Goal: Task Accomplishment & Management: Manage account settings

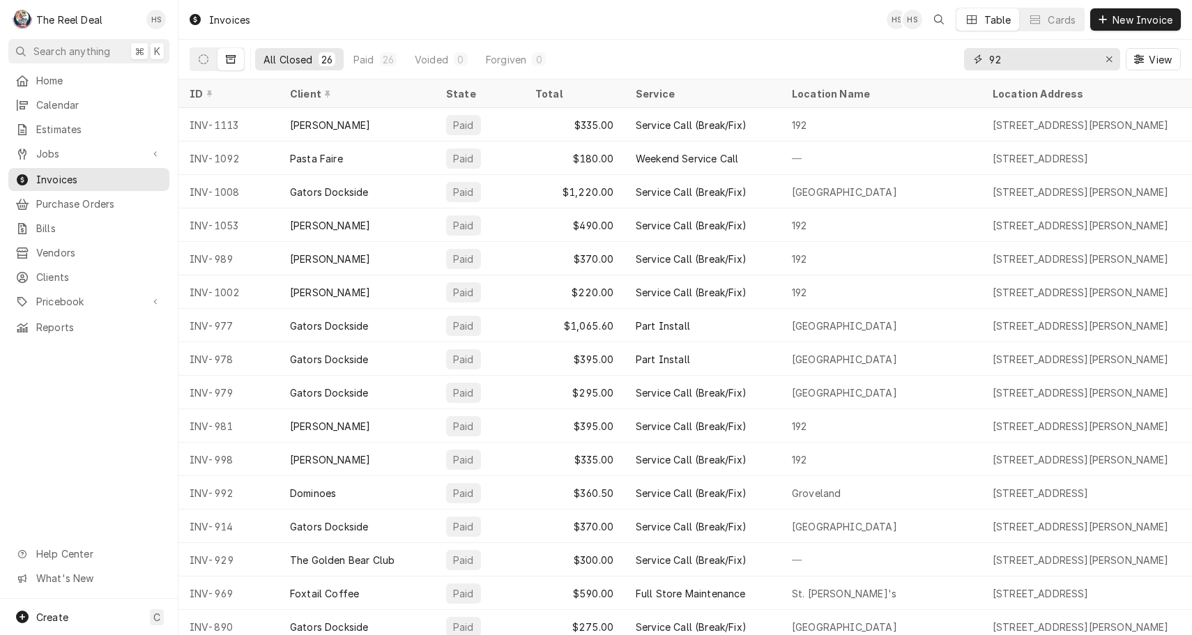
click at [1026, 63] on input "92" at bounding box center [1041, 59] width 105 height 22
type input "ready"
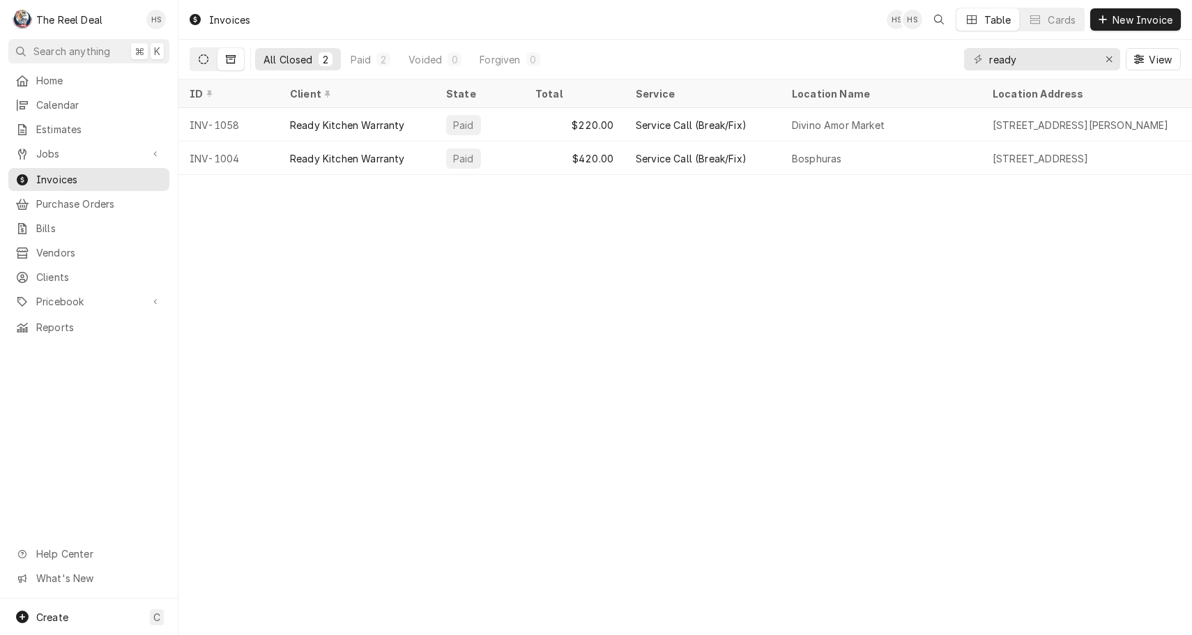
click at [204, 61] on icon "Dynamic Content Wrapper" at bounding box center [204, 59] width 10 height 10
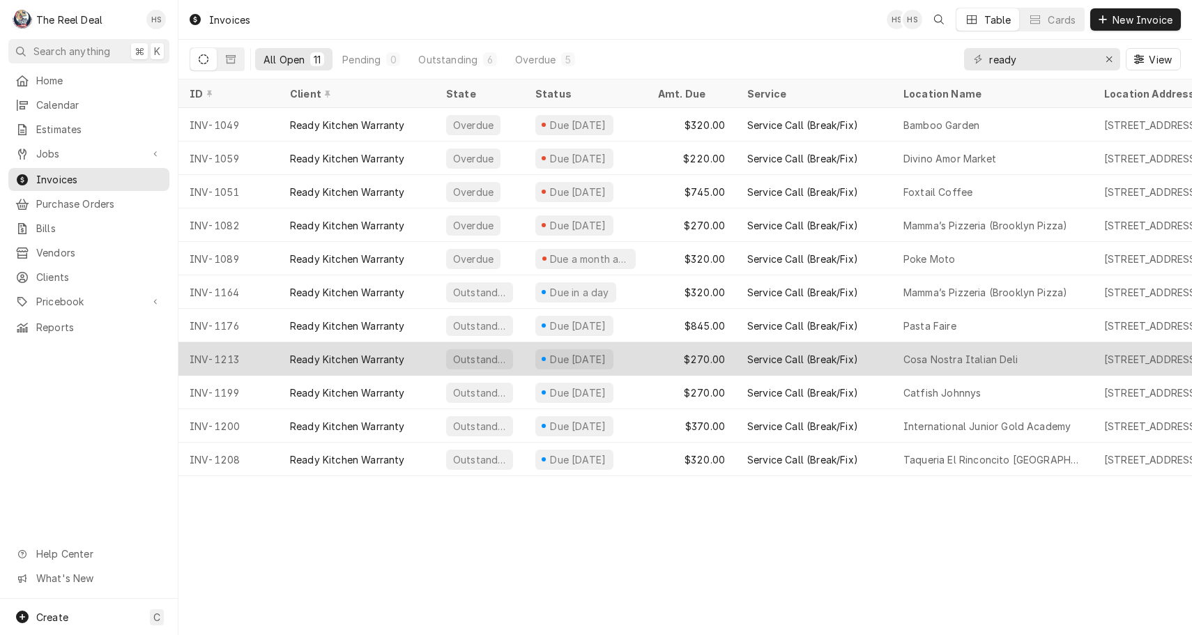
click at [226, 361] on div "INV-1213" at bounding box center [228, 358] width 100 height 33
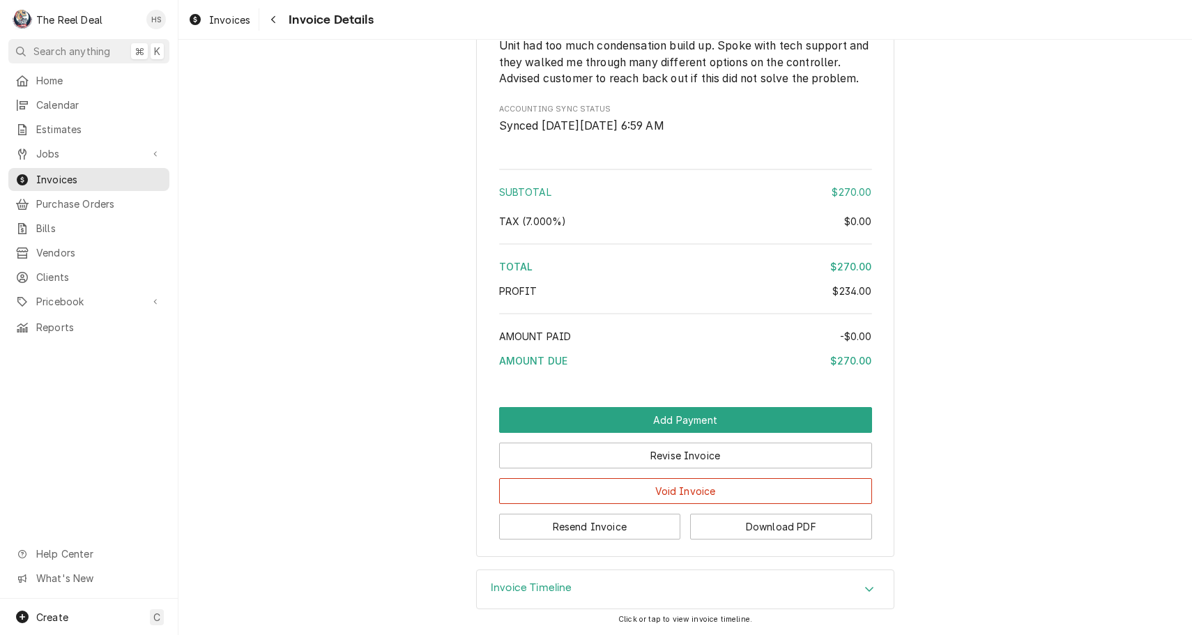
scroll to position [1431, 0]
click at [560, 534] on button "Resend Invoice" at bounding box center [590, 527] width 182 height 26
click at [730, 538] on button "Download PDF" at bounding box center [781, 527] width 182 height 26
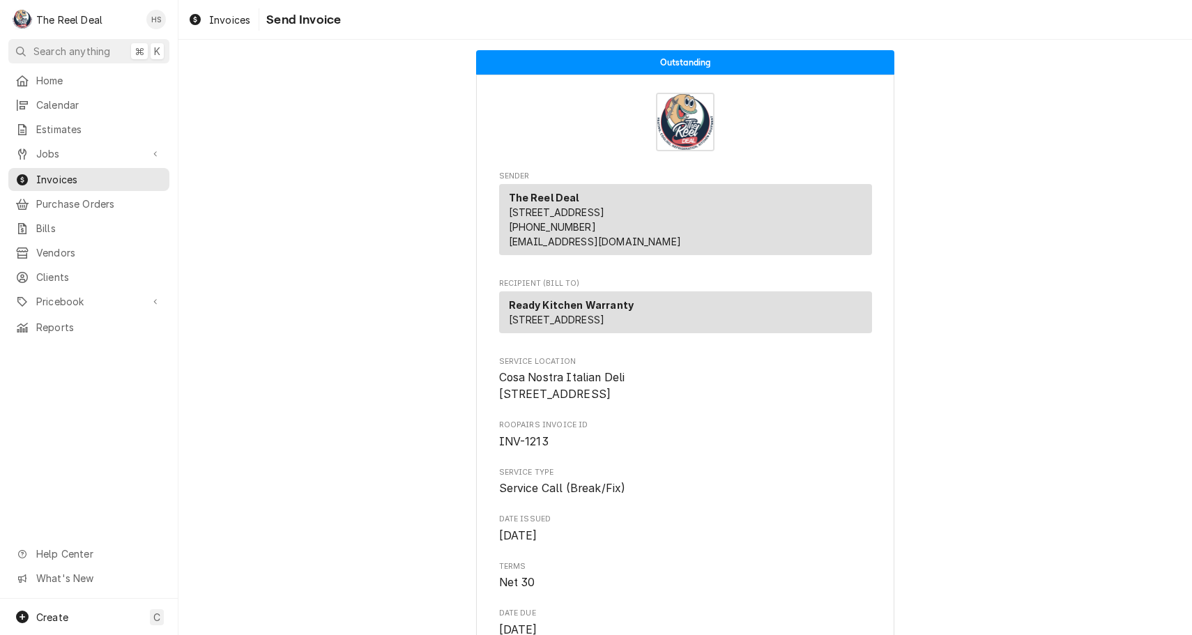
scroll to position [0, 0]
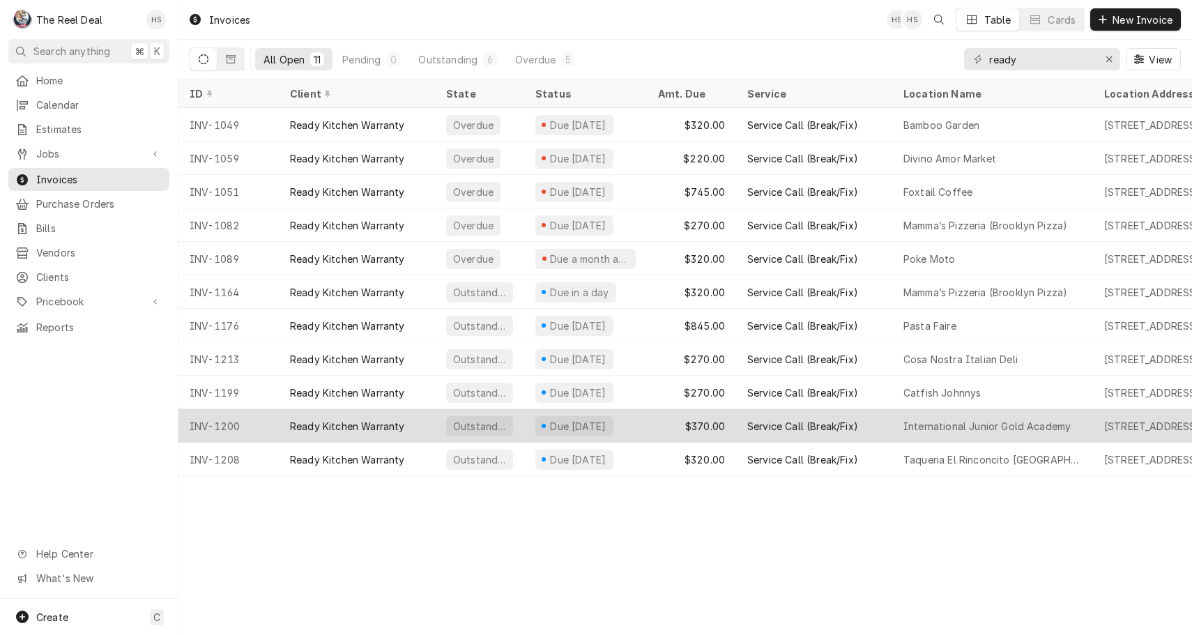
click at [222, 422] on div "INV-1200" at bounding box center [228, 425] width 100 height 33
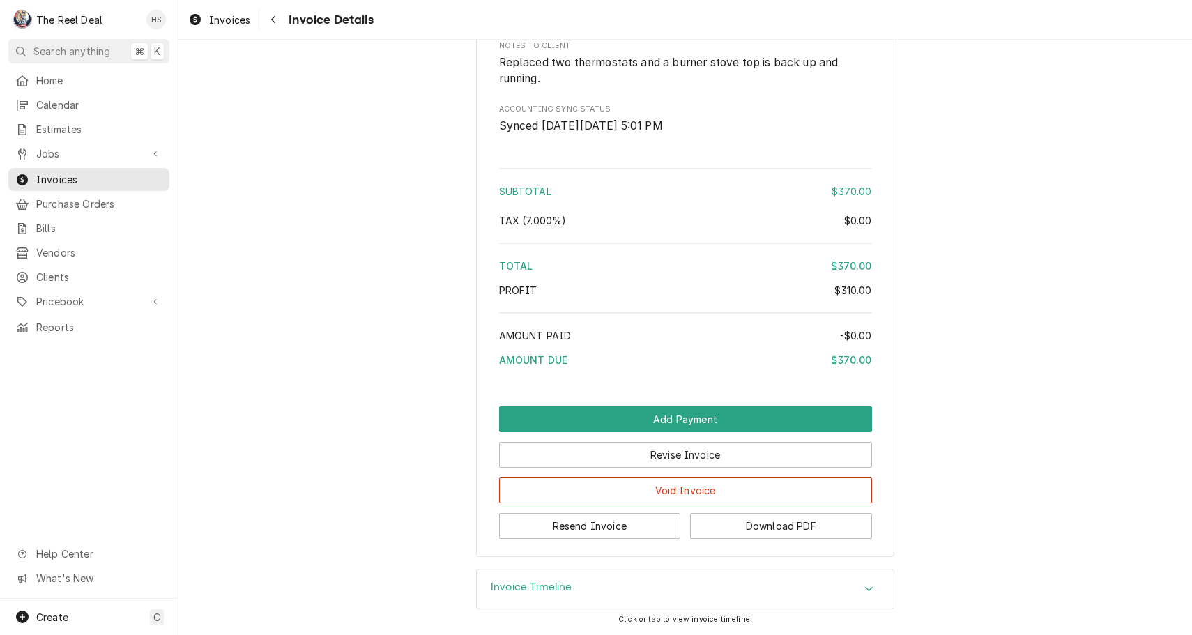
scroll to position [1492, 0]
click at [742, 534] on button "Download PDF" at bounding box center [781, 526] width 182 height 26
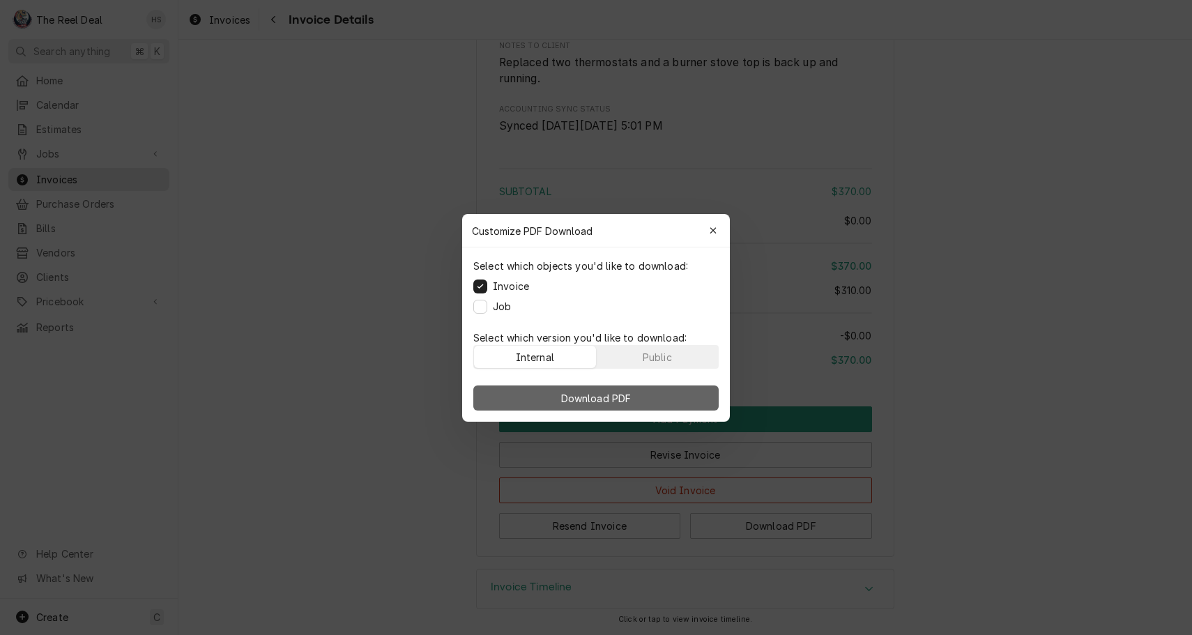
click at [568, 394] on span "Download PDF" at bounding box center [596, 397] width 76 height 15
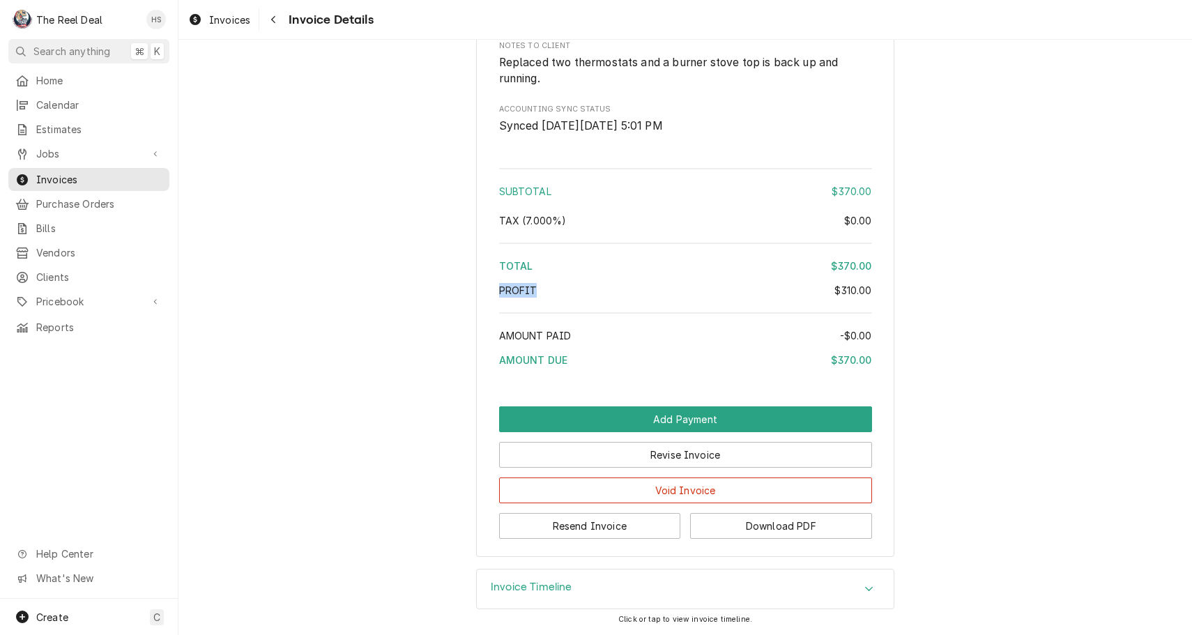
drag, startPoint x: 995, startPoint y: 632, endPoint x: 350, endPoint y: 303, distance: 723.7
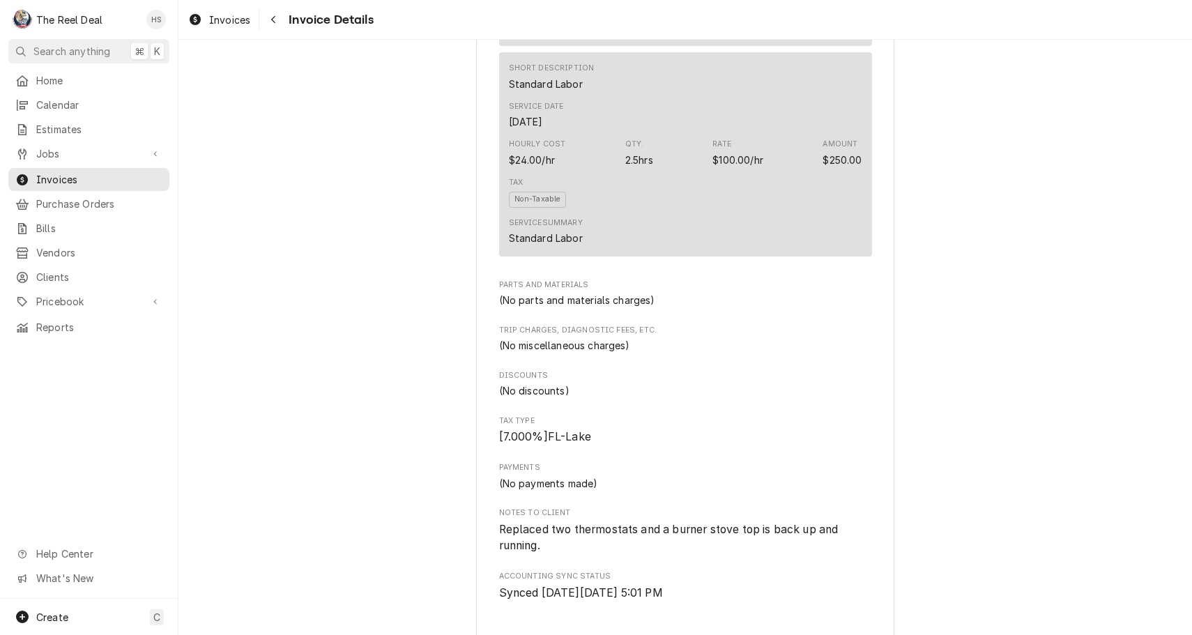
scroll to position [1000, 0]
click at [278, 24] on div "Navigate back" at bounding box center [273, 20] width 14 height 14
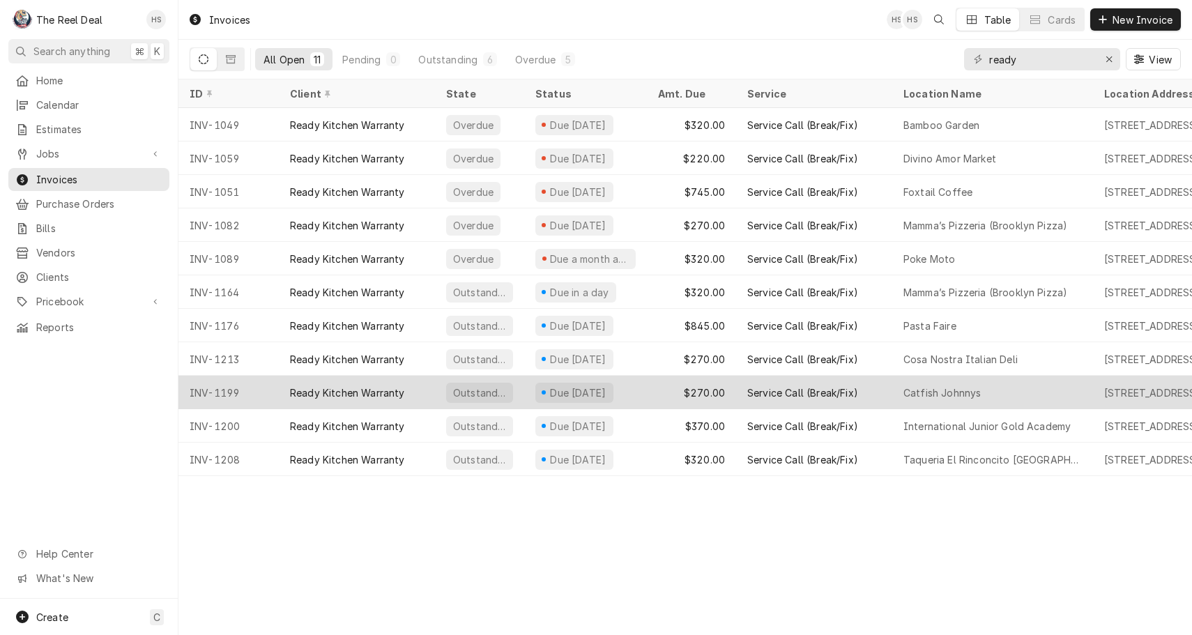
click at [276, 390] on div "INV-1199" at bounding box center [228, 392] width 100 height 33
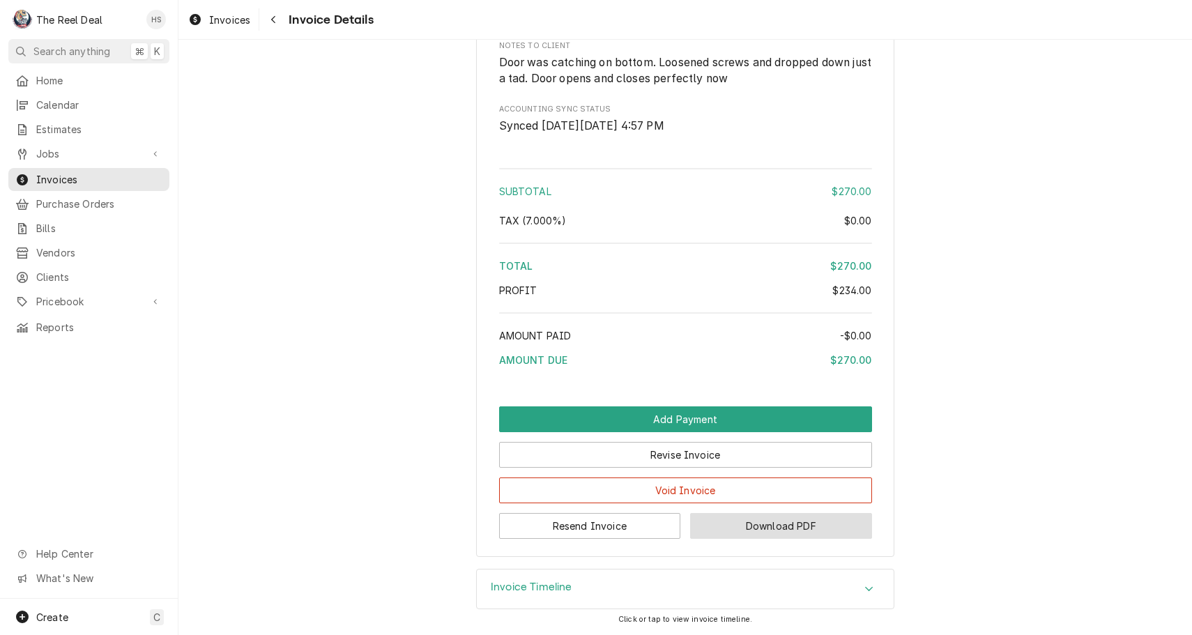
click at [789, 539] on button "Download PDF" at bounding box center [781, 526] width 182 height 26
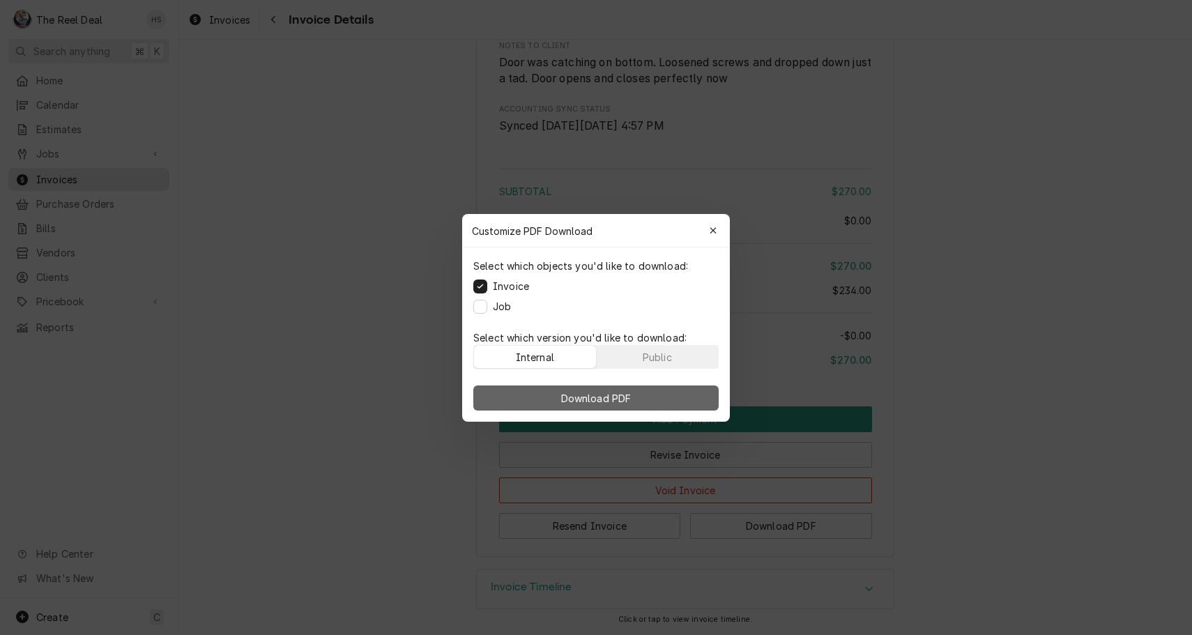
click at [676, 406] on button "Download PDF" at bounding box center [595, 398] width 245 height 25
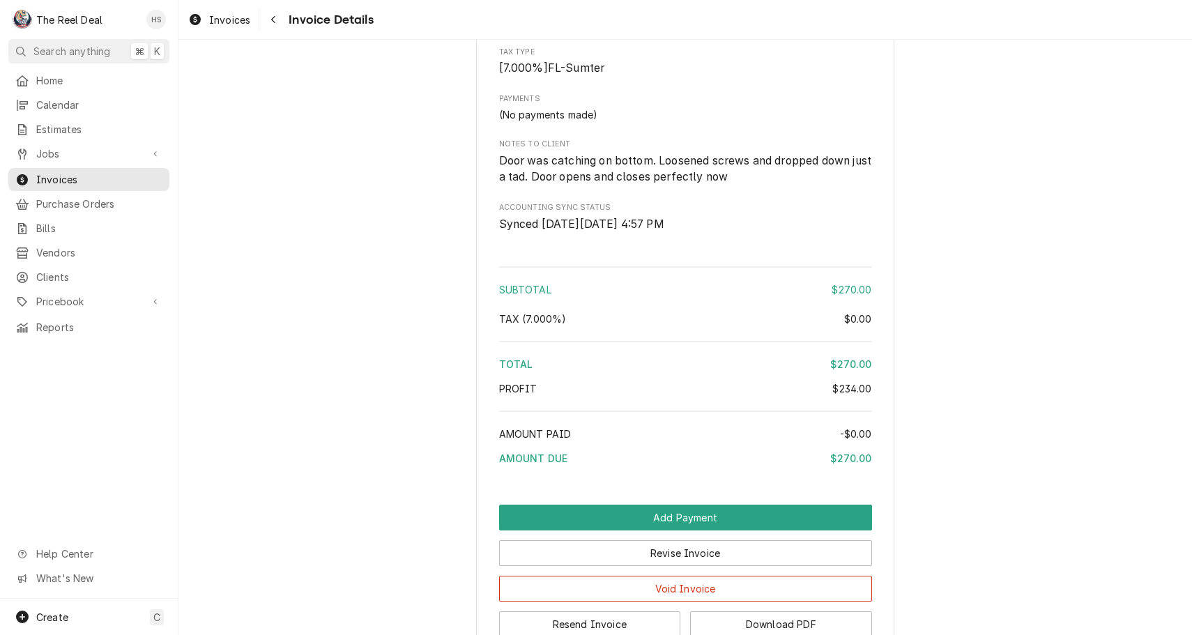
scroll to position [1366, 0]
click at [273, 17] on icon "Navigate back" at bounding box center [274, 20] width 6 height 10
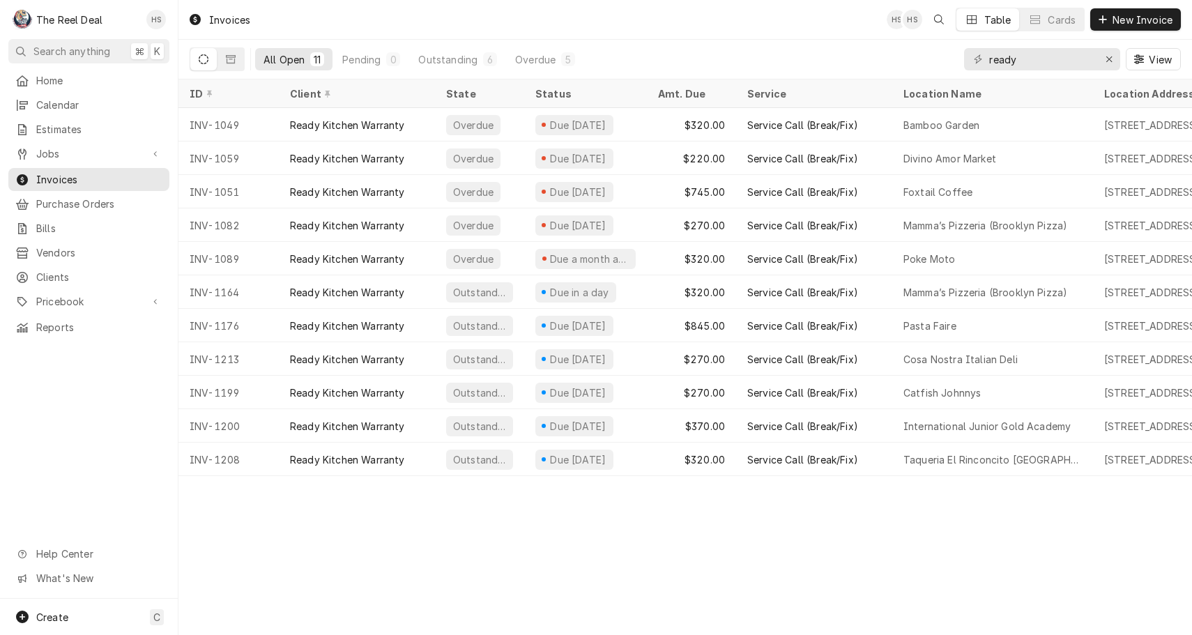
click at [533, 1] on div "Invoices HS HS Table Cards New Invoice" at bounding box center [685, 19] width 1014 height 39
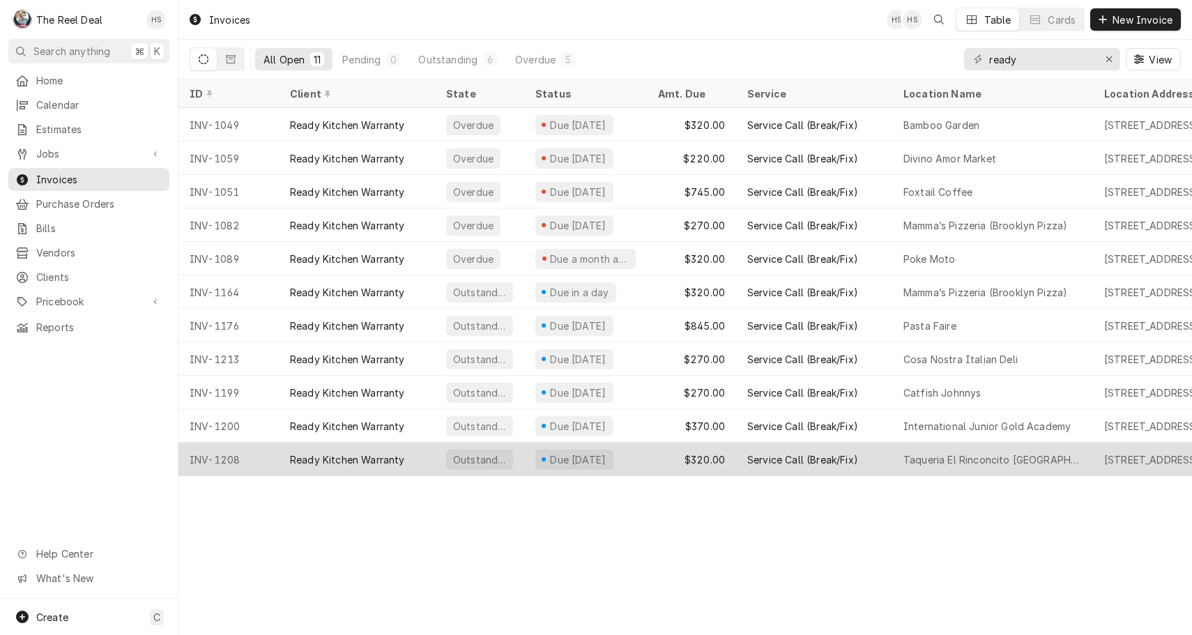
click at [338, 457] on div "Ready Kitchen Warranty" at bounding box center [347, 459] width 115 height 15
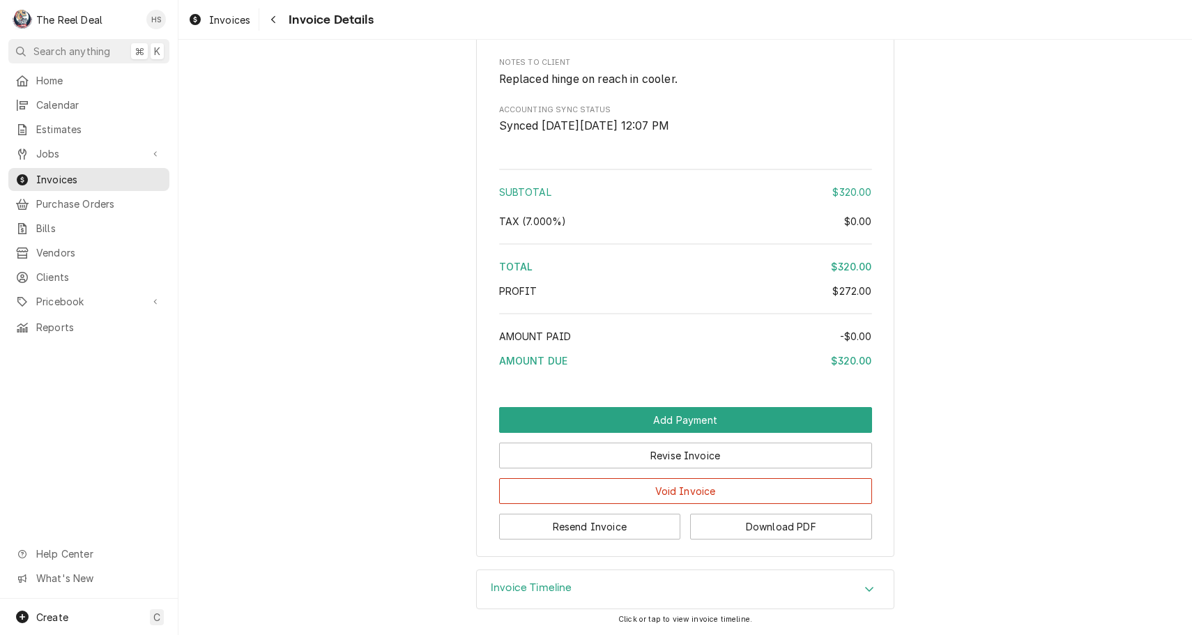
scroll to position [1476, 0]
click at [795, 540] on button "Download PDF" at bounding box center [781, 527] width 182 height 26
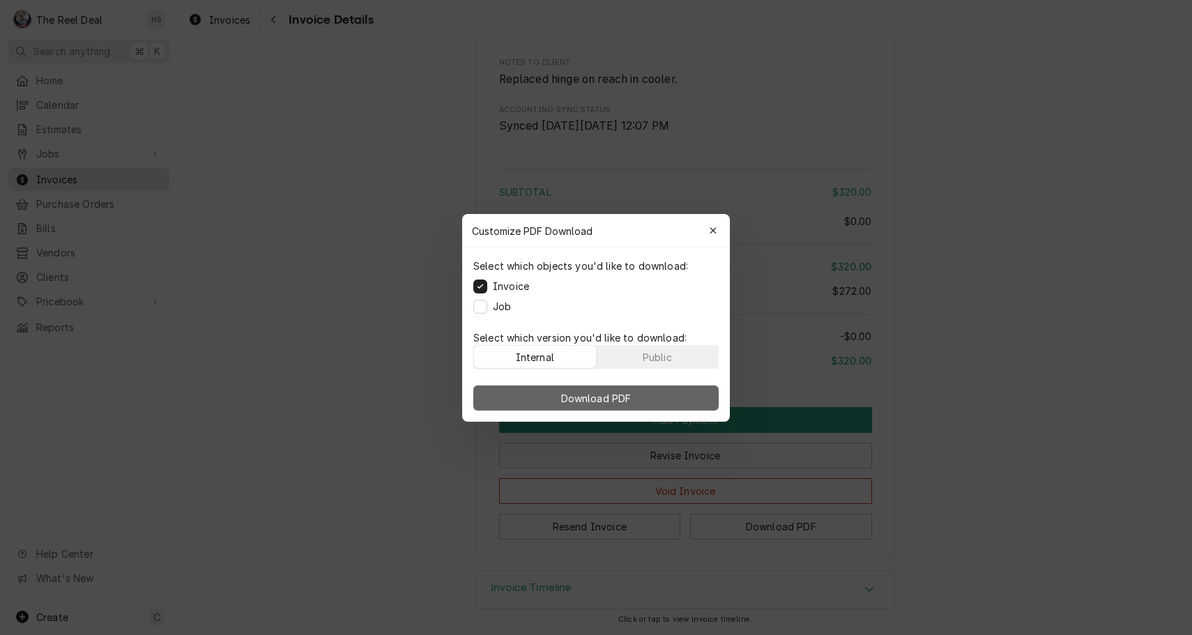
click at [574, 402] on span "Download PDF" at bounding box center [596, 397] width 76 height 15
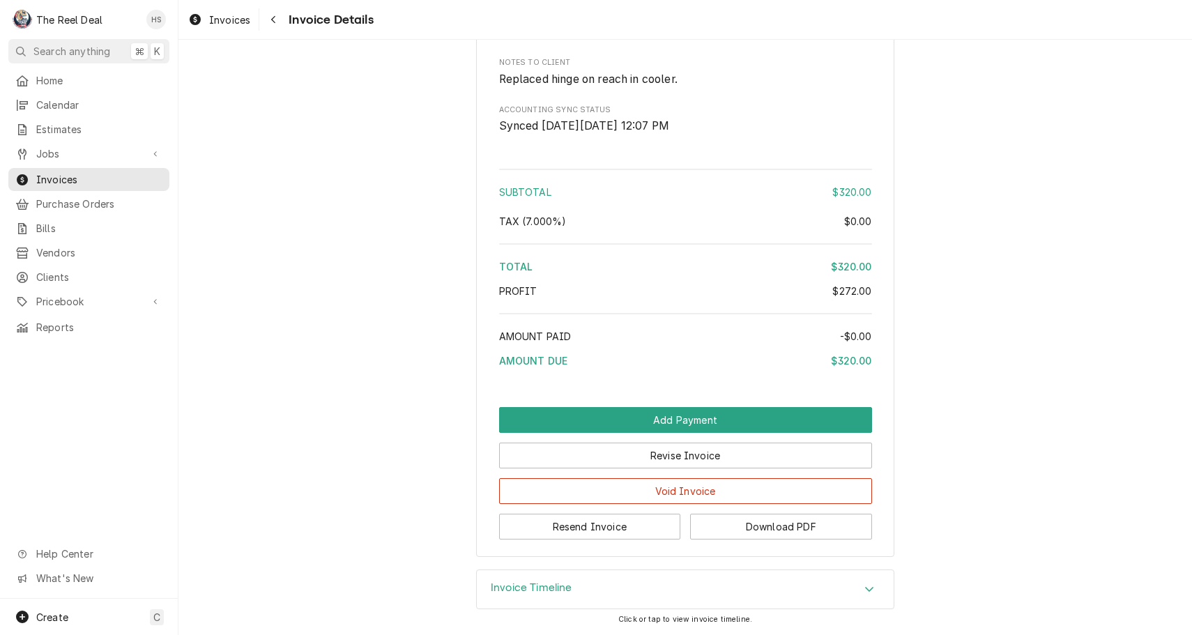
click at [71, 84] on span "Home" at bounding box center [99, 80] width 126 height 15
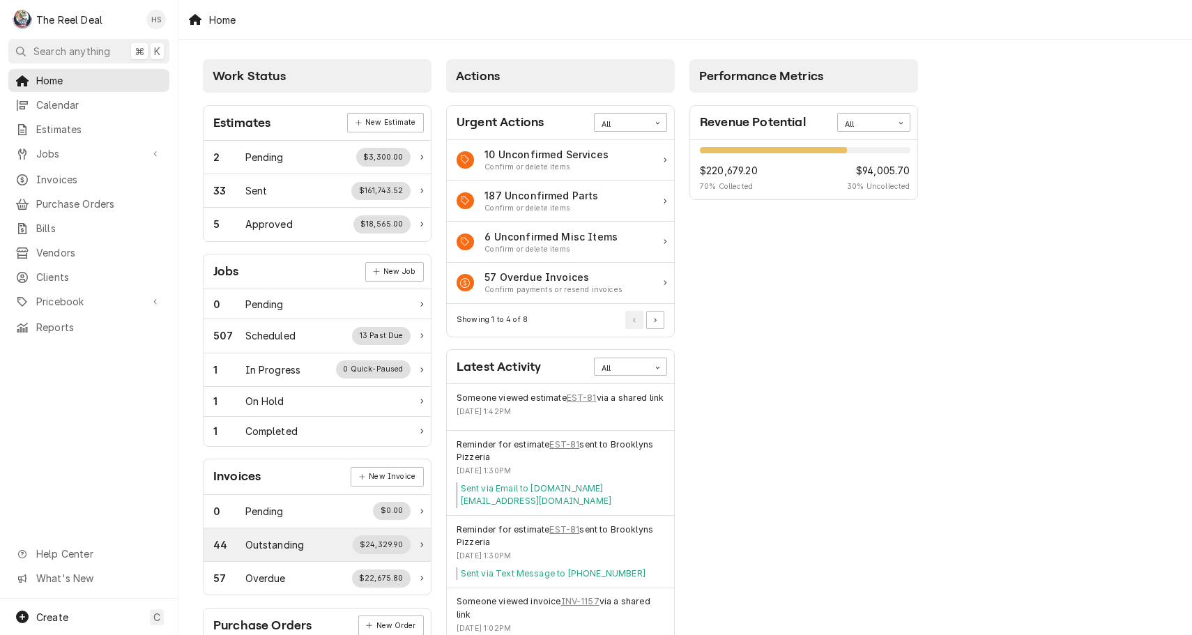
click at [295, 541] on div "Outstanding" at bounding box center [274, 545] width 59 height 15
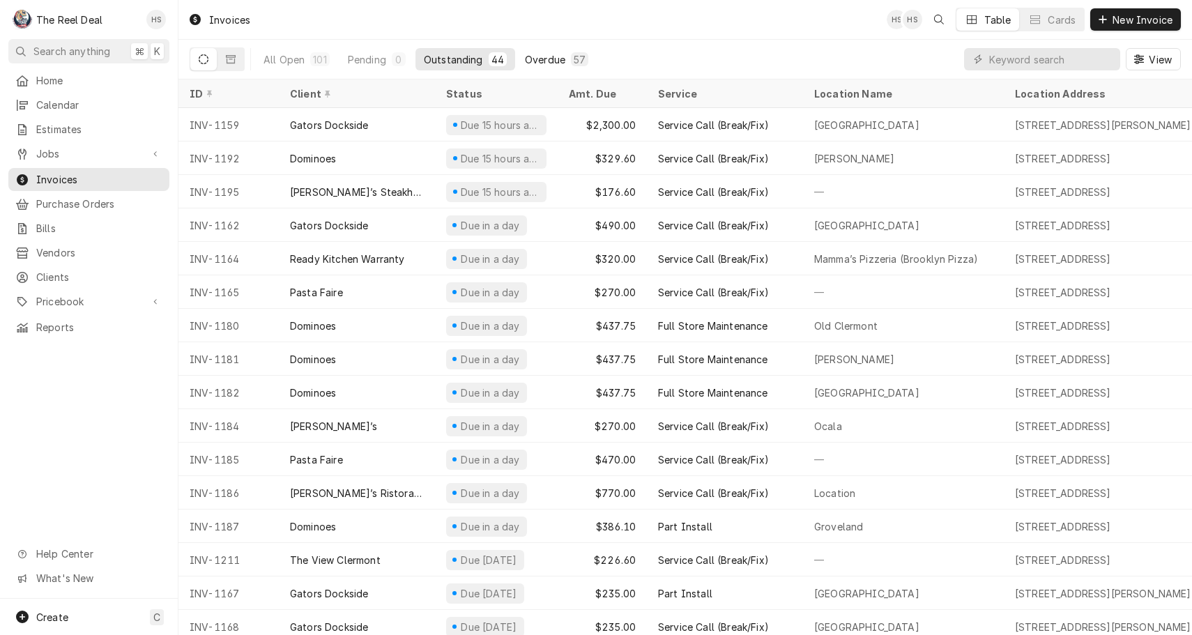
click at [543, 63] on div "Overdue" at bounding box center [545, 59] width 40 height 15
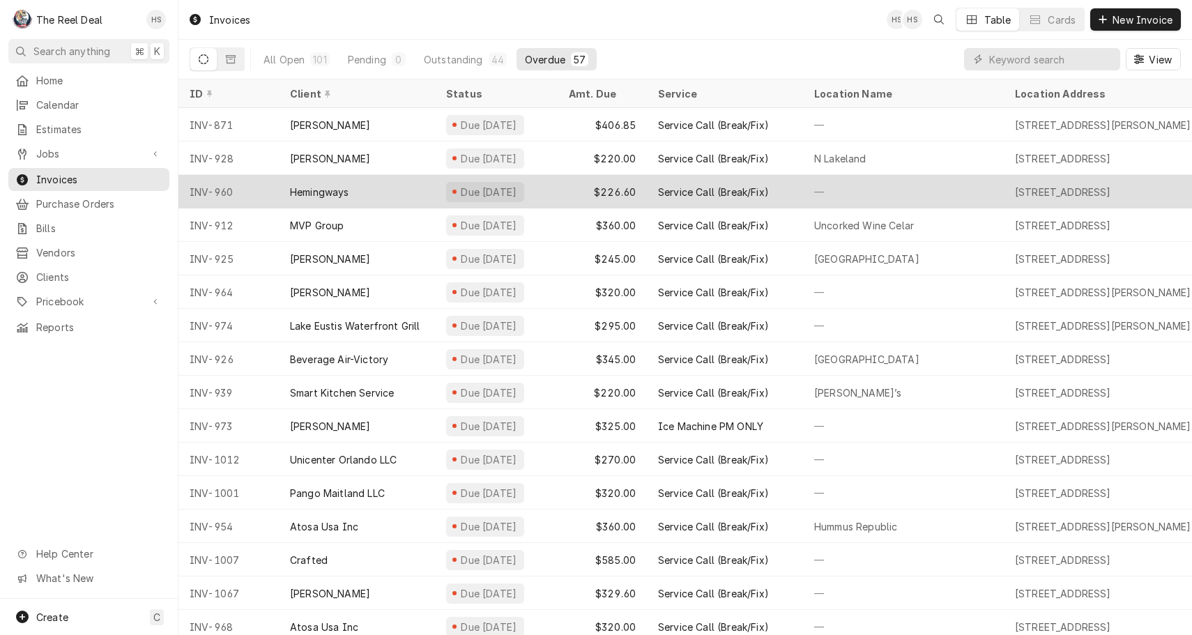
click at [396, 198] on div "Hemingways" at bounding box center [357, 191] width 156 height 33
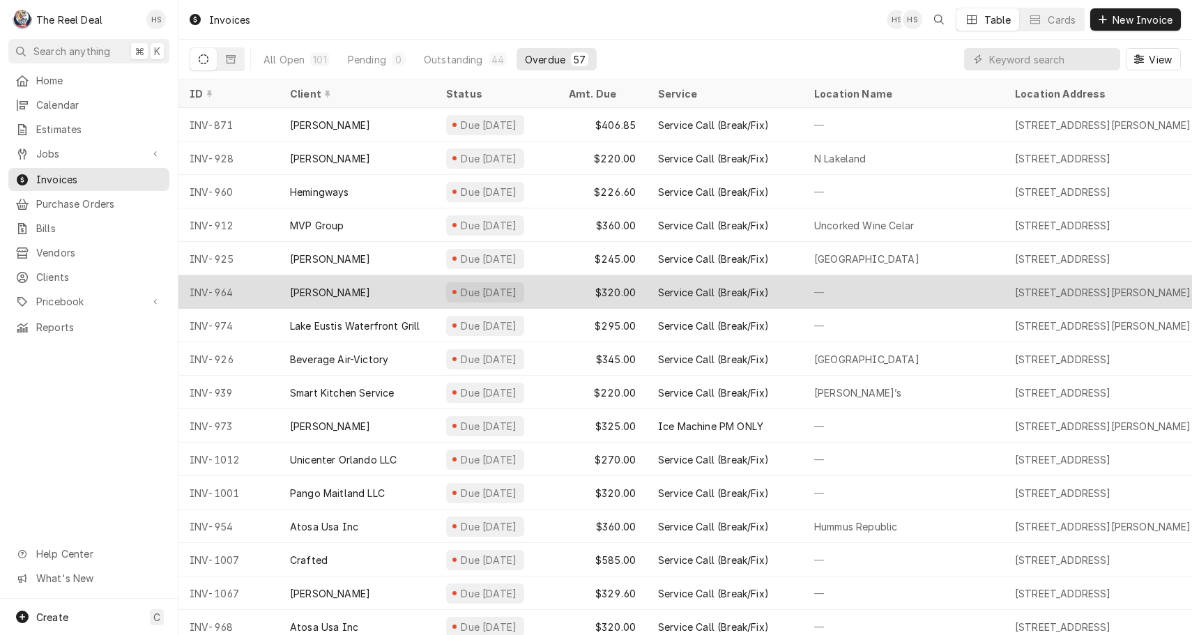
click at [397, 288] on div "[PERSON_NAME]" at bounding box center [357, 291] width 156 height 33
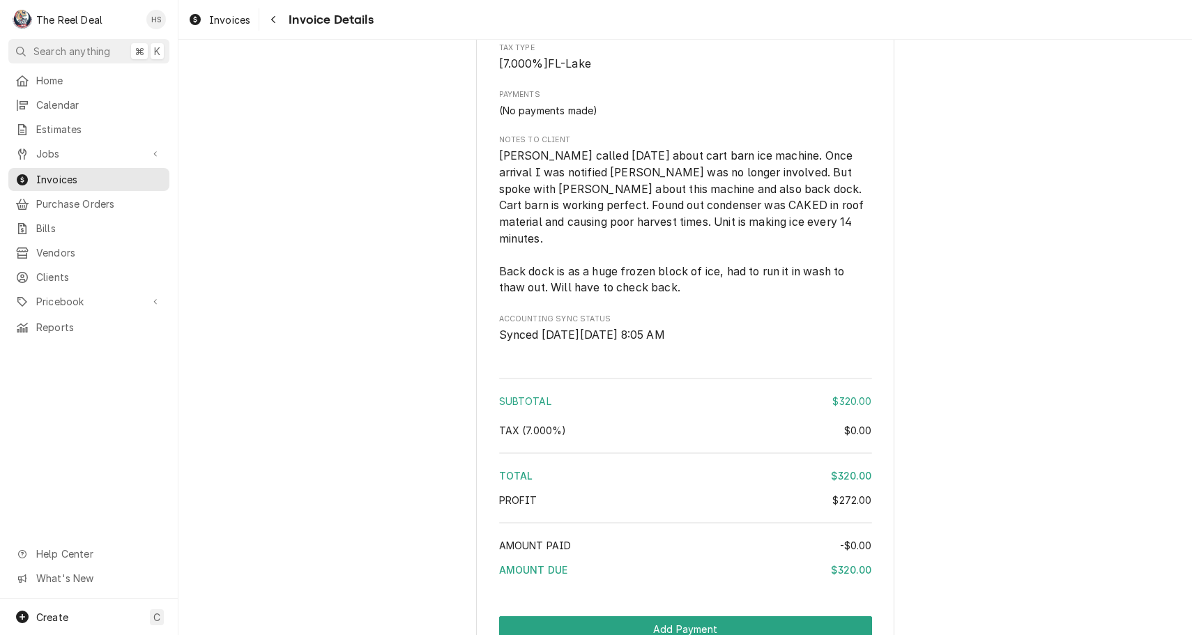
scroll to position [1322, 0]
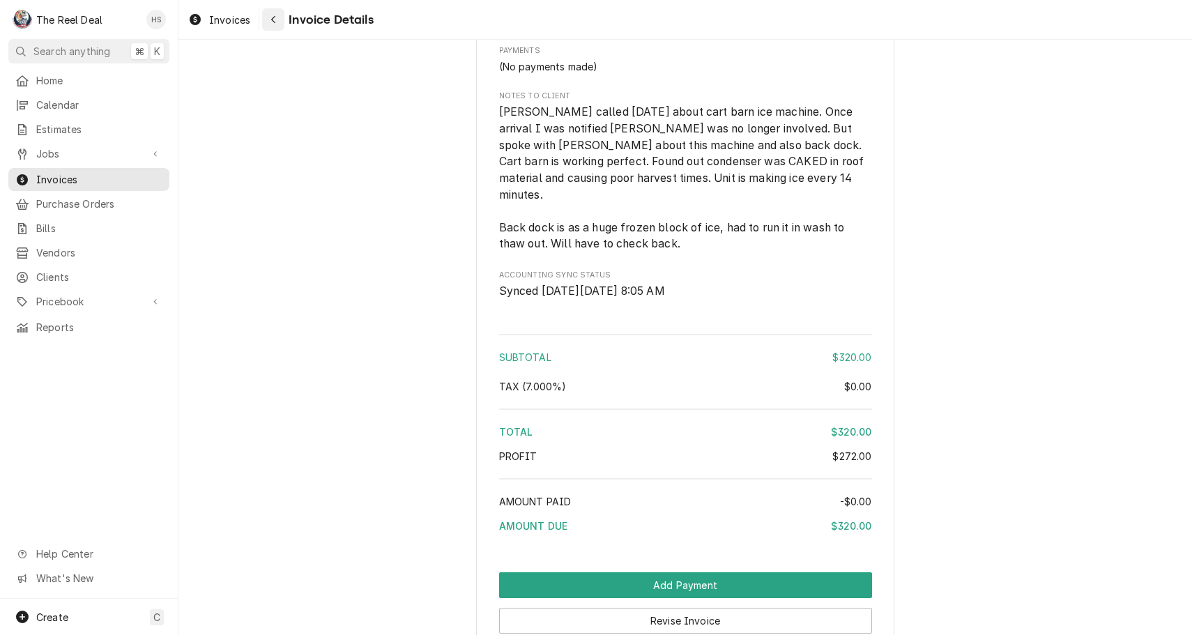
click at [277, 23] on div "Navigate back" at bounding box center [273, 20] width 14 height 14
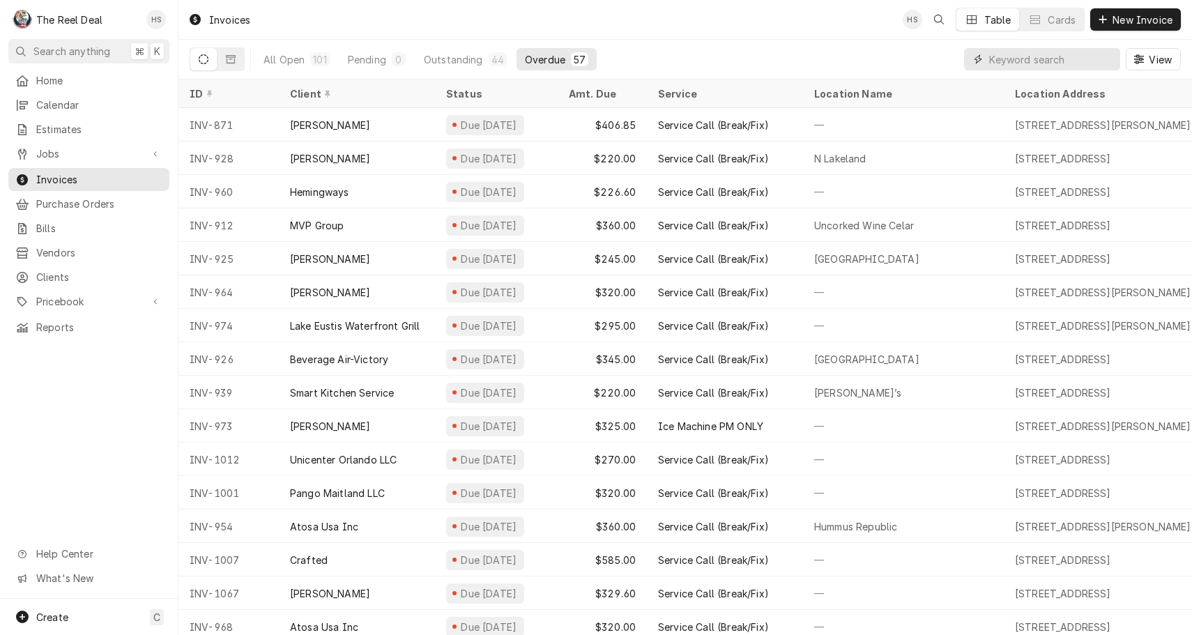
click at [1008, 67] on input "Dynamic Content Wrapper" at bounding box center [1051, 59] width 124 height 22
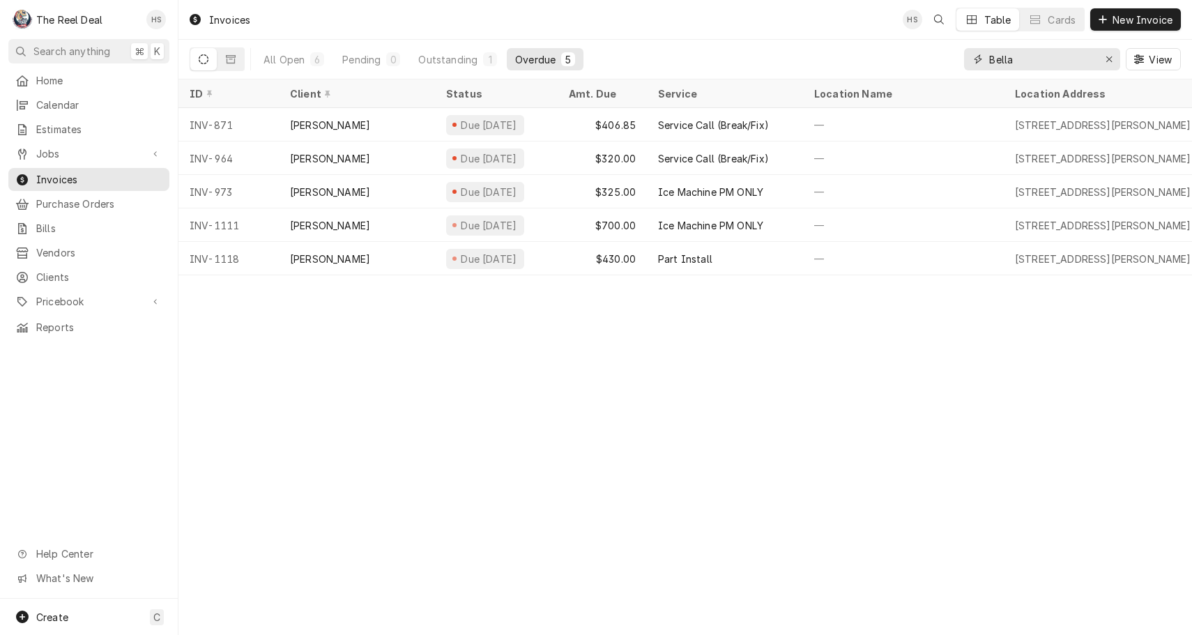
type input "Bella"
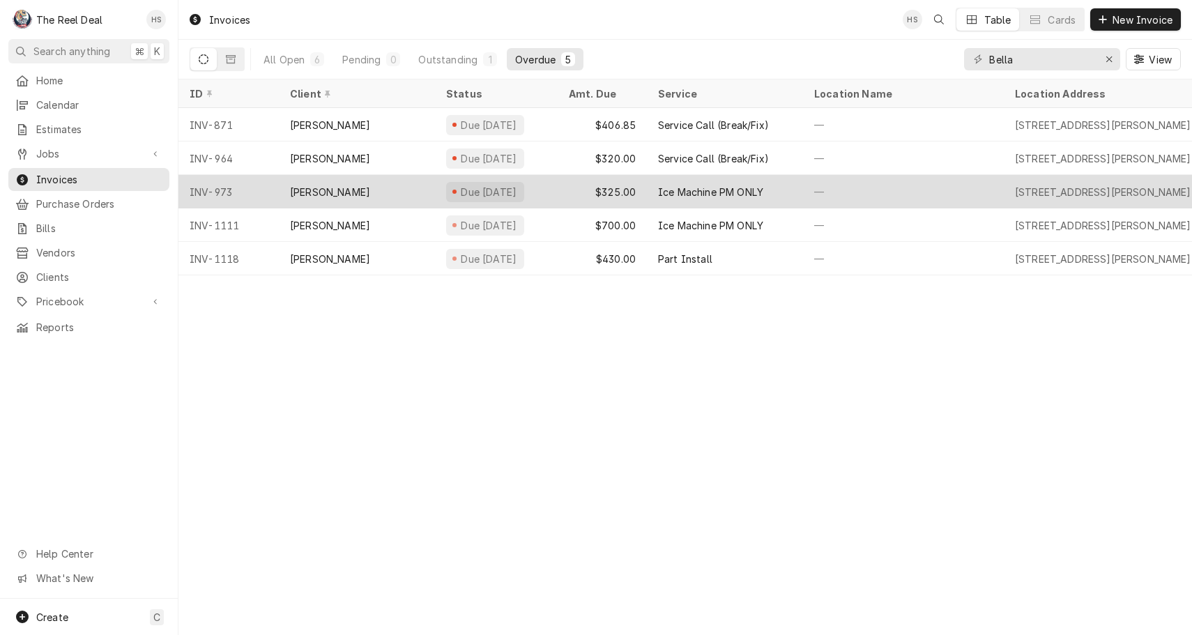
drag, startPoint x: 982, startPoint y: 70, endPoint x: 341, endPoint y: 186, distance: 651.2
click at [341, 186] on div "Bella Collina" at bounding box center [330, 192] width 80 height 15
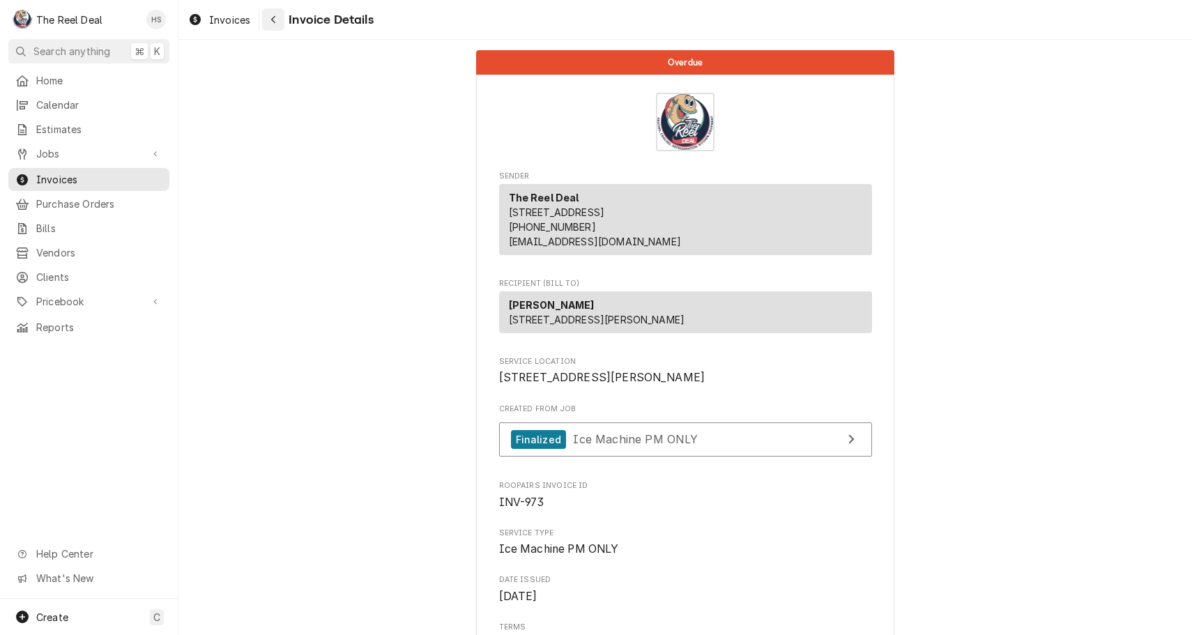
click at [271, 21] on icon "Navigate back" at bounding box center [274, 20] width 6 height 10
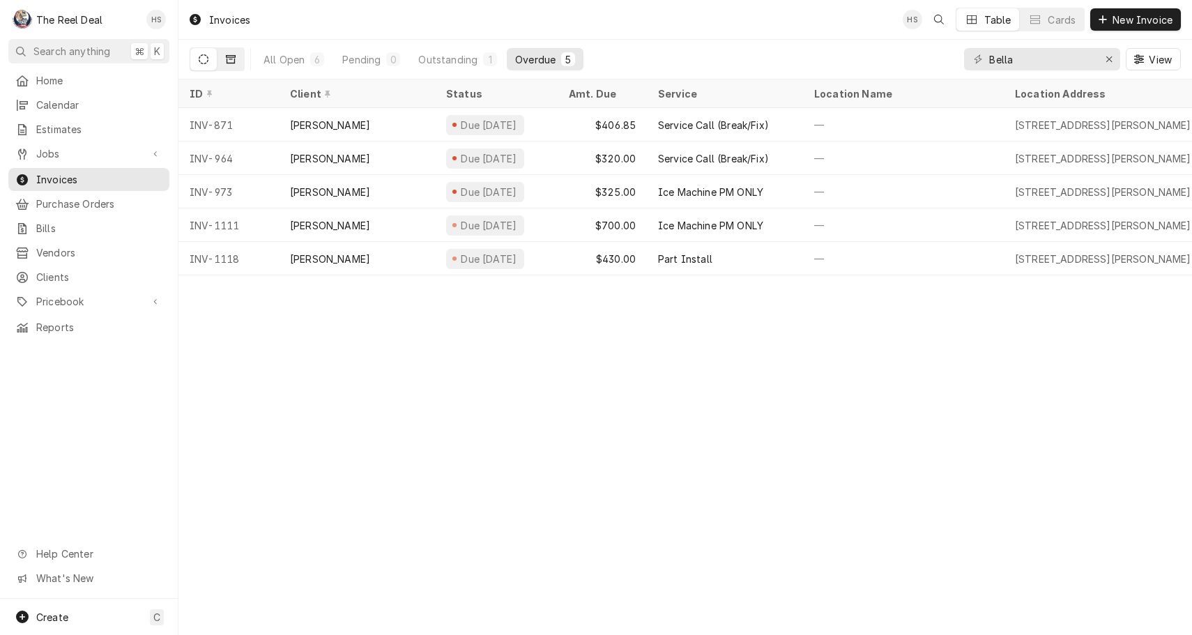
click at [234, 55] on icon "Dynamic Content Wrapper" at bounding box center [231, 59] width 10 height 8
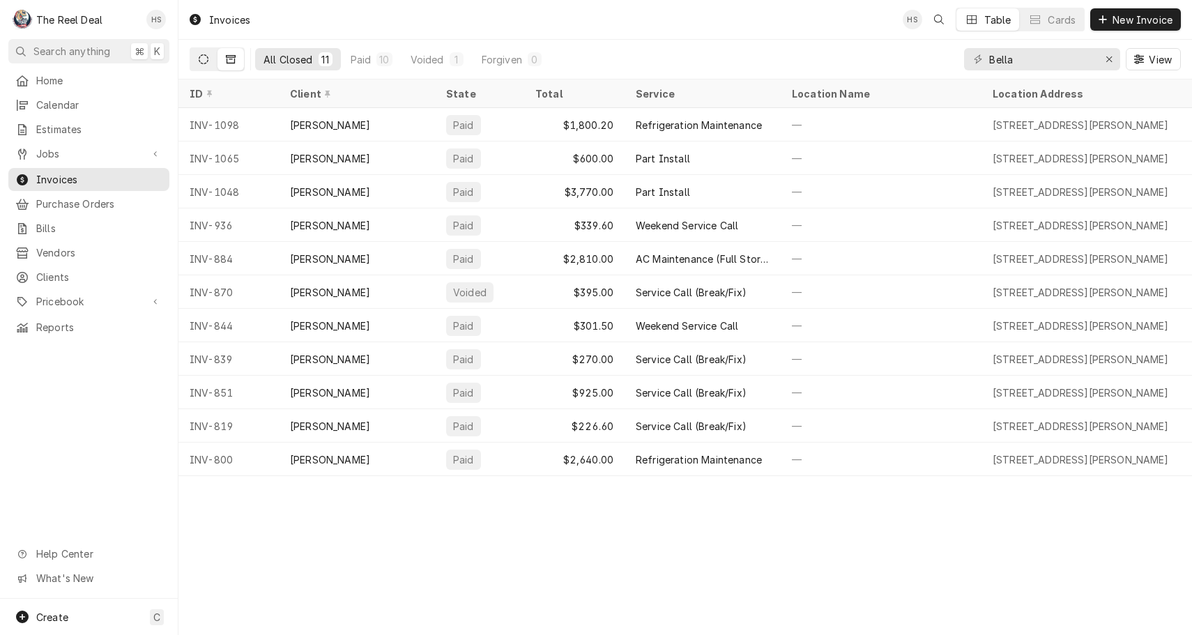
click at [205, 62] on icon "Dynamic Content Wrapper" at bounding box center [204, 59] width 10 height 10
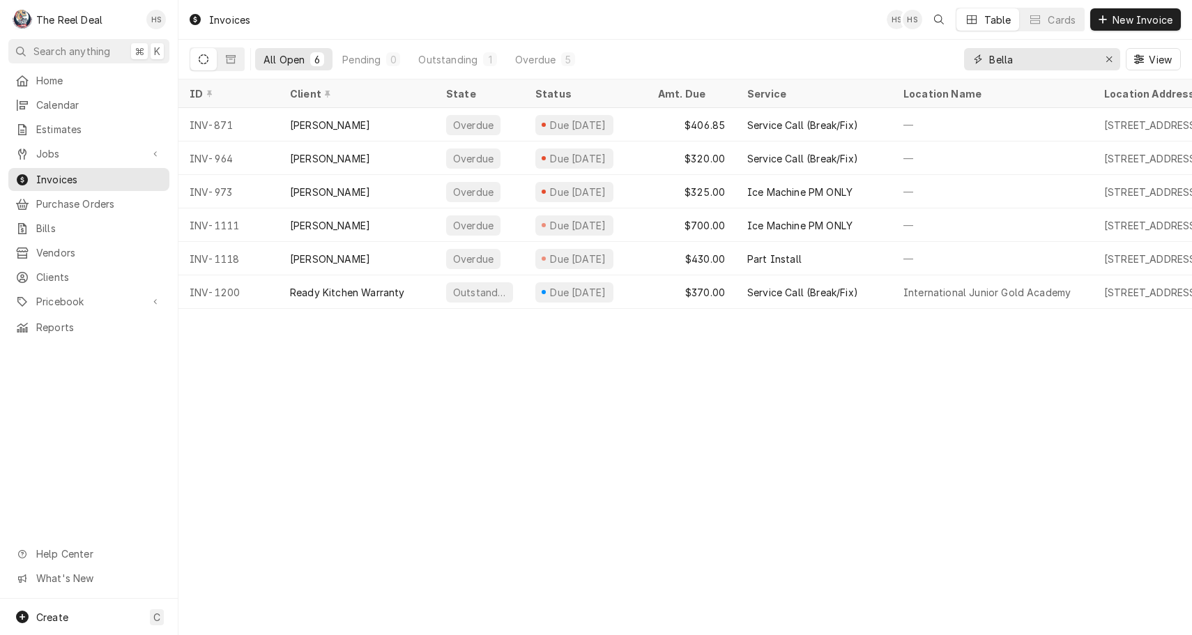
click at [1042, 56] on input "Bella" at bounding box center [1041, 59] width 105 height 22
type input "s"
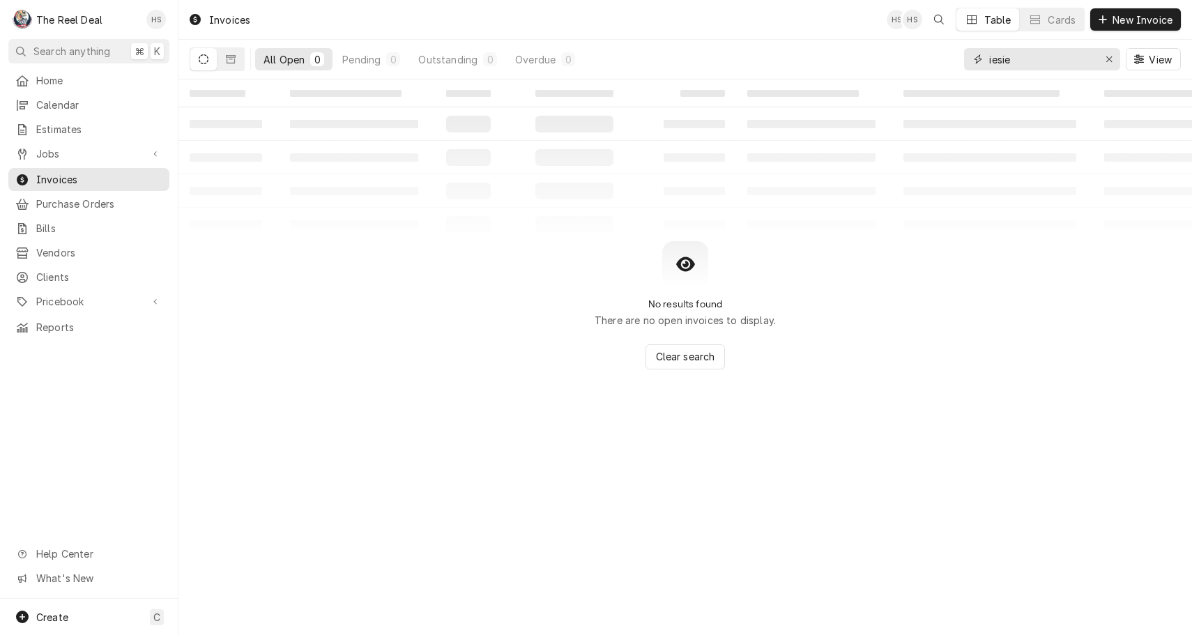
click at [1022, 62] on input "iesie" at bounding box center [1041, 59] width 105 height 22
type input "s"
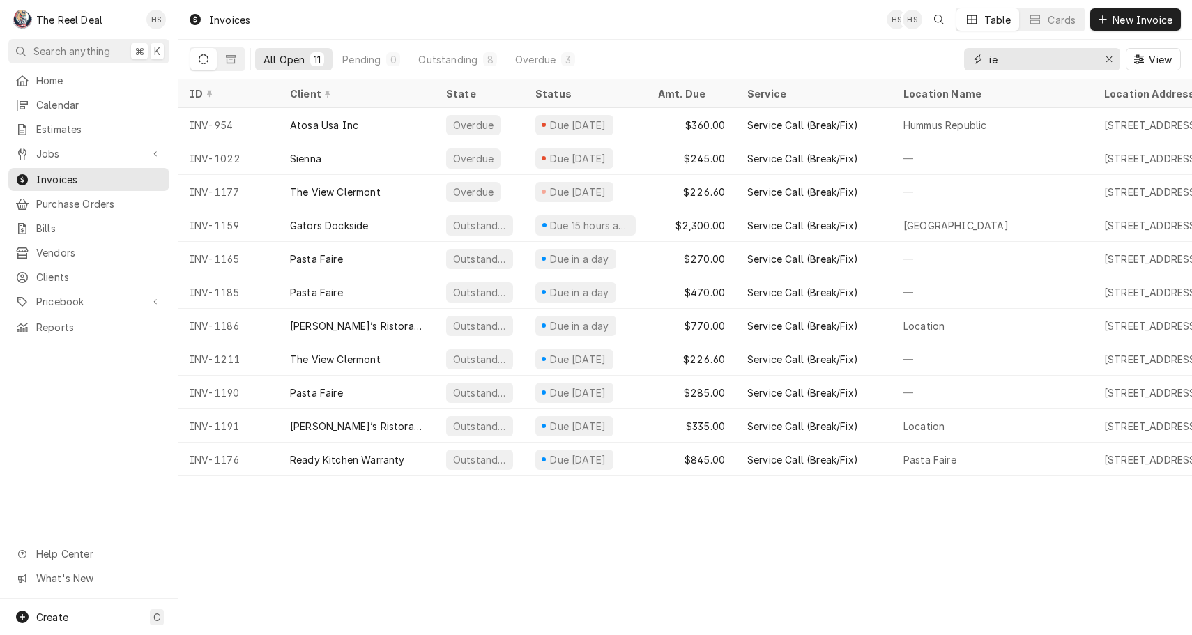
type input "i"
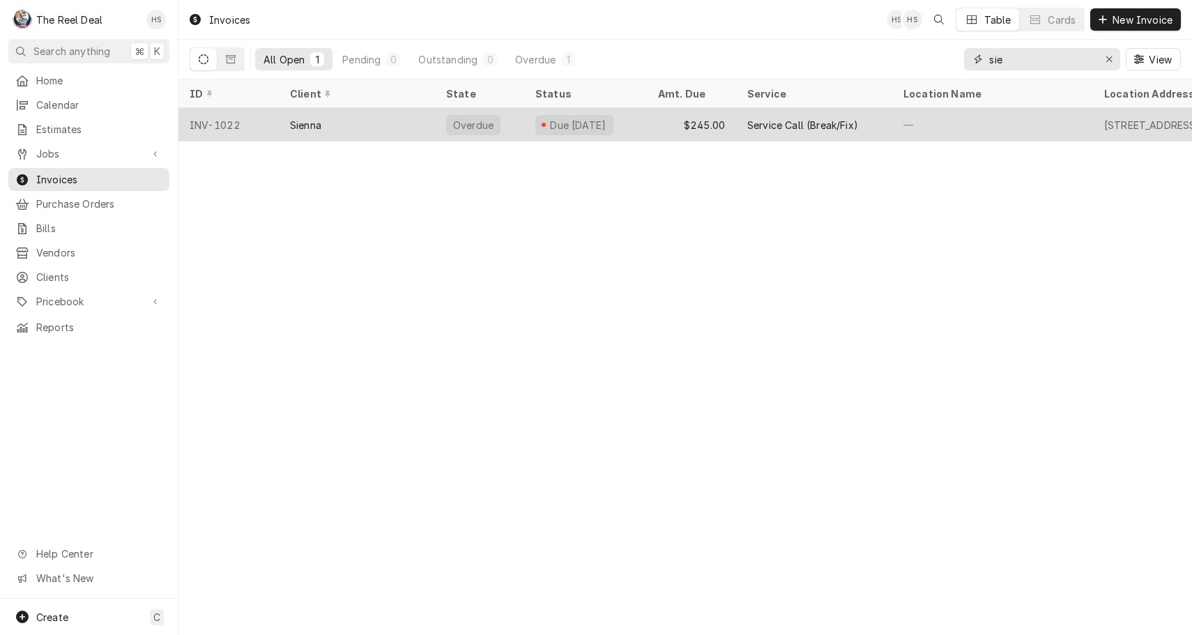
type input "sie"
click at [378, 129] on div "Sienna" at bounding box center [357, 124] width 156 height 33
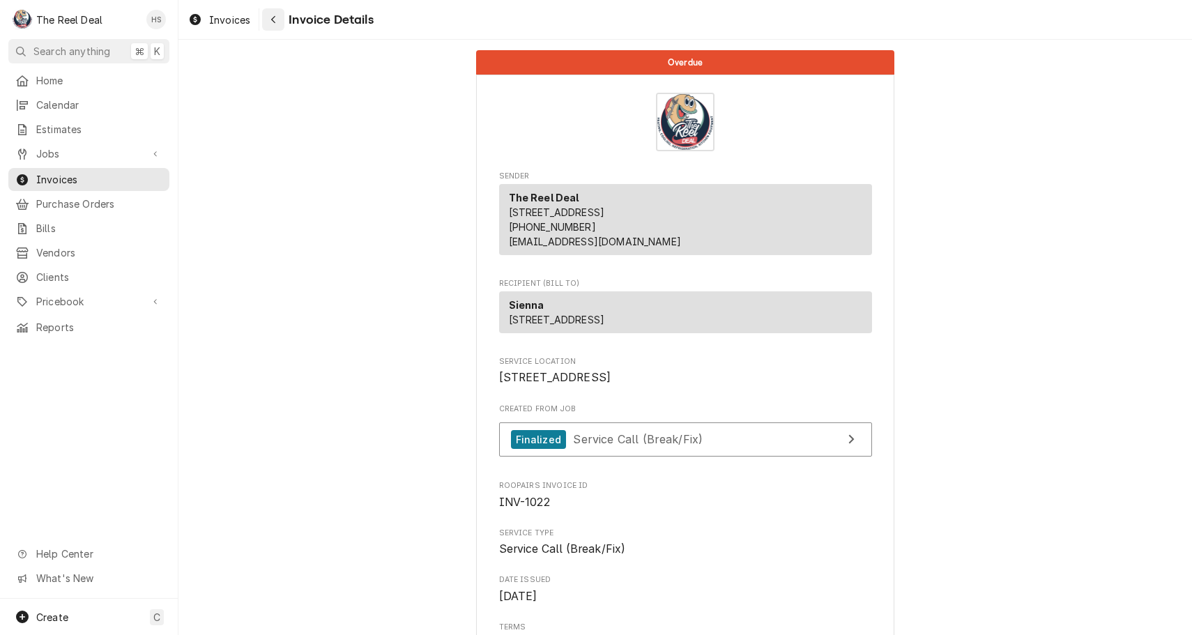
click at [271, 19] on icon "Navigate back" at bounding box center [274, 20] width 6 height 10
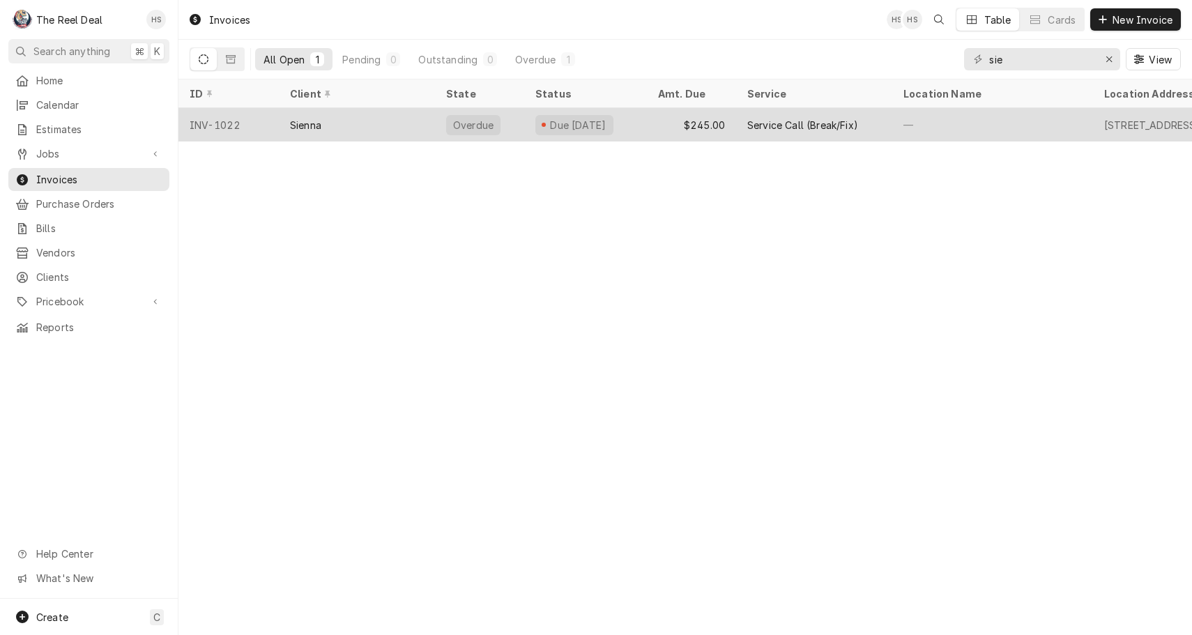
click at [321, 124] on div "Sienna" at bounding box center [305, 125] width 31 height 15
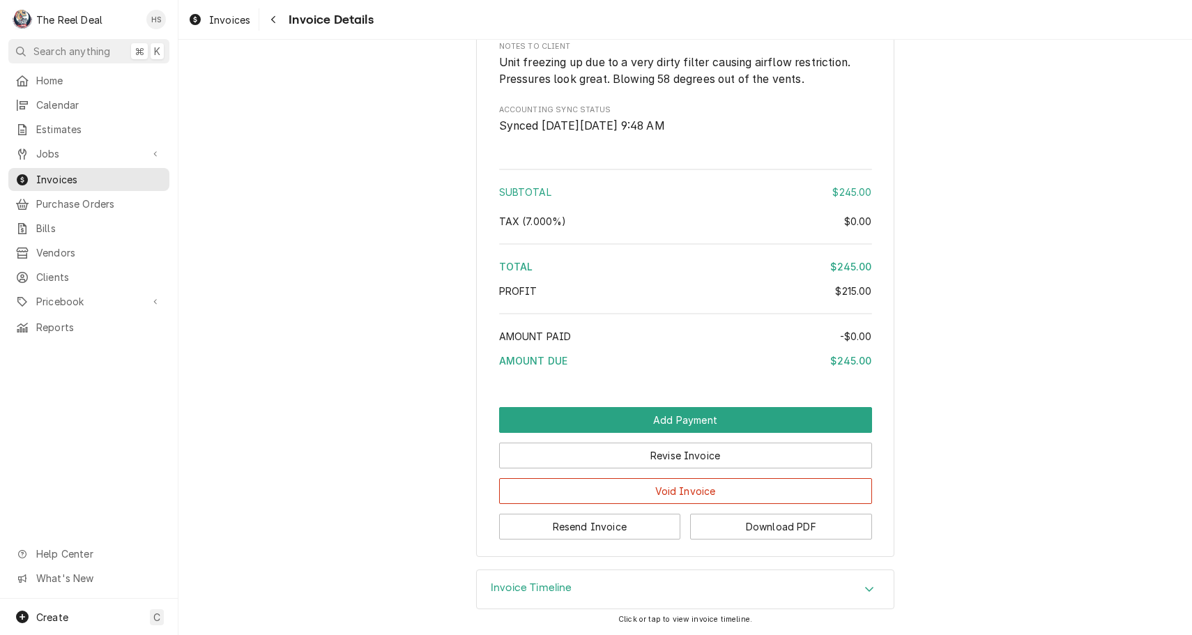
scroll to position [1476, 0]
click at [575, 522] on button "Resend Invoice" at bounding box center [590, 527] width 182 height 26
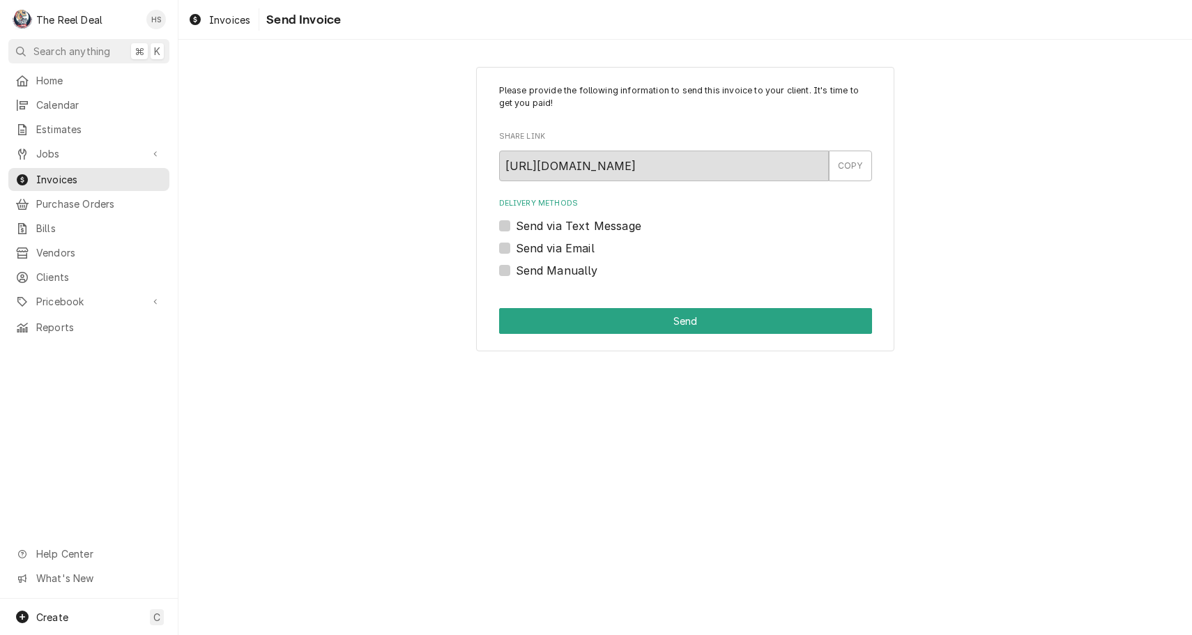
click at [853, 181] on div "Please provide the following information to send this invoice to your client. I…" at bounding box center [685, 181] width 373 height 195
click at [853, 160] on div "COPY" at bounding box center [850, 166] width 43 height 31
click at [844, 167] on div "COPY" at bounding box center [850, 166] width 43 height 31
click at [85, 173] on span "Invoices" at bounding box center [99, 179] width 126 height 15
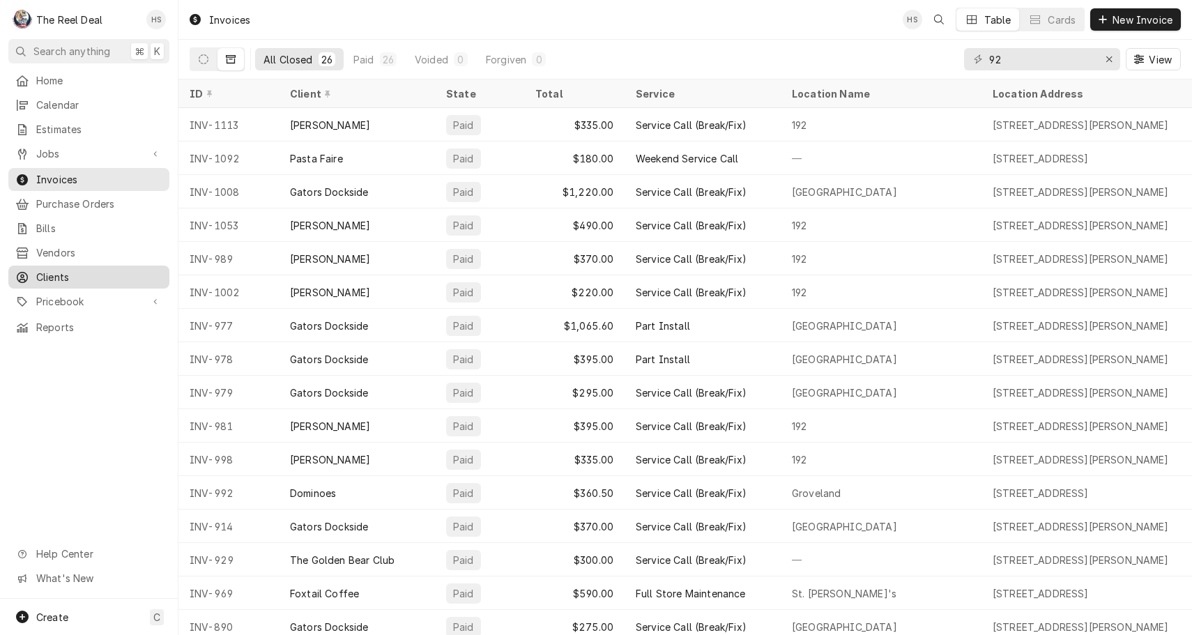
type input "92"
click at [59, 277] on div "Clients" at bounding box center [88, 276] width 155 height 17
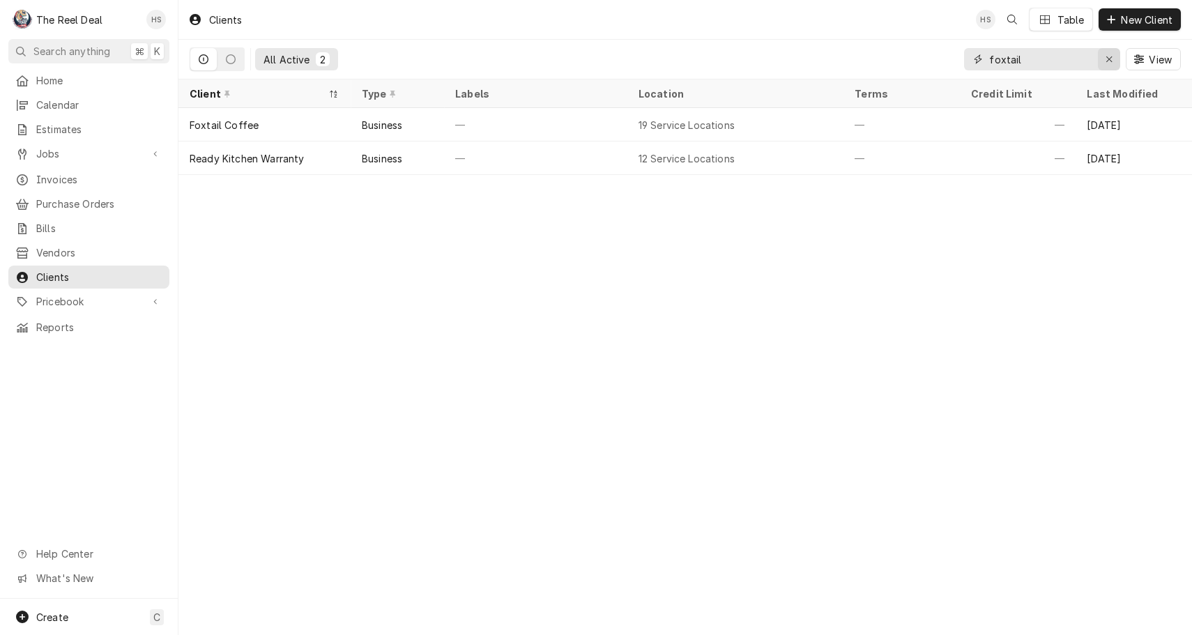
click at [1113, 56] on div "Erase input" at bounding box center [1109, 59] width 14 height 14
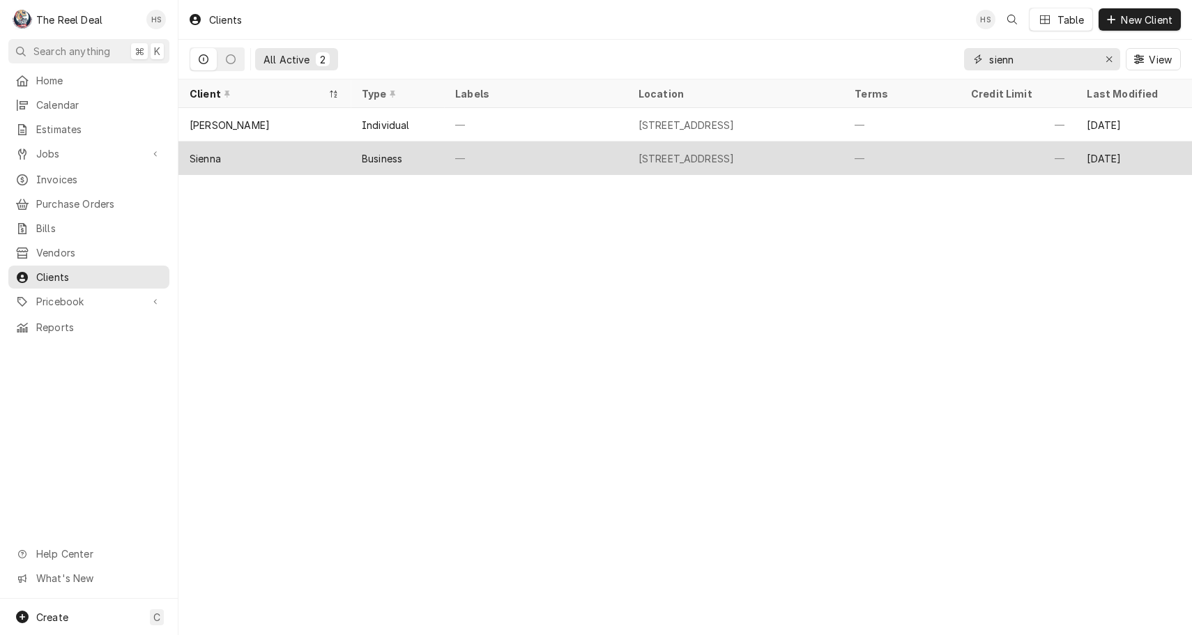
type input "sienn"
click at [335, 161] on div "Sienna" at bounding box center [264, 158] width 172 height 33
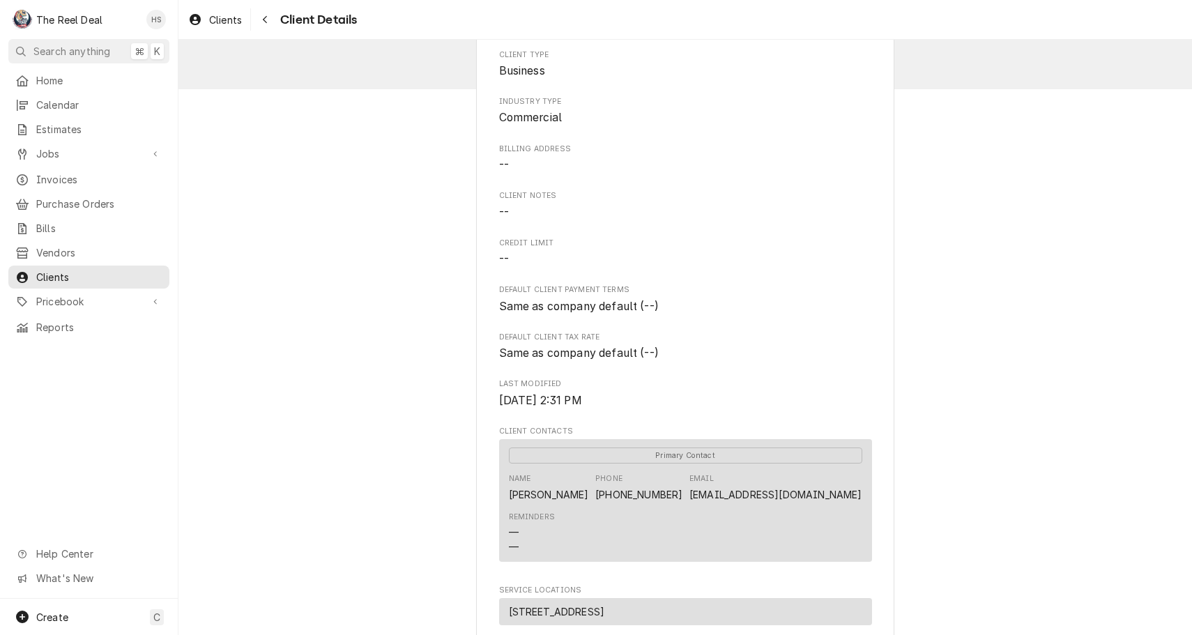
scroll to position [271, 0]
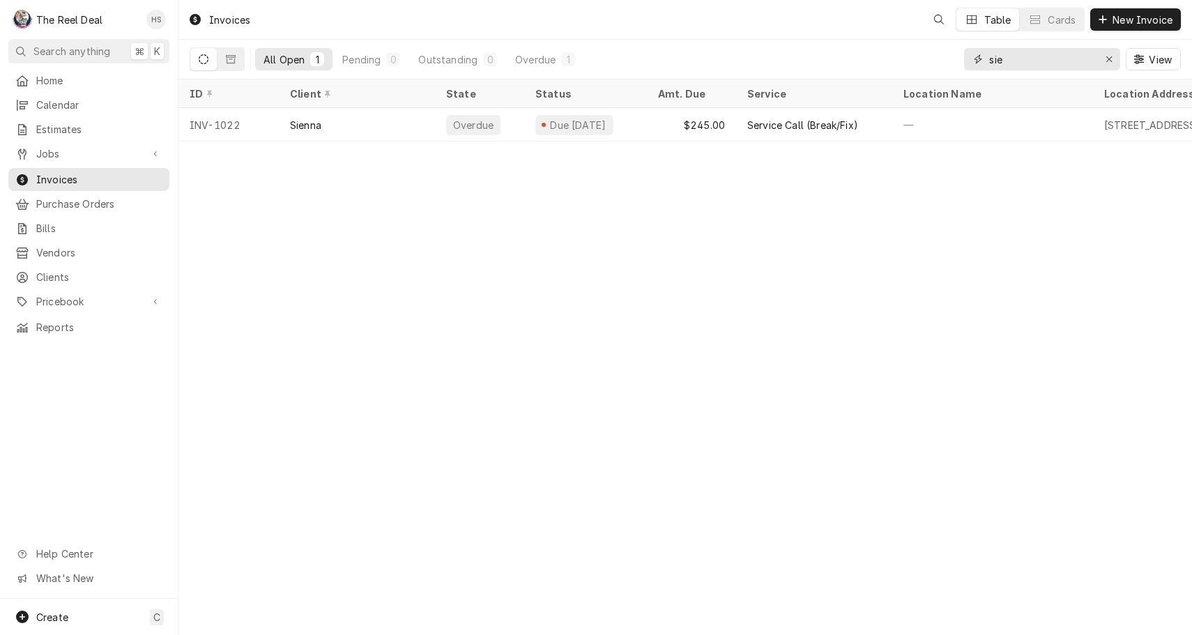
click at [1021, 61] on input "sie" at bounding box center [1041, 59] width 105 height 22
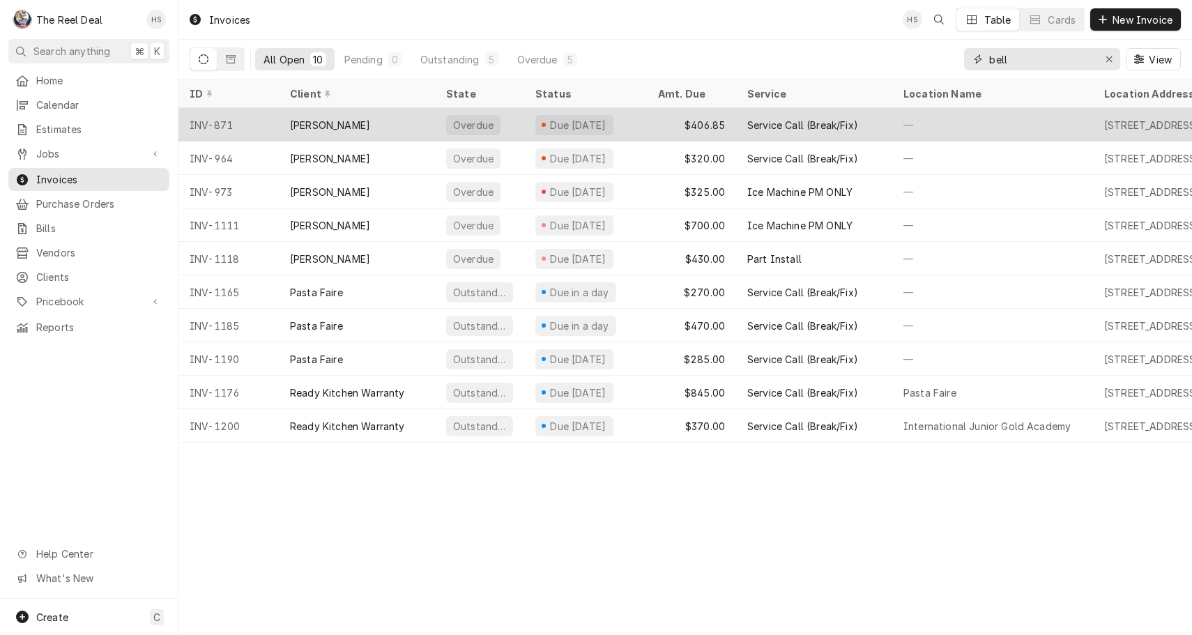
type input "bell"
click at [384, 123] on div "[PERSON_NAME]" at bounding box center [357, 124] width 156 height 33
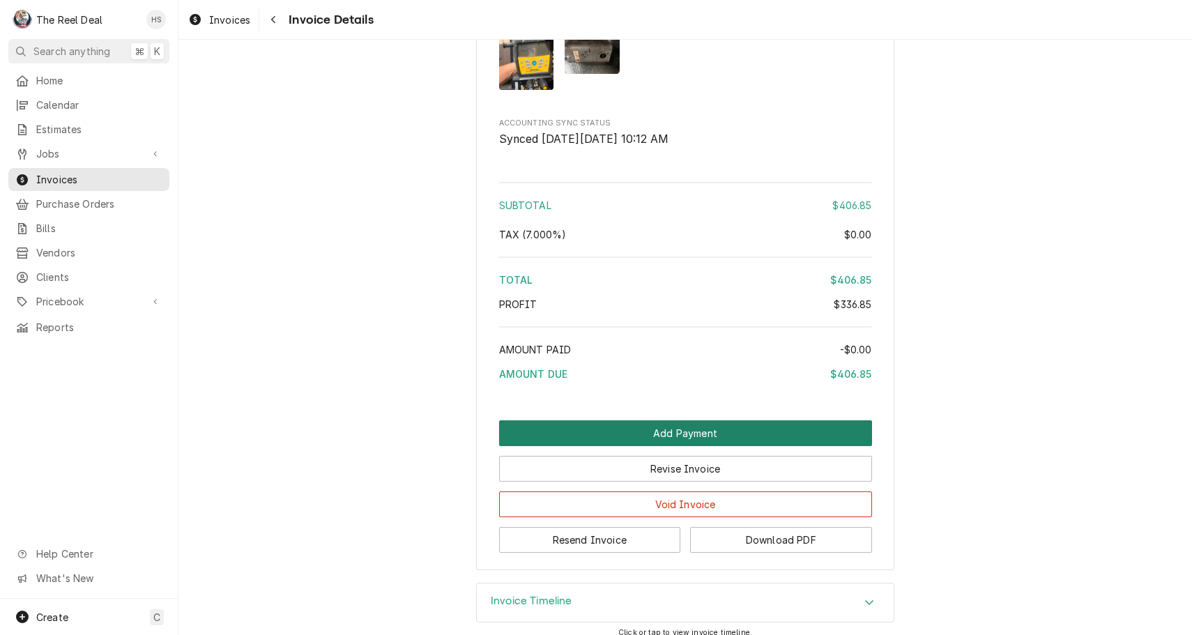
scroll to position [1950, 0]
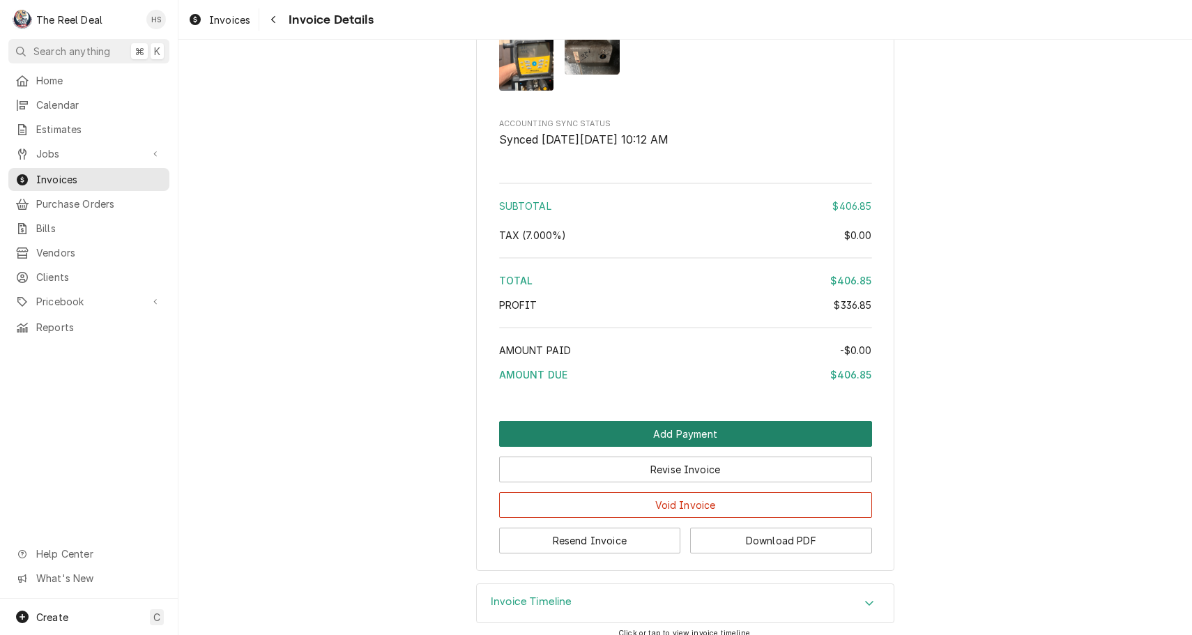
click at [676, 447] on button "Add Payment" at bounding box center [685, 434] width 373 height 26
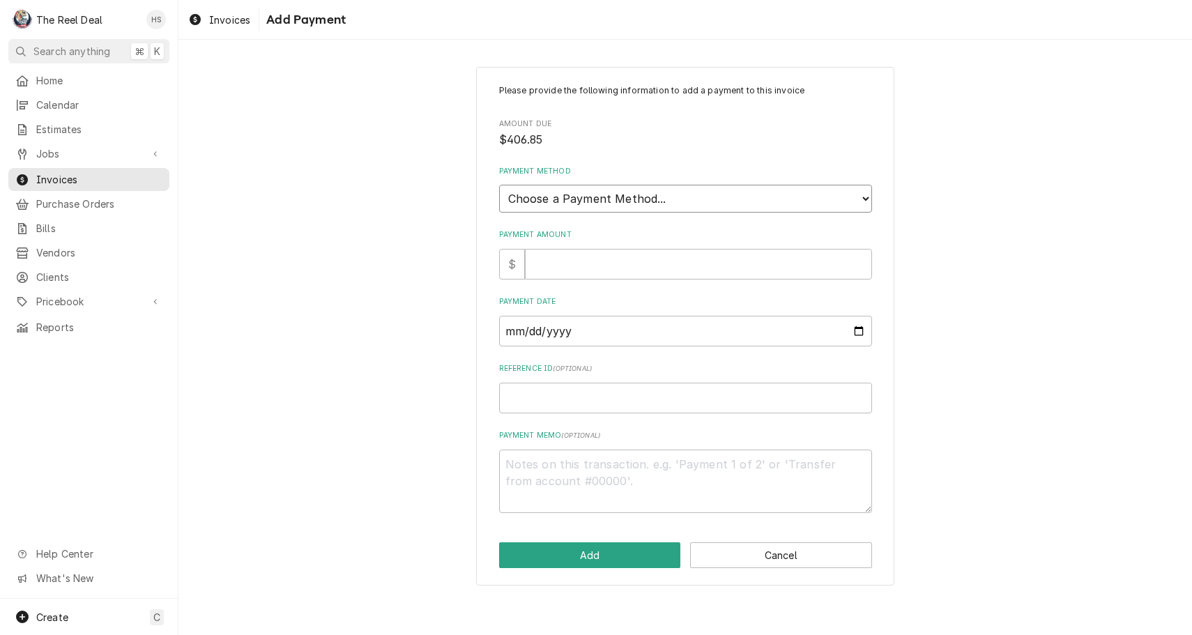
select select "2"
click at [597, 254] on input "Payment Amount" at bounding box center [698, 264] width 347 height 31
type textarea "x"
type input "4"
type textarea "x"
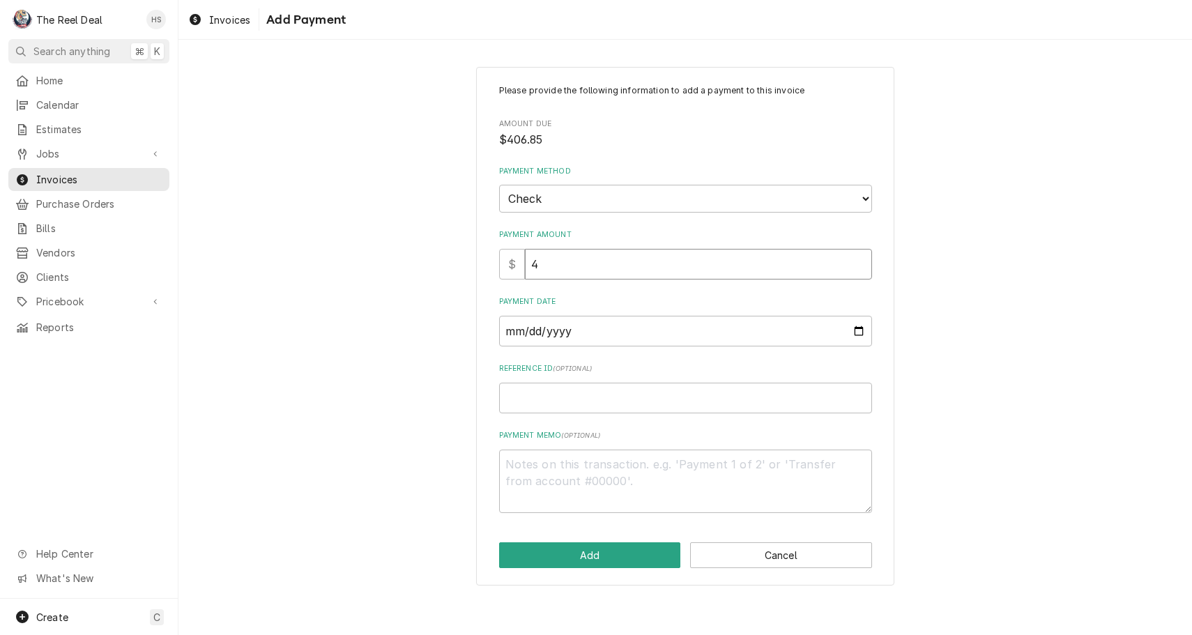
type input "40"
type textarea "x"
type input "406"
type textarea "x"
type input "406.8"
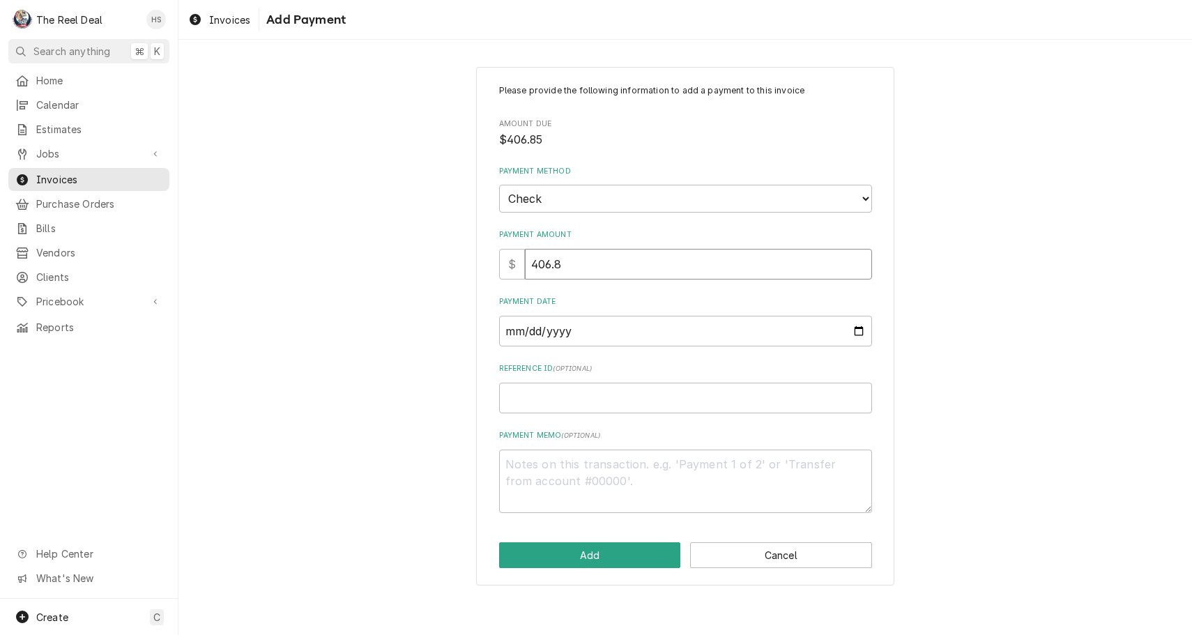
type textarea "x"
type input "406.85"
click at [605, 321] on input "Payment Date" at bounding box center [685, 331] width 373 height 31
type input "2025-05-26"
click at [604, 542] on button "Add" at bounding box center [590, 555] width 182 height 26
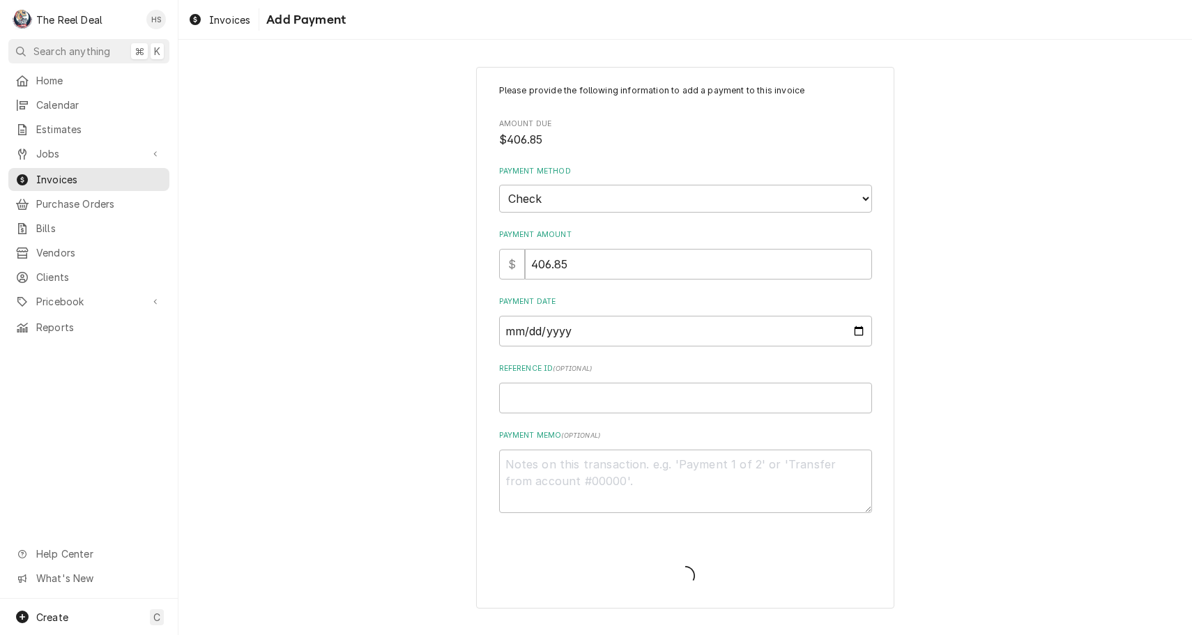
type textarea "x"
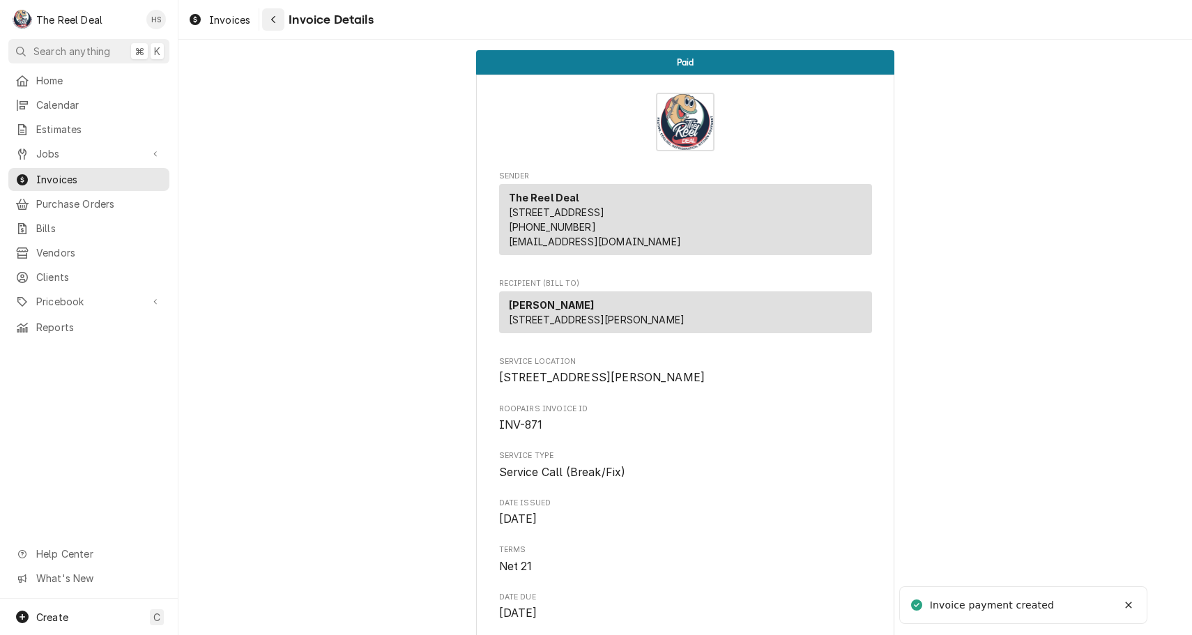
click at [276, 21] on icon "Navigate back" at bounding box center [274, 20] width 6 height 10
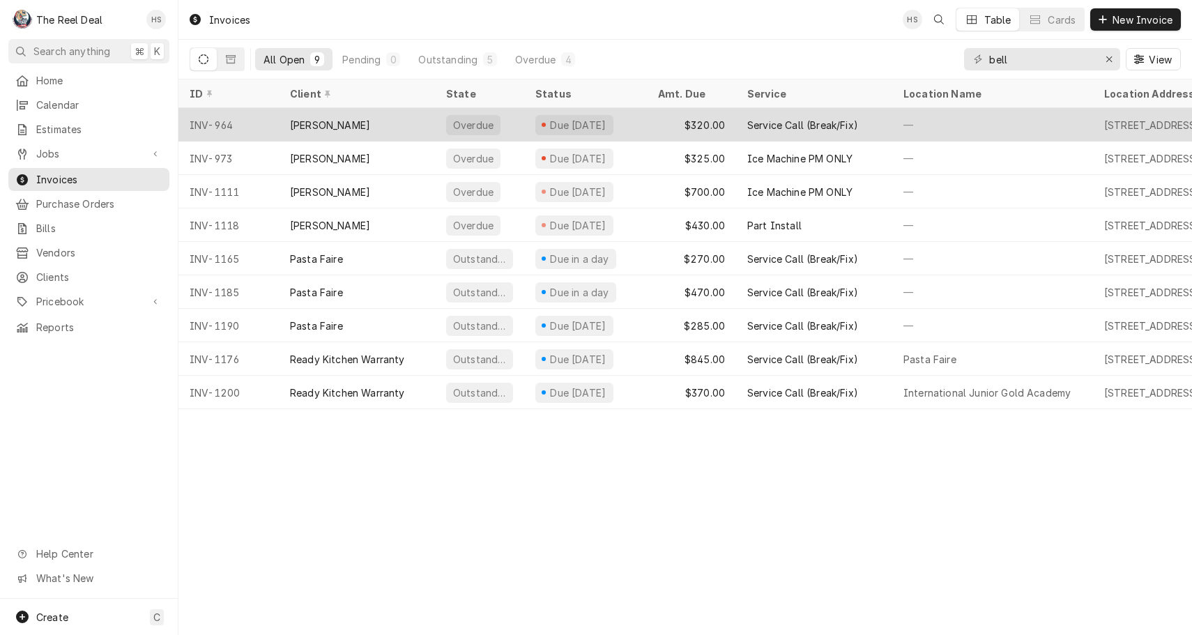
click at [416, 116] on div "[PERSON_NAME]" at bounding box center [357, 124] width 156 height 33
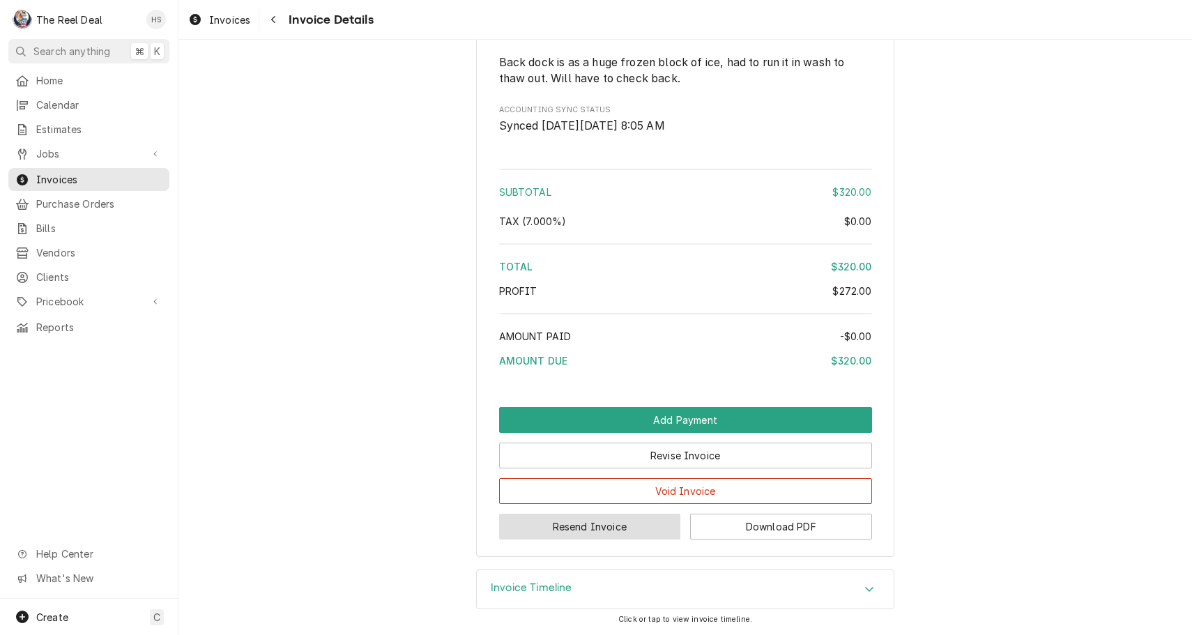
scroll to position [1495, 0]
click at [577, 531] on button "Resend Invoice" at bounding box center [590, 527] width 182 height 26
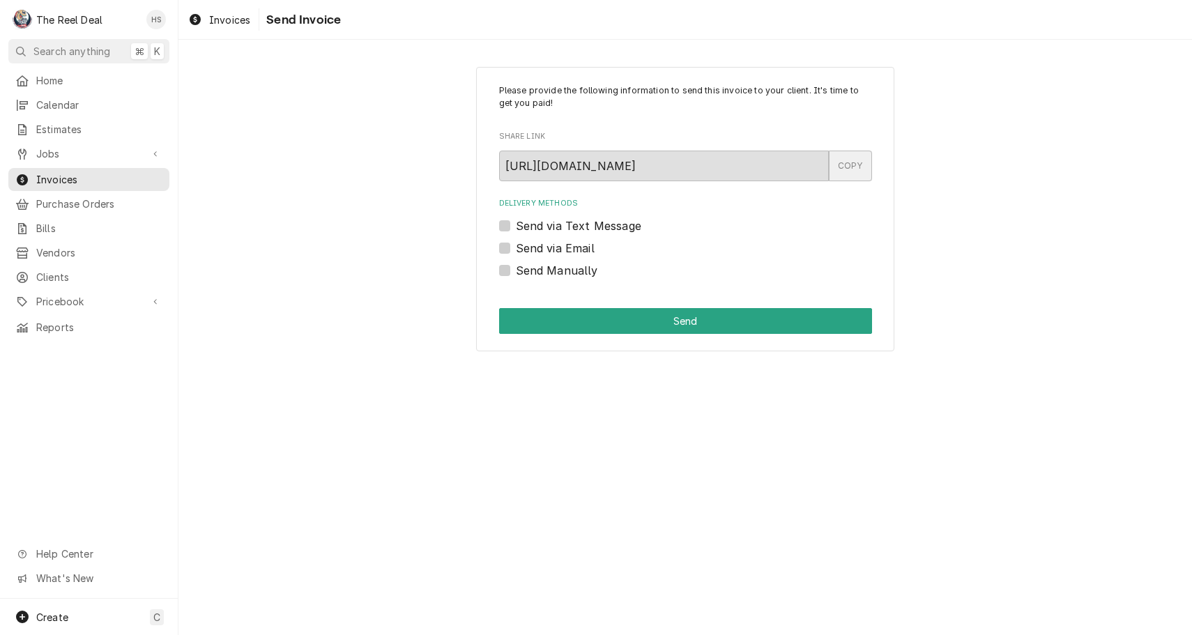
click at [848, 165] on div "COPY" at bounding box center [850, 166] width 43 height 31
click at [199, 28] on link "Invoices" at bounding box center [219, 19] width 73 height 23
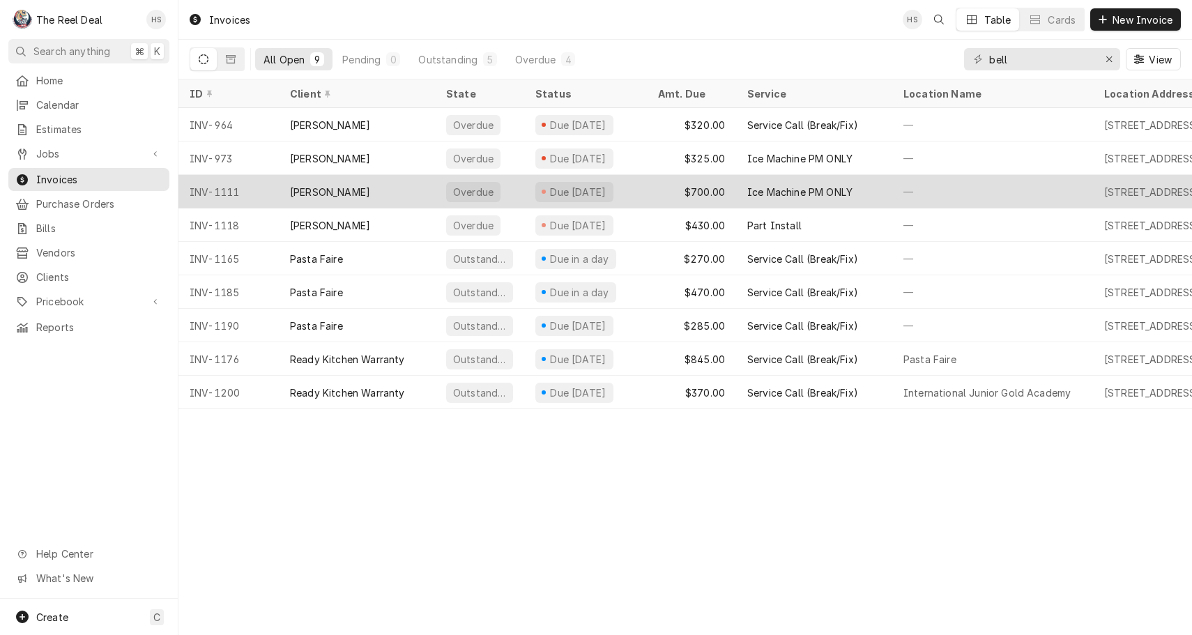
click at [345, 185] on div "[PERSON_NAME]" at bounding box center [330, 192] width 80 height 15
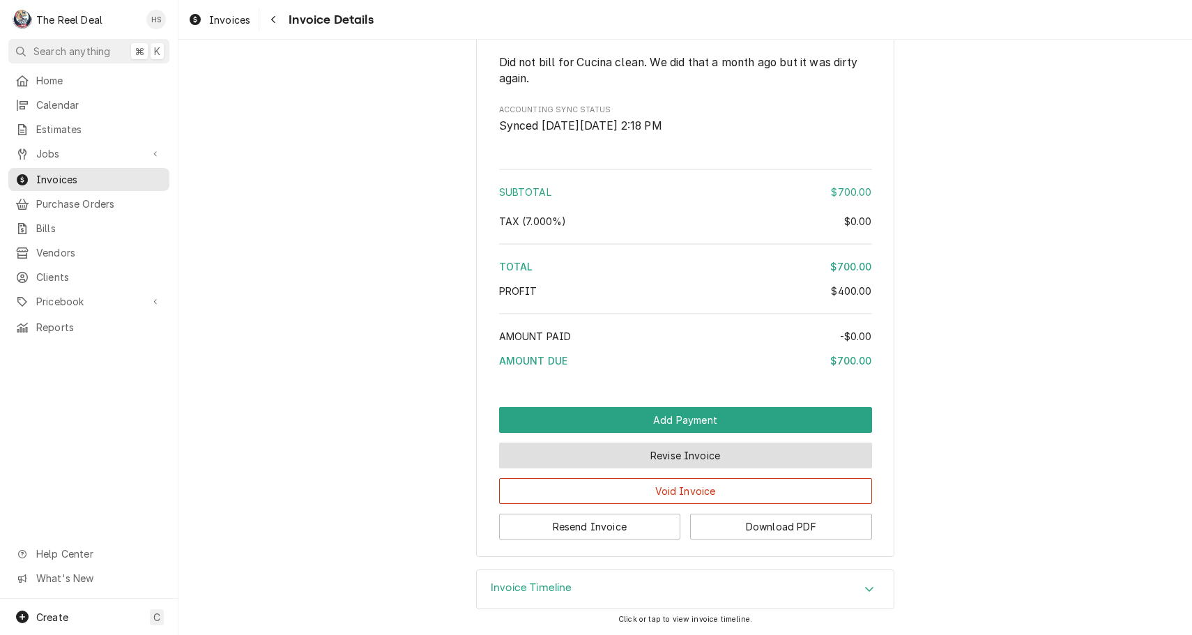
scroll to position [1391, 0]
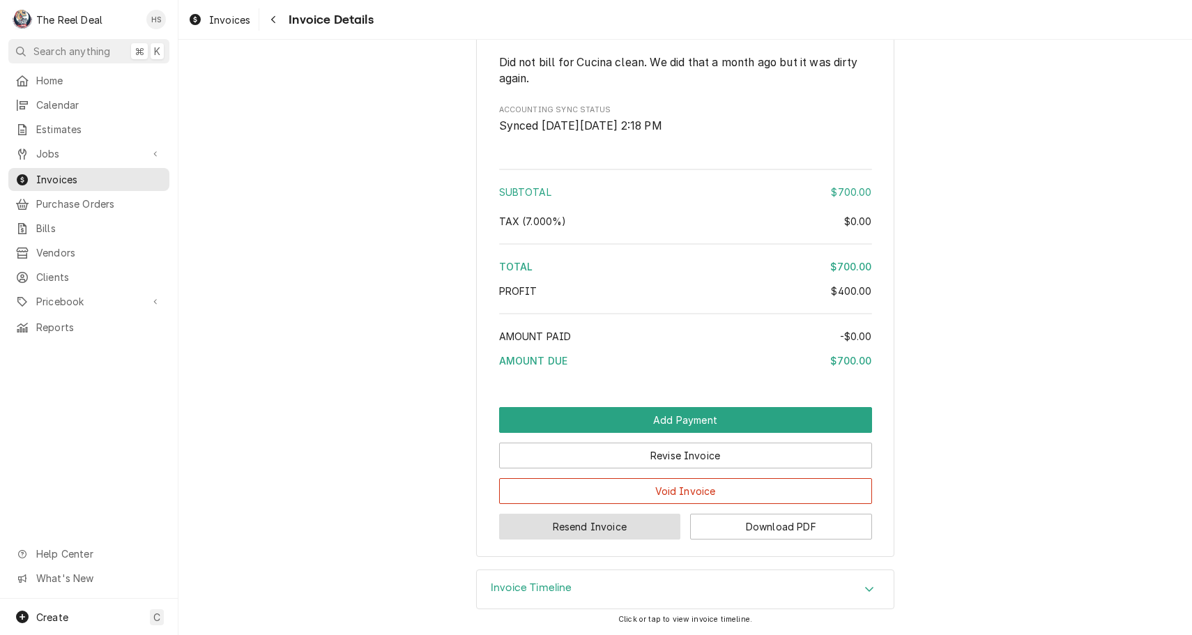
click at [563, 526] on button "Resend Invoice" at bounding box center [590, 527] width 182 height 26
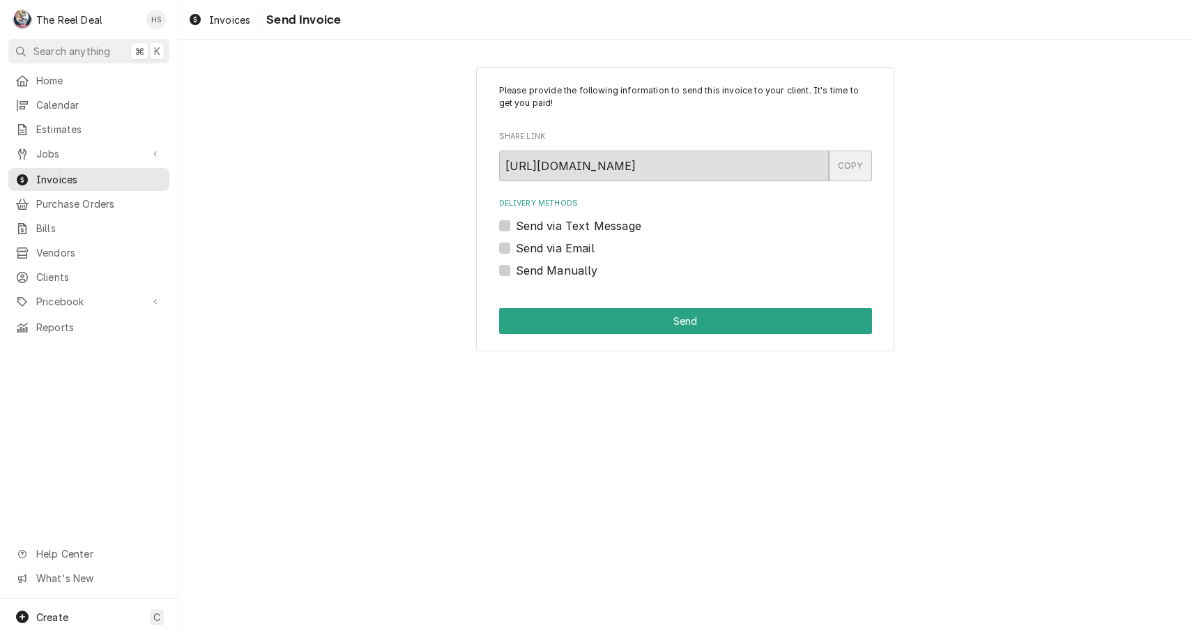
click at [843, 165] on div "COPY" at bounding box center [850, 166] width 43 height 31
click at [234, 20] on span "Invoices" at bounding box center [229, 20] width 41 height 15
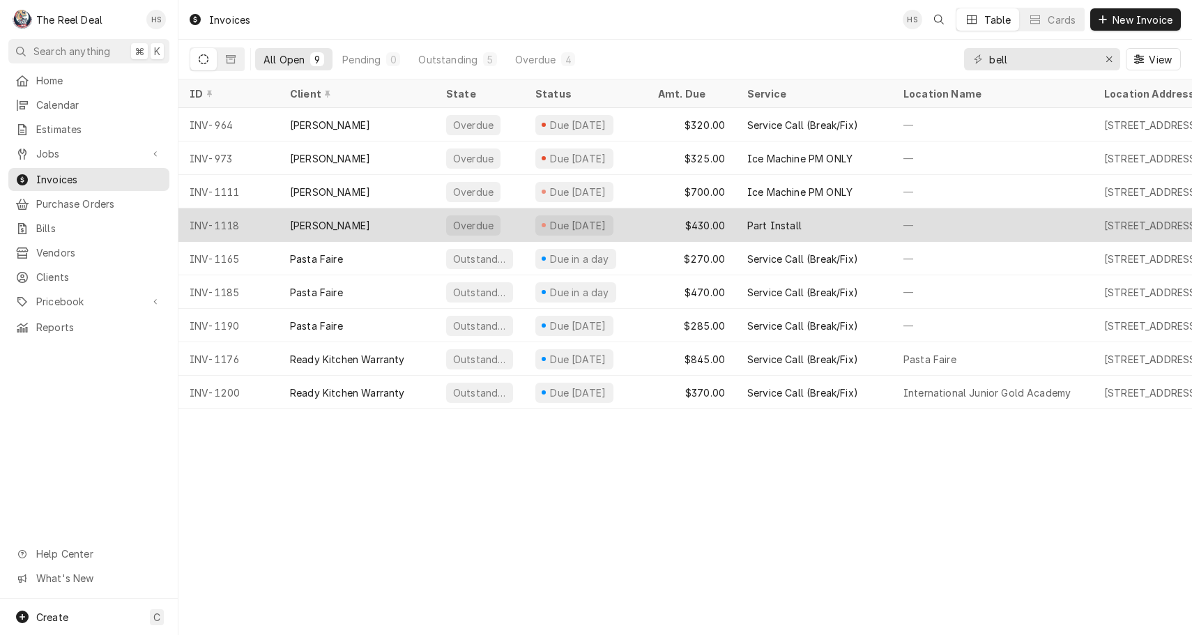
click at [371, 215] on div "[PERSON_NAME]" at bounding box center [357, 224] width 156 height 33
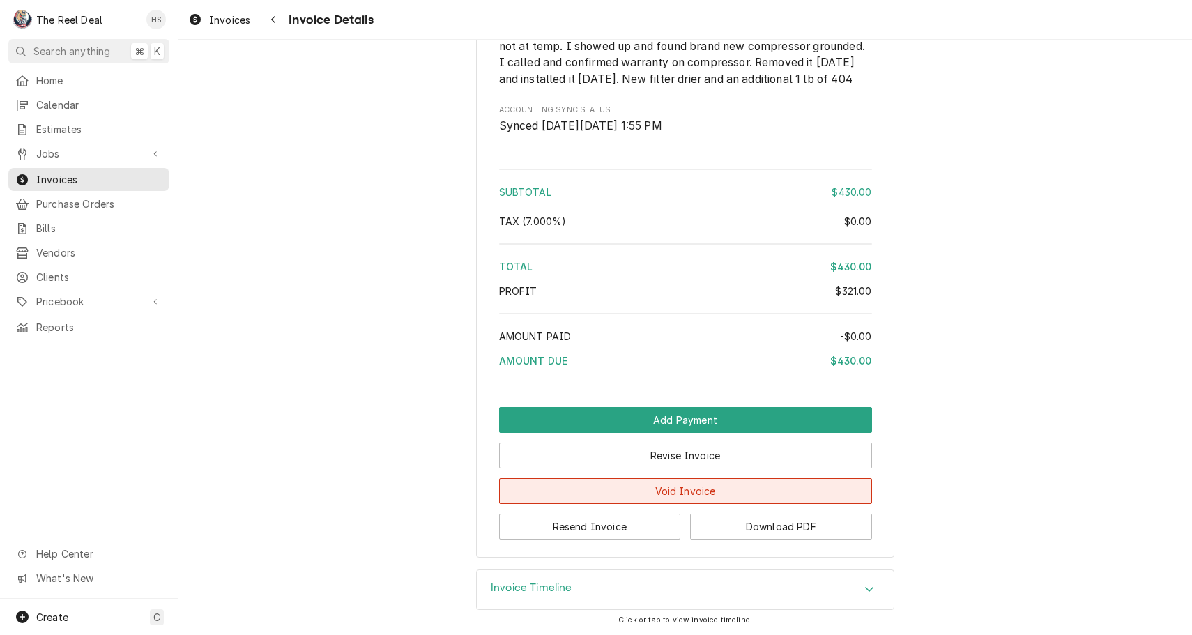
scroll to position [1645, 0]
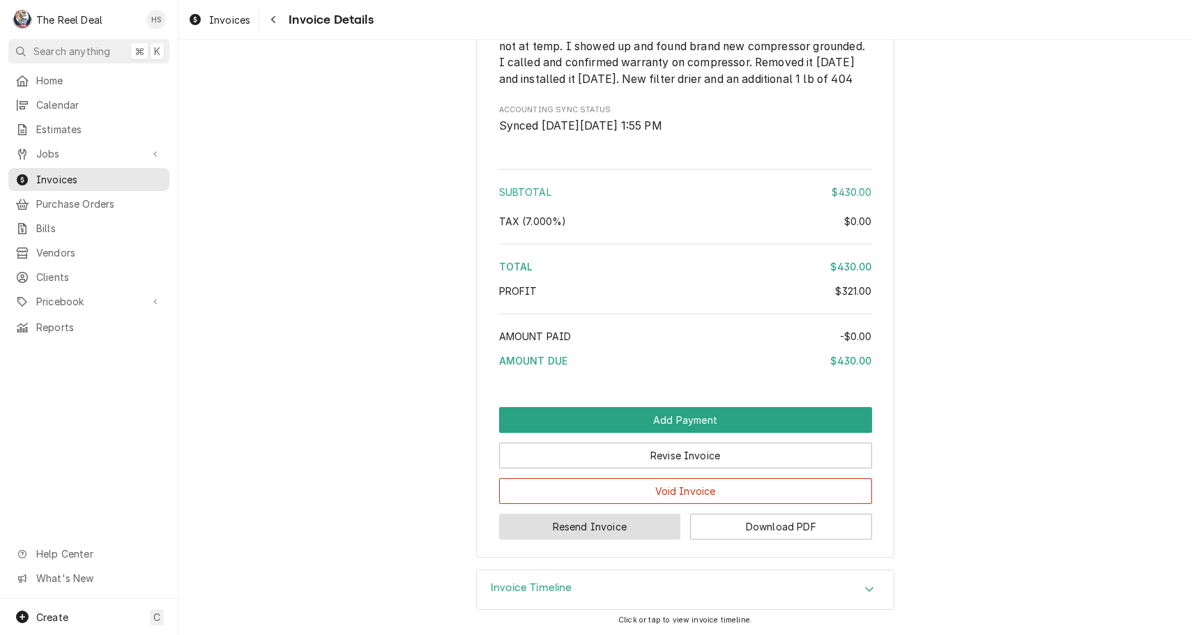
click at [604, 533] on button "Resend Invoice" at bounding box center [590, 527] width 182 height 26
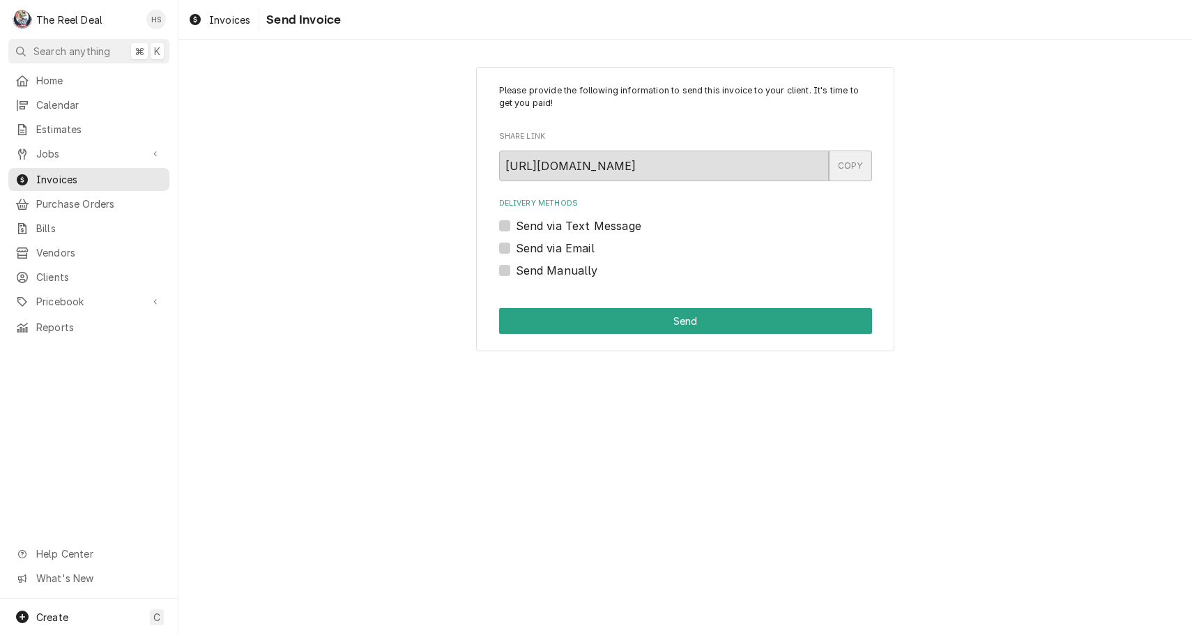
click at [851, 165] on div "COPY" at bounding box center [850, 166] width 43 height 31
click at [223, 29] on link "Invoices" at bounding box center [219, 19] width 73 height 23
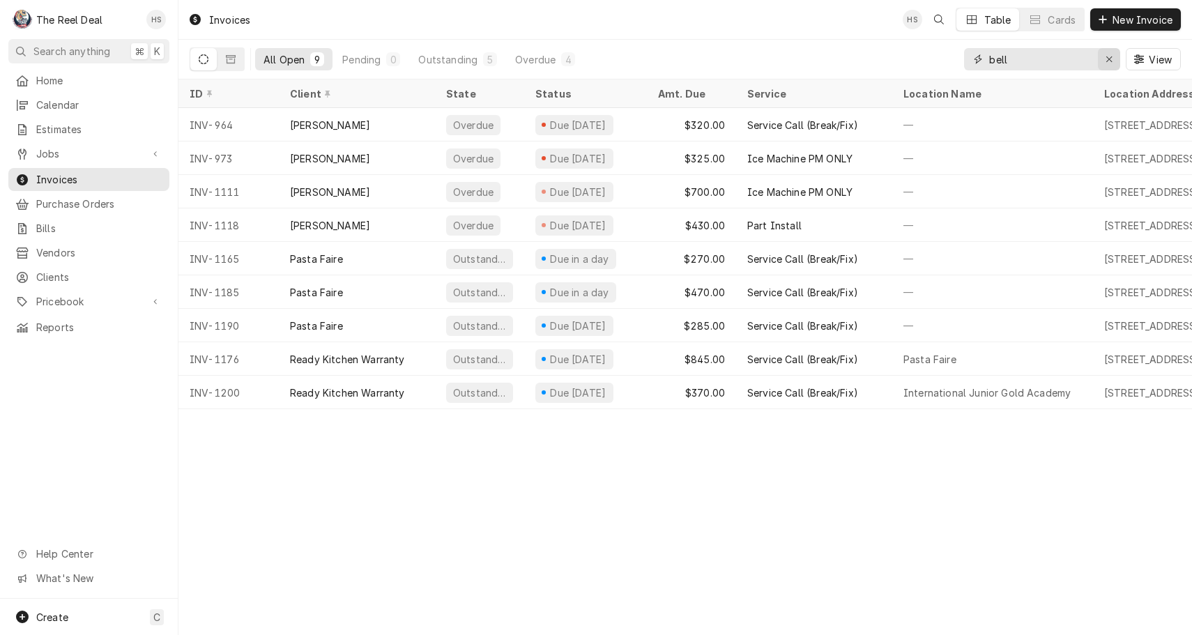
click at [1112, 66] on button "Erase input" at bounding box center [1109, 59] width 22 height 22
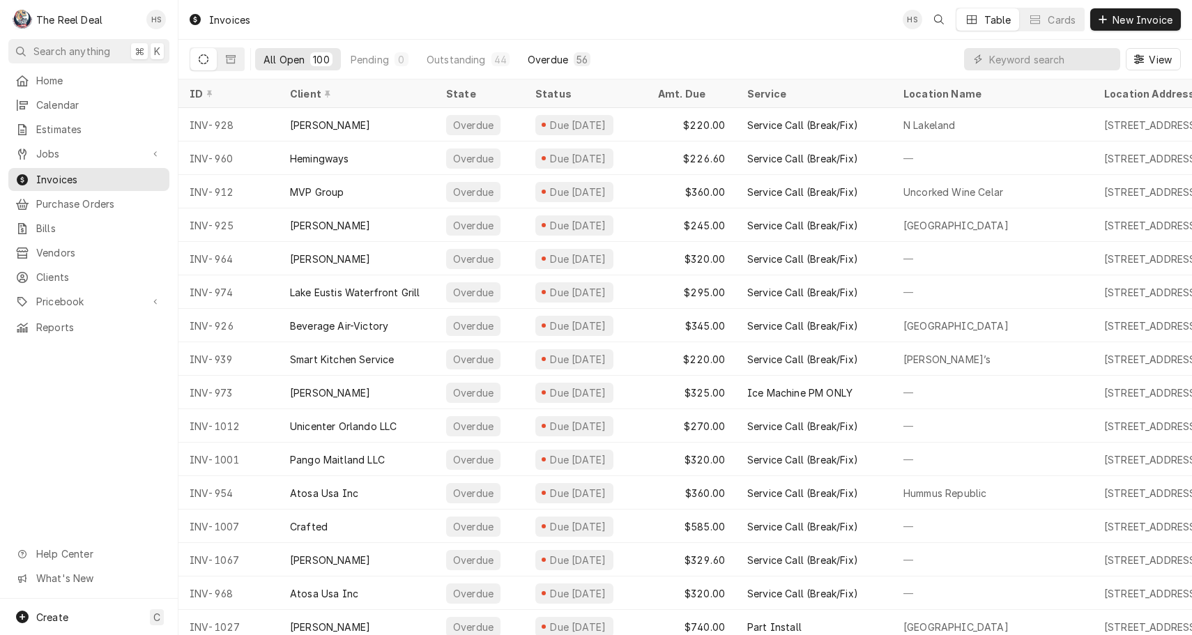
click at [546, 55] on div "Overdue" at bounding box center [548, 59] width 40 height 15
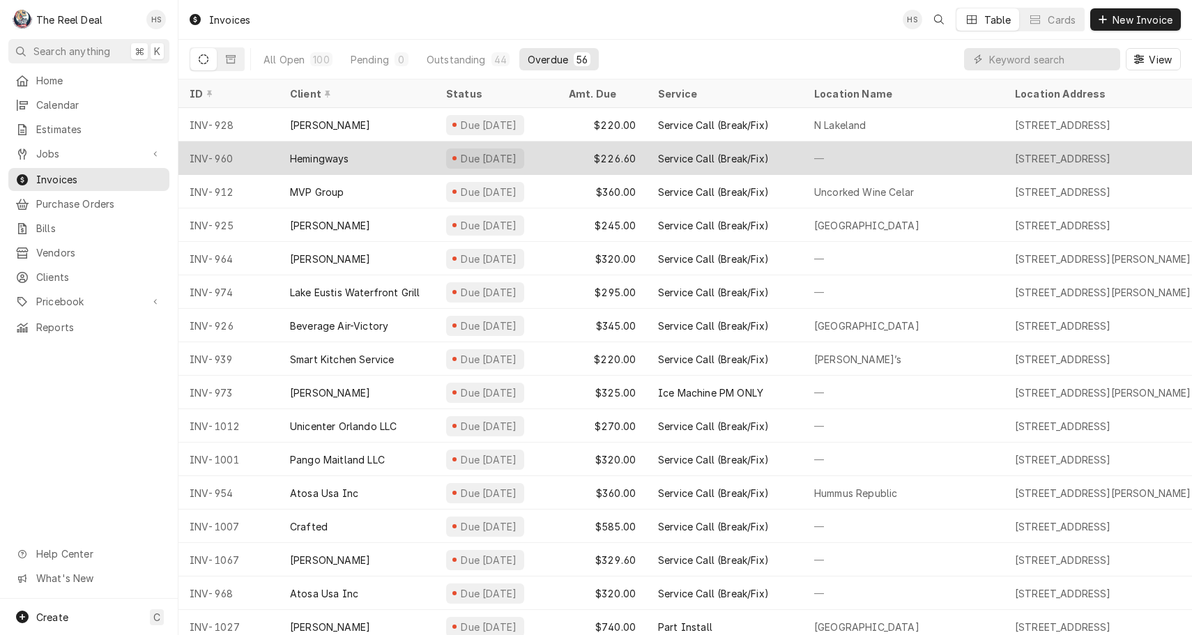
click at [417, 150] on div "Hemingways" at bounding box center [357, 158] width 156 height 33
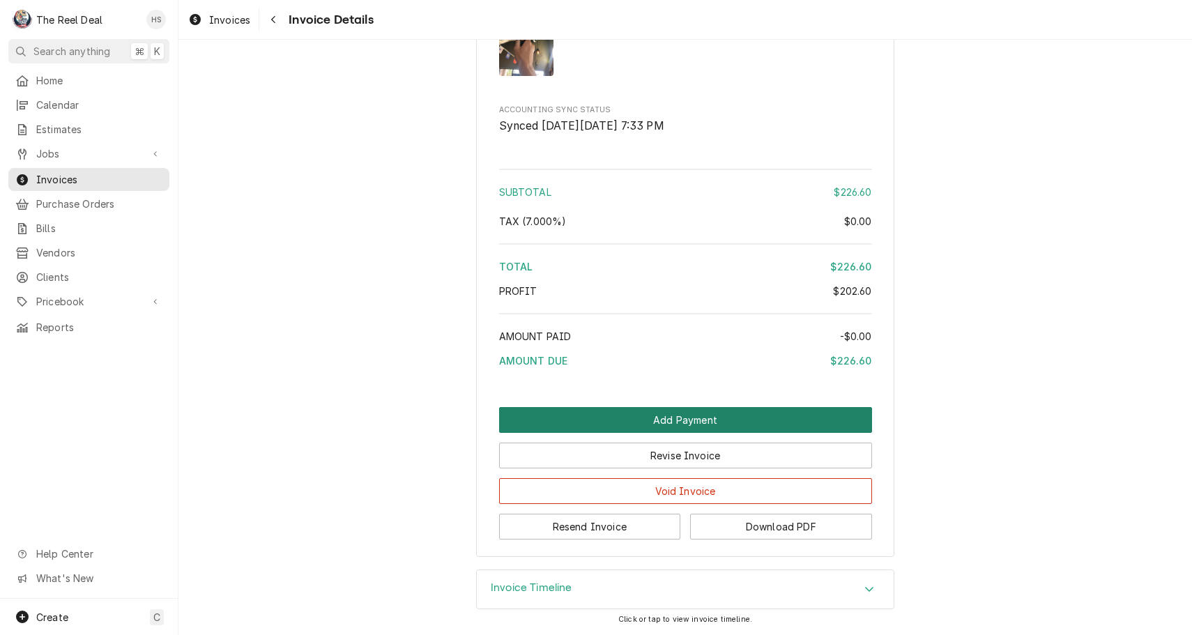
scroll to position [1752, 0]
click at [644, 407] on button "Add Payment" at bounding box center [685, 420] width 373 height 26
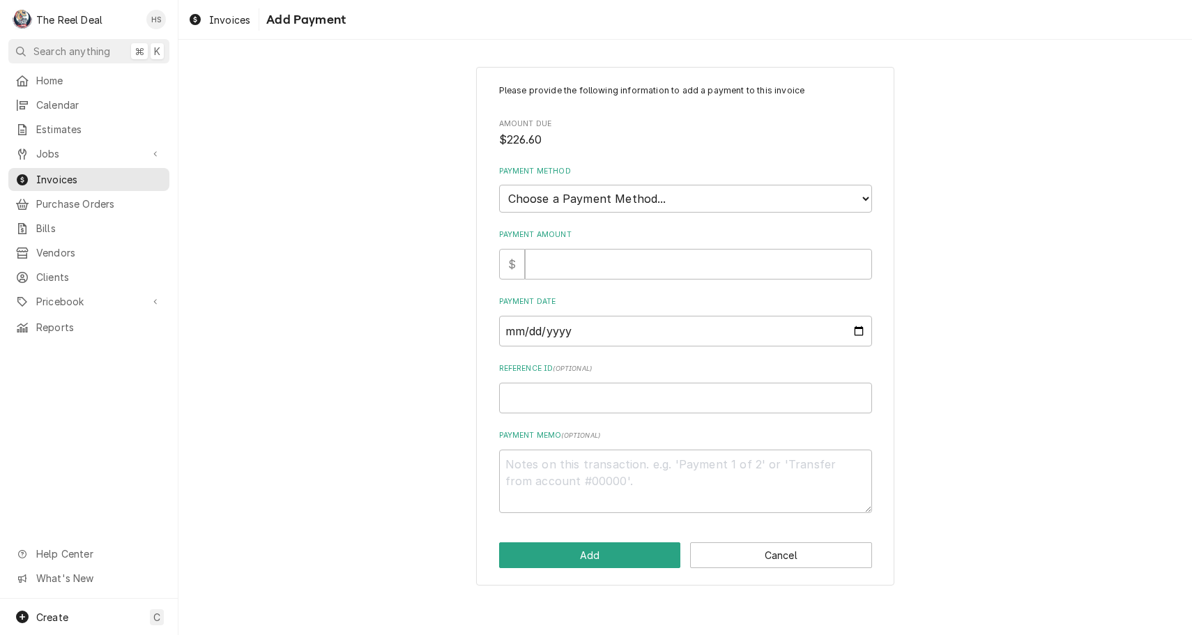
click at [642, 178] on div "Payment Method Choose a Payment Method... Cash Check Credit/Debit Card ACH/eChe…" at bounding box center [685, 189] width 373 height 47
select select "2"
click at [621, 252] on input "Payment Amount" at bounding box center [698, 264] width 347 height 31
type textarea "x"
type input "2"
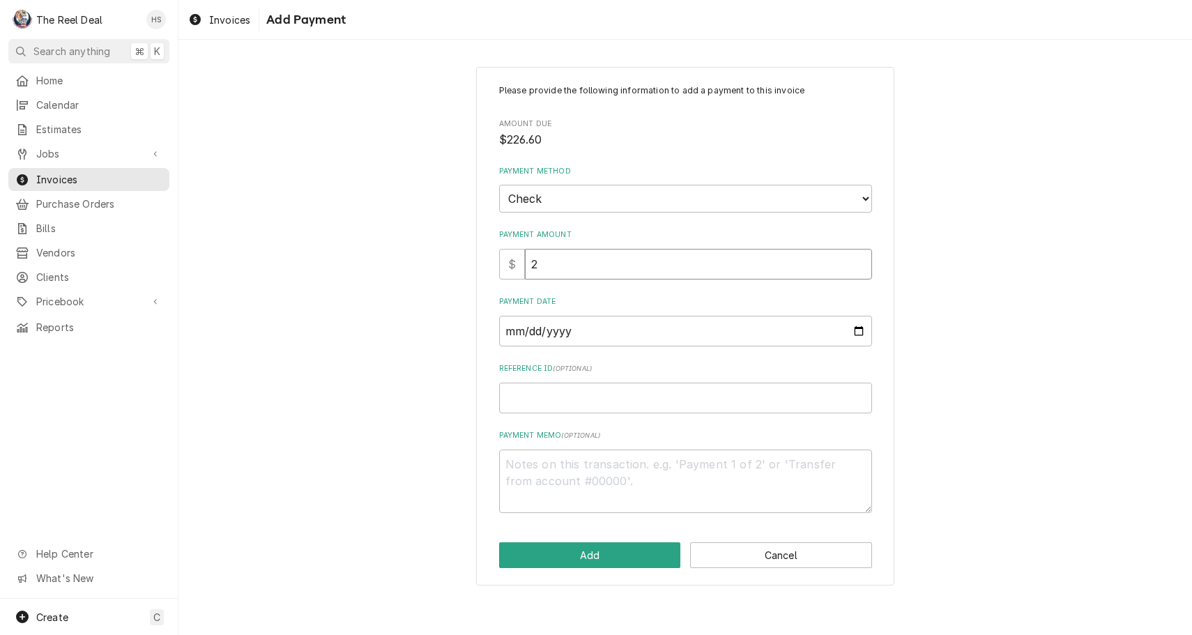
type textarea "x"
type input "22"
type textarea "x"
type input "220"
click at [602, 542] on button "Add" at bounding box center [590, 555] width 182 height 26
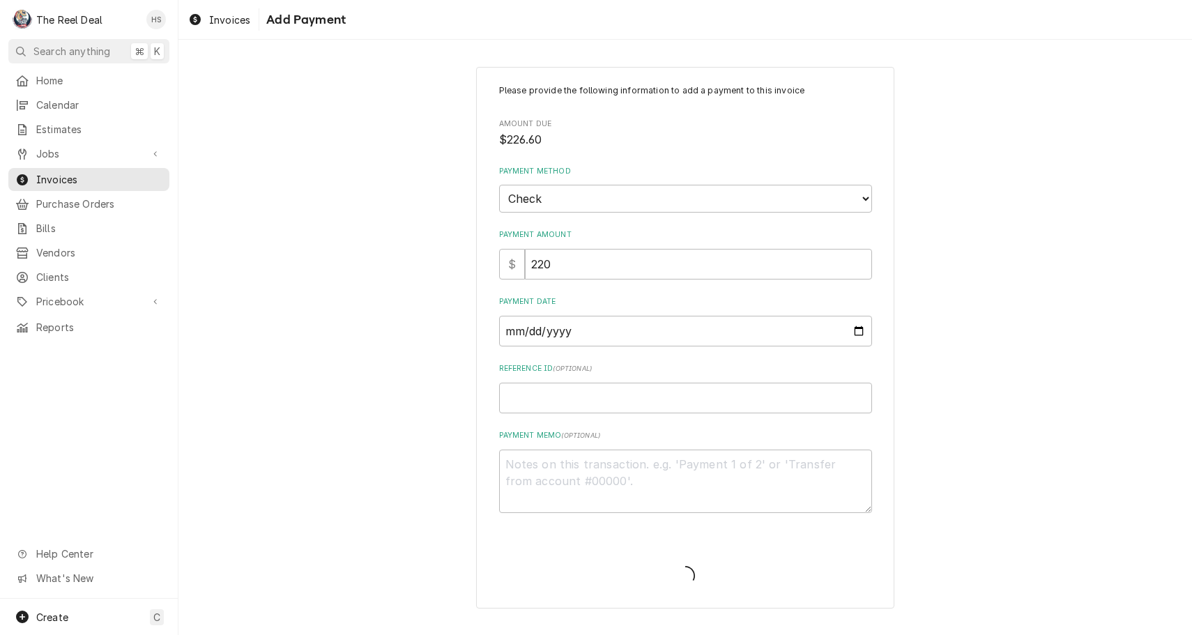
type textarea "x"
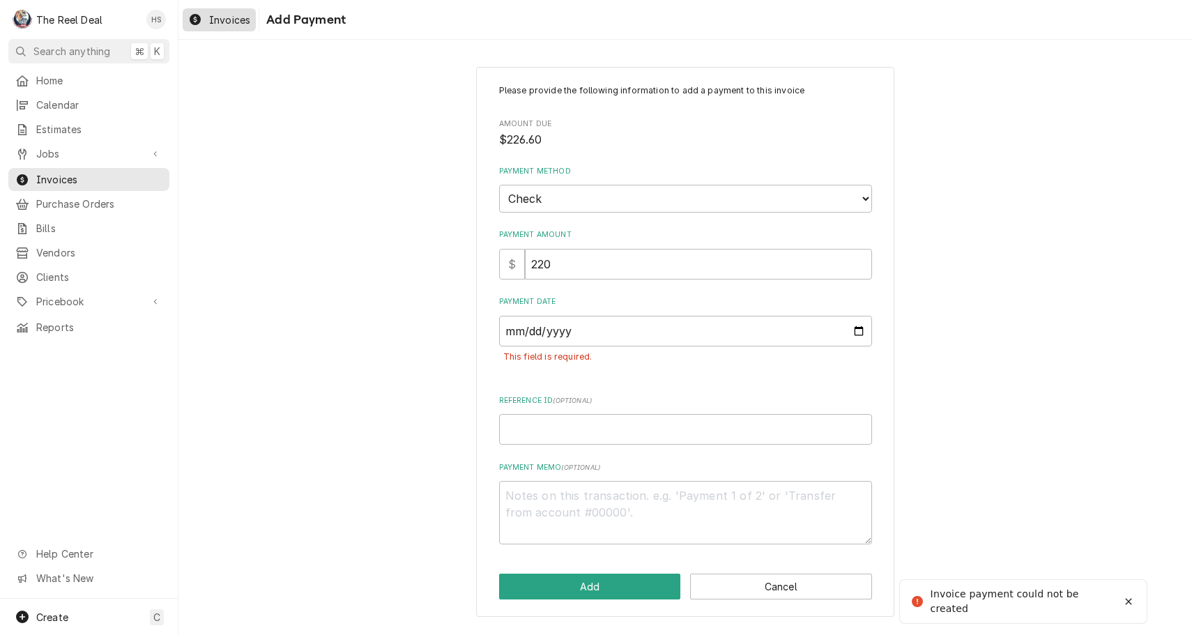
click at [222, 22] on span "Invoices" at bounding box center [229, 20] width 41 height 15
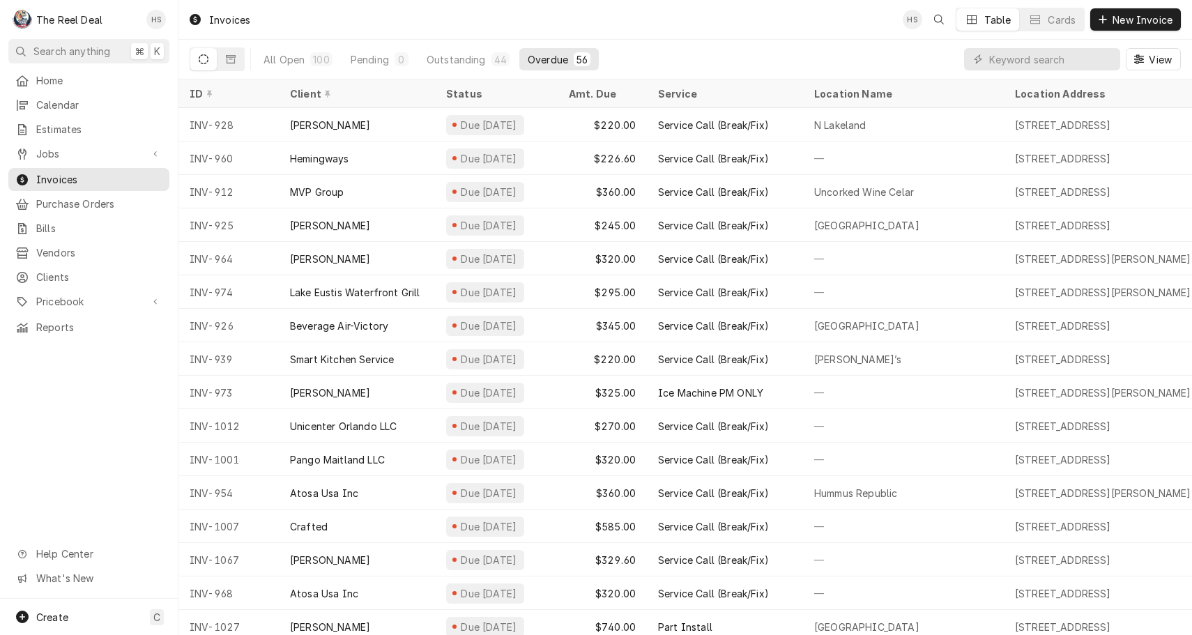
click at [702, 53] on div "All Open 100 Pending 0 Outstanding 44 Overdue 56 View" at bounding box center [685, 59] width 991 height 39
click at [348, 22] on div "Invoices HS Table Cards New Invoice" at bounding box center [685, 19] width 1014 height 39
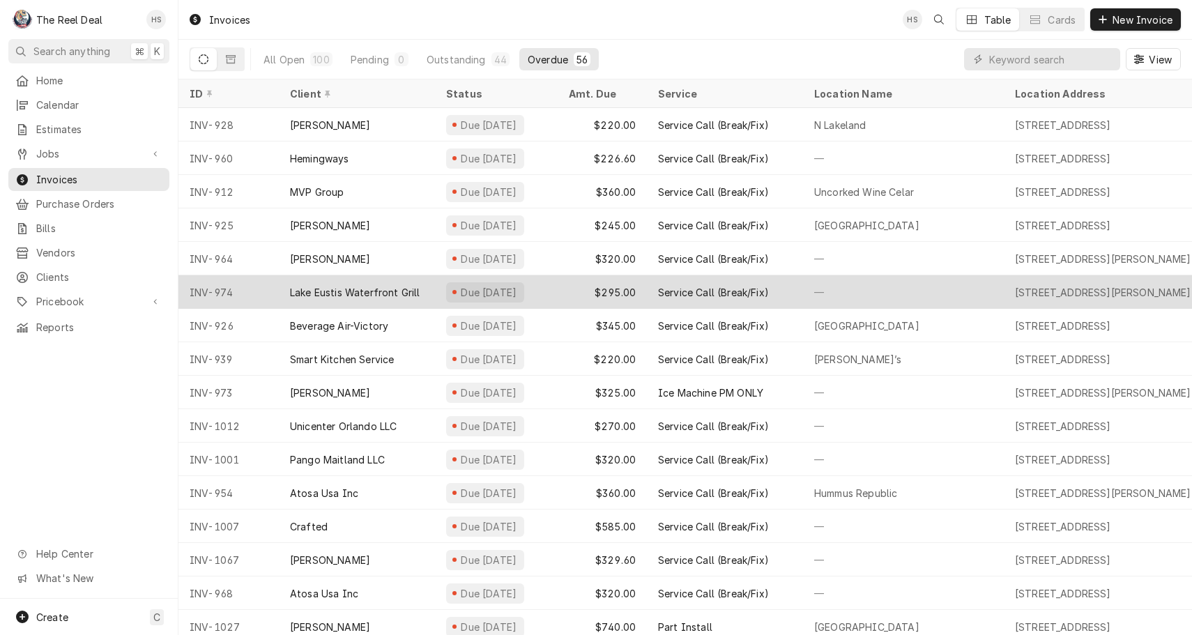
scroll to position [1, 0]
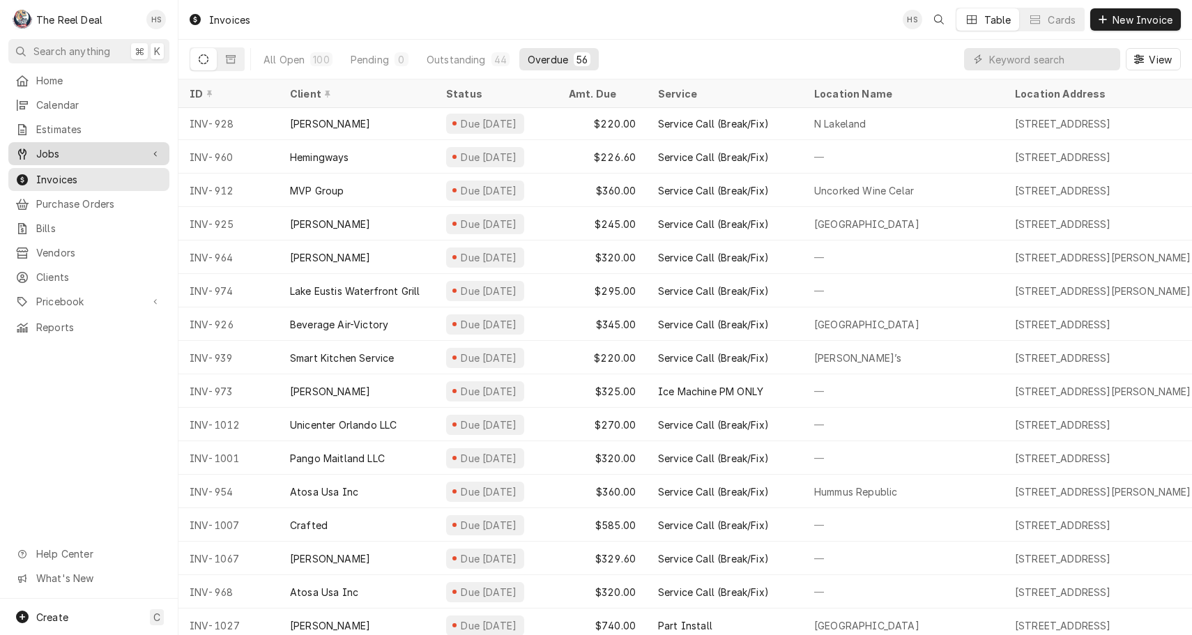
click at [79, 148] on span "Jobs" at bounding box center [88, 153] width 105 height 15
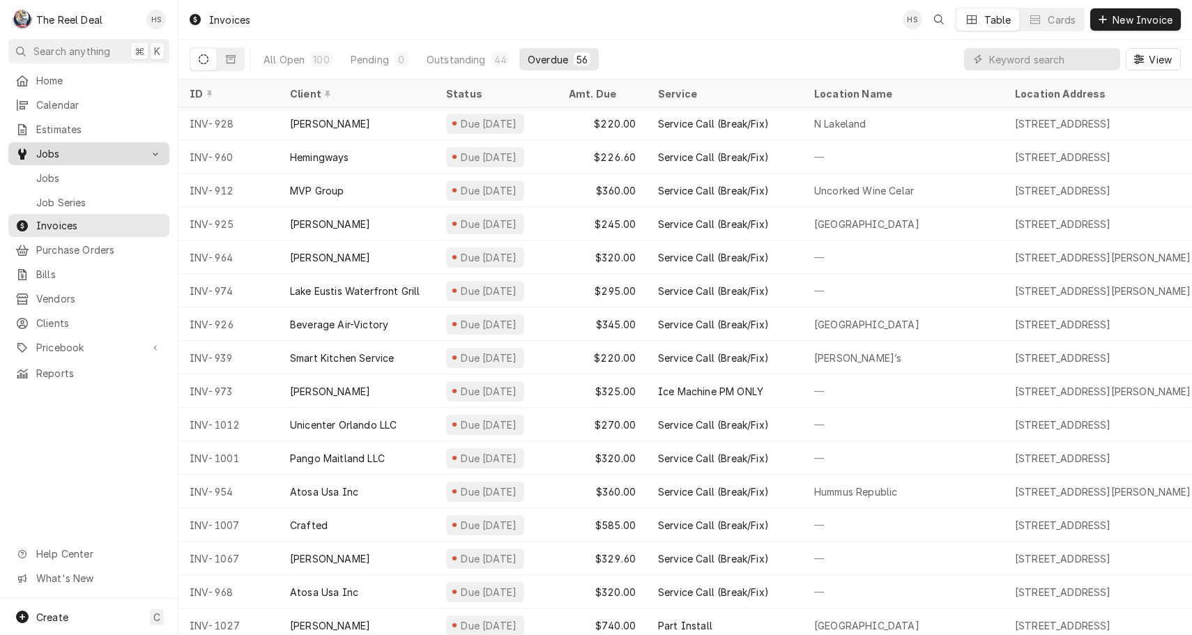
click at [79, 148] on span "Jobs" at bounding box center [88, 153] width 105 height 15
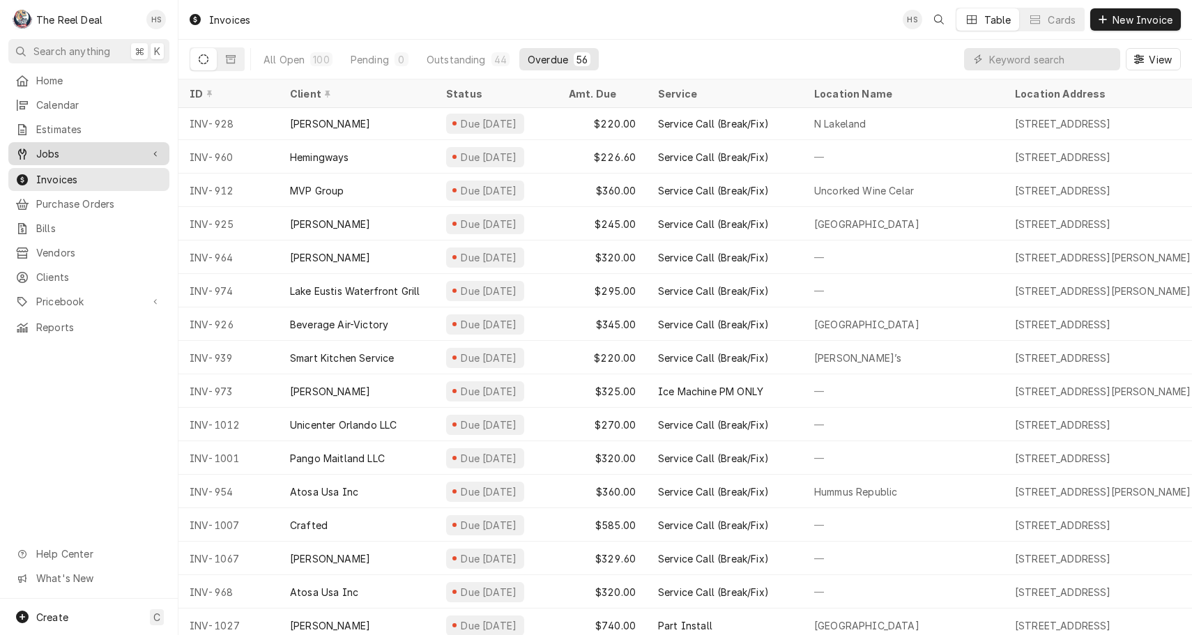
click at [79, 148] on span "Jobs" at bounding box center [88, 153] width 105 height 15
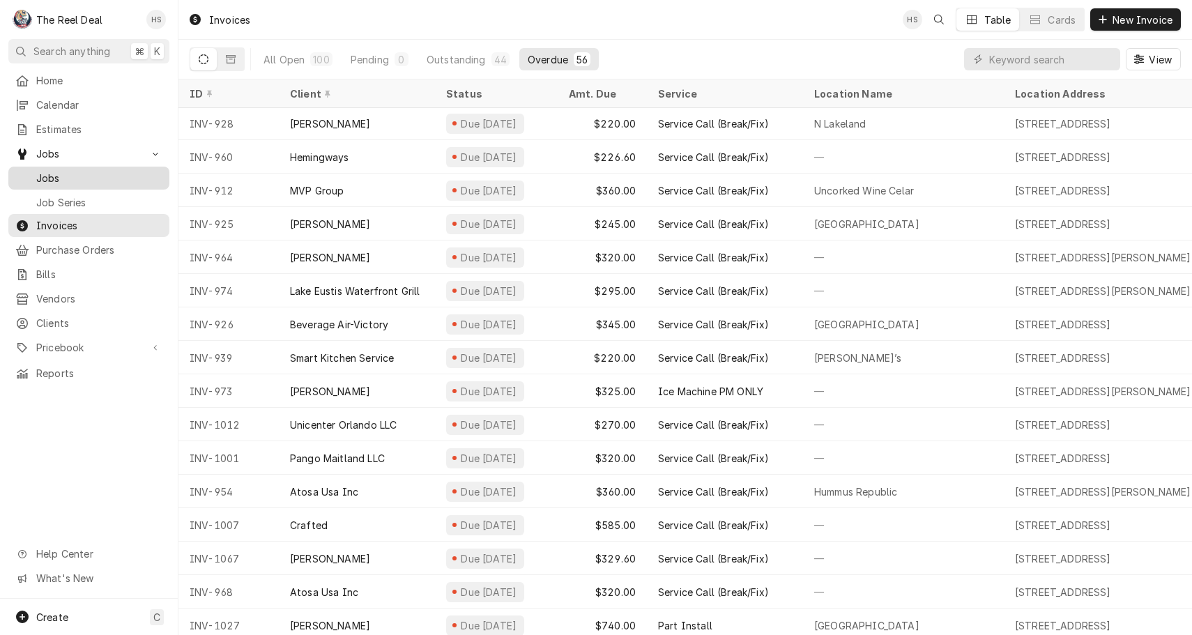
click at [79, 169] on div "Jobs" at bounding box center [88, 177] width 155 height 17
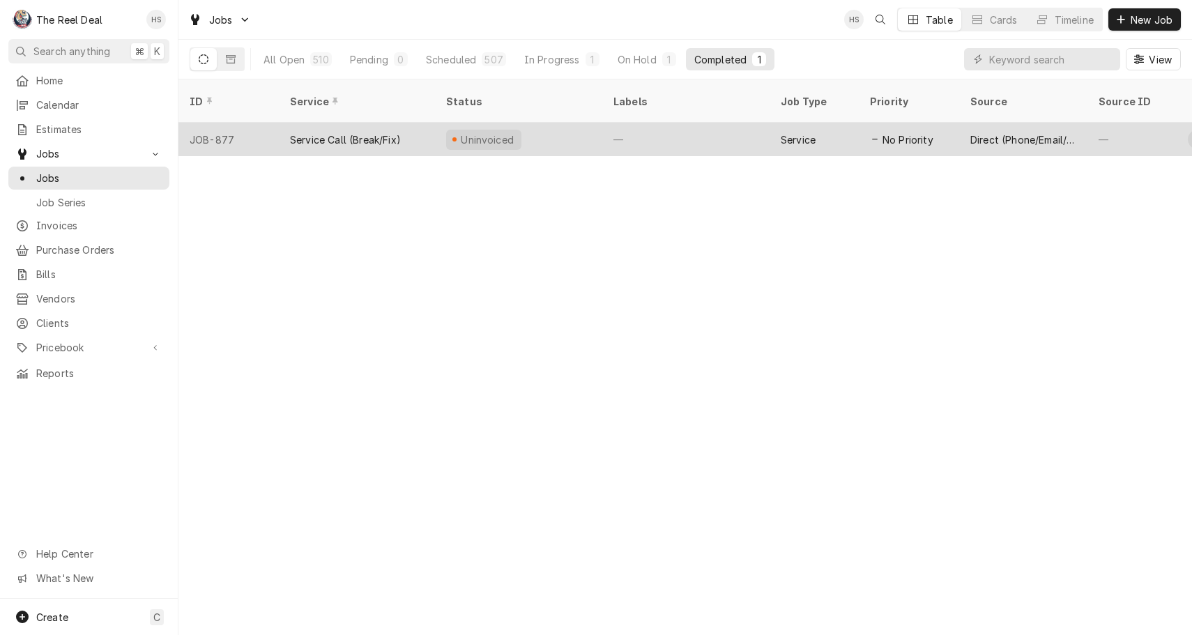
click at [613, 123] on div "—" at bounding box center [685, 139] width 167 height 33
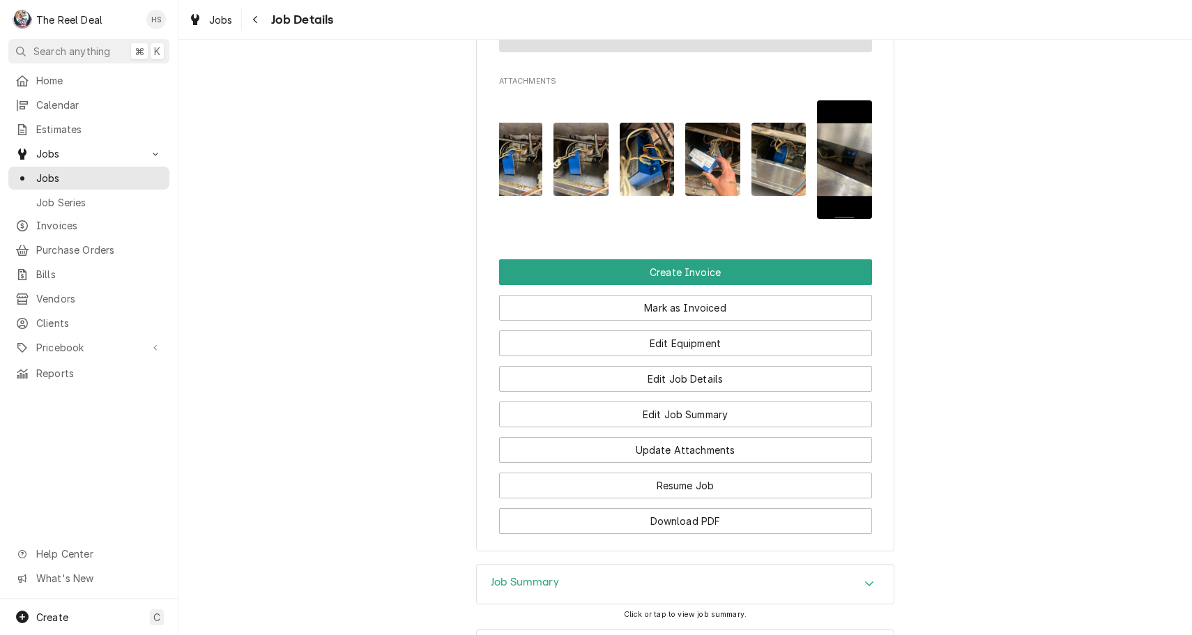
scroll to position [1037, 0]
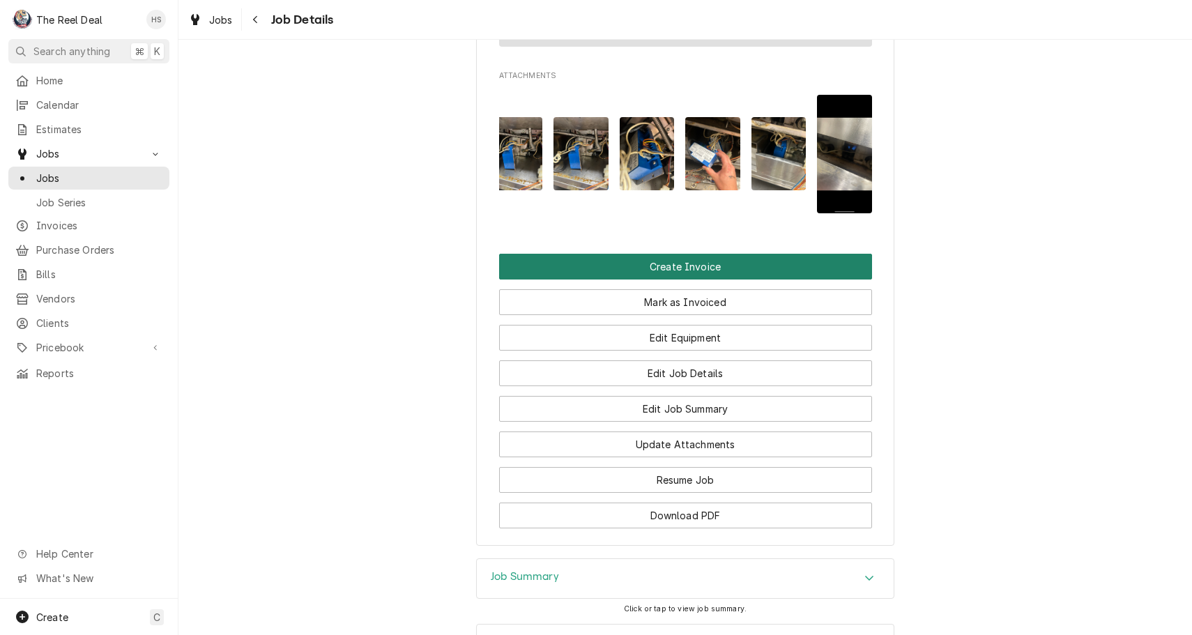
click at [683, 266] on button "Create Invoice" at bounding box center [685, 267] width 373 height 26
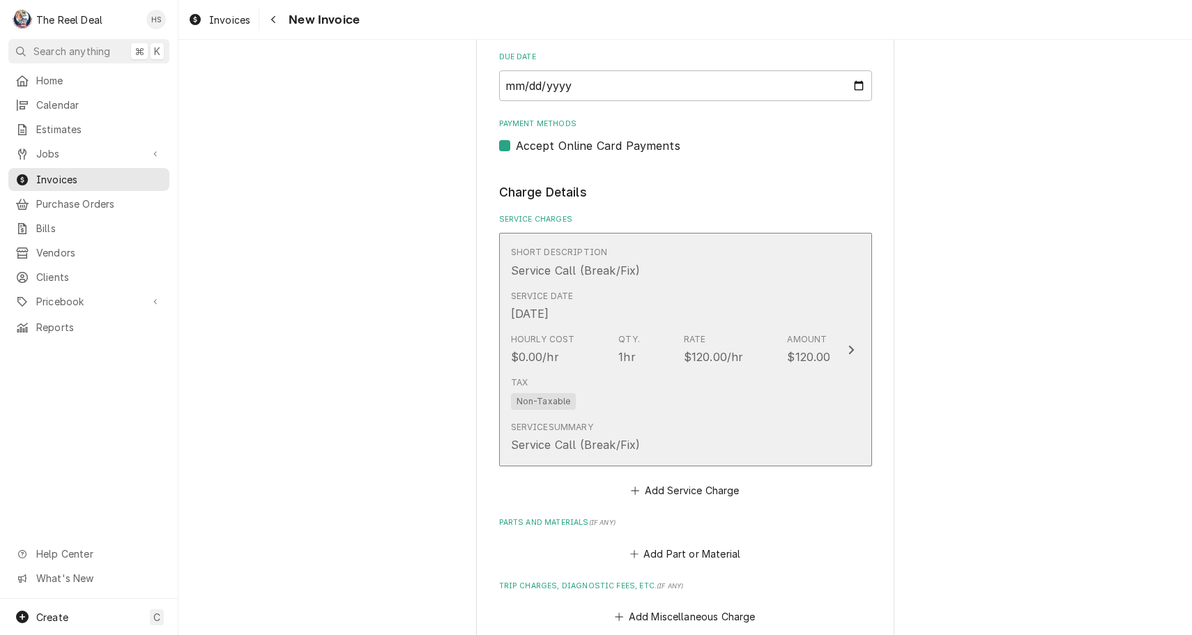
scroll to position [768, 0]
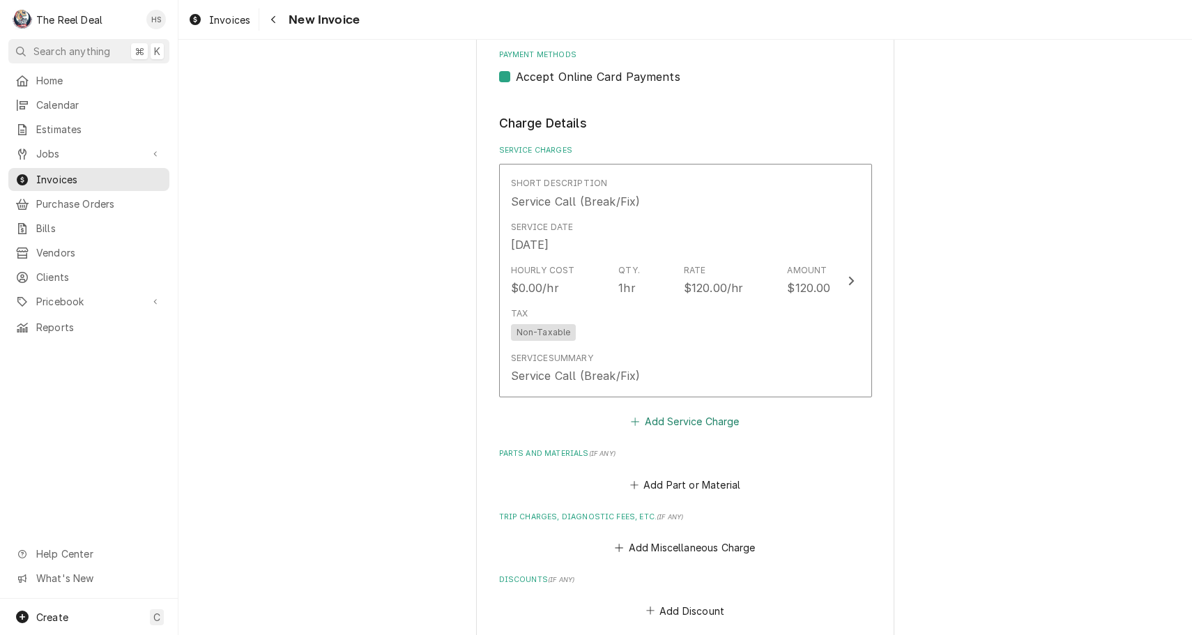
click at [698, 412] on button "Add Service Charge" at bounding box center [685, 422] width 113 height 20
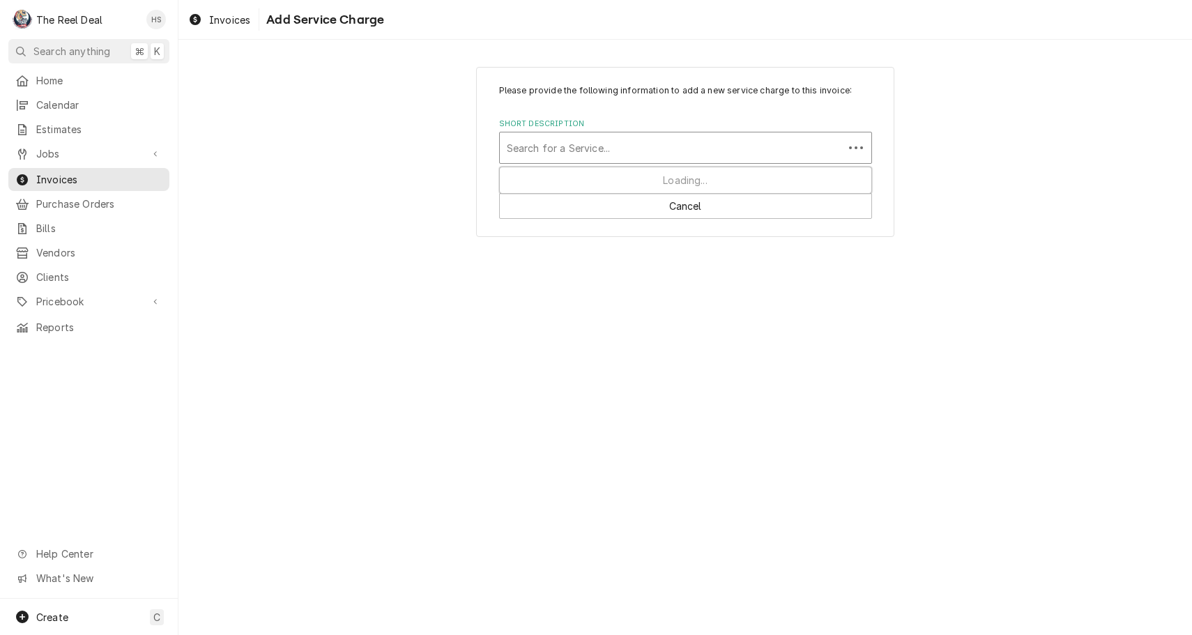
click at [633, 146] on div "Short Description" at bounding box center [672, 147] width 330 height 25
type input "lab"
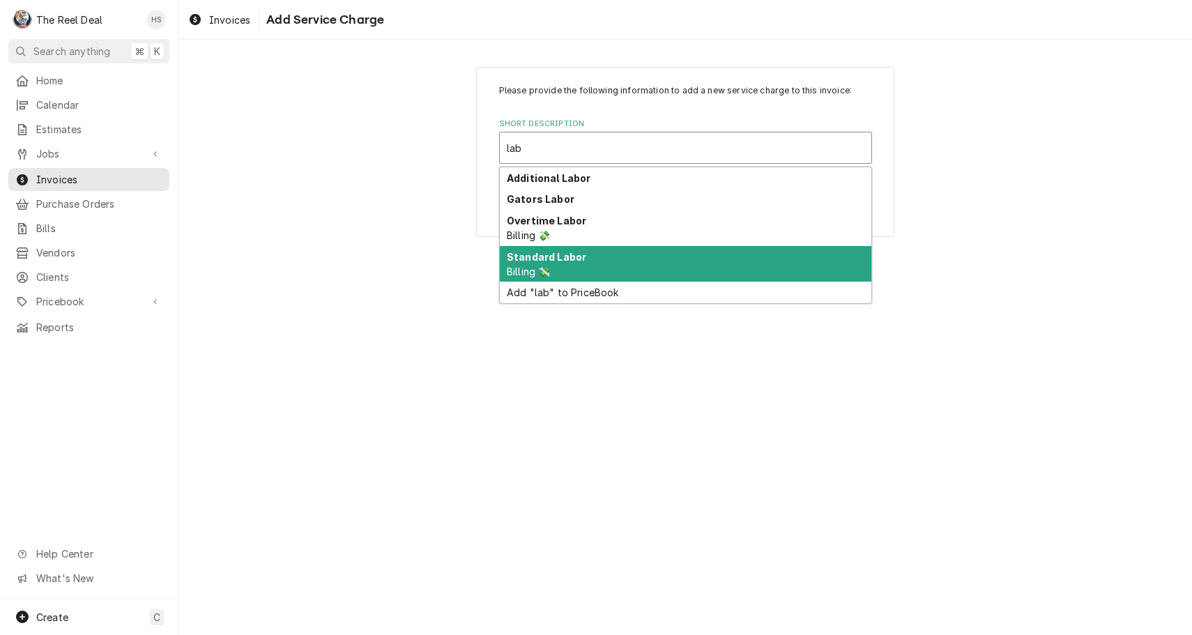
click at [575, 263] on div "Standard Labor Billing 💸" at bounding box center [686, 264] width 372 height 36
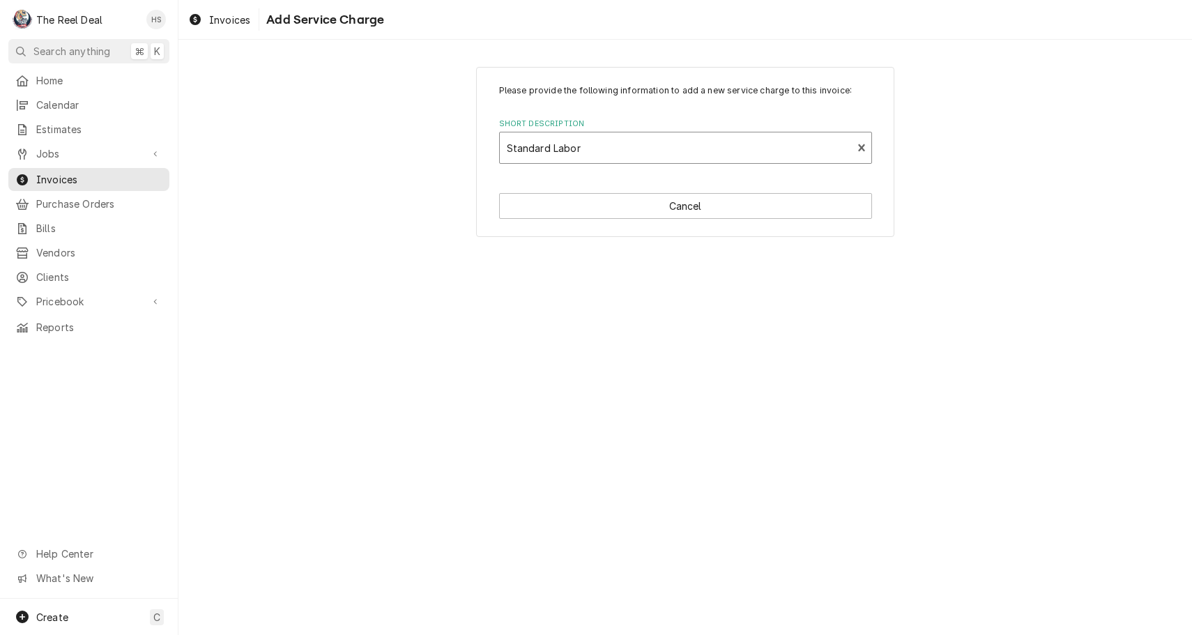
type textarea "x"
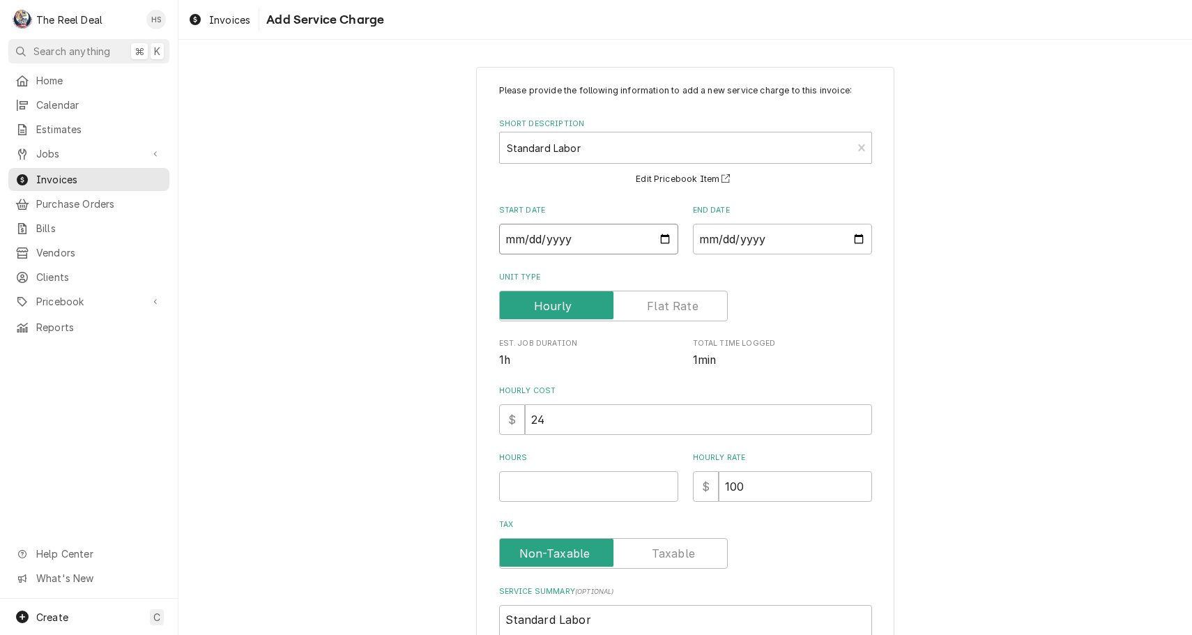
click at [561, 241] on input "Start Date" at bounding box center [588, 239] width 179 height 31
type input "2025-08-25"
type textarea "x"
type input "2025-08-21"
type textarea "x"
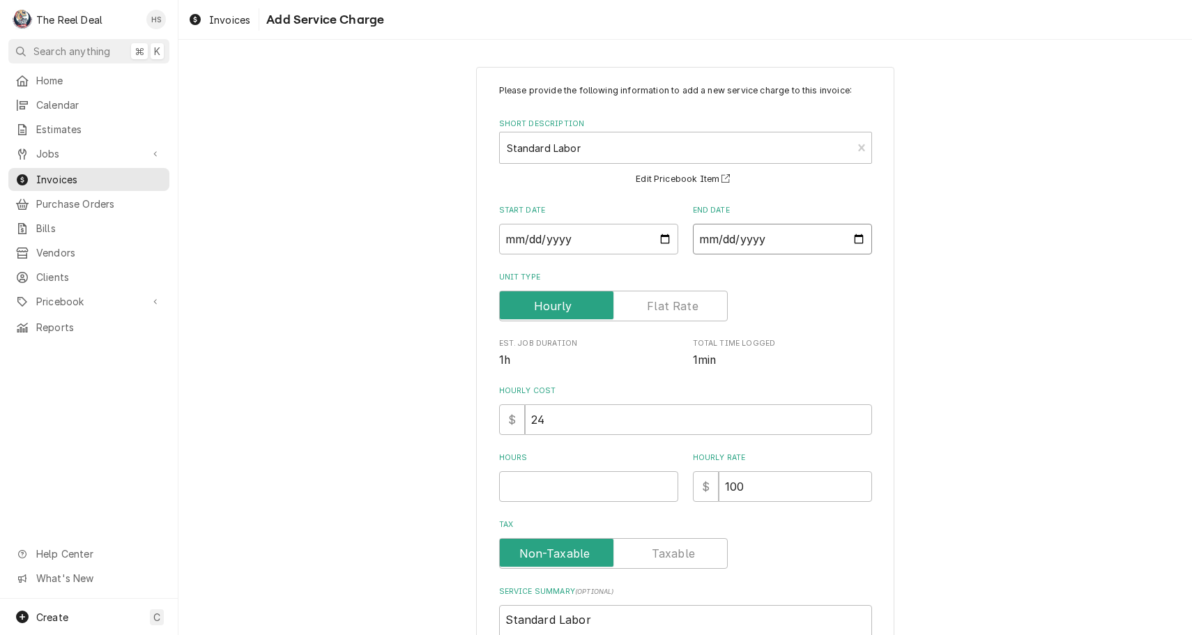
click at [778, 238] on input "End Date" at bounding box center [782, 239] width 179 height 31
type input "2025-08-26"
click at [858, 330] on div "Please provide the following information to add a new service charge to this in…" at bounding box center [685, 376] width 373 height 584
click at [568, 486] on input "Hours" at bounding box center [588, 486] width 179 height 31
type textarea "x"
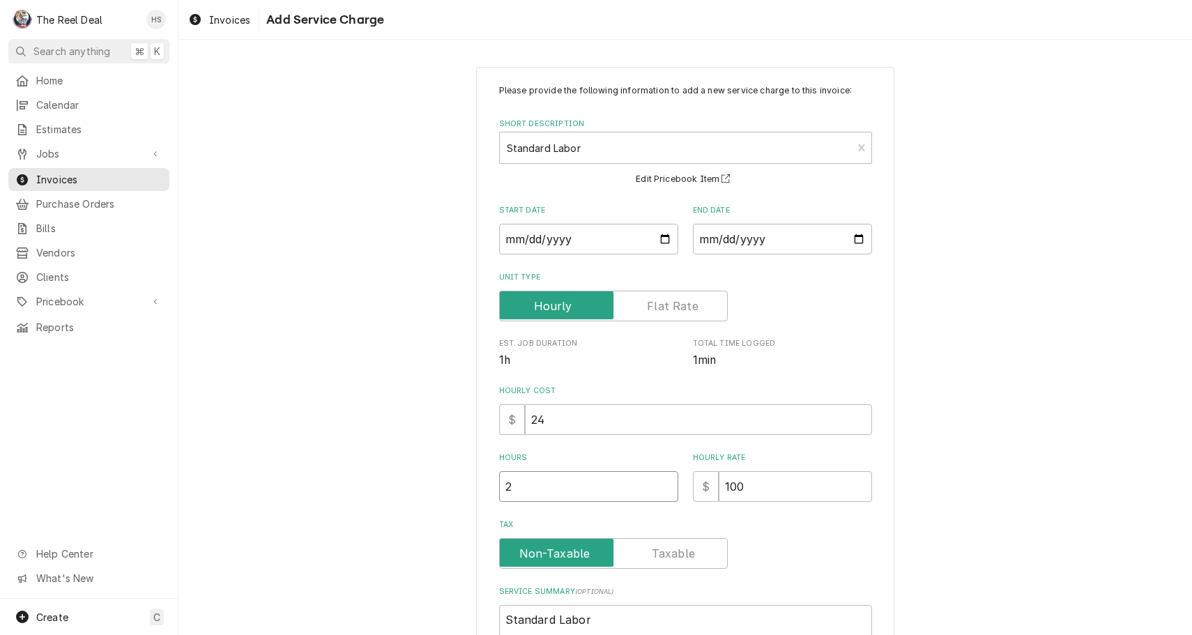
type input "2"
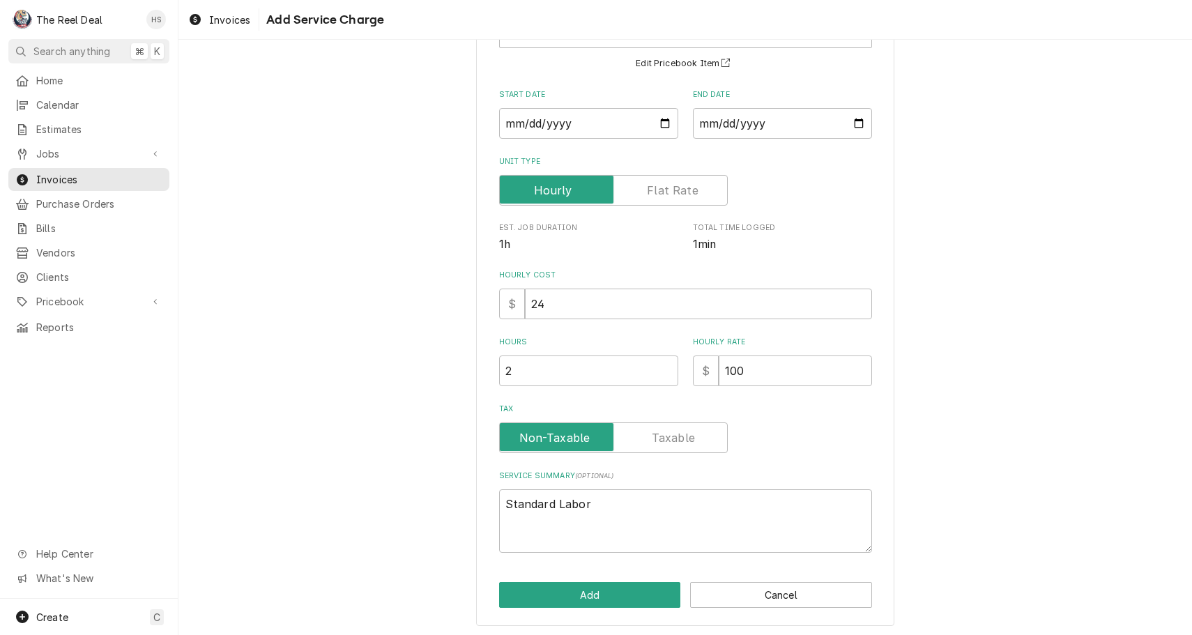
scroll to position [115, 0]
click at [538, 588] on button "Add" at bounding box center [590, 596] width 182 height 26
type textarea "x"
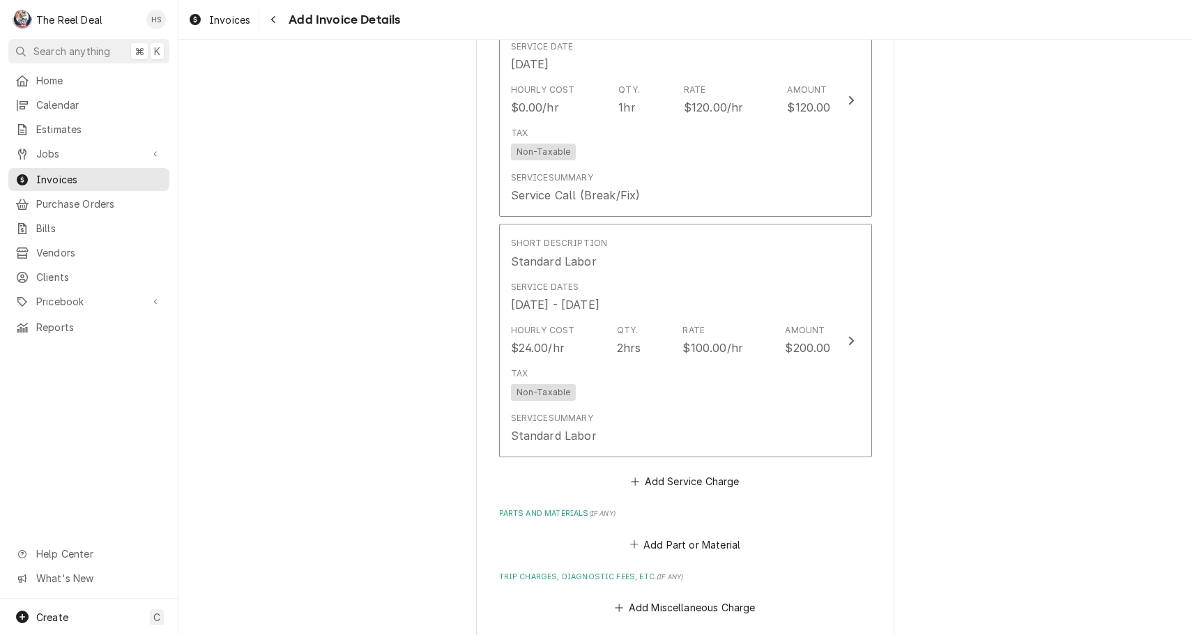
scroll to position [947, 0]
click at [666, 539] on button "Add Part or Material" at bounding box center [684, 546] width 115 height 20
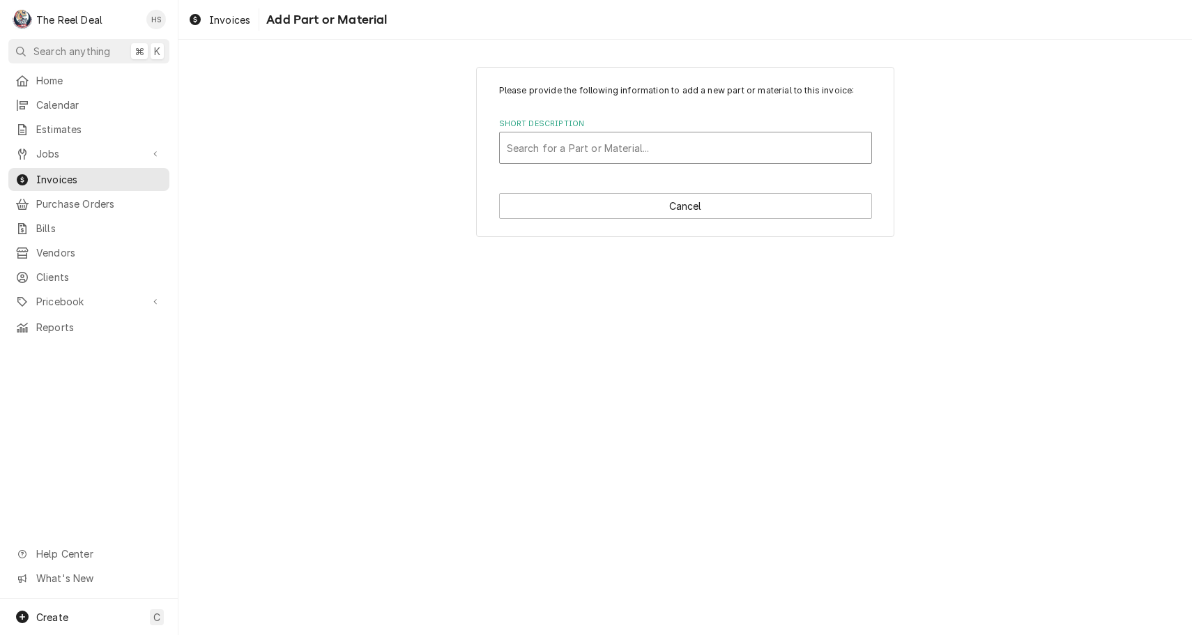
click at [593, 136] on div "Short Description" at bounding box center [686, 147] width 358 height 25
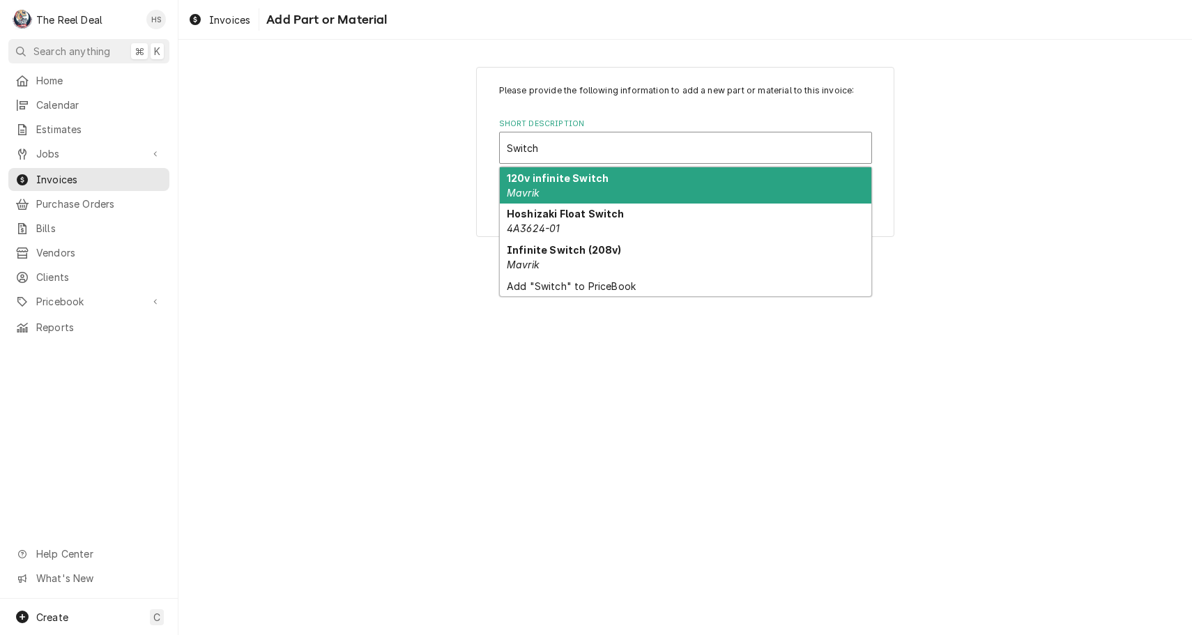
type input "Switch"
click at [559, 128] on label "Short Description" at bounding box center [685, 124] width 373 height 11
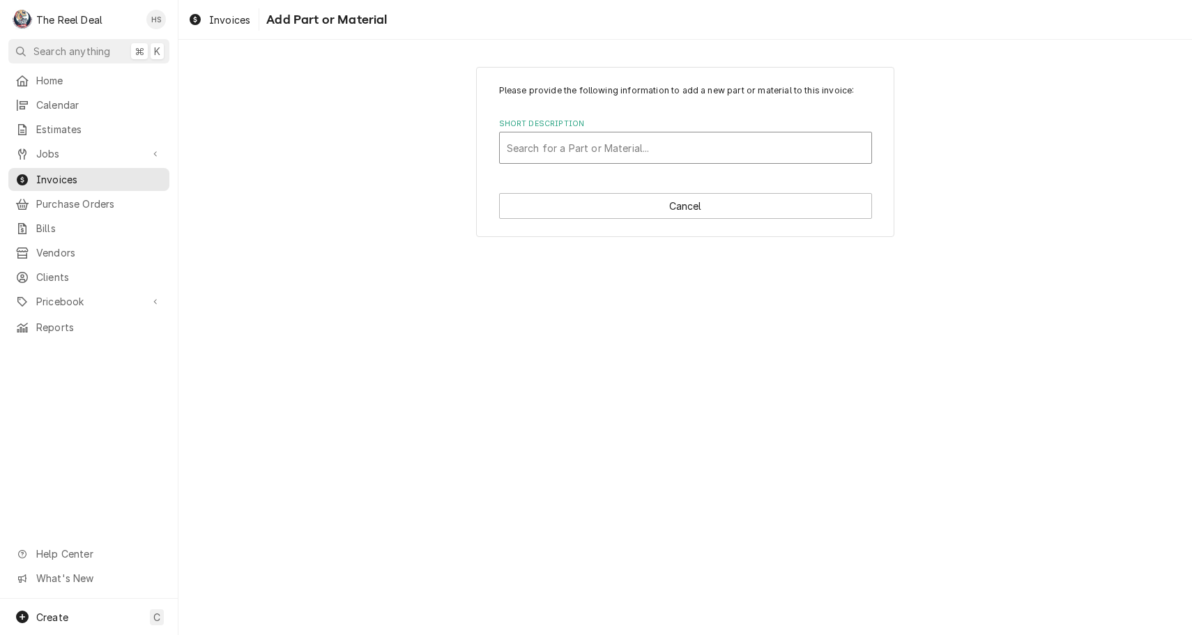
click at [568, 154] on div "Short Description" at bounding box center [686, 147] width 358 height 25
type input "Power Switch"
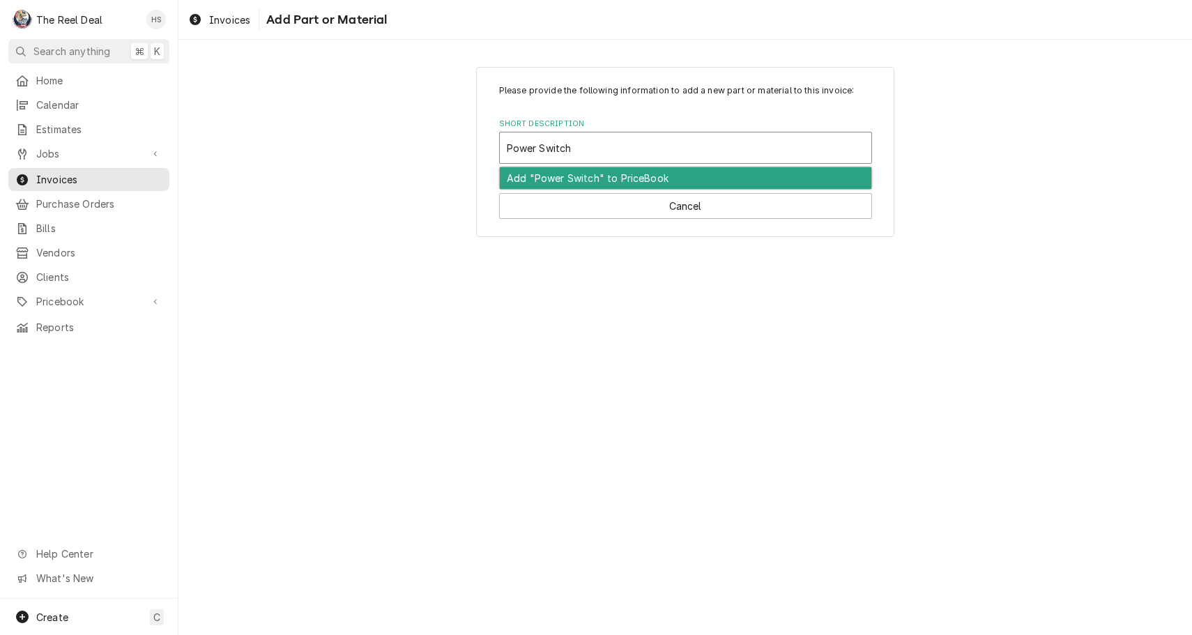
click at [600, 179] on div "Add "Power Switch" to PriceBook" at bounding box center [686, 178] width 372 height 22
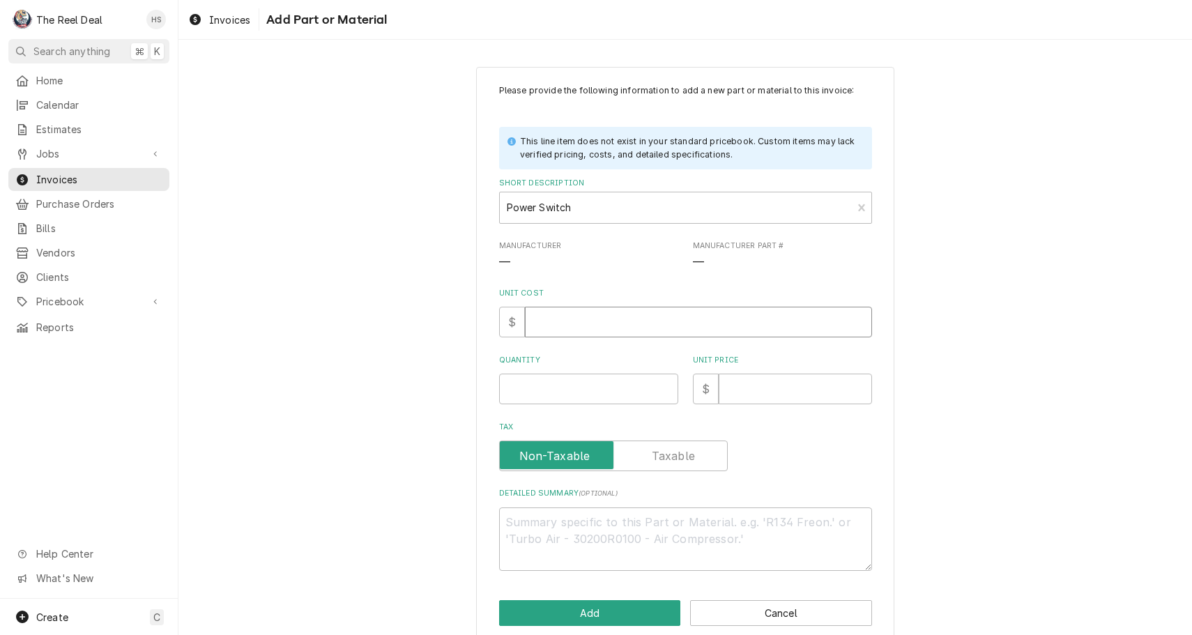
click at [561, 323] on input "Unit Cost" at bounding box center [698, 322] width 347 height 31
type textarea "x"
type input "2"
type textarea "x"
type input "20"
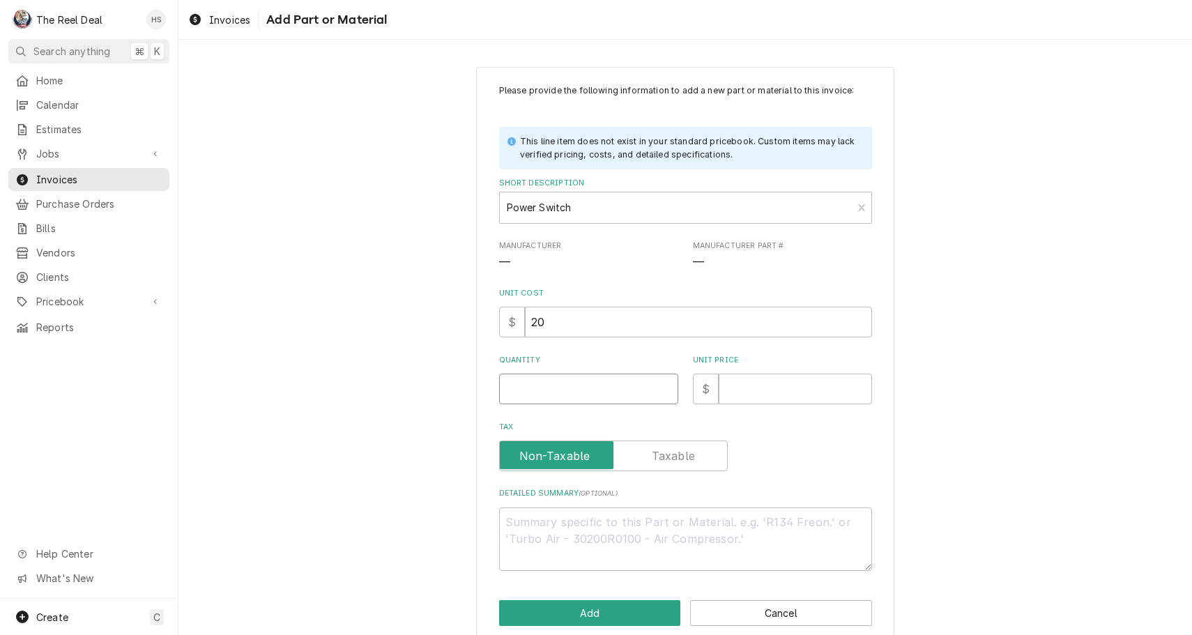
click at [585, 388] on input "Quantity" at bounding box center [588, 389] width 179 height 31
type textarea "x"
type input "2"
click at [785, 395] on input "Unit Price" at bounding box center [795, 389] width 153 height 31
type textarea "x"
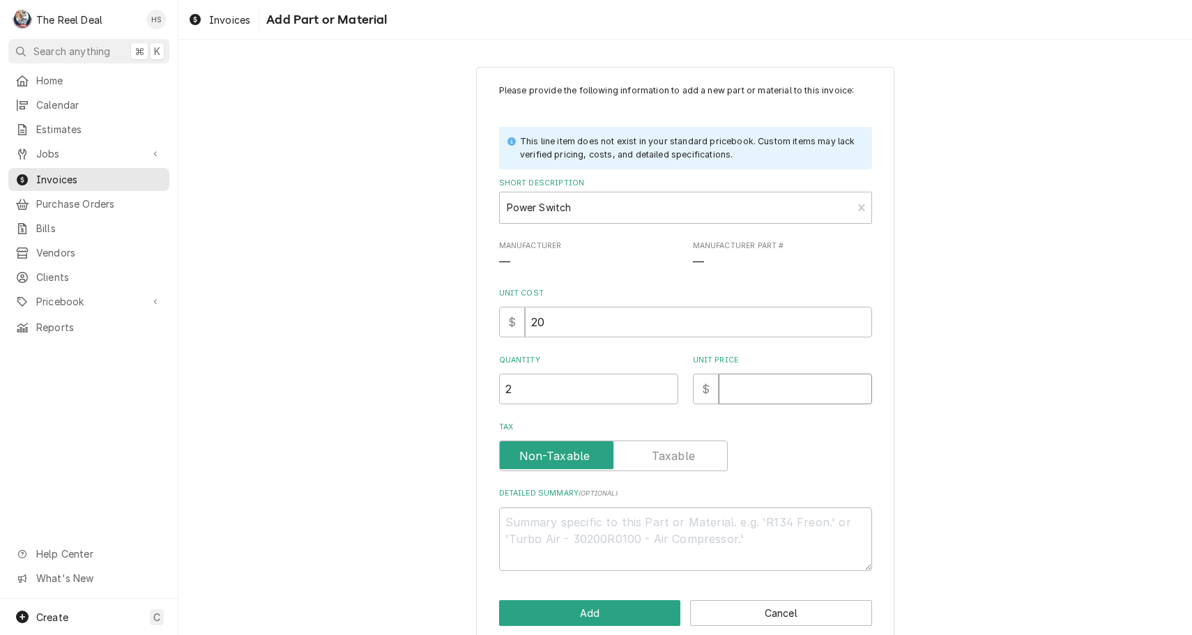
type input "4"
type textarea "x"
type input "40"
click at [633, 617] on button "Add" at bounding box center [590, 613] width 182 height 26
type textarea "x"
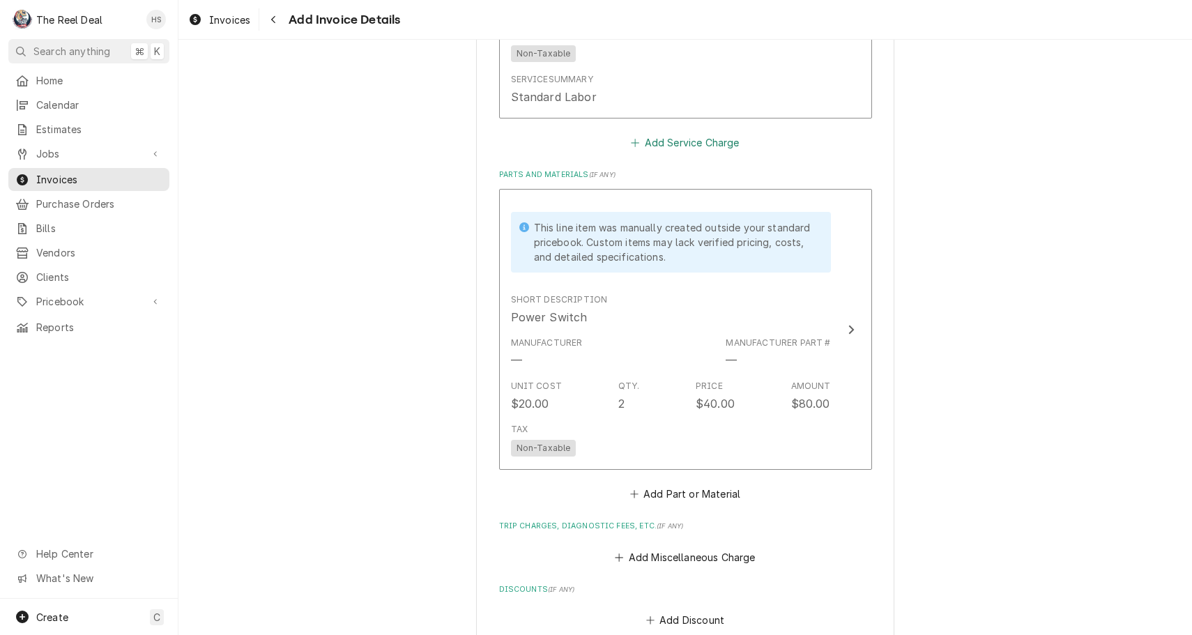
scroll to position [1313, 0]
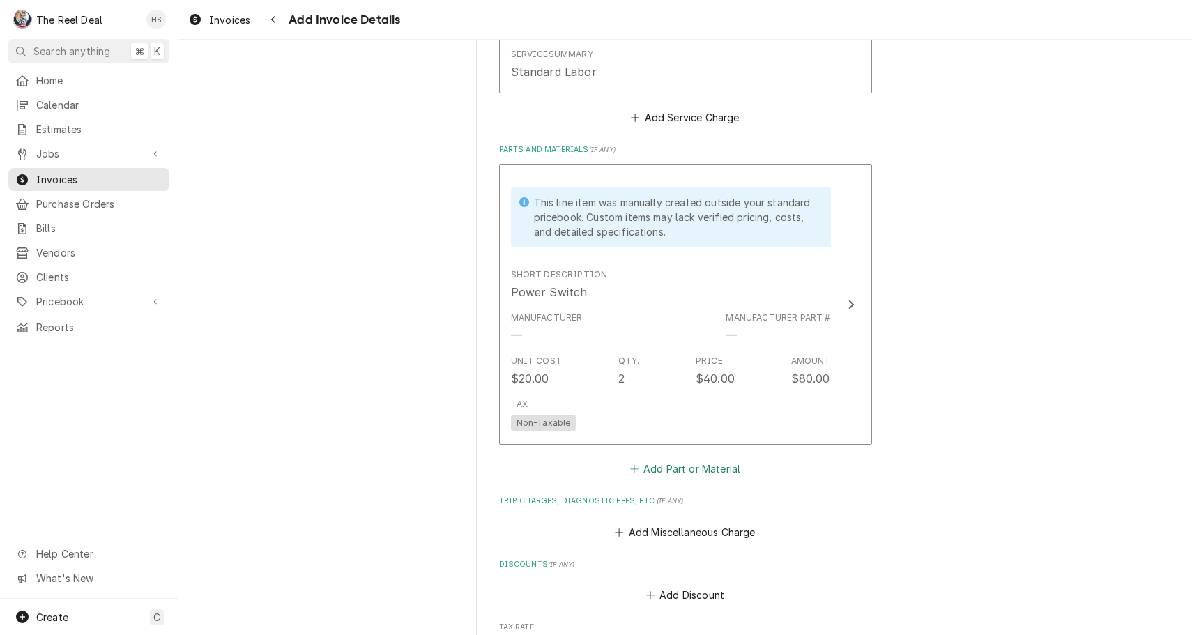
click at [678, 460] on button "Add Part or Material" at bounding box center [684, 469] width 115 height 20
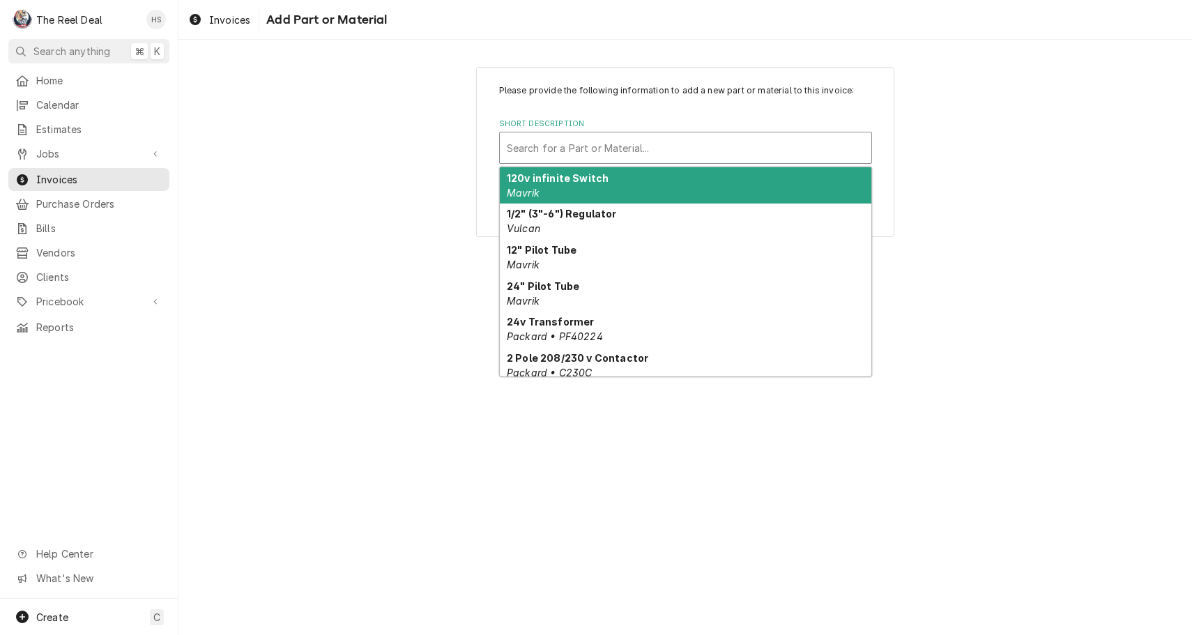
click at [644, 159] on div "Short Description" at bounding box center [686, 147] width 358 height 25
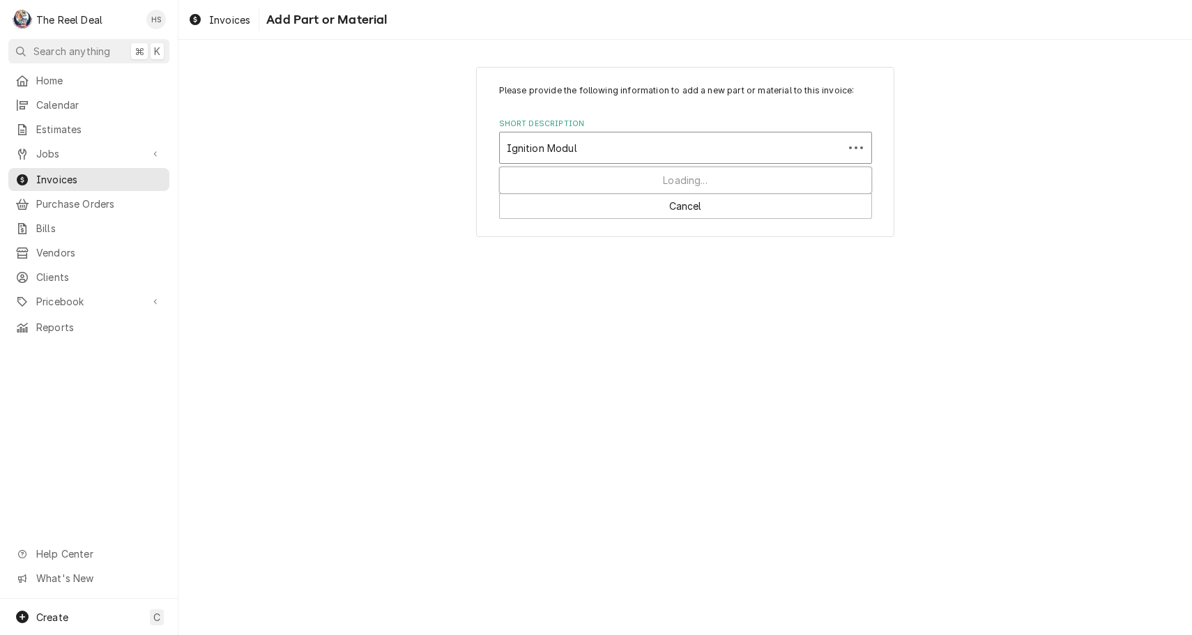
type input "Ignition Module"
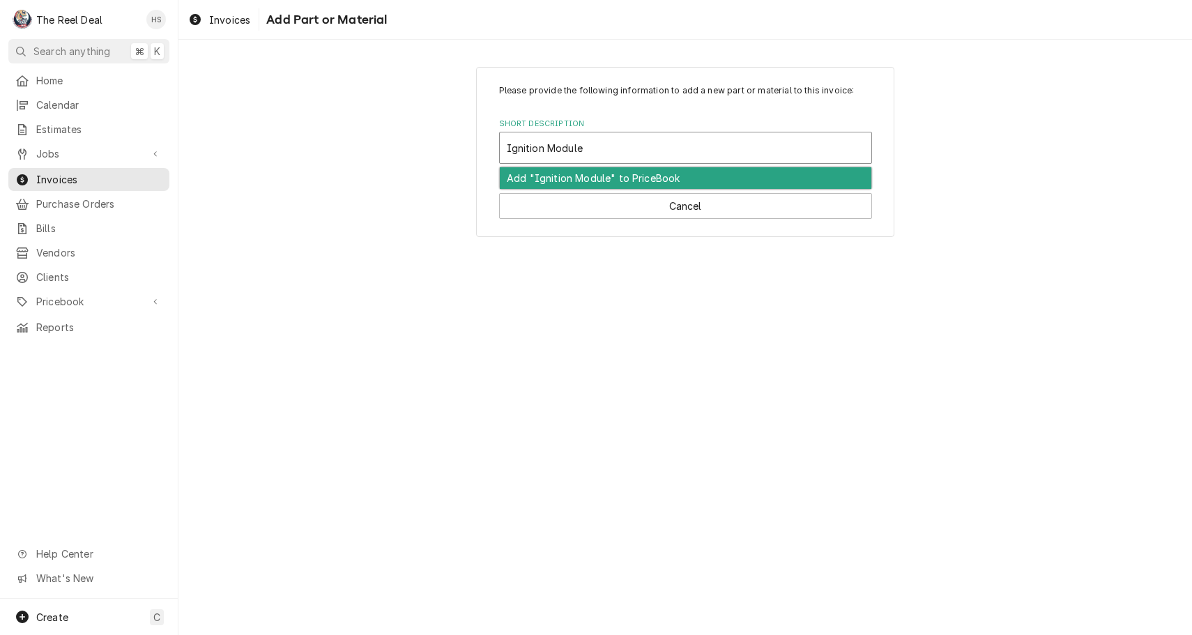
click at [634, 179] on div "Add "Ignition Module" to PriceBook" at bounding box center [686, 178] width 372 height 22
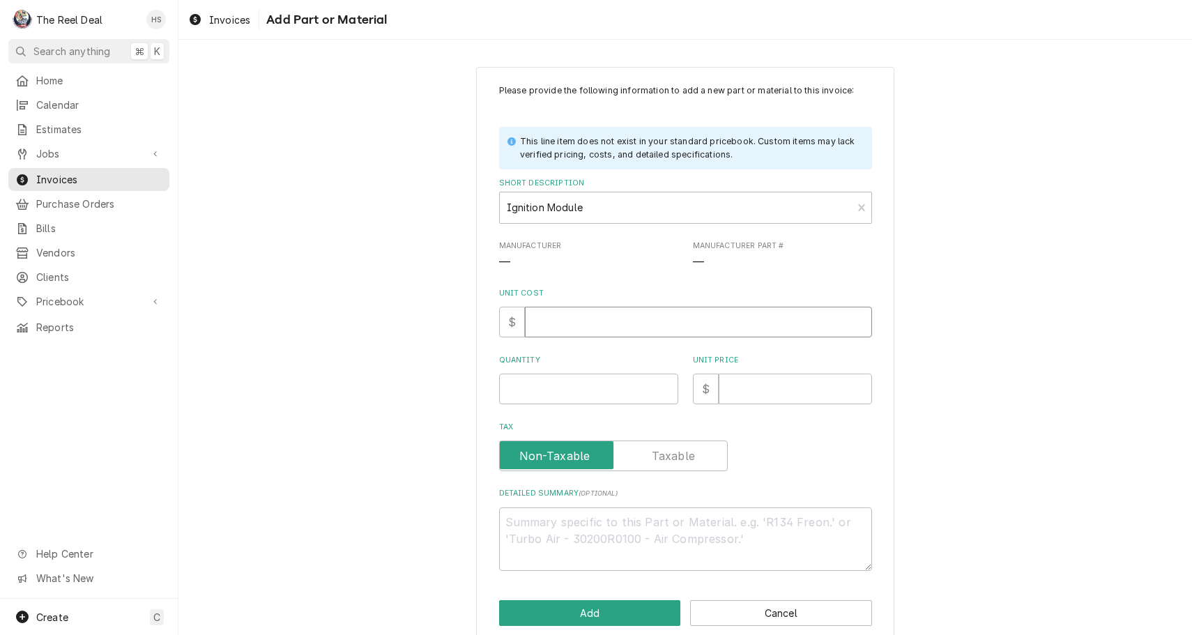
click at [597, 323] on input "Unit Cost" at bounding box center [698, 322] width 347 height 31
type textarea "x"
type input "1"
type textarea "x"
type input "13"
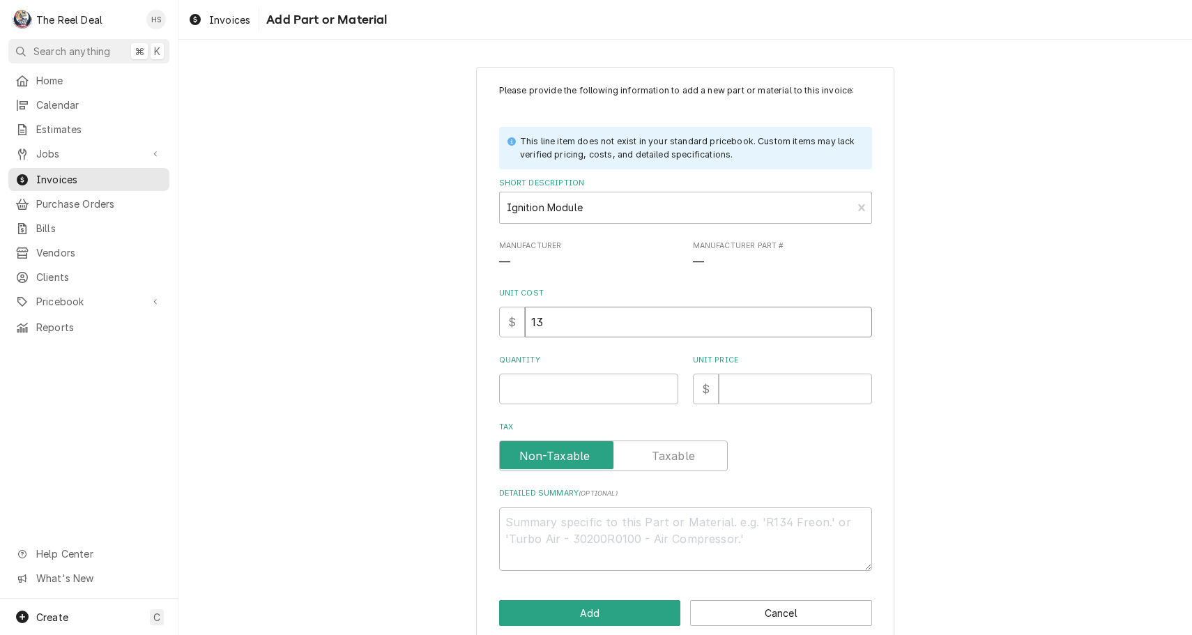
type textarea "x"
type input "130"
click at [609, 381] on input "Quantity" at bounding box center [588, 389] width 179 height 31
type textarea "x"
type input "1"
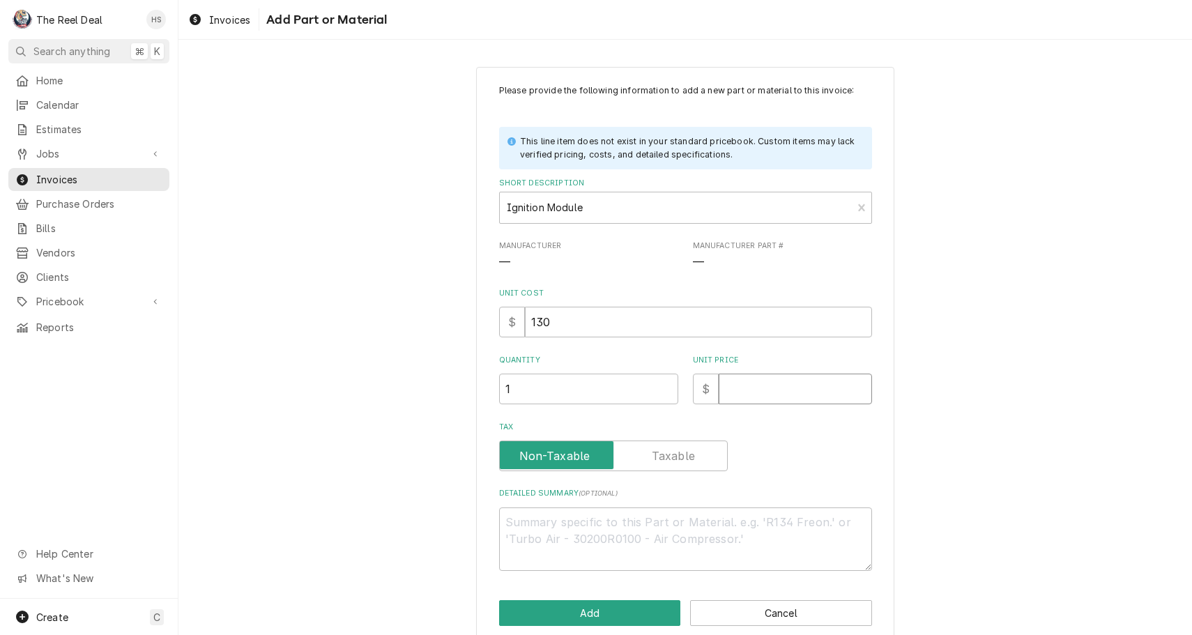
click at [762, 395] on input "Unit Price" at bounding box center [795, 389] width 153 height 31
type textarea "x"
type input "2"
type textarea "x"
type input "22"
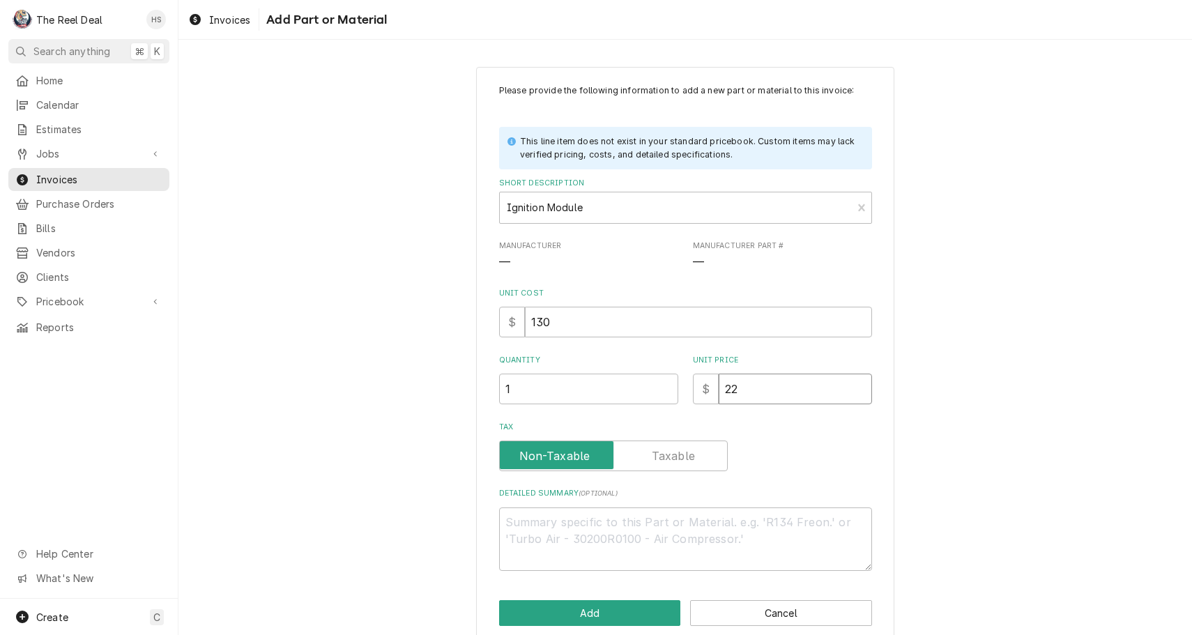
type textarea "x"
type input "225"
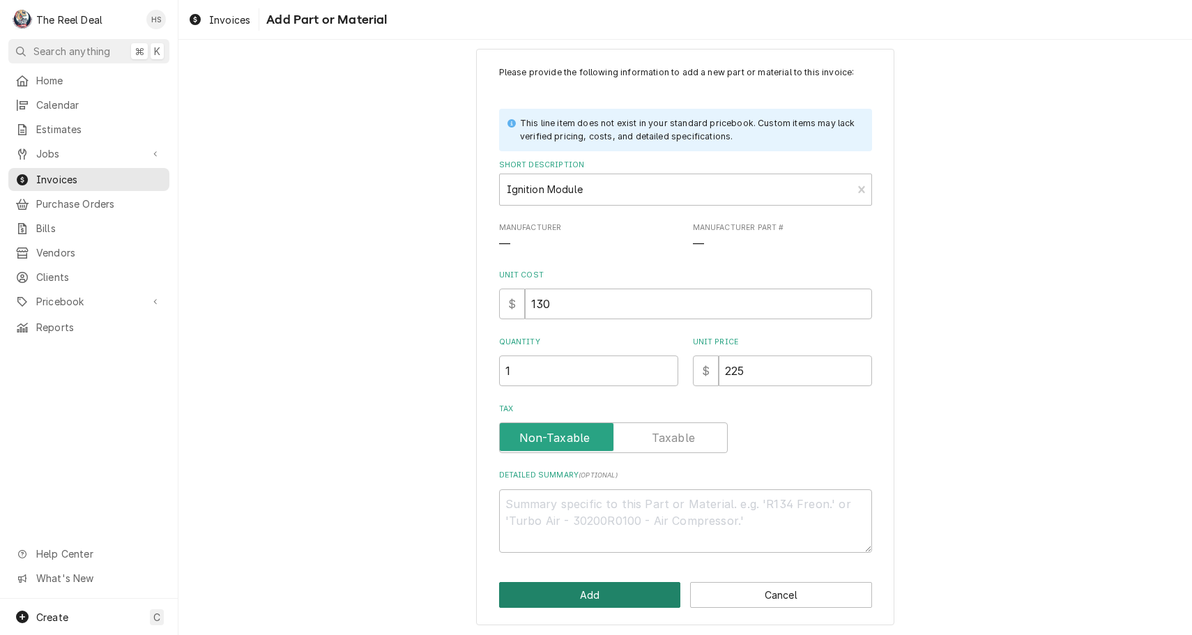
click at [607, 586] on button "Add" at bounding box center [590, 595] width 182 height 26
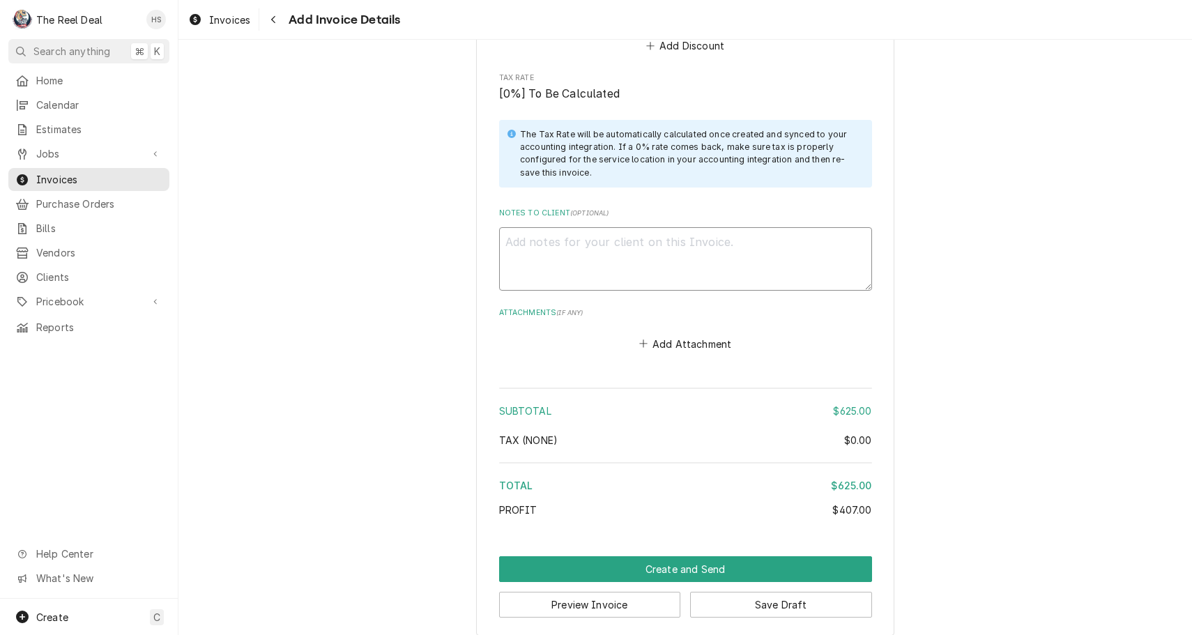
click at [664, 252] on textarea "Notes to Client ( optional )" at bounding box center [685, 258] width 373 height 63
type textarea "x"
type textarea "O"
type textarea "x"
type textarea "Or"
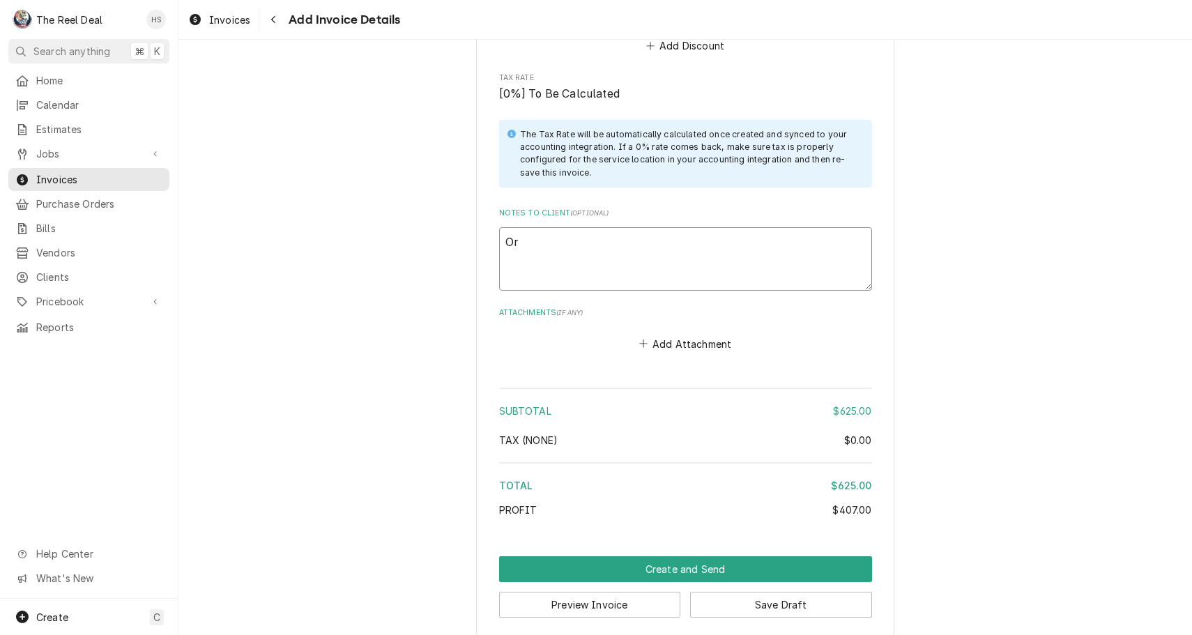
type textarea "x"
type textarea "Ord"
type textarea "x"
type textarea "Orde"
type textarea "x"
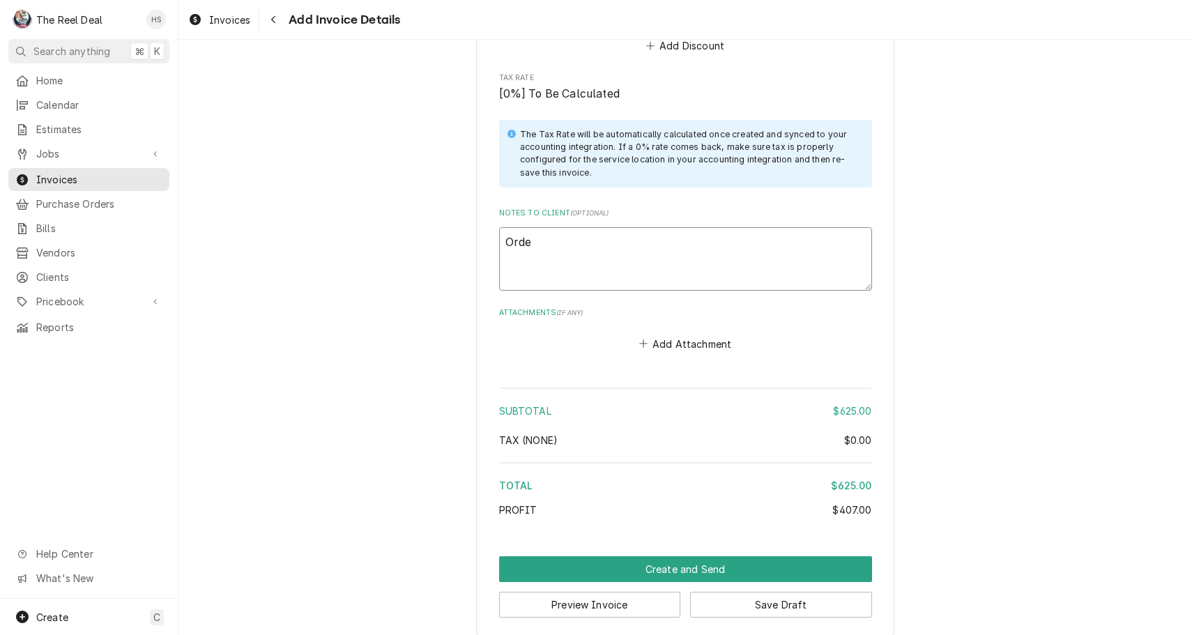
type textarea "Order"
type textarea "x"
type textarea "Order"
type textarea "x"
type textarea "Order s"
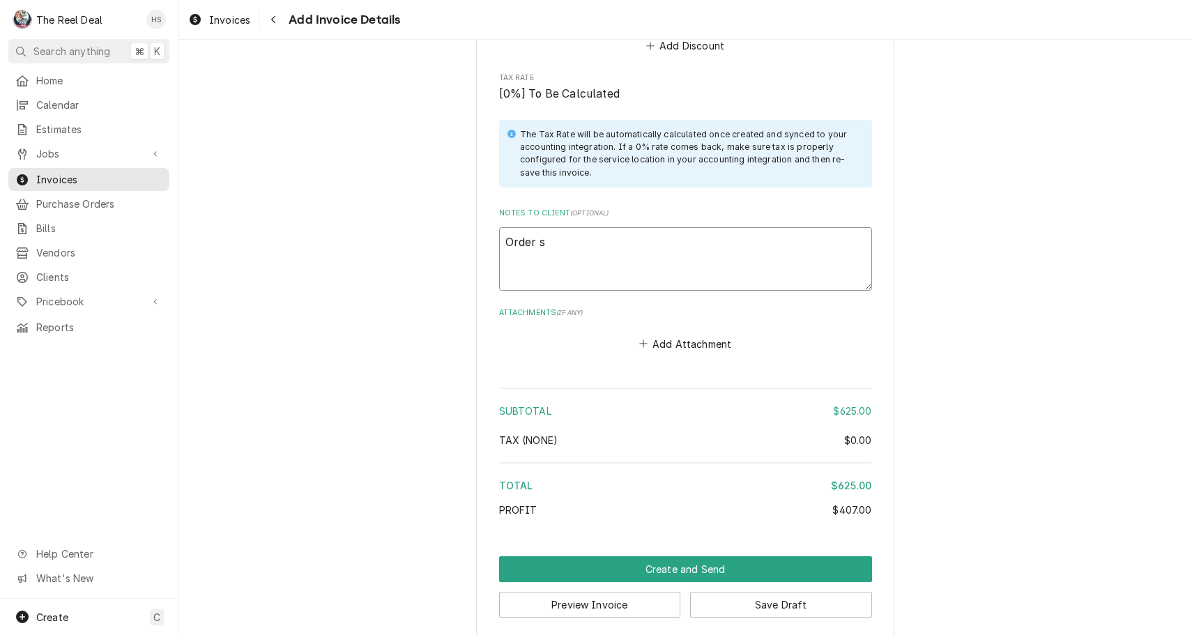
type textarea "x"
type textarea "Order sw"
type textarea "x"
type textarea "Order swi"
type textarea "x"
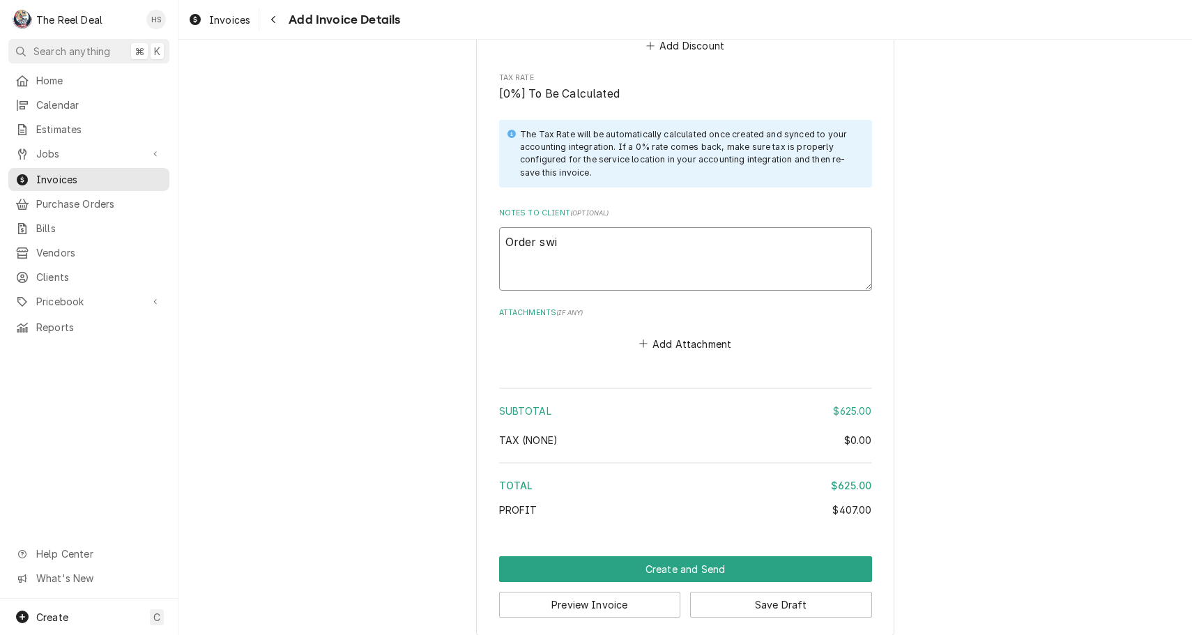
type textarea "Order swit"
type textarea "x"
type textarea "Order swith"
type textarea "x"
type textarea "Order swithc"
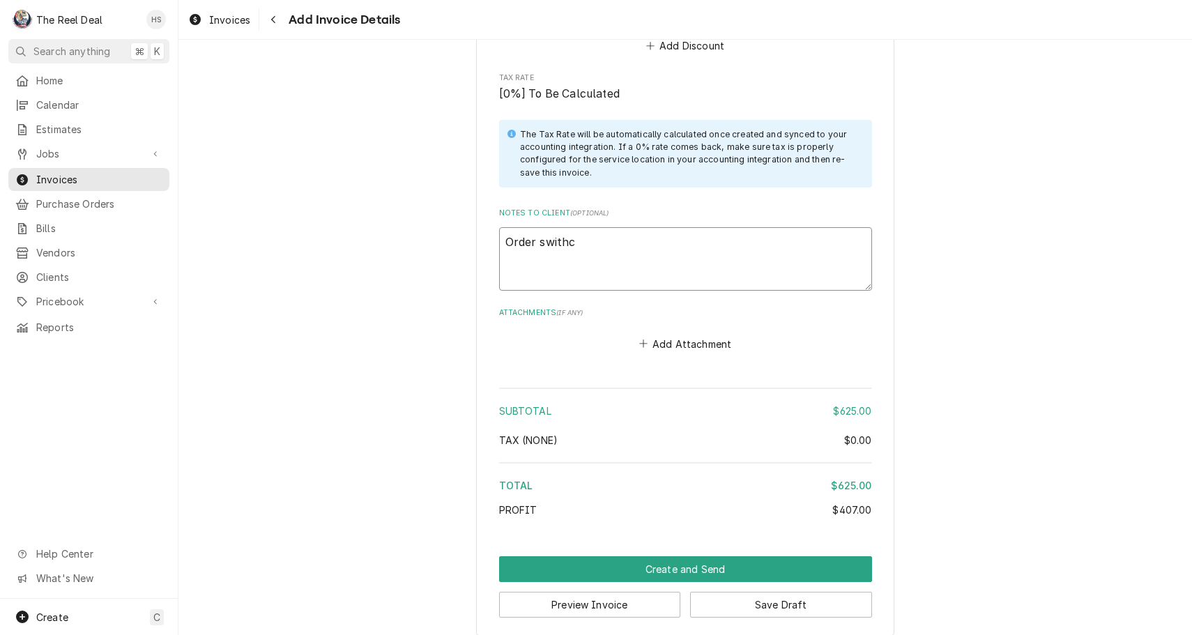
type textarea "x"
type textarea "Order swithce"
type textarea "x"
type textarea "Order swithced"
type textarea "x"
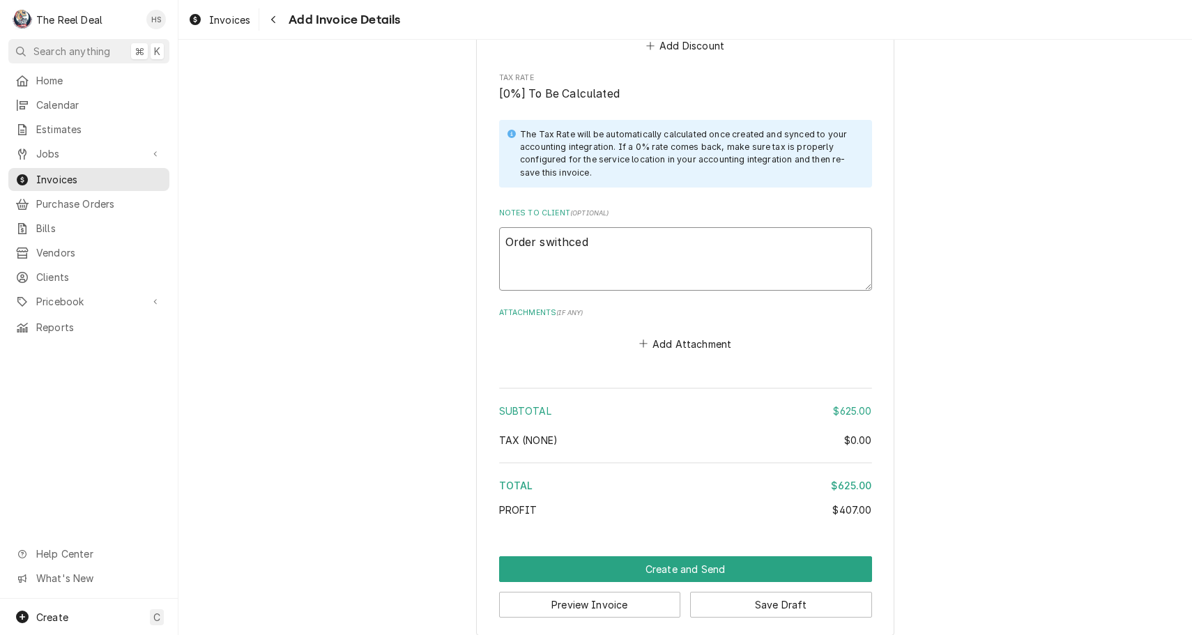
type textarea "Order switched"
type textarea "x"
type textarea "Order switched"
type textarea "x"
type textarea "Order switche"
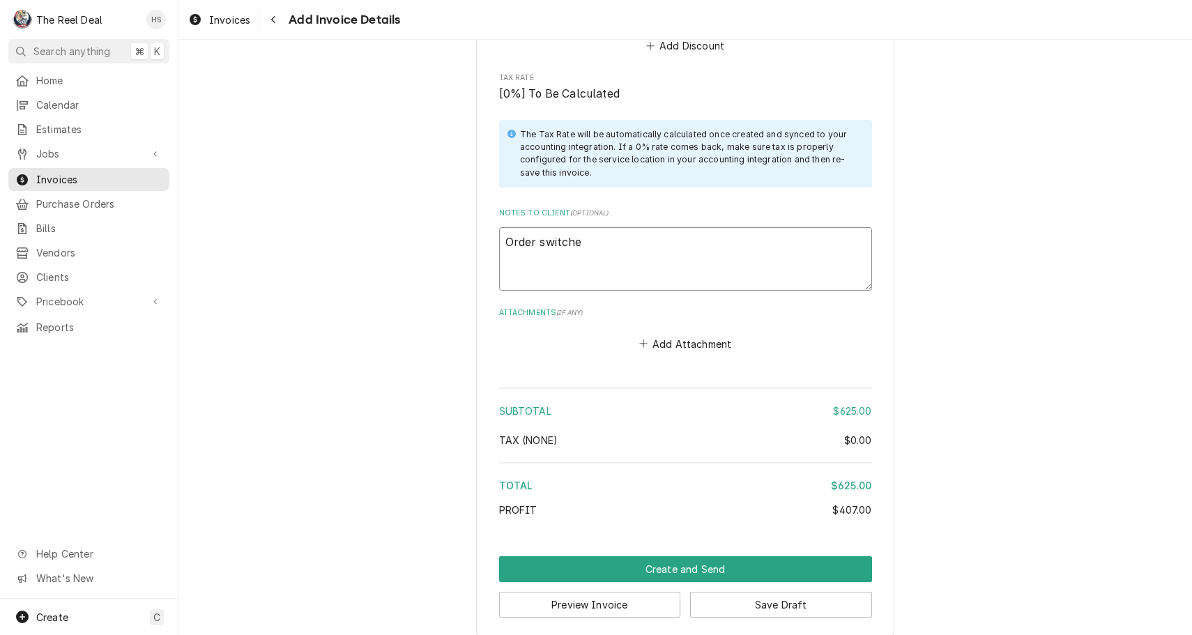
type textarea "x"
type textarea "Order switches"
type textarea "x"
type textarea "Order switches"
type textarea "x"
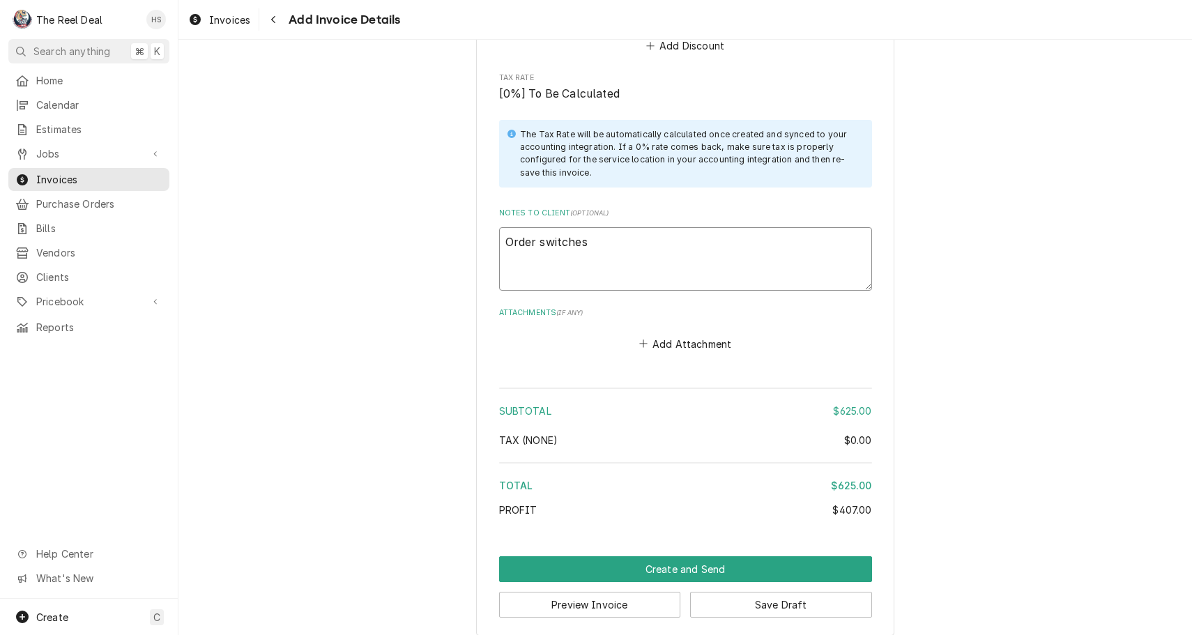
type textarea "Order switches b"
type textarea "x"
type textarea "Order switches bu"
type textarea "x"
type textarea "Order switches but"
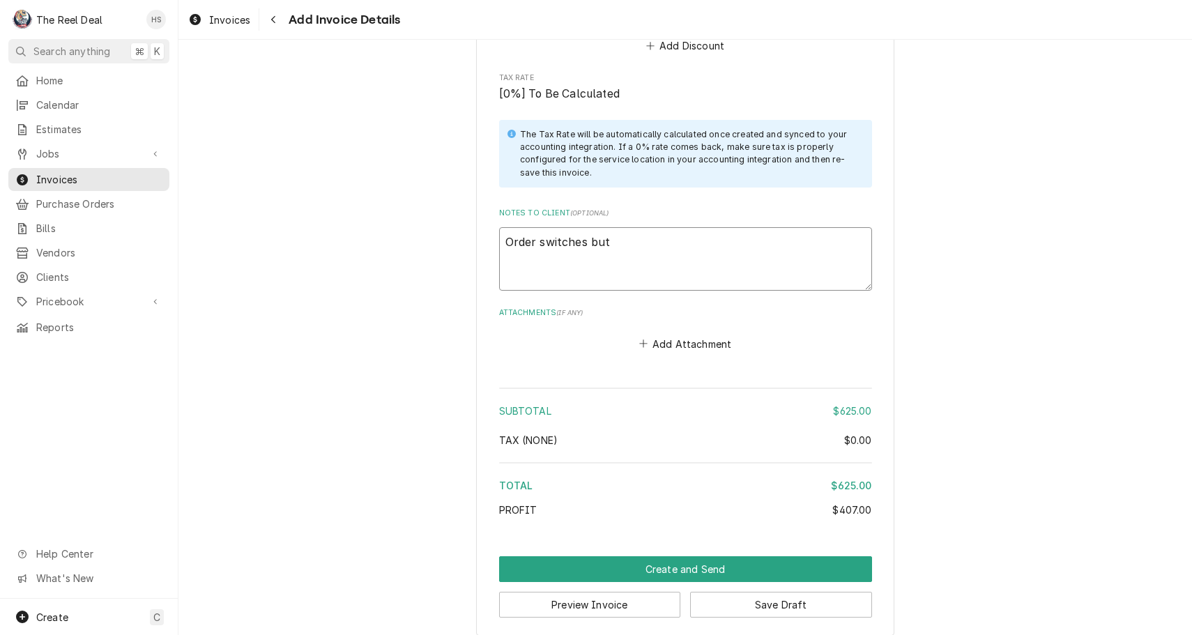
type textarea "x"
type textarea "Order switches but"
type textarea "x"
type textarea "Order switches but t"
type textarea "x"
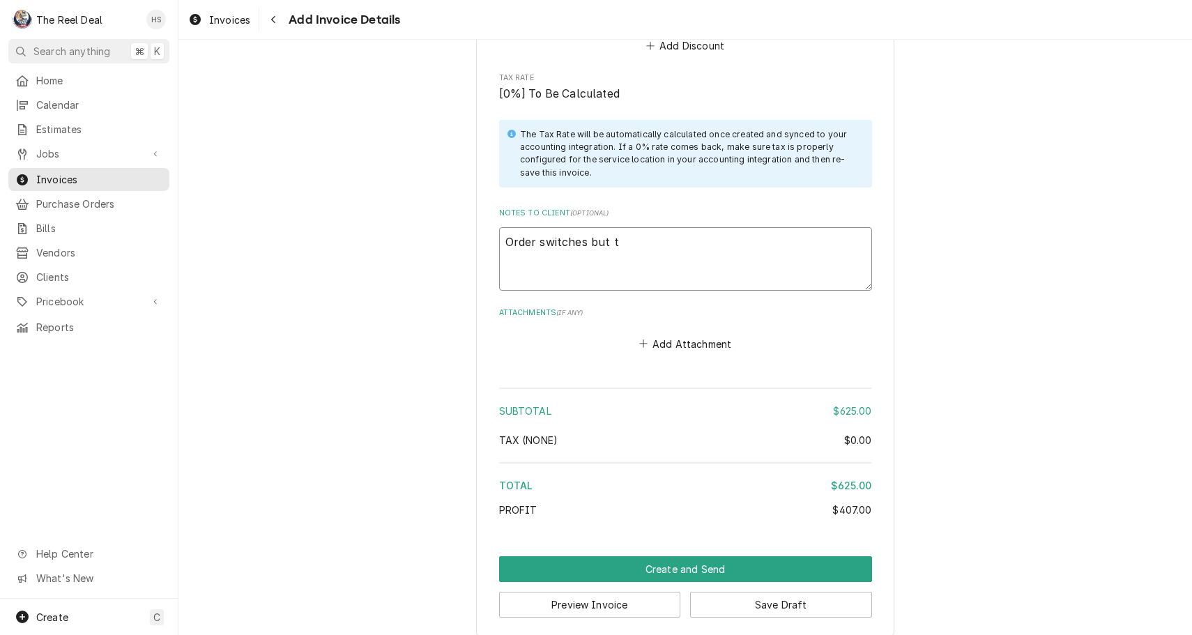
type textarea "Order switches but th"
type textarea "x"
type textarea "Order switches but the"
type textarea "x"
type textarea "Order switches but they"
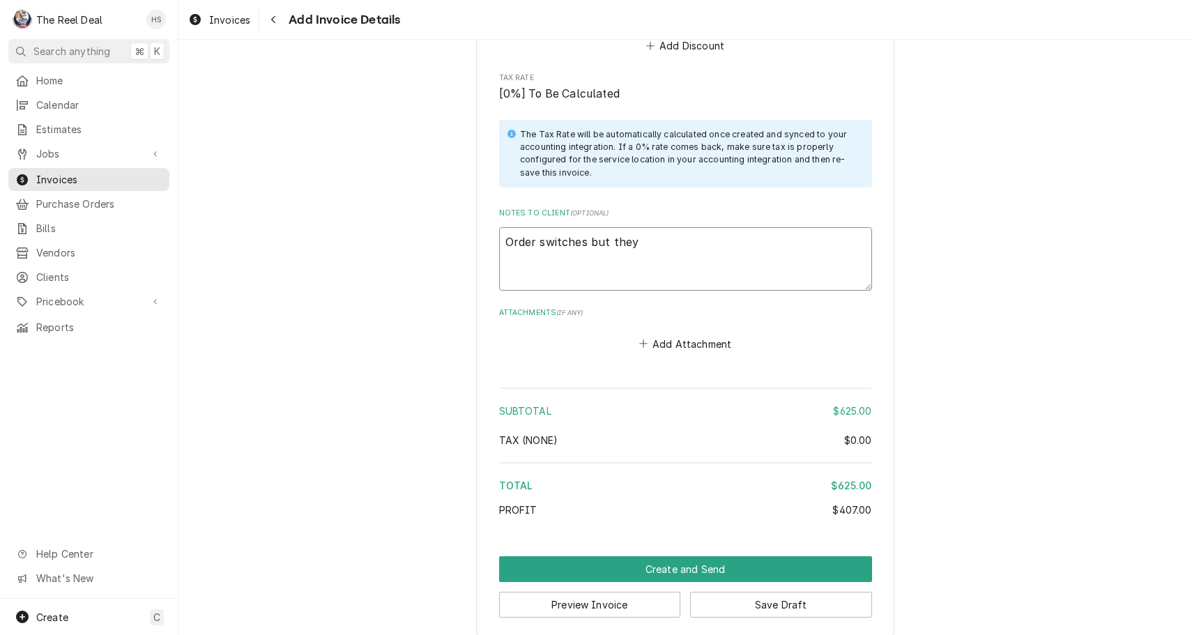
type textarea "x"
type textarea "Order switches but they"
type textarea "x"
type textarea "Order switches but they n"
type textarea "x"
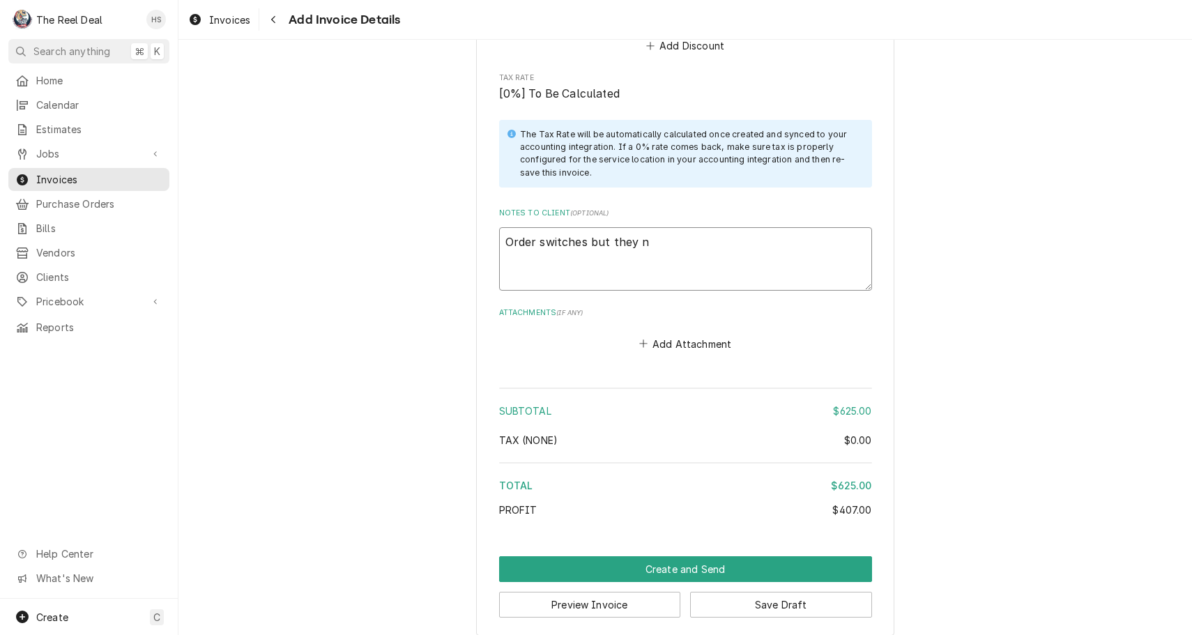
type textarea "Order switches but they ne"
type textarea "x"
type textarea "Order switches but they nev"
type textarea "x"
type textarea "Order switches but they neve"
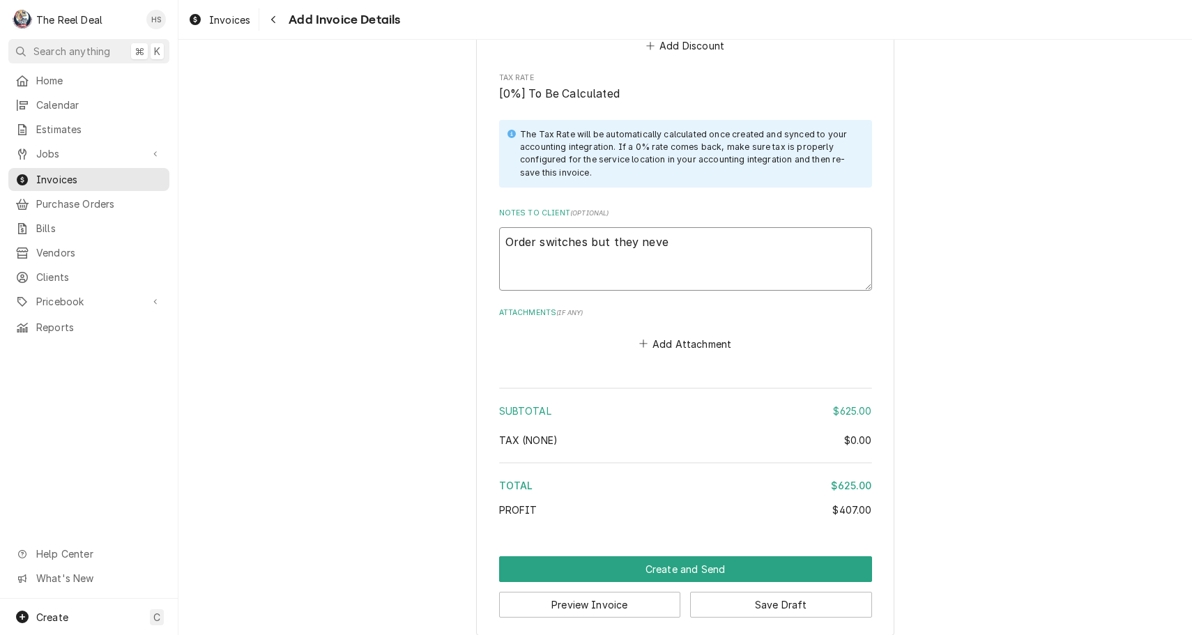
type textarea "x"
type textarea "Order switches but they never"
type textarea "x"
type textarea "Order switches but they never"
type textarea "x"
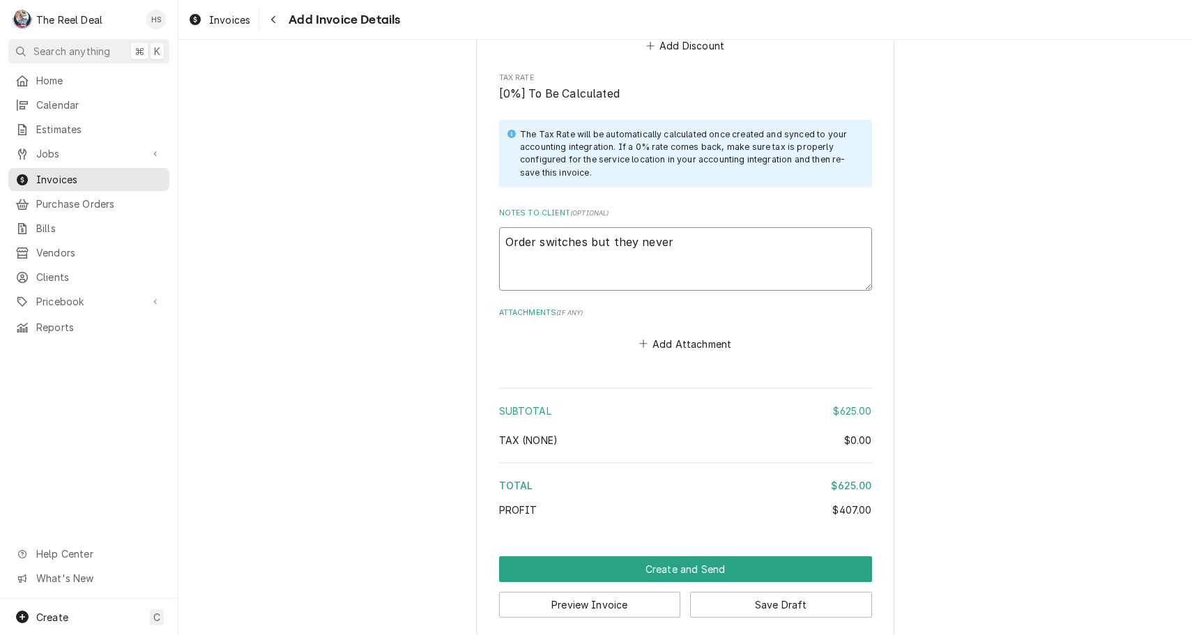
type textarea "Order switches but they never m"
type textarea "x"
type textarea "Order switches but they never ma"
type textarea "x"
type textarea "Order switches but they never m"
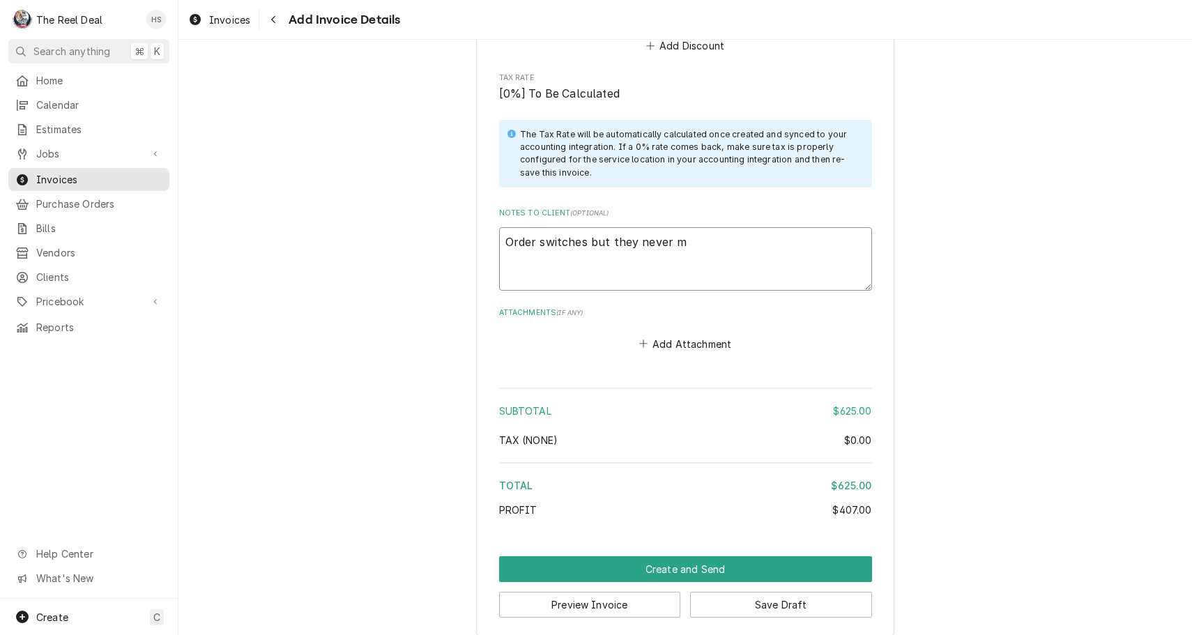
type textarea "x"
type textarea "Order switches but they never"
type textarea "x"
type textarea "Order switches but they never c"
type textarea "x"
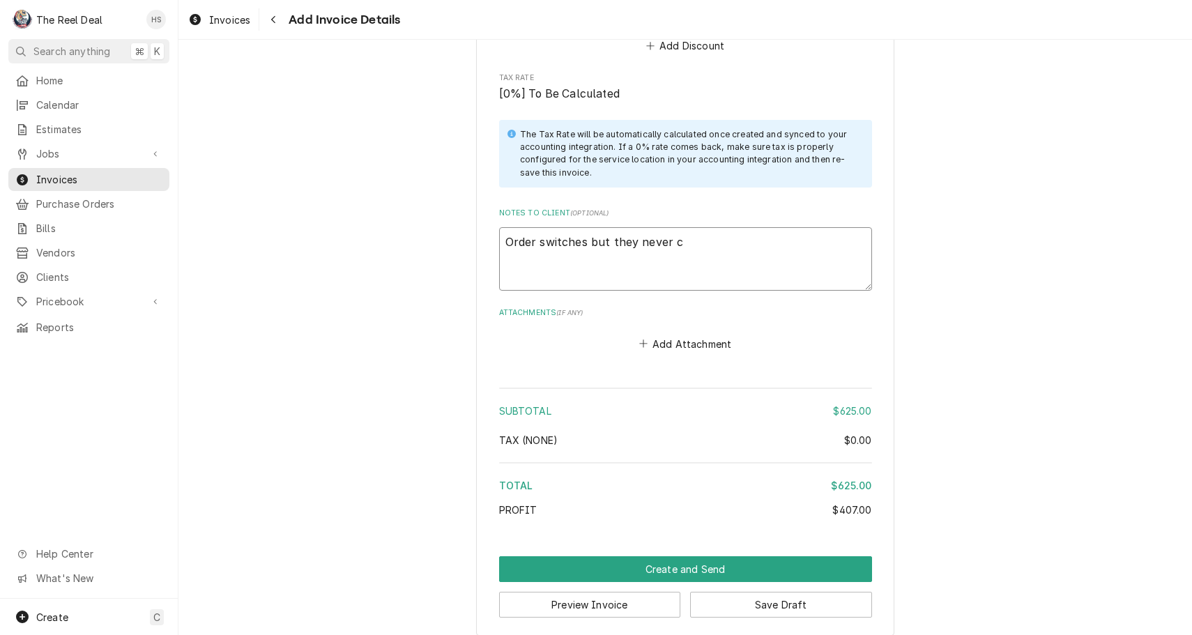
type textarea "Order switches but they never ca"
type textarea "x"
type textarea "Order switches but they never can"
type textarea "x"
type textarea "Order switches but they never ca"
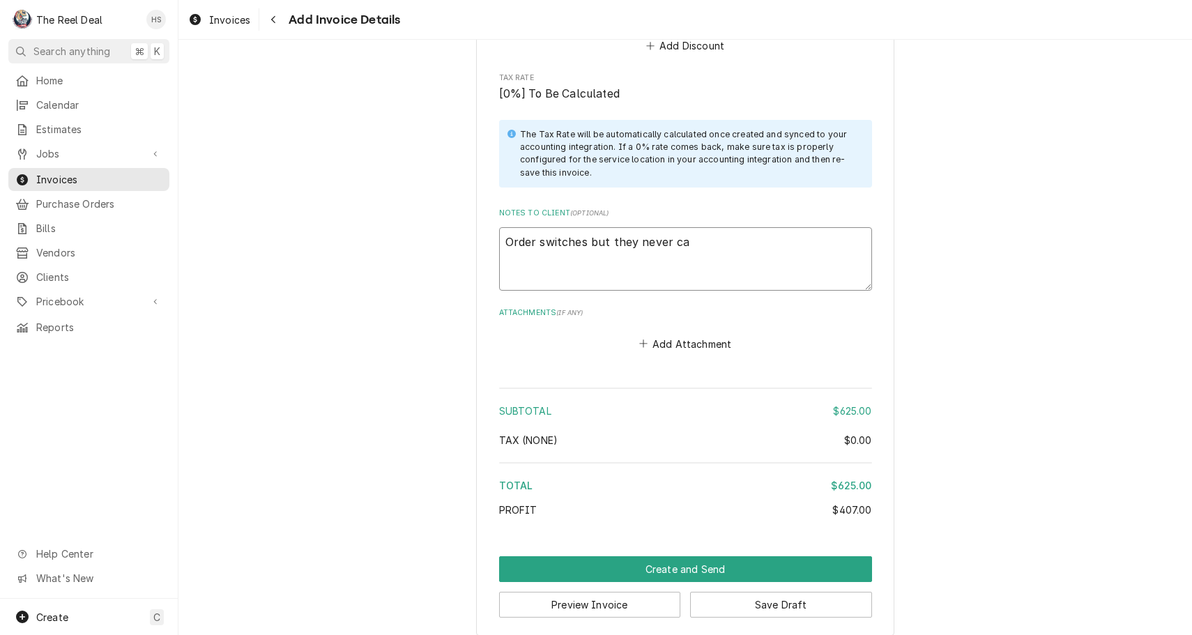
type textarea "x"
type textarea "Order switches but they never cam"
type textarea "x"
type textarea "Order switches but they never came"
type textarea "x"
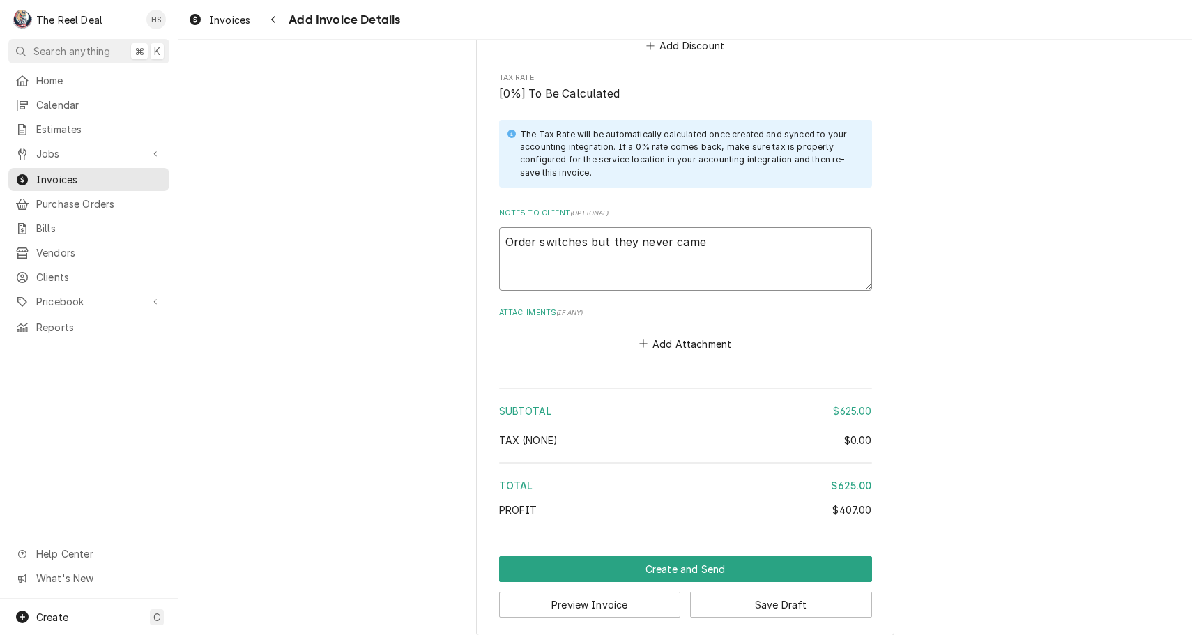
type textarea "Order switches but they never came"
type textarea "x"
type textarea "Order switches but they never came i"
type textarea "x"
type textarea "Order switches but they never came in"
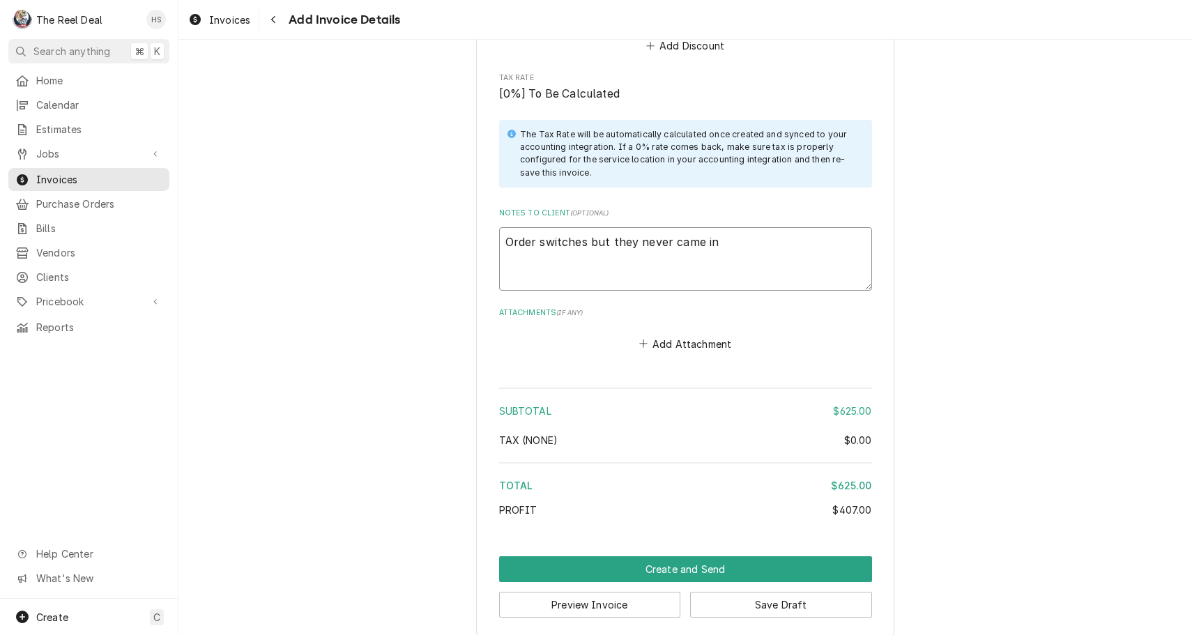
type textarea "x"
type textarea "Order switches but they never came in."
type textarea "x"
type textarea "Order switches but they never came in."
type textarea "x"
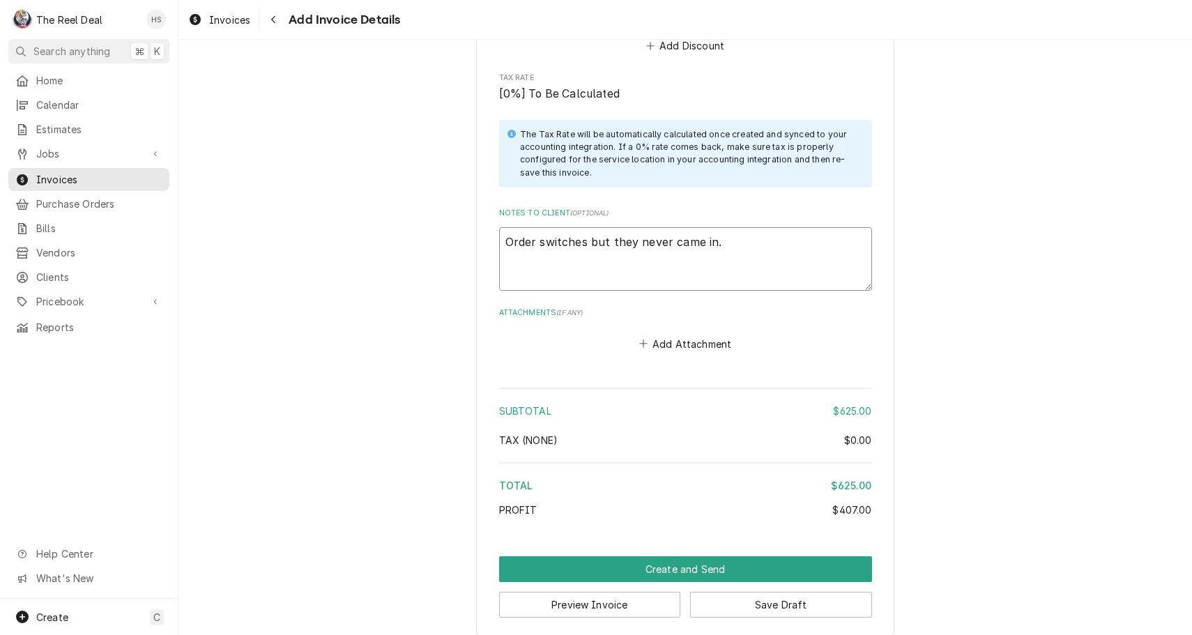
type textarea "Order switches but they never came in. O"
type textarea "x"
type textarea "Order switches but they never came in."
type textarea "x"
type textarea "Order switches but they never came in. H"
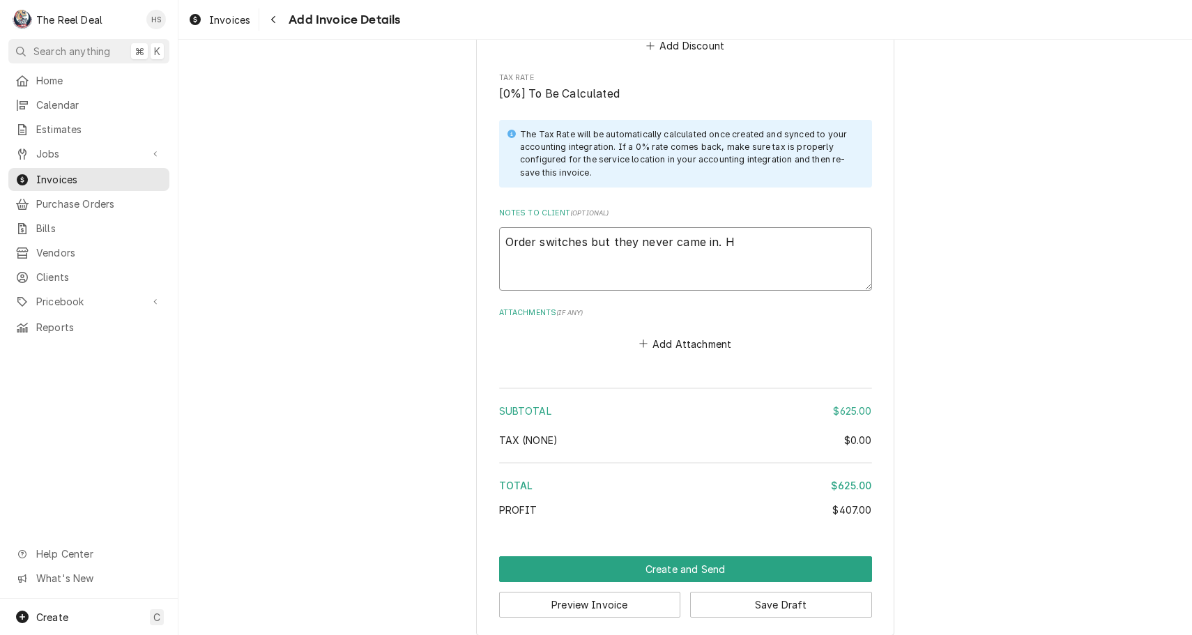
type textarea "x"
type textarea "Order switches but they never came in. Ha"
type textarea "x"
type textarea "Order switches but they never came in. Hae"
type textarea "x"
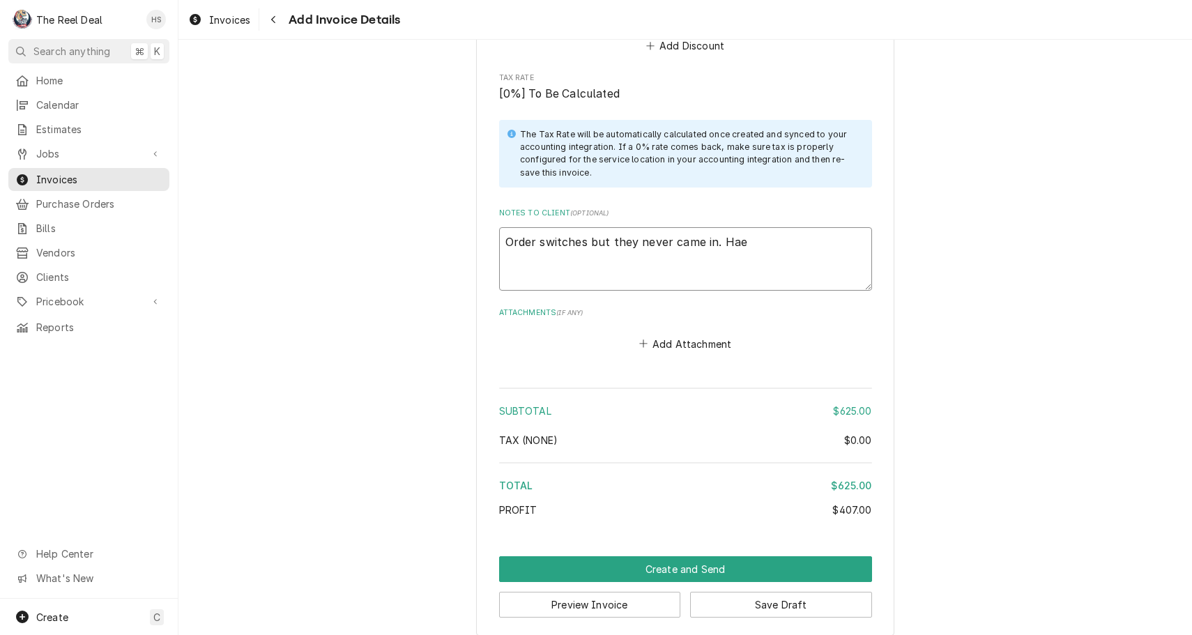
type textarea "Order switches but they never came in. Haed"
type textarea "x"
type textarea "Order switches but they never came in. Hae"
type textarea "x"
type textarea "Order switches but they never came in. Ha"
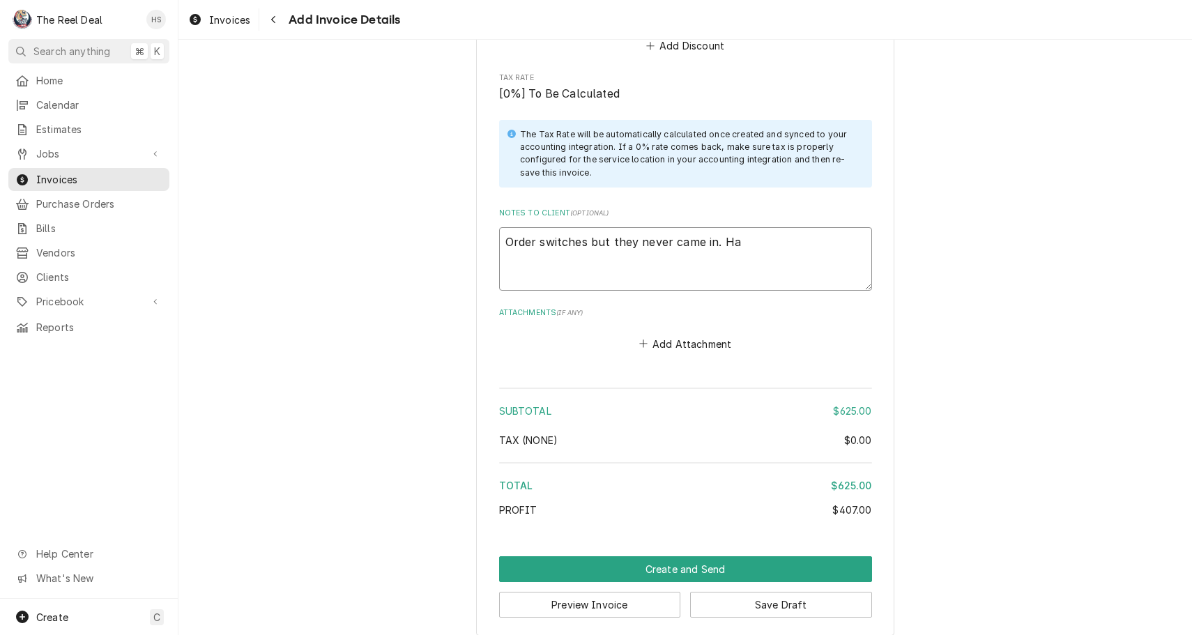
type textarea "x"
type textarea "Order switches but they never came in. Had"
type textarea "x"
type textarea "Order switches but they never came in. Had"
type textarea "x"
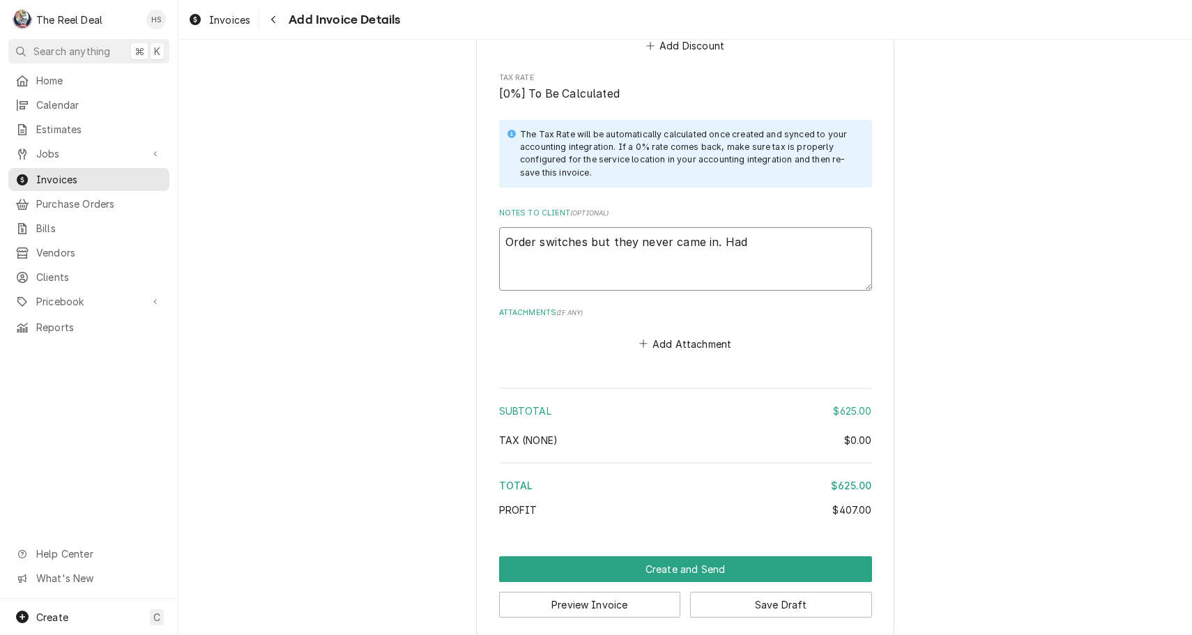
type textarea "Order switches but they never came in. Had t"
type textarea "x"
type textarea "Order switches but they never came in. Had to"
type textarea "x"
type textarea "Order switches but they never came in. Had to"
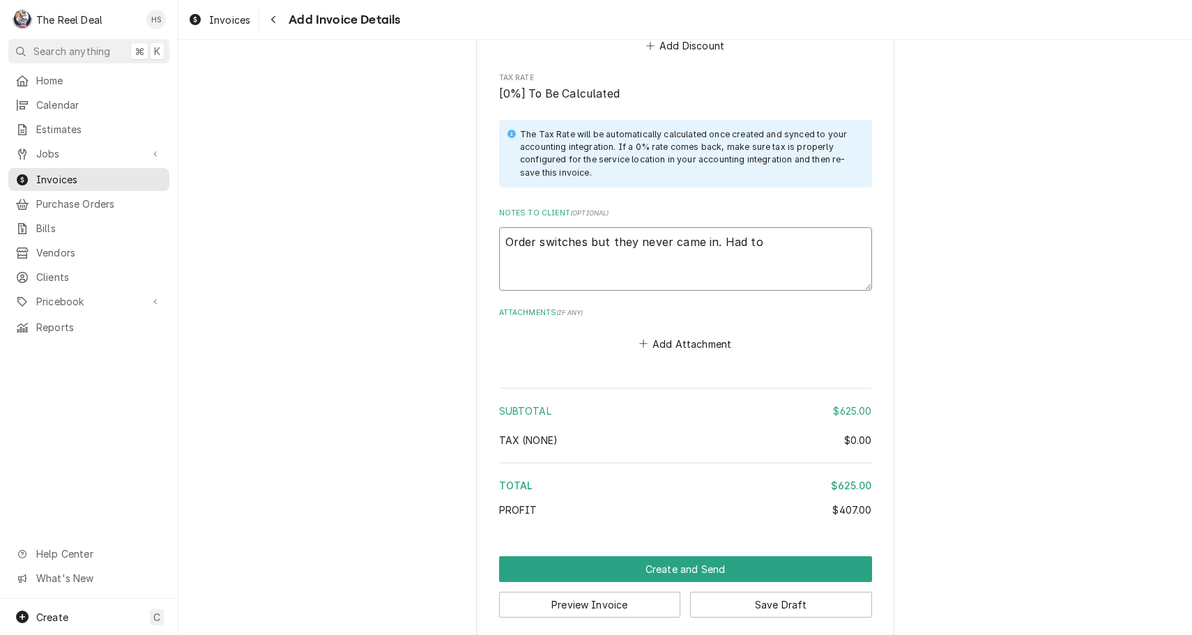
type textarea "x"
type textarea "Order switches but they never came in. Had to o"
type textarea "x"
type textarea "Order switches but they never came in. Had to or"
type textarea "x"
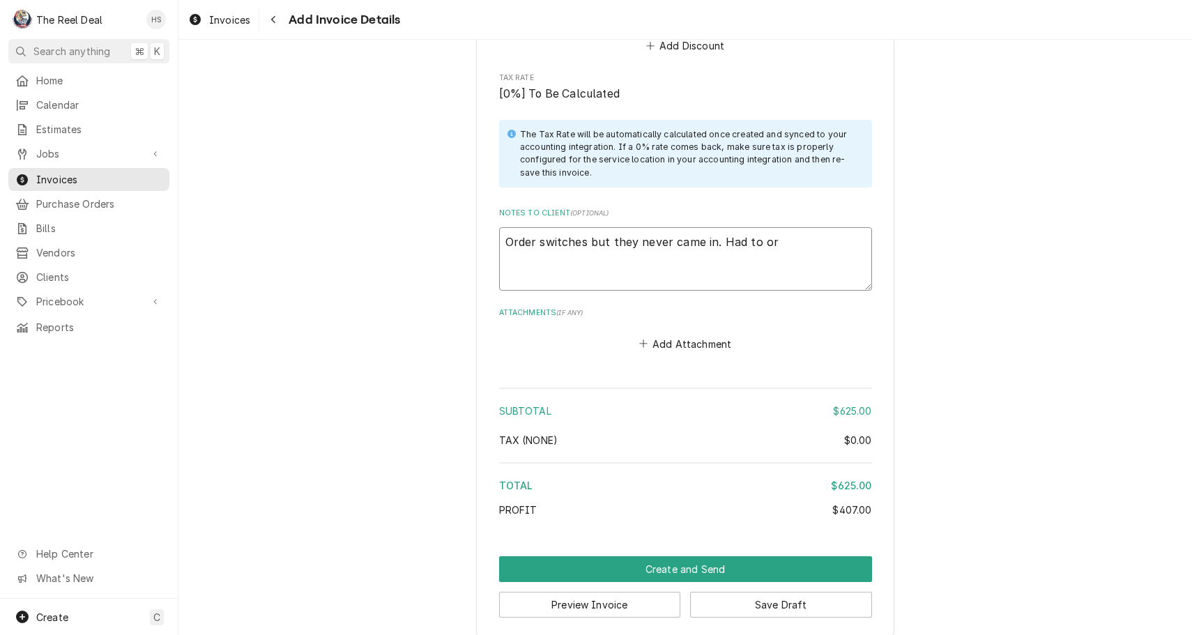
type textarea "Order switches but they never came in. Had to ord"
type textarea "x"
type textarea "Order switches but they never came in. Had to orde"
type textarea "x"
type textarea "Order switches but they never came in. Had to order"
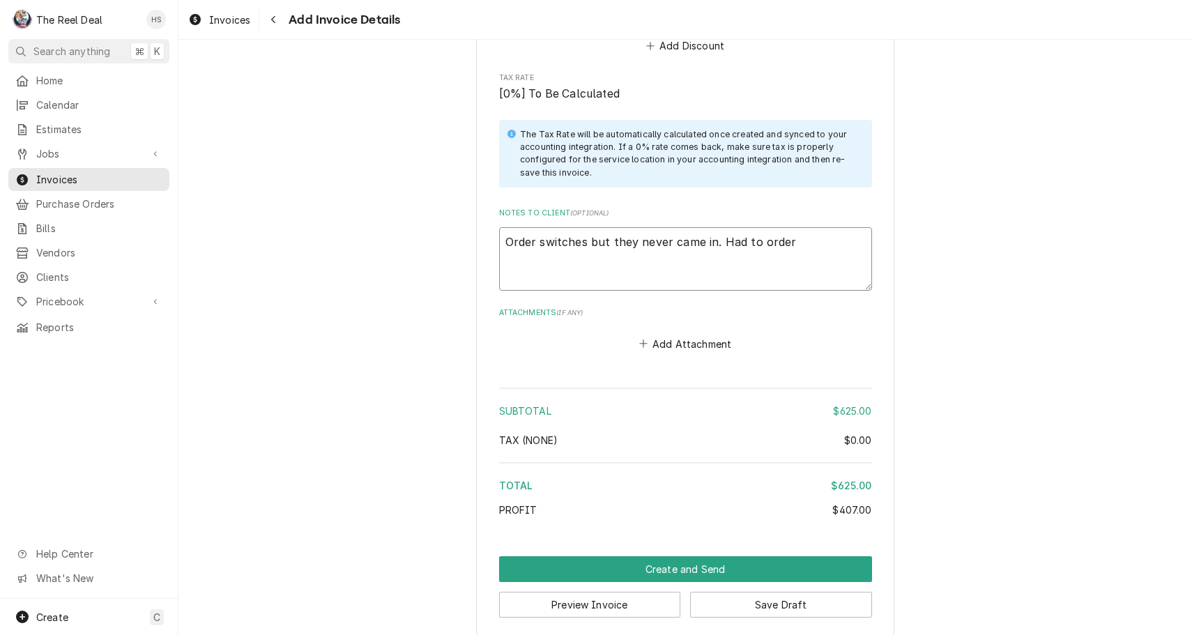
type textarea "x"
type textarea "Order switches but they never came in. Had to order"
type textarea "x"
type textarea "Order switches but they never came in. Had to order f"
type textarea "x"
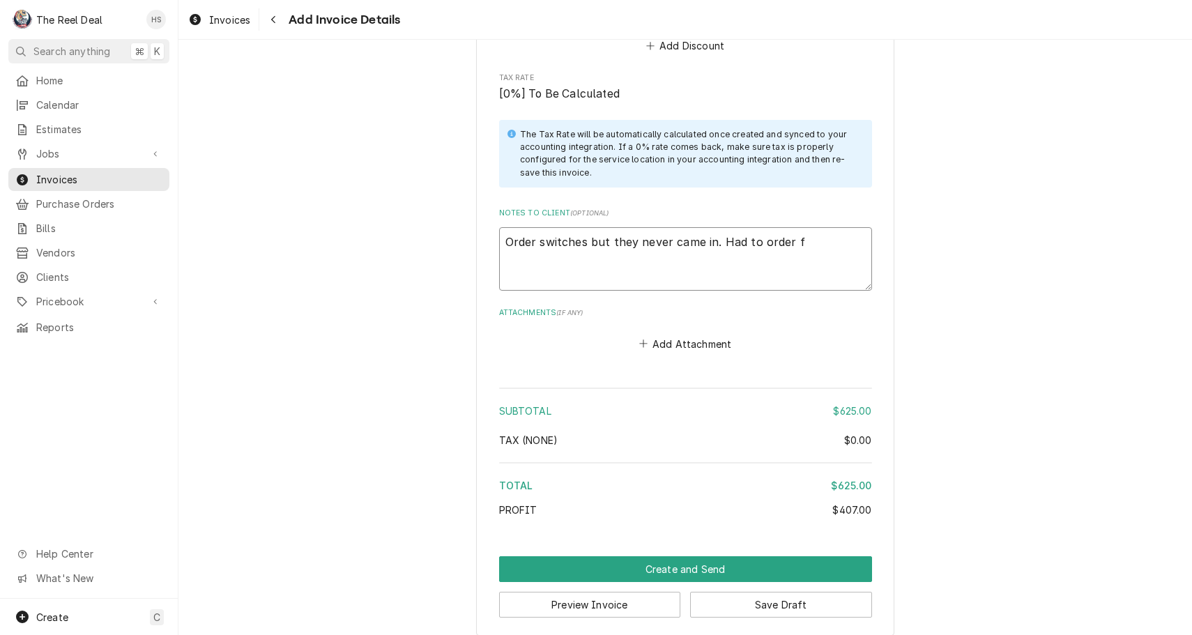
type textarea "Order switches but they never came in. Had to order fr"
type textarea "x"
type textarea "Order switches but they never came in. Had to order fro"
type textarea "x"
type textarea "Order switches but they never came in. Had to order from"
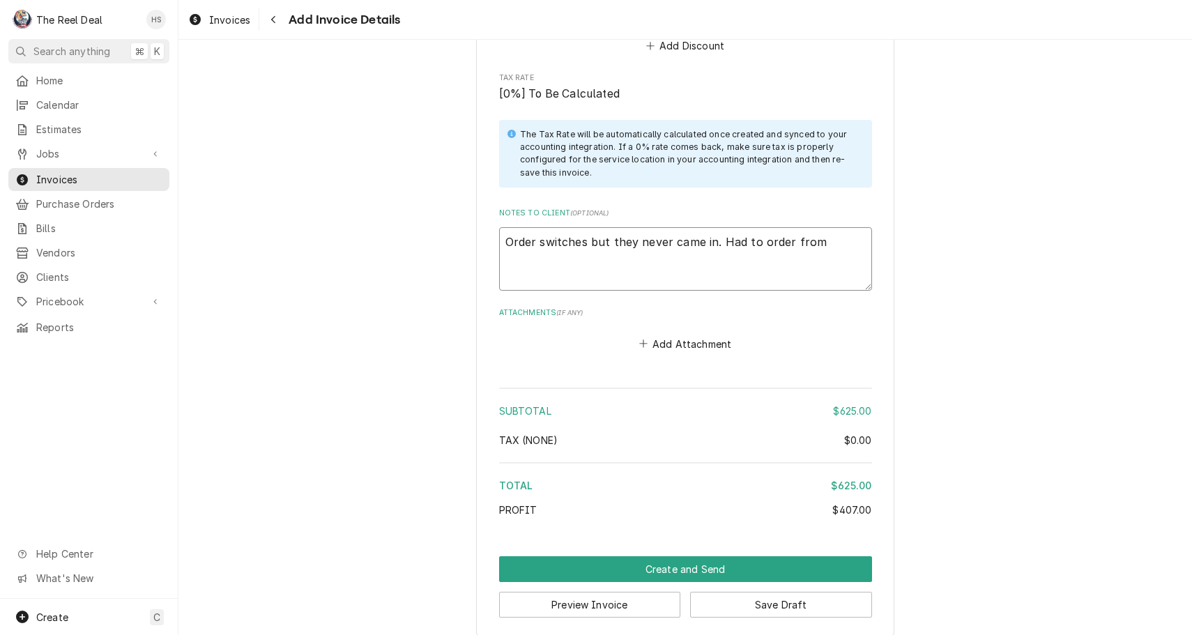
type textarea "x"
type textarea "Order switches but they never came in. Had to order from"
type textarea "x"
type textarea "Order switches but they never came in. Had to order from d"
type textarea "x"
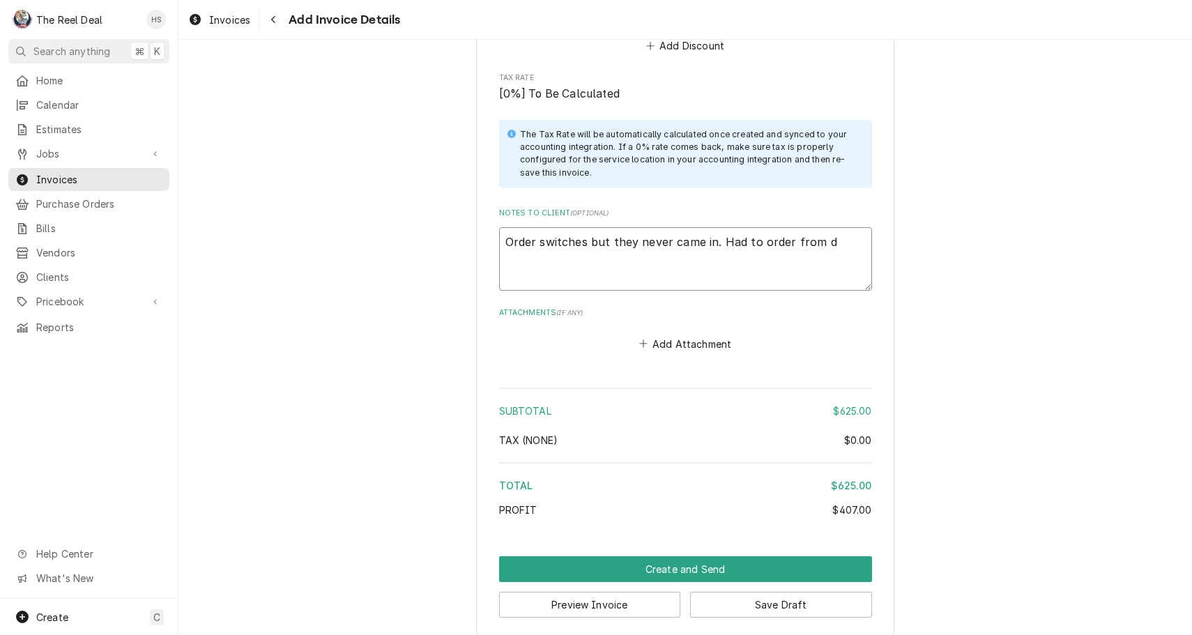
type textarea "Order switches but they never came in. Had to order from di"
type textarea "x"
type textarea "Order switches but they never came in. Had to order from did"
type textarea "x"
type textarea "Order switches but they never came in. Had to order from di"
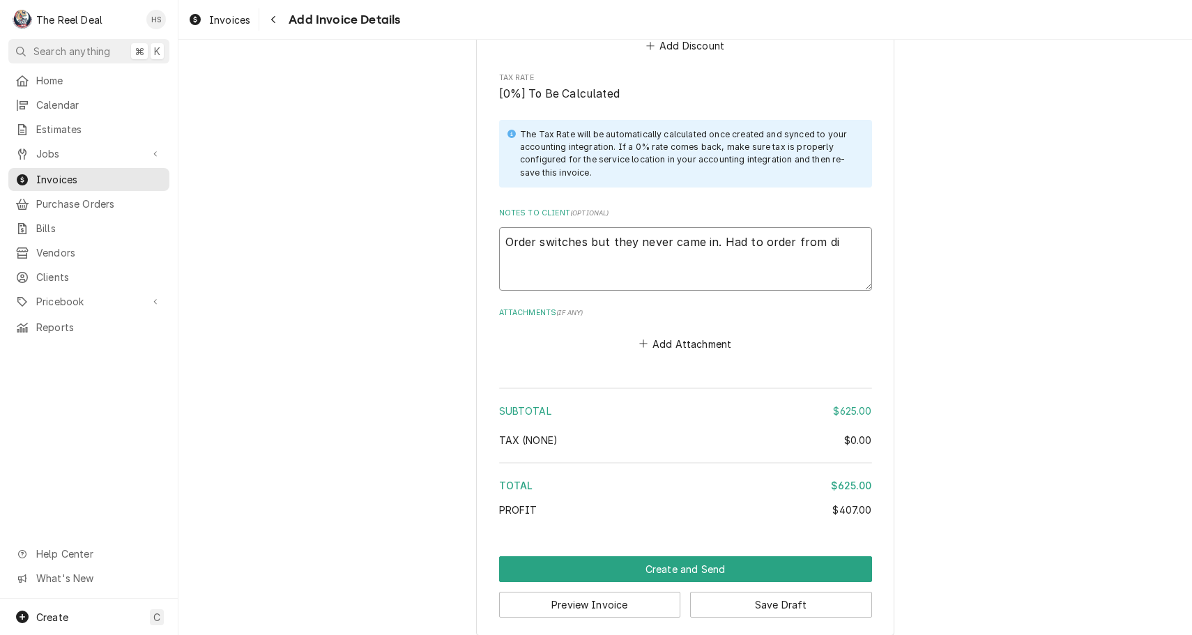
type textarea "x"
type textarea "Order switches but they never came in. Had to order from dif"
type textarea "x"
type textarea "Order switches but they never came in. Had to order from diff"
type textarea "x"
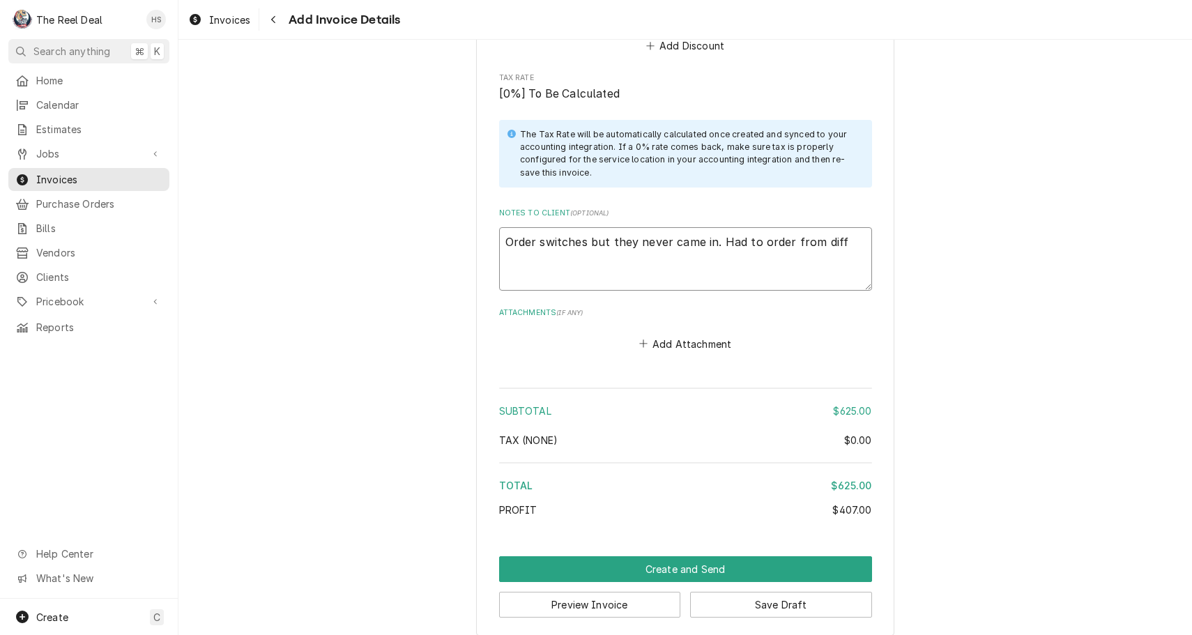
type textarea "Order switches but they never came in. Had to order from diffe"
type textarea "x"
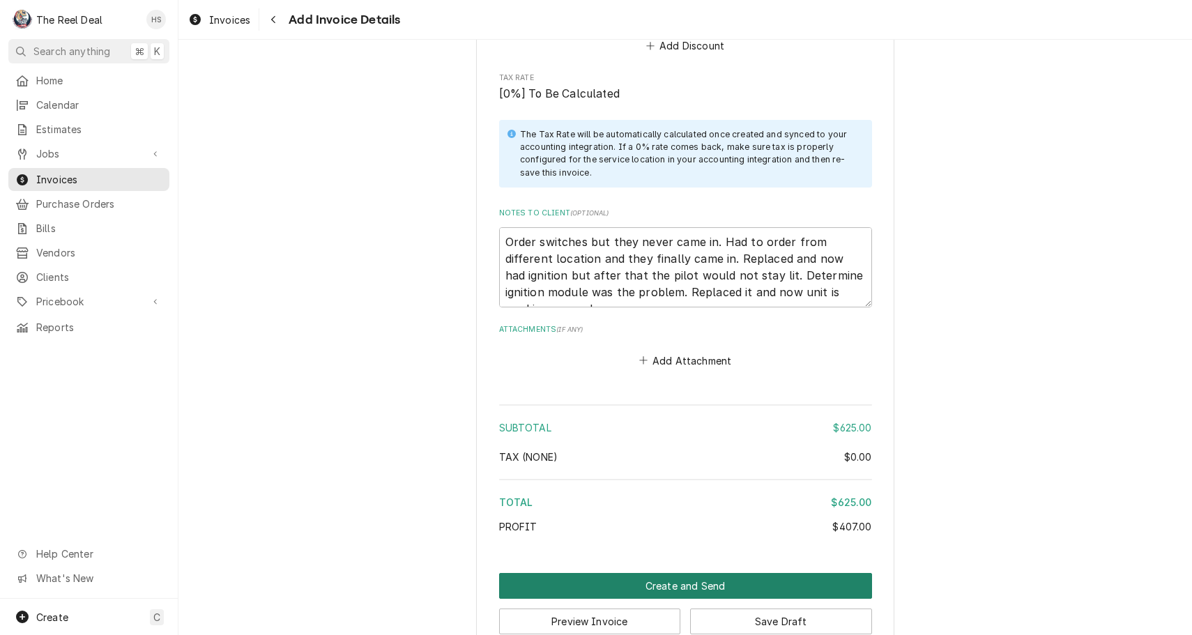
click at [718, 579] on button "Create and Send" at bounding box center [685, 586] width 373 height 26
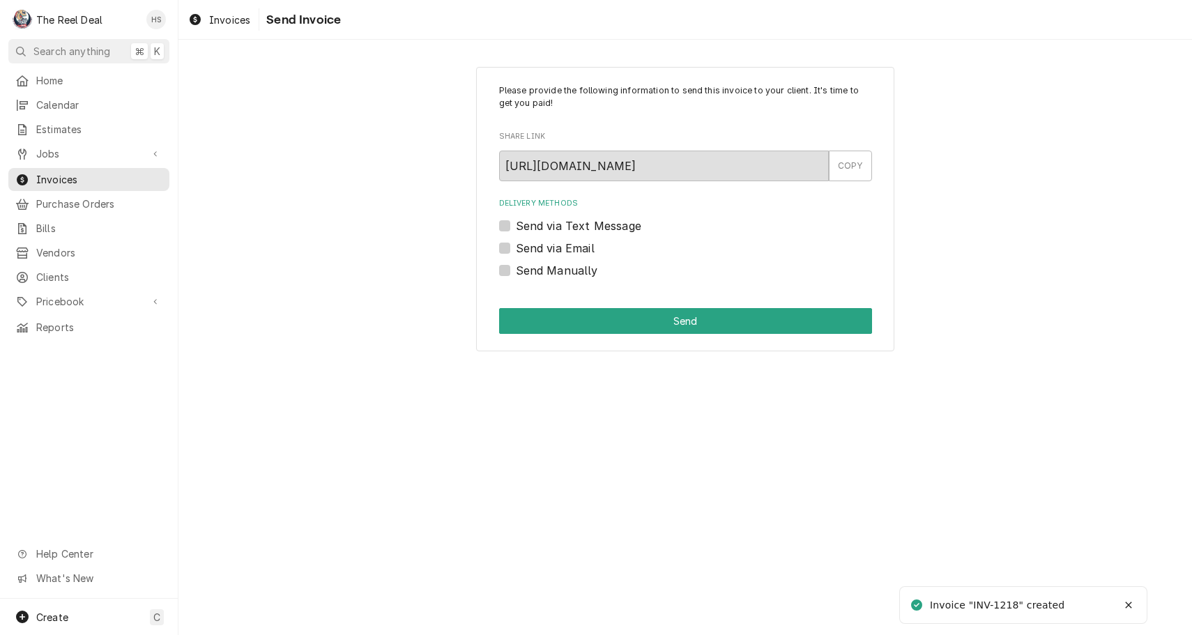
click at [566, 250] on label "Send via Email" at bounding box center [555, 248] width 79 height 17
click at [566, 250] on input "Send via Email" at bounding box center [702, 255] width 373 height 31
checkbox input "true"
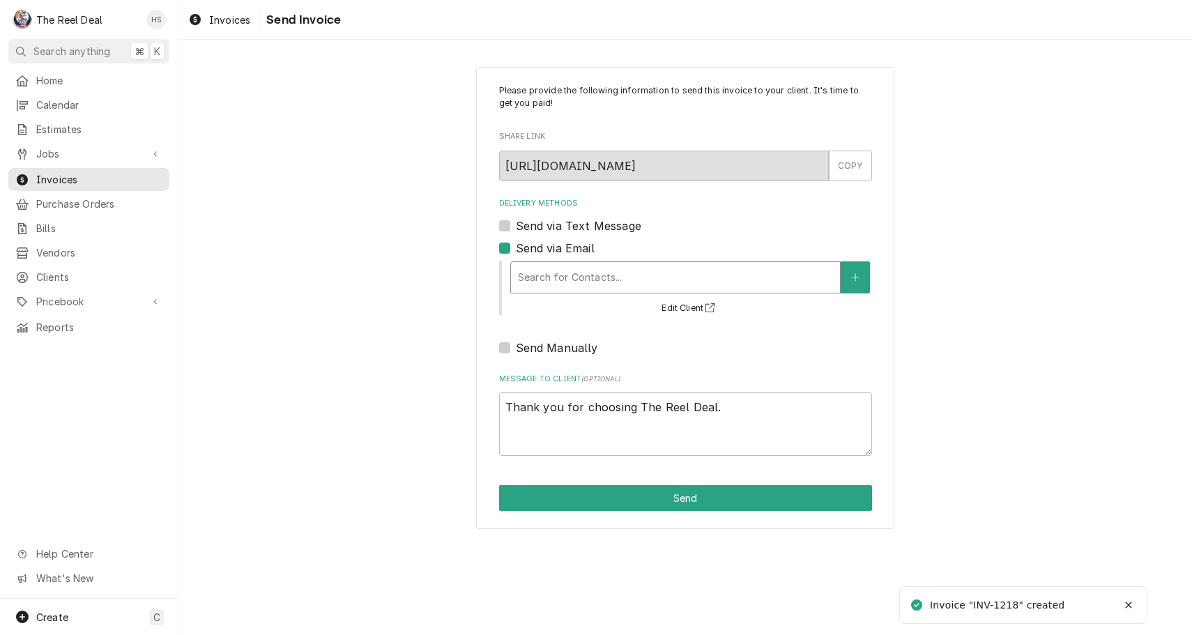
click at [574, 273] on div "Search for Contacts..." at bounding box center [675, 277] width 315 height 15
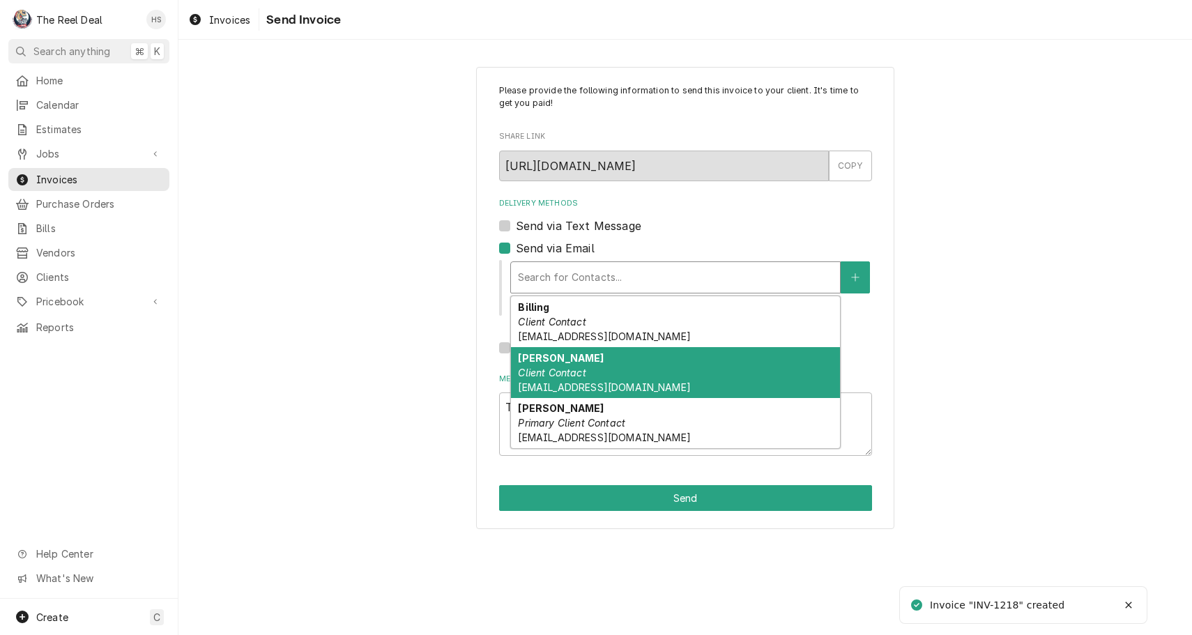
click at [602, 381] on span "[EMAIL_ADDRESS][DOMAIN_NAME]" at bounding box center [604, 387] width 172 height 12
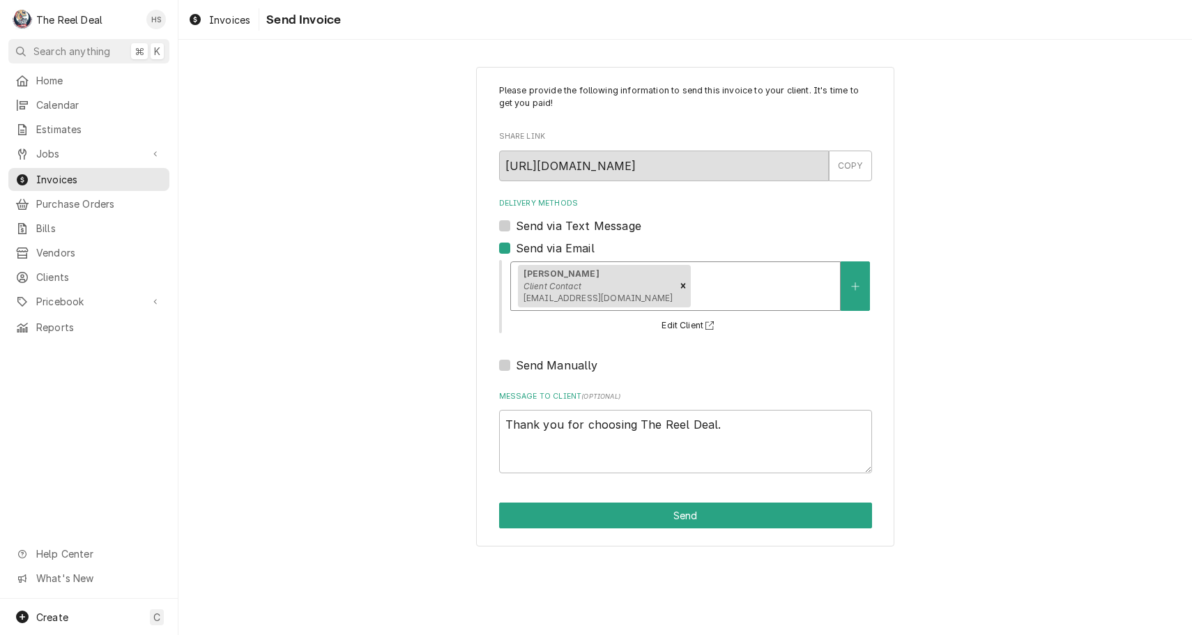
click at [694, 296] on div "Delivery Methods" at bounding box center [763, 285] width 139 height 25
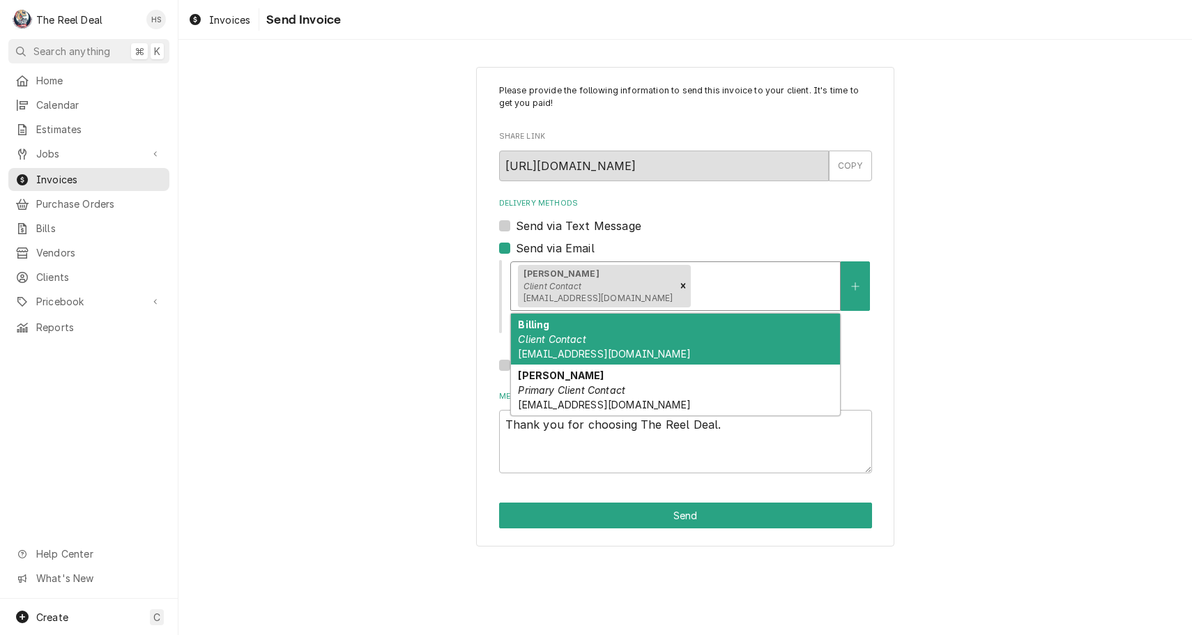
click at [658, 330] on div "Billing Client Contact [EMAIL_ADDRESS][DOMAIN_NAME]" at bounding box center [675, 339] width 329 height 51
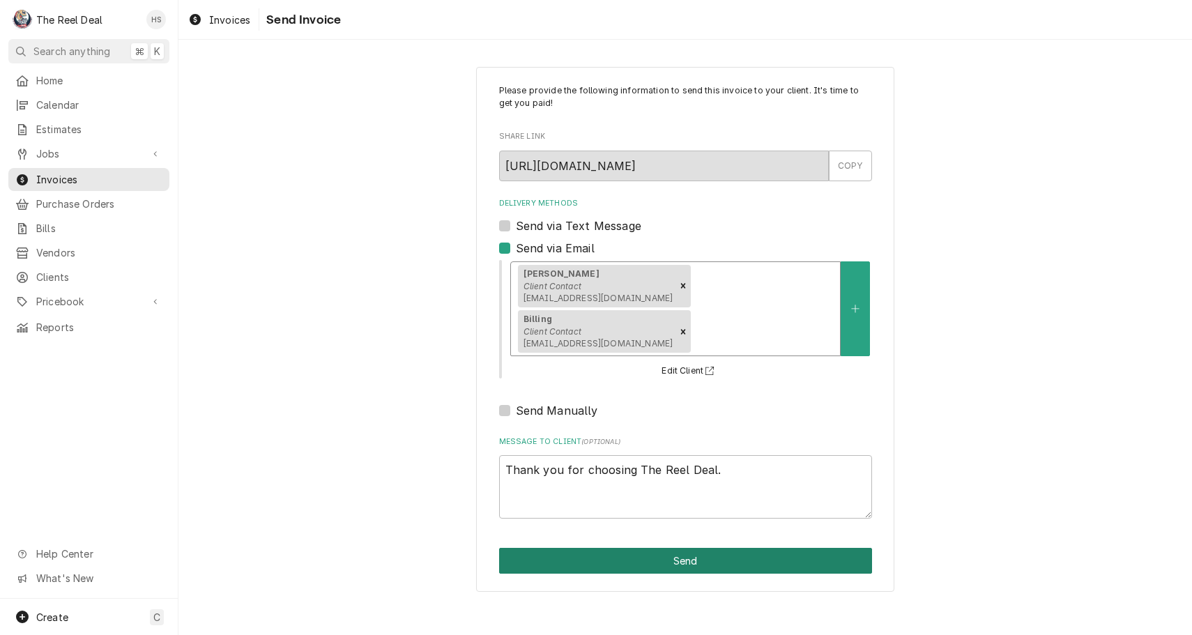
click at [675, 548] on button "Send" at bounding box center [685, 561] width 373 height 26
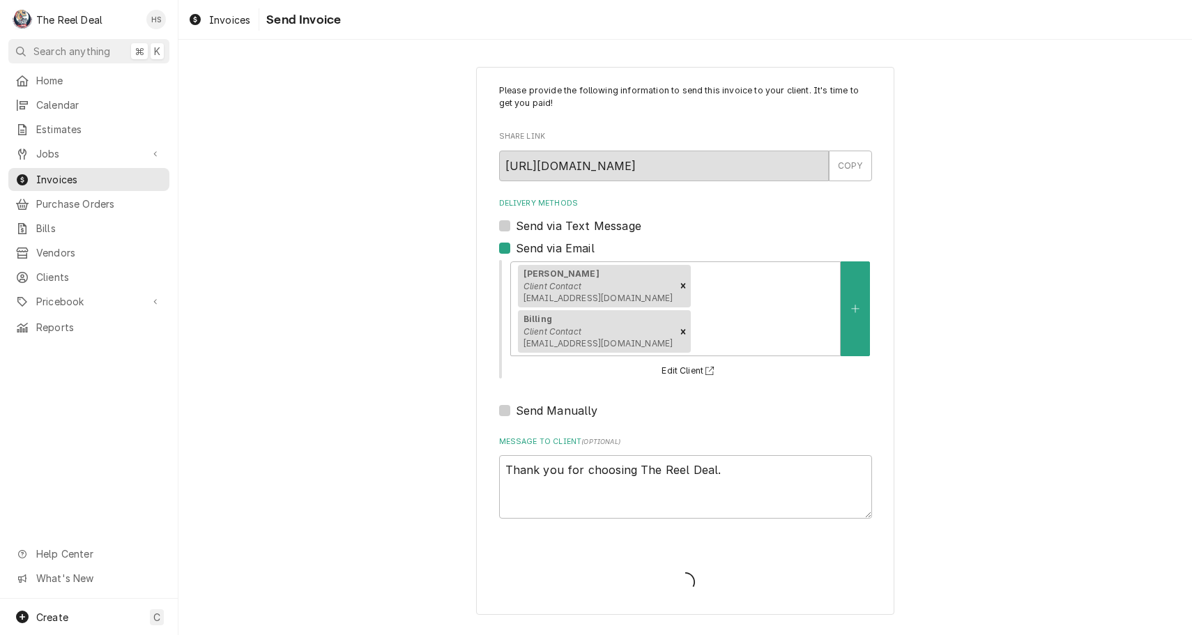
type textarea "x"
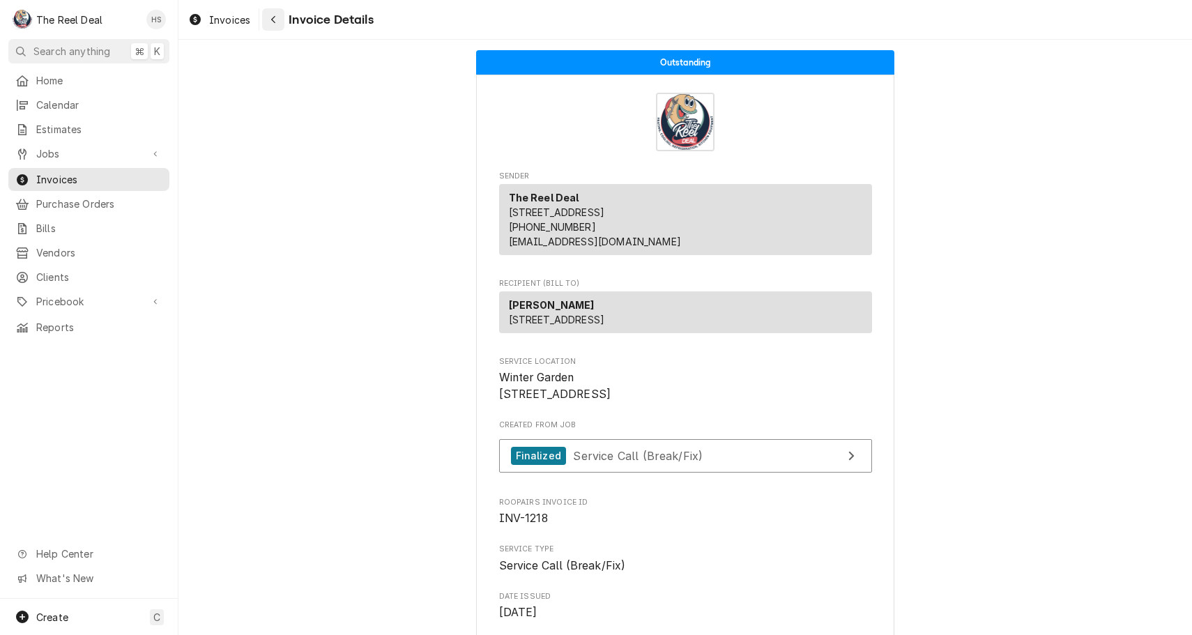
click at [278, 26] on div "Navigate back" at bounding box center [273, 20] width 14 height 14
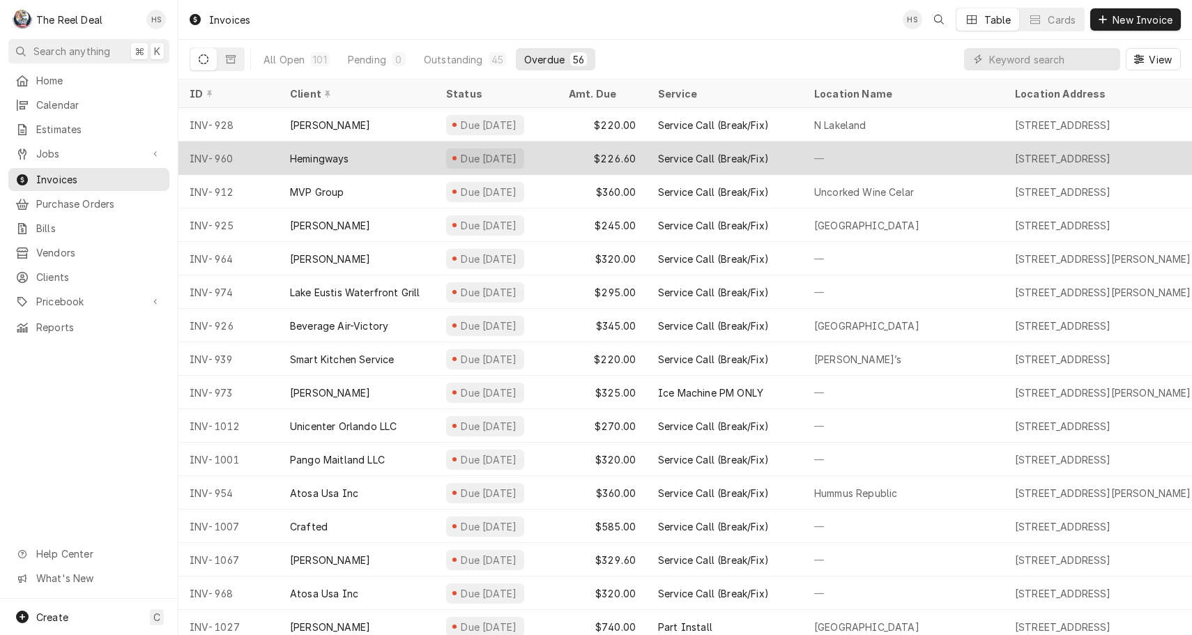
click at [651, 153] on div "Service Call (Break/Fix)" at bounding box center [725, 158] width 156 height 33
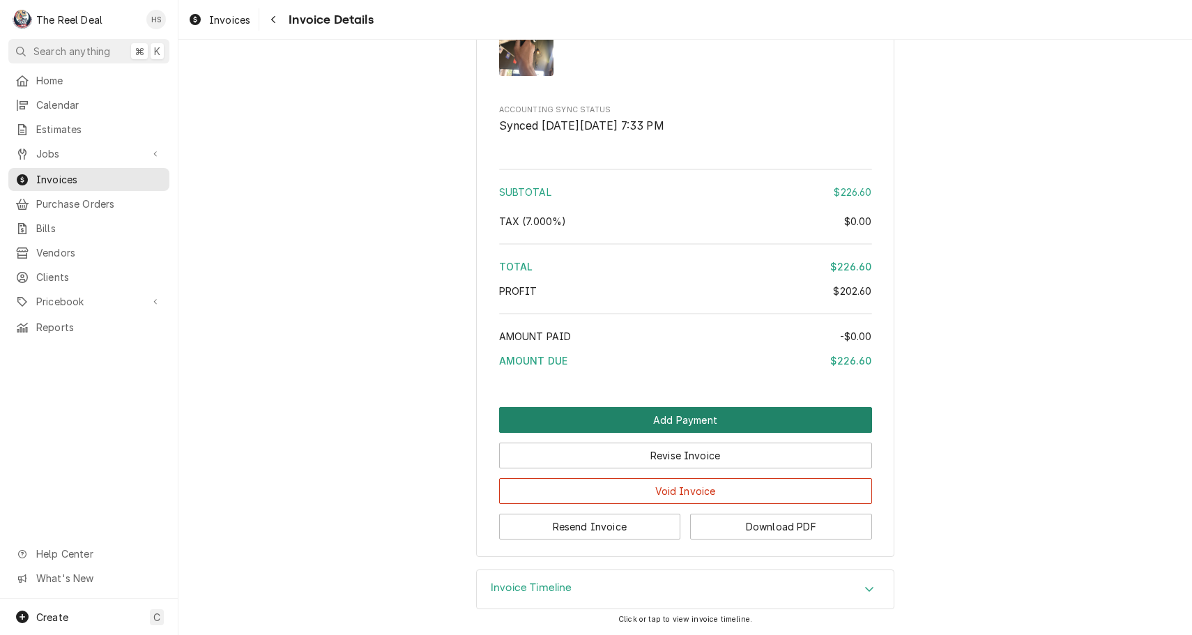
scroll to position [1752, 0]
click at [678, 415] on button "Add Payment" at bounding box center [685, 420] width 373 height 26
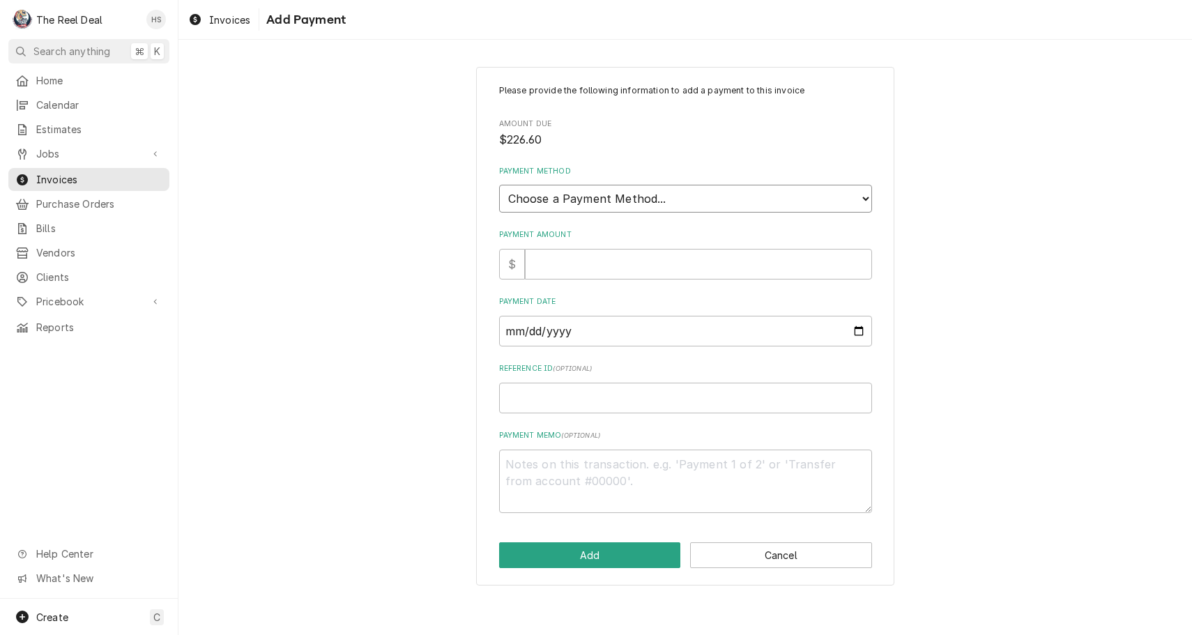
select select "2"
type textarea "x"
click at [570, 317] on input "Payment Date" at bounding box center [685, 331] width 373 height 31
type input "2025-06-12"
click at [579, 250] on input "Payment Amount" at bounding box center [698, 264] width 347 height 31
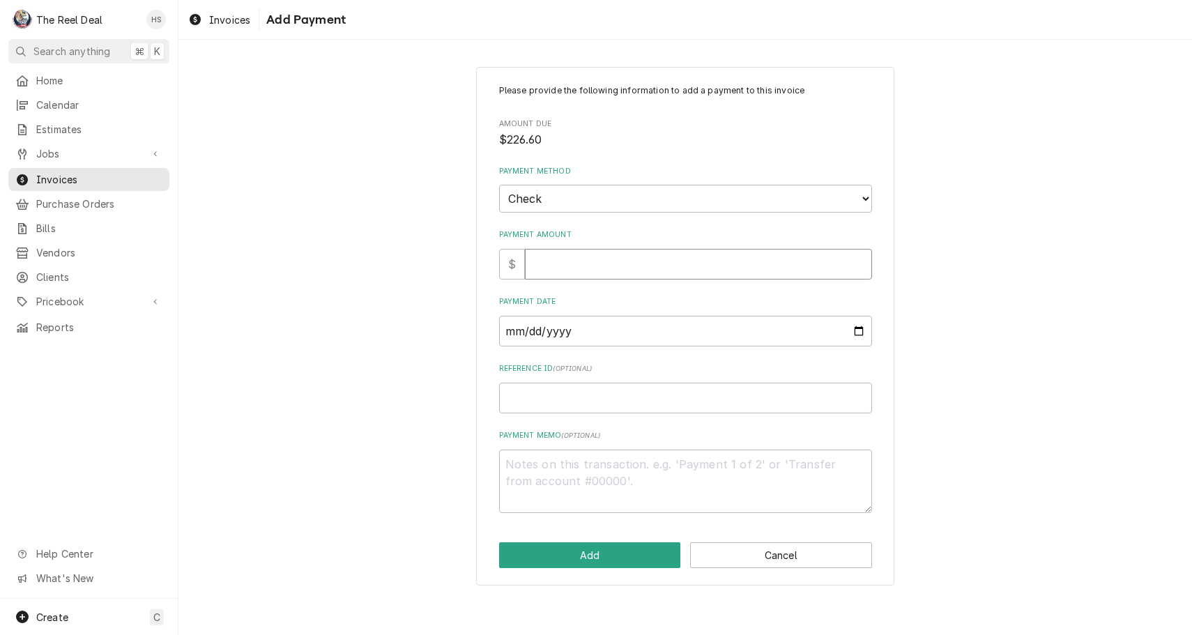
type textarea "x"
type input "2"
type textarea "x"
type input "22"
type textarea "x"
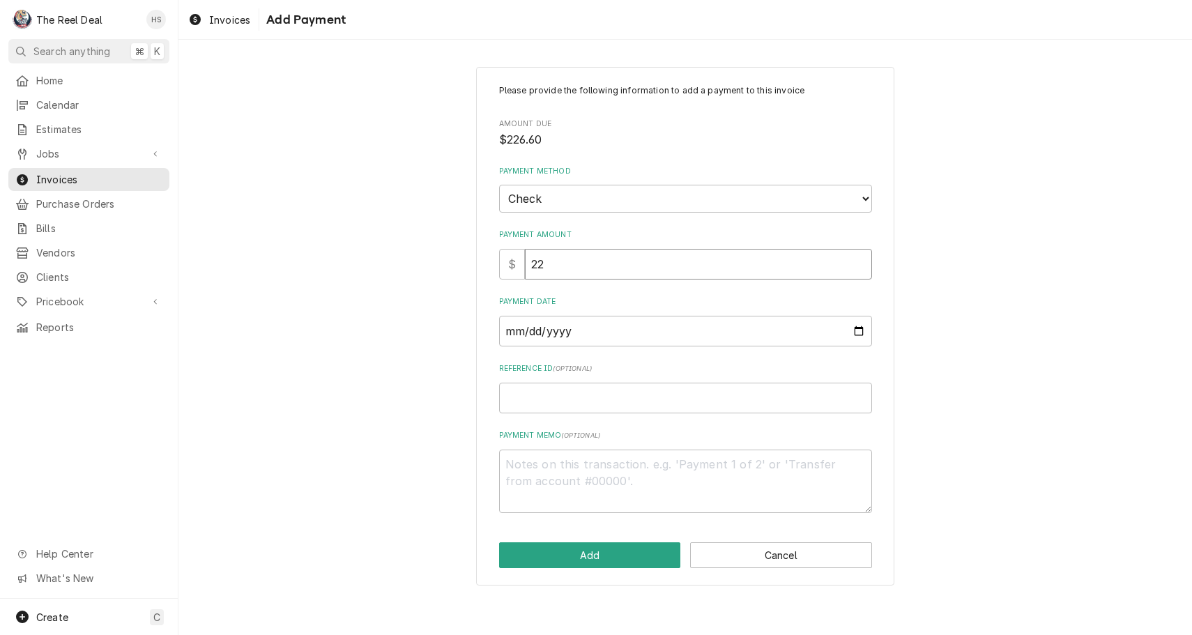
type input "226"
type textarea "x"
type input "226.6"
type textarea "x"
type input "226.60"
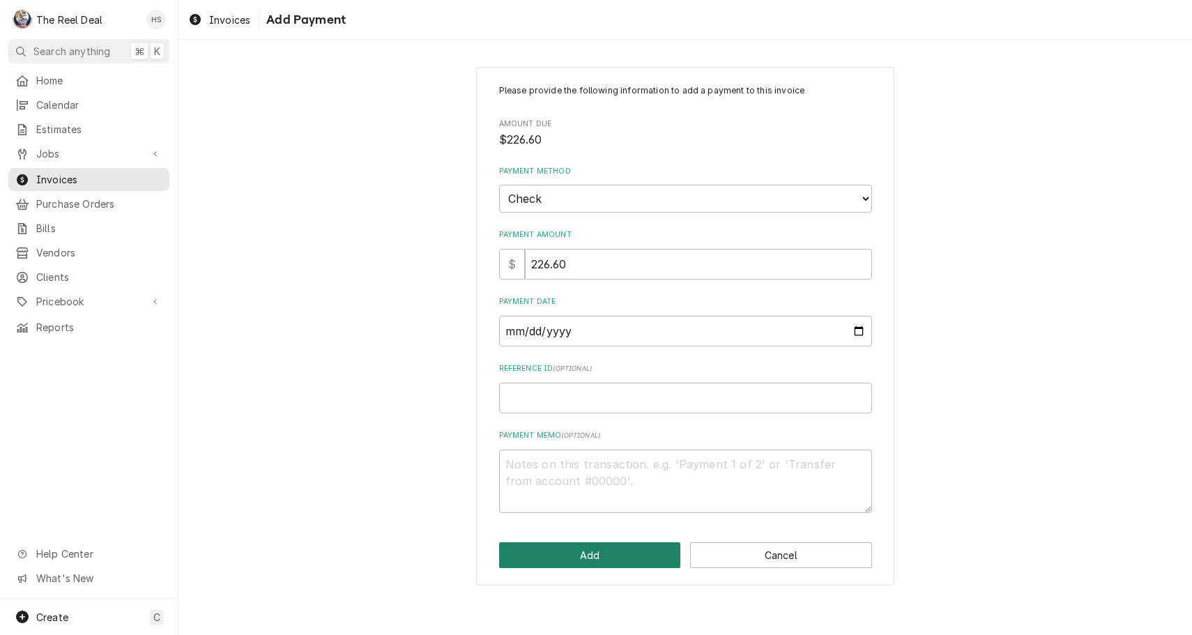
click at [570, 542] on button "Add" at bounding box center [590, 555] width 182 height 26
type textarea "x"
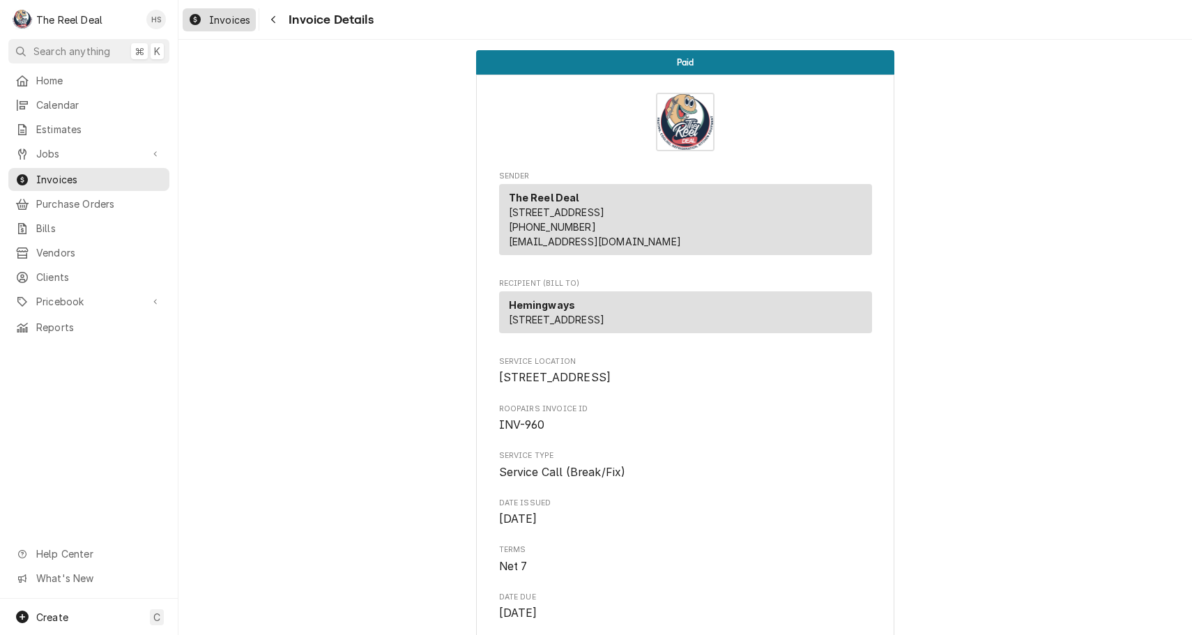
click at [243, 19] on span "Invoices" at bounding box center [229, 20] width 41 height 15
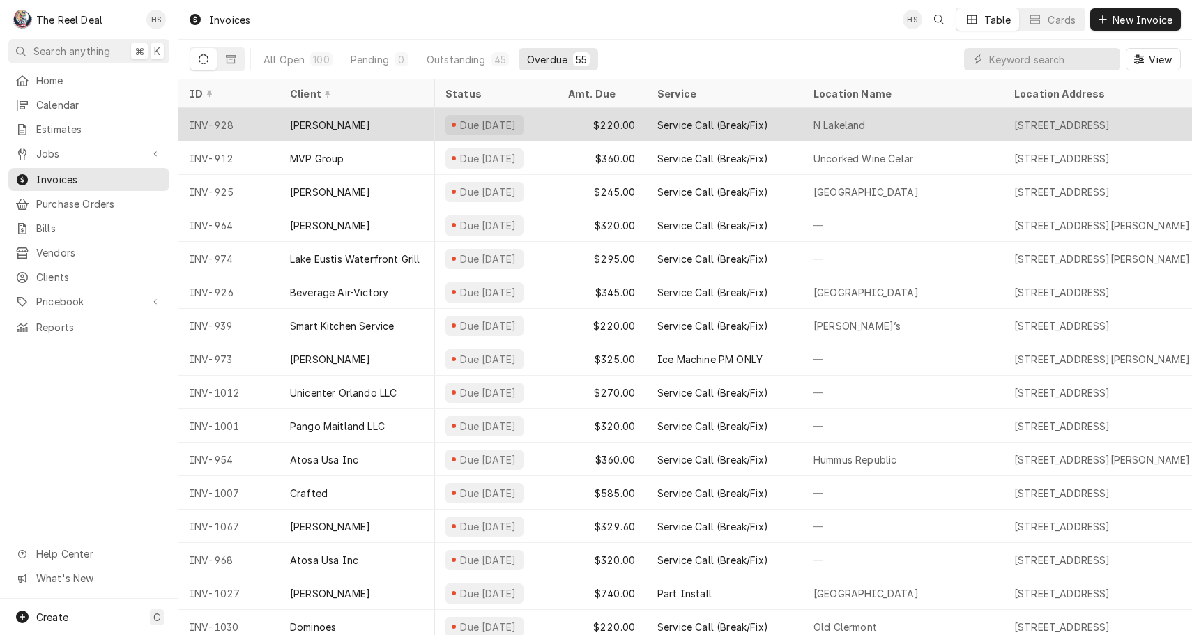
scroll to position [0, 1]
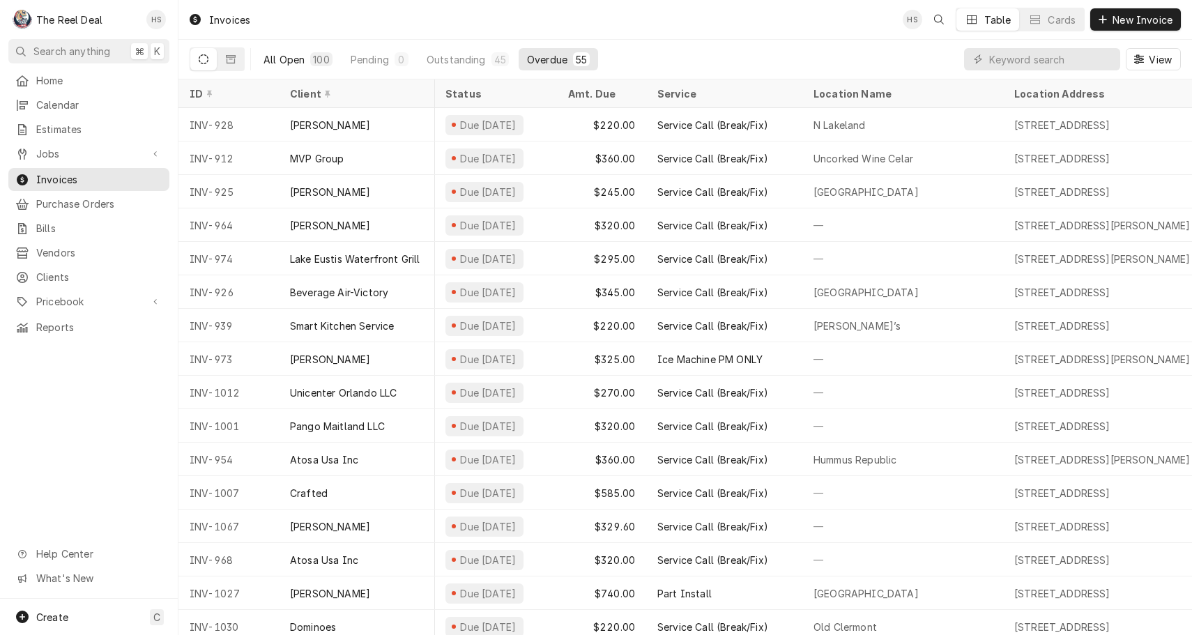
click at [312, 51] on button "All Open 100" at bounding box center [298, 59] width 86 height 22
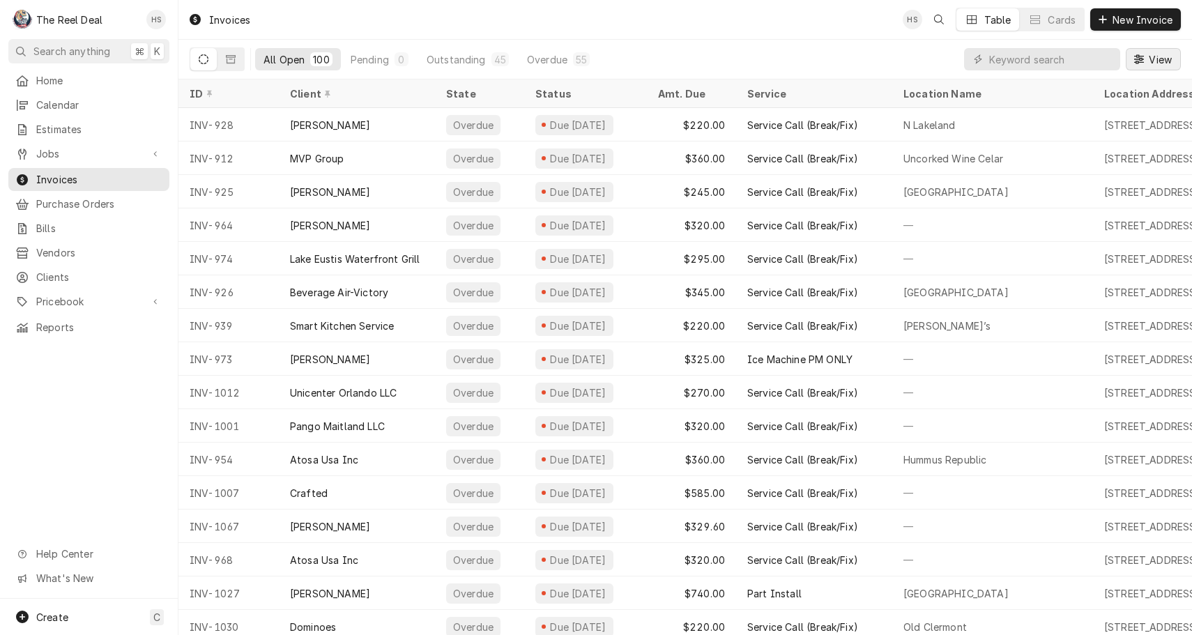
click at [1139, 57] on icon "Dynamic Content Wrapper" at bounding box center [1139, 59] width 10 height 10
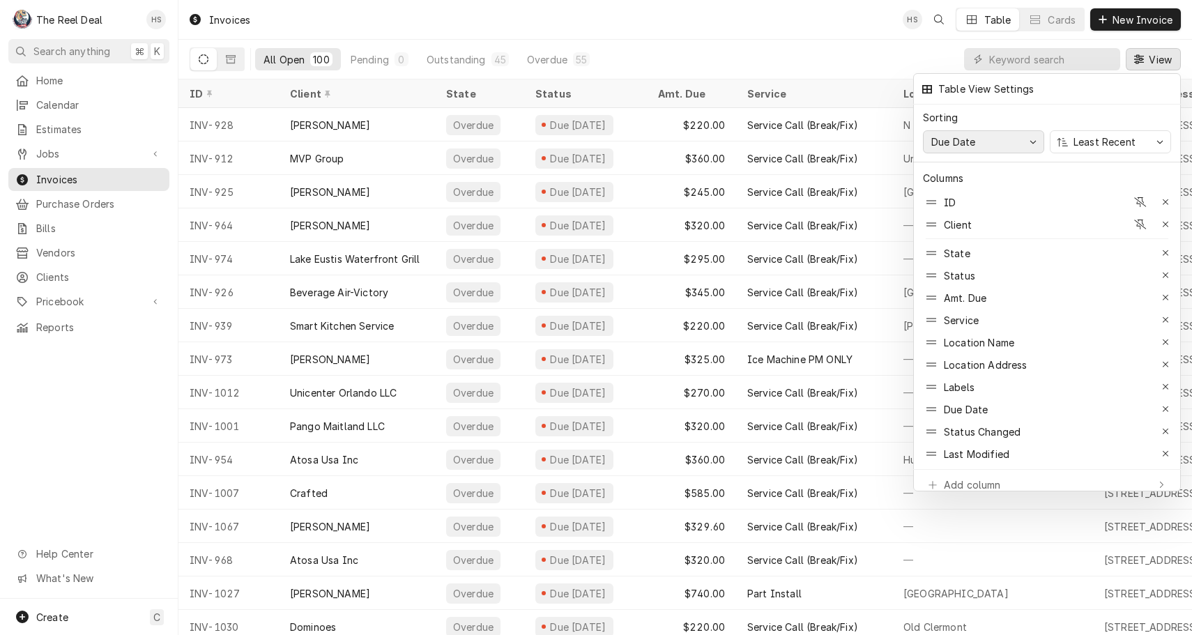
click at [1041, 138] on button "Due Date" at bounding box center [983, 141] width 121 height 23
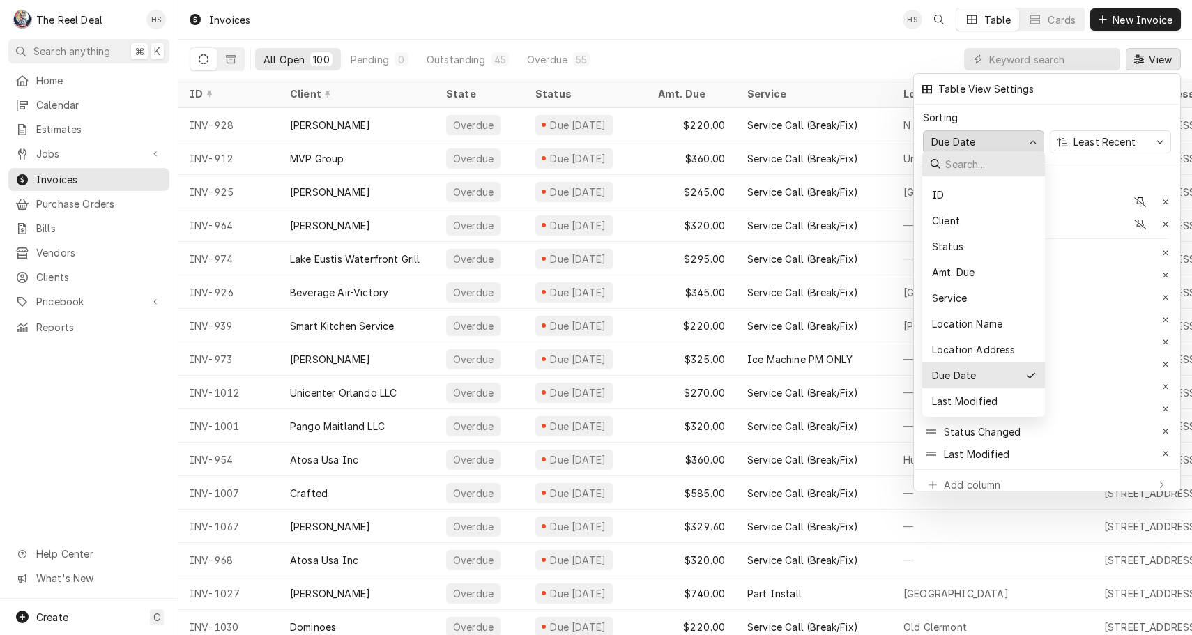
click at [903, 63] on div at bounding box center [596, 317] width 1192 height 635
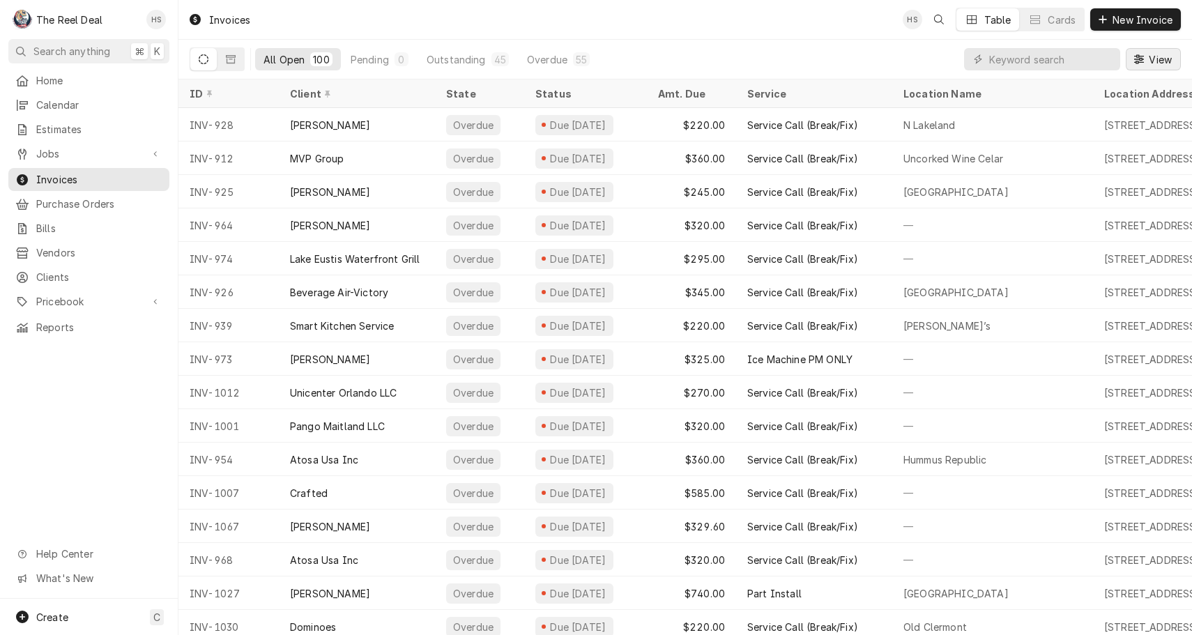
click at [1139, 60] on icon "Dynamic Content Wrapper" at bounding box center [1139, 58] width 10 height 9
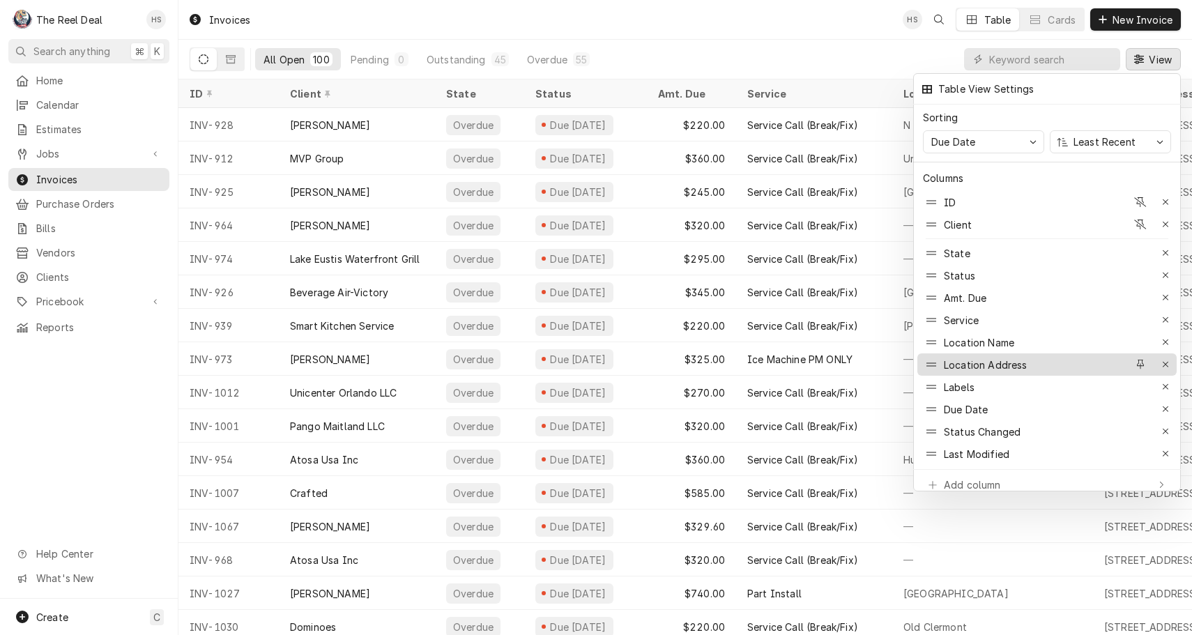
scroll to position [0, 0]
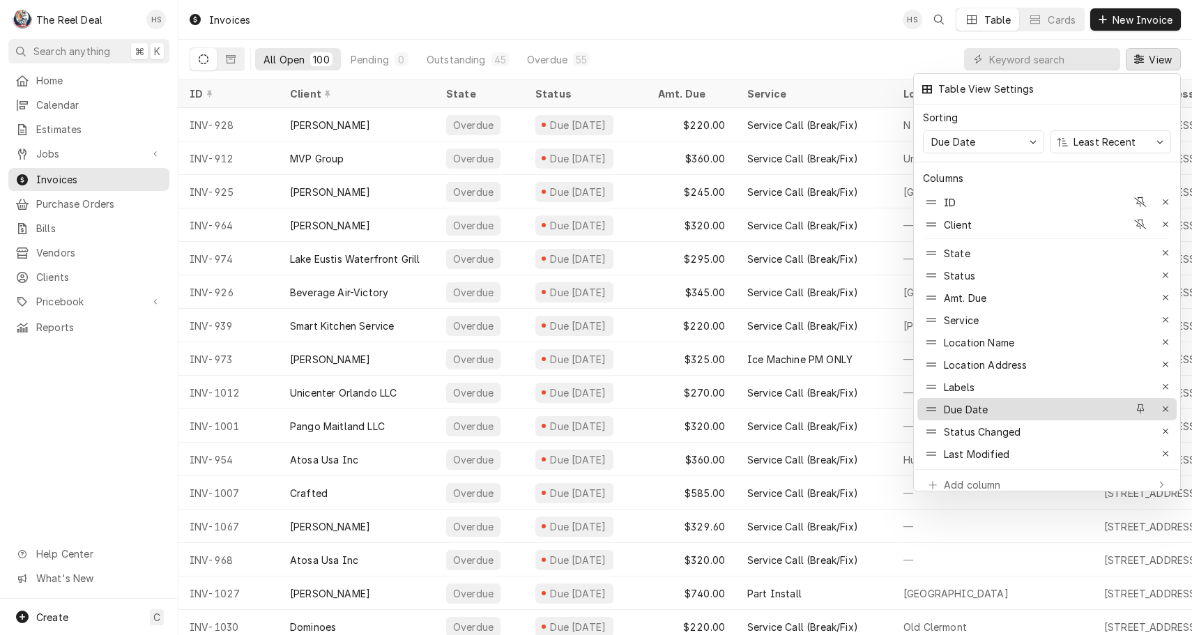
click at [1012, 398] on div "Due Date" at bounding box center [1025, 409] width 204 height 22
click at [820, 55] on div at bounding box center [596, 317] width 1192 height 635
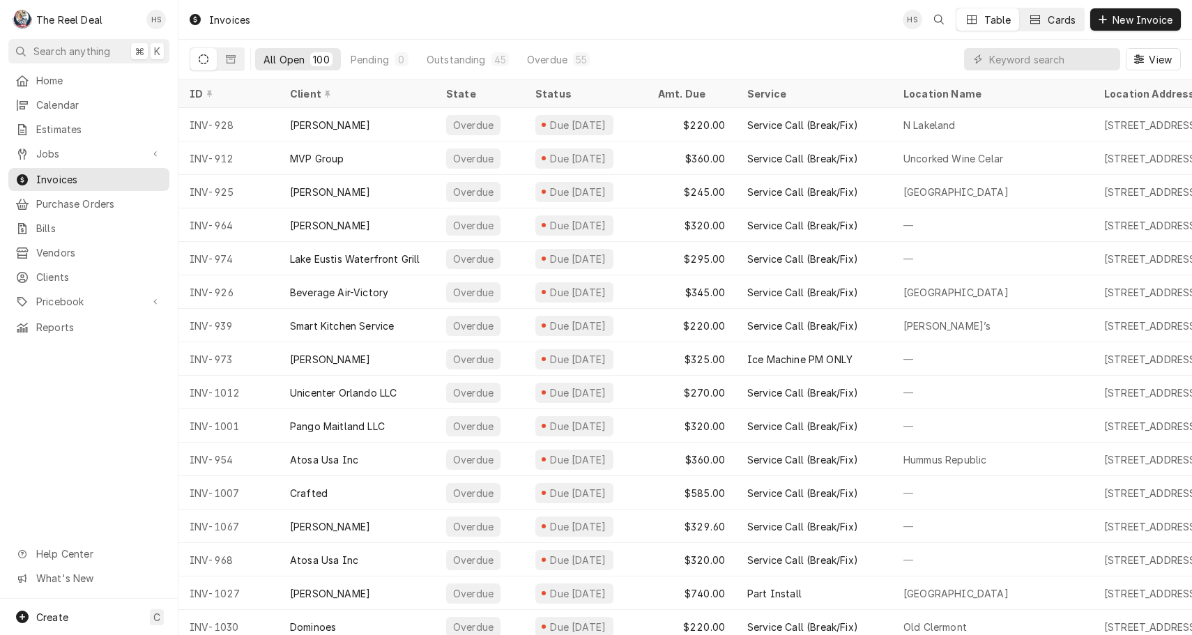
click at [1040, 20] on div "Dynamic Content Wrapper" at bounding box center [1035, 20] width 14 height 14
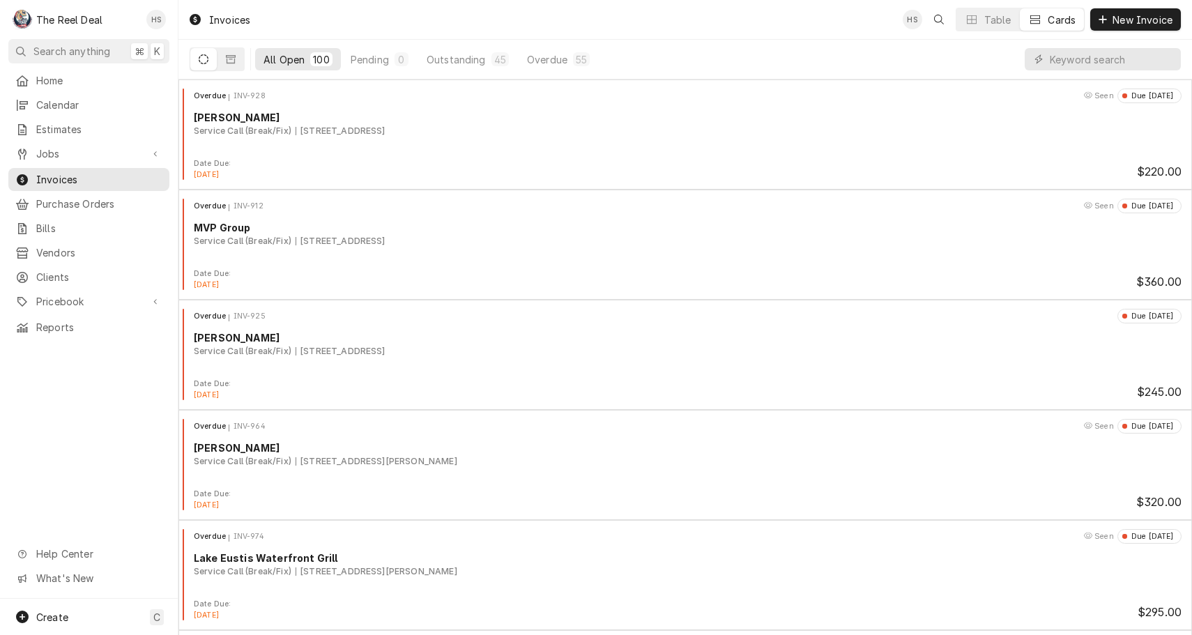
drag, startPoint x: 1040, startPoint y: 20, endPoint x: 1035, endPoint y: 9, distance: 11.3
click at [1035, 9] on button "Cards" at bounding box center [1052, 19] width 64 height 22
click at [90, 88] on link "Home" at bounding box center [88, 80] width 161 height 23
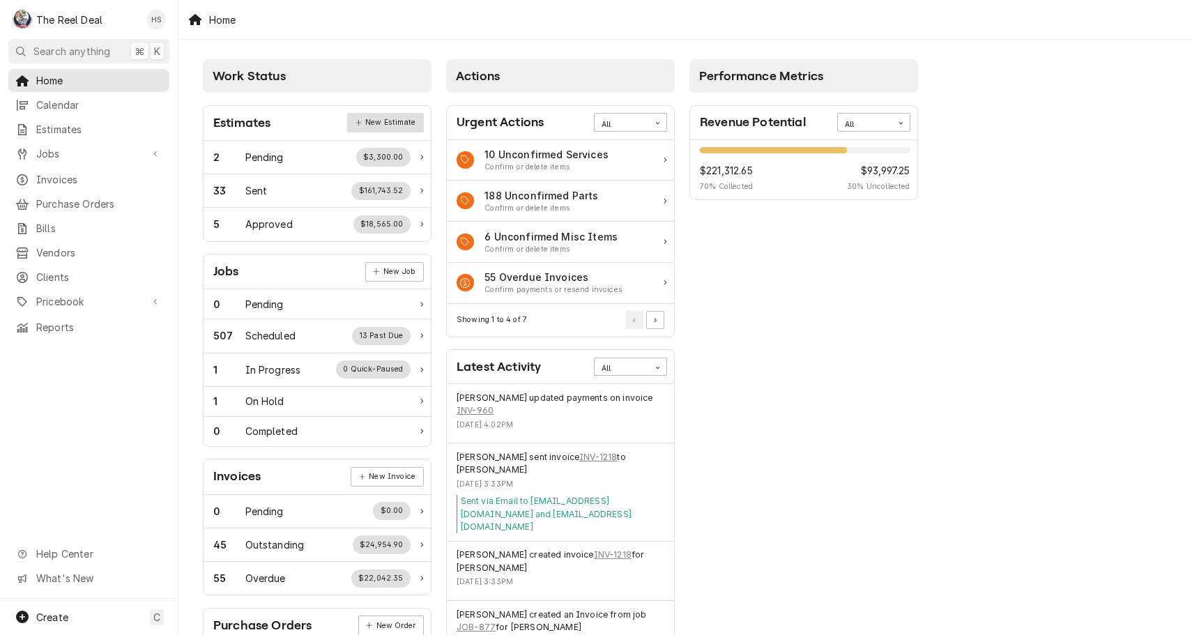
click at [381, 116] on link "New Estimate" at bounding box center [385, 123] width 76 height 20
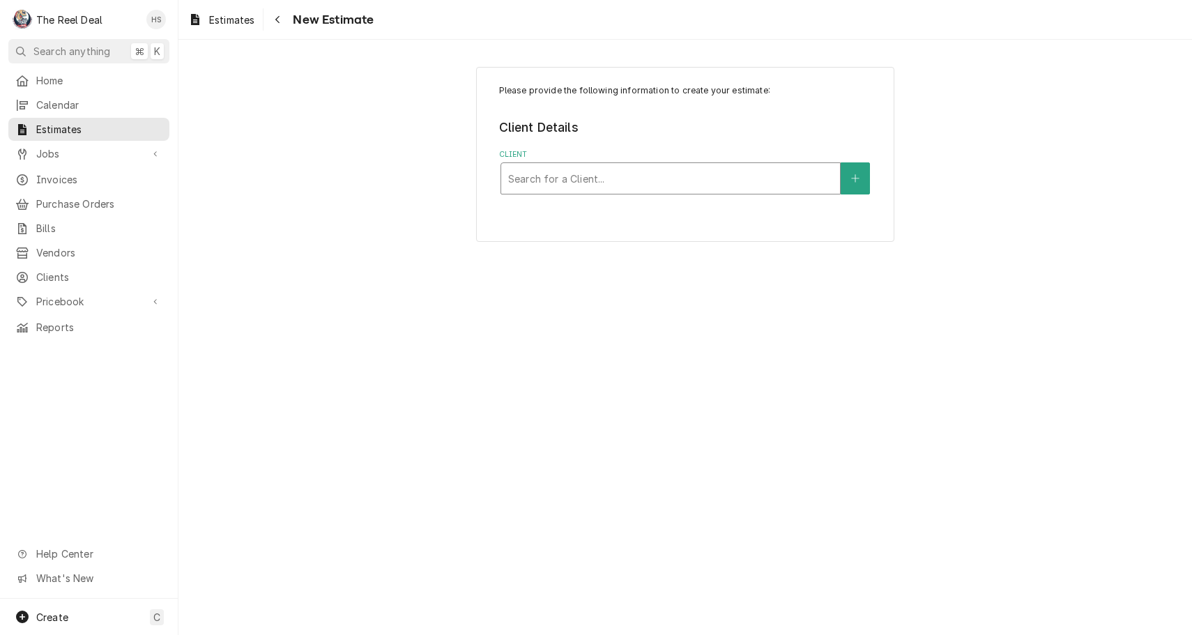
click at [673, 181] on div "Client" at bounding box center [670, 178] width 325 height 25
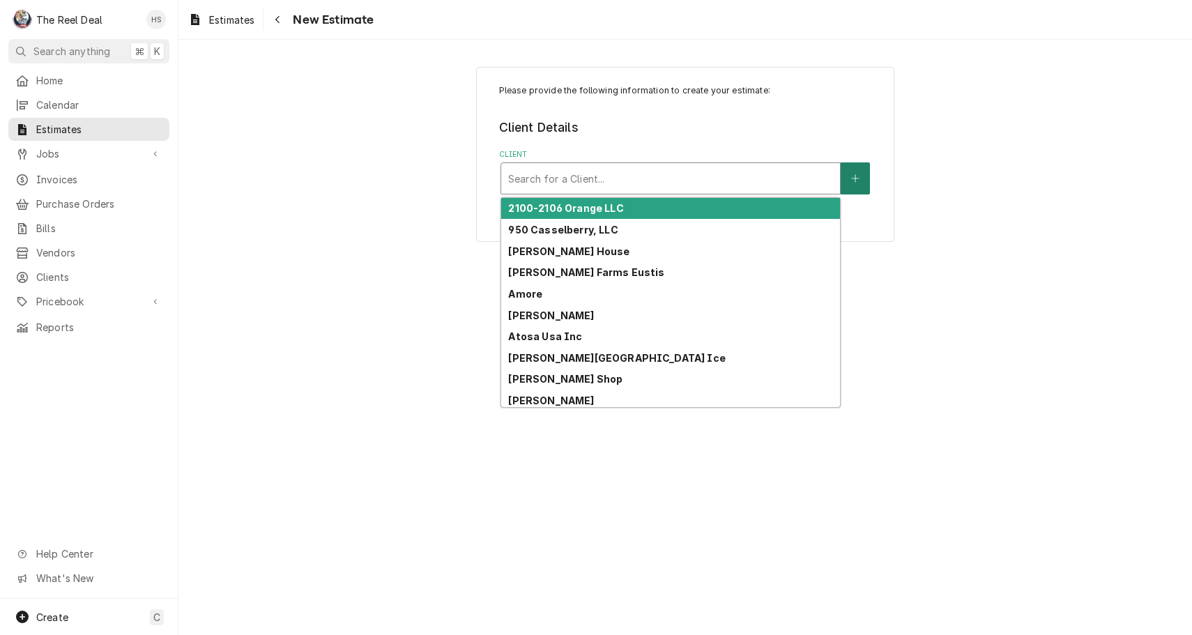
click at [852, 185] on button "Client" at bounding box center [855, 178] width 29 height 32
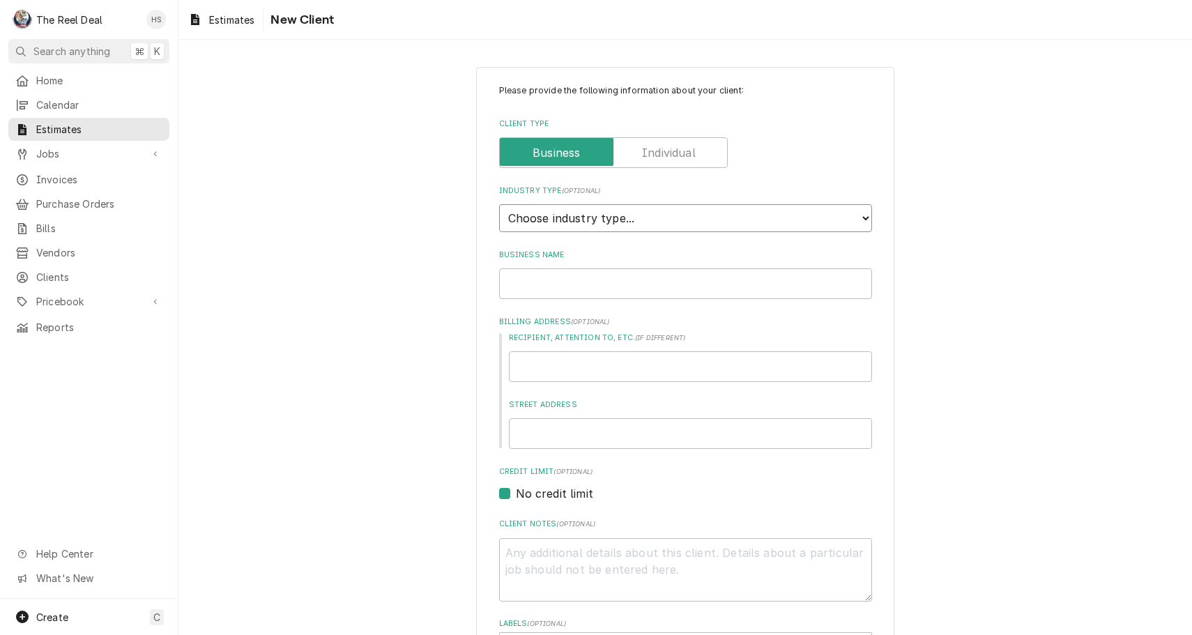
select select "2"
type textarea "x"
type input "F"
type textarea "x"
type input "Fi"
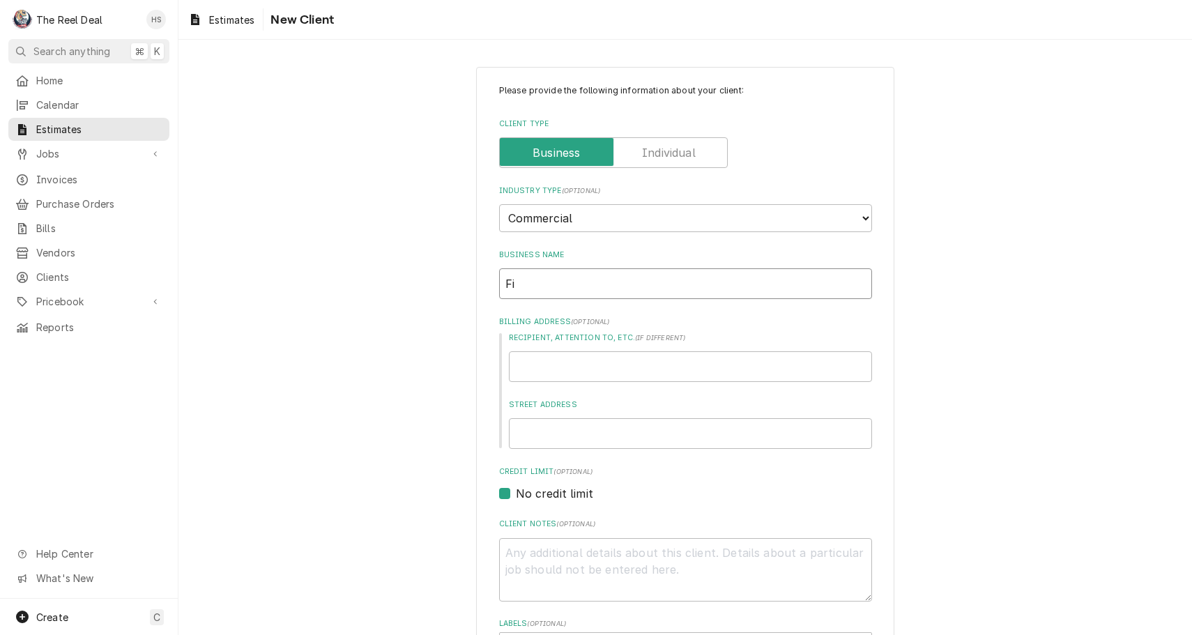
type textarea "x"
type input "Fir"
type textarea "x"
type input "Firs"
type textarea "x"
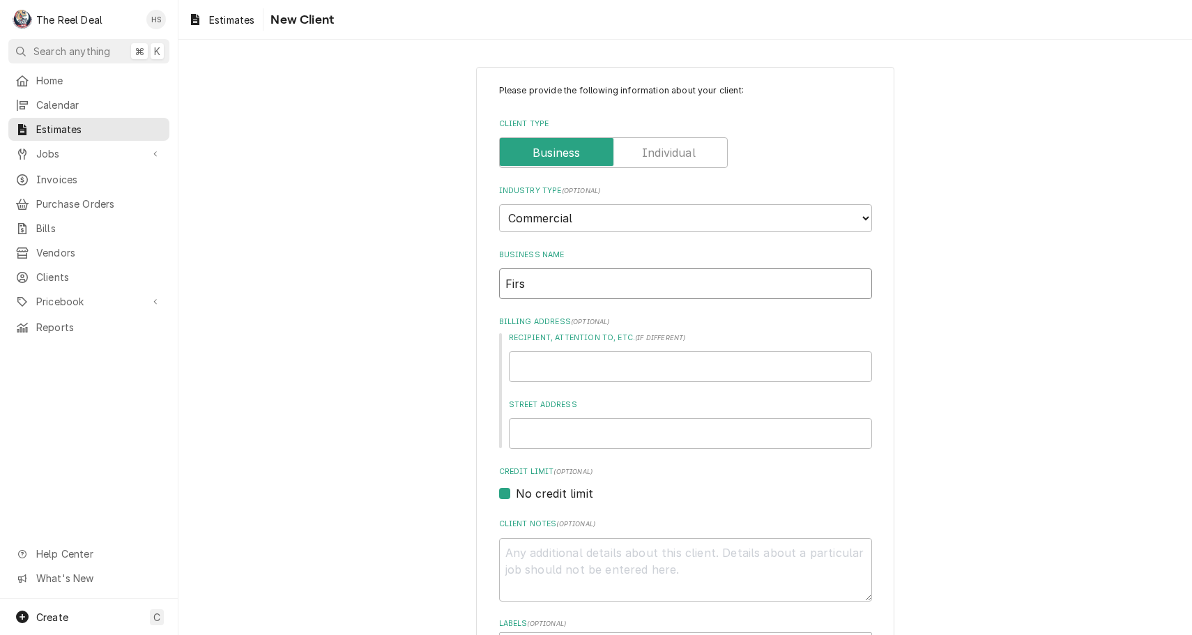
type input "First"
type textarea "x"
type input "First"
type textarea "x"
type input "First B"
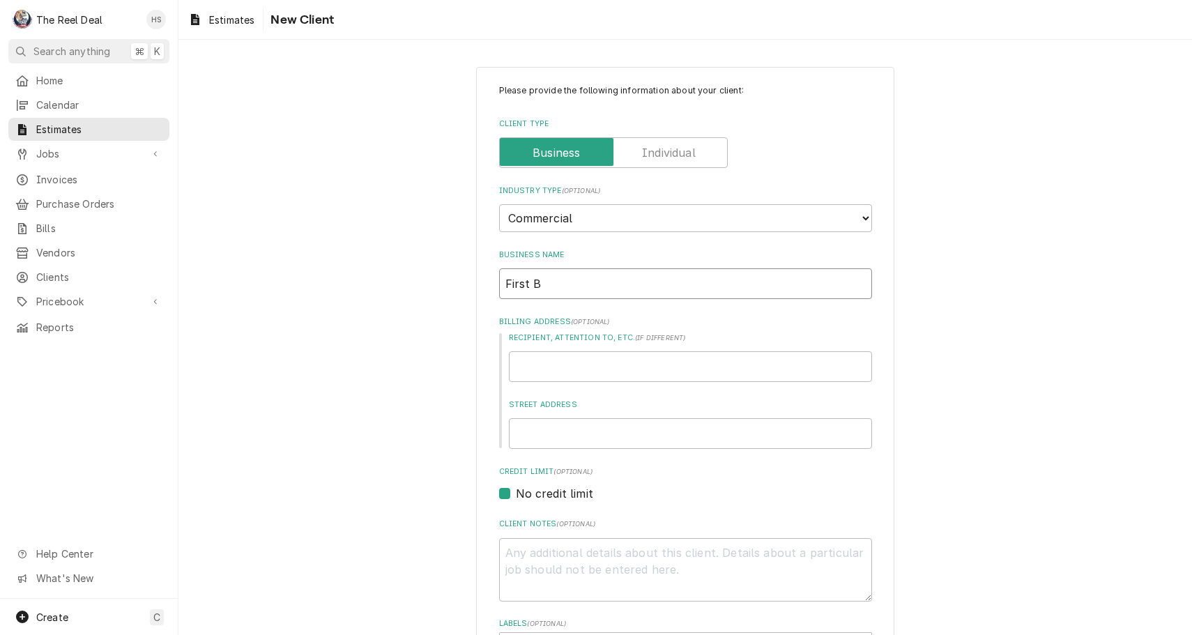
type textarea "x"
type input "First Ba"
type textarea "x"
type input "First Bap"
type textarea "x"
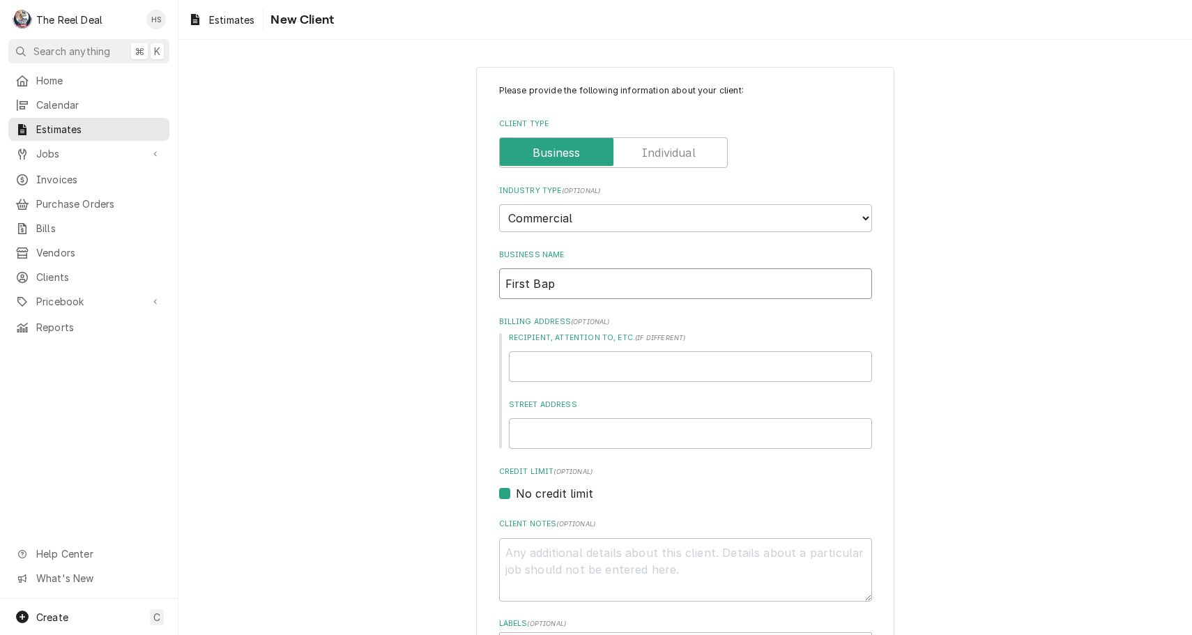
type input "First Bapt"
type textarea "x"
type input "First Bapti"
type textarea "x"
type input "First Baptis"
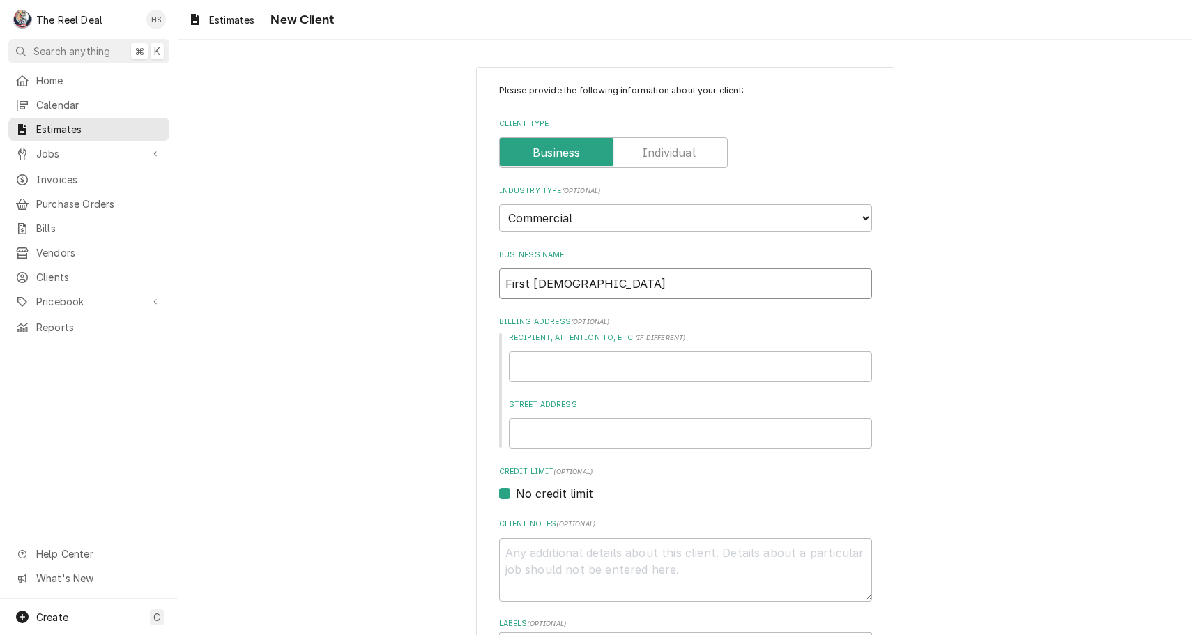
type textarea "x"
type input "First Baptis"
type textarea "x"
type input "First Baptis C"
type textarea "x"
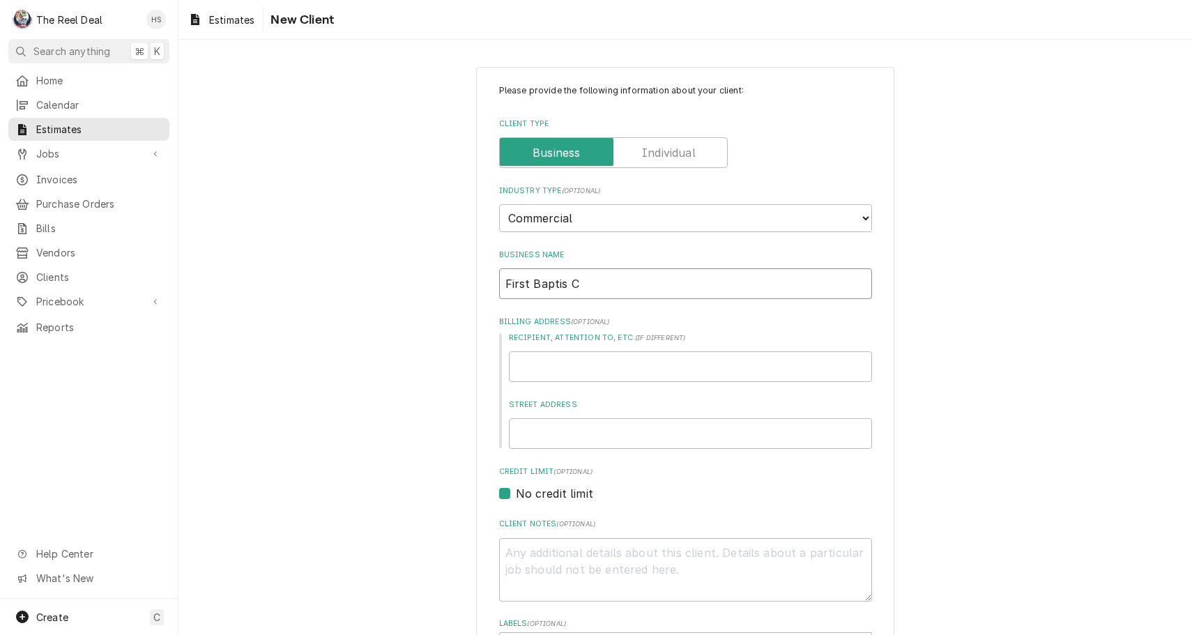
type input "First Baptis"
type textarea "x"
type input "First Baptis"
type textarea "x"
type input "First Baptist"
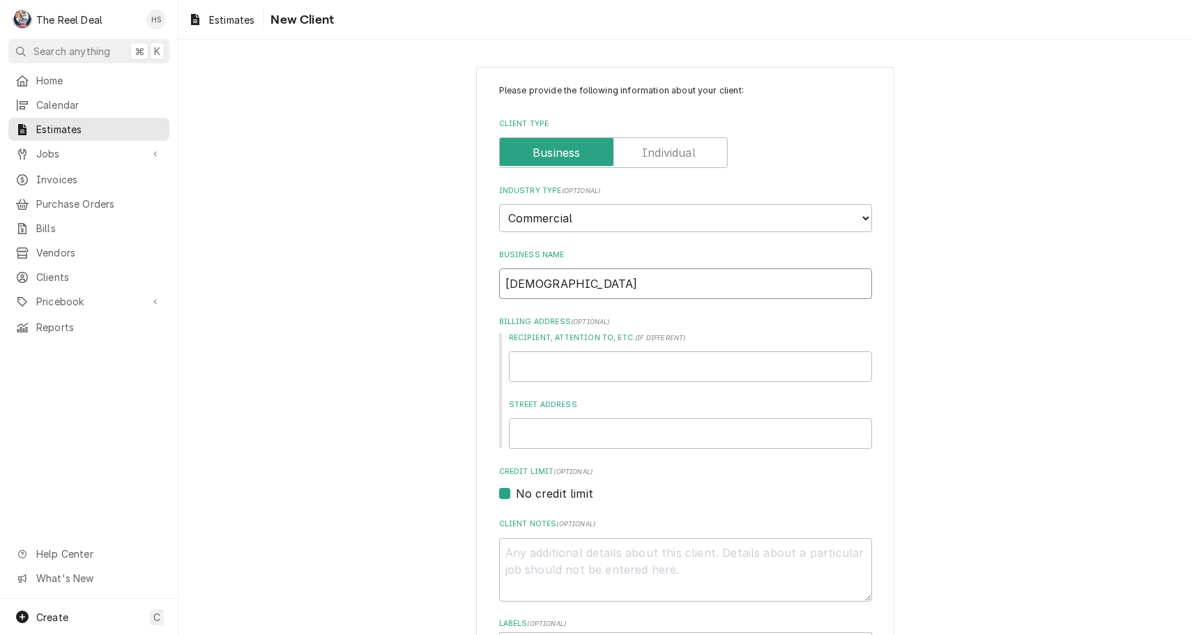
type textarea "x"
type input "First Baptist"
type textarea "x"
type input "First Baptist C"
type textarea "x"
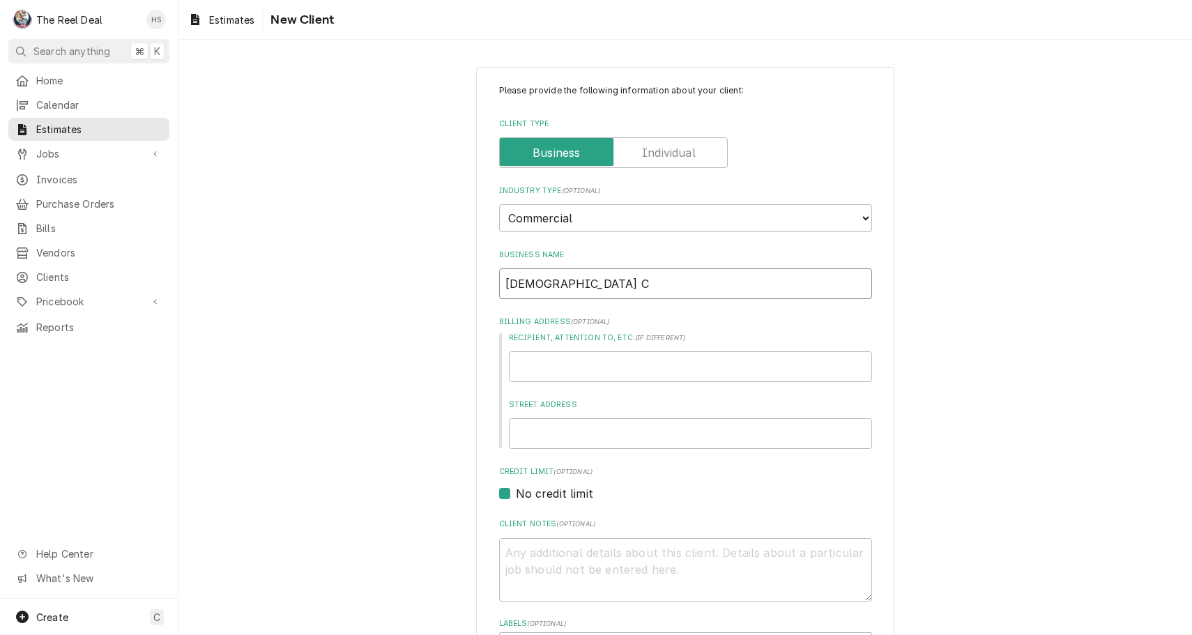
type input "First Baptist Ch"
type textarea "x"
type input "First Baptist Chu"
type textarea "x"
type input "First Baptist Chur"
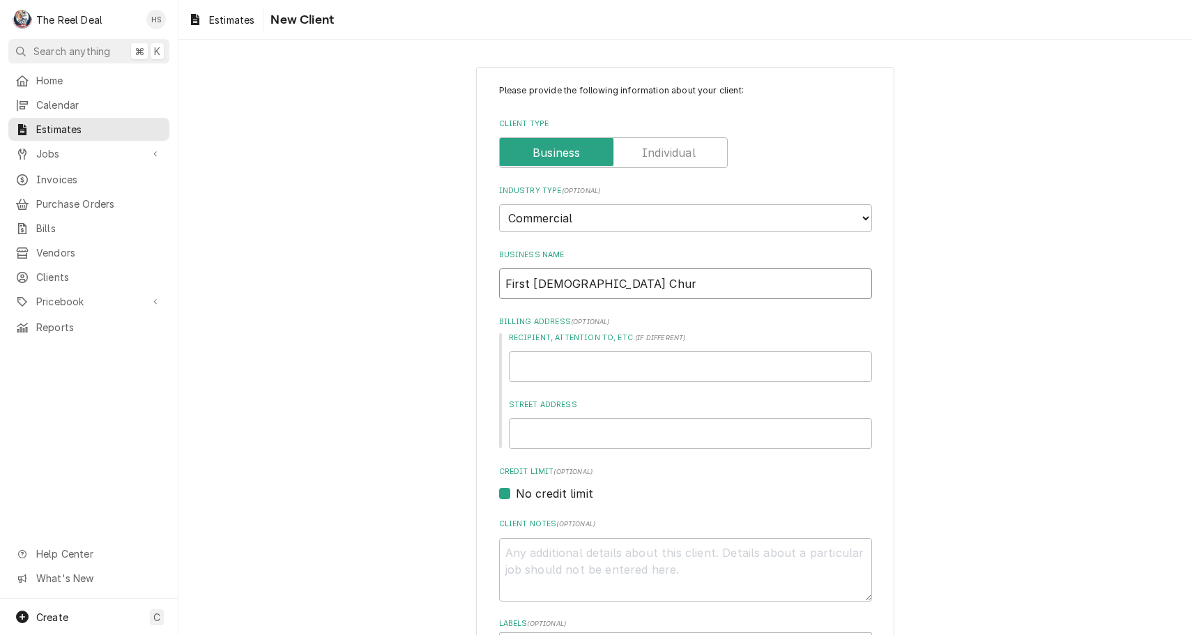
type textarea "x"
type input "First Baptist Churc"
type textarea "x"
type input "First Baptist Church"
type textarea "x"
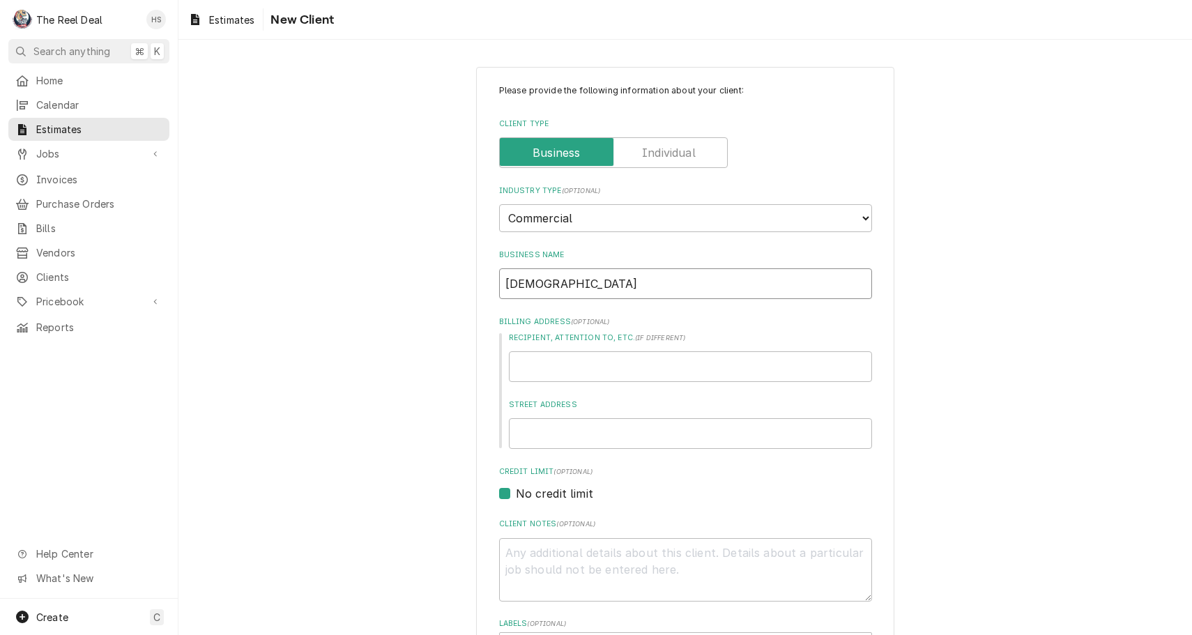
type input "First Baptist Church"
type textarea "x"
type input "First Baptist Church o"
type textarea "x"
type input "First Baptist Church of"
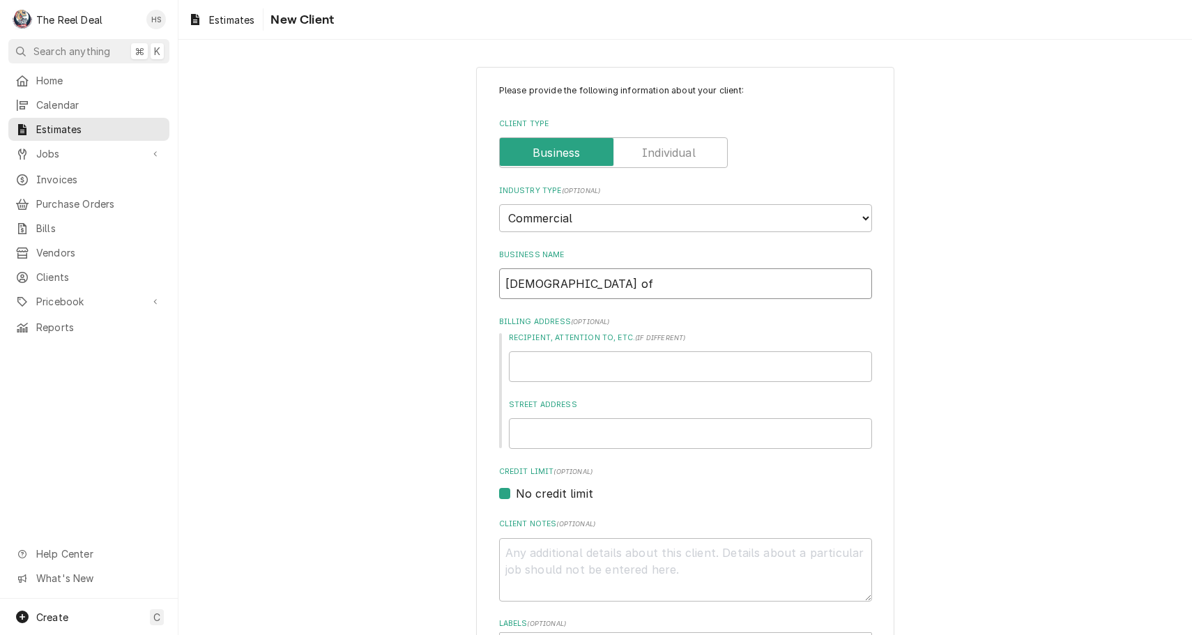
type textarea "x"
type input "First Baptist Church of"
type textarea "x"
type input "First Baptist Church of W"
type textarea "x"
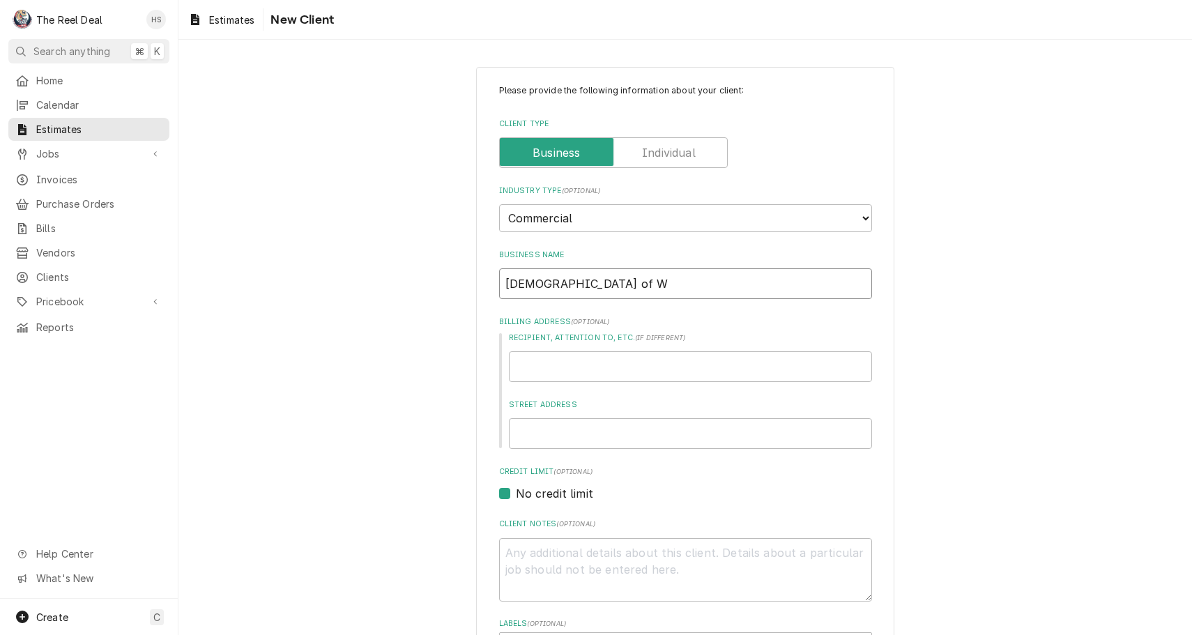
type input "First Baptist Church of Wi"
type textarea "x"
type input "First Baptist Church of Win"
type textarea "x"
type input "First Baptist Church of Wint"
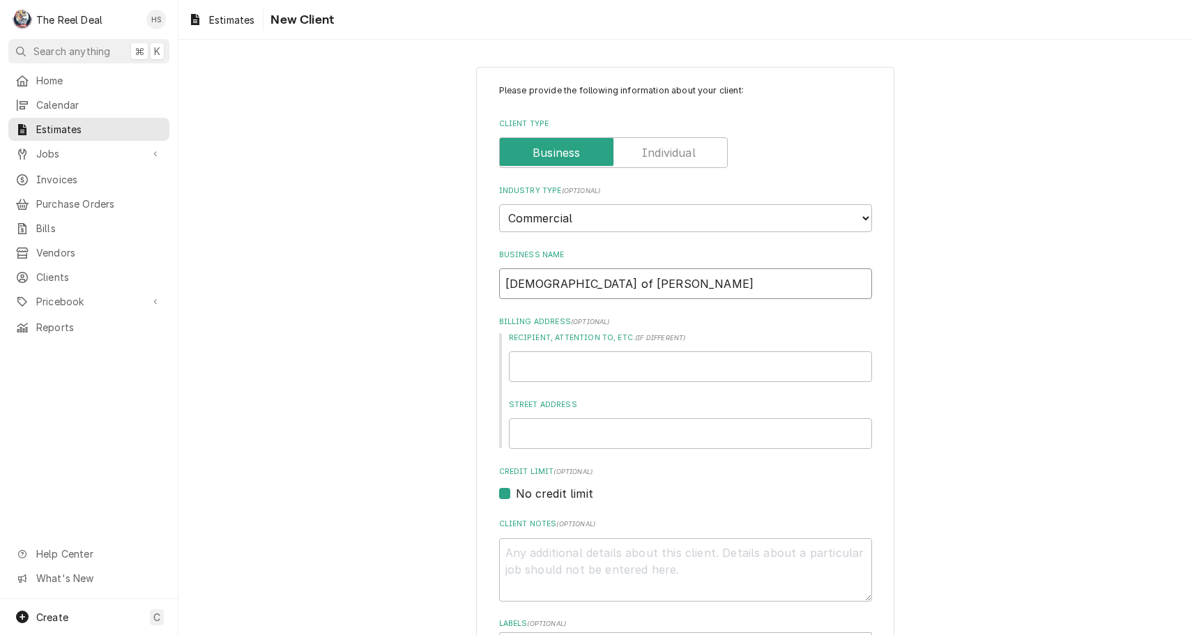
type textarea "x"
type input "First Baptist Church of Winte"
type textarea "x"
type input "First Baptist Church of Winter"
type textarea "x"
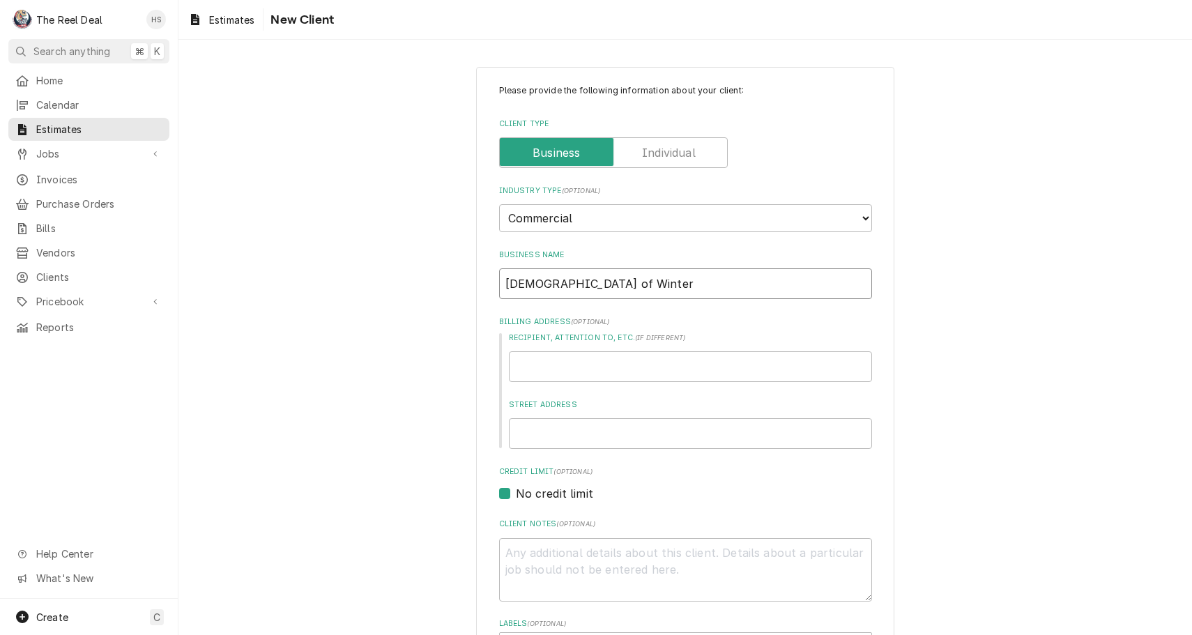
type input "First Baptist Church of Winter"
type textarea "x"
type input "First Baptist Church of Winter G"
type textarea "x"
type input "First Baptist Church of Winter Ga"
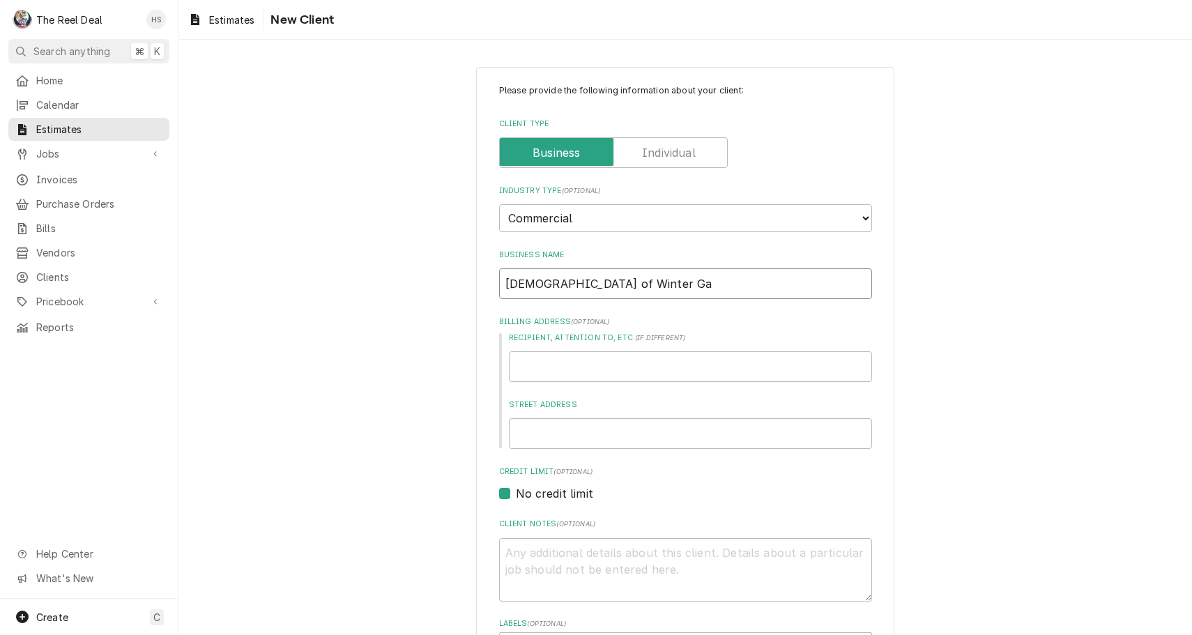
type textarea "x"
type input "First Baptist Church of Winter Gar"
type textarea "x"
type input "First Baptist Church of Winter Gard"
type textarea "x"
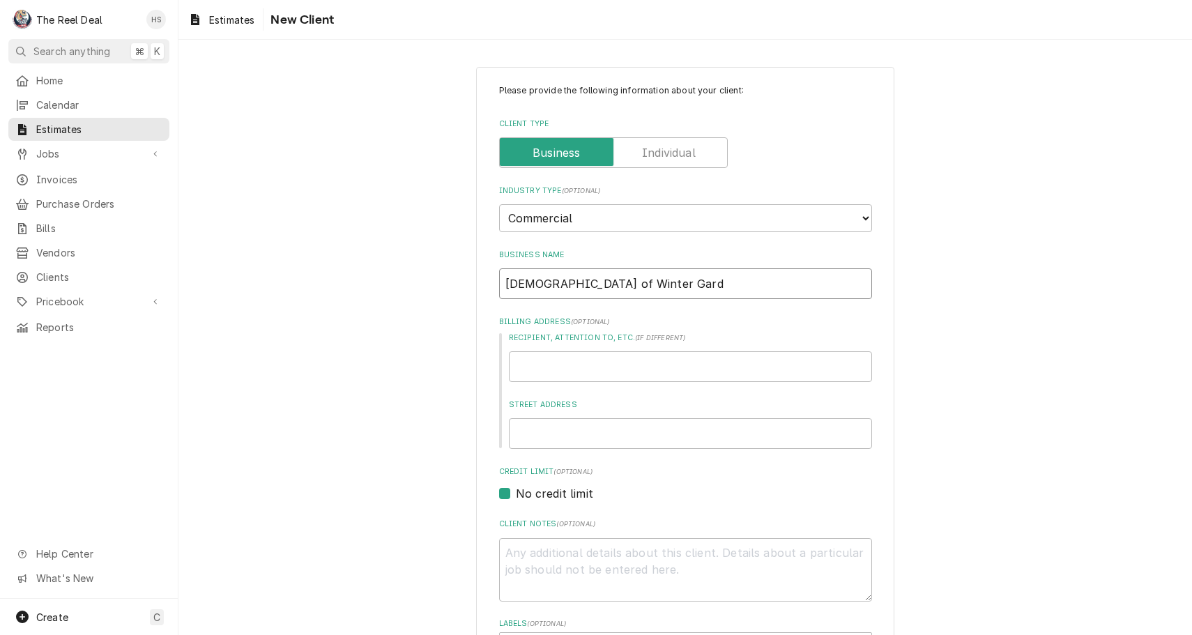
type input "First Baptist Church of Winter Garde"
type textarea "x"
type input "First Baptist Church of Winter Garden"
type textarea "x"
type input "First Baptist Church of Winter Garden"
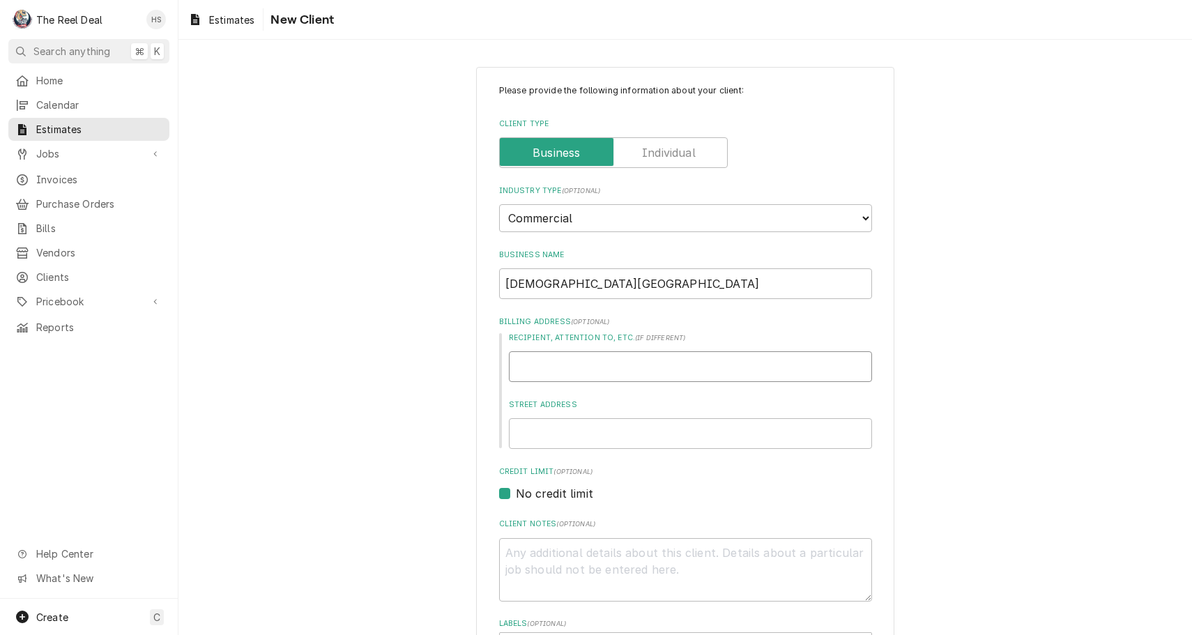
type textarea "x"
type input "1"
type textarea "x"
type input "12"
type textarea "x"
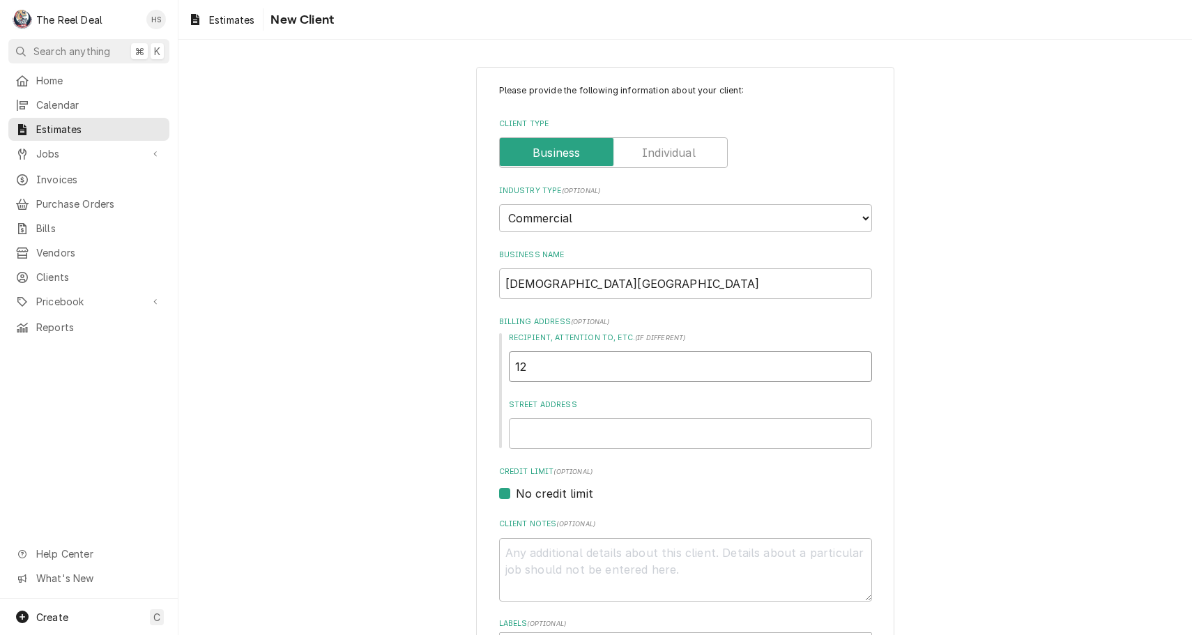
type input "124"
type textarea "x"
type input "12"
type textarea "x"
type input "125"
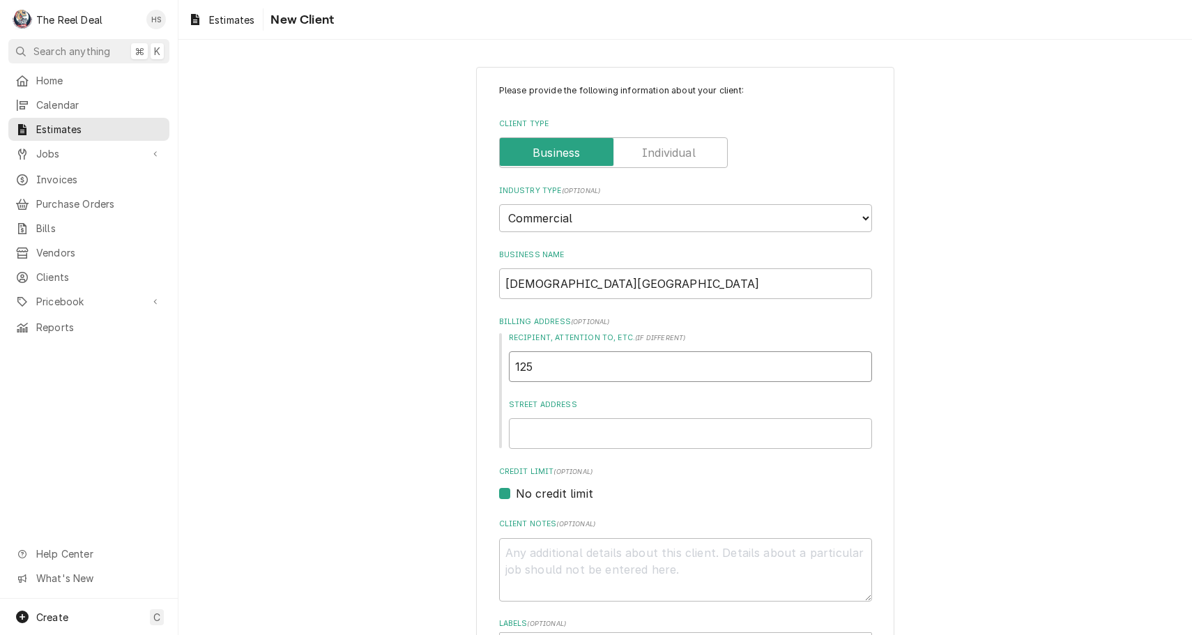
type textarea "x"
type input "125"
type textarea "x"
type input "125 E"
type textarea "x"
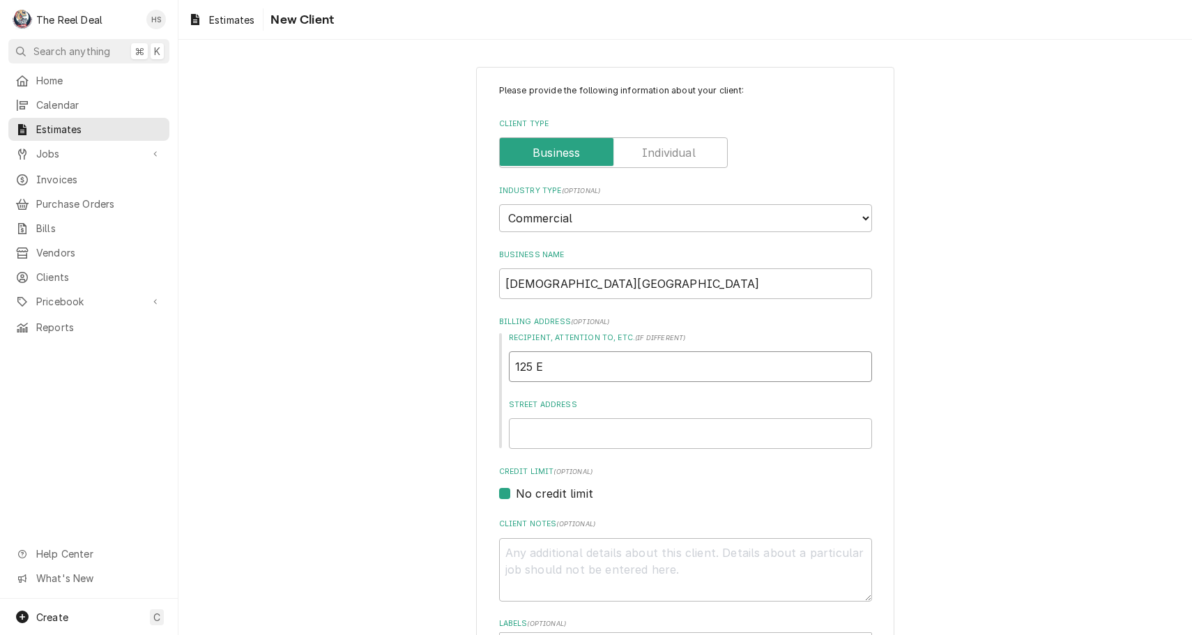
type input "125 Ea"
type textarea "x"
type input "125 Eas"
type textarea "x"
type input "125 East"
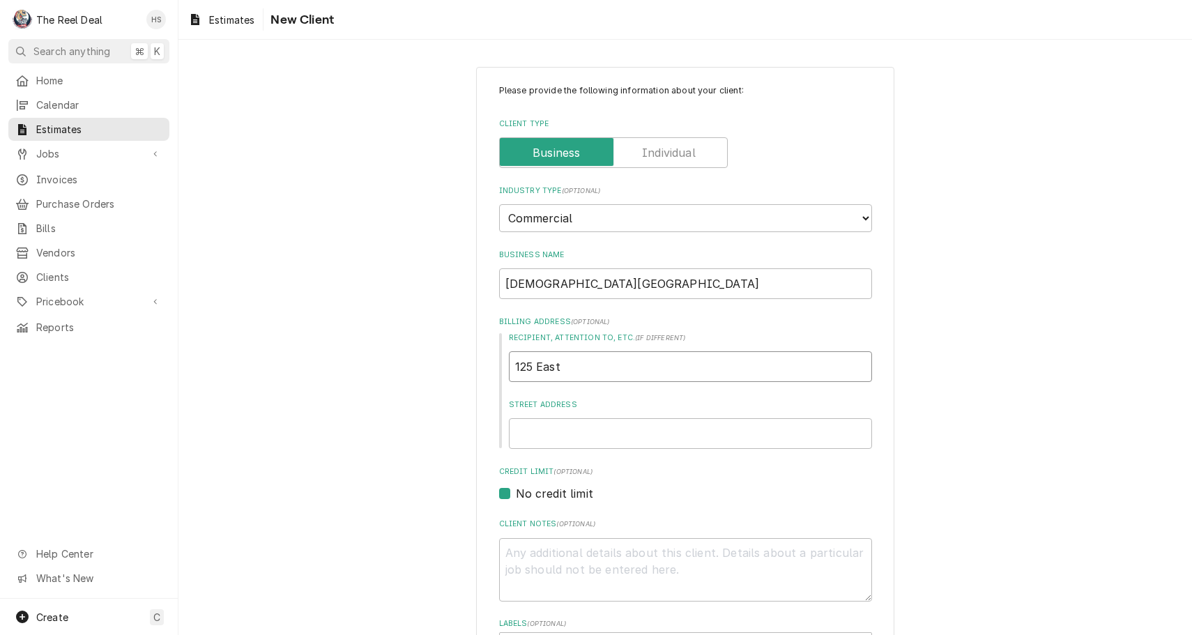
type textarea "x"
type input "125 East"
type textarea "x"
type input "125 East p"
type textarea "x"
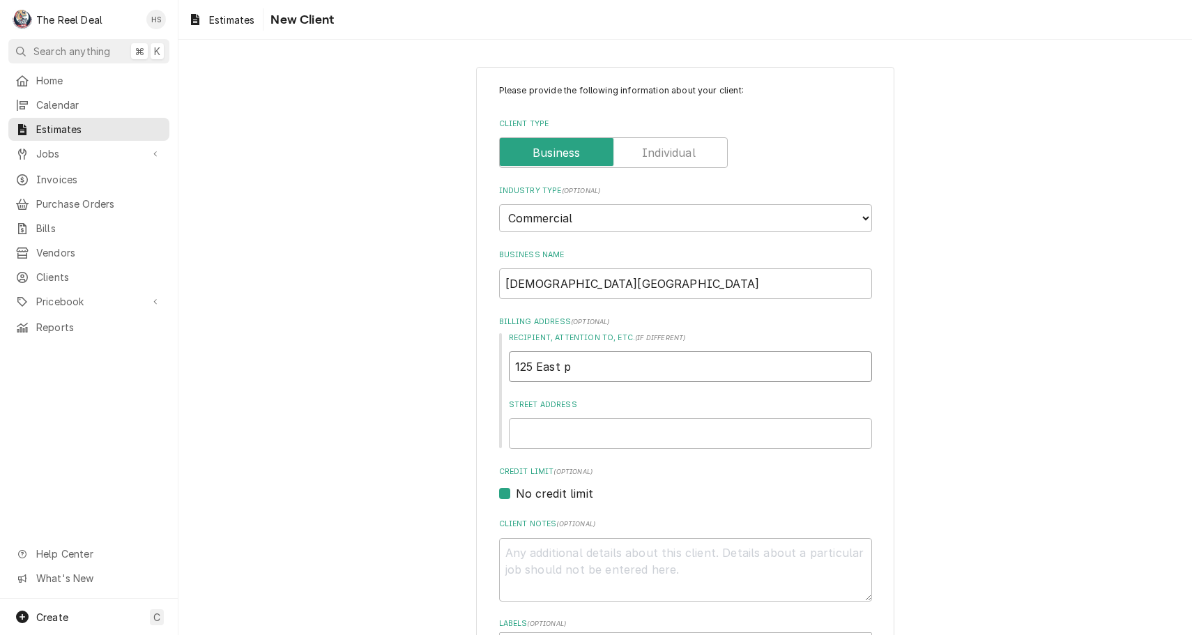
type input "125 East pL"
type textarea "x"
type input "125 East pLA"
type textarea "x"
type input "125 East pLAN"
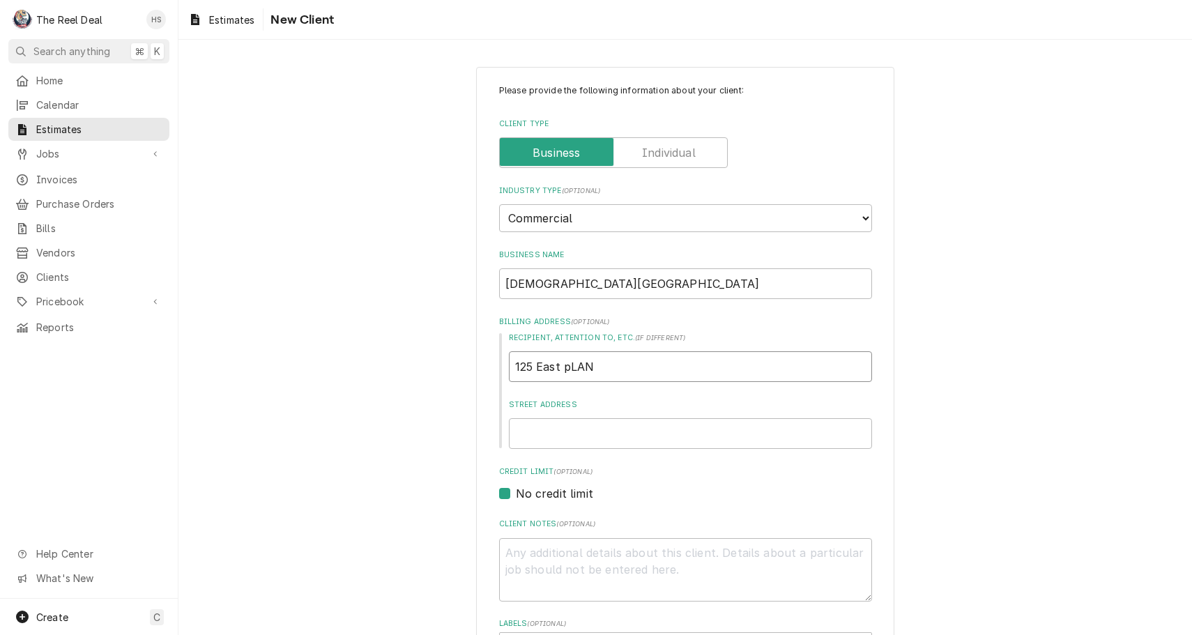
type textarea "x"
type input "125 East pLA"
type textarea "x"
type input "125 East pL"
type textarea "x"
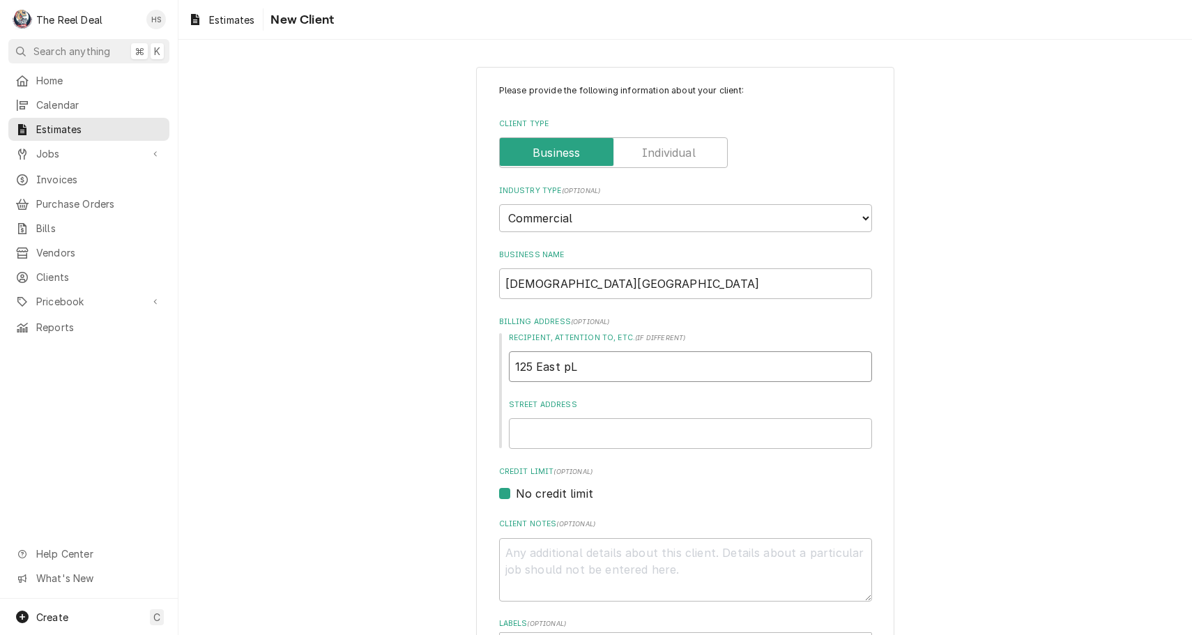
type input "125 East p"
type textarea "x"
type input "125 East pl"
type textarea "x"
type input "125 East pla"
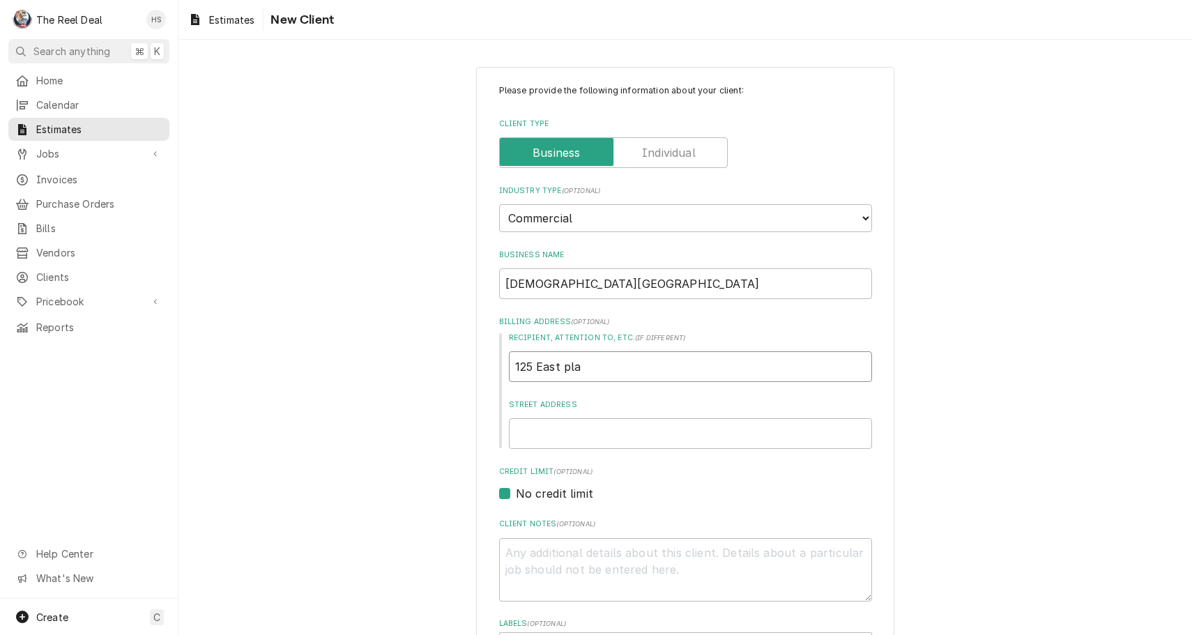
type textarea "x"
type input "125 East plan"
type textarea "x"
type input "125 East pland"
type textarea "x"
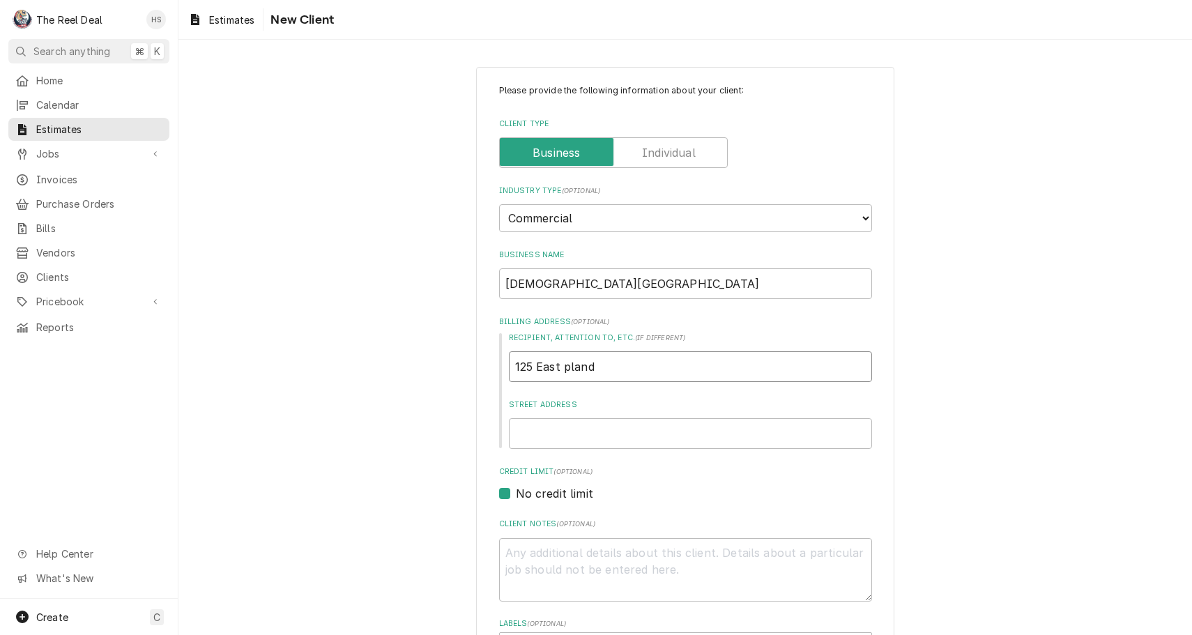
type input "125 East plan"
type textarea "x"
type input "125 East plant"
type textarea "x"
type input "125 East plant"
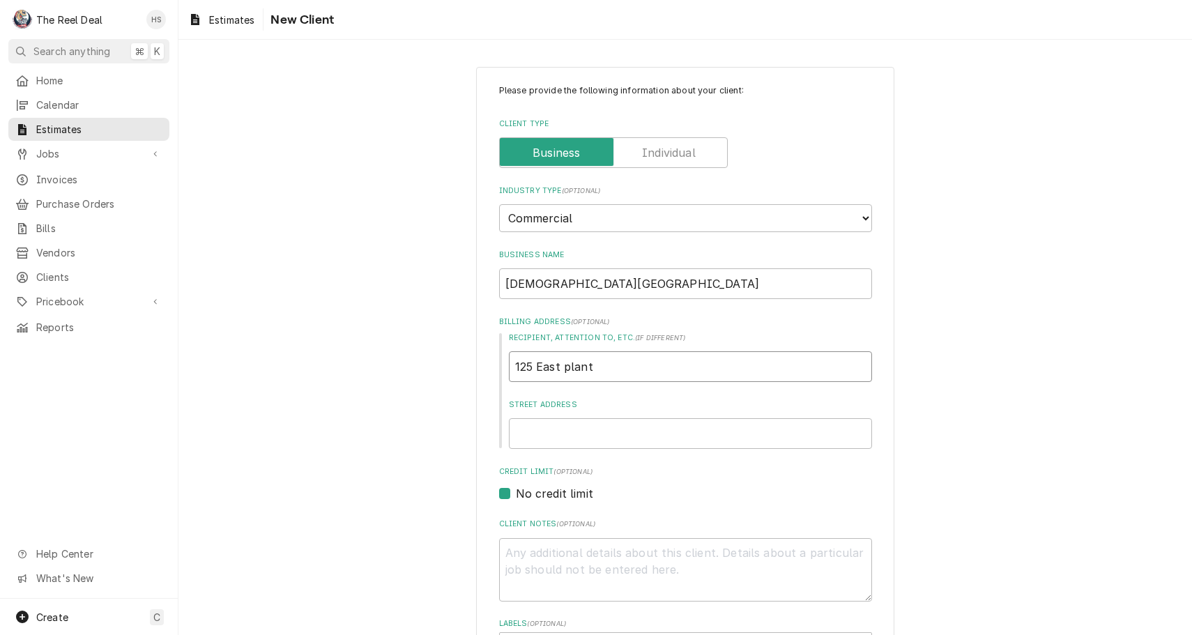
type textarea "x"
type input "125 East plant s"
type textarea "x"
type input "125 East plant st"
click at [615, 363] on input "125 East plant st" at bounding box center [690, 366] width 363 height 31
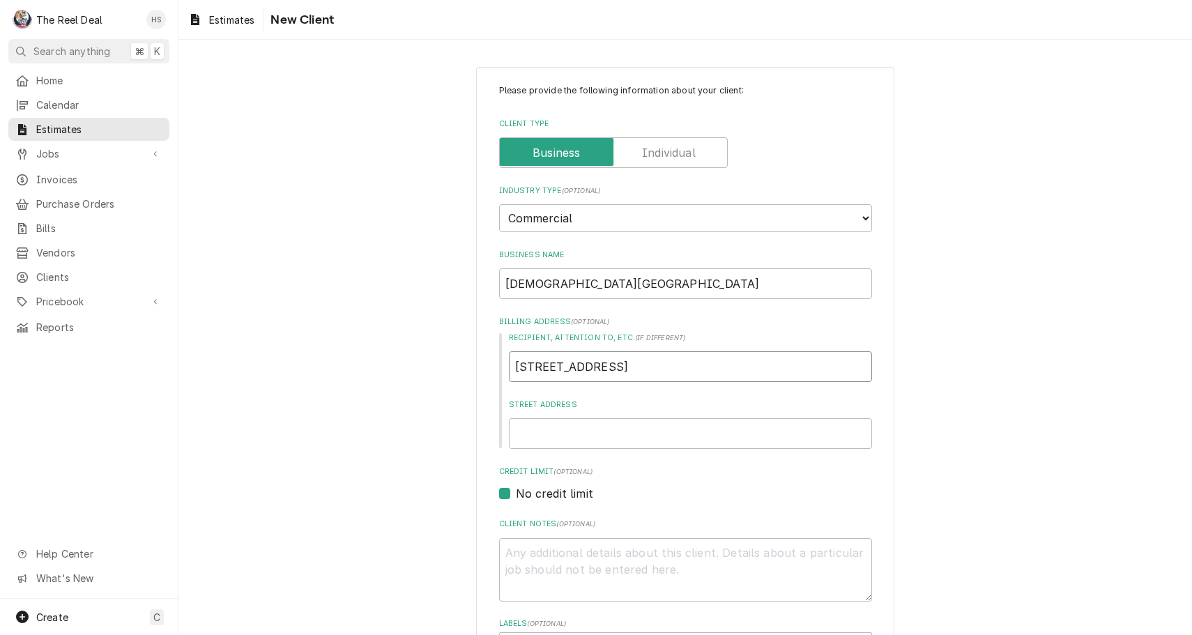
click at [615, 363] on input "125 East plant st" at bounding box center [690, 366] width 363 height 31
type textarea "x"
paste input "125 East plant st"
type textarea "x"
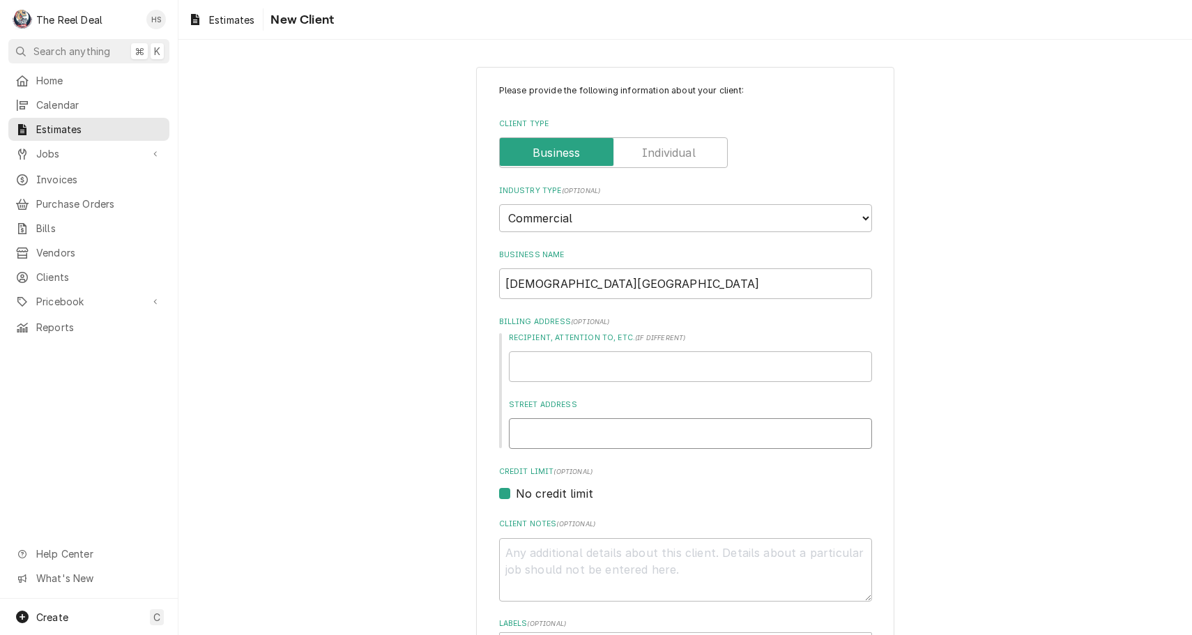
type input "125 East plant st"
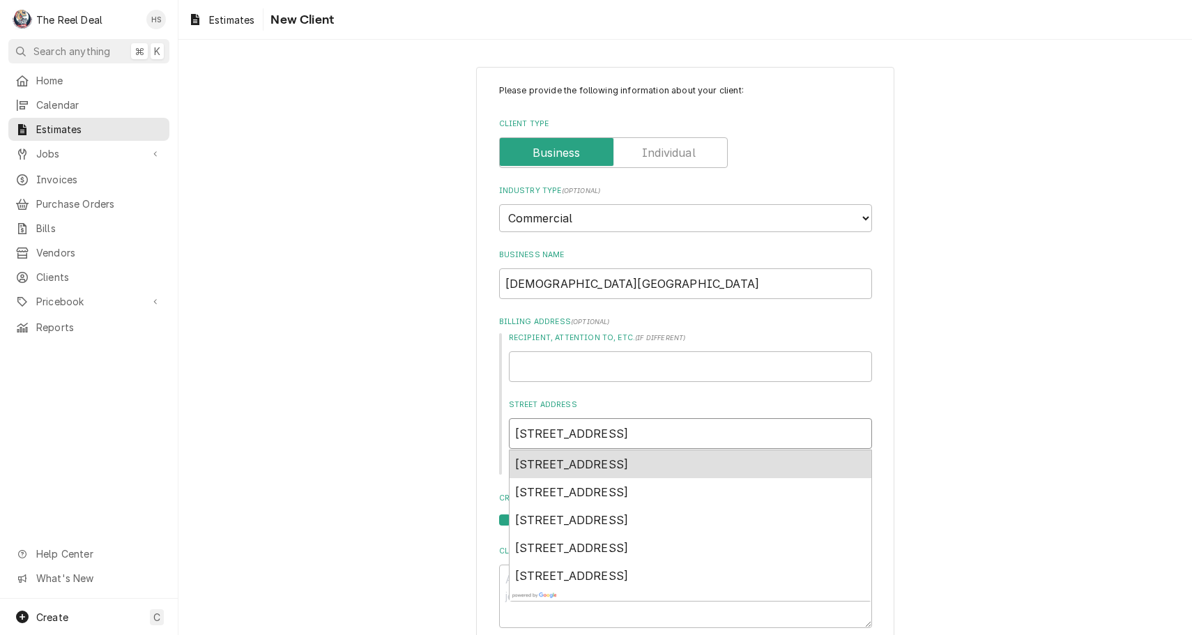
click at [629, 457] on span "125 East Plant Street, Winter Garden, FL, USA" at bounding box center [572, 464] width 114 height 14
type textarea "x"
type input "125 E Plant St"
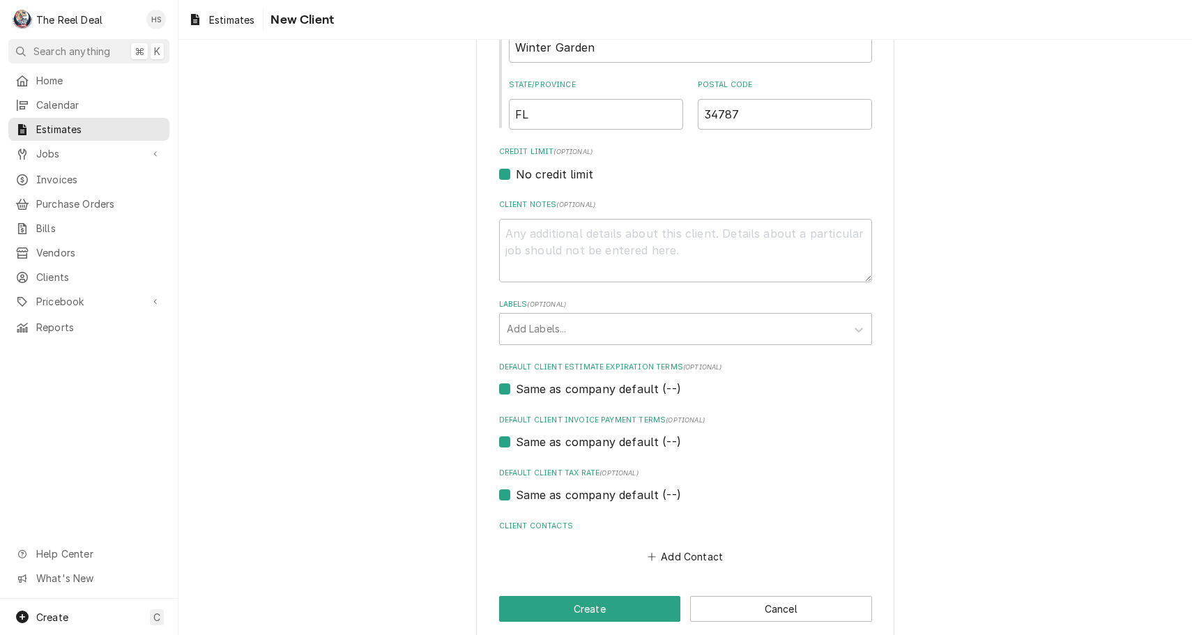
scroll to position [519, 0]
click at [616, 597] on button "Create" at bounding box center [590, 610] width 182 height 26
type textarea "x"
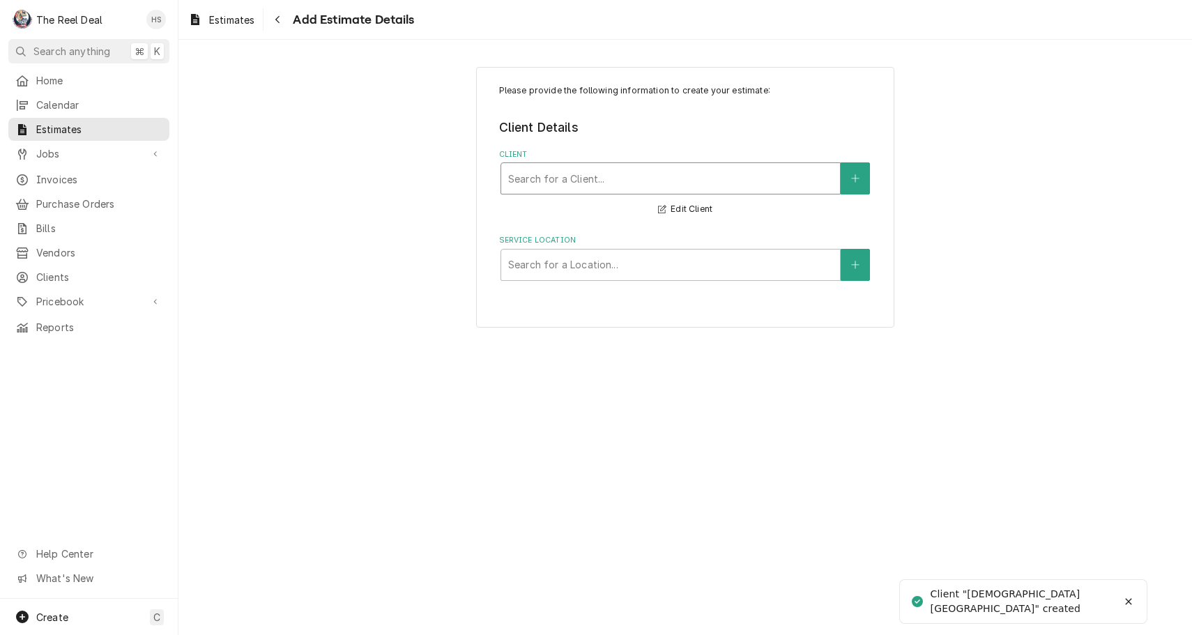
click at [591, 179] on div "Search for a Client..." at bounding box center [670, 179] width 325 height 15
type input "firs"
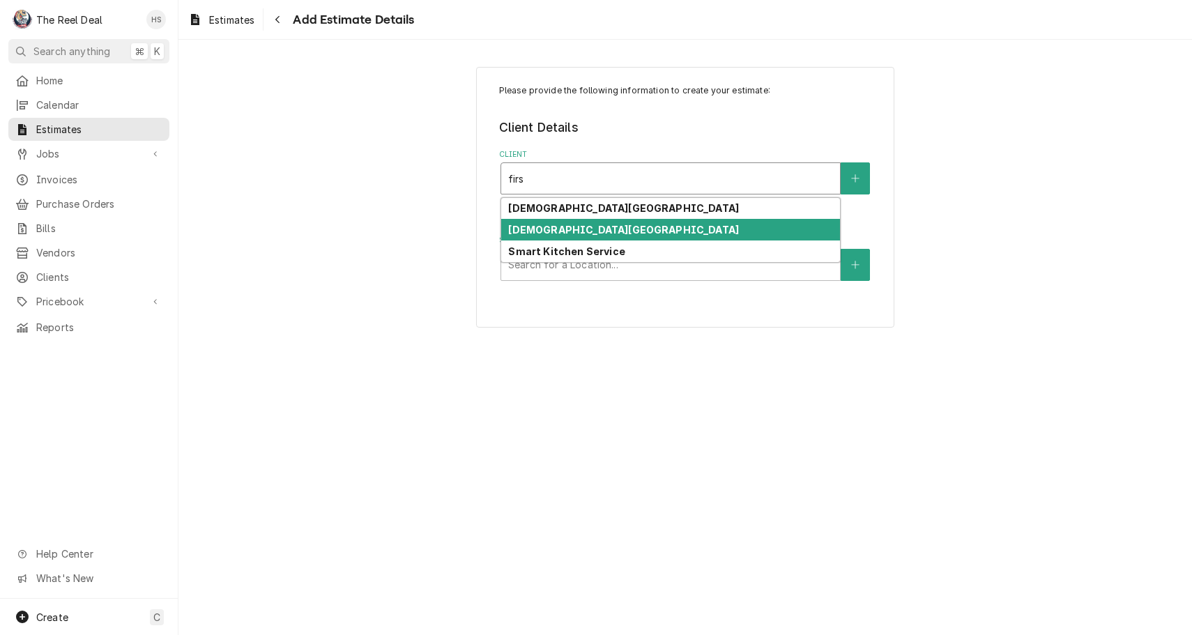
click at [600, 230] on strong "First Baptist Church of Winter Garden" at bounding box center [623, 230] width 231 height 12
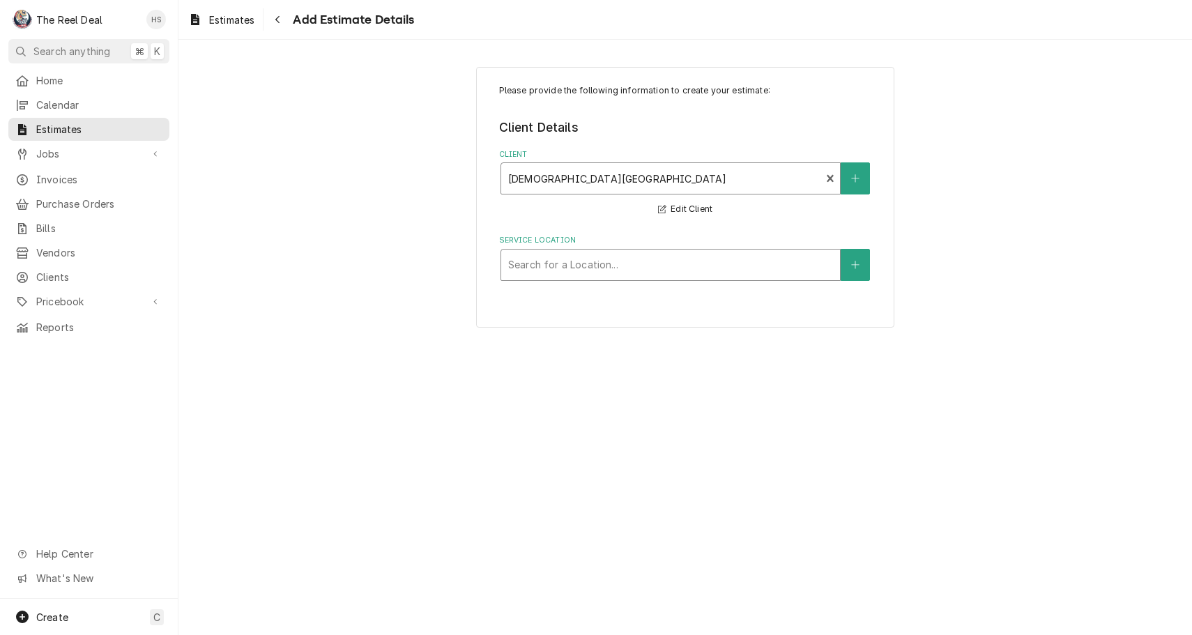
click at [596, 271] on div "Service Location" at bounding box center [670, 264] width 325 height 25
click at [862, 258] on button "Service Location" at bounding box center [855, 265] width 29 height 32
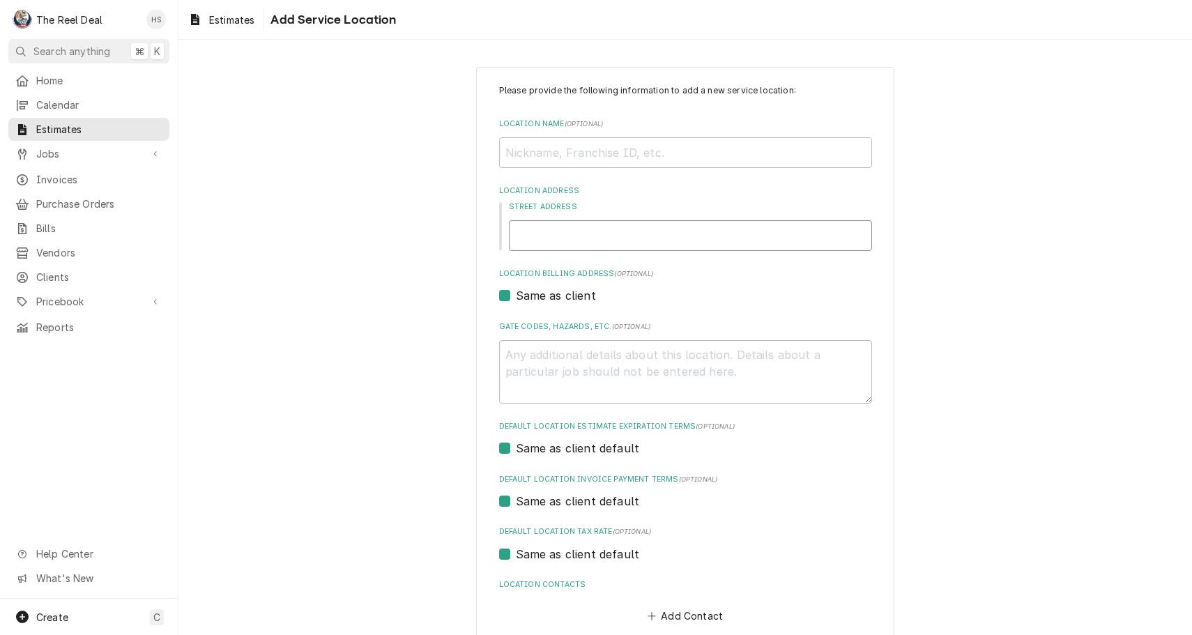
type textarea "x"
type input "1"
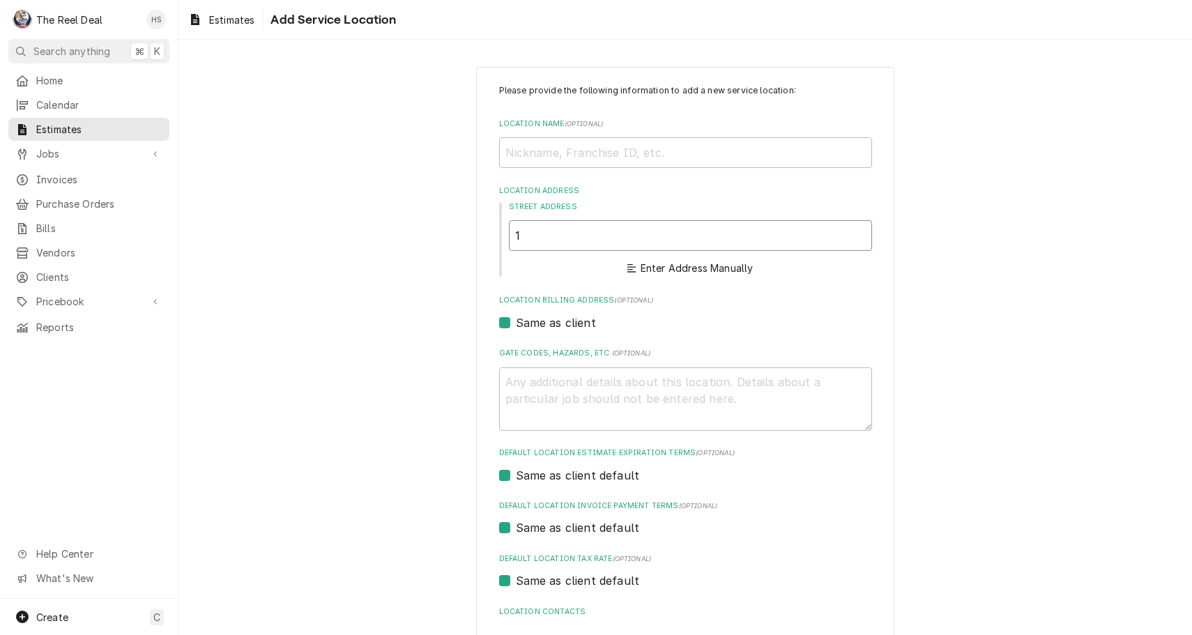
type textarea "x"
type input "12"
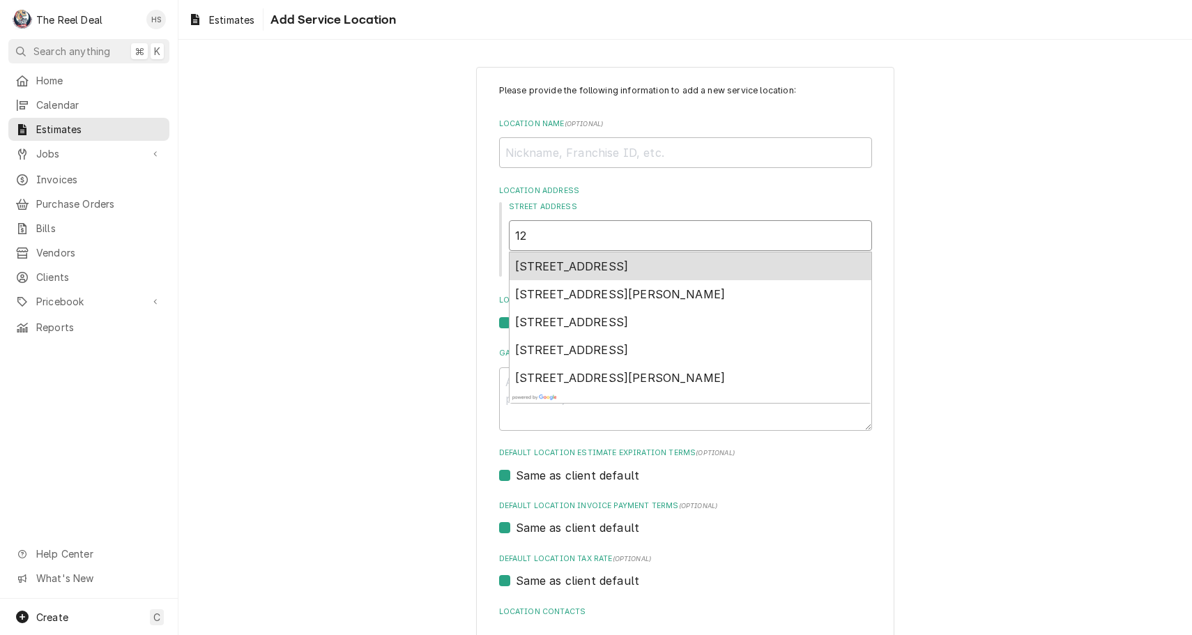
type textarea "x"
type input "125"
type textarea "x"
type input "125"
type textarea "x"
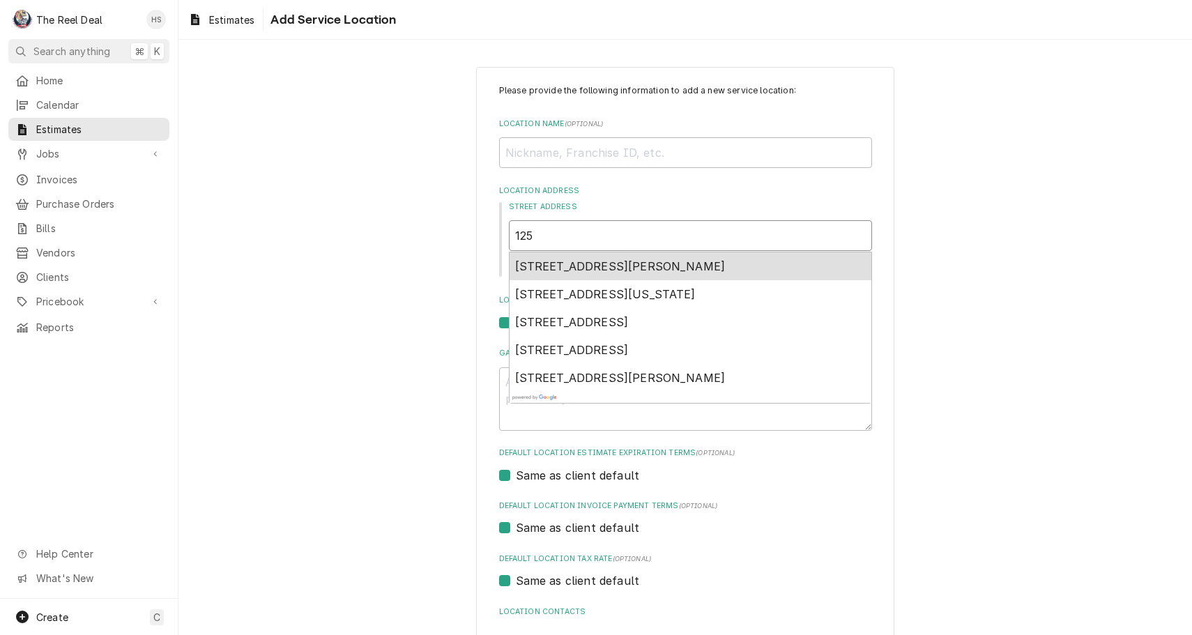
type input "125 e"
type textarea "x"
type input "125 e"
type textarea "x"
type input "125 e p"
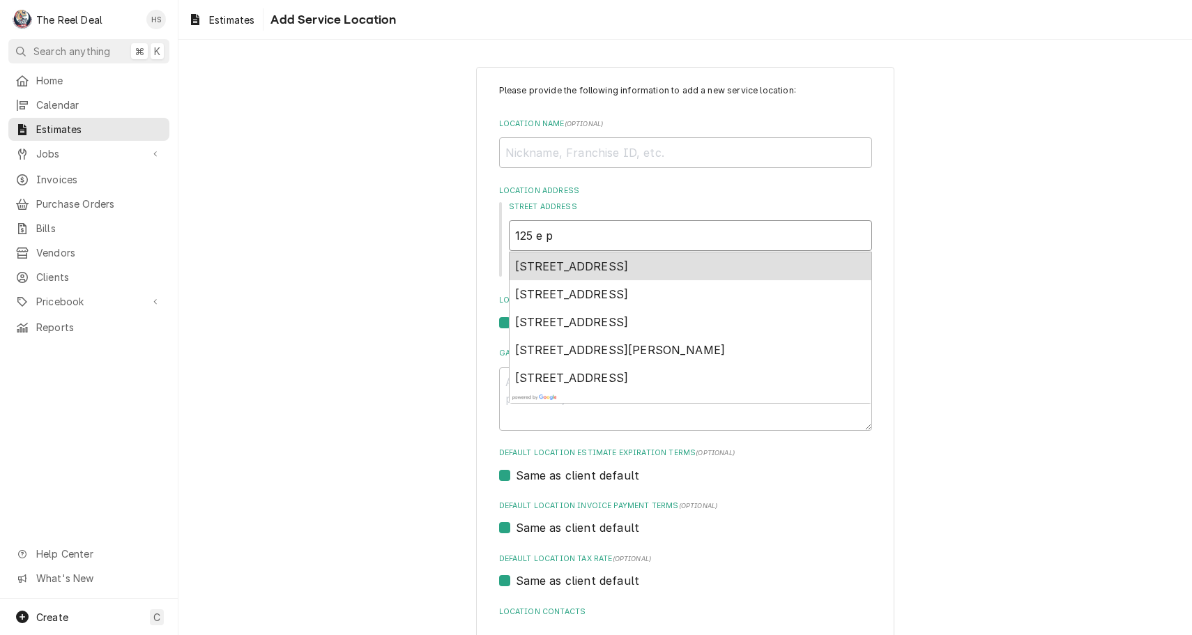
type textarea "x"
type input "125 e pl"
click at [623, 263] on span "125 East Plant Street, Winter Garden, FL, USA" at bounding box center [572, 266] width 114 height 14
type textarea "x"
type input "125 E Plant St"
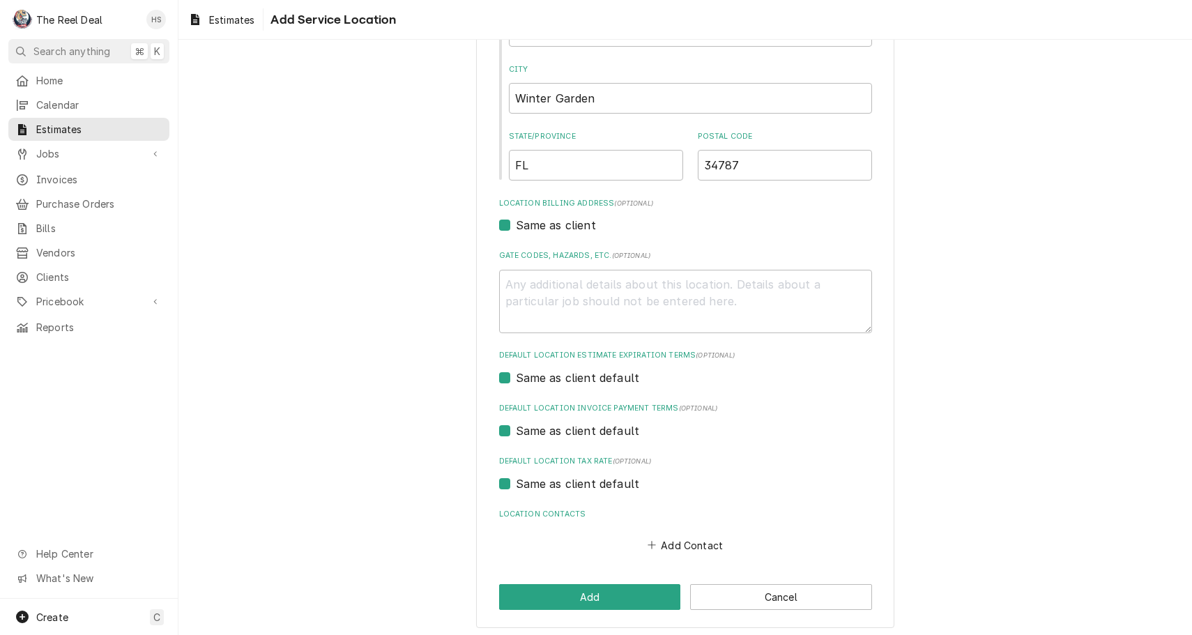
scroll to position [271, 0]
click at [676, 539] on button "Add Contact" at bounding box center [685, 546] width 80 height 20
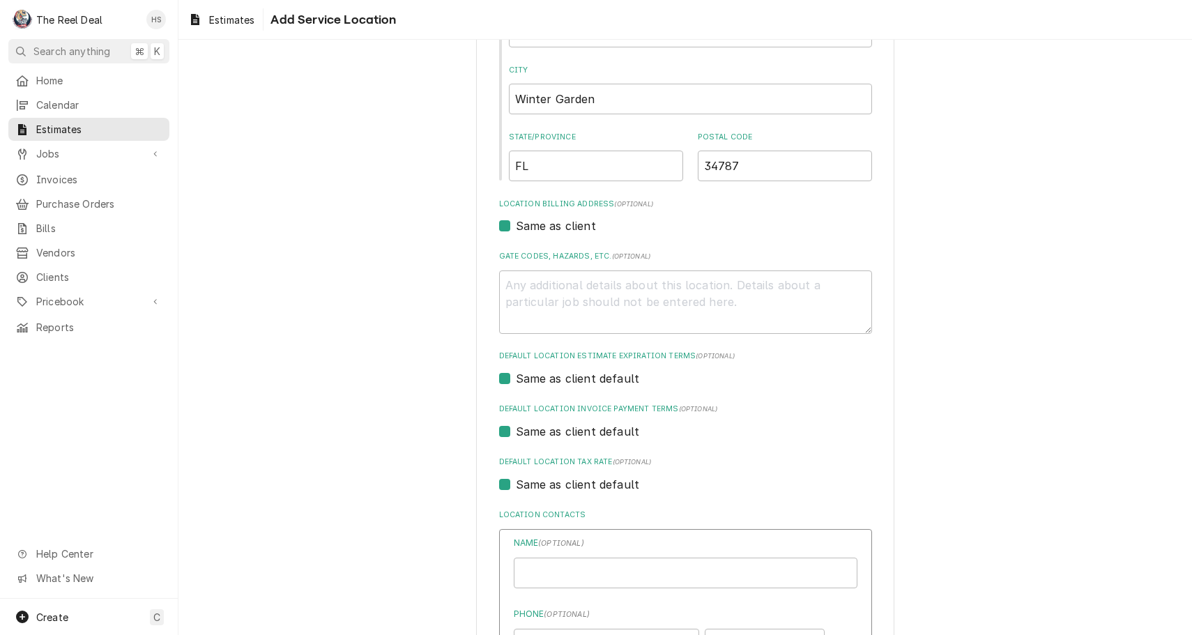
type textarea "x"
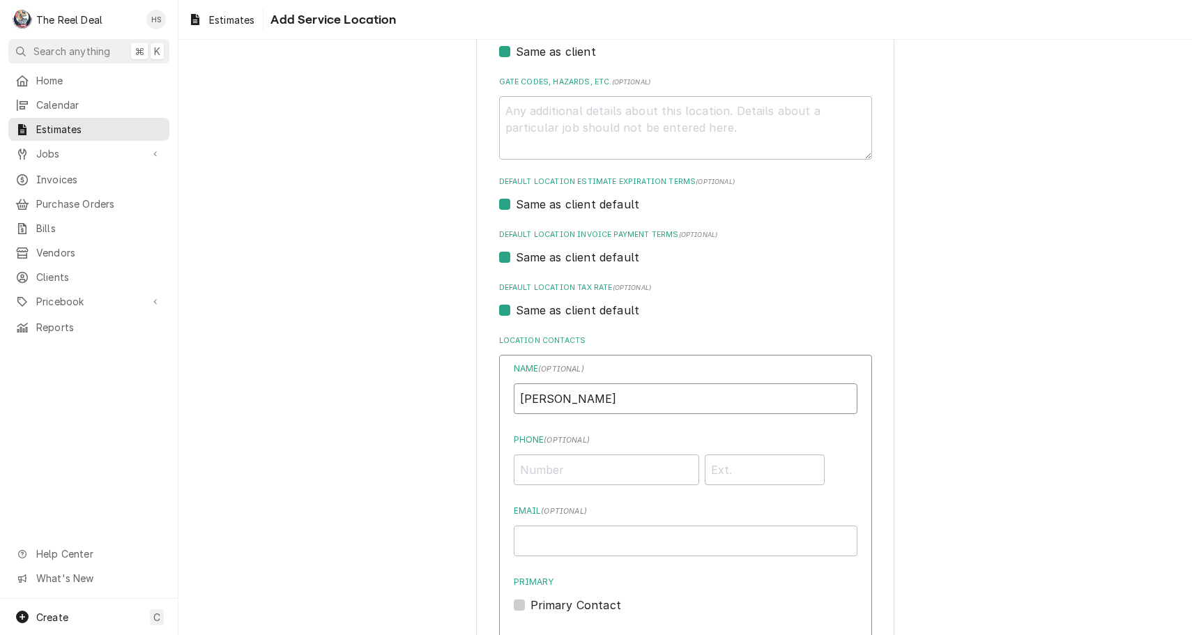
scroll to position [458, 0]
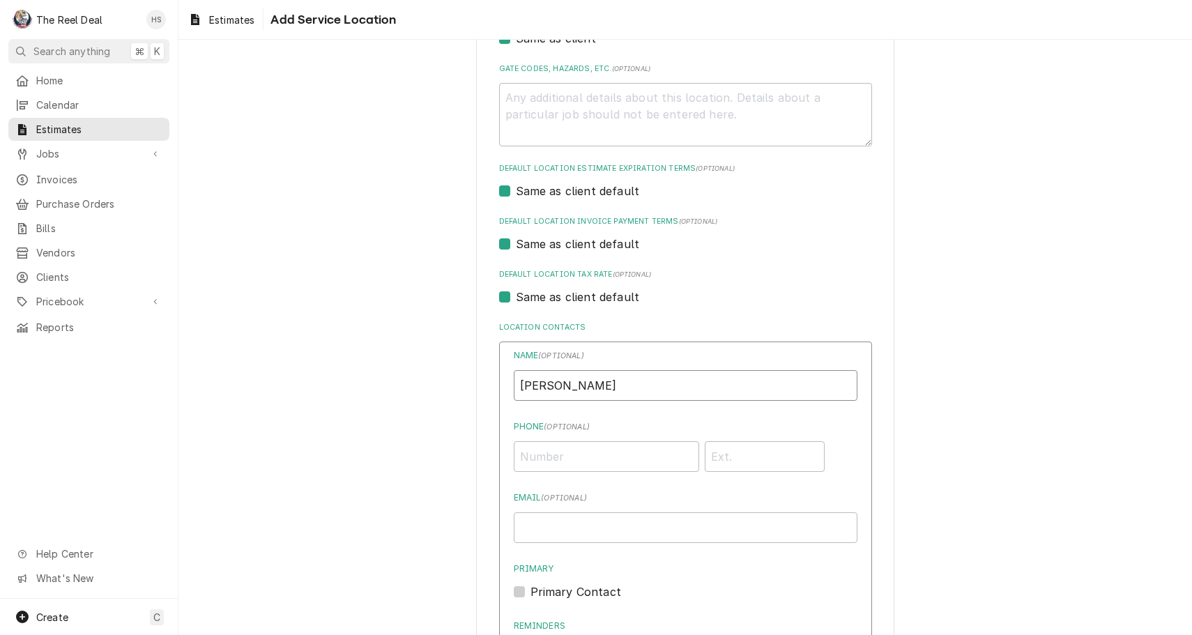
type input "Bill Garven"
type input "(407) 213-9225"
click at [622, 539] on div "Name ( optional ) Bill Garven Phone ( optional ) (407) 213-9225 Email ( optiona…" at bounding box center [686, 541] width 344 height 385
type input "G"
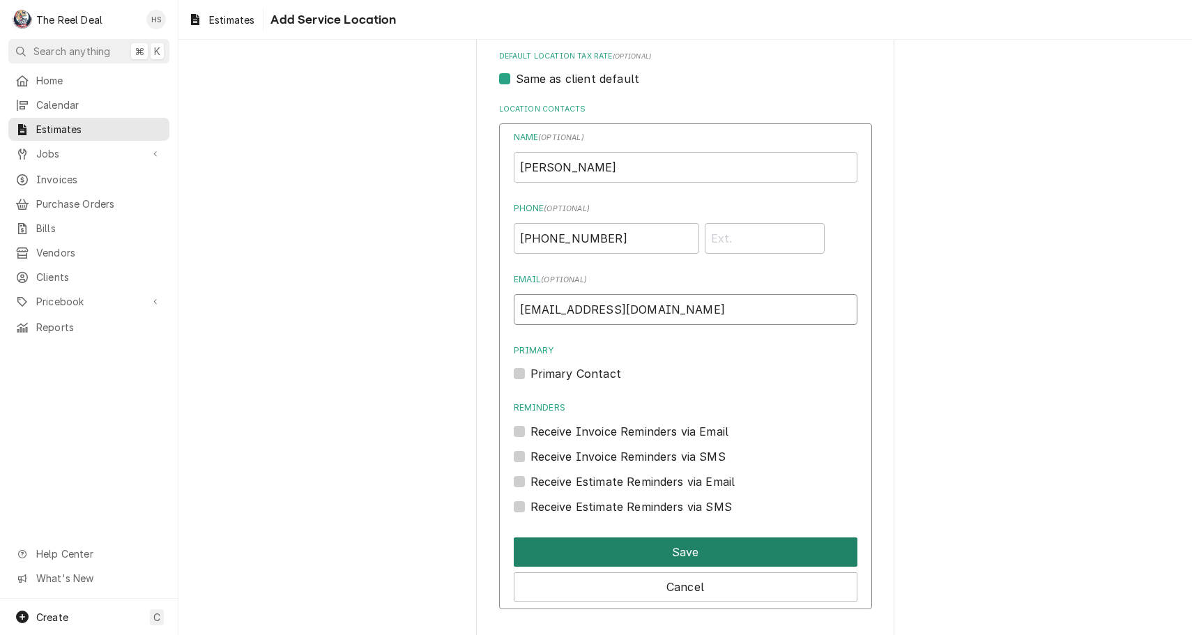
scroll to position [695, 0]
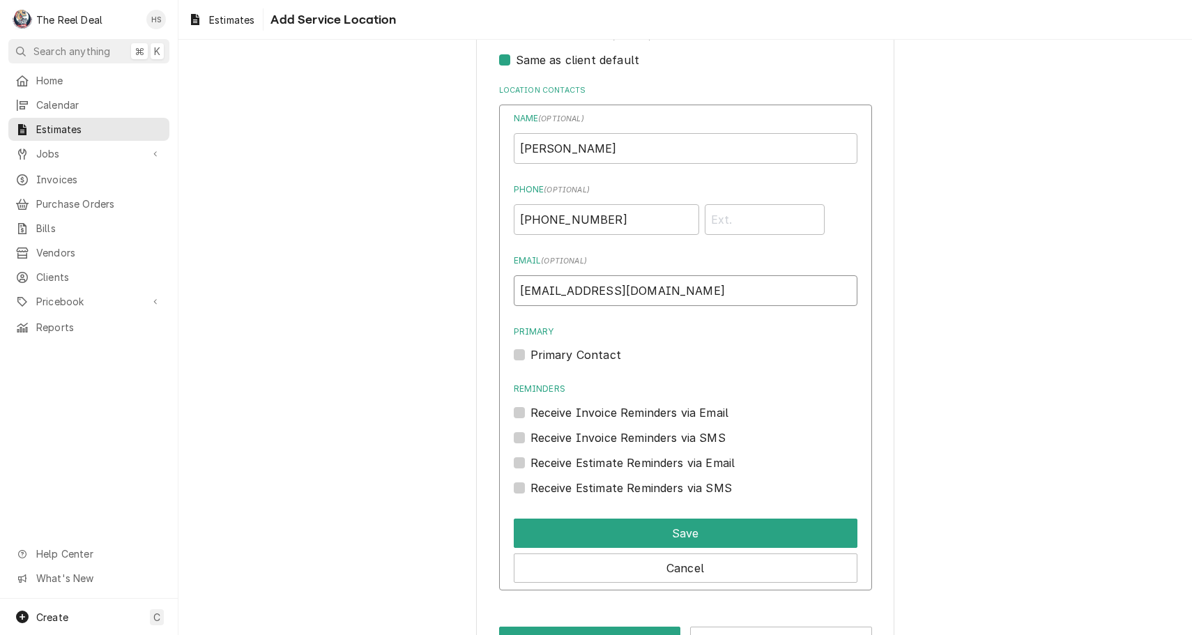
type input "BGavin@fbcwg.org"
click at [555, 359] on div "Name ( optional ) Bill Garven Phone ( optional ) (407) 213-9225 Email ( optiona…" at bounding box center [686, 304] width 344 height 385
click at [559, 351] on label "Primary Contact" at bounding box center [576, 355] width 91 height 17
click at [559, 351] on input "Primary" at bounding box center [703, 362] width 344 height 31
checkbox input "true"
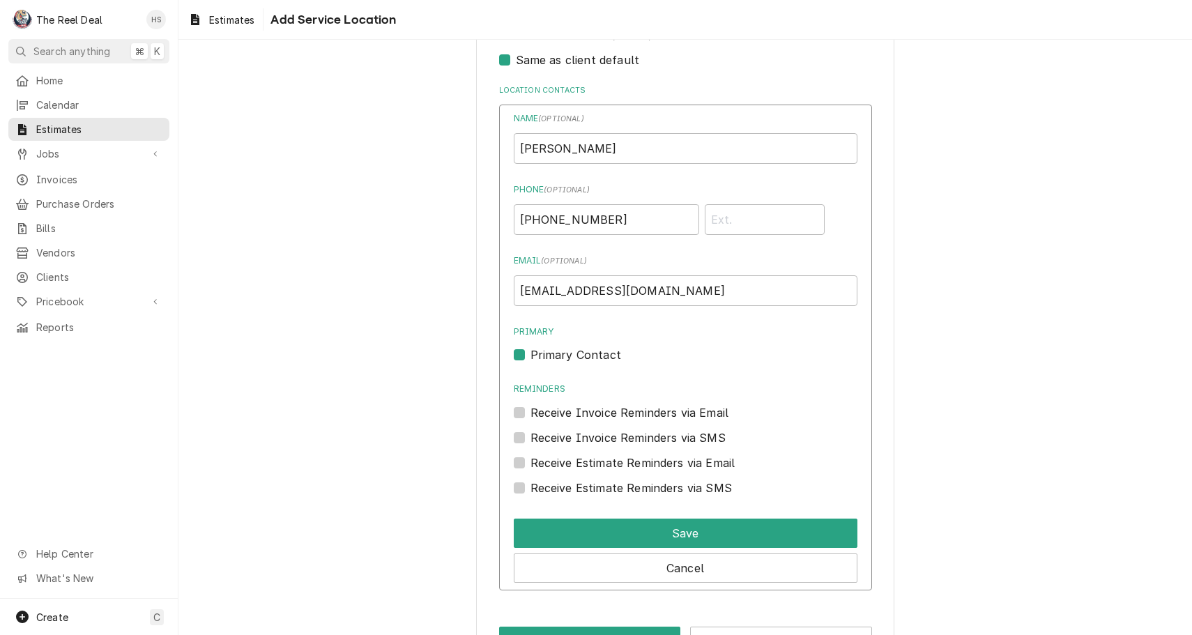
click at [568, 406] on label "Receive Invoice Reminders via Email" at bounding box center [630, 412] width 199 height 17
click at [568, 406] on input "Reminders" at bounding box center [703, 419] width 344 height 31
checkbox input "true"
click at [574, 432] on label "Receive Invoice Reminders via SMS" at bounding box center [628, 437] width 195 height 17
click at [574, 432] on input "Contact Edit Form" at bounding box center [703, 444] width 344 height 31
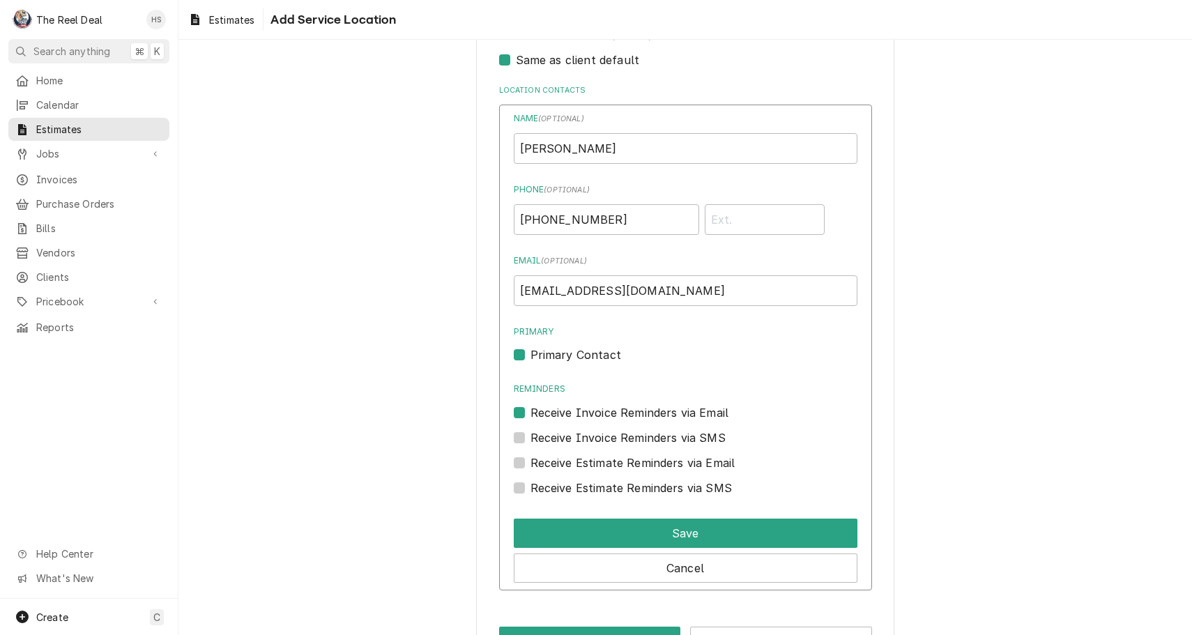
checkbox input "true"
click at [585, 455] on label "Receive Estimate Reminders via Email" at bounding box center [633, 463] width 205 height 17
click at [585, 455] on input "Contact Edit Form" at bounding box center [703, 470] width 344 height 31
checkbox input "true"
click at [597, 486] on label "Receive Estimate Reminders via SMS" at bounding box center [631, 488] width 201 height 17
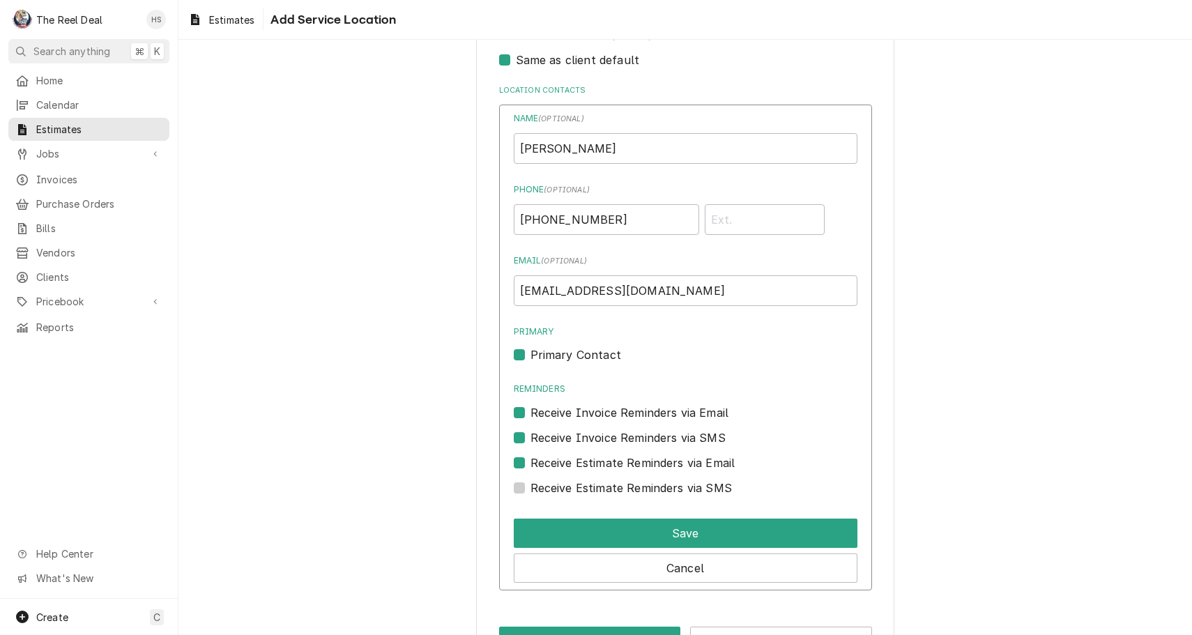
click at [597, 486] on input "Contact Edit Form" at bounding box center [703, 495] width 344 height 31
checkbox input "true"
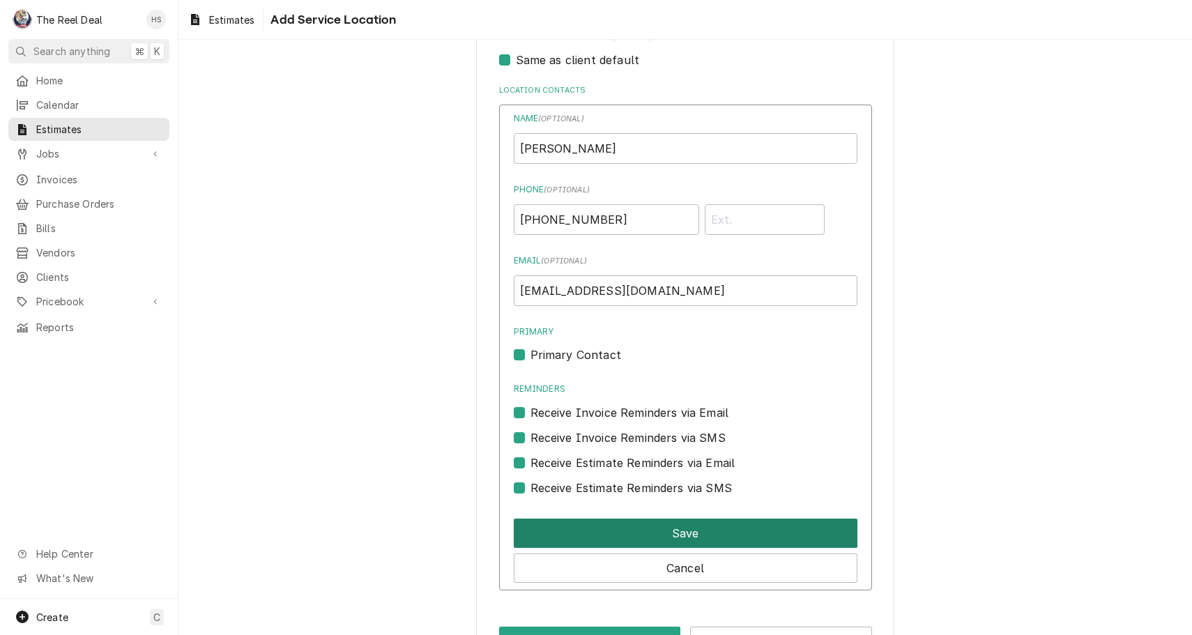
click at [632, 521] on button "Save" at bounding box center [686, 533] width 344 height 29
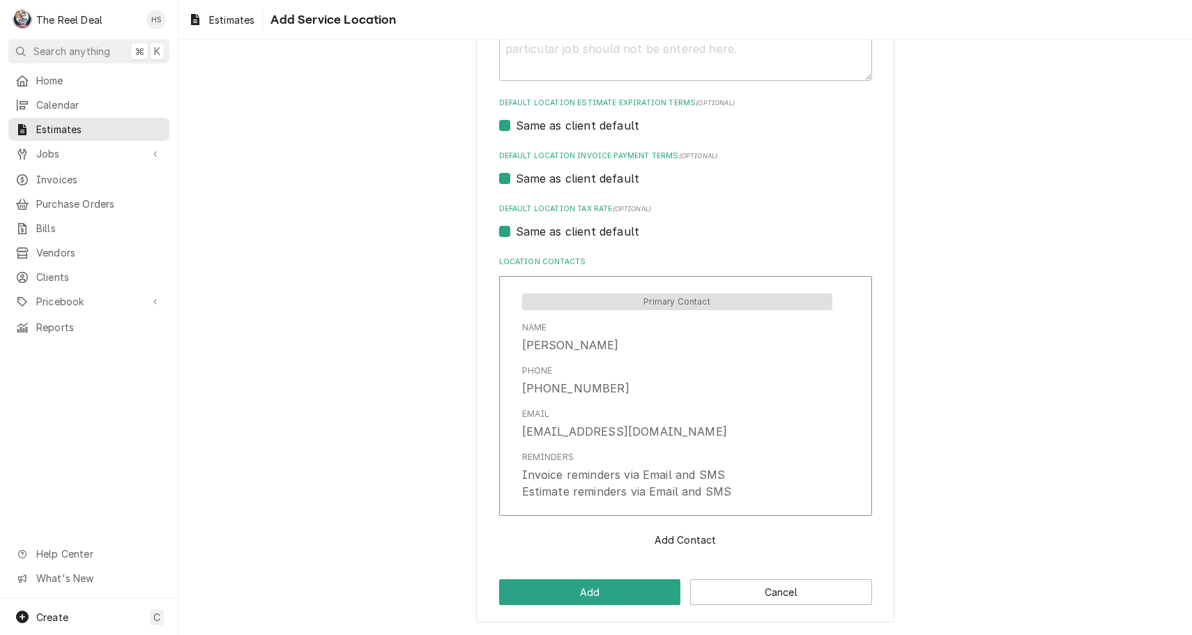
scroll to position [518, 0]
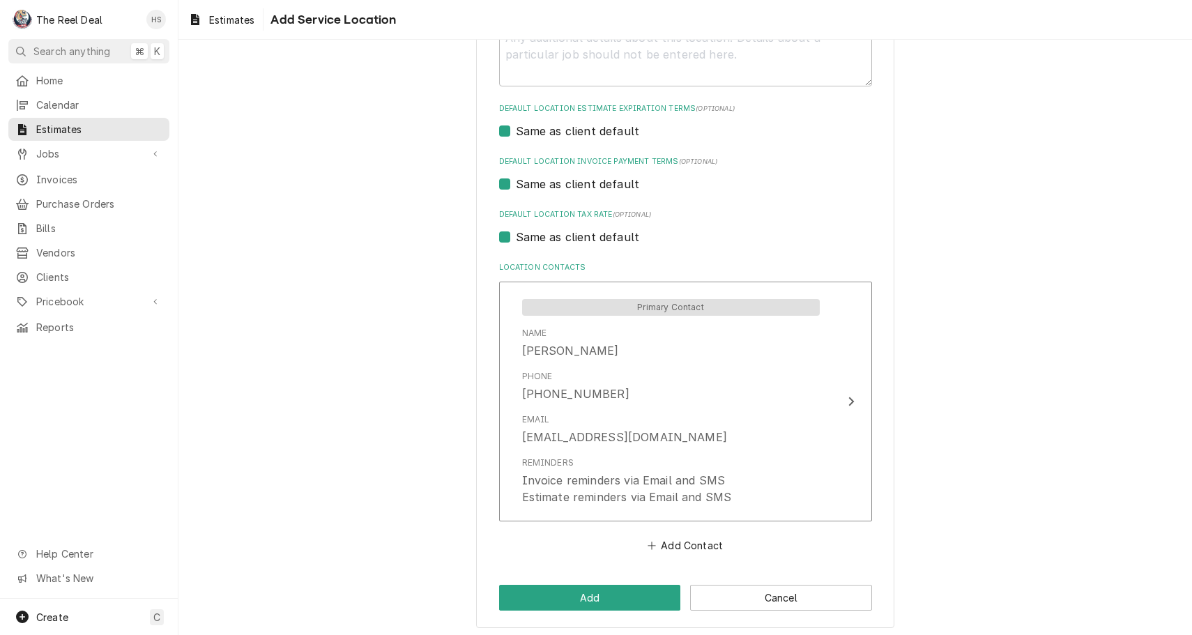
click at [679, 524] on div "Primary Contact Name Bill Garven Phone (407) 213-9225 Email BGavin@fbcwg.org Re…" at bounding box center [685, 419] width 373 height 274
click at [689, 538] on button "Add Contact" at bounding box center [685, 546] width 80 height 20
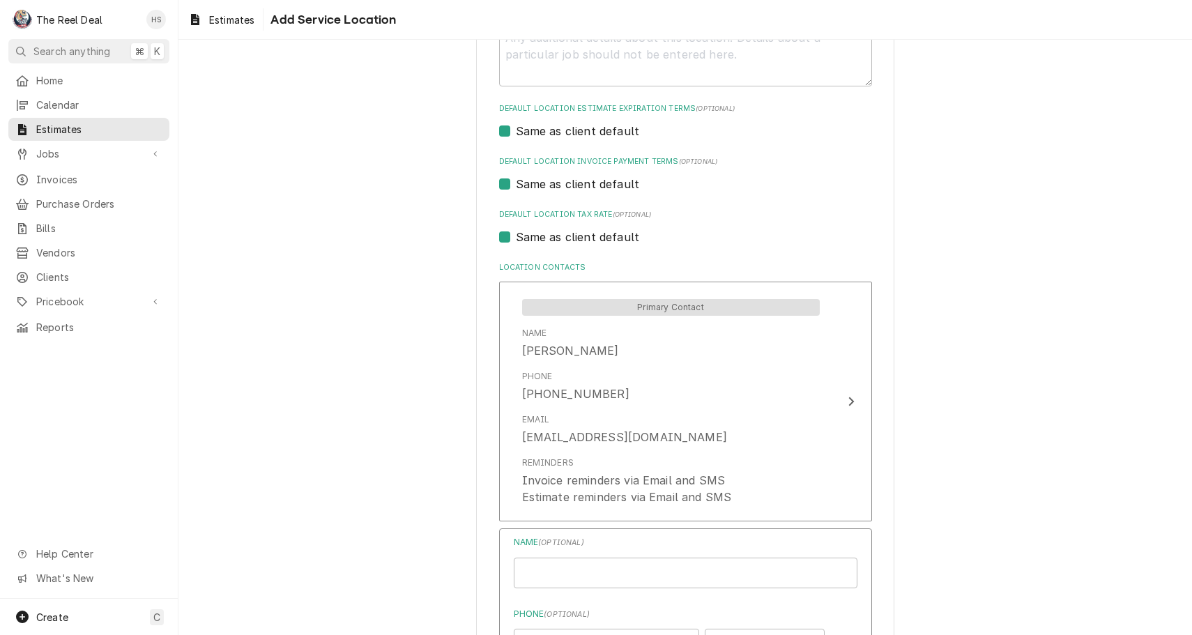
type textarea "x"
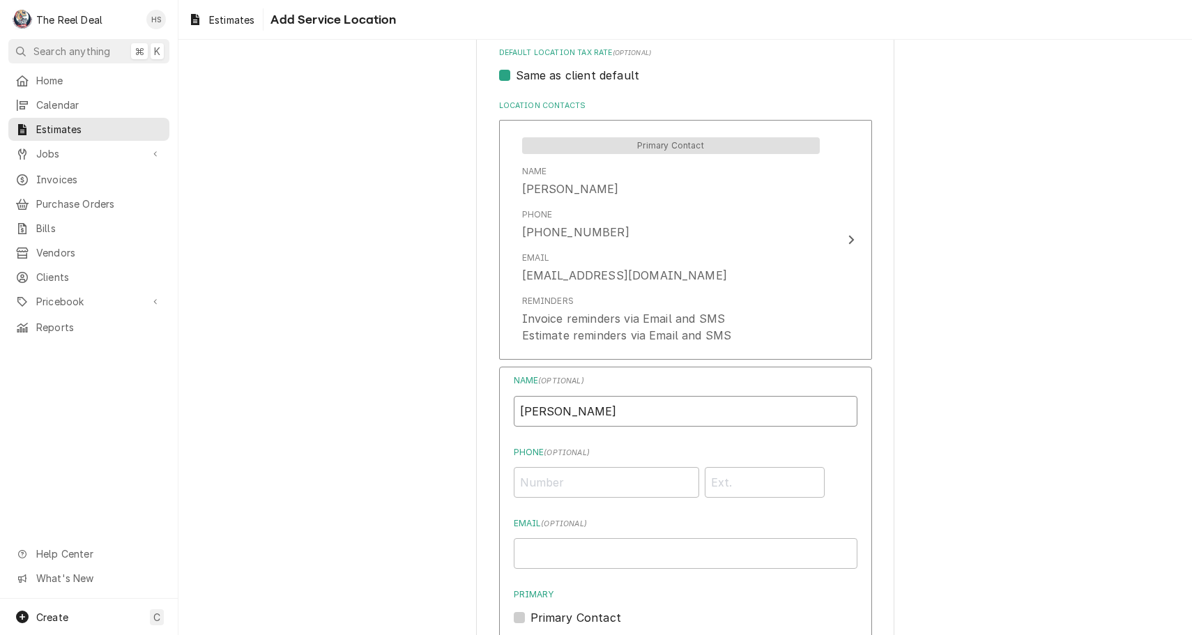
scroll to position [711, 0]
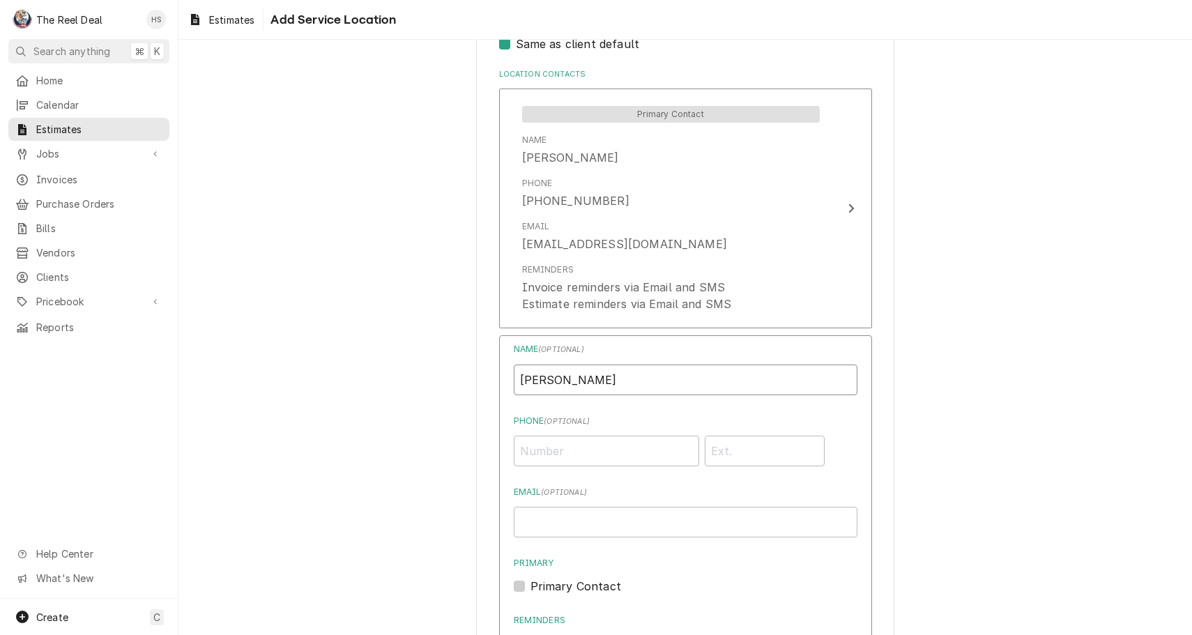
type input "Lynn"
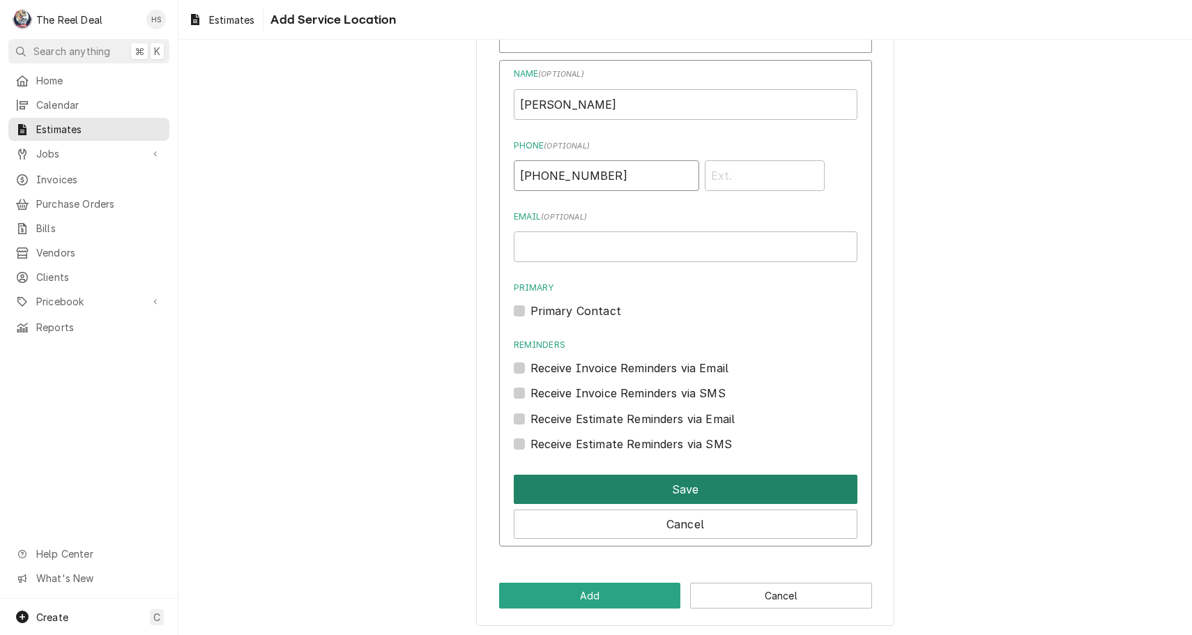
type input "(407) 973-9918"
click at [655, 476] on button "Save" at bounding box center [686, 489] width 344 height 29
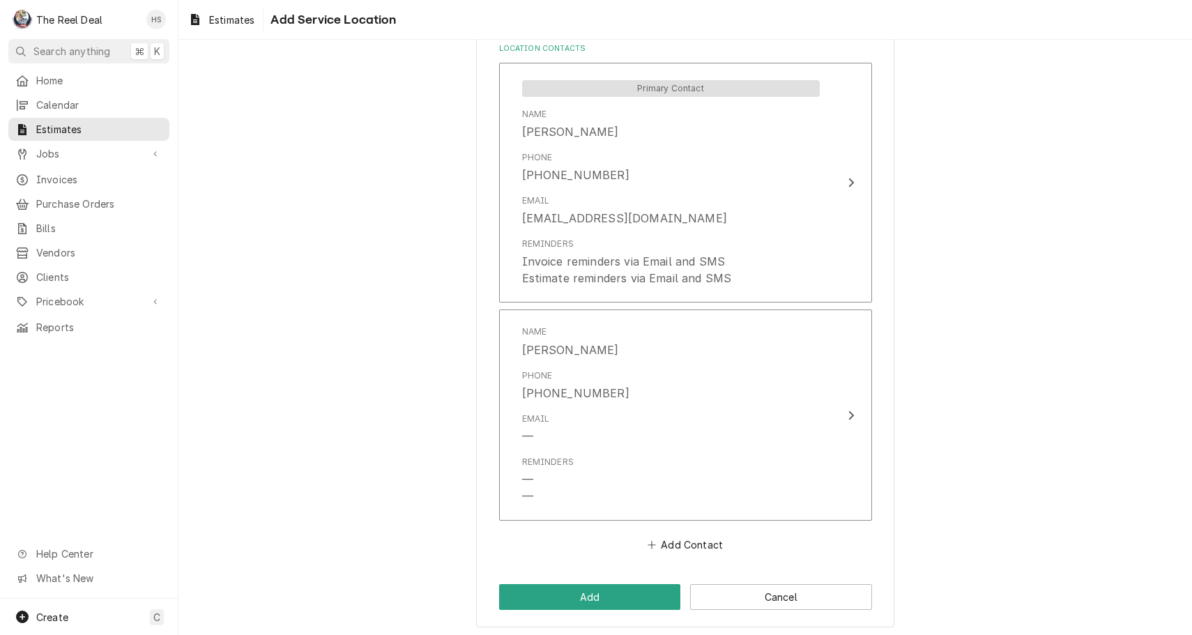
click at [637, 593] on button "Add" at bounding box center [590, 597] width 182 height 26
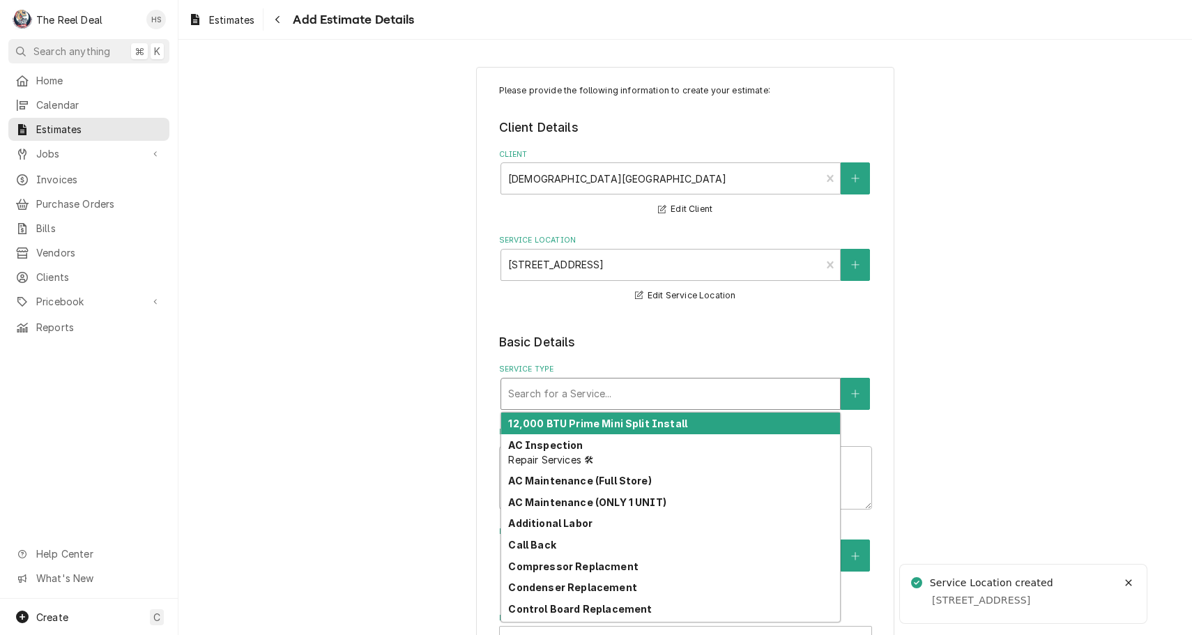
click at [600, 393] on div "Search for a Service..." at bounding box center [670, 393] width 325 height 15
type textarea "x"
type input "F"
type textarea "x"
type input "Fu"
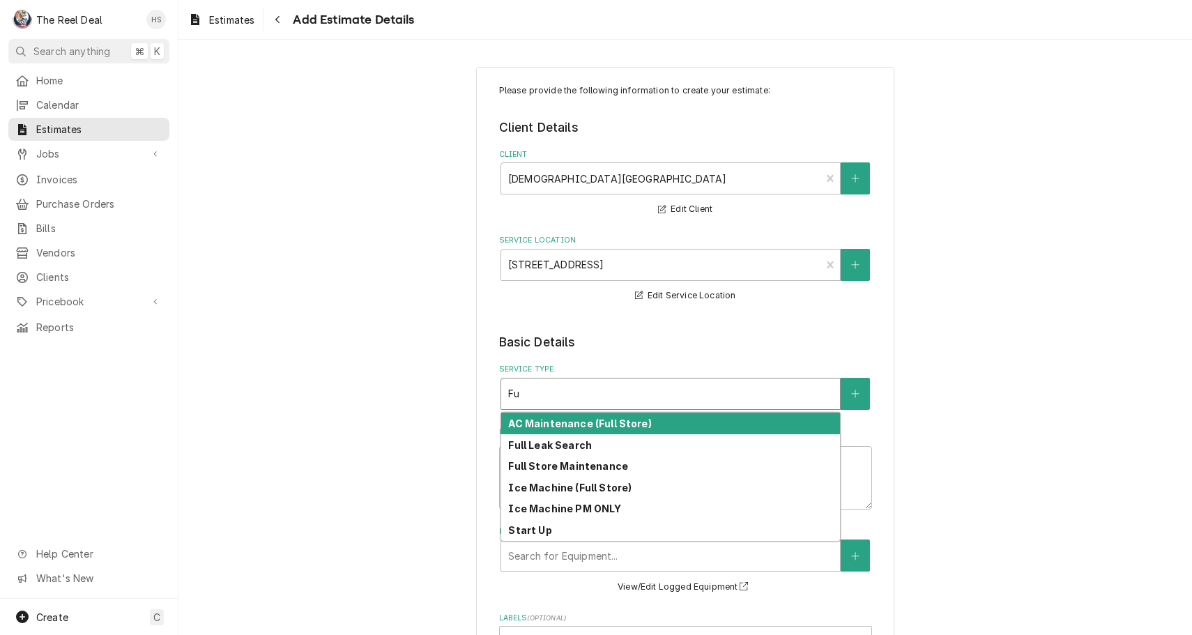
type textarea "x"
type input "F"
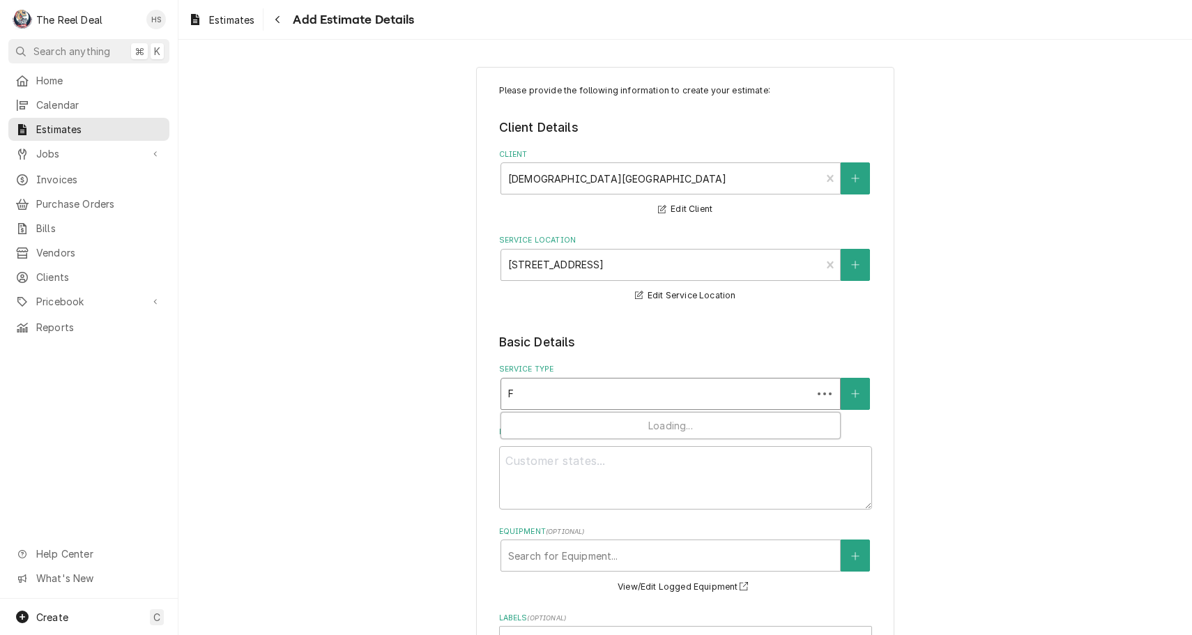
type textarea "x"
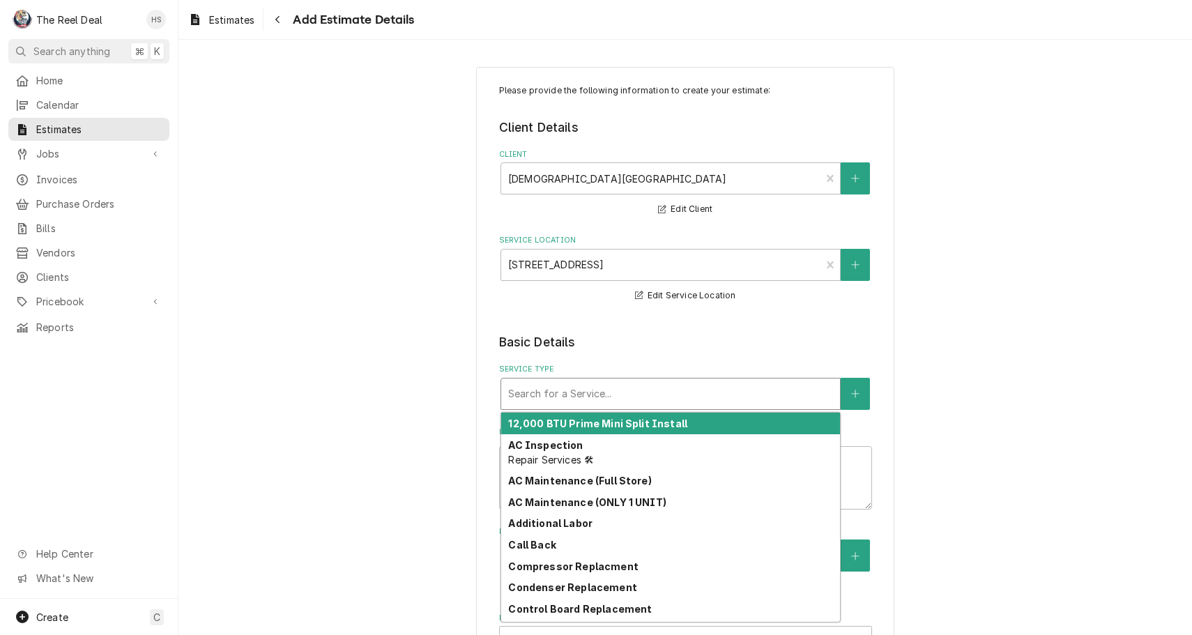
type textarea "x"
type input "R"
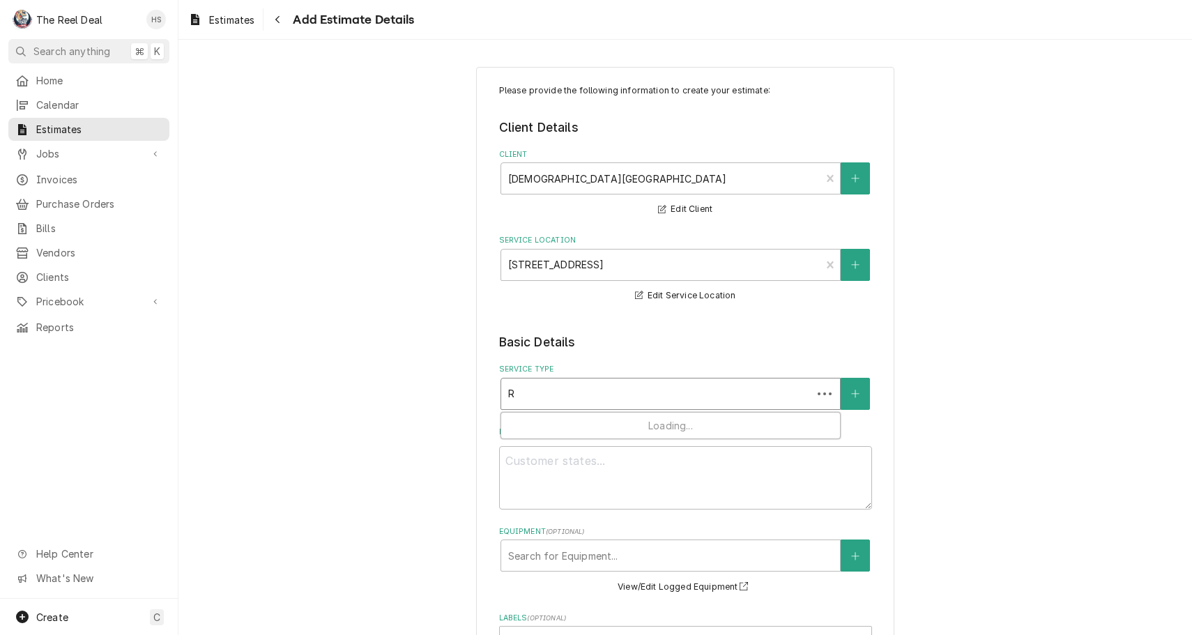
type textarea "x"
type input "RE"
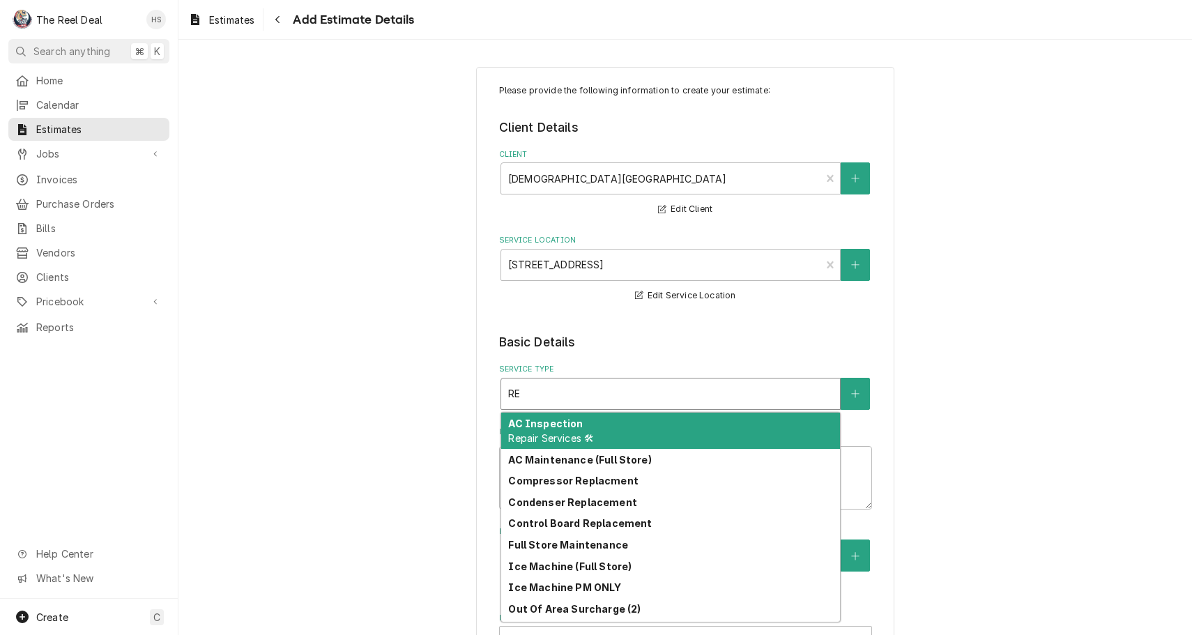
type textarea "x"
type input "R"
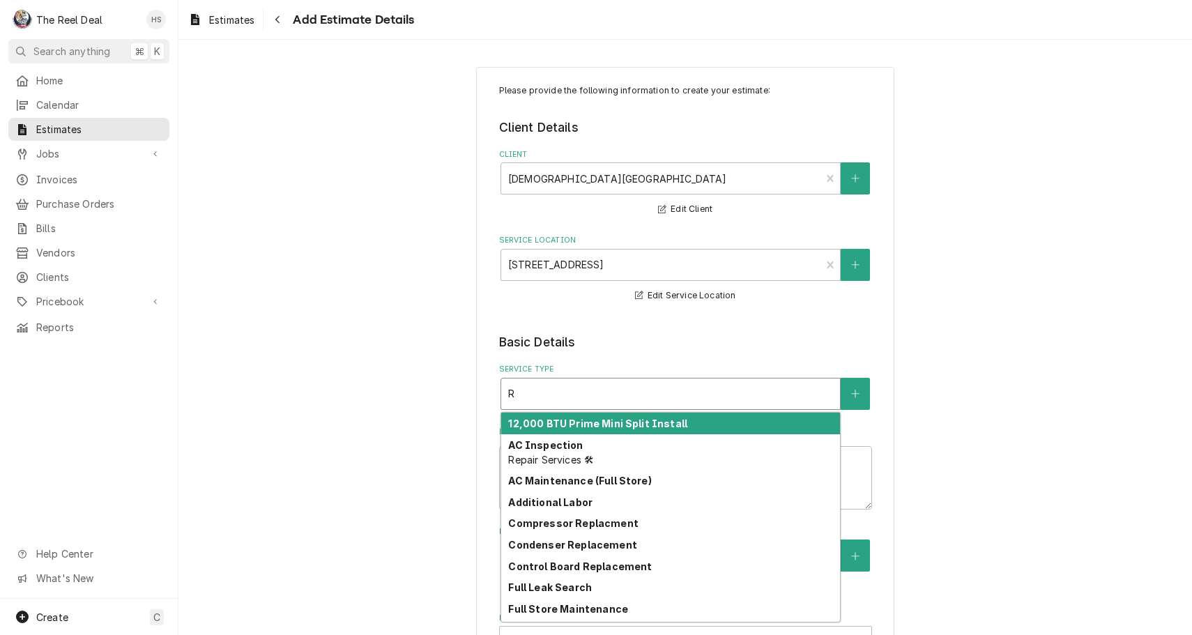
type textarea "x"
type input "RE"
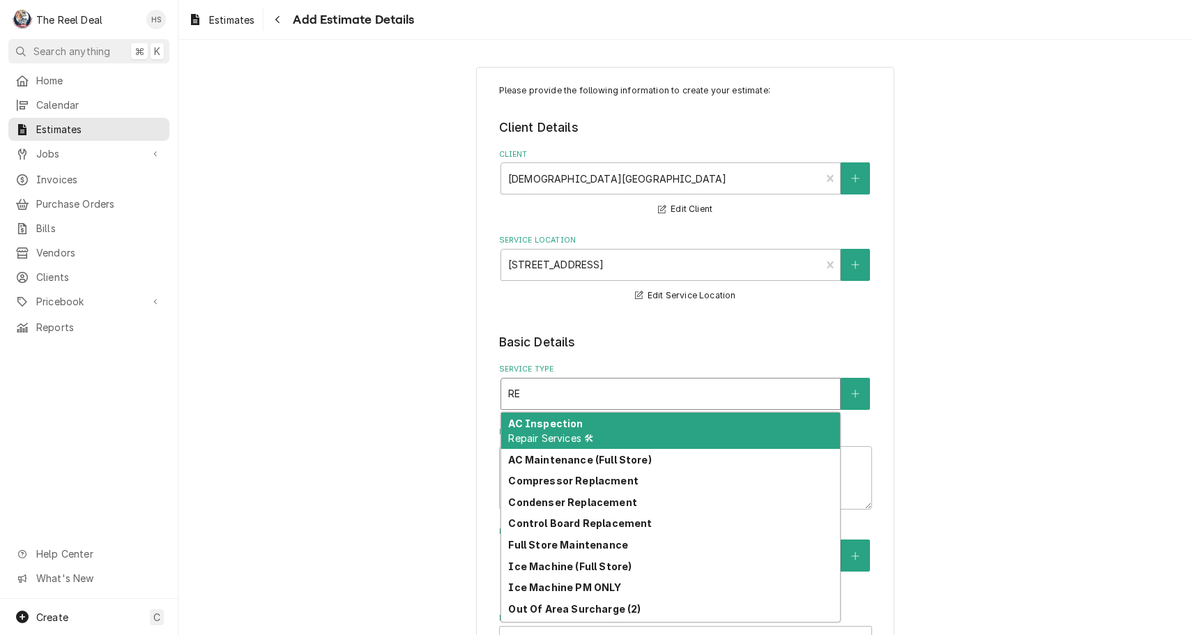
type textarea "x"
type input "R"
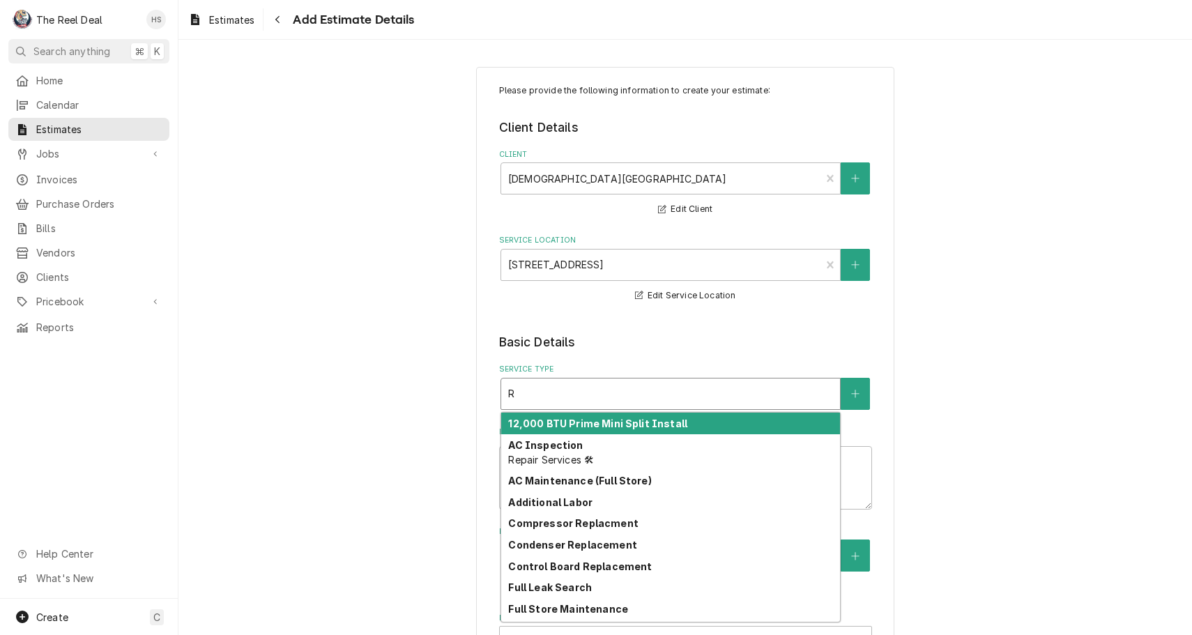
type textarea "x"
type input "Re"
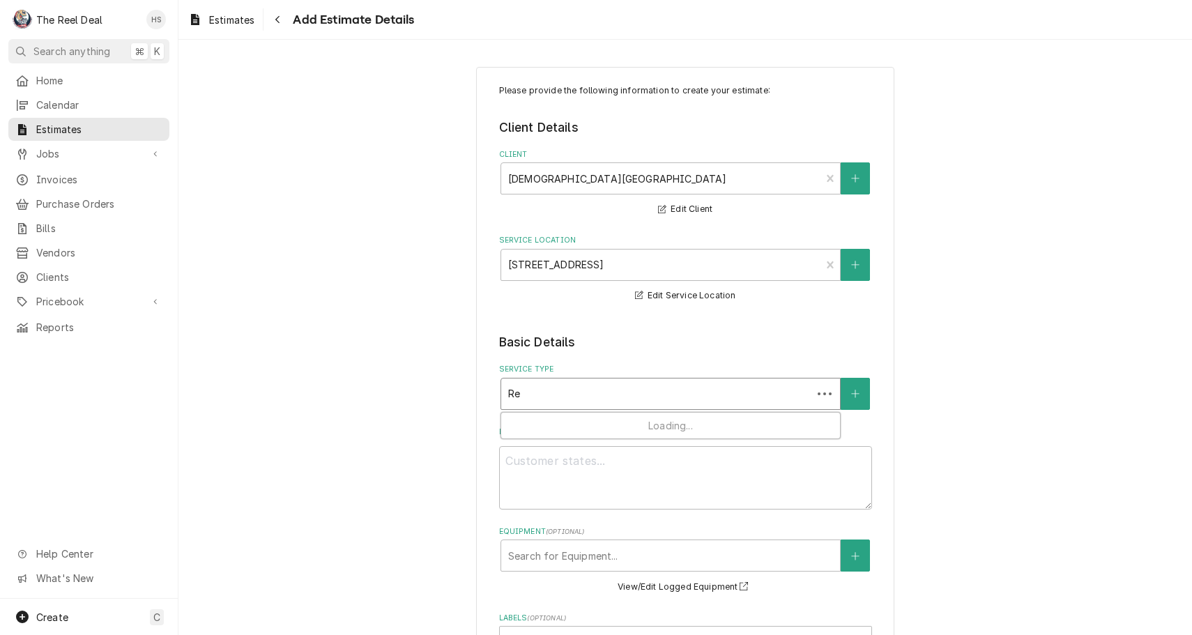
type textarea "x"
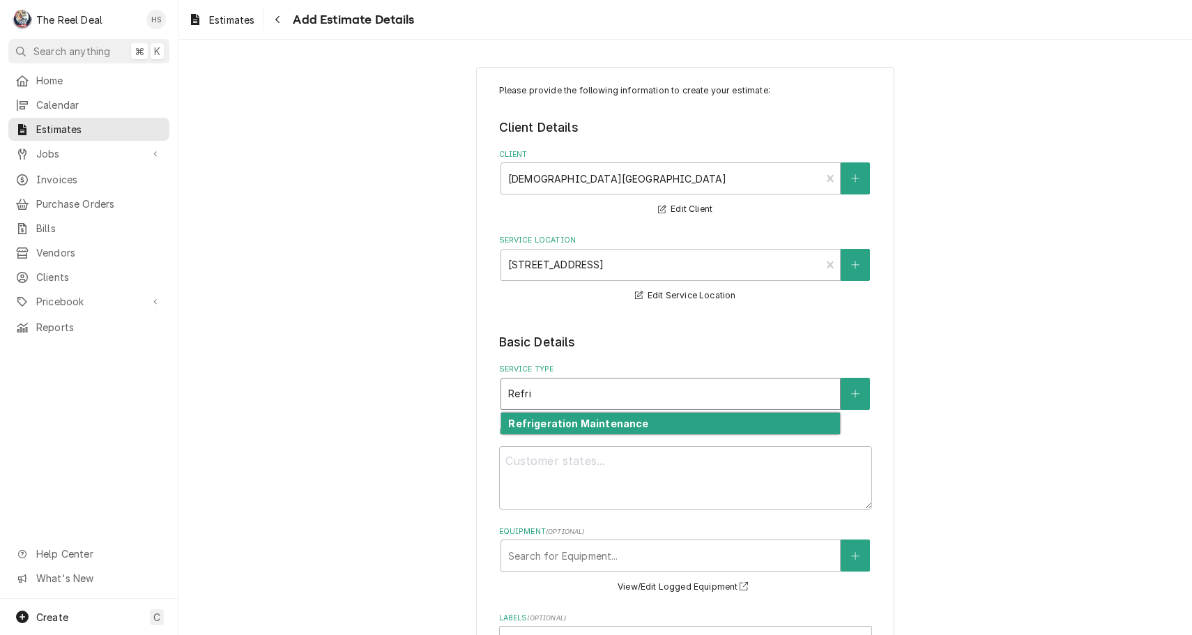
click at [599, 428] on strong "Refrigeration Maintenance" at bounding box center [578, 424] width 140 height 12
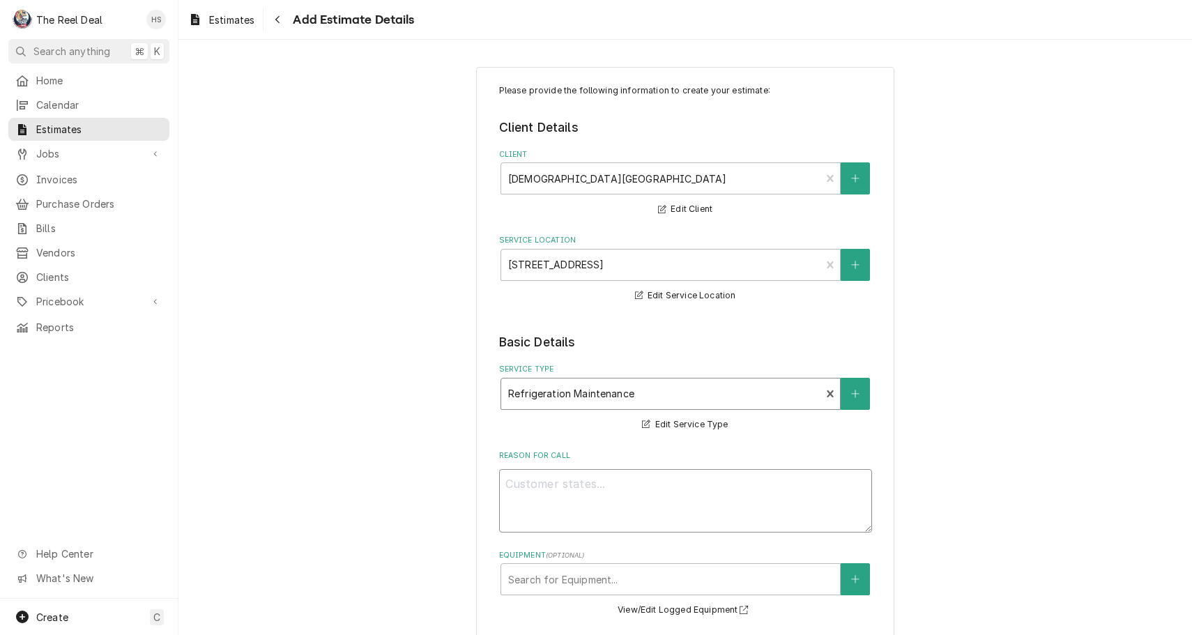
click at [600, 495] on textarea "Reason For Call" at bounding box center [685, 500] width 373 height 63
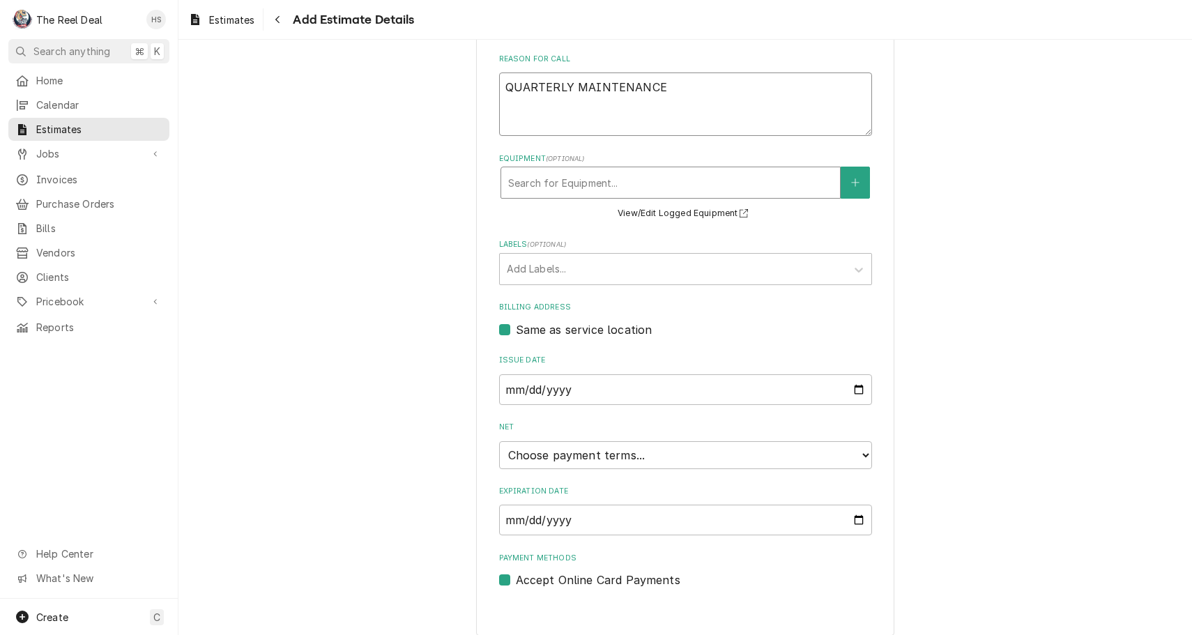
scroll to position [396, 0]
click at [577, 516] on input "Expiration Date" at bounding box center [685, 520] width 373 height 31
click at [559, 508] on input "2025-08-26" at bounding box center [685, 520] width 373 height 31
click at [464, 556] on div "Please provide the following information to create your estimate: Client Detail…" at bounding box center [685, 570] width 1014 height 1825
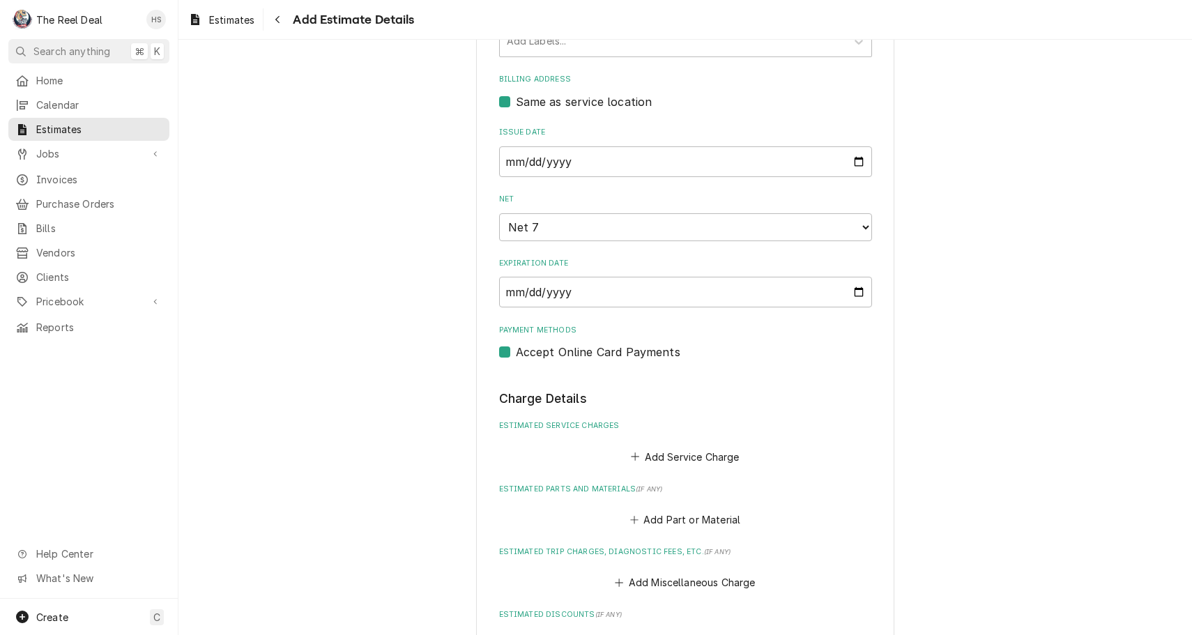
scroll to position [625, 0]
click at [690, 446] on button "Add Service Charge" at bounding box center [685, 456] width 113 height 20
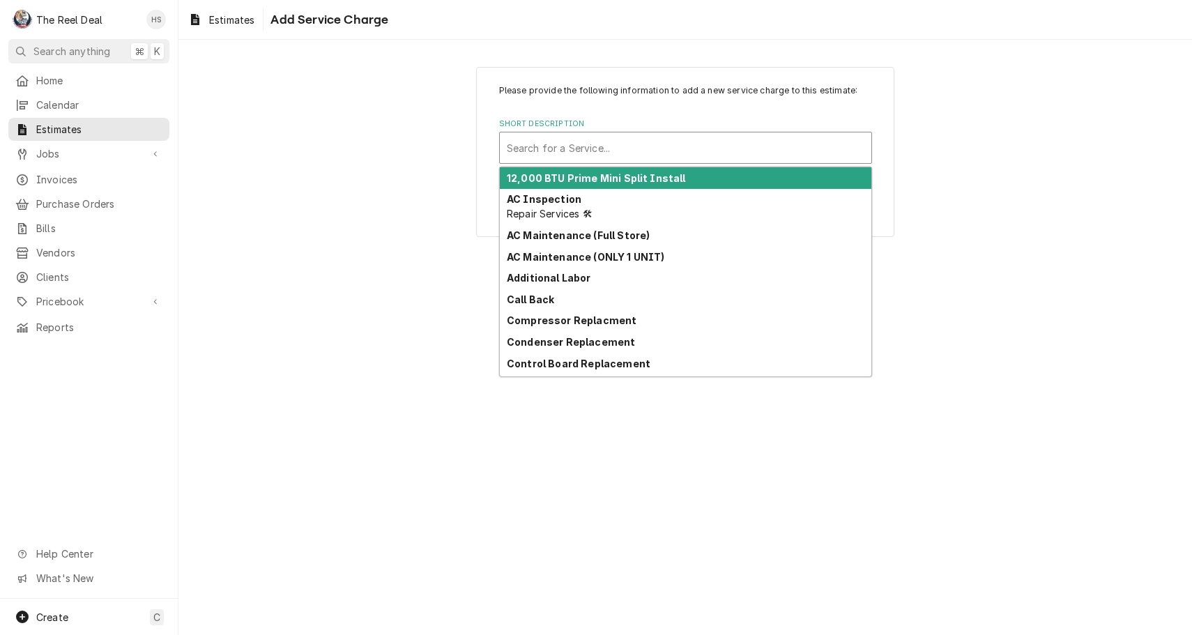
click at [639, 149] on div "Short Description" at bounding box center [686, 147] width 358 height 25
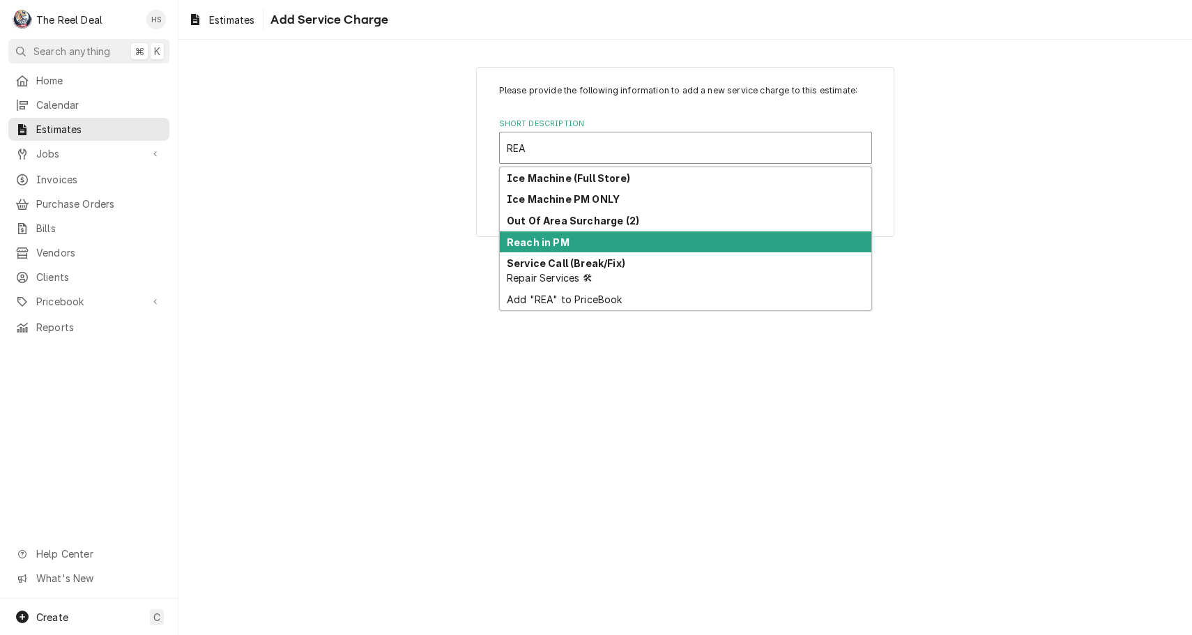
click at [596, 241] on div "Reach in PM" at bounding box center [686, 242] width 372 height 22
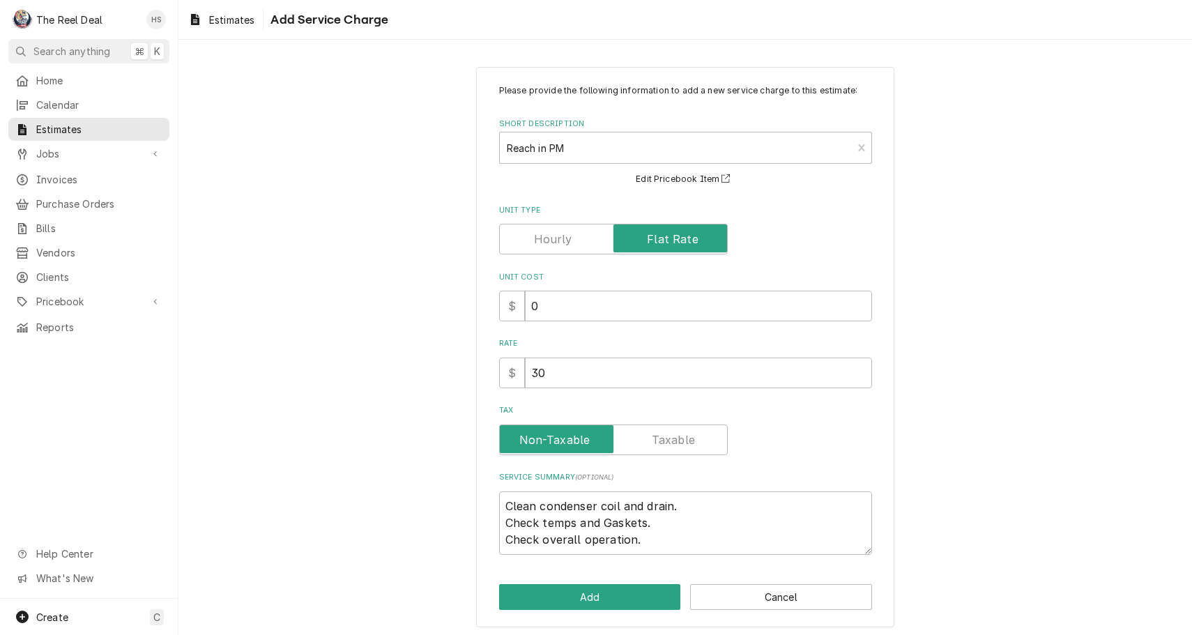
click at [578, 241] on input "Unit Type" at bounding box center [613, 239] width 216 height 31
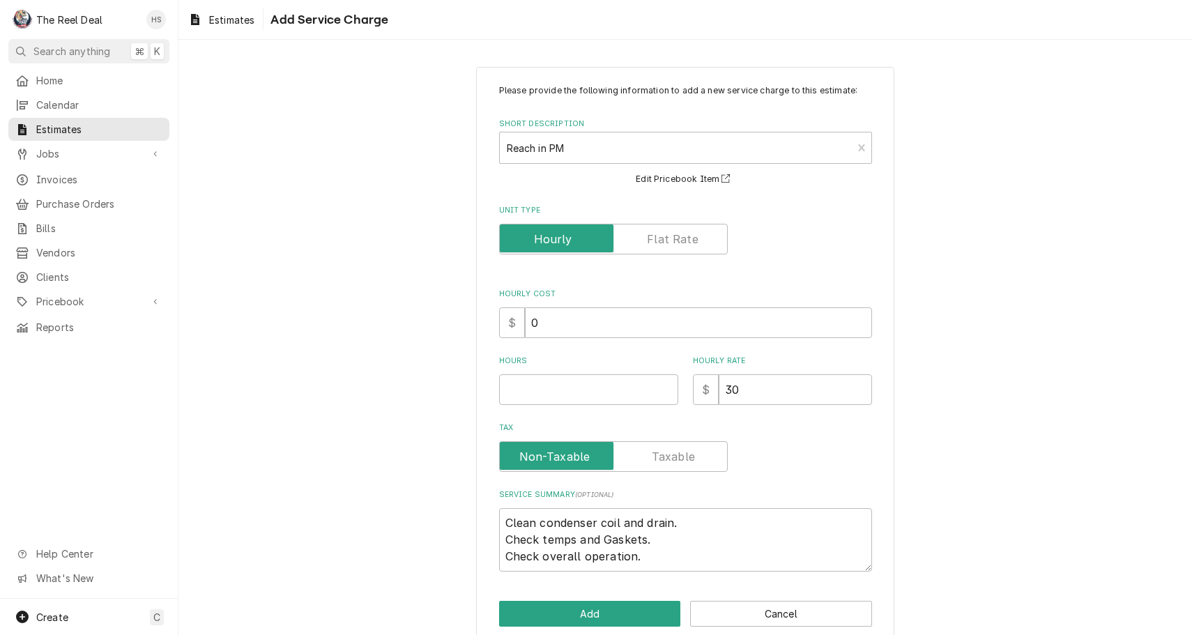
click at [573, 413] on div "Please provide the following information to add a new service charge to this es…" at bounding box center [685, 327] width 373 height 487
click at [574, 397] on input "Hours" at bounding box center [588, 389] width 179 height 31
click at [580, 610] on button "Add" at bounding box center [590, 614] width 182 height 26
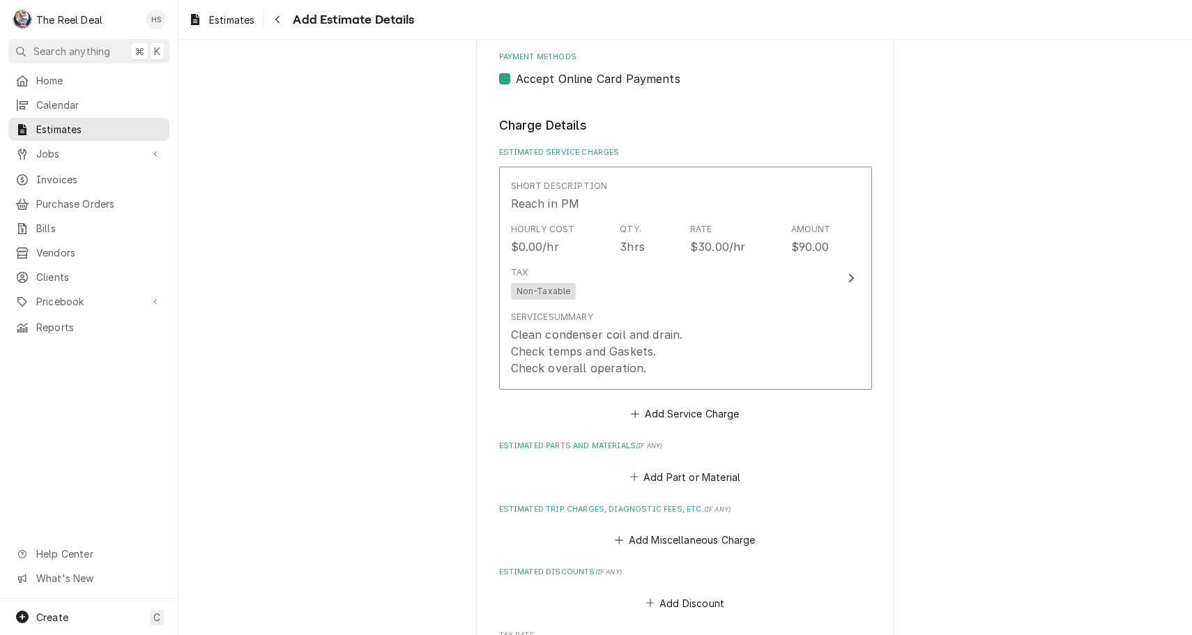
scroll to position [897, 0]
click at [660, 405] on button "Add Service Charge" at bounding box center [685, 415] width 113 height 20
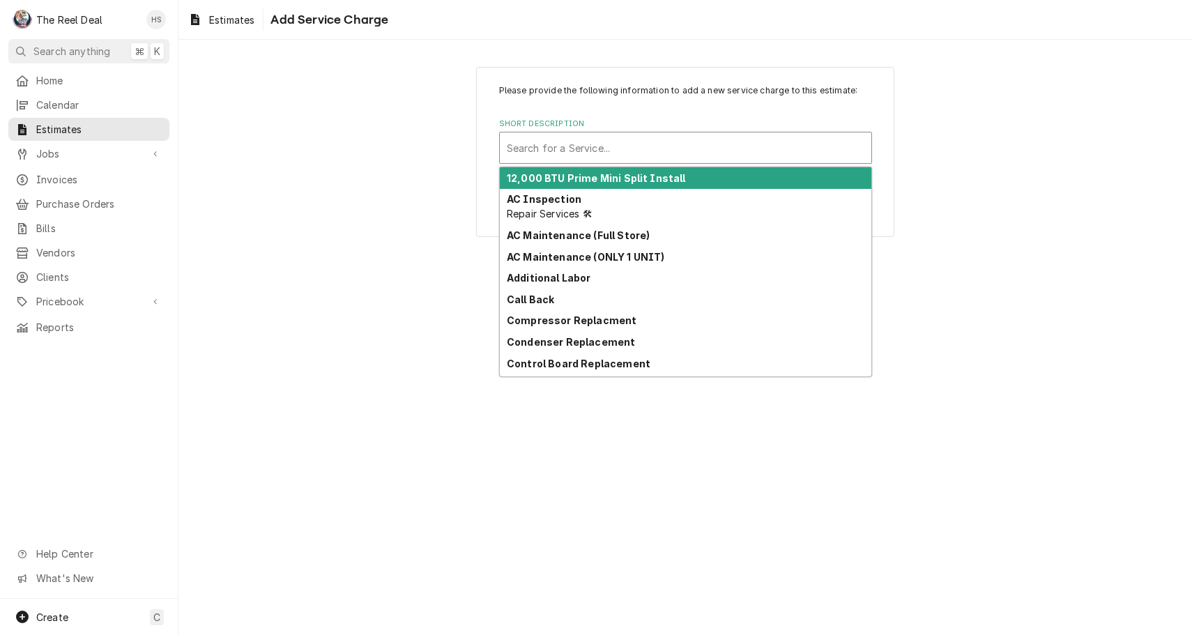
click at [634, 158] on div "Short Description" at bounding box center [686, 147] width 358 height 25
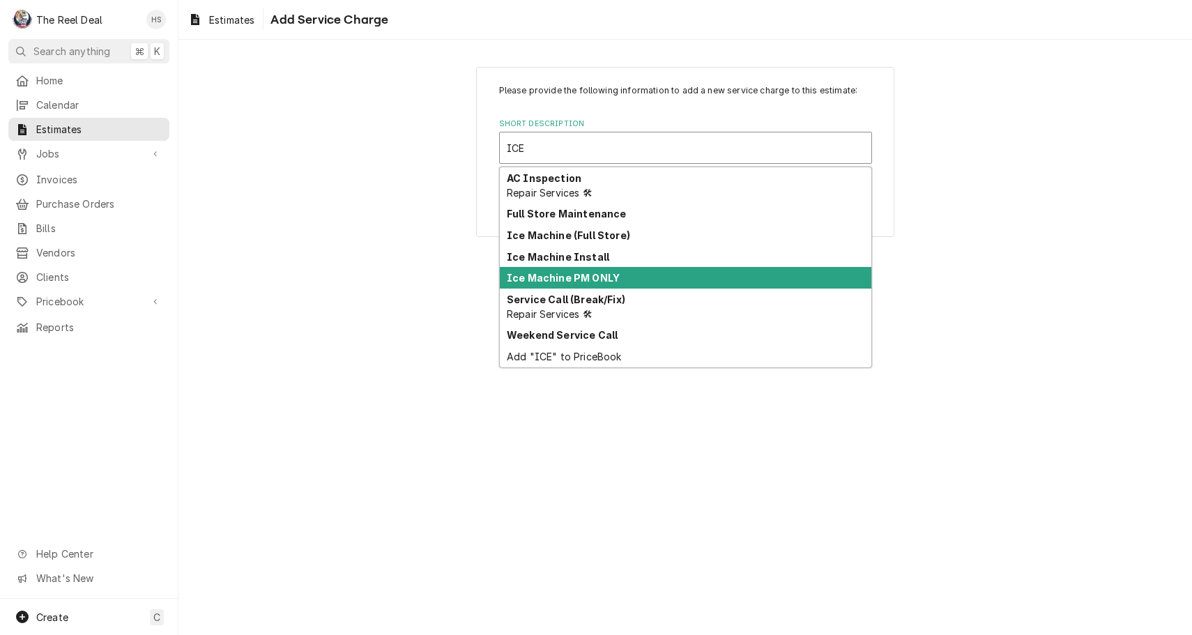
click at [609, 269] on div "Ice Machine PM ONLY" at bounding box center [686, 278] width 372 height 22
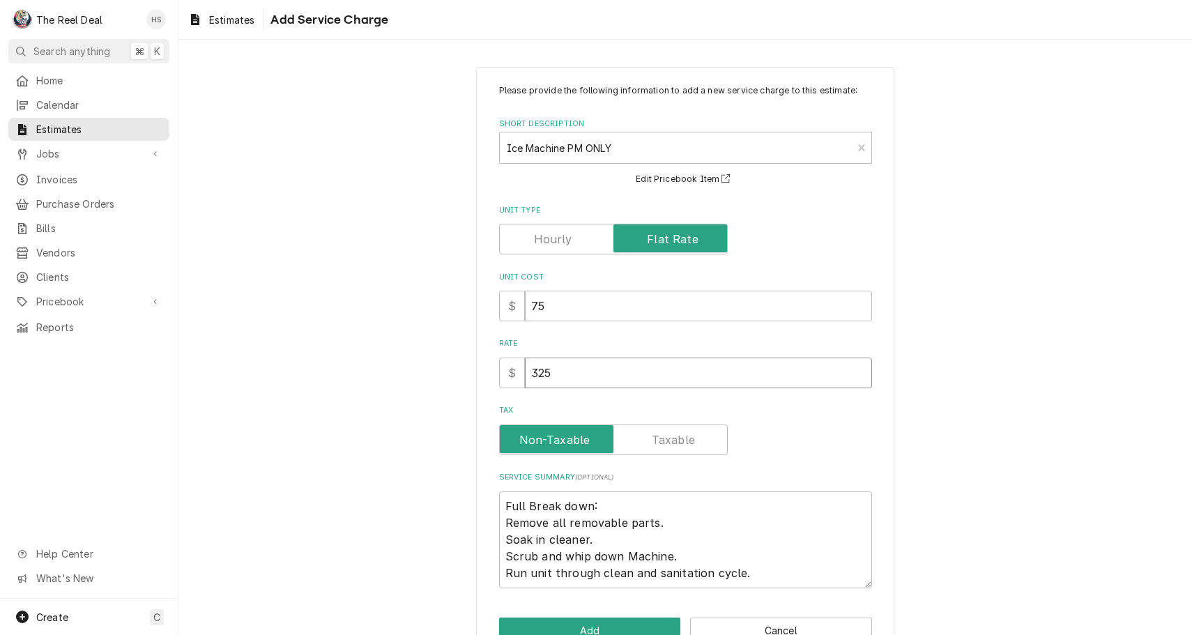
click at [605, 360] on input "325" at bounding box center [698, 373] width 347 height 31
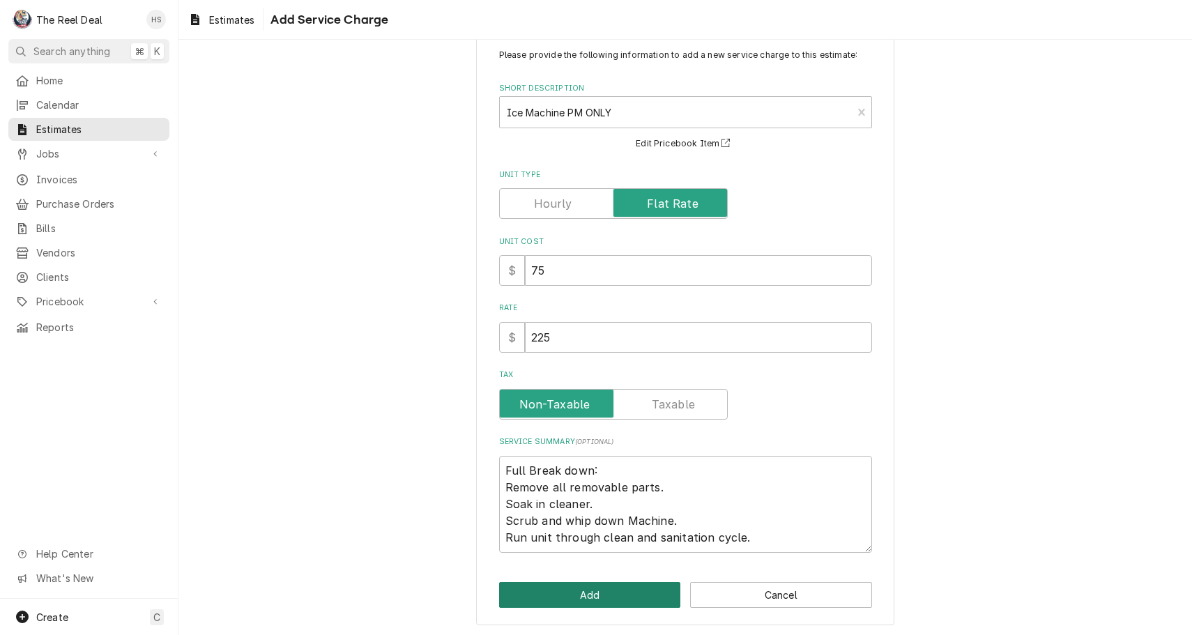
click at [573, 599] on button "Add" at bounding box center [590, 595] width 182 height 26
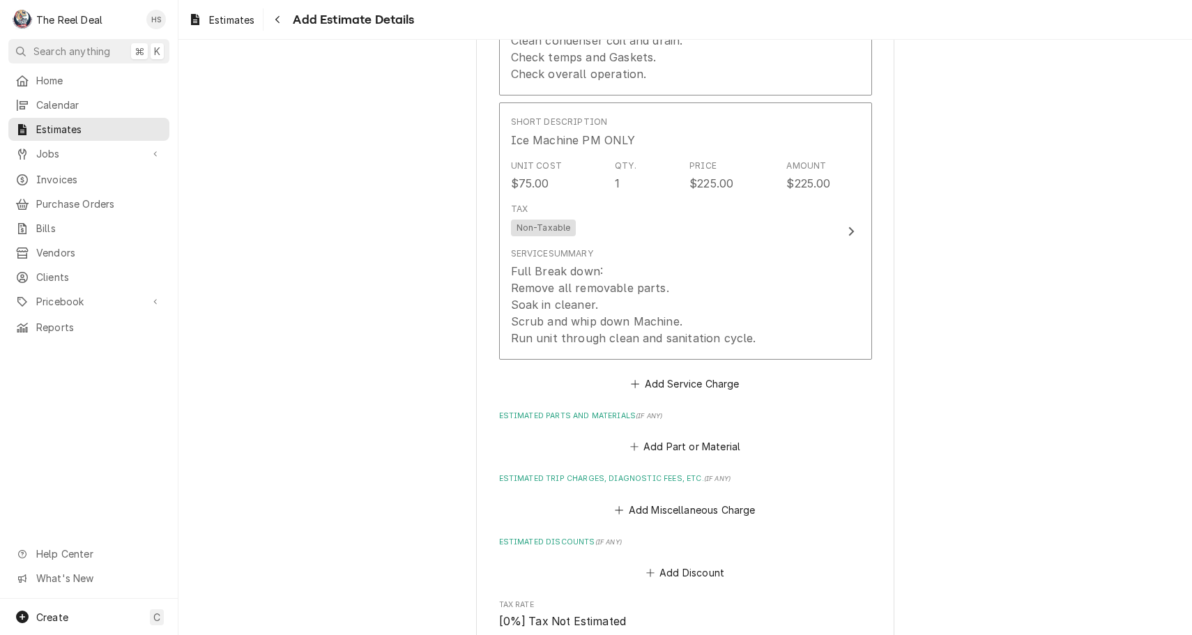
scroll to position [1190, 0]
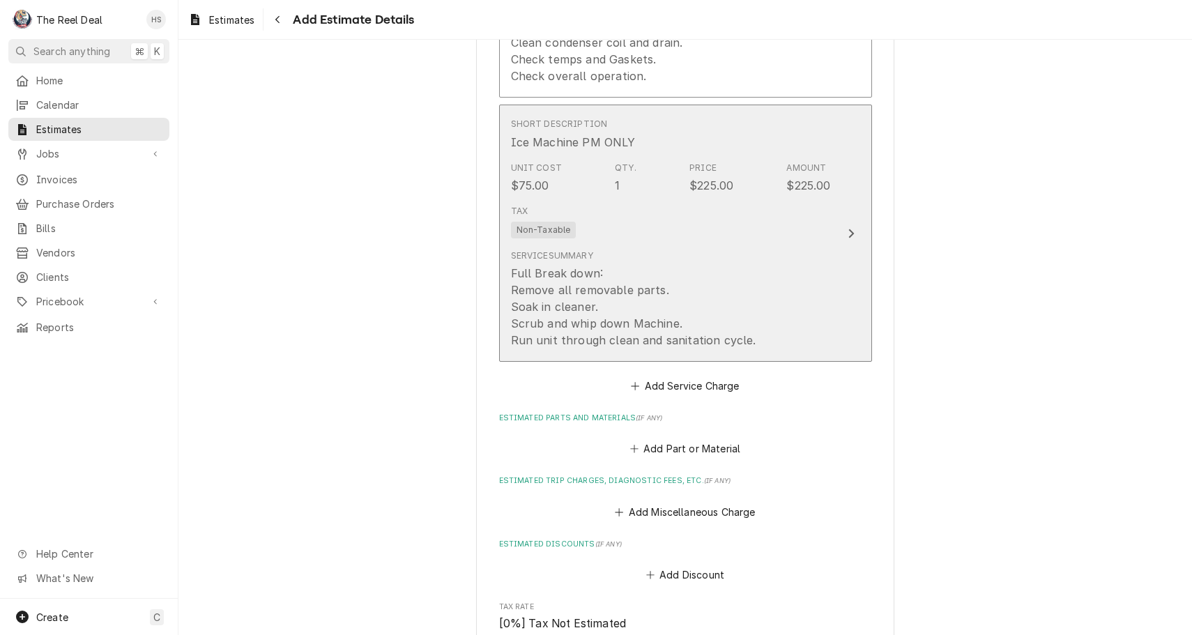
click at [678, 250] on div "Service Summary Full Break down: Remove all removable parts. Soak in cleaner. S…" at bounding box center [633, 299] width 245 height 99
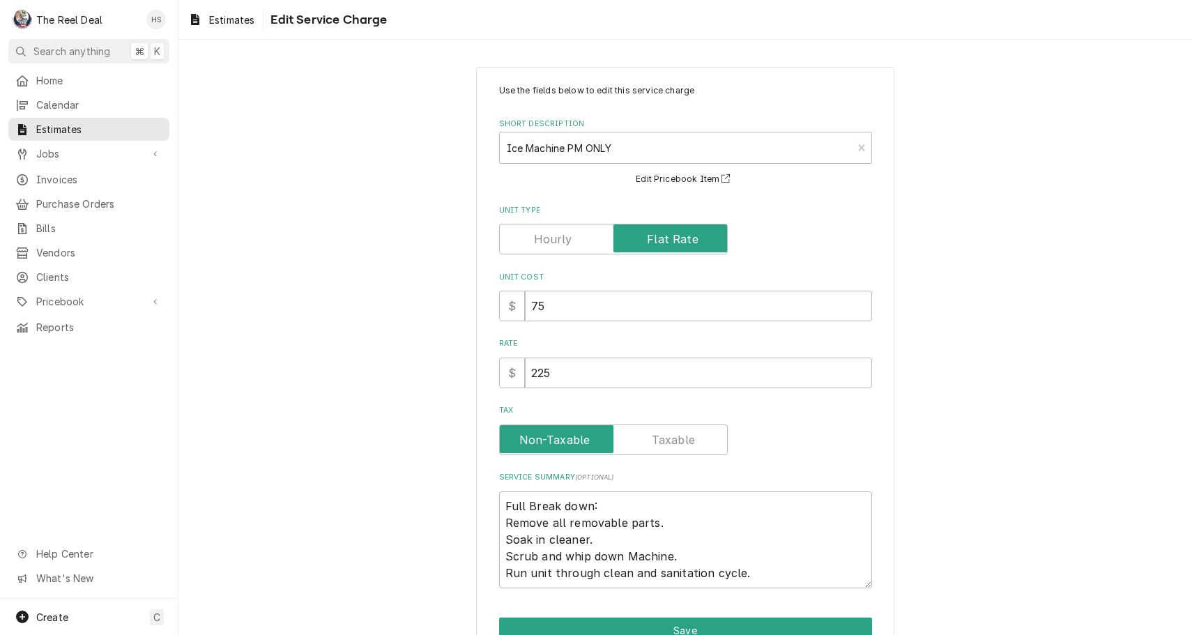
click at [680, 390] on div "Use the fields below to edit this service charge Short Description Ice Machine …" at bounding box center [685, 336] width 373 height 504
click at [683, 378] on input "225" at bounding box center [698, 373] width 347 height 31
click at [436, 471] on div "Use the fields below to edit this service charge Short Description Ice Machine …" at bounding box center [685, 381] width 1014 height 655
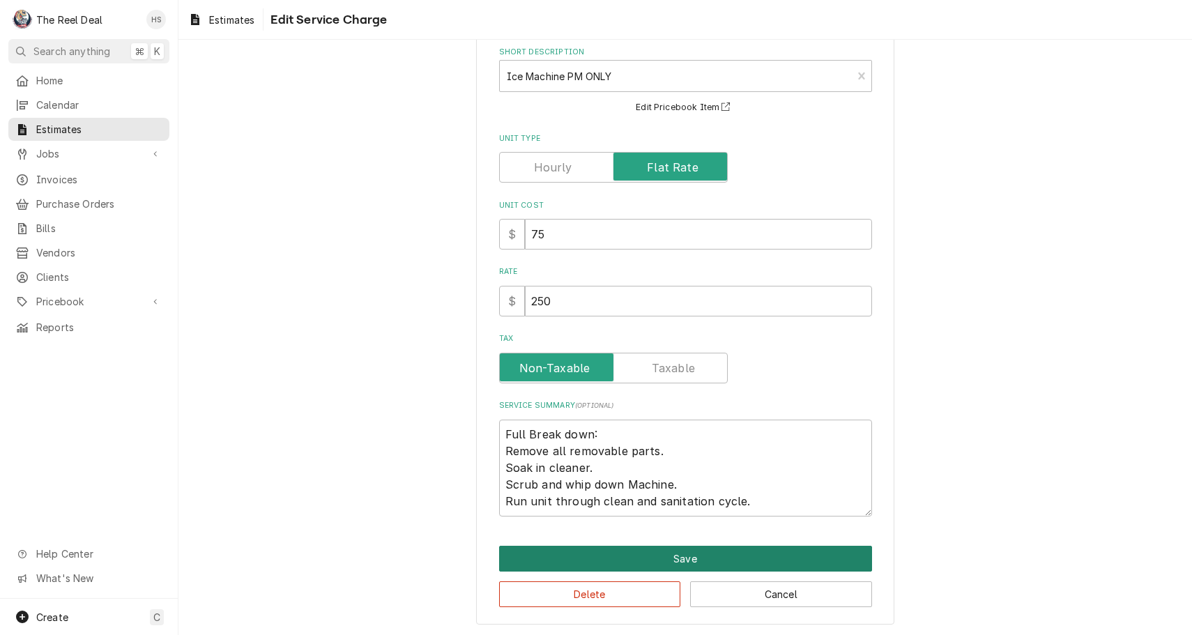
click at [549, 556] on button "Save" at bounding box center [685, 559] width 373 height 26
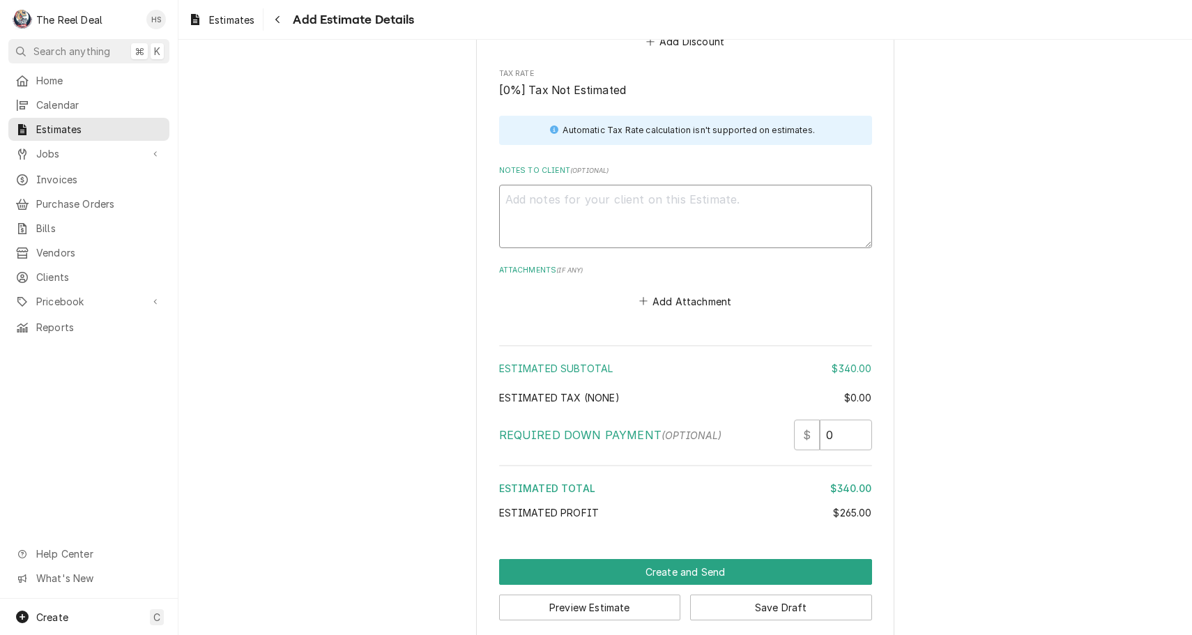
click at [603, 200] on textarea "Notes to Client ( optional )" at bounding box center [685, 216] width 373 height 63
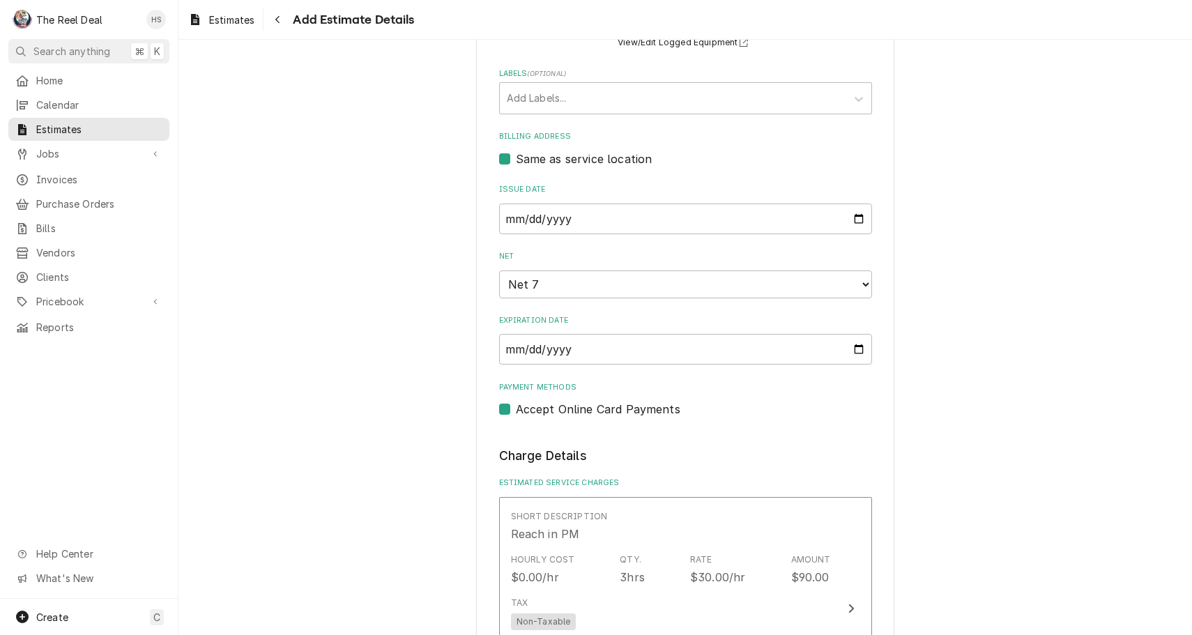
click at [443, 252] on div "Please provide the following information to create your estimate: Client Detail…" at bounding box center [685, 647] width 1014 height 2320
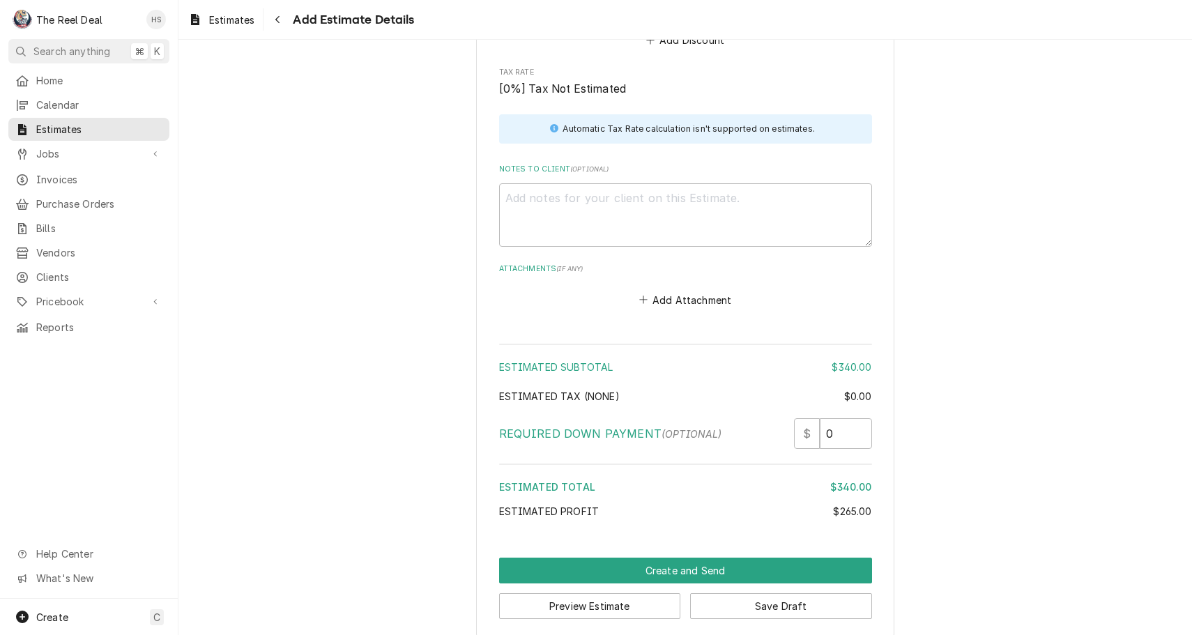
scroll to position [1723, 0]
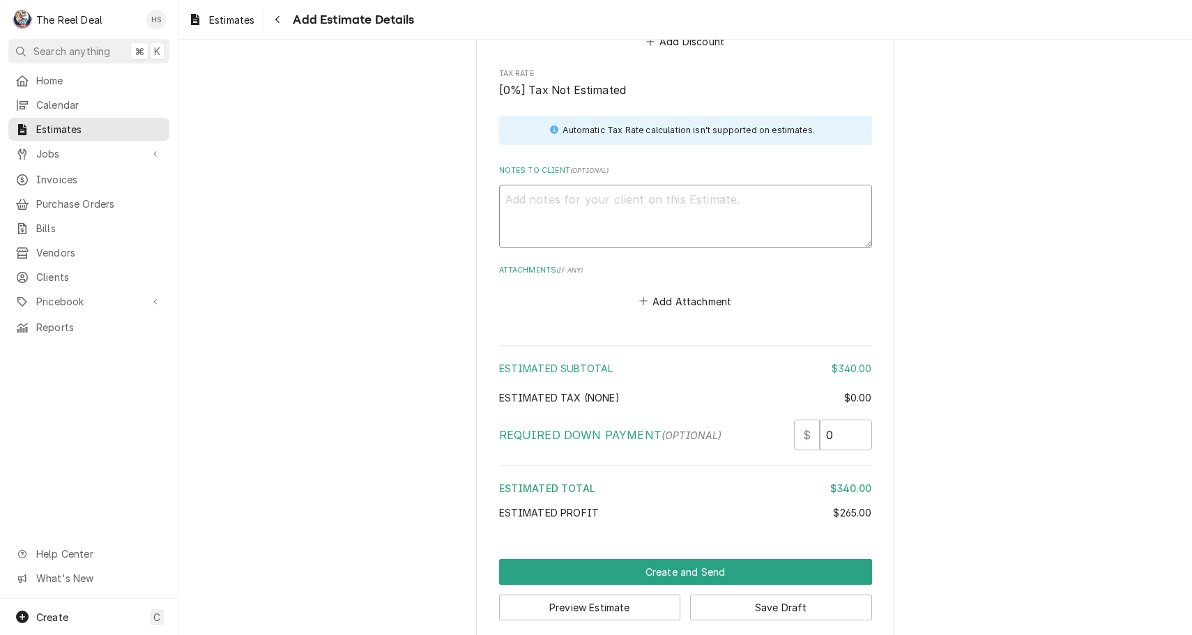
click at [600, 208] on textarea "Notes to Client ( optional )" at bounding box center [685, 216] width 373 height 63
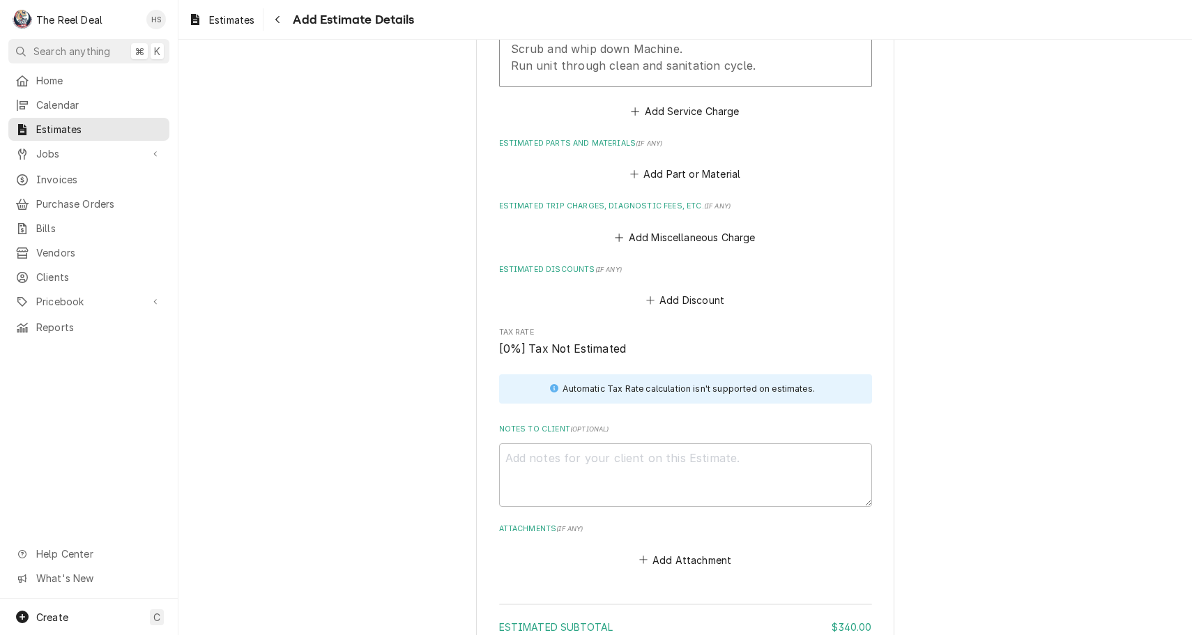
scroll to position [1527, 0]
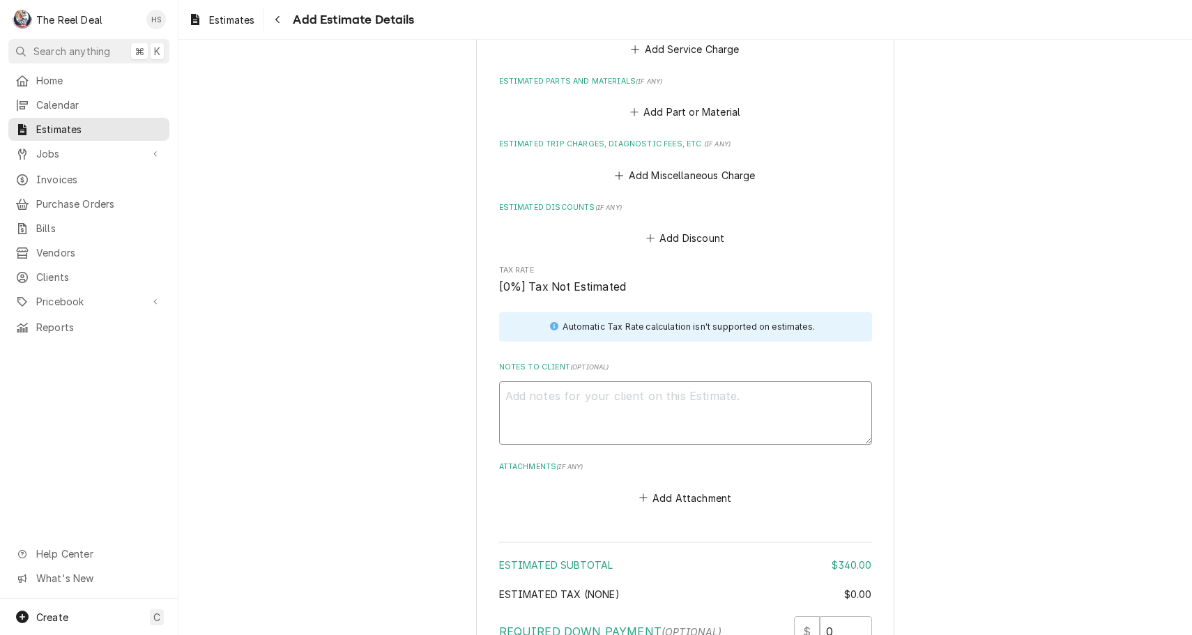
click at [600, 381] on textarea "Notes to Client ( optional )" at bounding box center [685, 412] width 373 height 63
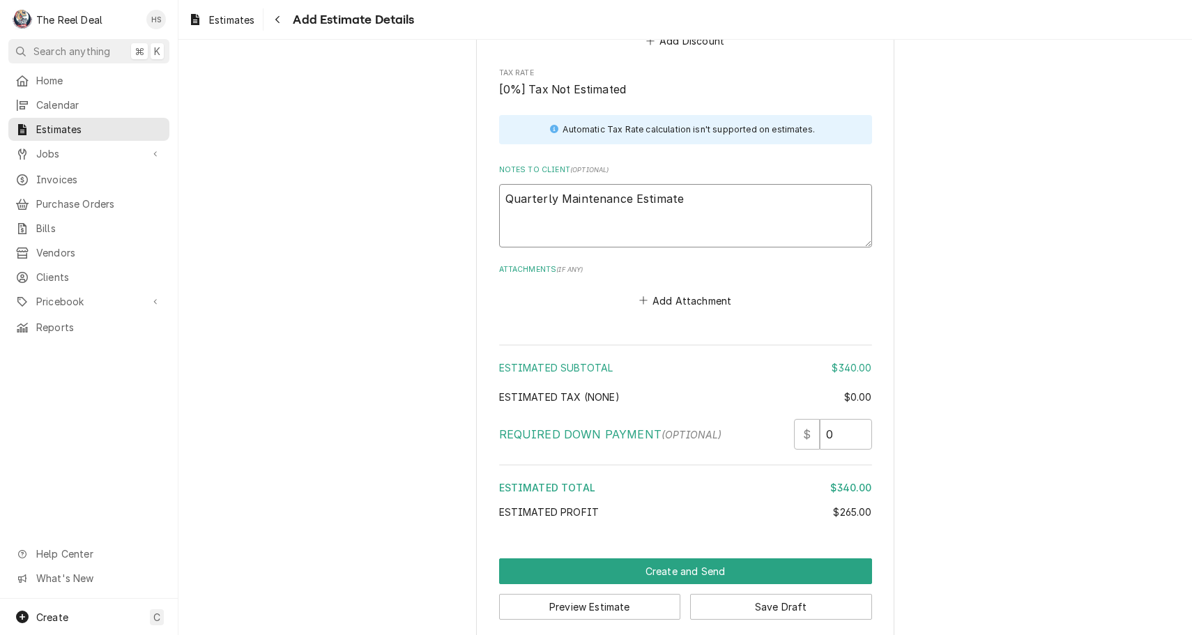
scroll to position [1723, 0]
click at [692, 559] on button "Create and Send" at bounding box center [685, 572] width 373 height 26
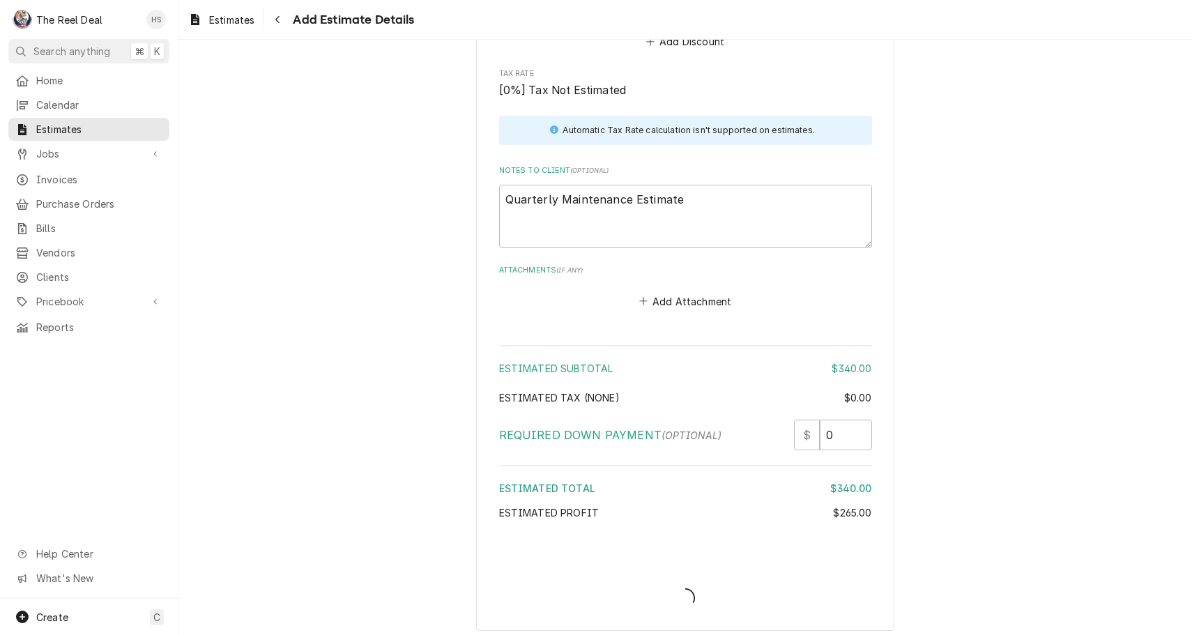
scroll to position [1714, 0]
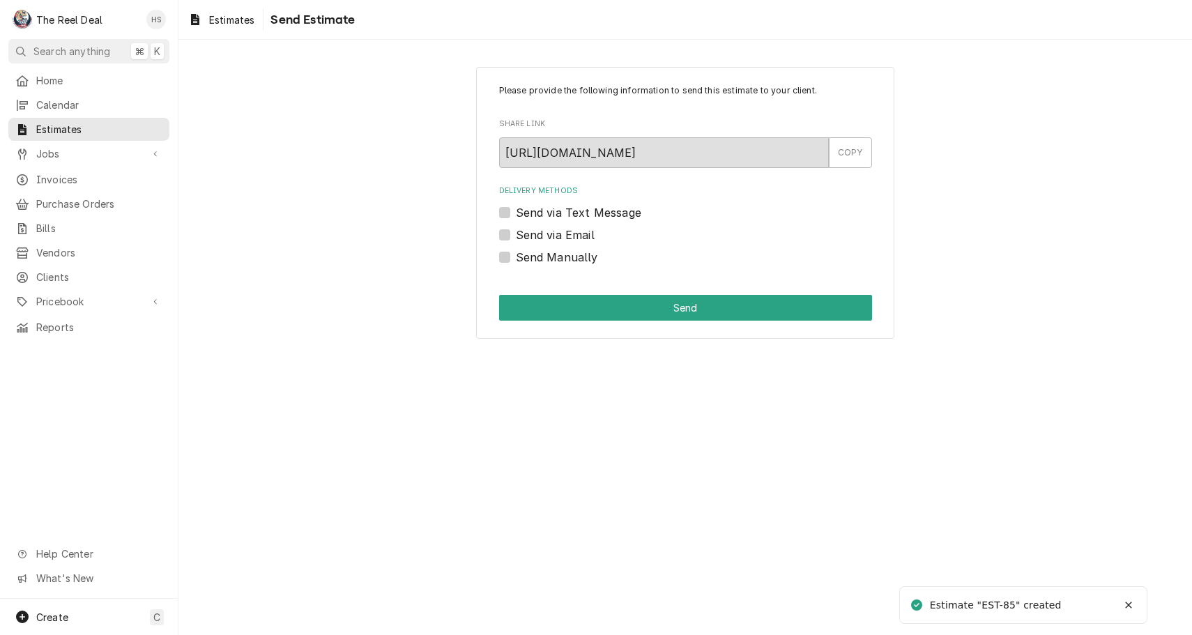
click at [569, 218] on label "Send via Text Message" at bounding box center [578, 212] width 125 height 17
click at [569, 218] on input "Send via Text Message" at bounding box center [702, 219] width 373 height 31
checkbox input "true"
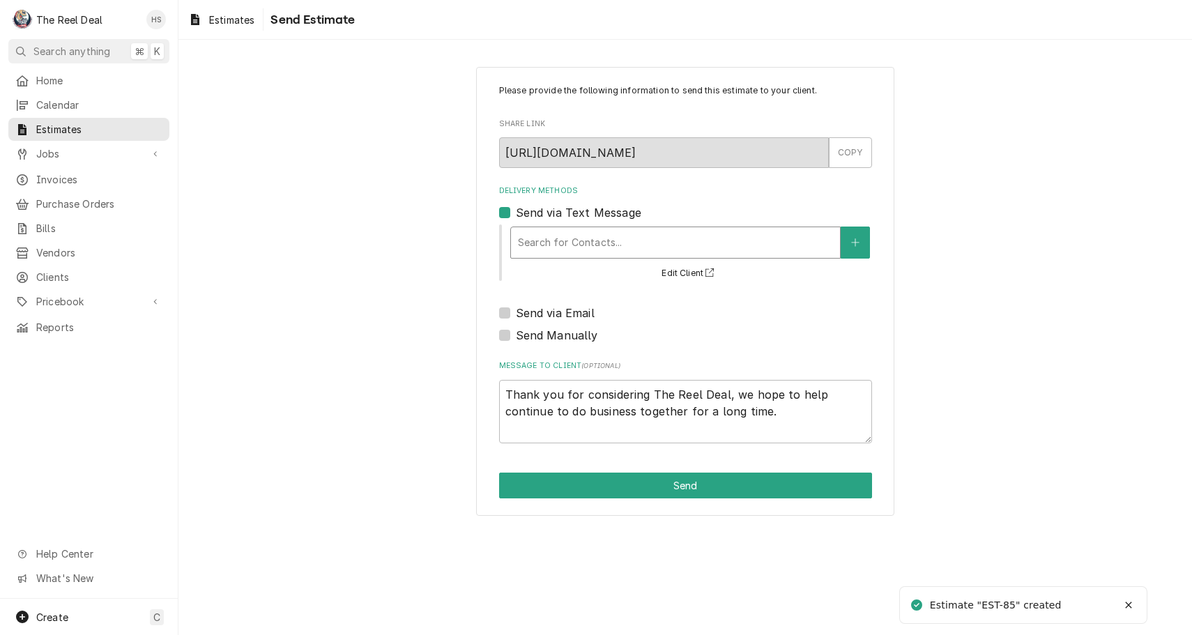
click at [577, 241] on div "Search for Contacts..." at bounding box center [675, 242] width 315 height 15
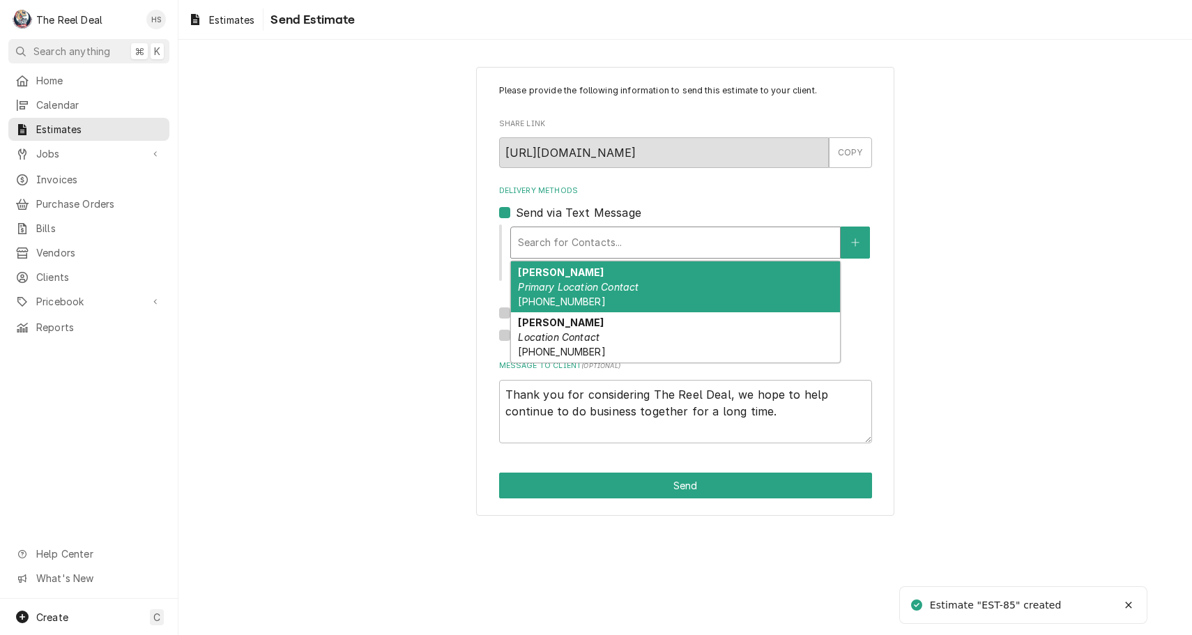
click at [584, 266] on div "[PERSON_NAME] Primary Location Contact [PHONE_NUMBER]" at bounding box center [675, 286] width 329 height 51
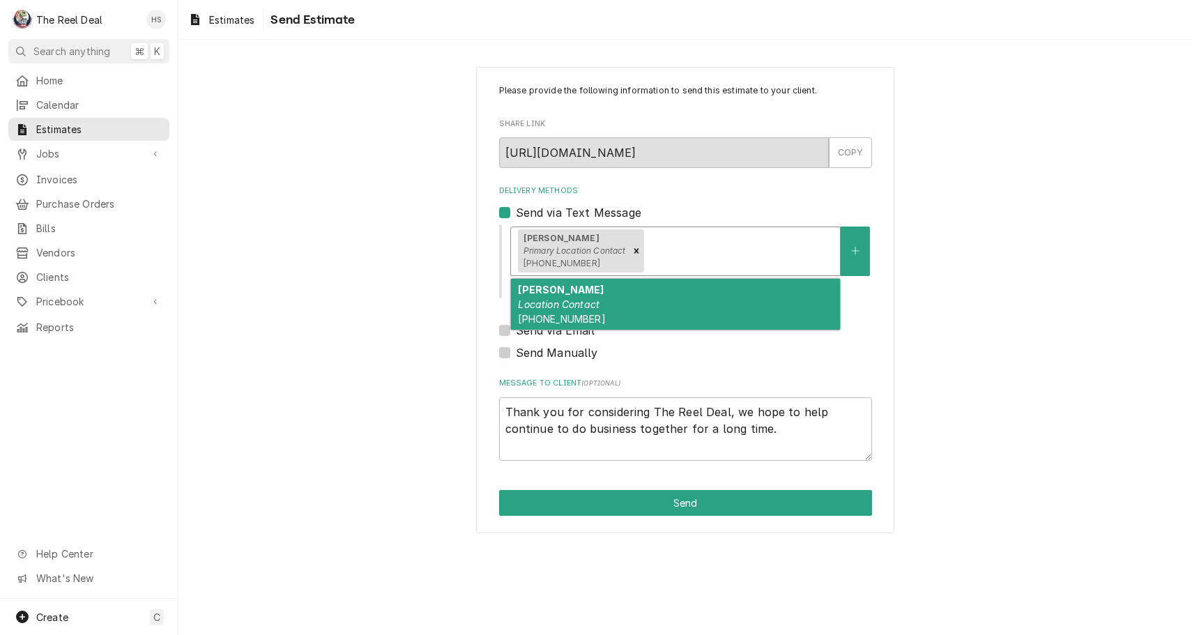
click at [659, 245] on div "Delivery Methods" at bounding box center [739, 250] width 186 height 25
click at [644, 296] on div "[PERSON_NAME] Location Contact [PHONE_NUMBER]" at bounding box center [675, 304] width 329 height 51
type textarea "x"
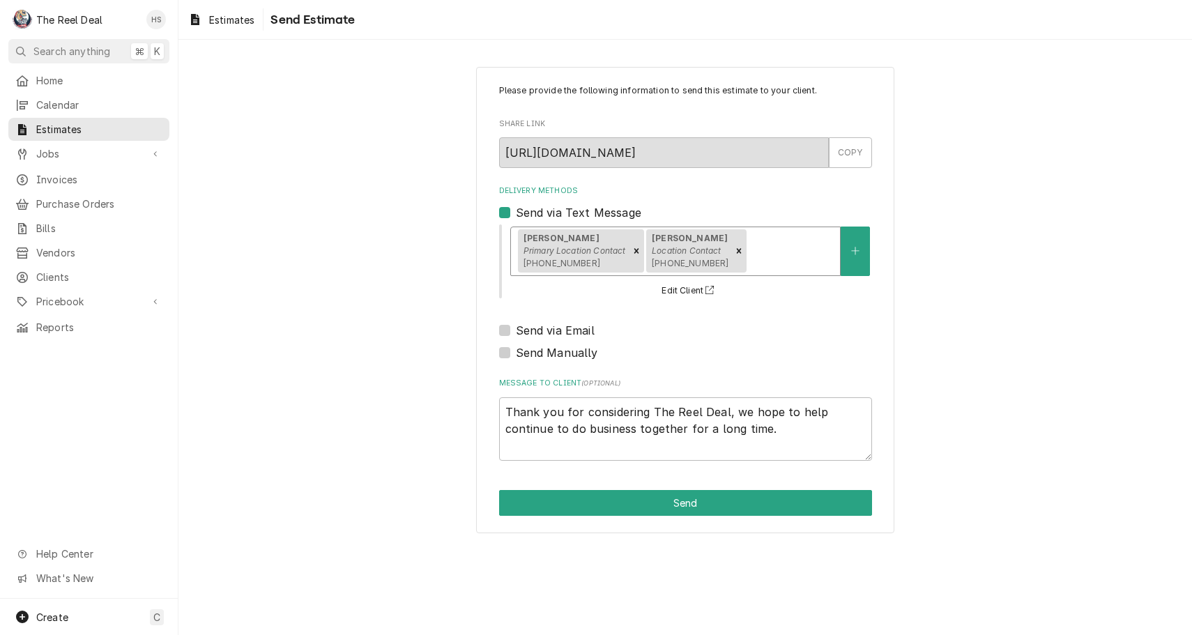
click at [554, 327] on label "Send via Email" at bounding box center [555, 330] width 79 height 17
click at [554, 327] on input "Send via Email" at bounding box center [702, 337] width 373 height 31
checkbox input "true"
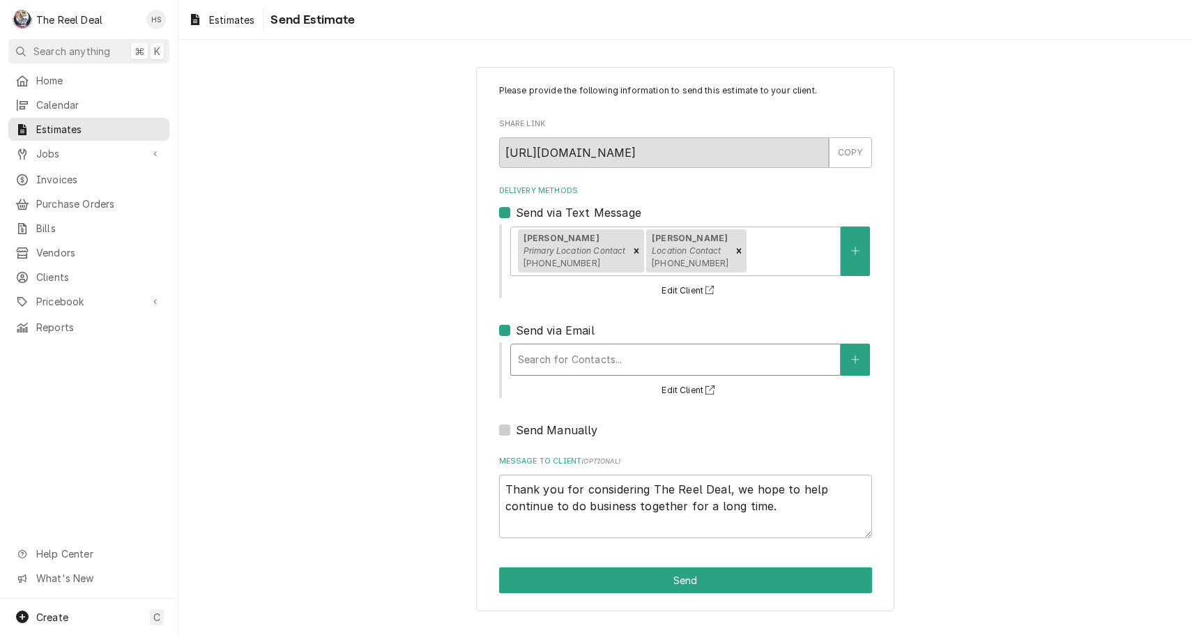
click at [570, 363] on div "Search for Contacts..." at bounding box center [675, 359] width 315 height 15
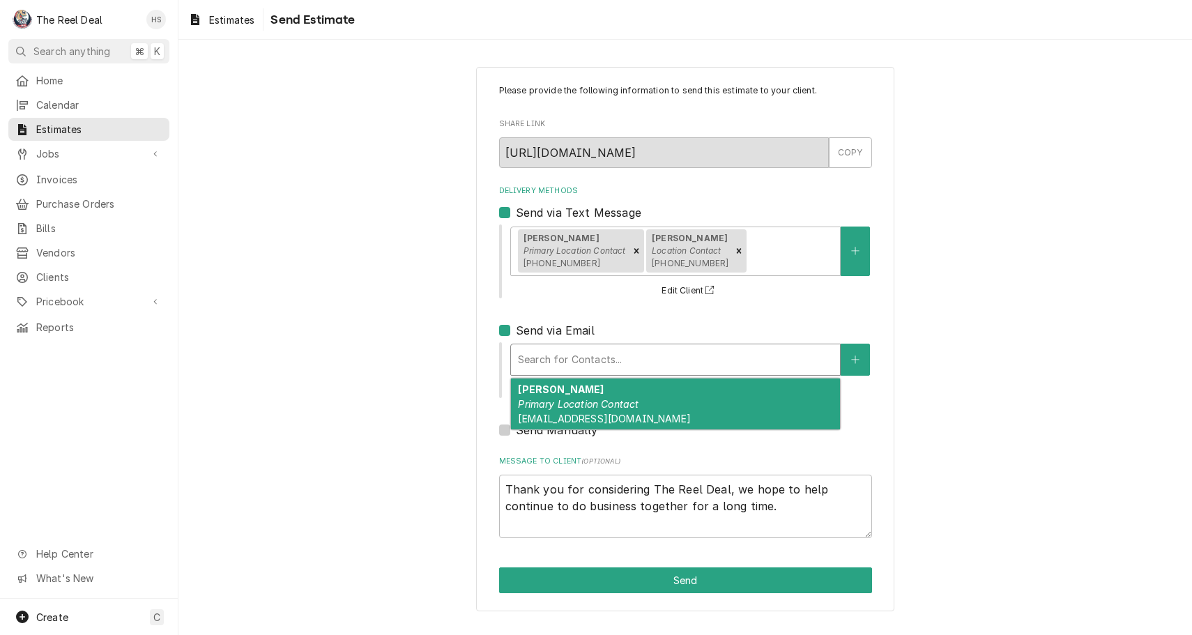
click at [575, 398] on em "Primary Location Contact" at bounding box center [578, 404] width 121 height 12
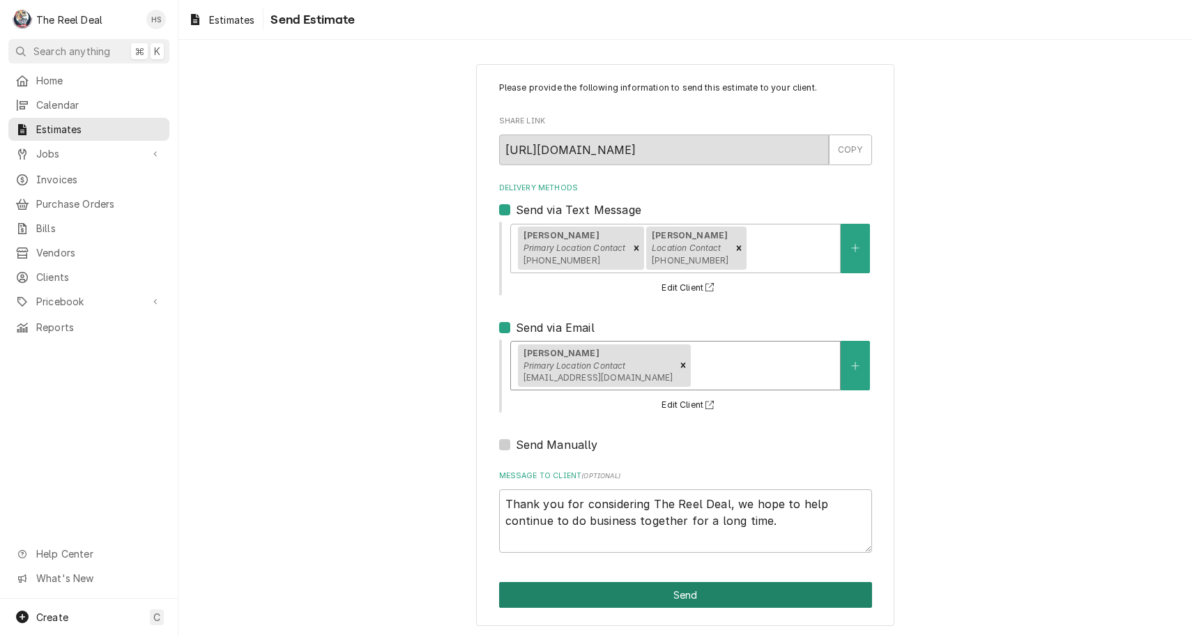
scroll to position [2, 0]
click at [628, 591] on button "Send" at bounding box center [685, 596] width 373 height 26
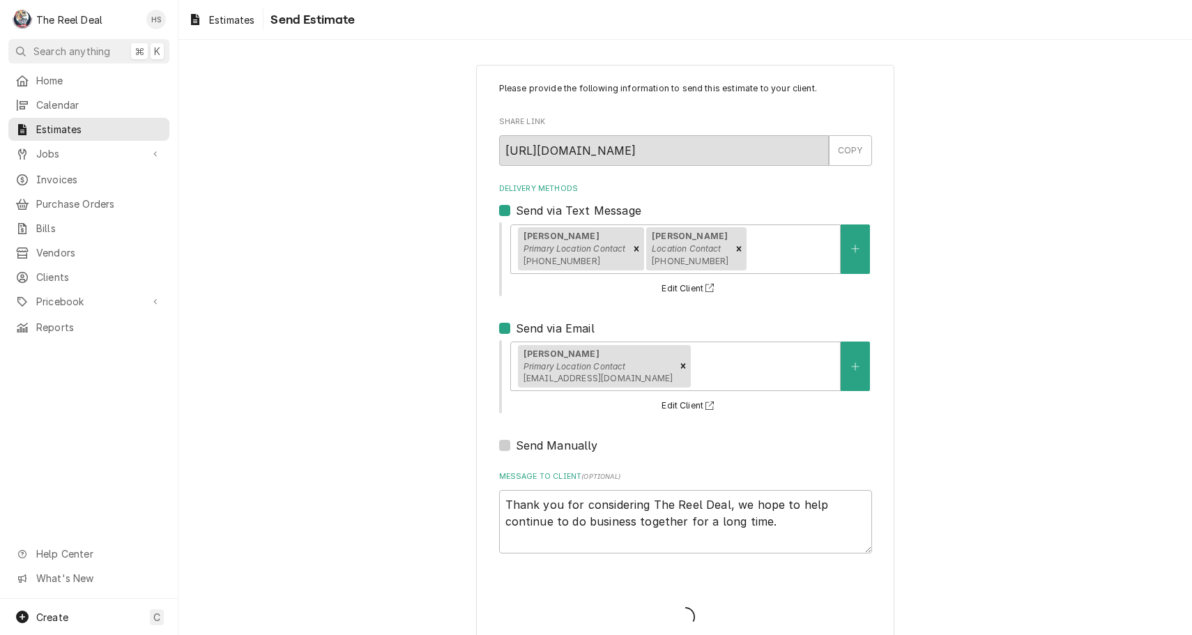
type textarea "x"
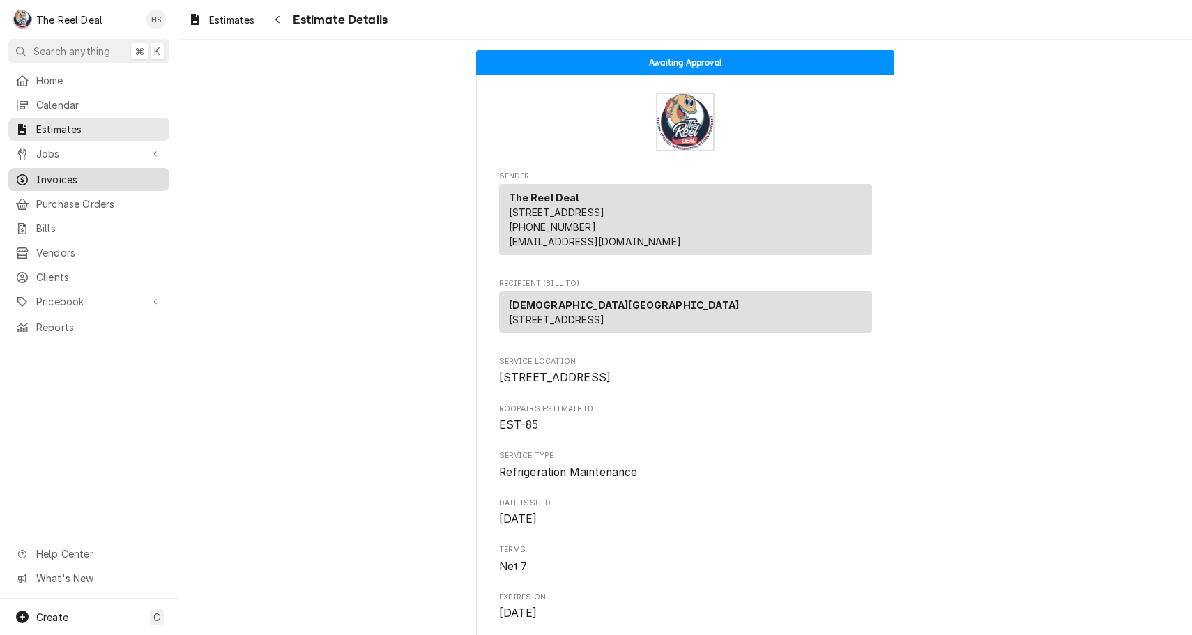
click at [78, 172] on span "Invoices" at bounding box center [99, 179] width 126 height 15
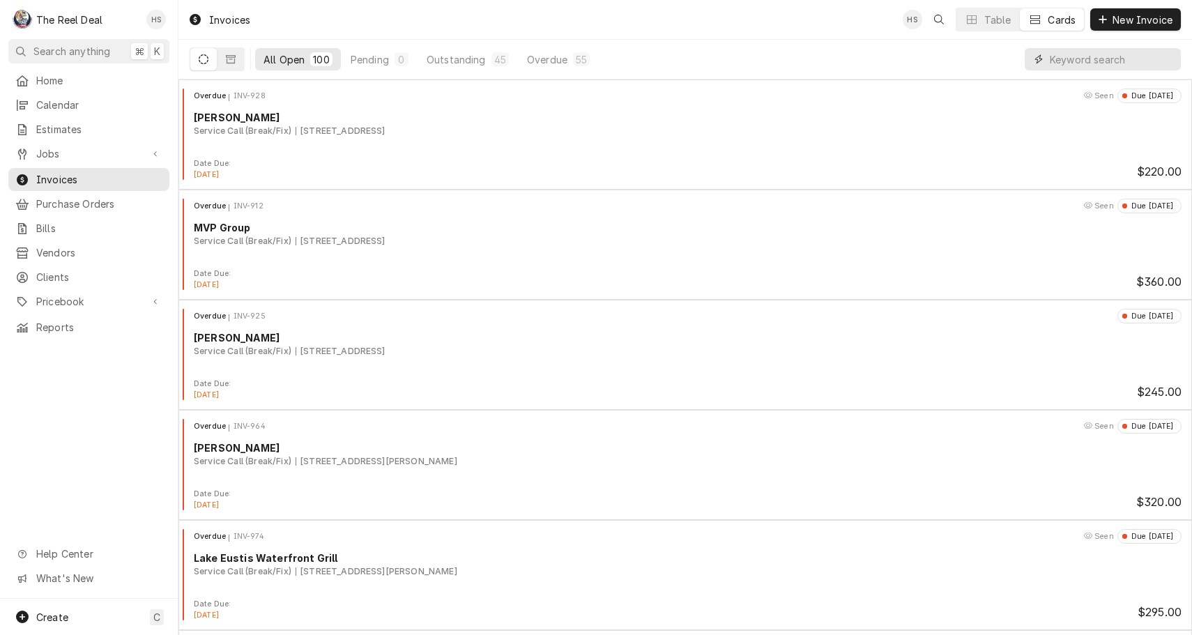
click at [1053, 52] on input "Dynamic Content Wrapper" at bounding box center [1112, 59] width 124 height 22
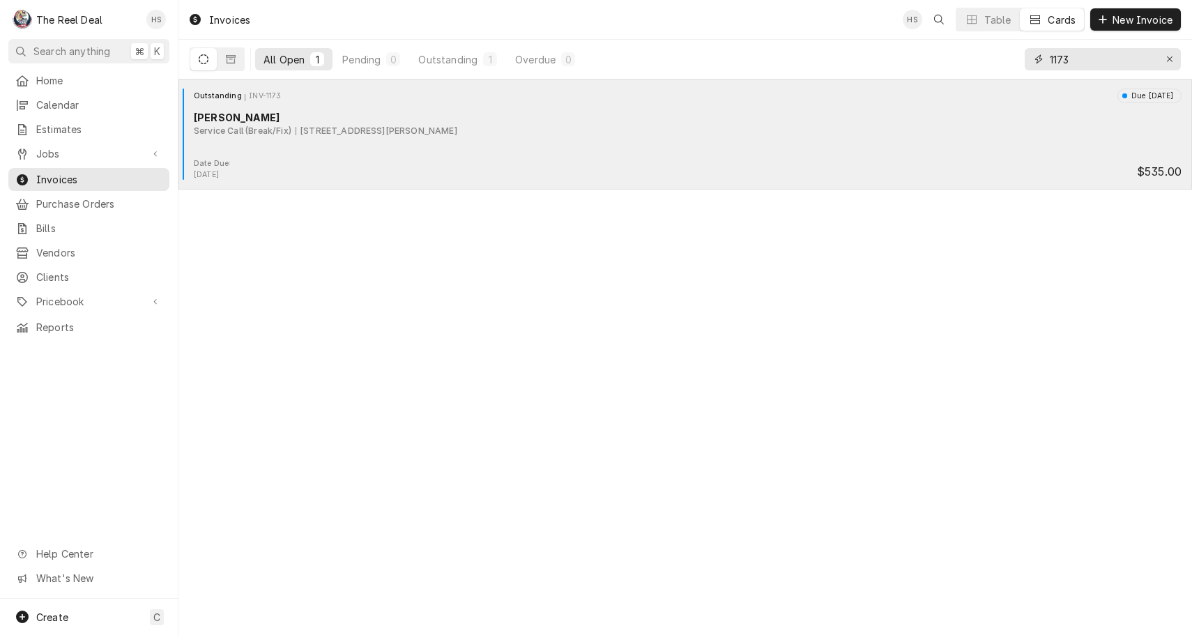
type input "1173"
click at [702, 140] on div "Outstanding INV-1173 Due in 6 days Culver's Service Call (Break/Fix) 9070 W Irl…" at bounding box center [685, 124] width 1003 height 70
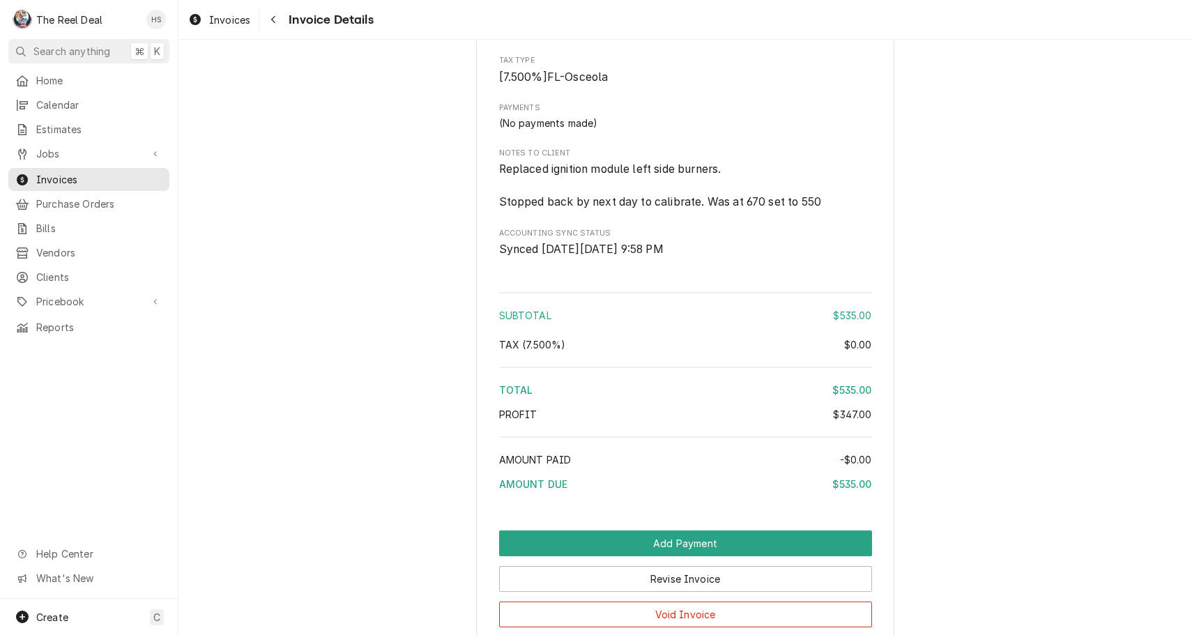
scroll to position [1592, 0]
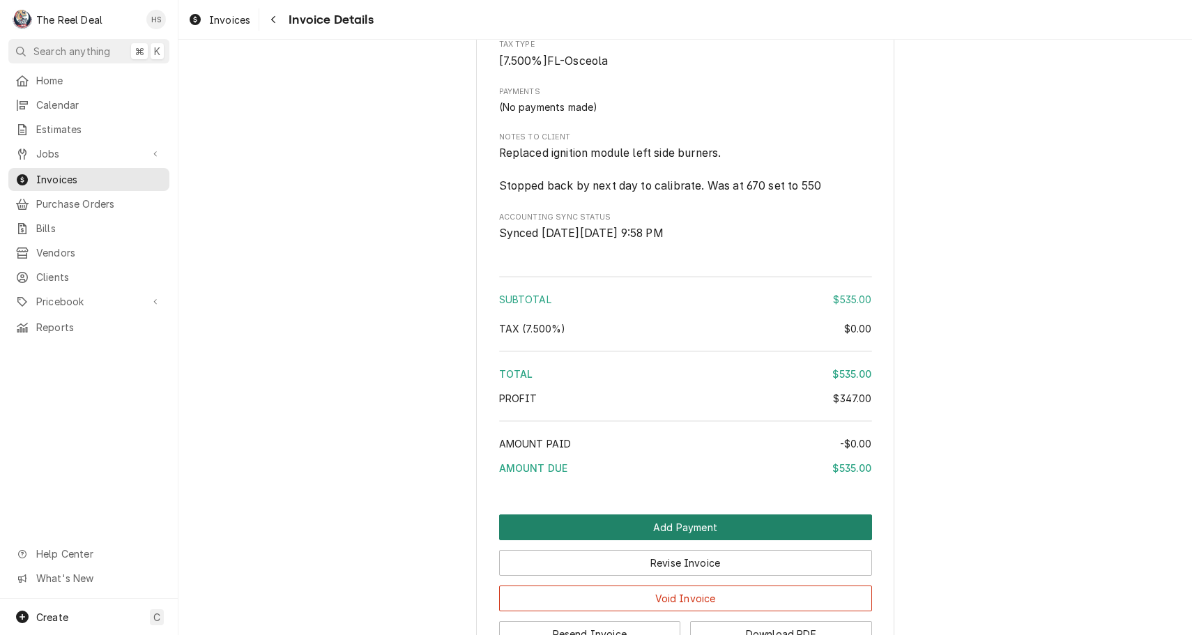
click at [713, 540] on button "Add Payment" at bounding box center [685, 528] width 373 height 26
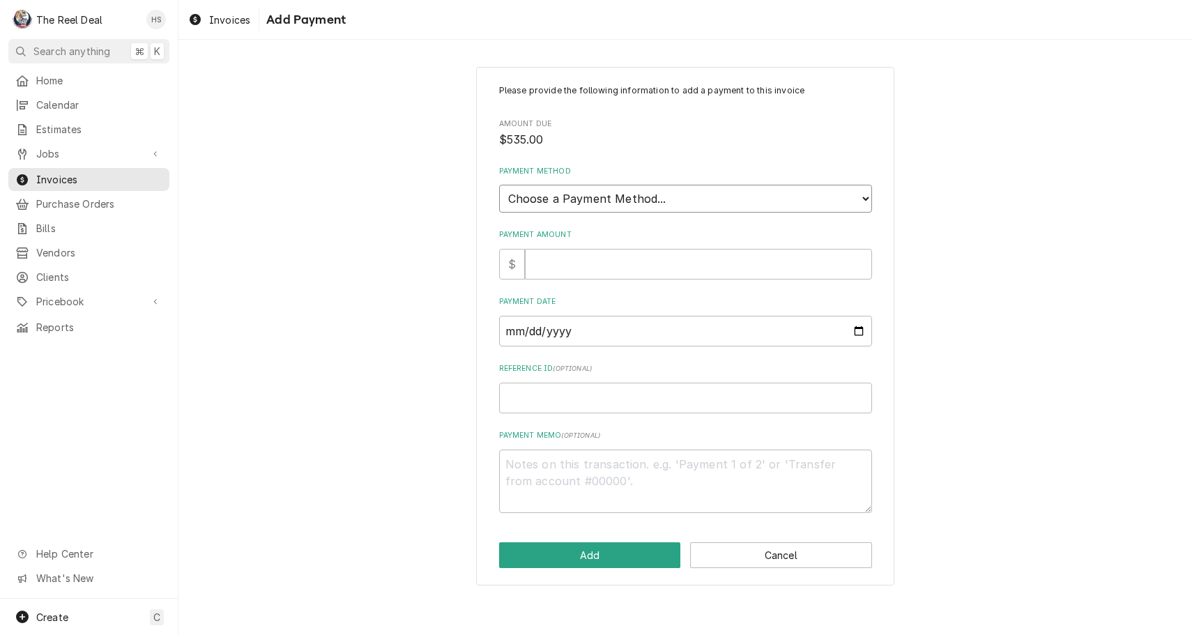
select select "4"
click at [602, 249] on input "Payment Amount" at bounding box center [698, 264] width 347 height 31
type textarea "x"
type input "5"
type textarea "x"
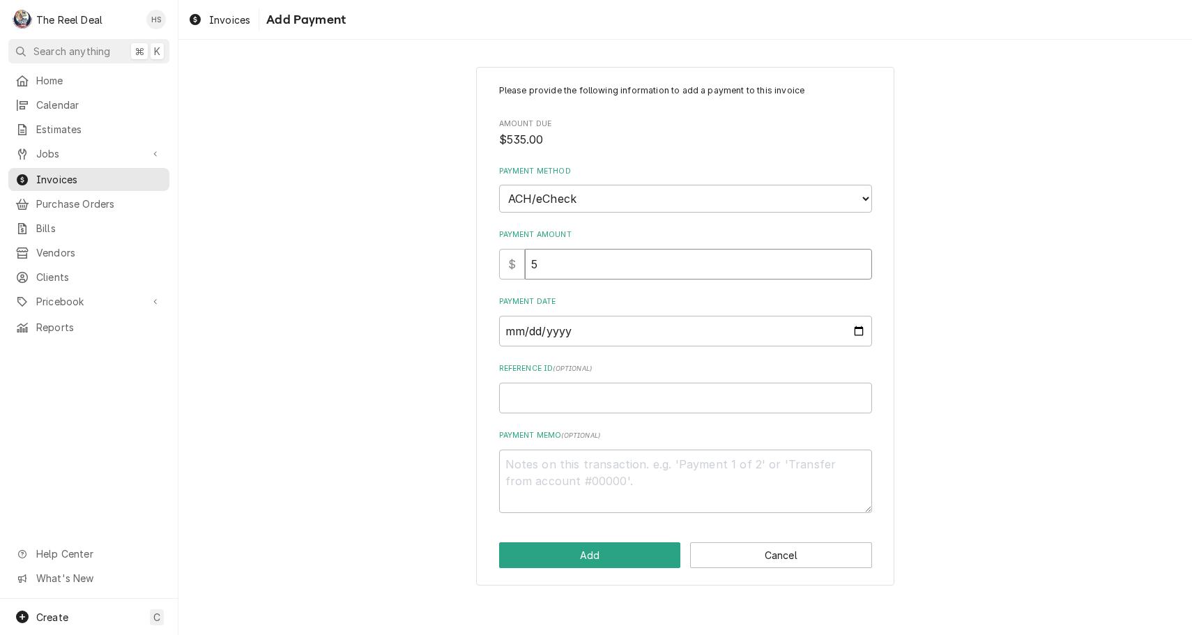
type input "57"
type textarea "x"
type input "573"
click at [584, 542] on button "Add" at bounding box center [590, 555] width 182 height 26
type textarea "x"
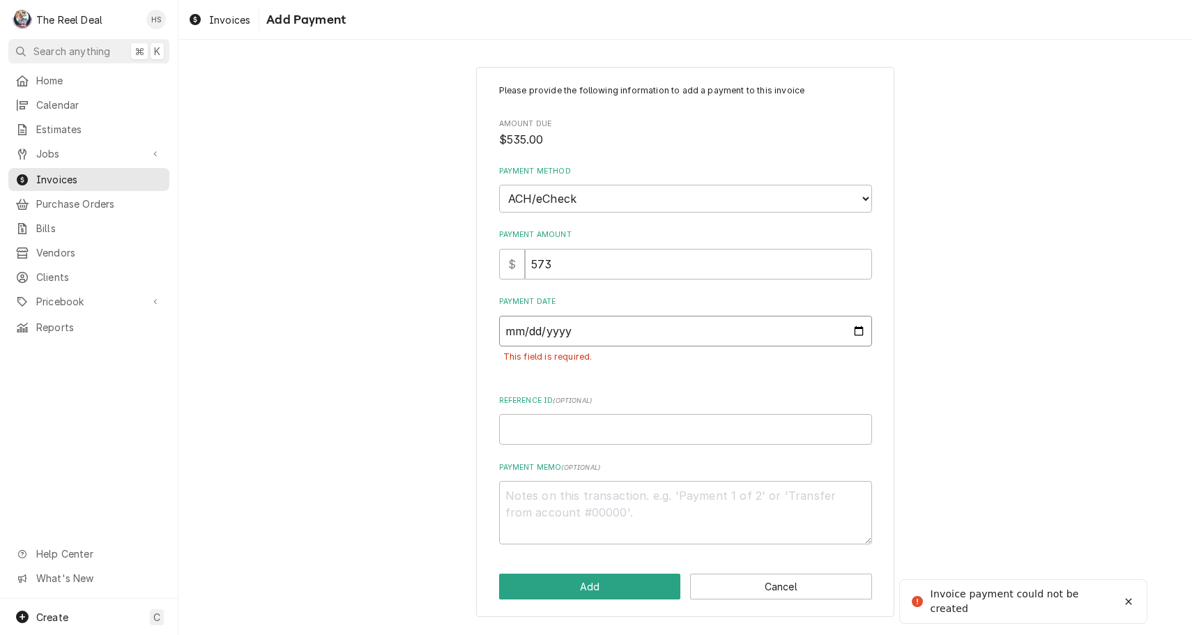
click at [577, 316] on input "Payment Date" at bounding box center [685, 331] width 373 height 31
type input "2025-08-26"
click at [577, 574] on button "Add" at bounding box center [590, 587] width 182 height 26
click at [591, 256] on input "573" at bounding box center [698, 264] width 347 height 31
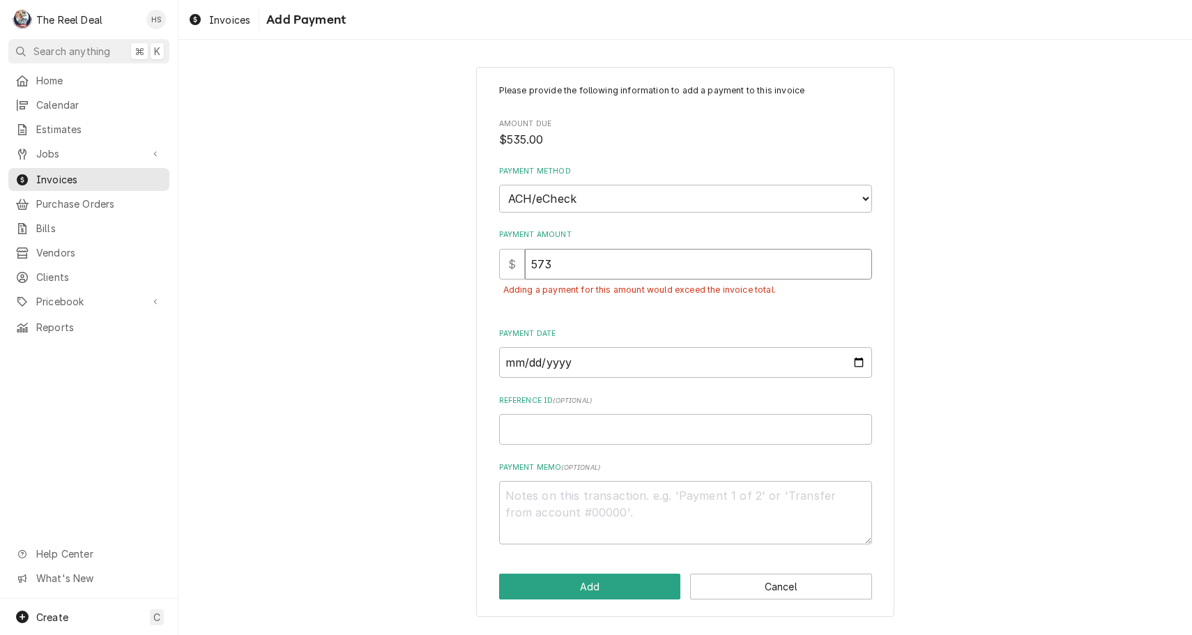
type textarea "x"
type input "5"
type textarea "x"
type input "53"
type textarea "x"
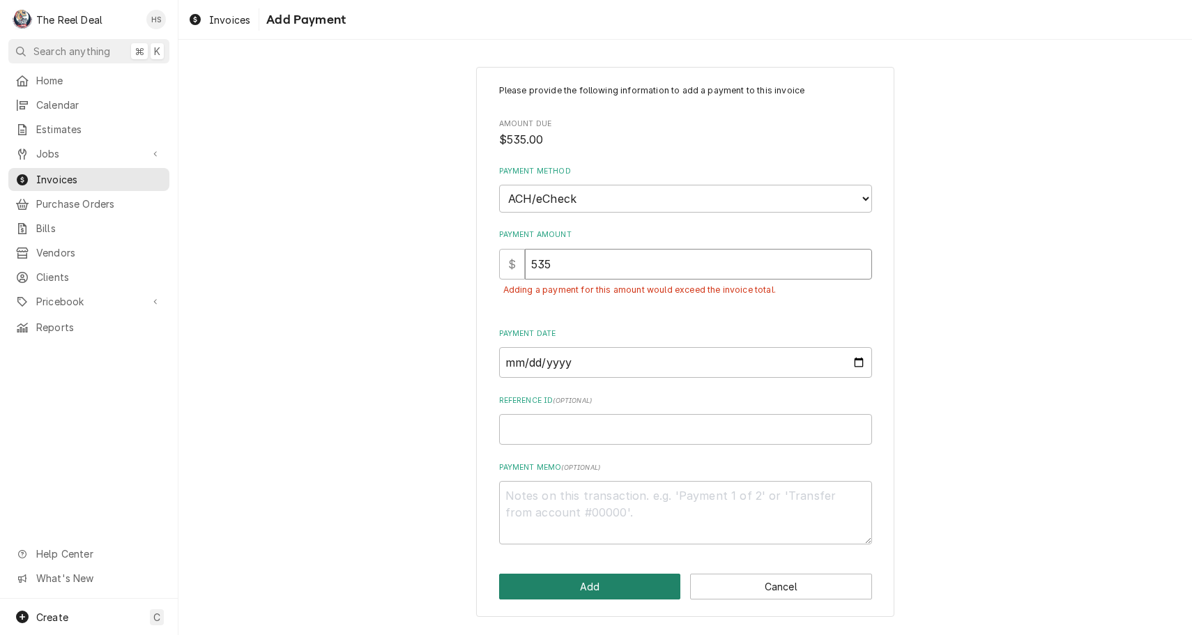
type input "535"
click at [591, 577] on button "Add" at bounding box center [590, 587] width 182 height 26
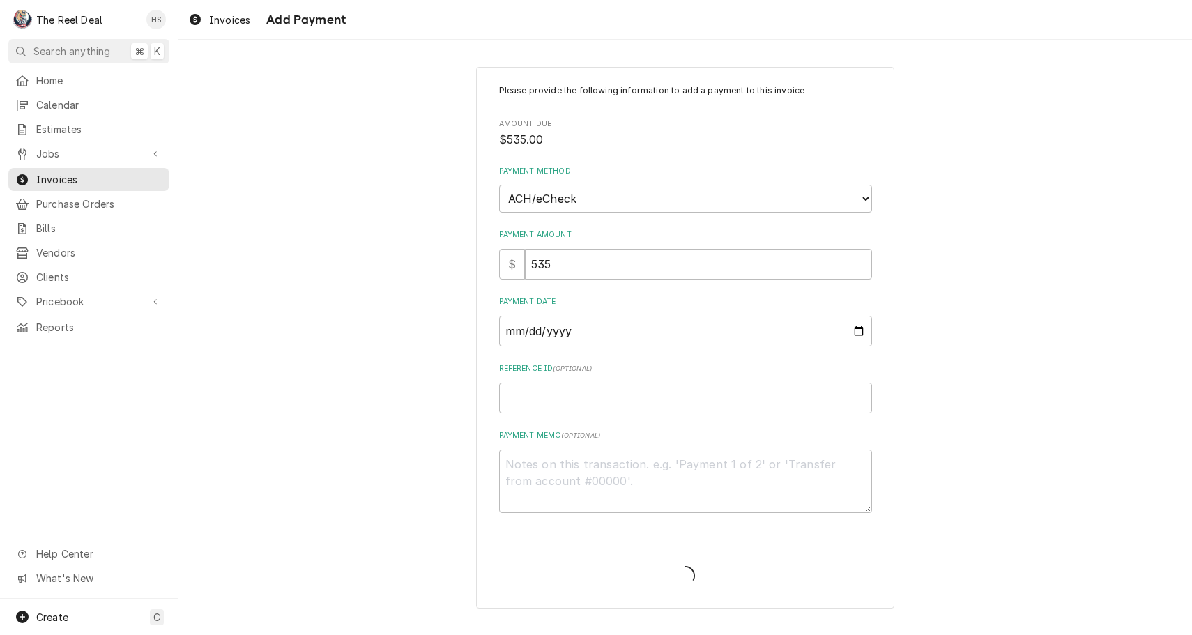
type textarea "x"
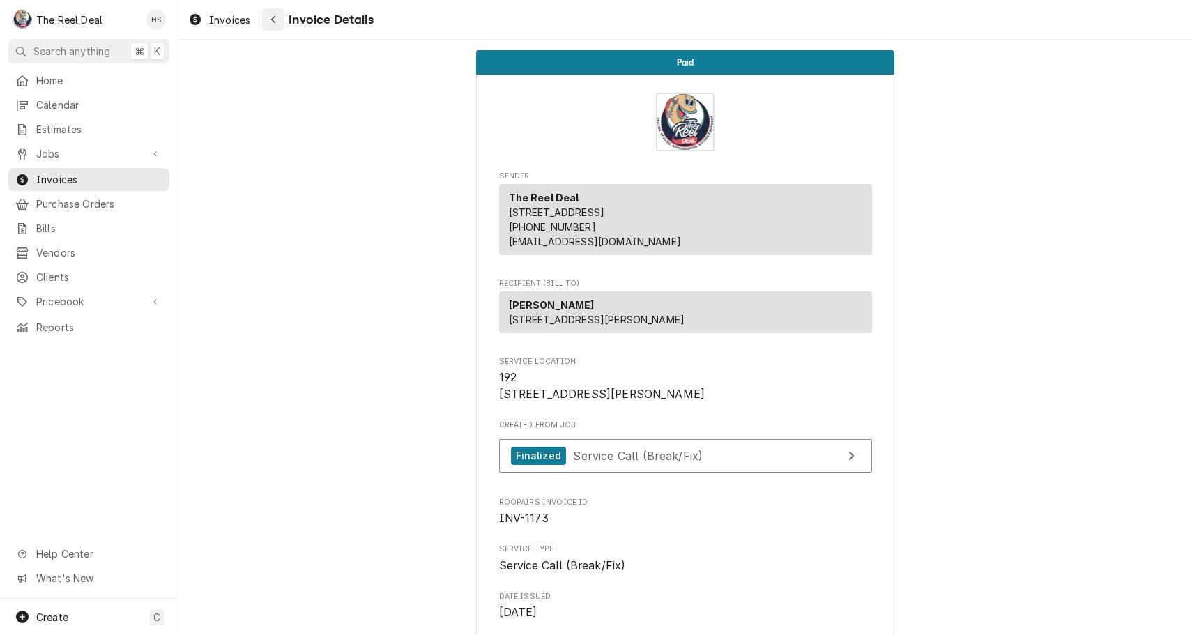
click at [278, 20] on div "Navigate back" at bounding box center [273, 20] width 14 height 14
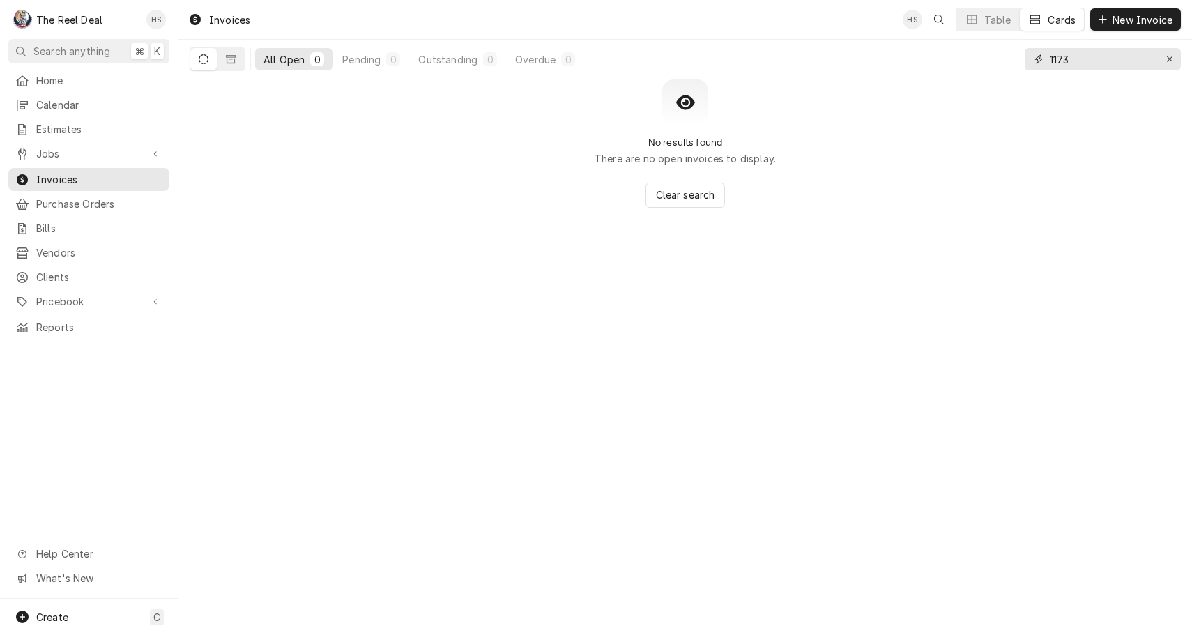
click at [1097, 61] on input "1173" at bounding box center [1102, 59] width 105 height 22
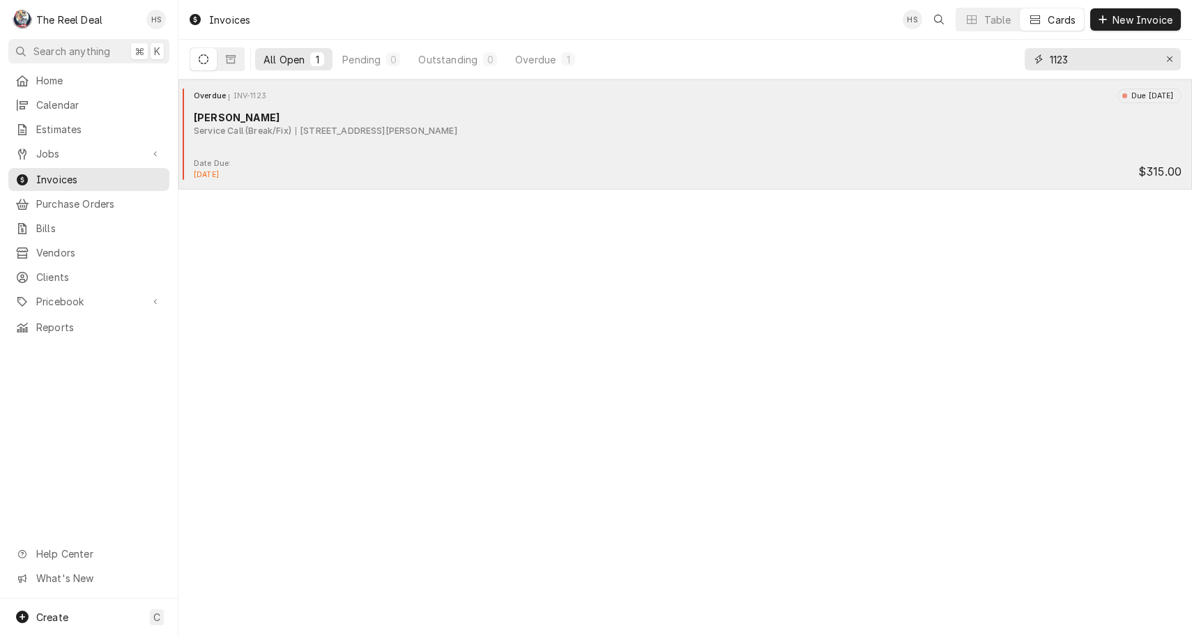
type input "1123"
click at [733, 137] on div "Service Call (Break/Fix) [STREET_ADDRESS][PERSON_NAME]" at bounding box center [688, 131] width 988 height 13
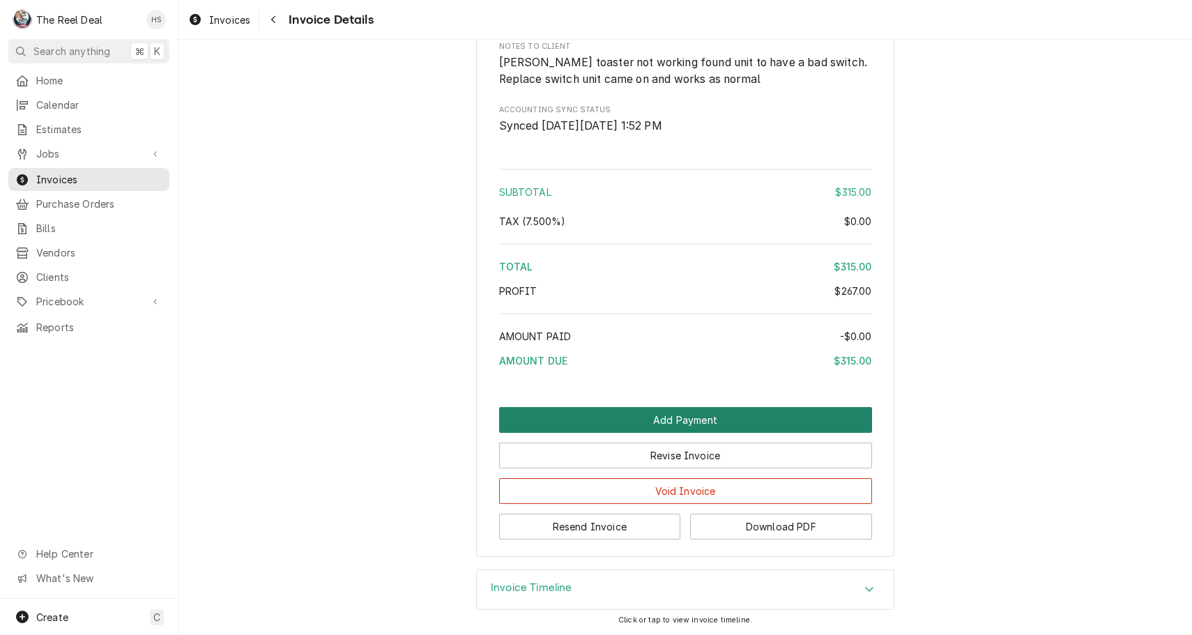
scroll to position [1706, 0]
click at [706, 411] on button "Add Payment" at bounding box center [685, 420] width 373 height 26
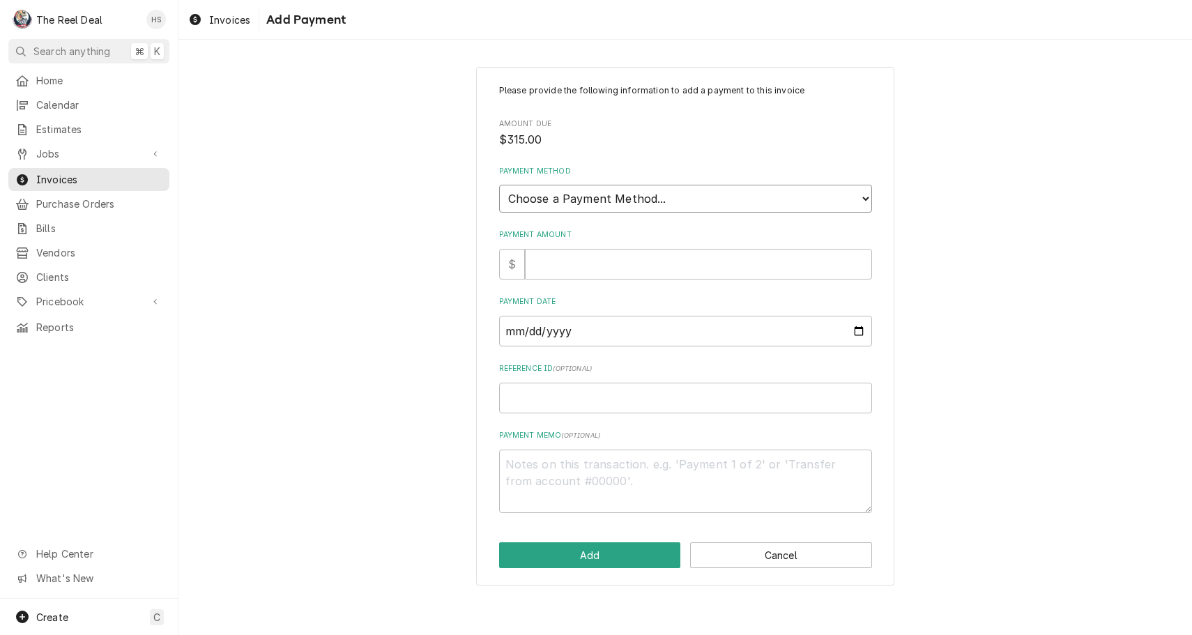
select select "4"
click at [611, 250] on input "Payment Amount" at bounding box center [698, 264] width 347 height 31
type textarea "x"
type input "3"
type textarea "x"
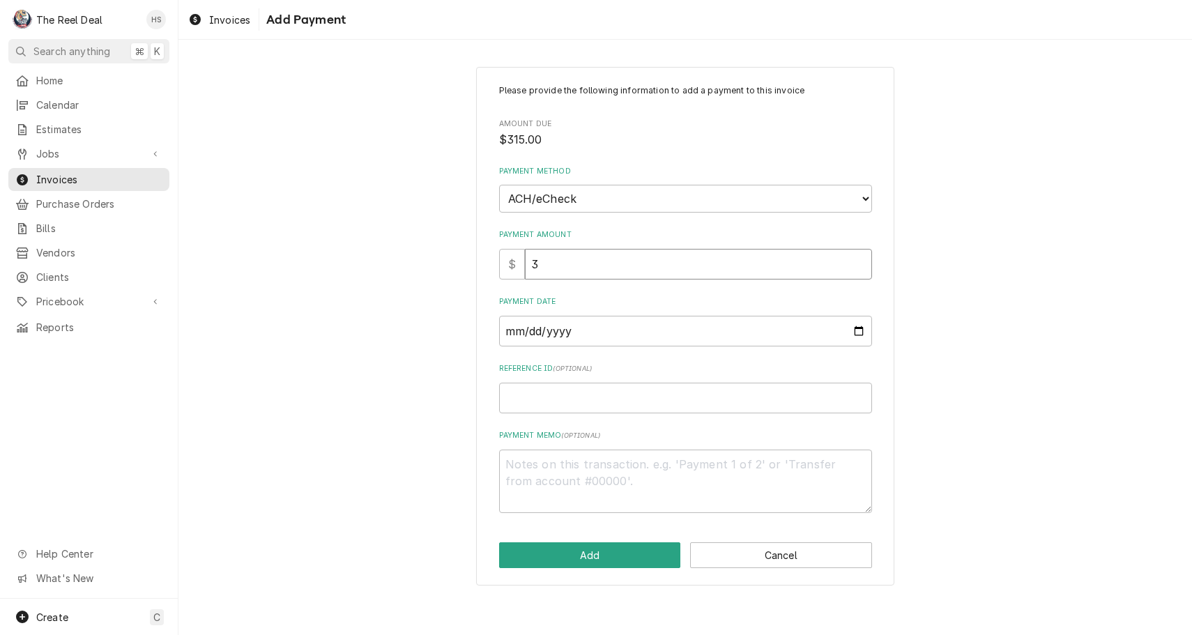
type input "31"
type textarea "x"
type input "315"
click at [593, 316] on input "Payment Date" at bounding box center [685, 331] width 373 height 31
type input "2025-08-26"
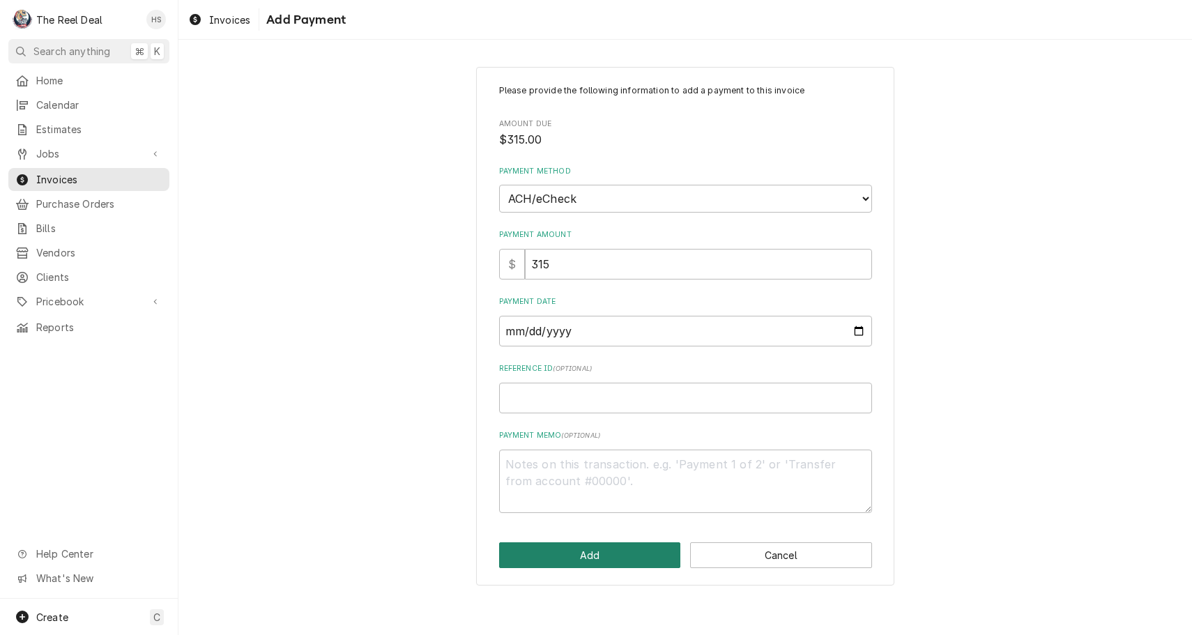
click at [565, 545] on button "Add" at bounding box center [590, 555] width 182 height 26
type textarea "x"
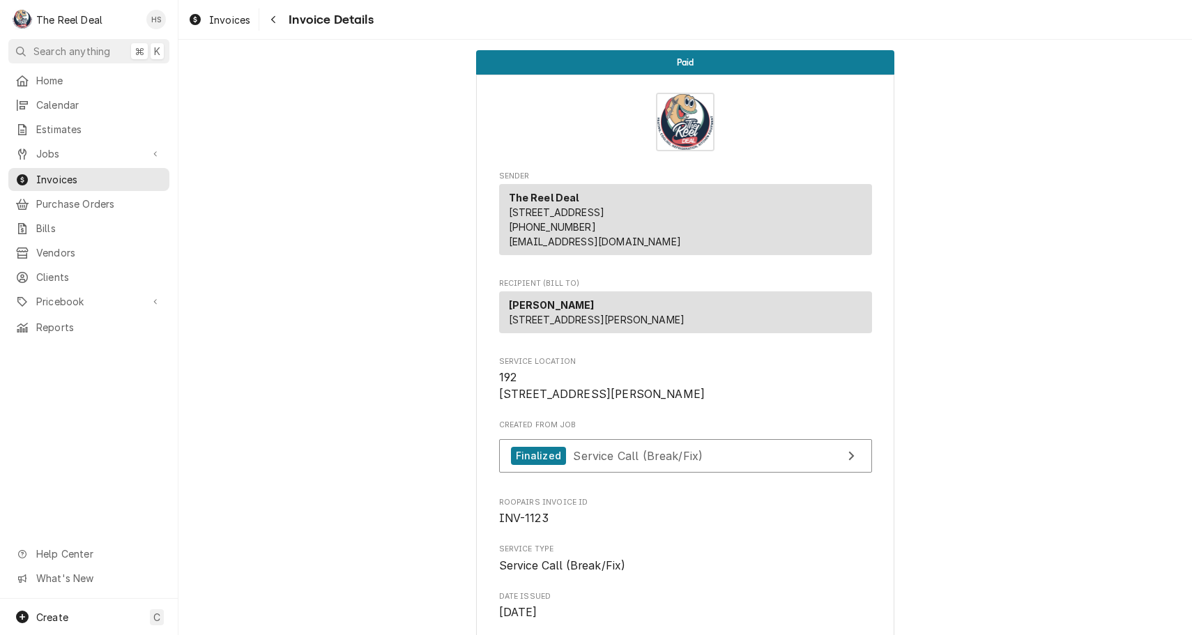
click at [270, 31] on div "Invoices Invoice Details" at bounding box center [685, 19] width 1014 height 39
click at [271, 24] on div "Navigate back" at bounding box center [273, 20] width 14 height 14
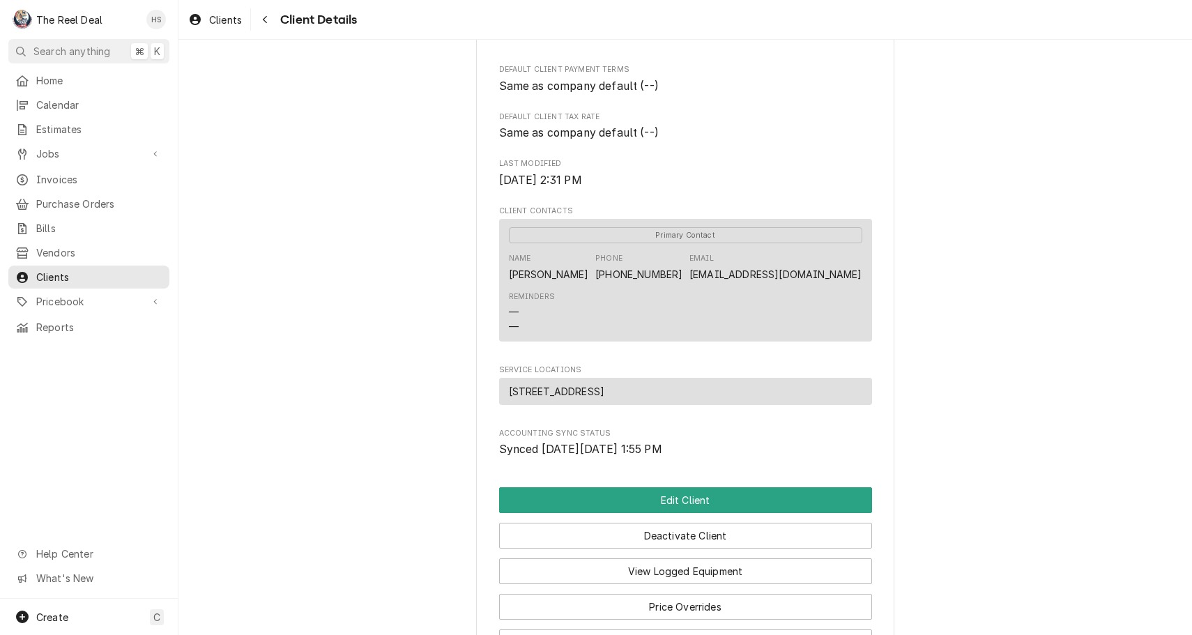
scroll to position [290, 0]
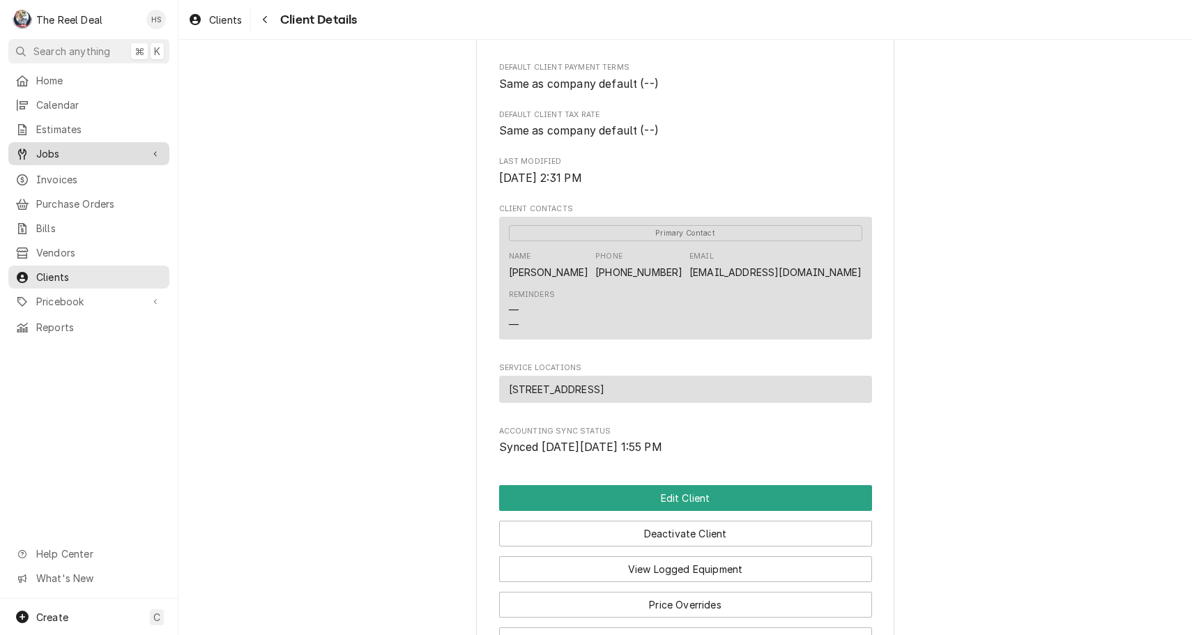
click at [101, 157] on div "Jobs" at bounding box center [88, 153] width 155 height 17
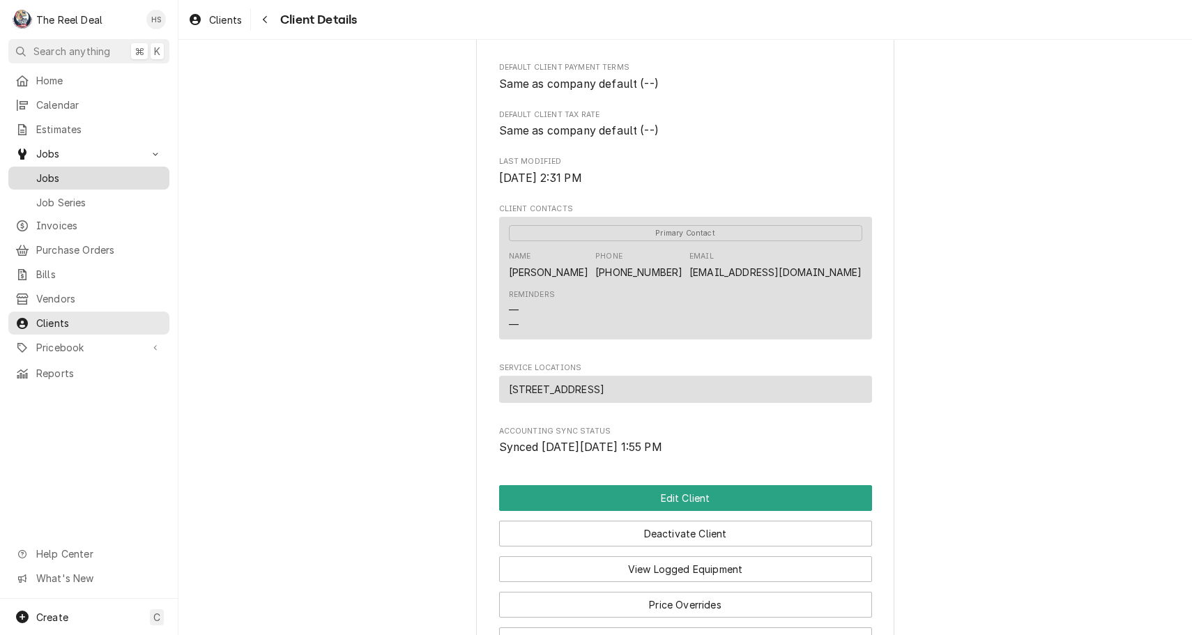
click at [123, 177] on span "Jobs" at bounding box center [99, 178] width 126 height 15
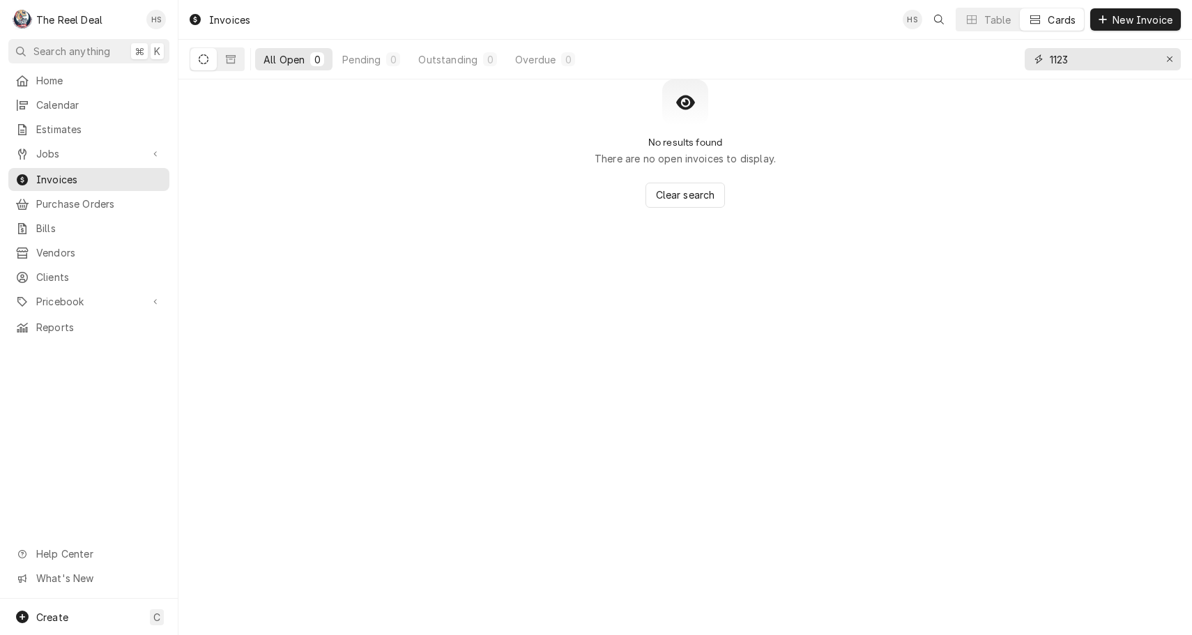
click at [1104, 56] on input "1123" at bounding box center [1102, 59] width 105 height 22
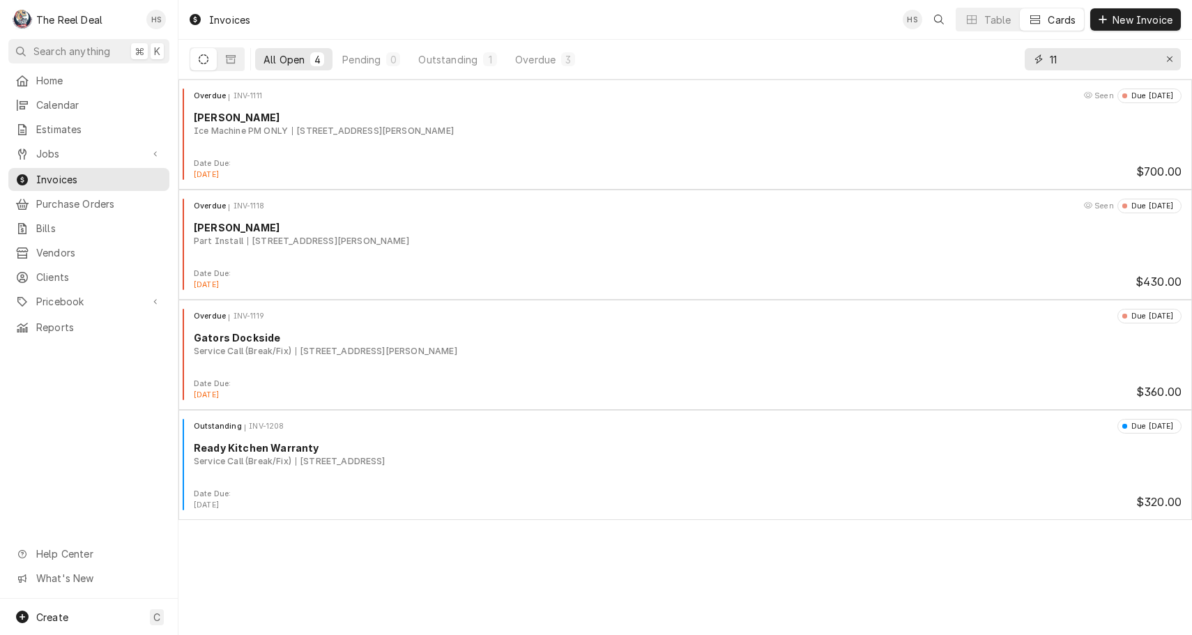
type input "1"
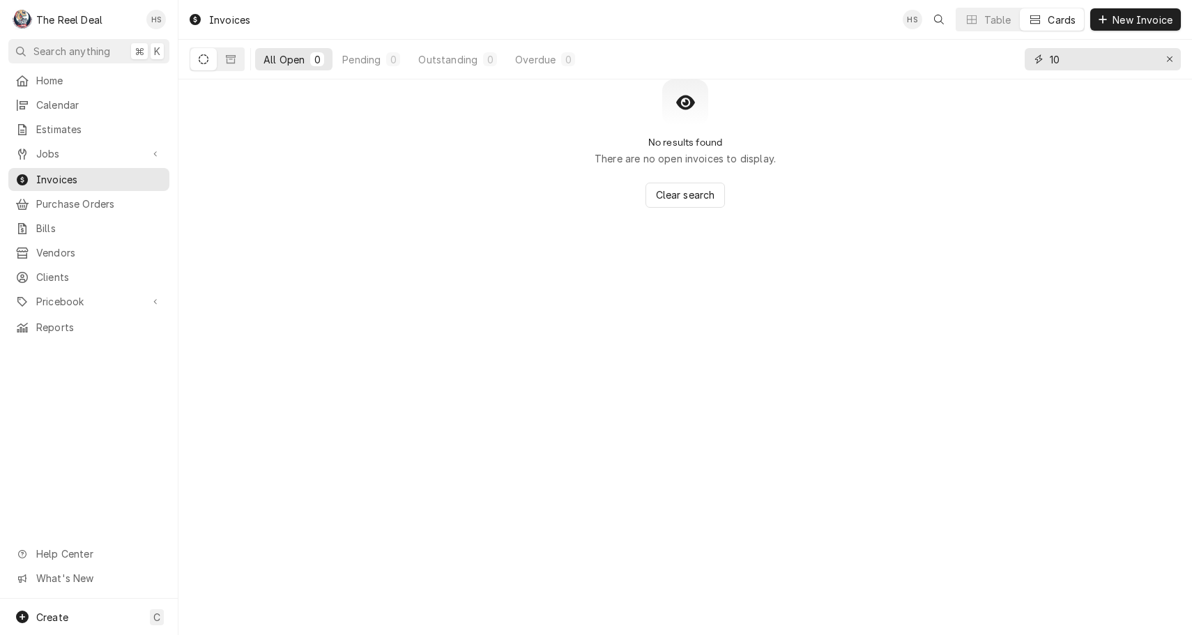
type input "1"
type input "7"
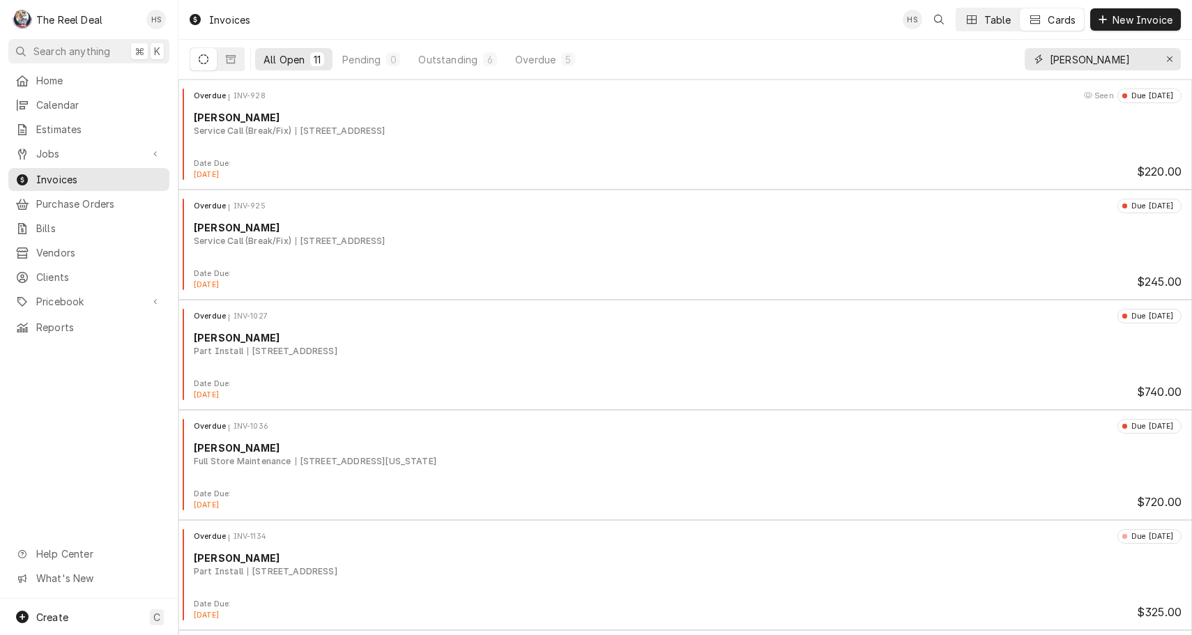
type input "Culver"
click at [978, 20] on button "Table" at bounding box center [988, 19] width 63 height 22
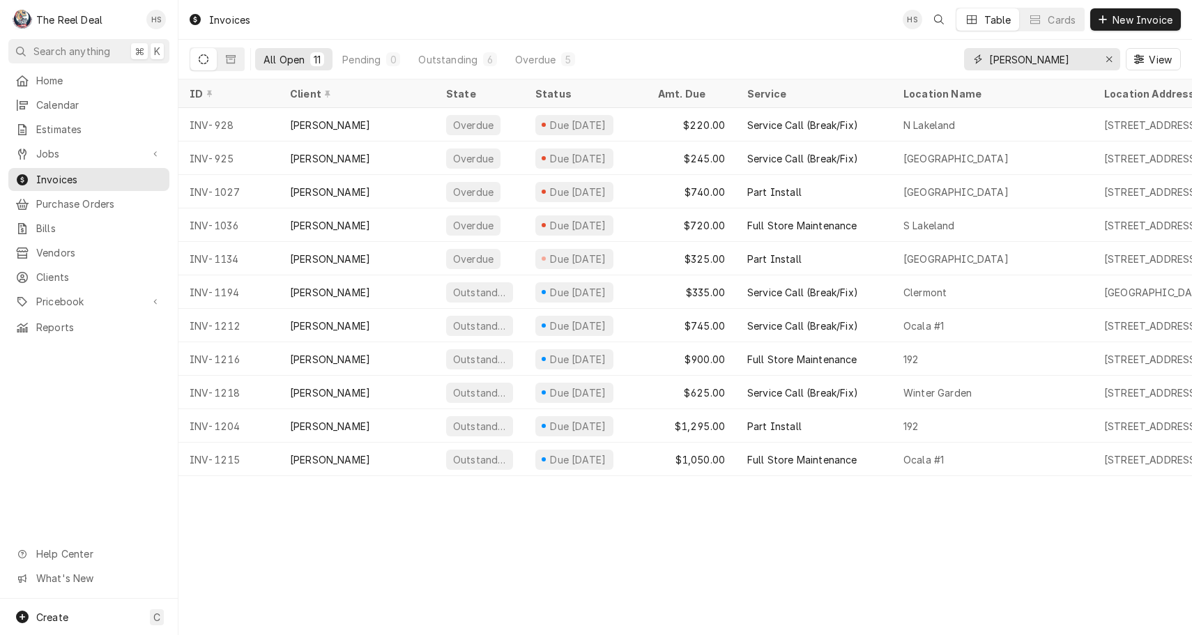
click at [1028, 62] on input "Culver" at bounding box center [1041, 59] width 105 height 22
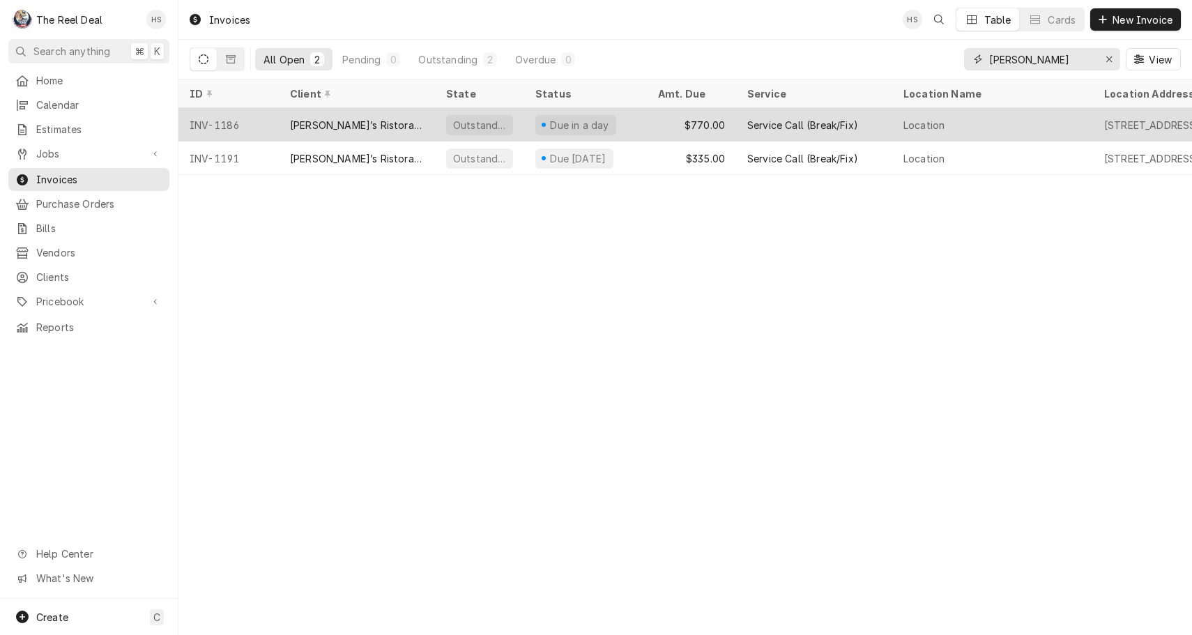
type input "[PERSON_NAME]"
click at [737, 125] on div "Service Call (Break/Fix)" at bounding box center [814, 124] width 156 height 33
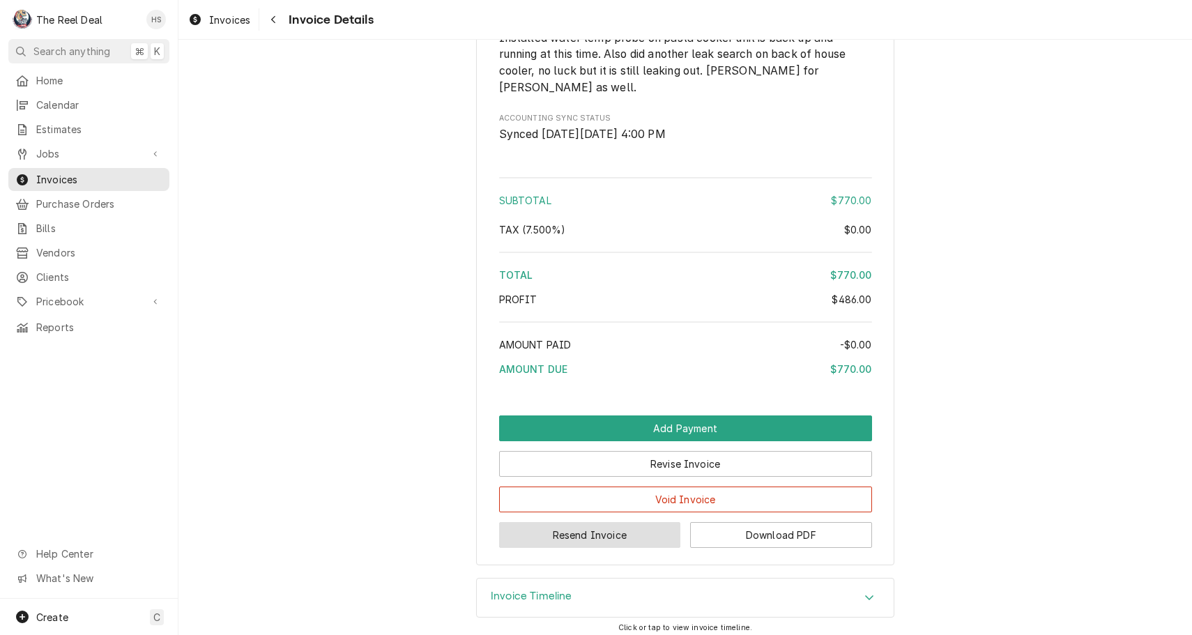
scroll to position [1768, 0]
click at [588, 528] on button "Resend Invoice" at bounding box center [590, 536] width 182 height 26
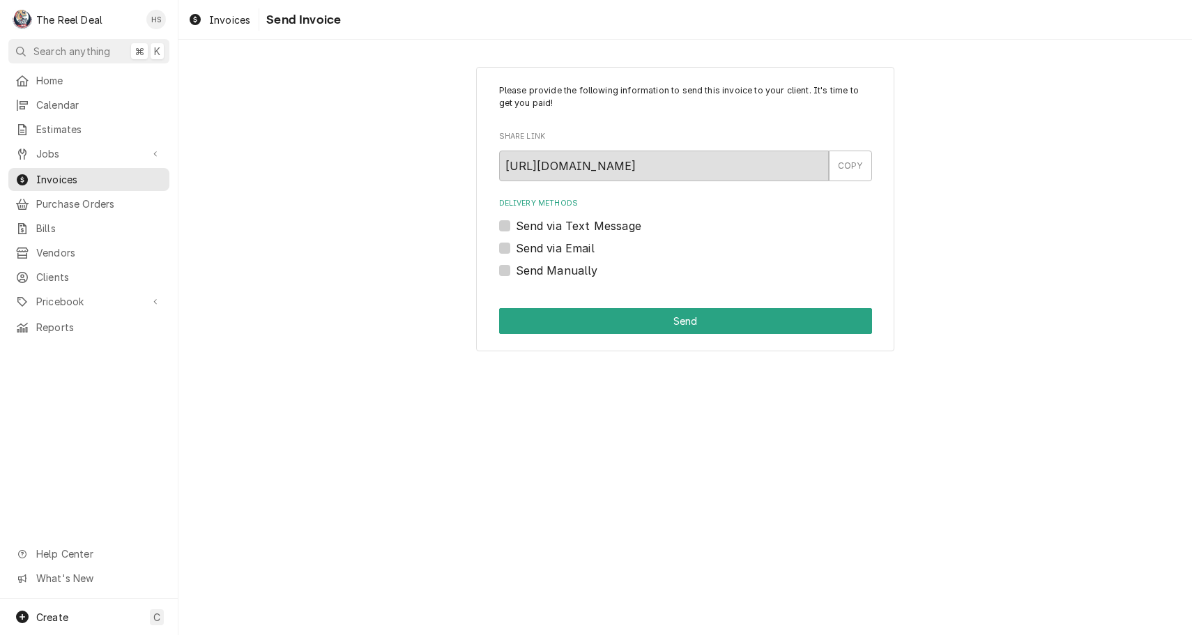
click at [557, 248] on label "Send via Email" at bounding box center [555, 248] width 79 height 17
click at [557, 248] on input "Send via Email" at bounding box center [702, 255] width 373 height 31
checkbox input "true"
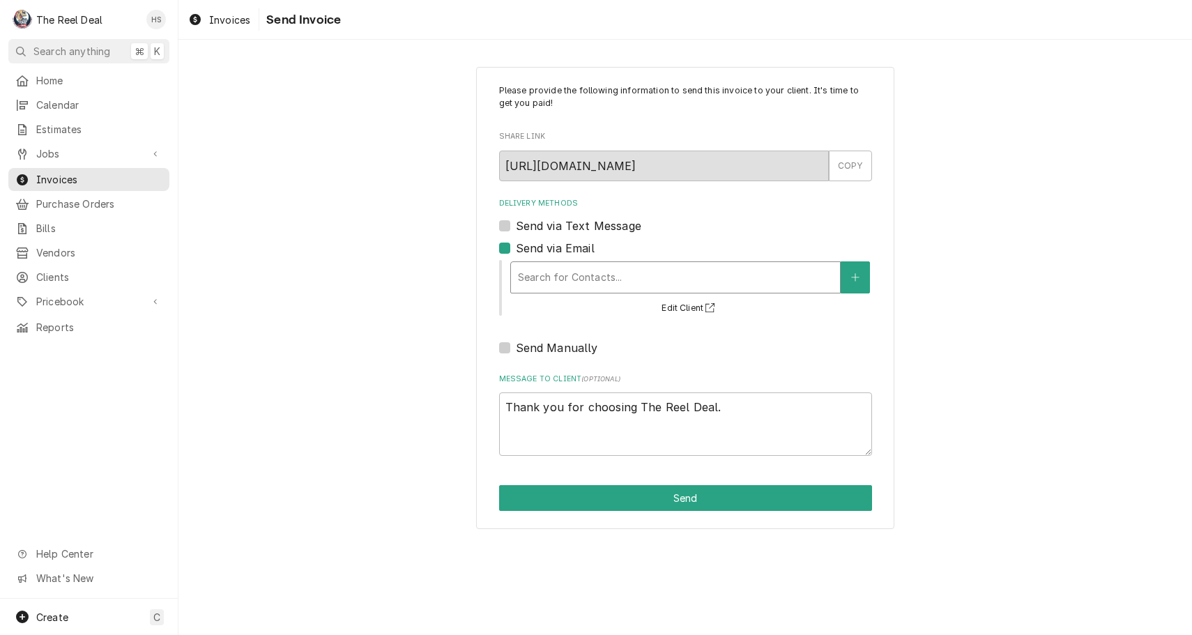
click at [576, 282] on div "Search for Contacts..." at bounding box center [675, 277] width 315 height 15
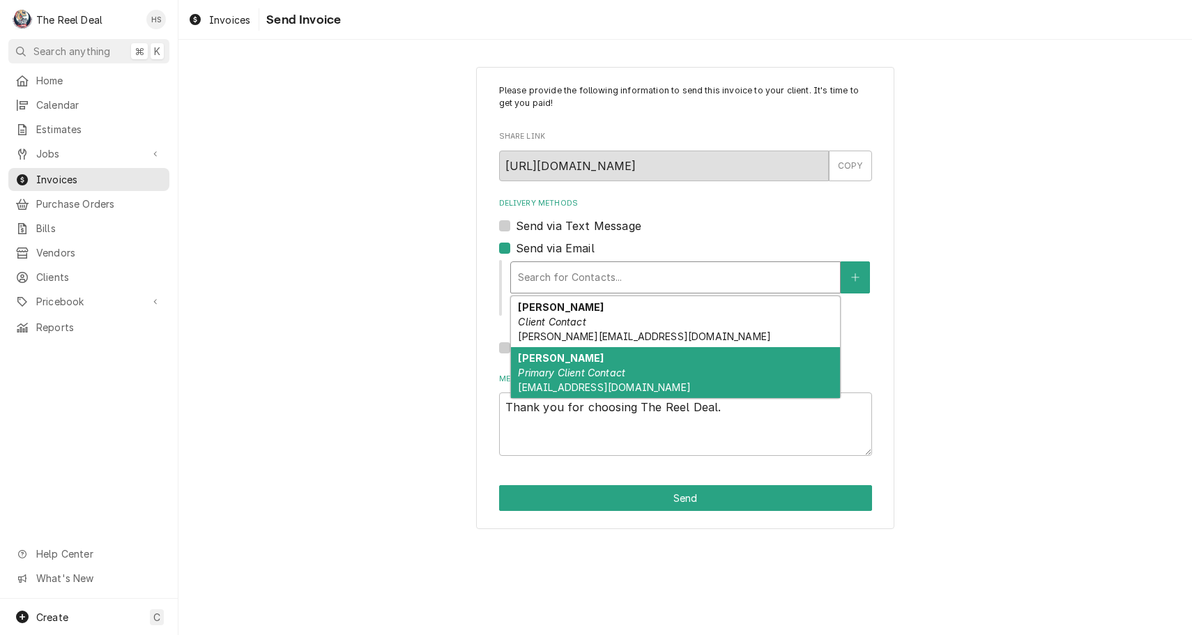
click at [591, 377] on em "Primary Client Contact" at bounding box center [571, 373] width 107 height 12
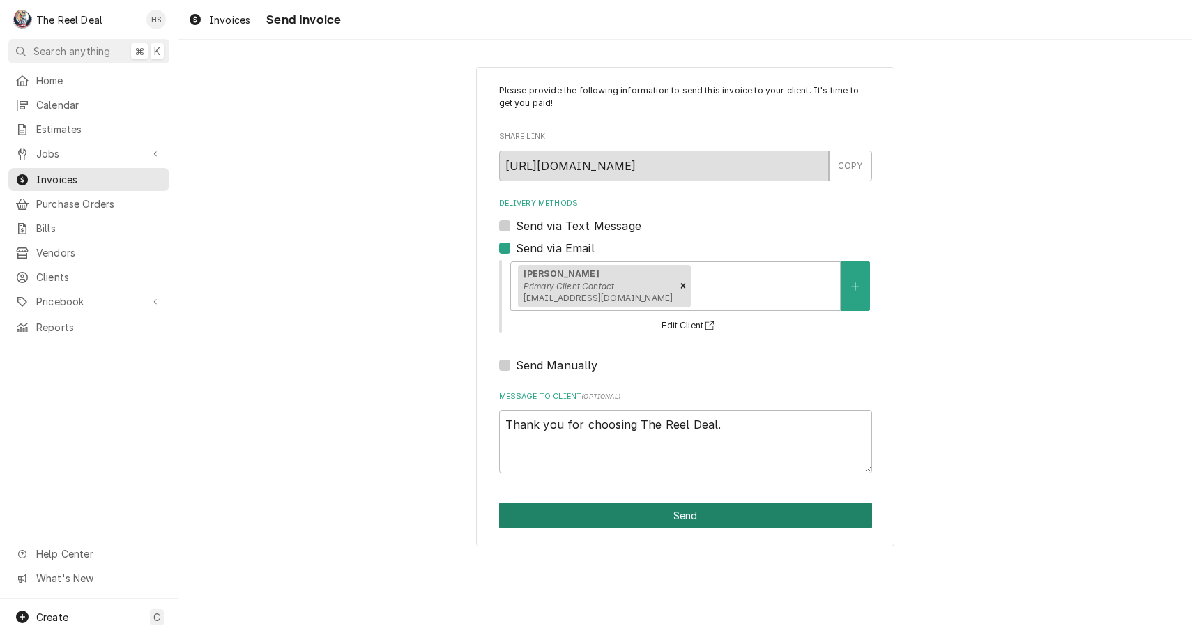
click at [620, 509] on button "Send" at bounding box center [685, 516] width 373 height 26
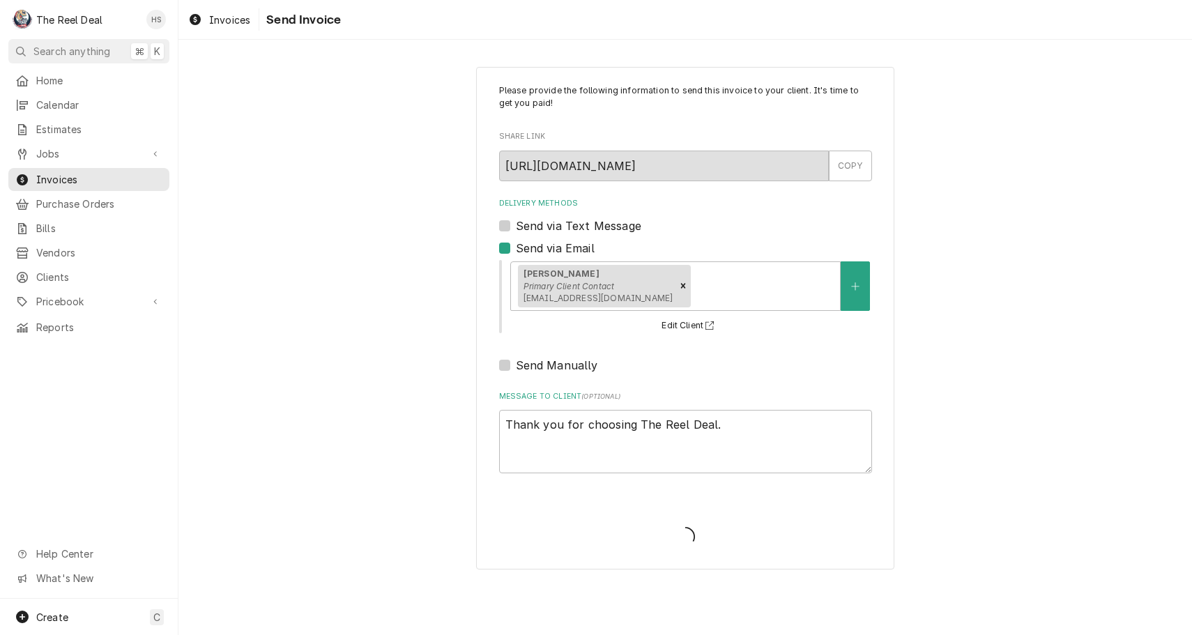
type textarea "x"
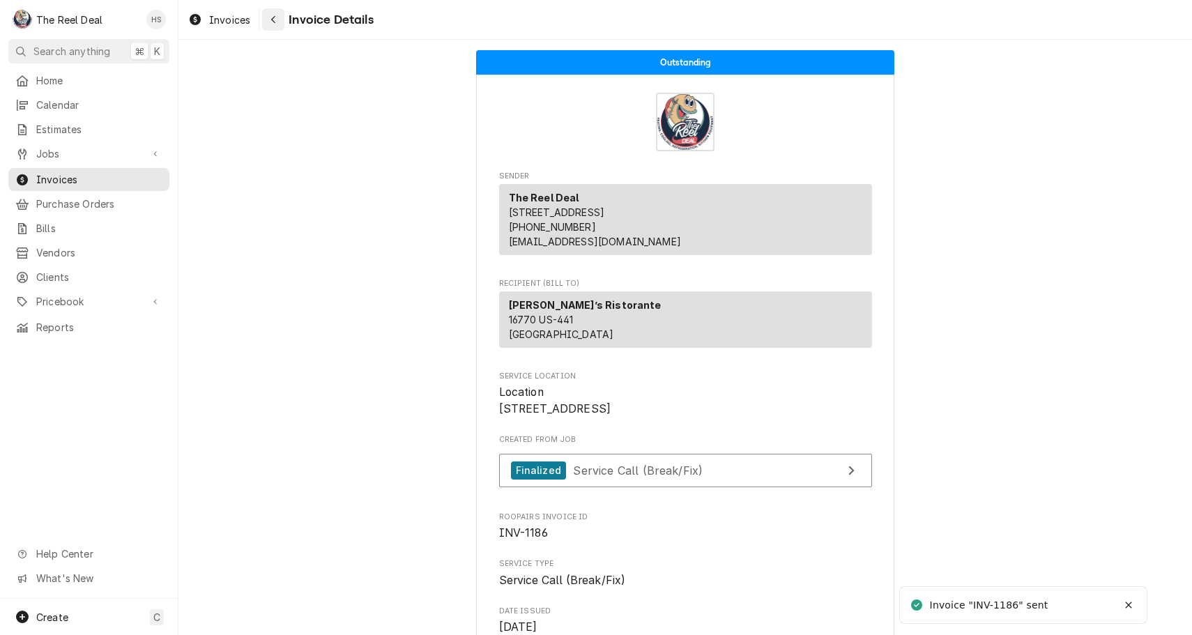
click at [277, 24] on div "Navigate back" at bounding box center [273, 20] width 14 height 14
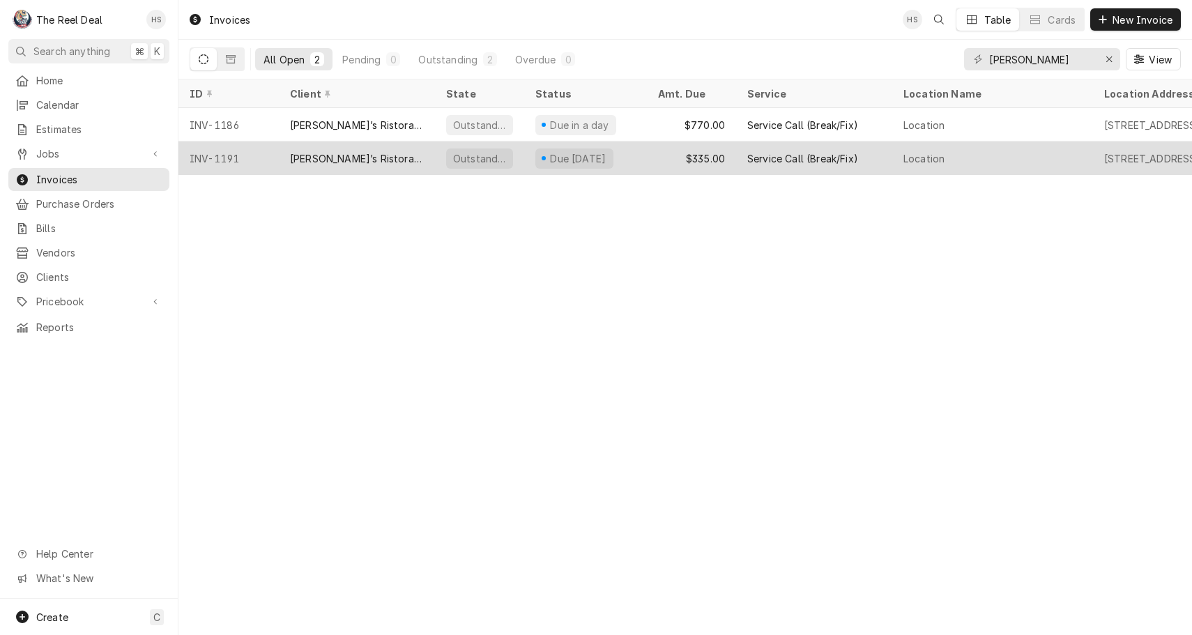
click at [353, 155] on div "[PERSON_NAME]’s Ristorante" at bounding box center [357, 158] width 134 height 15
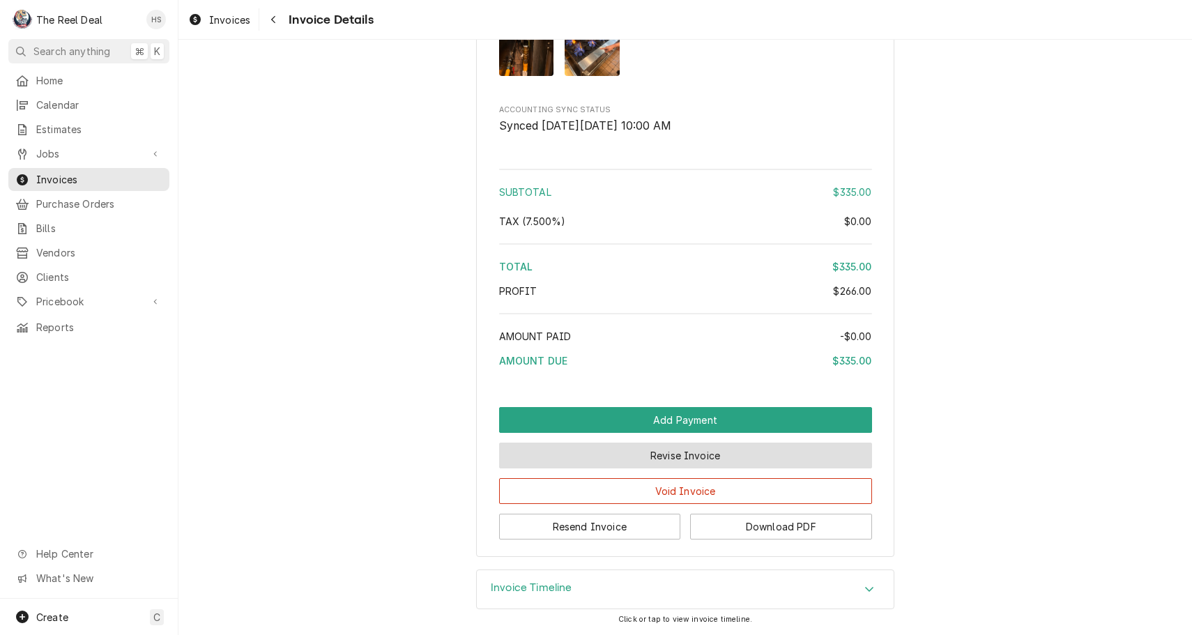
scroll to position [1832, 0]
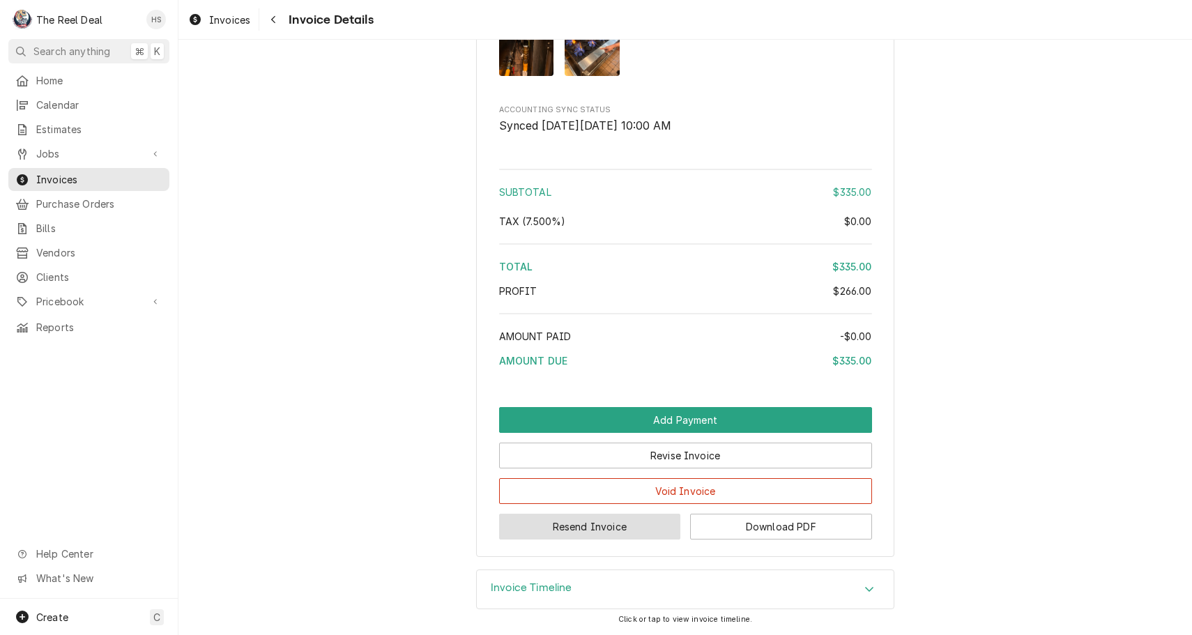
click at [549, 535] on button "Resend Invoice" at bounding box center [590, 527] width 182 height 26
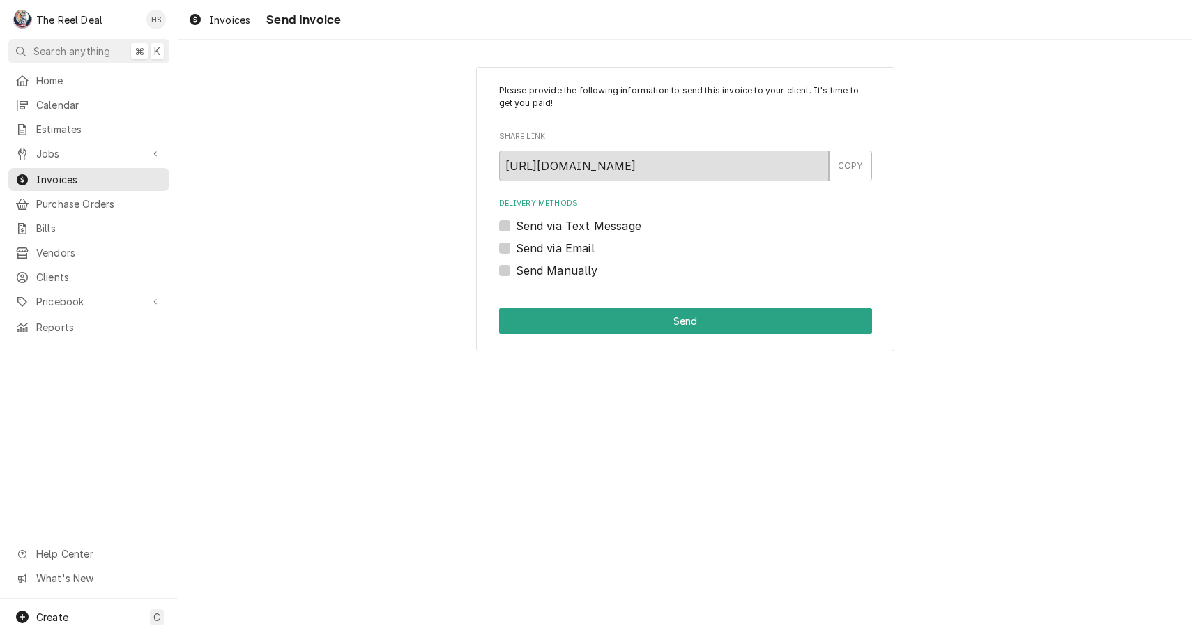
click at [549, 251] on label "Send via Email" at bounding box center [555, 248] width 79 height 17
click at [549, 251] on input "Send via Email" at bounding box center [702, 255] width 373 height 31
checkbox input "true"
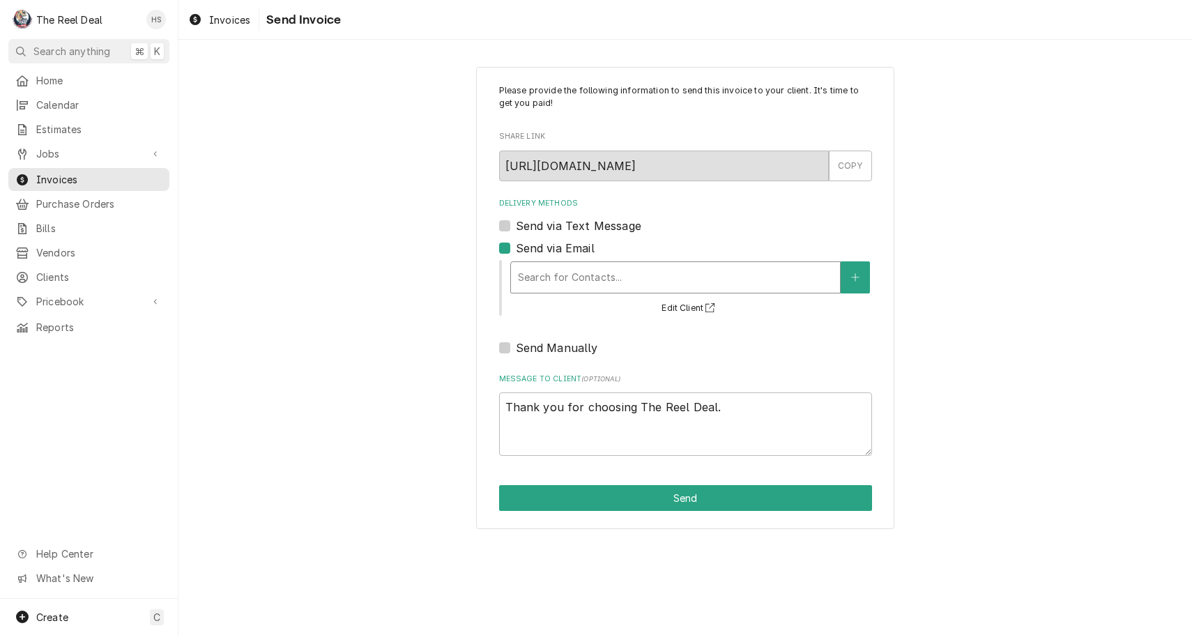
click at [577, 278] on div "Search for Contacts..." at bounding box center [675, 277] width 315 height 15
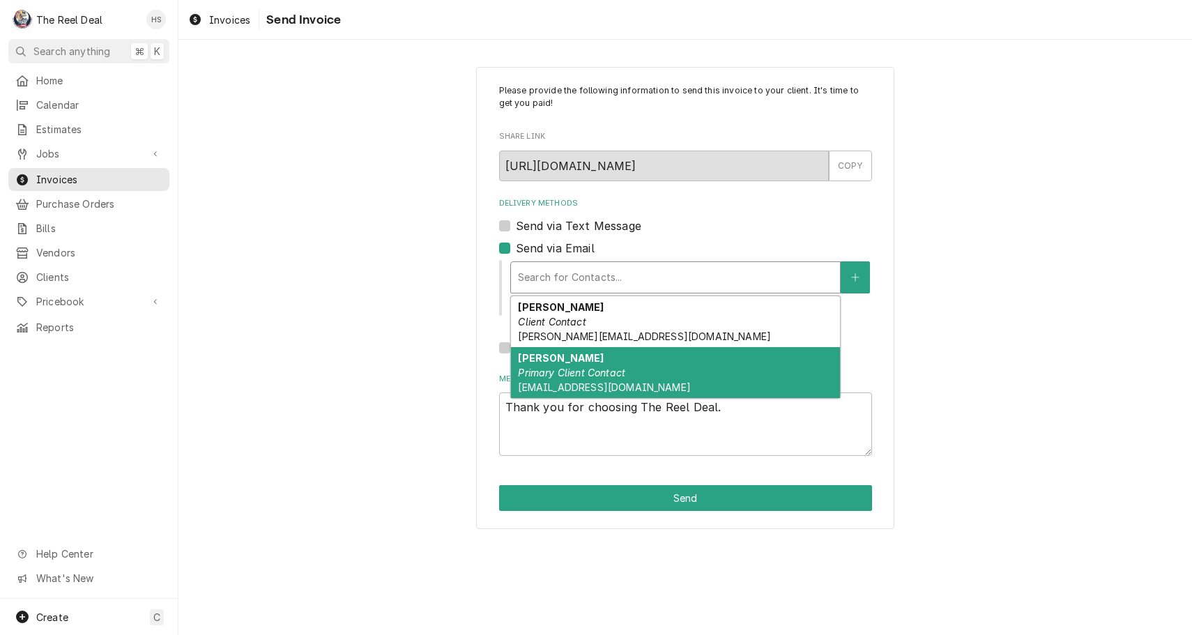
click at [584, 365] on div "[PERSON_NAME] Primary Client Contact [EMAIL_ADDRESS][DOMAIN_NAME]" at bounding box center [675, 372] width 329 height 51
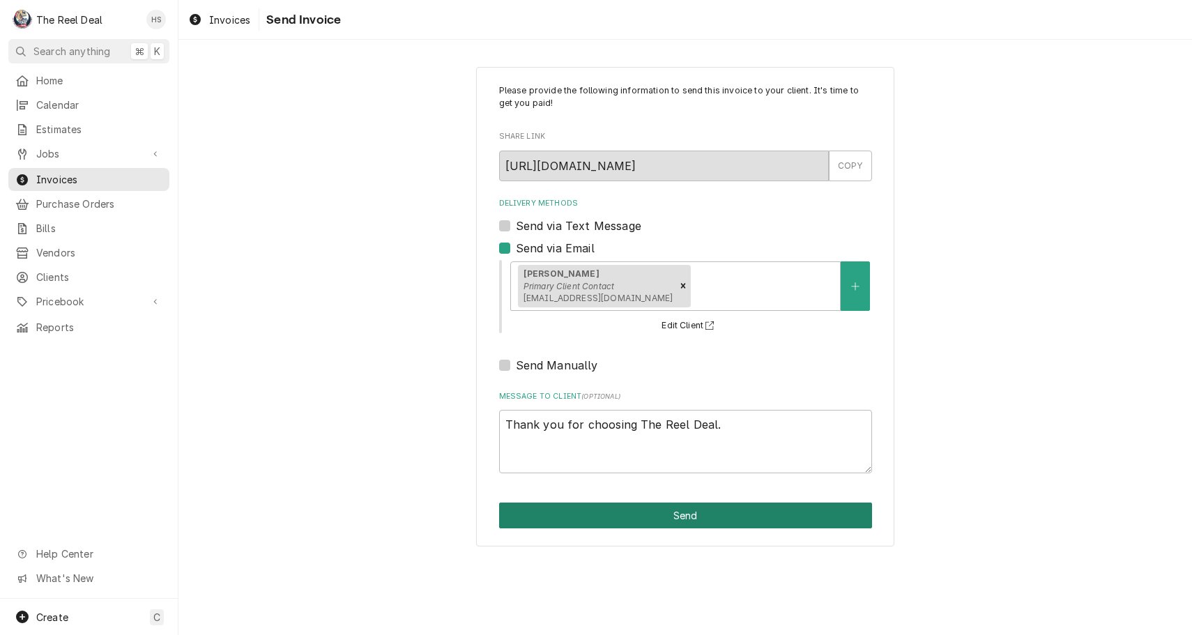
click at [601, 515] on button "Send" at bounding box center [685, 516] width 373 height 26
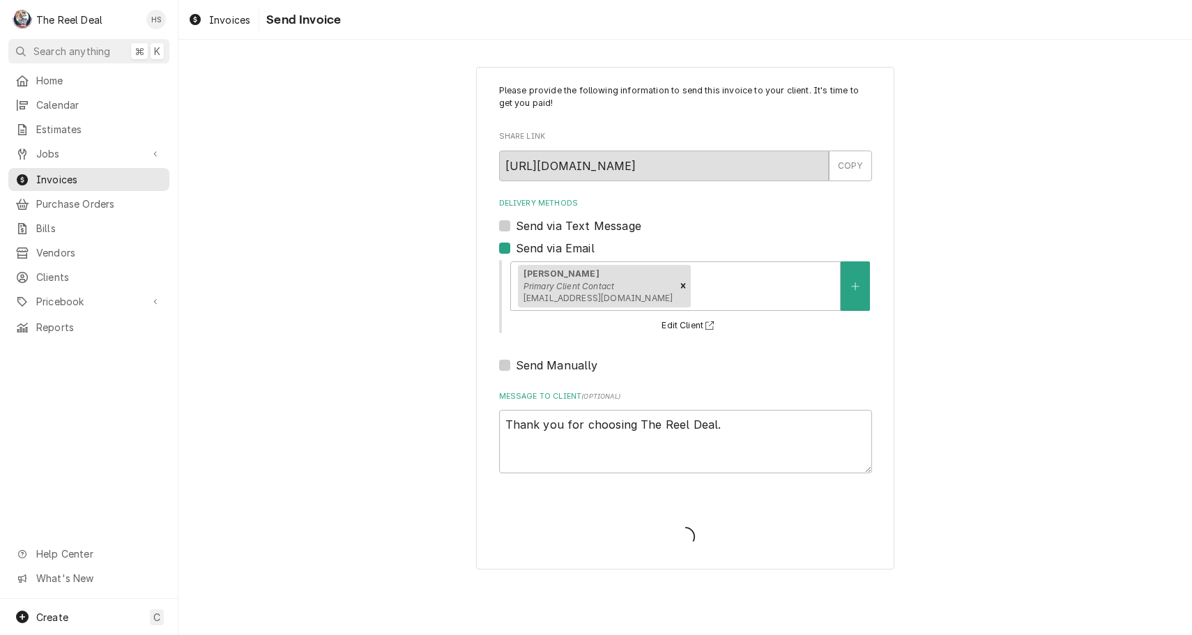
type textarea "x"
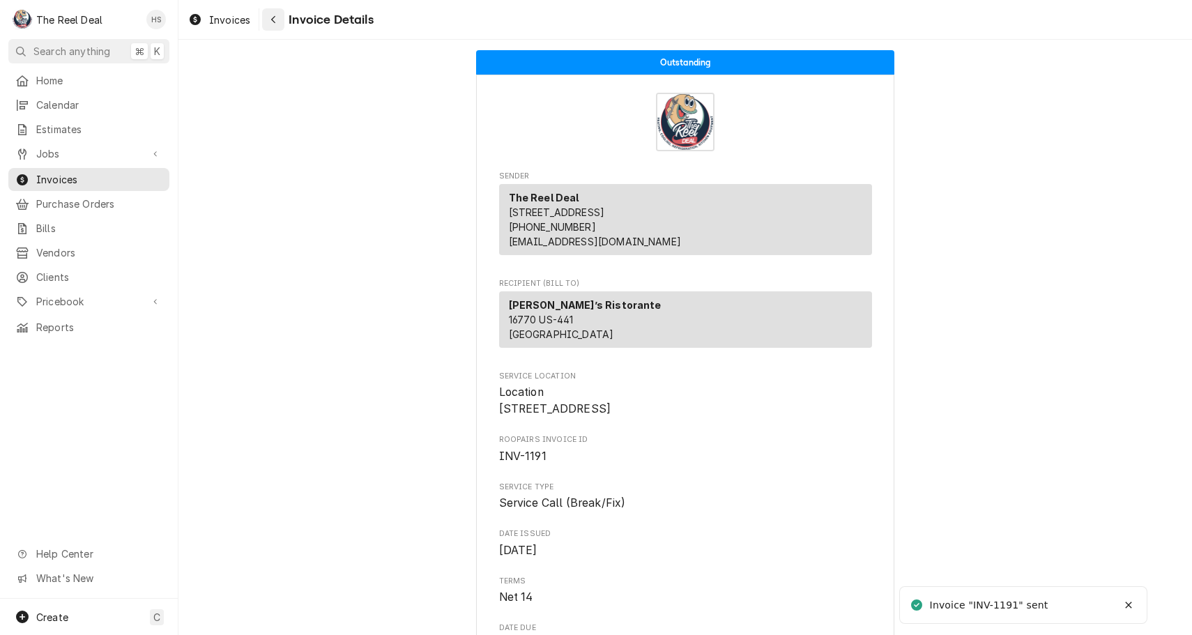
click at [272, 26] on button "Navigate back" at bounding box center [273, 19] width 22 height 22
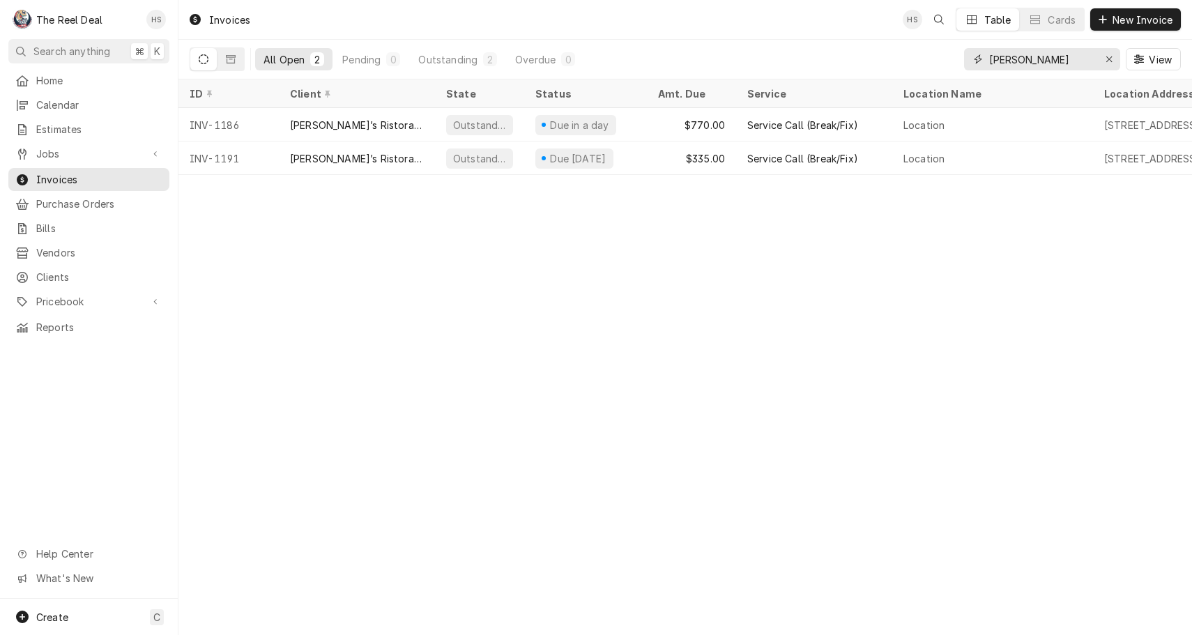
click at [1015, 64] on input "fran" at bounding box center [1041, 59] width 105 height 22
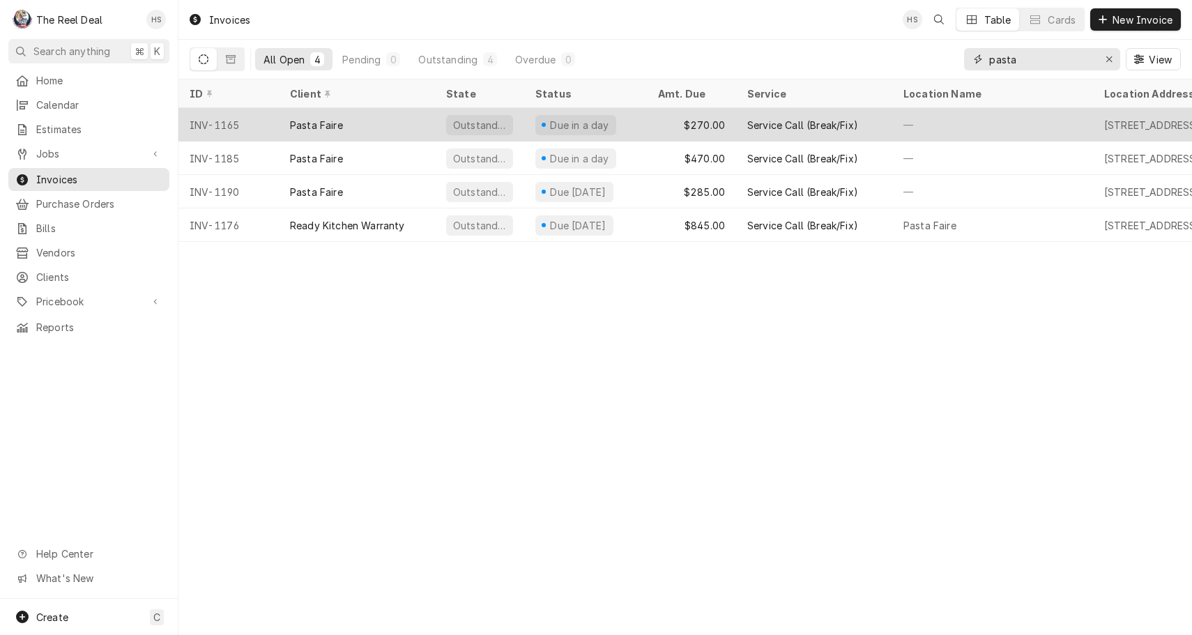
type input "pasta"
click at [393, 123] on div "Pasta Faire" at bounding box center [357, 124] width 156 height 33
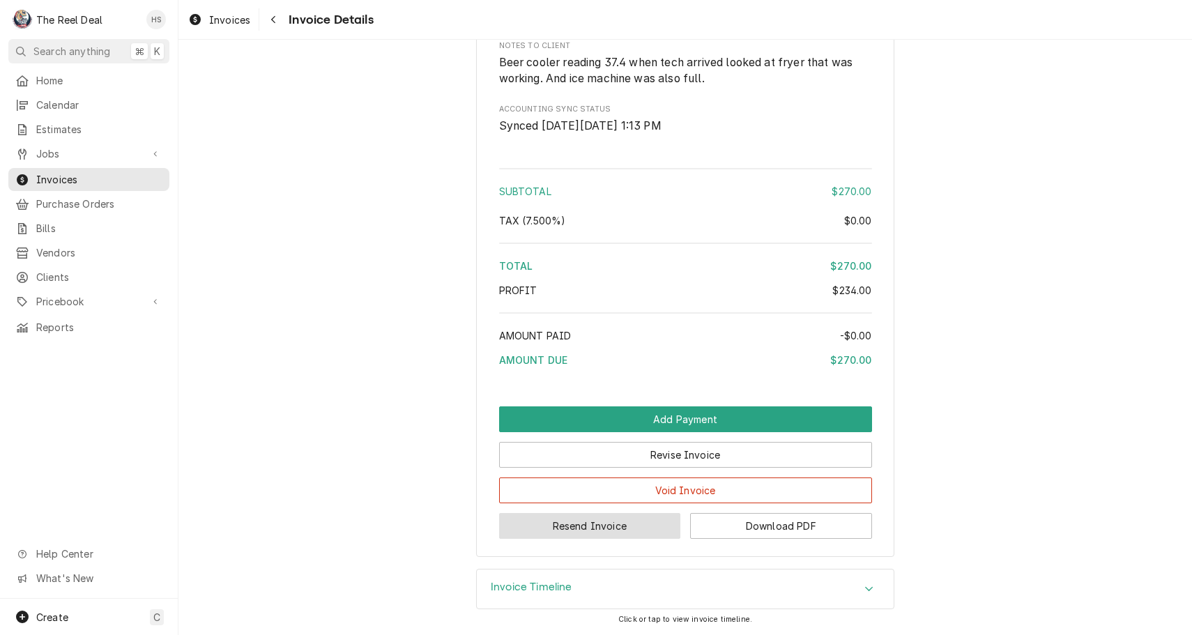
click at [608, 530] on button "Resend Invoice" at bounding box center [590, 526] width 182 height 26
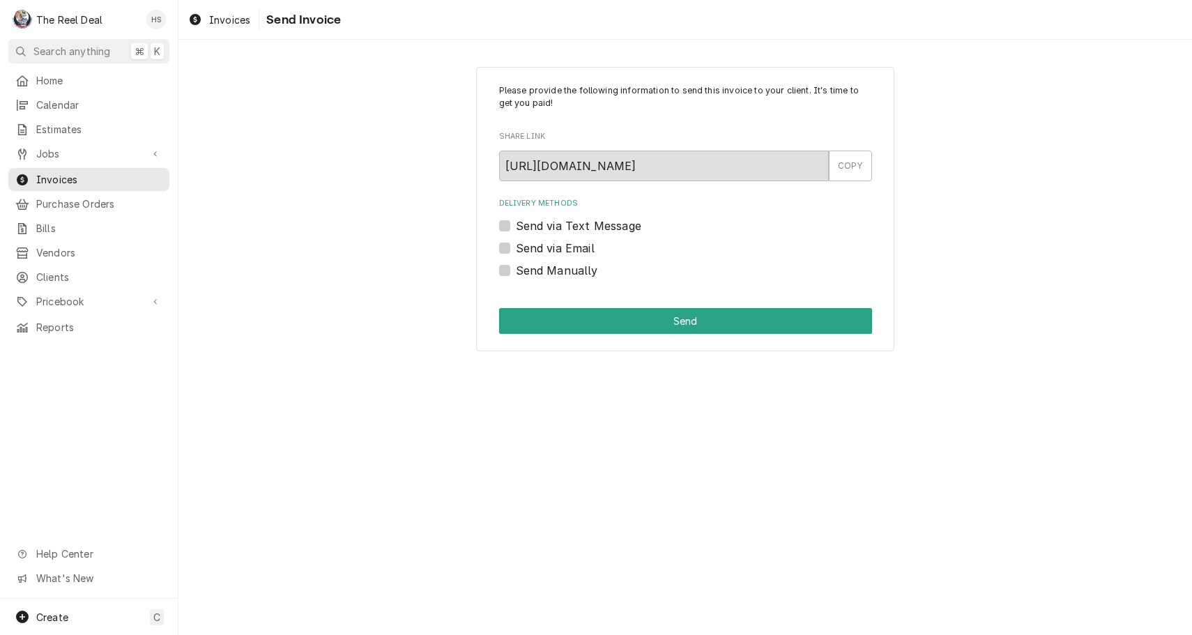
click at [577, 247] on label "Send via Email" at bounding box center [555, 248] width 79 height 17
click at [577, 247] on input "Send via Email" at bounding box center [702, 255] width 373 height 31
checkbox input "true"
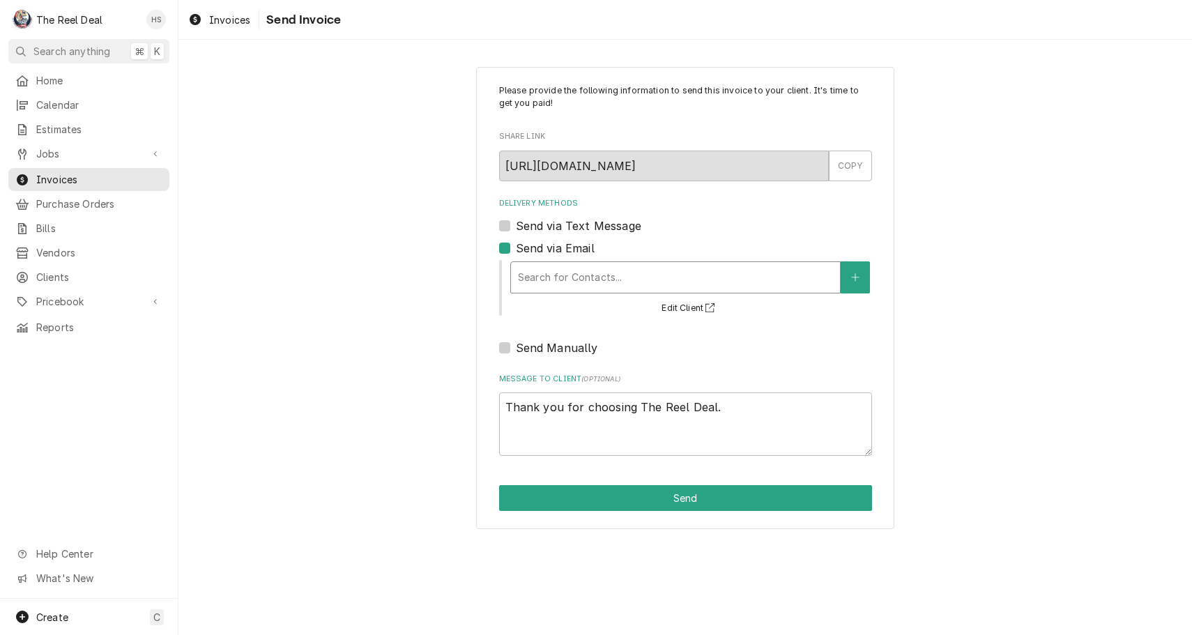
click at [590, 282] on div "Search for Contacts..." at bounding box center [675, 277] width 315 height 15
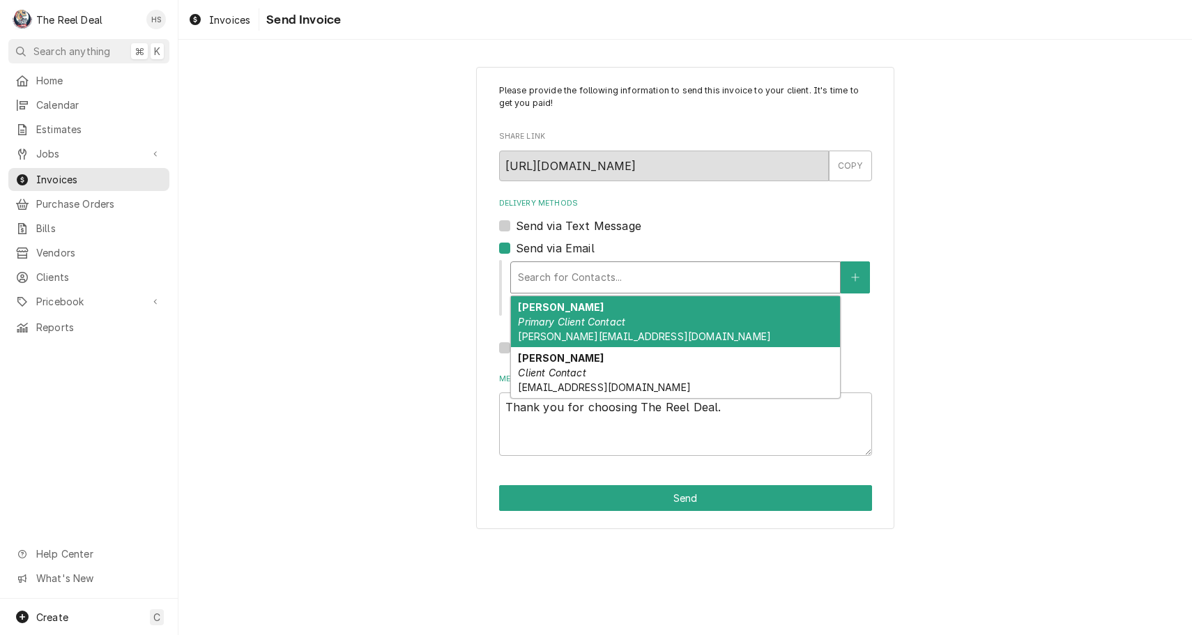
click at [617, 320] on em "Primary Client Contact" at bounding box center [571, 322] width 107 height 12
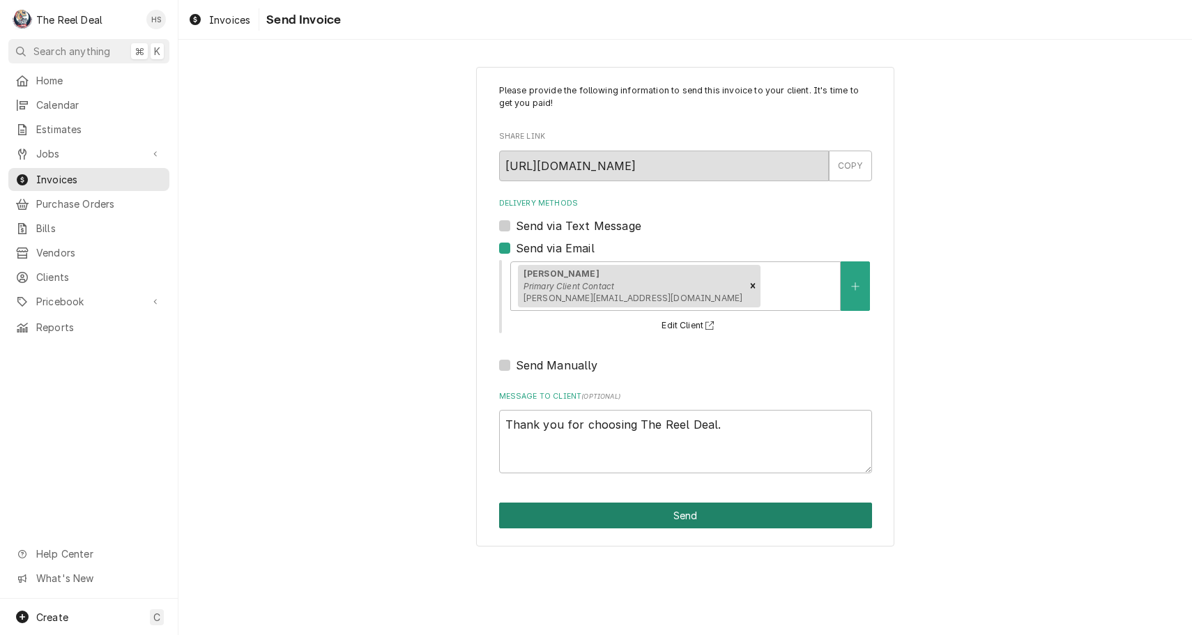
click at [645, 503] on button "Send" at bounding box center [685, 516] width 373 height 26
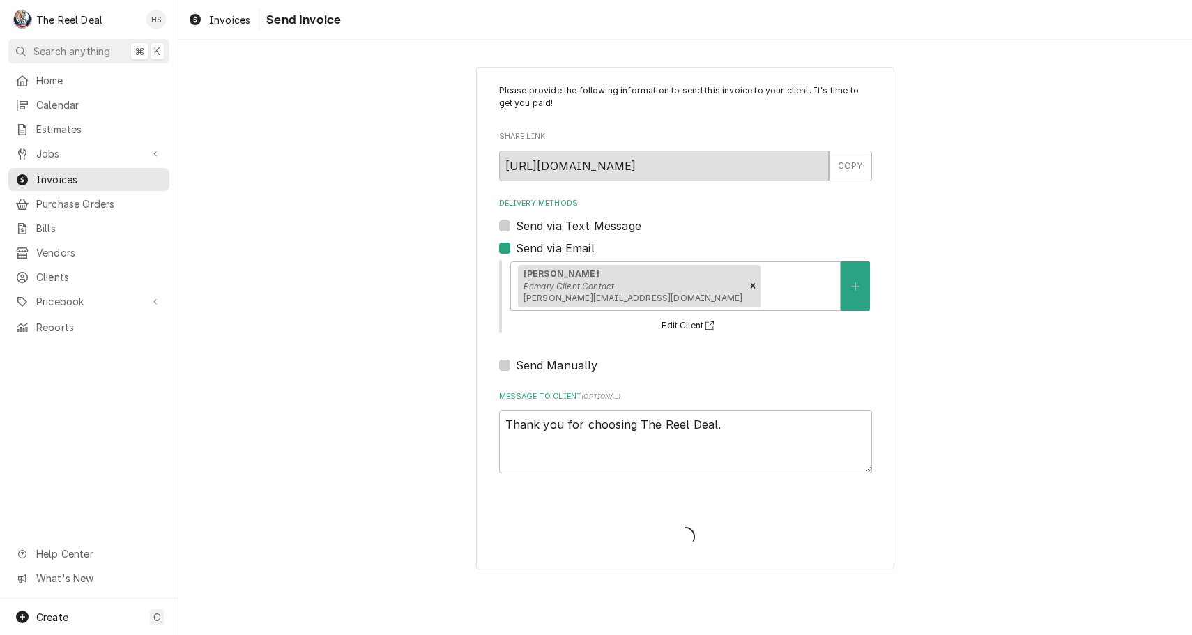
type textarea "x"
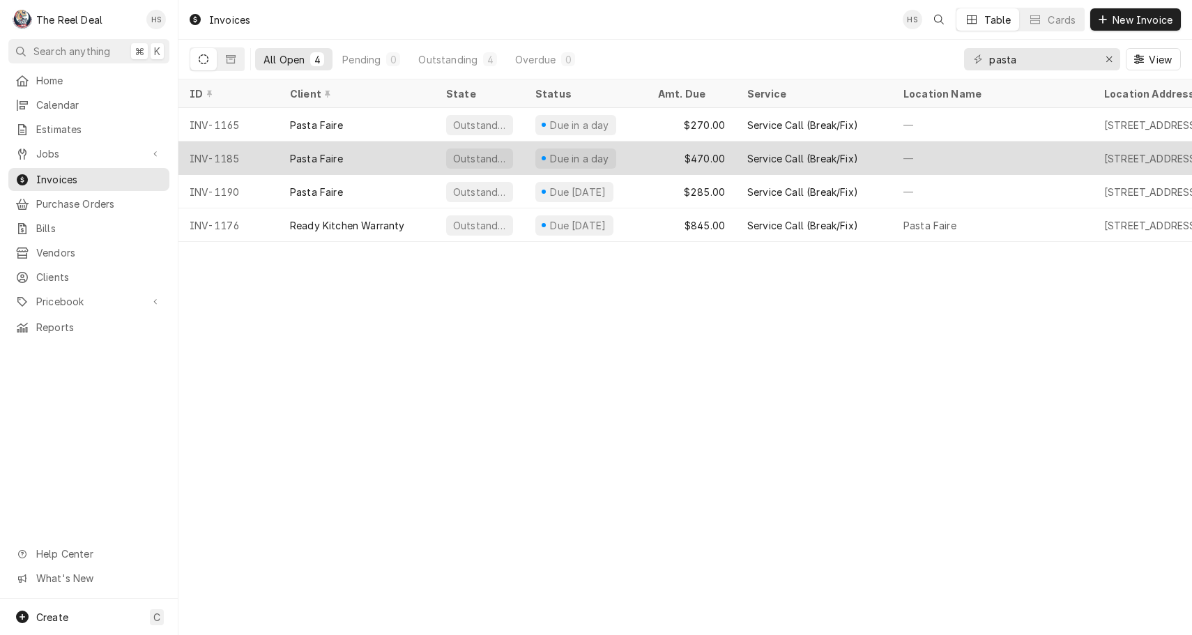
click at [429, 153] on div "Pasta Faire" at bounding box center [357, 158] width 156 height 33
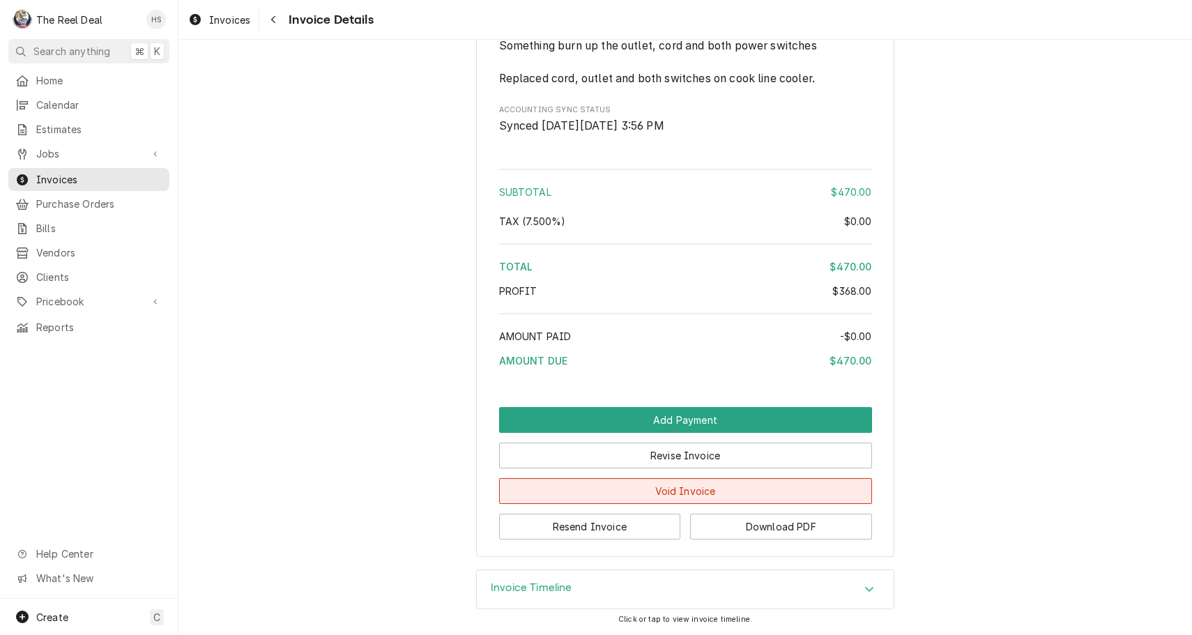
scroll to position [2210, 0]
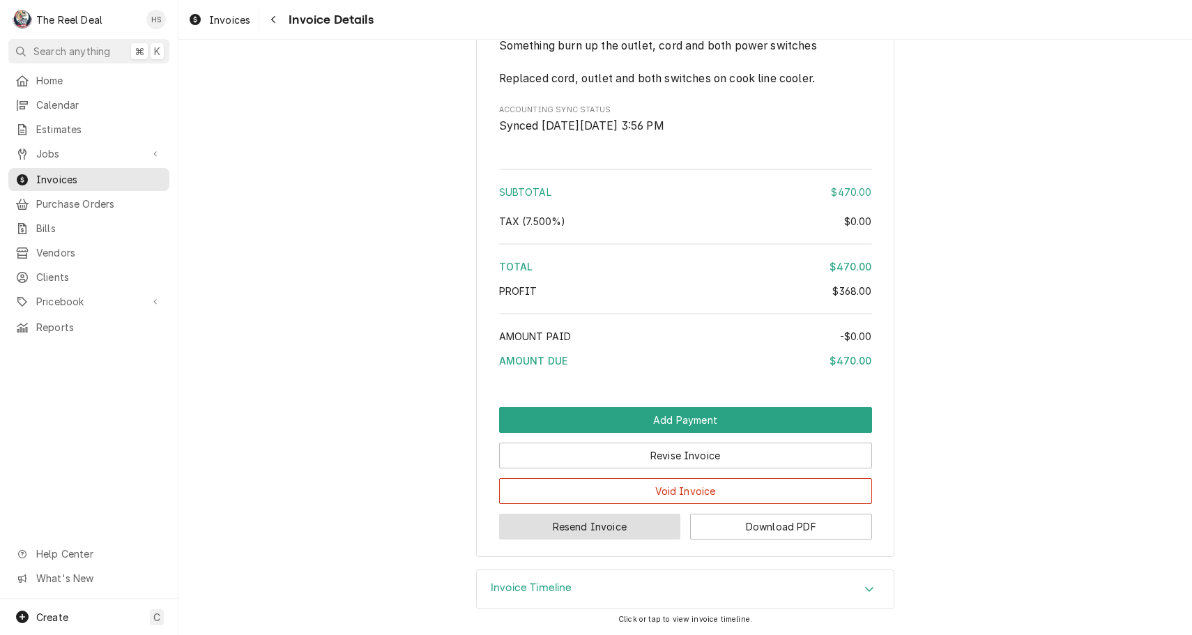
click at [629, 526] on button "Resend Invoice" at bounding box center [590, 527] width 182 height 26
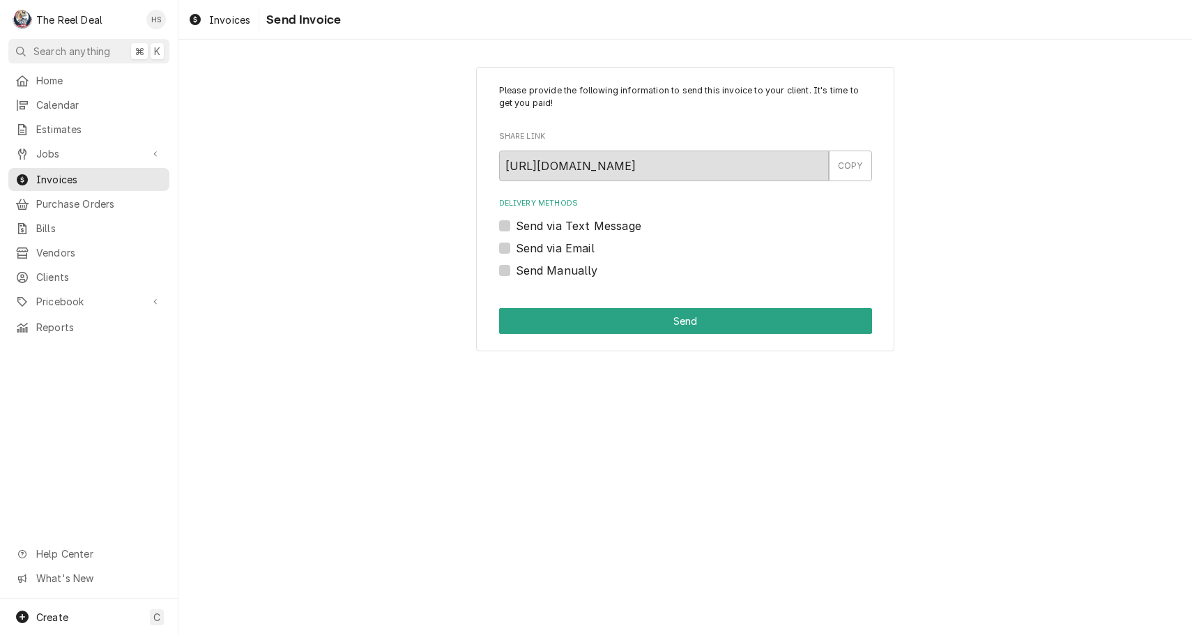
click at [571, 240] on label "Send via Email" at bounding box center [555, 248] width 79 height 17
click at [571, 240] on input "Send via Email" at bounding box center [702, 255] width 373 height 31
checkbox input "true"
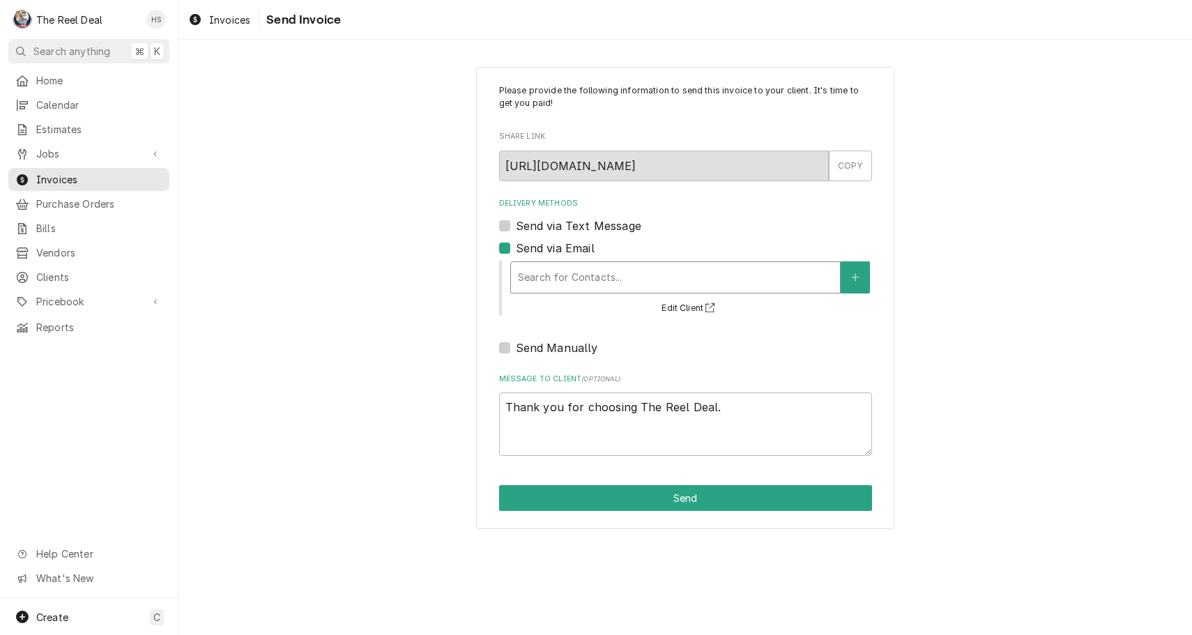
click at [578, 273] on div "Search for Contacts..." at bounding box center [675, 277] width 315 height 15
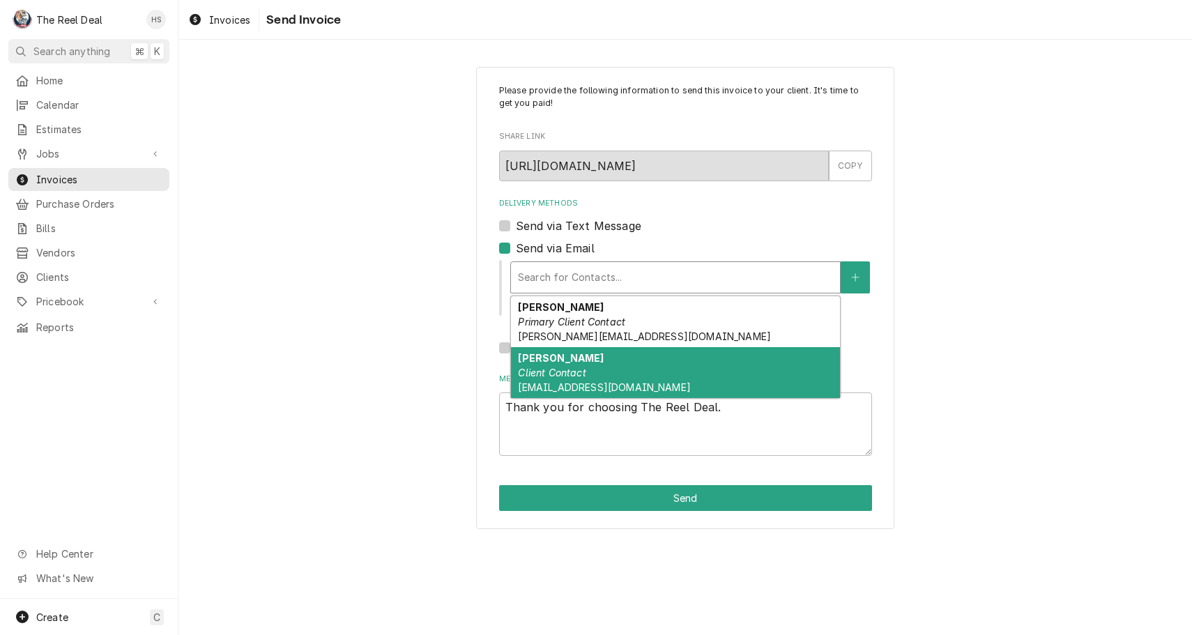
click at [592, 326] on em "Primary Client Contact" at bounding box center [571, 322] width 107 height 12
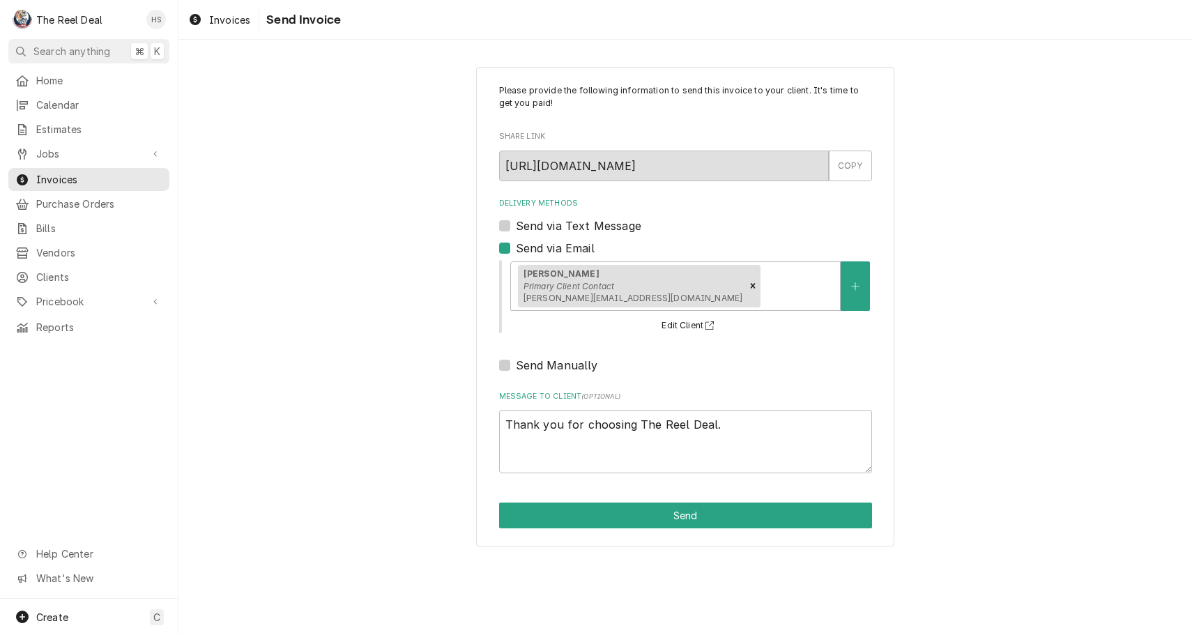
click at [616, 528] on div "Please provide the following information to send this invoice to your client. I…" at bounding box center [685, 307] width 418 height 480
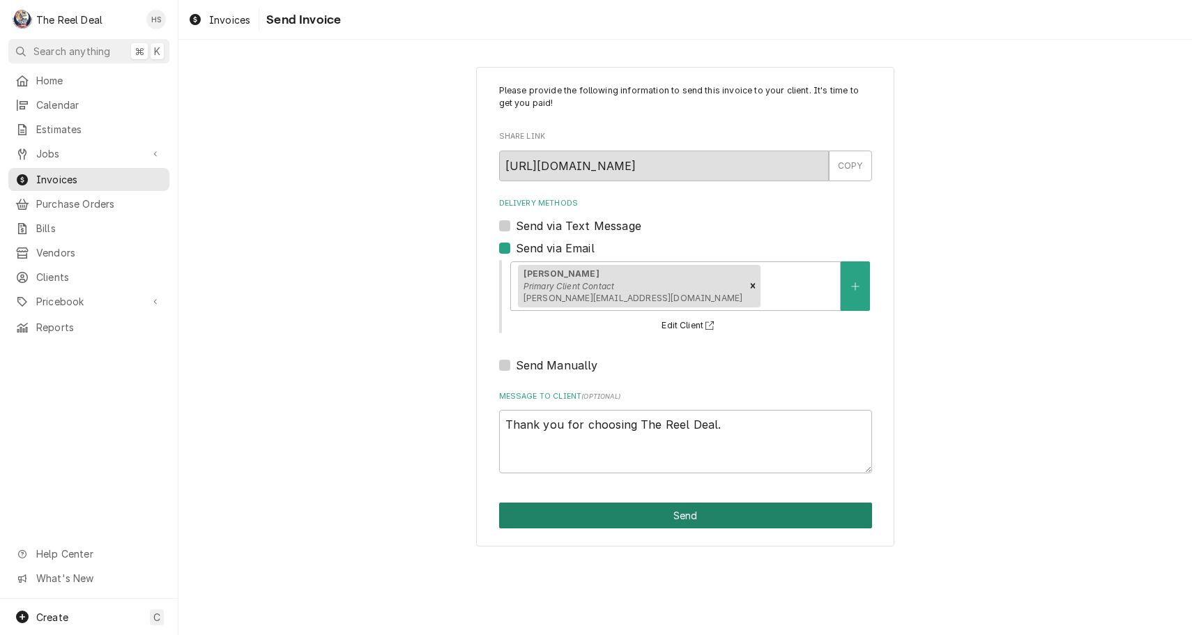
click at [616, 506] on button "Send" at bounding box center [685, 516] width 373 height 26
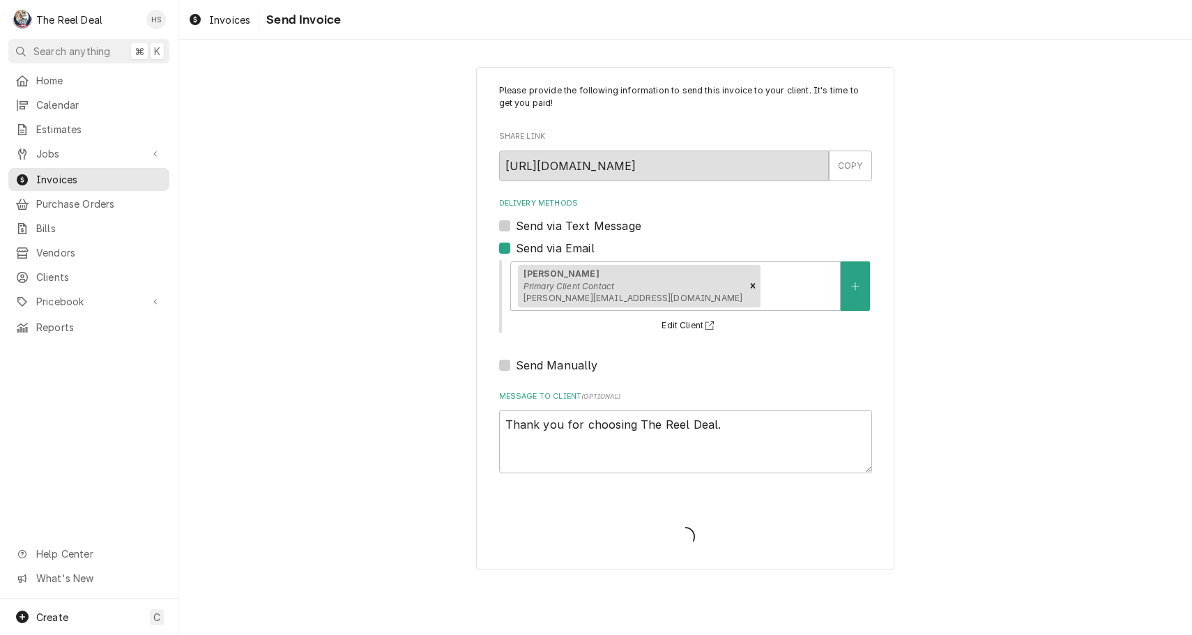
type textarea "x"
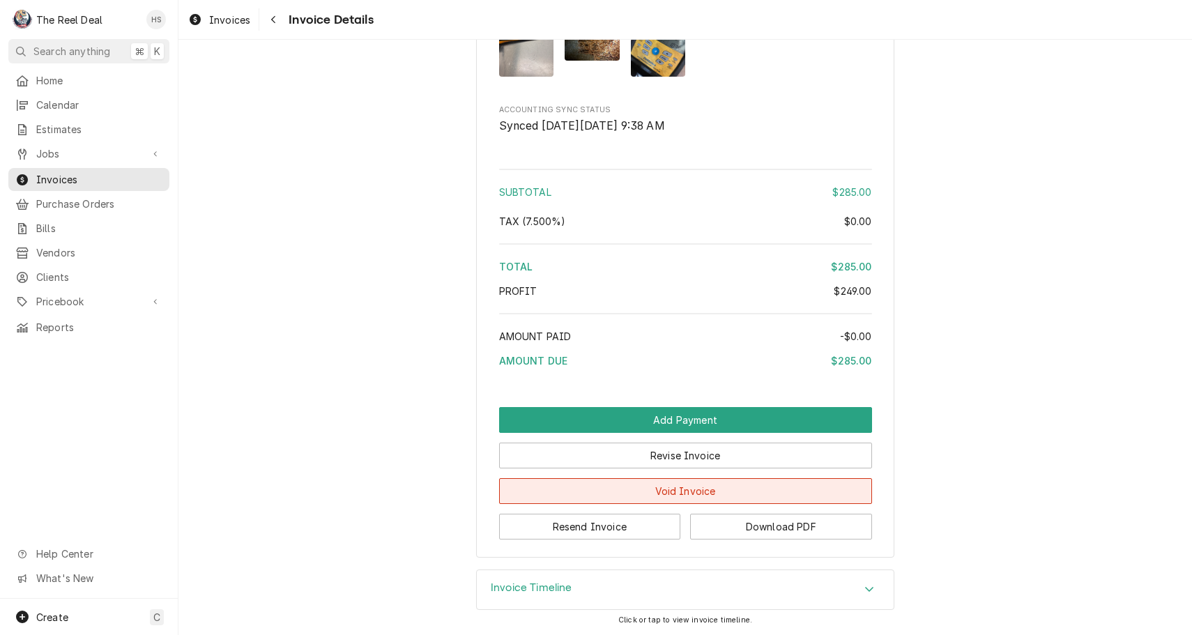
scroll to position [1816, 0]
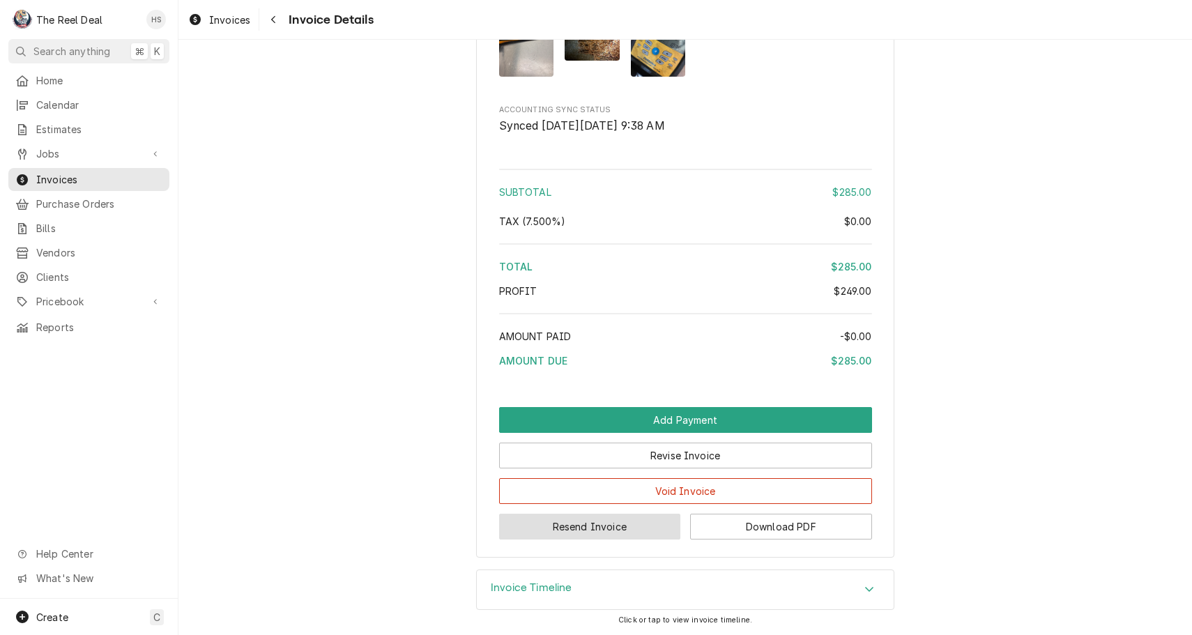
click at [603, 529] on button "Resend Invoice" at bounding box center [590, 527] width 182 height 26
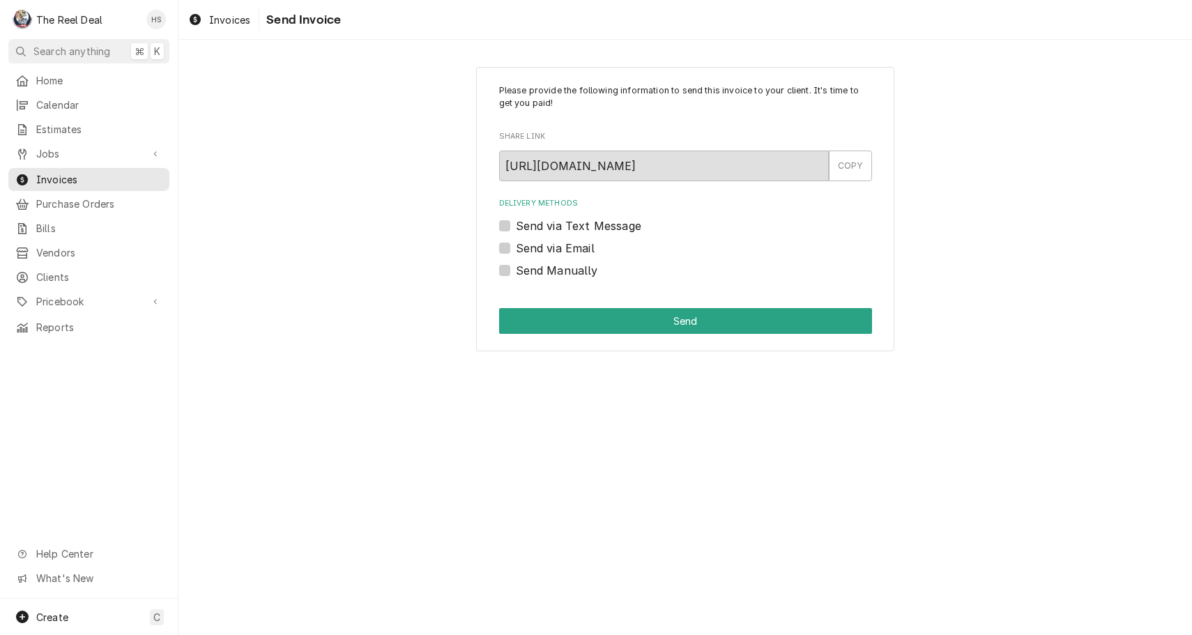
click at [569, 244] on label "Send via Email" at bounding box center [555, 248] width 79 height 17
click at [569, 244] on input "Send via Email" at bounding box center [702, 255] width 373 height 31
checkbox input "true"
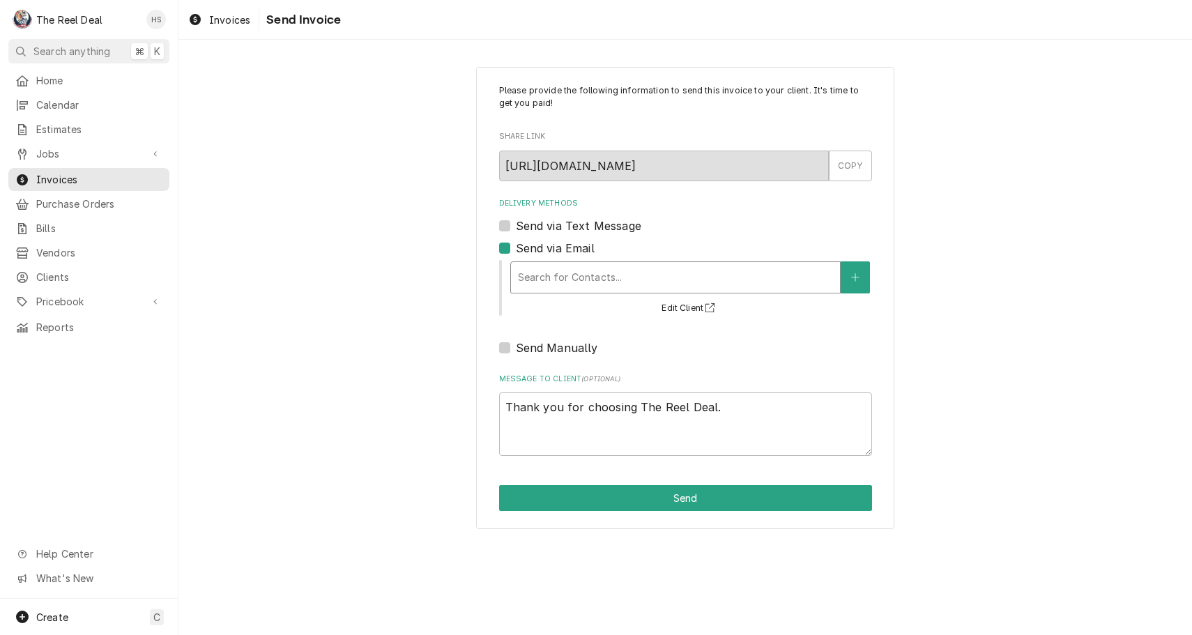
click at [579, 271] on div "Search for Contacts..." at bounding box center [675, 277] width 315 height 15
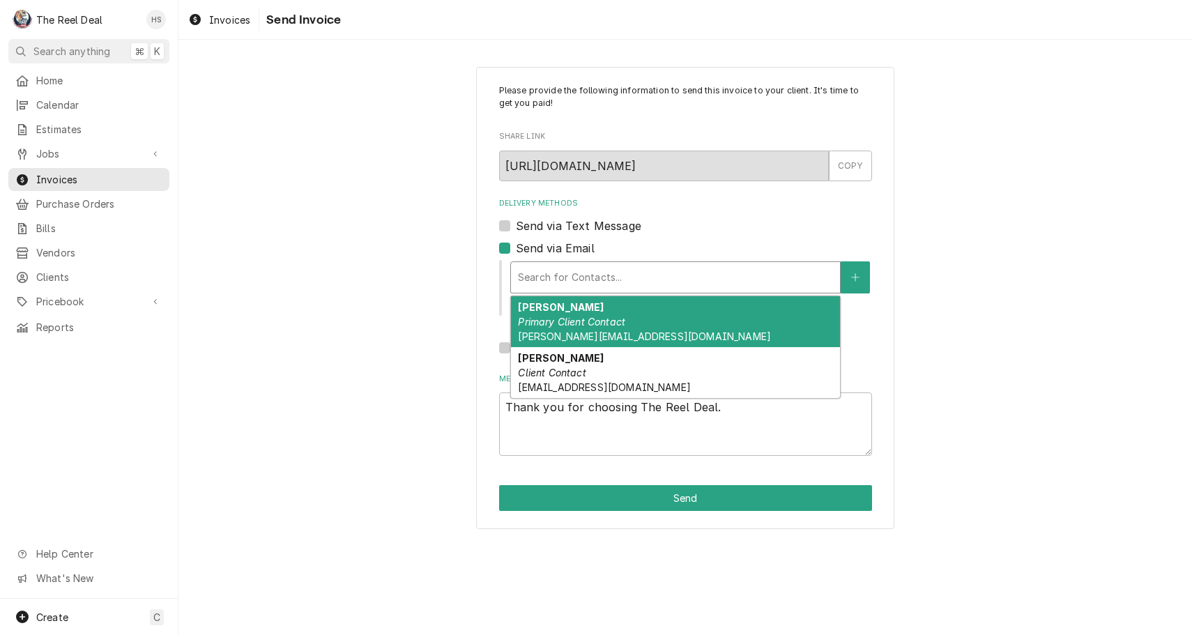
click at [601, 340] on span "[PERSON_NAME][EMAIL_ADDRESS][DOMAIN_NAME]" at bounding box center [644, 336] width 253 height 12
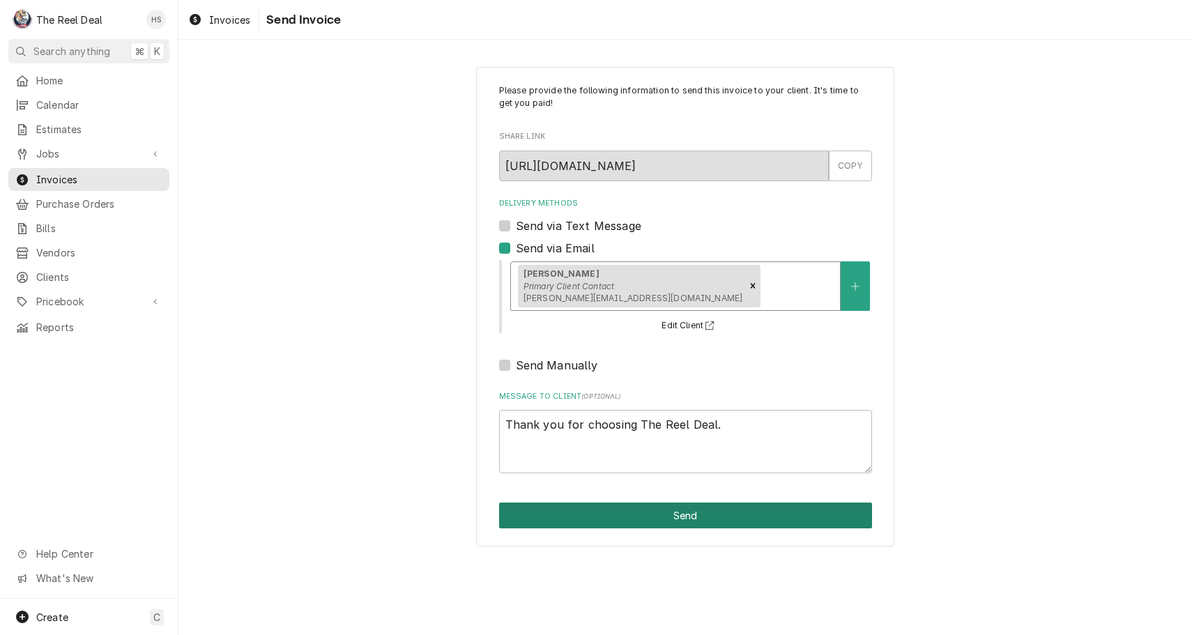
click at [616, 514] on button "Send" at bounding box center [685, 516] width 373 height 26
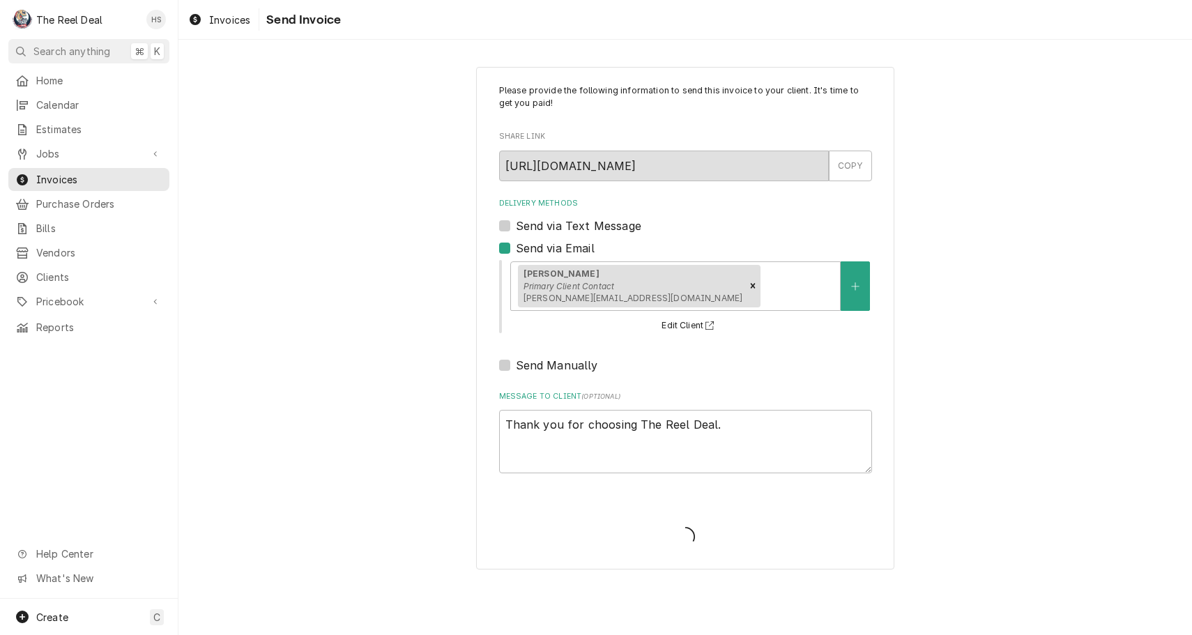
type textarea "x"
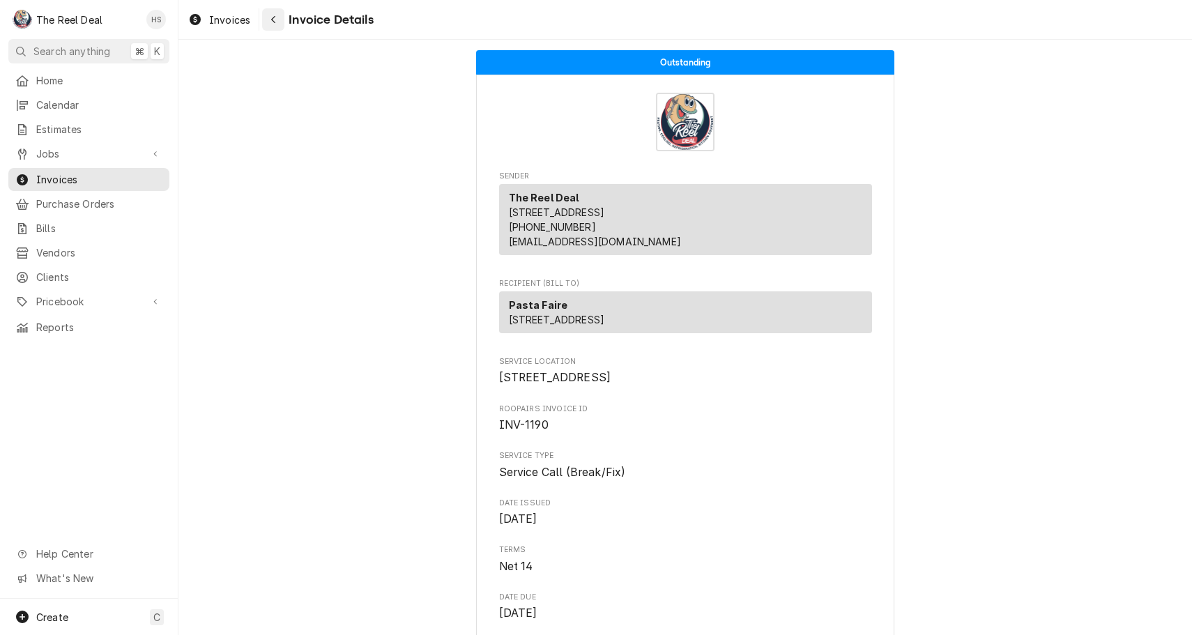
click at [275, 23] on icon "Navigate back" at bounding box center [274, 20] width 6 height 10
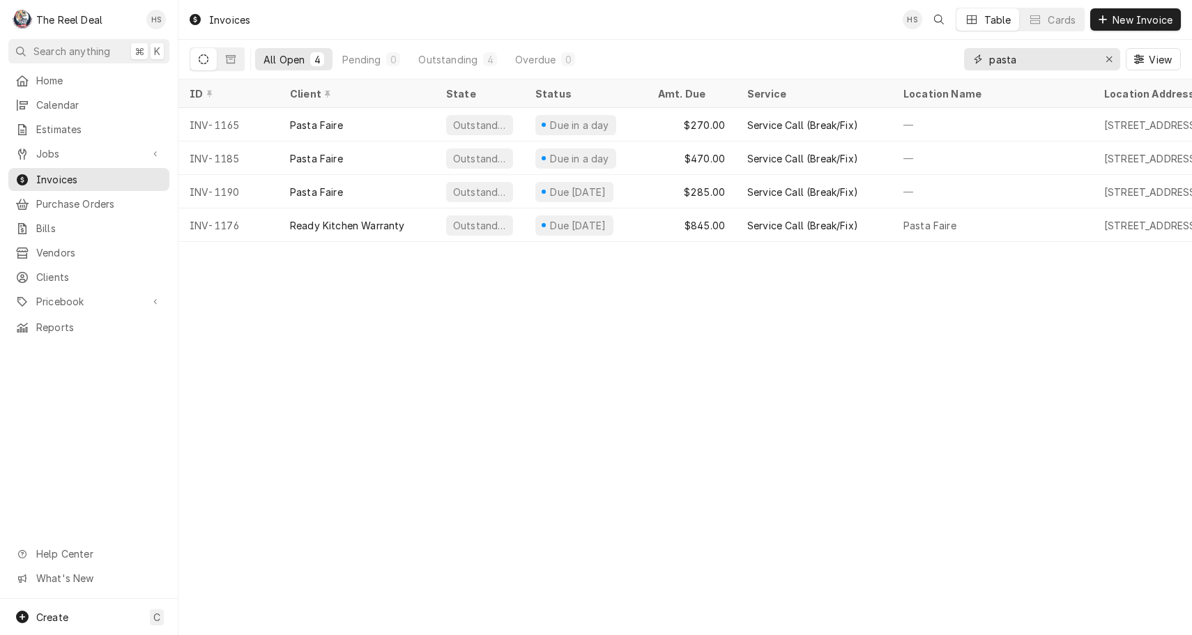
click at [1030, 62] on input "pasta" at bounding box center [1041, 59] width 105 height 22
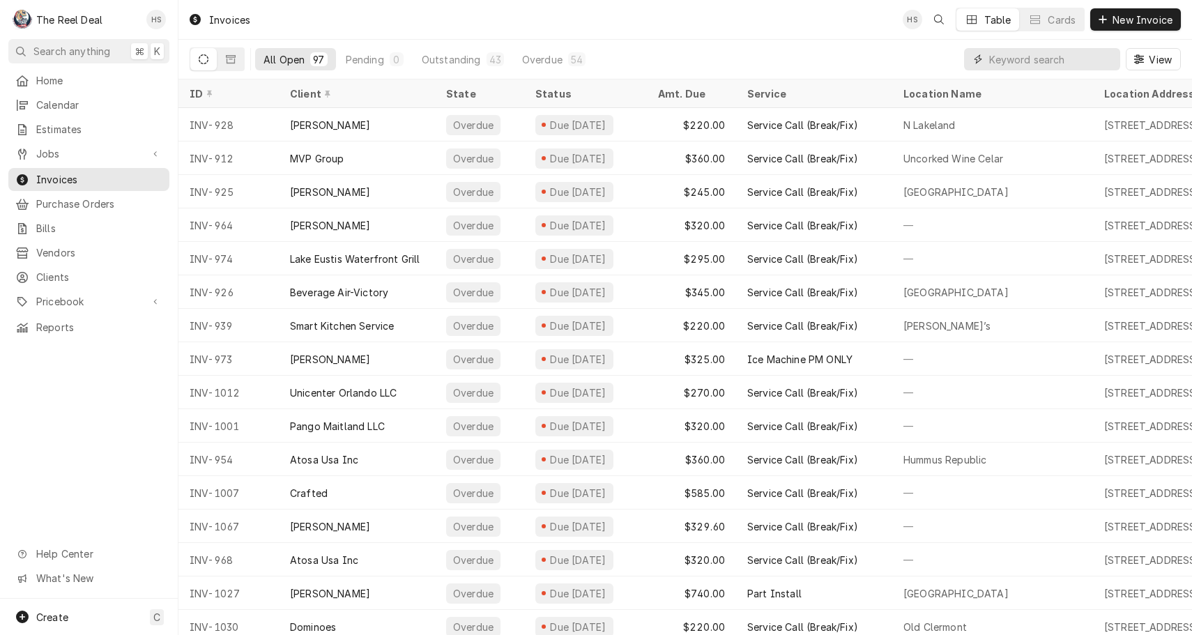
click at [1014, 56] on input "Dynamic Content Wrapper" at bounding box center [1051, 59] width 124 height 22
type input "hunt club"
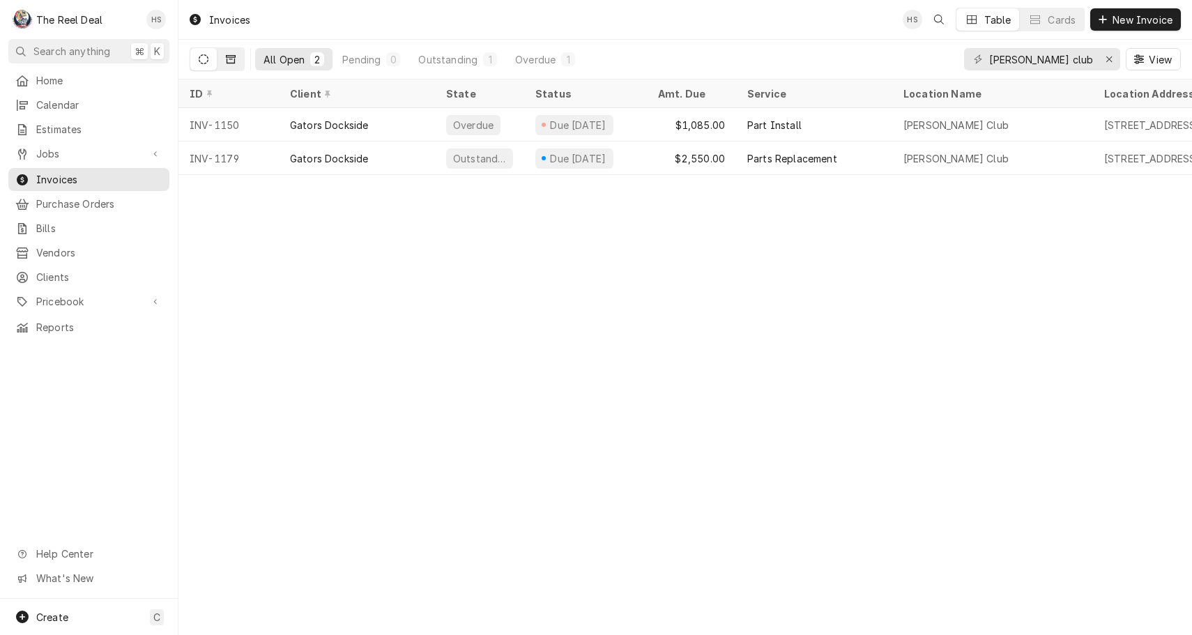
click at [240, 66] on button "Dynamic Content Wrapper" at bounding box center [231, 59] width 26 height 22
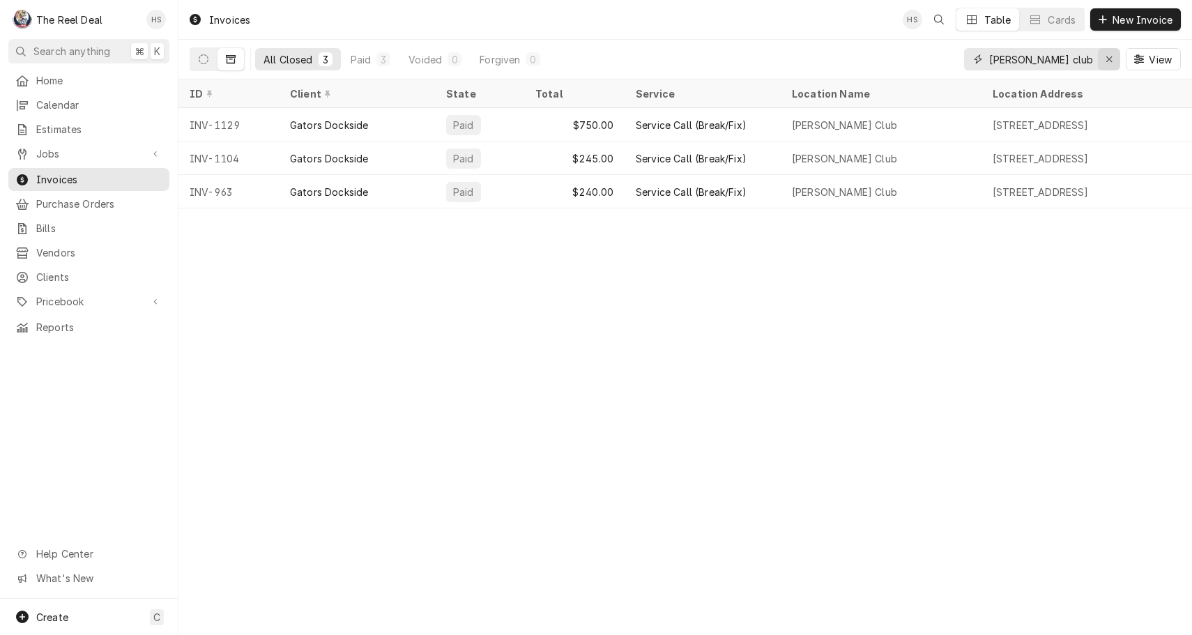
click at [1111, 63] on icon "Erase input" at bounding box center [1110, 59] width 8 height 10
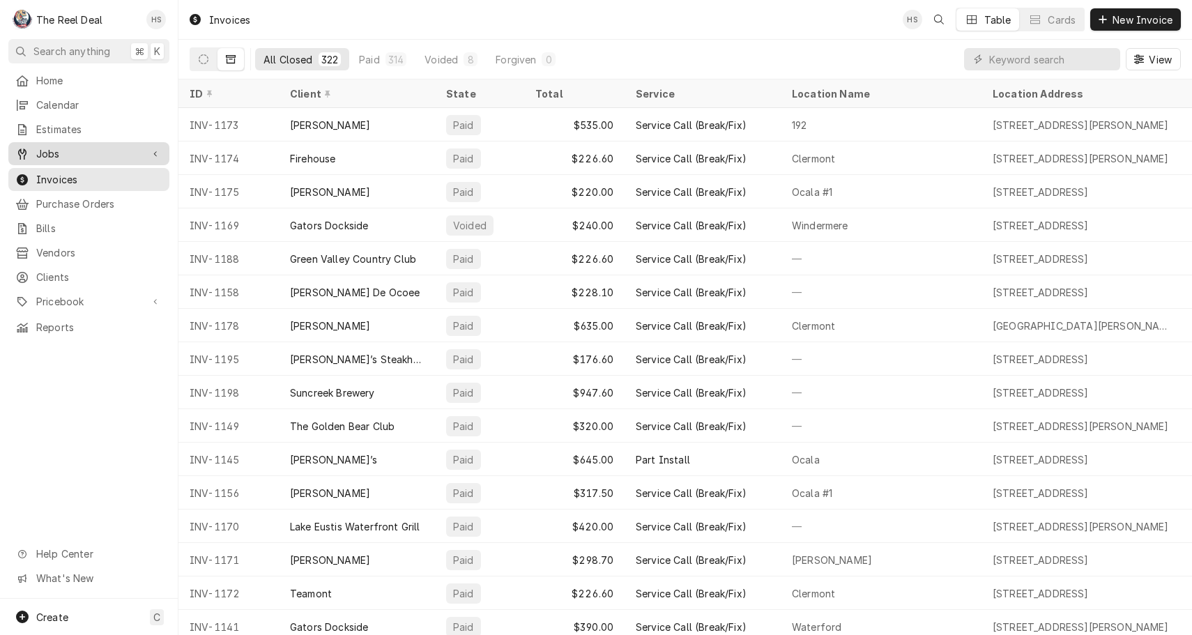
click at [73, 159] on link "Jobs" at bounding box center [88, 153] width 161 height 23
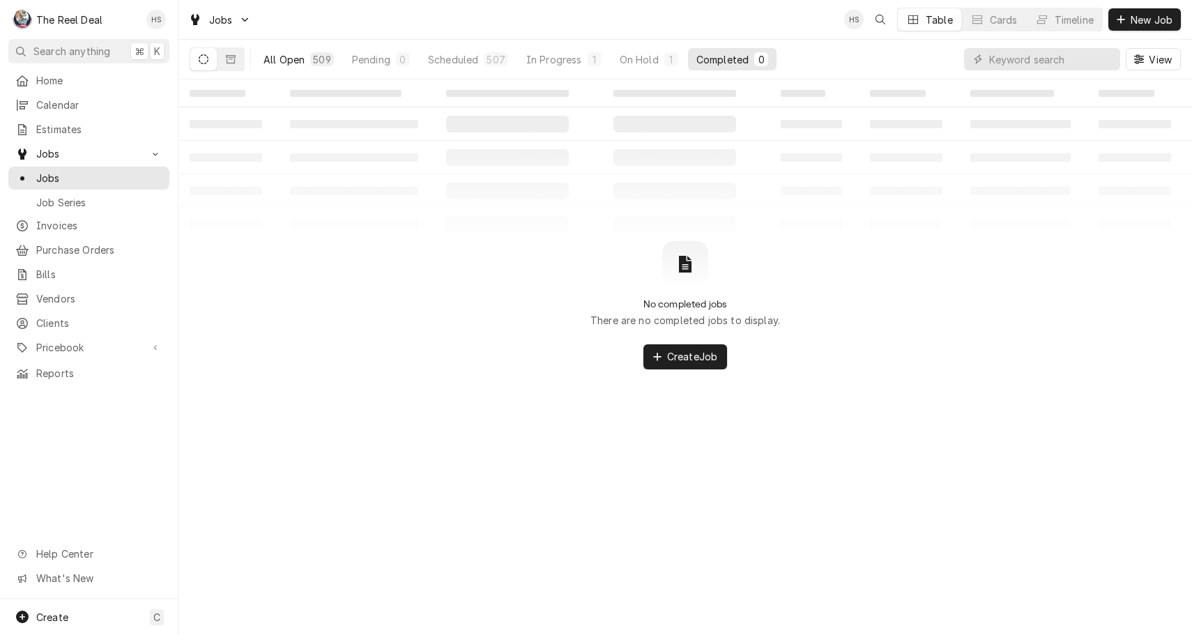
click at [287, 54] on div "All Open" at bounding box center [284, 59] width 41 height 15
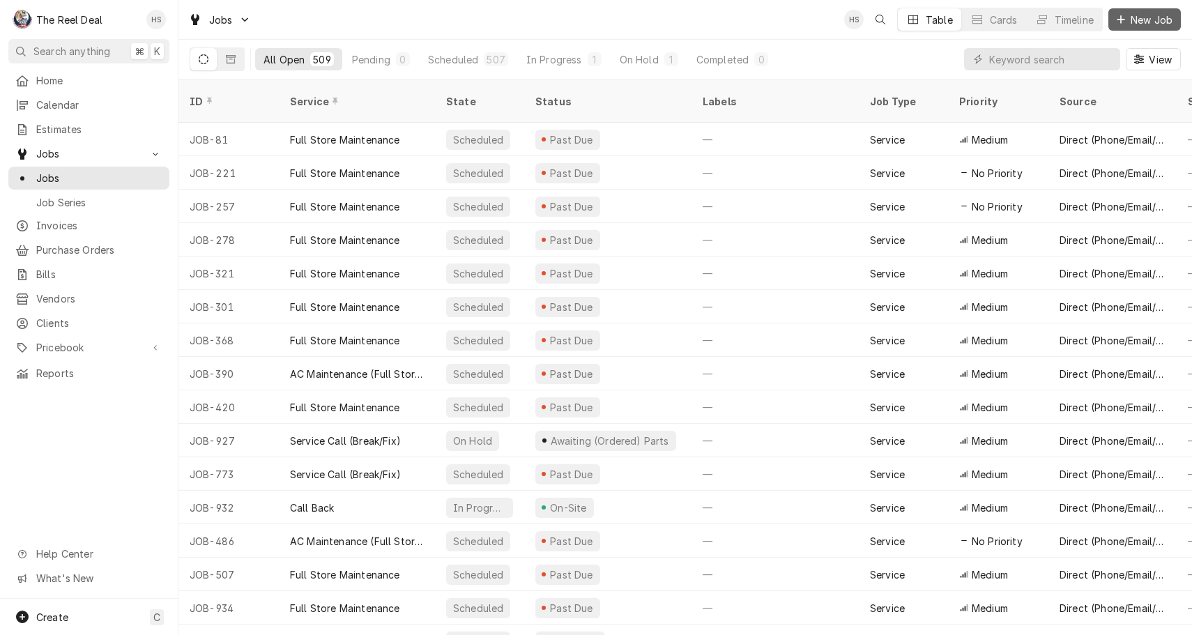
click at [1132, 24] on span "New Job" at bounding box center [1151, 20] width 47 height 15
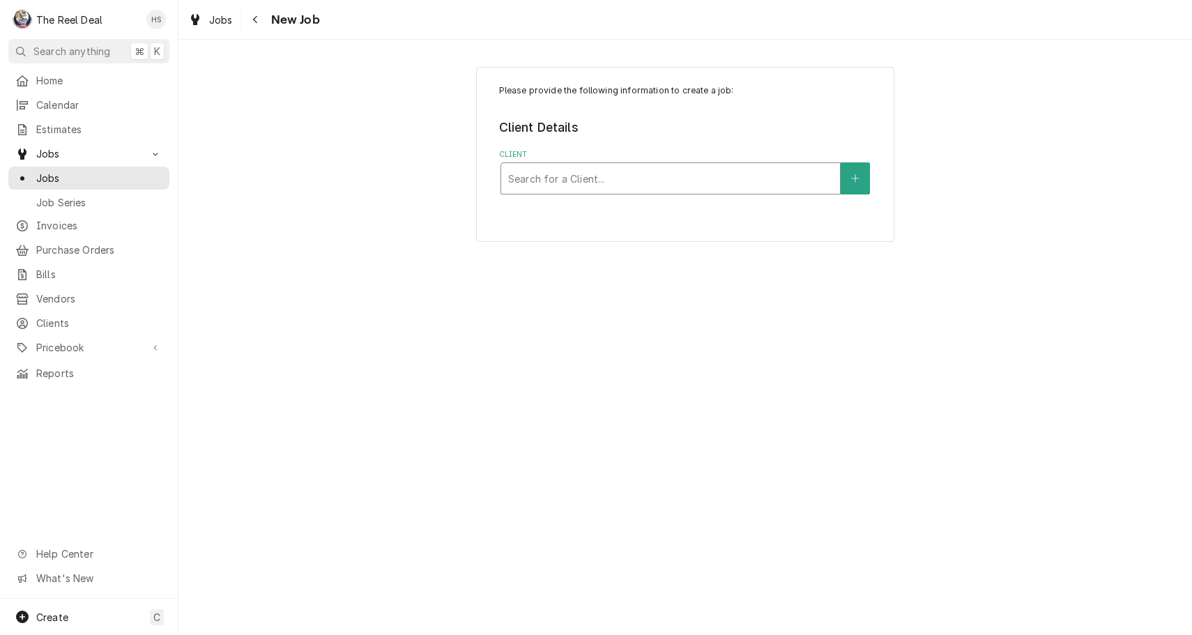
click at [542, 176] on div "Search for a Client..." at bounding box center [670, 179] width 325 height 15
type input "gators"
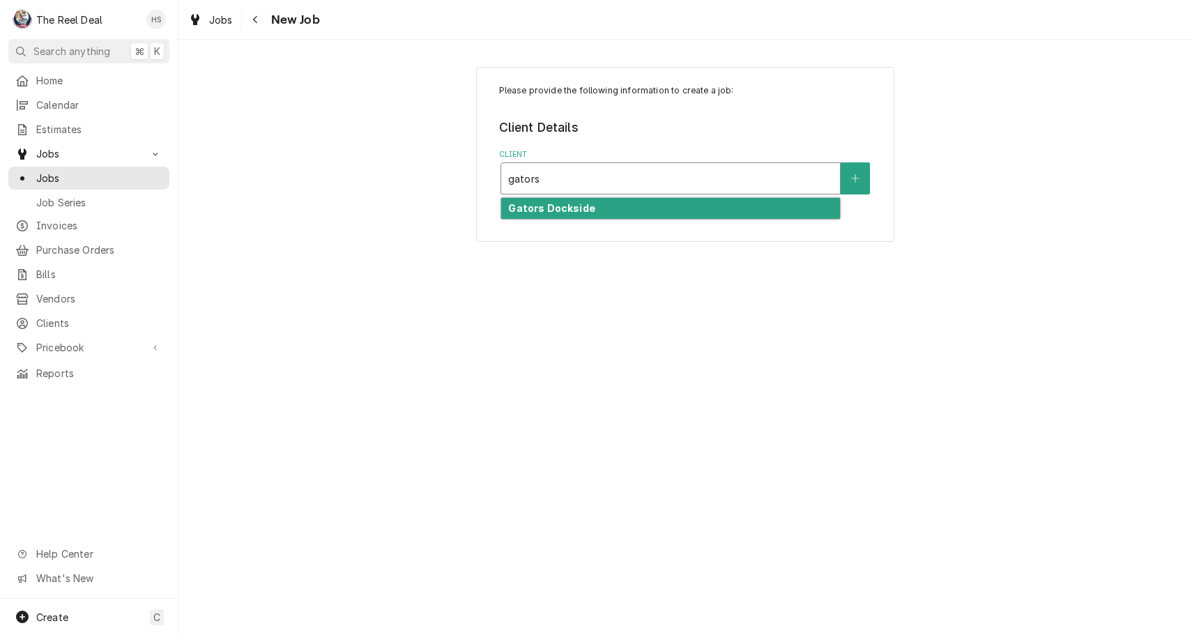
click at [551, 204] on strong "Gators Dockside" at bounding box center [551, 208] width 86 height 12
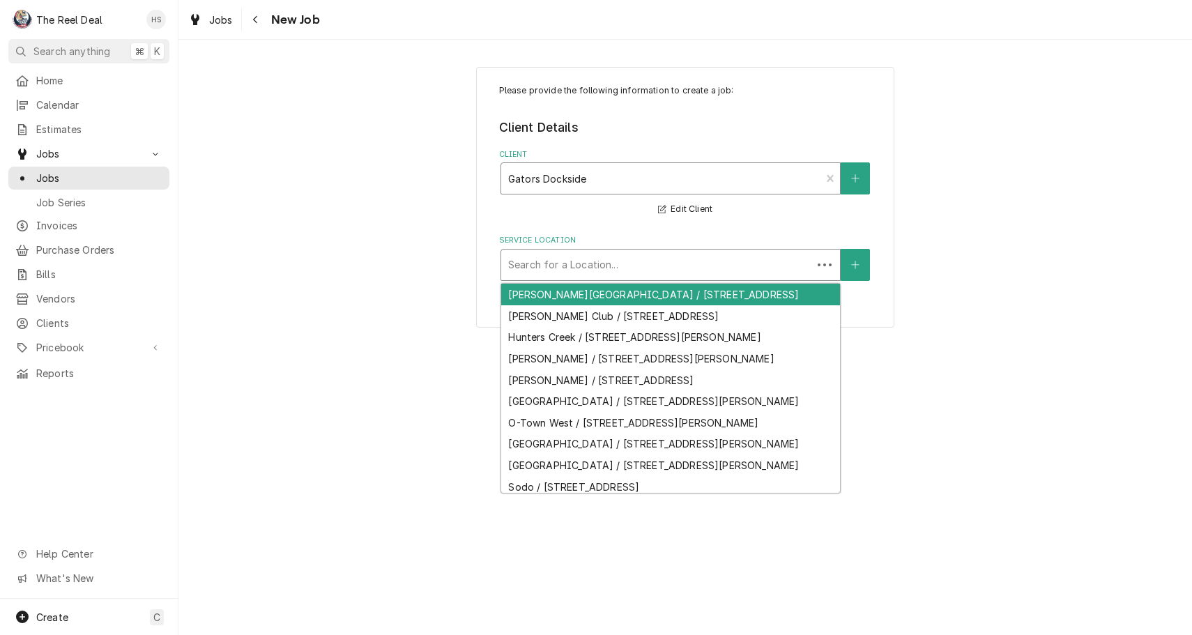
click at [571, 265] on div "Search for a Location..." at bounding box center [656, 264] width 297 height 15
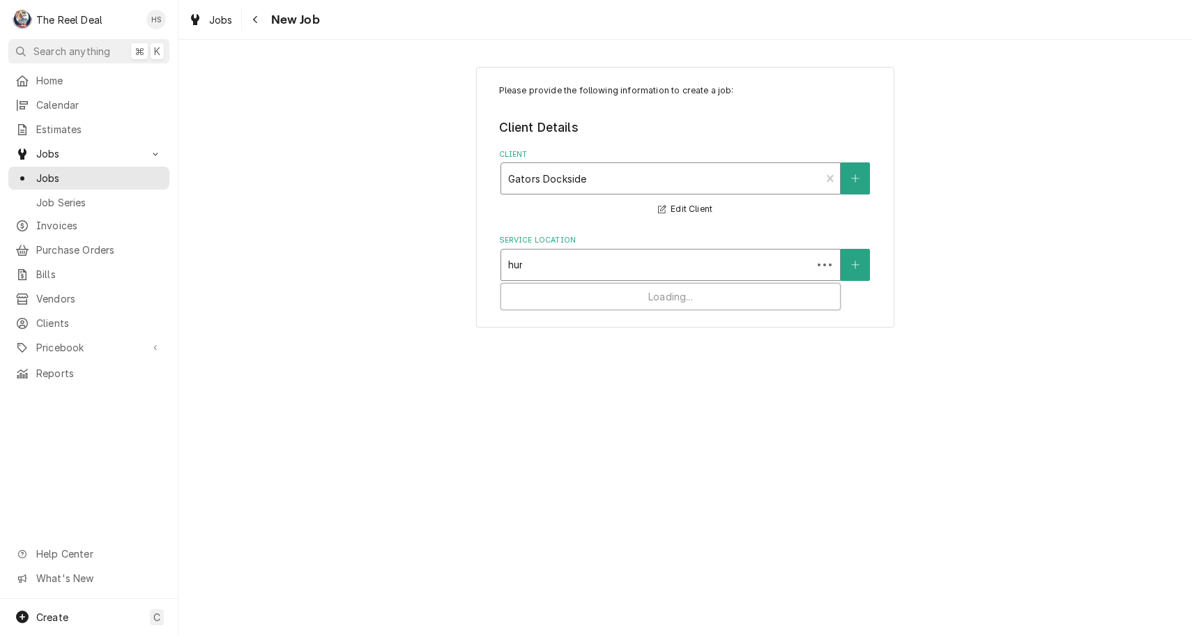
type input "[PERSON_NAME]"
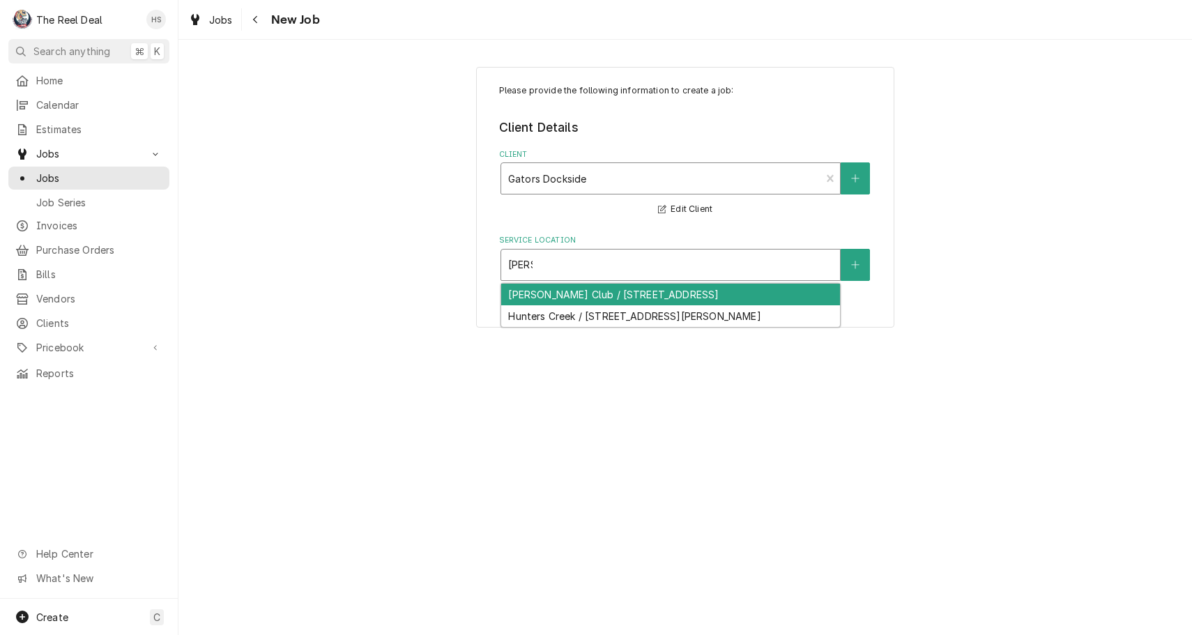
click at [588, 294] on div "[PERSON_NAME] Club / [STREET_ADDRESS]" at bounding box center [670, 295] width 339 height 22
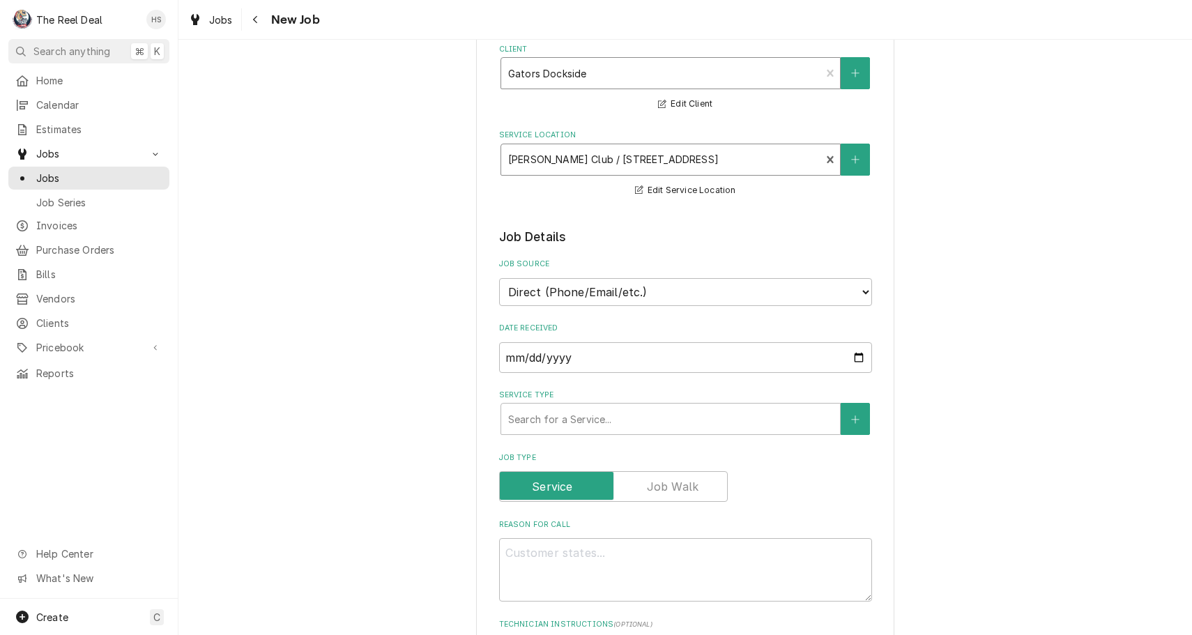
scroll to position [105, 0]
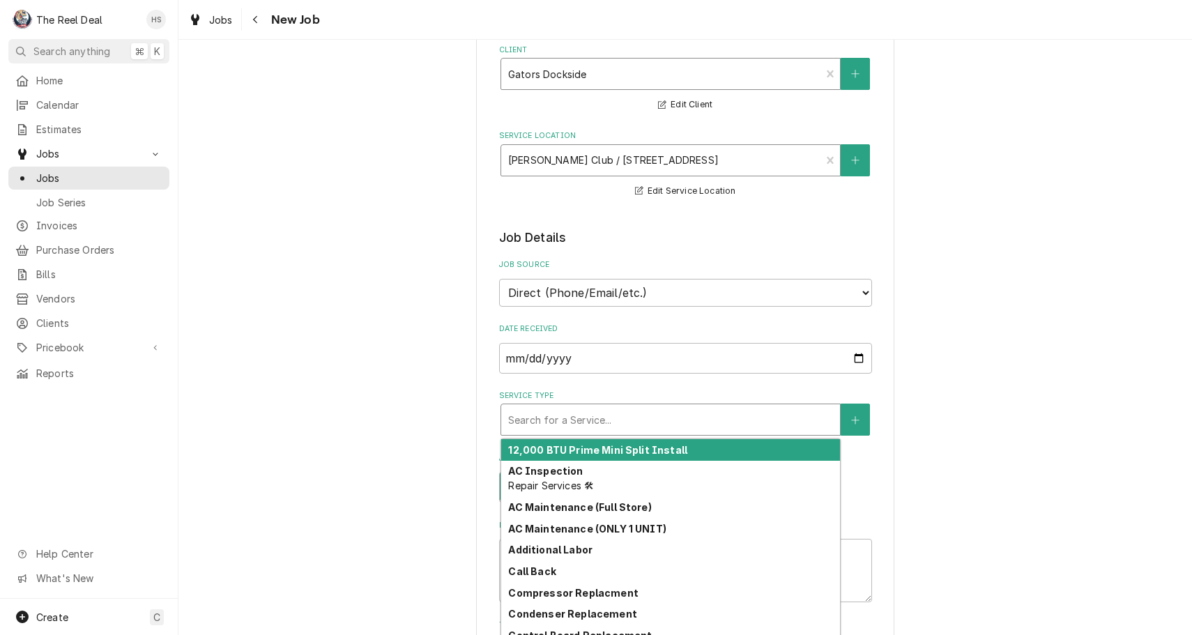
click at [591, 413] on div "Search for a Service..." at bounding box center [670, 420] width 325 height 15
type textarea "x"
type input "F"
type textarea "x"
type input "Fu"
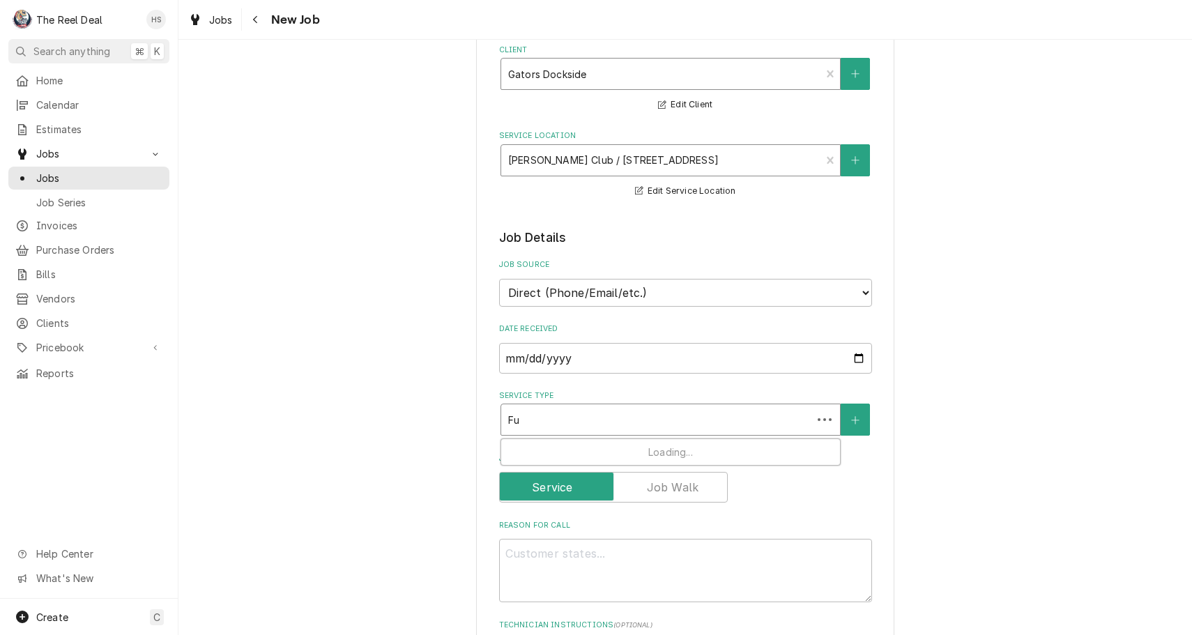
type textarea "x"
type input "Ful"
type textarea "x"
type input "Full"
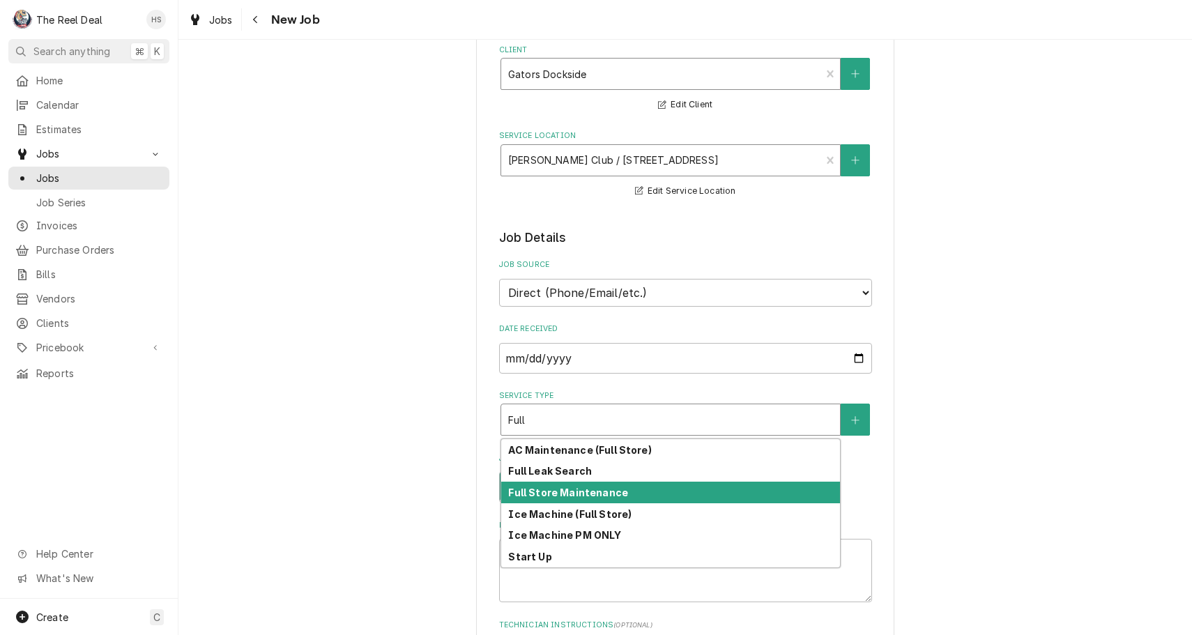
click at [599, 487] on strong "Full Store Maintenance" at bounding box center [568, 493] width 120 height 12
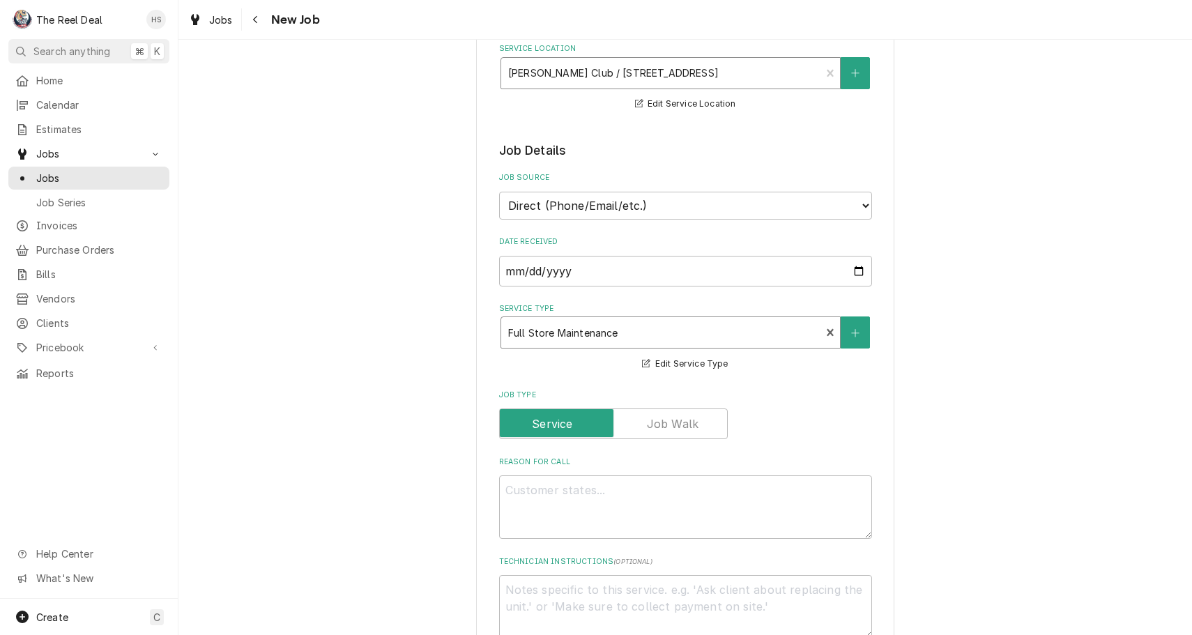
scroll to position [199, 0]
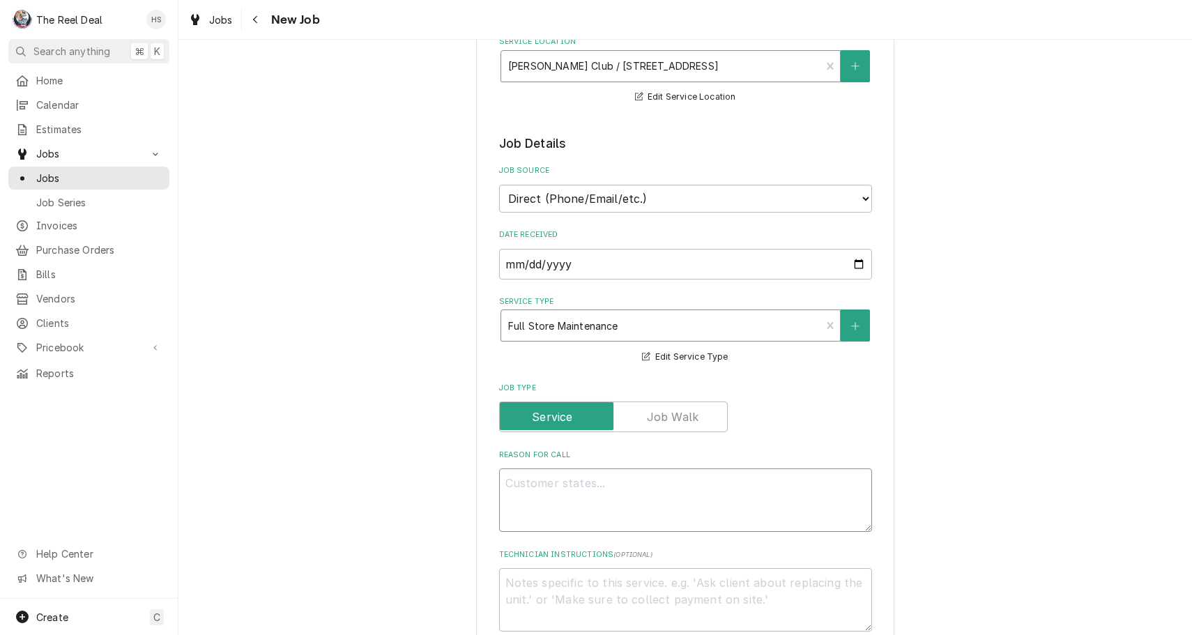
click at [639, 493] on textarea "Reason For Call" at bounding box center [685, 500] width 373 height 63
type textarea "x"
type textarea "Q"
type textarea "x"
type textarea "Qu"
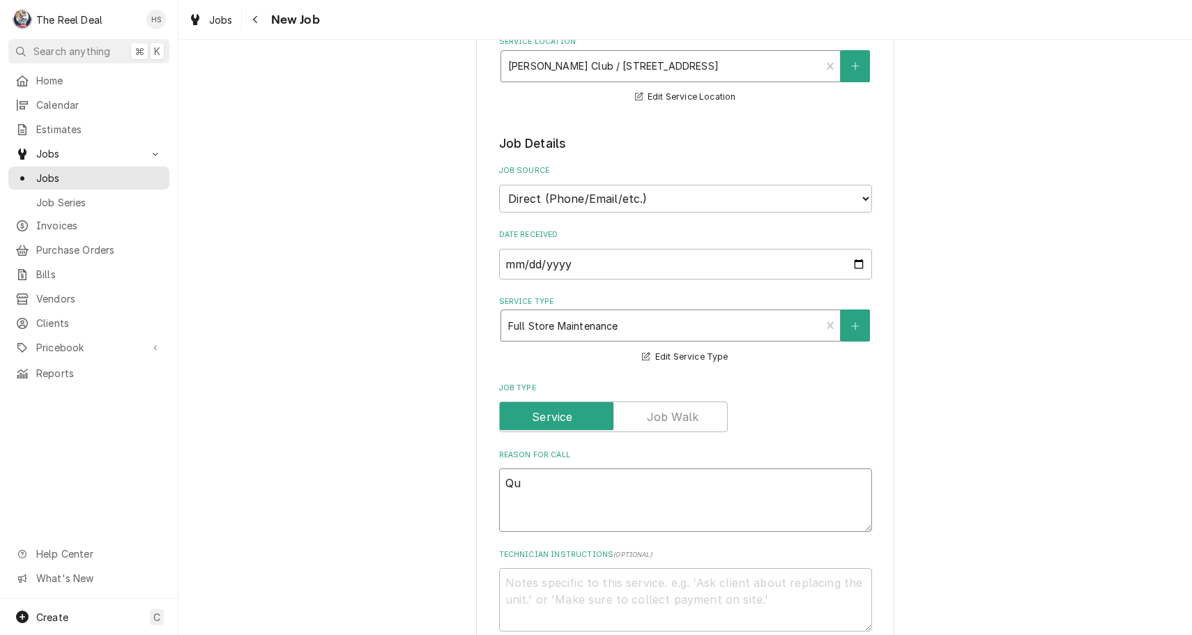
type textarea "x"
type textarea "Qua"
type textarea "x"
type textarea "Quar"
type textarea "x"
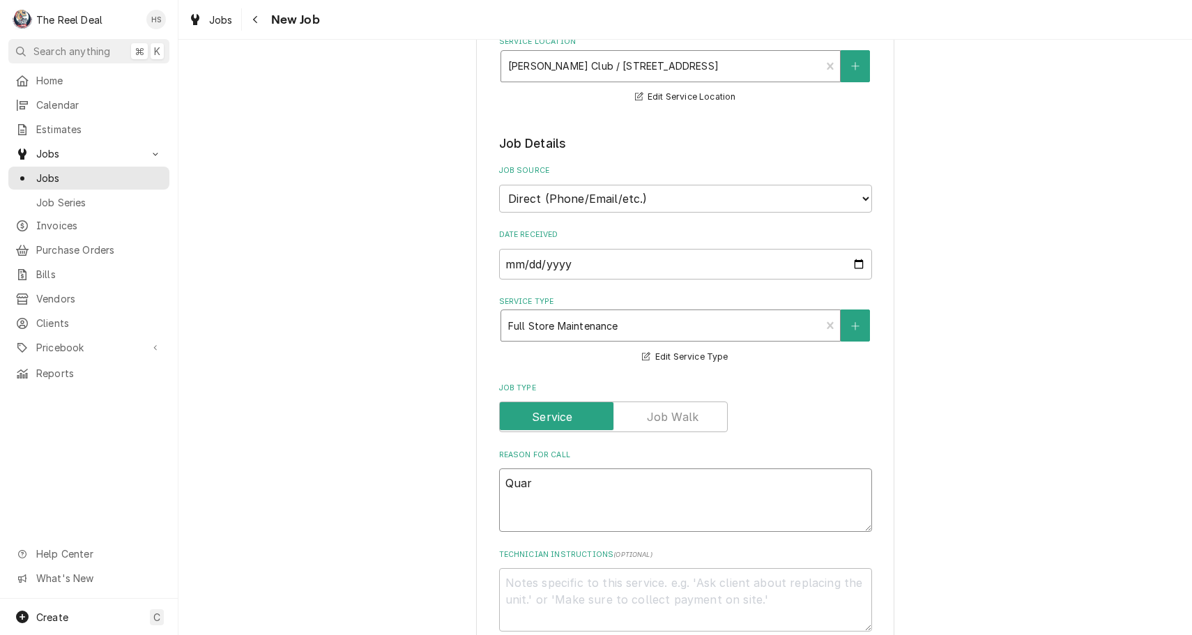
type textarea "Quart"
type textarea "x"
type textarea "Quarte"
type textarea "x"
type textarea "Quarter"
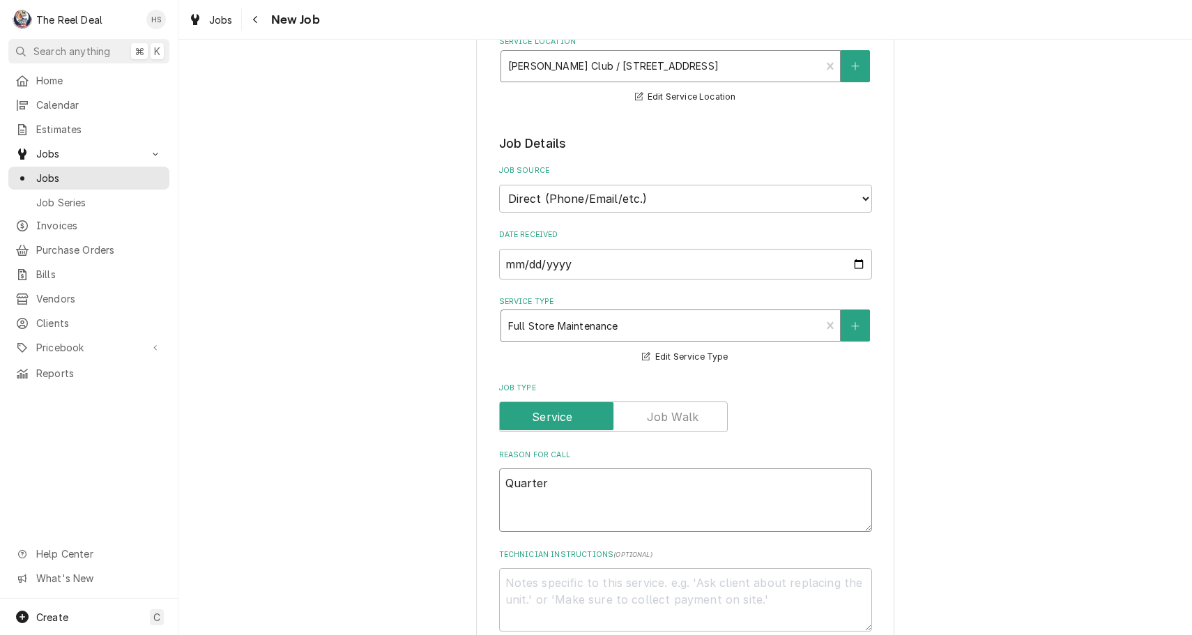
type textarea "x"
type textarea "Quarte"
type textarea "x"
type textarea "Quart"
type textarea "x"
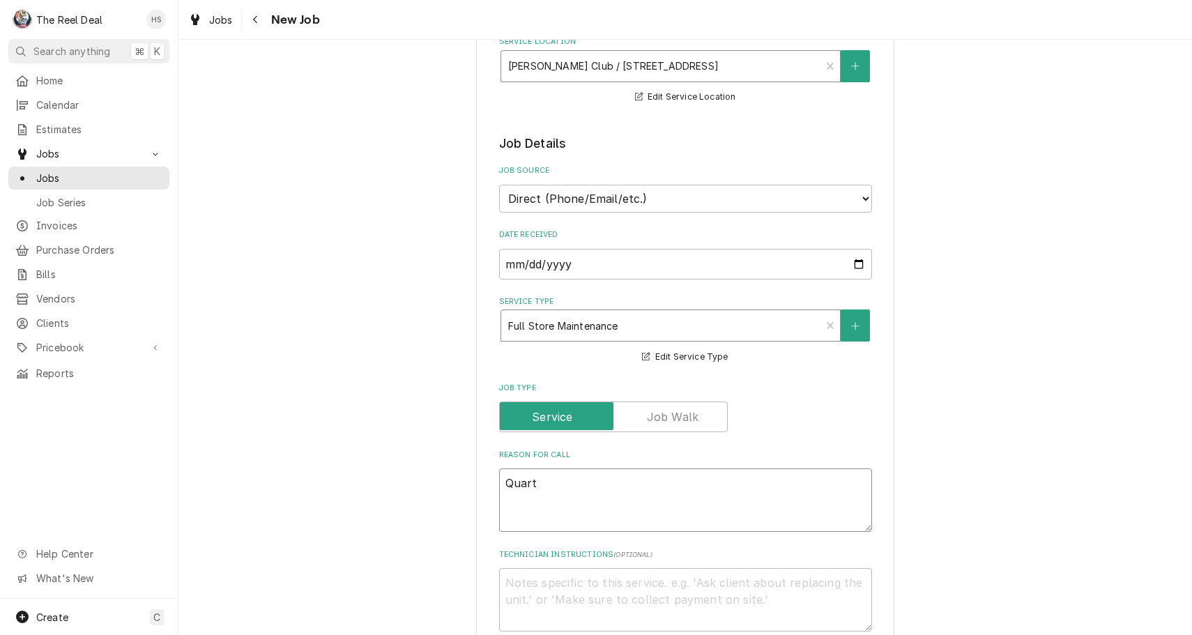
type textarea "Quar"
type textarea "x"
type textarea "Qua"
type textarea "x"
type textarea "Qu"
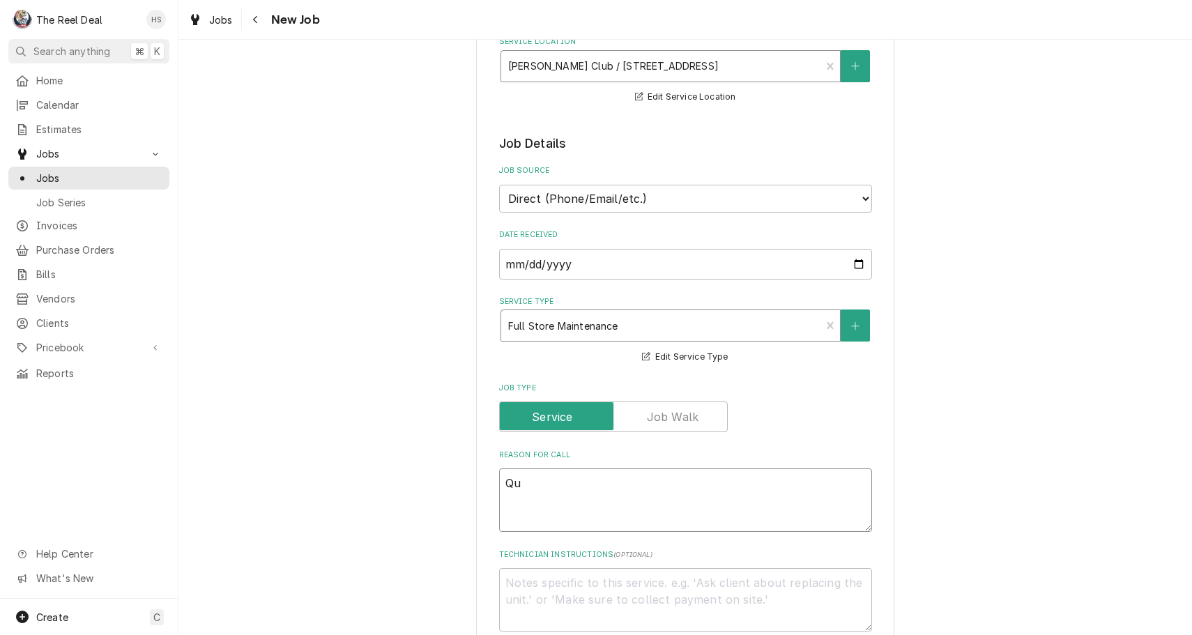
type textarea "x"
type textarea "Q"
type textarea "x"
type textarea "B"
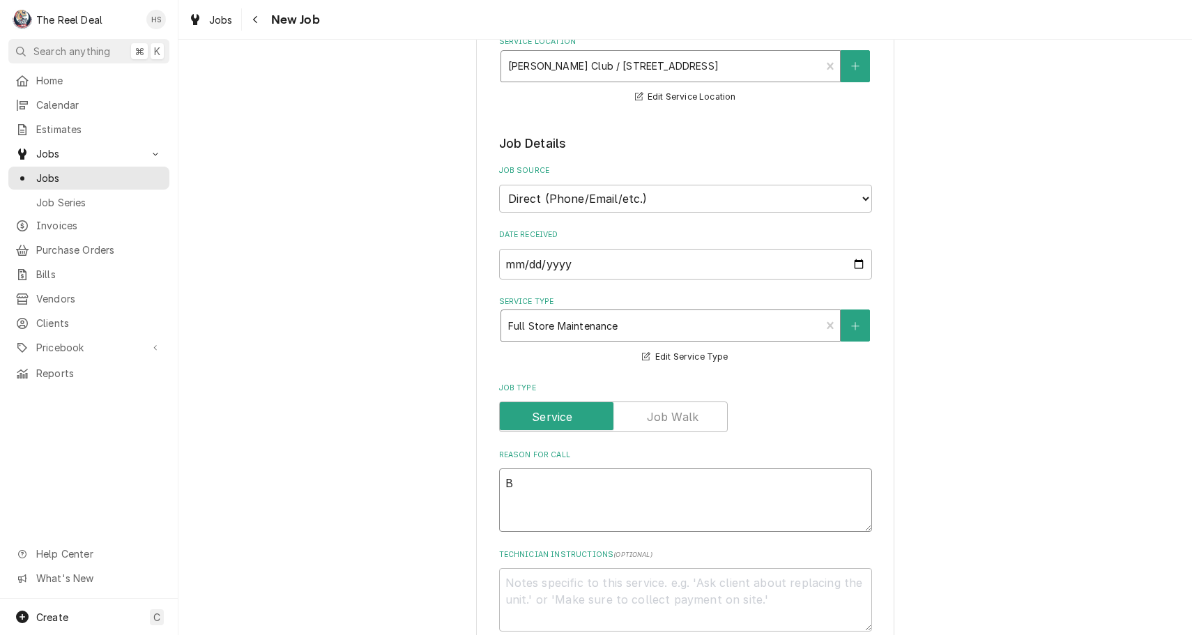
type textarea "x"
type textarea "Bi"
type textarea "x"
type textarea "Bi"
type textarea "x"
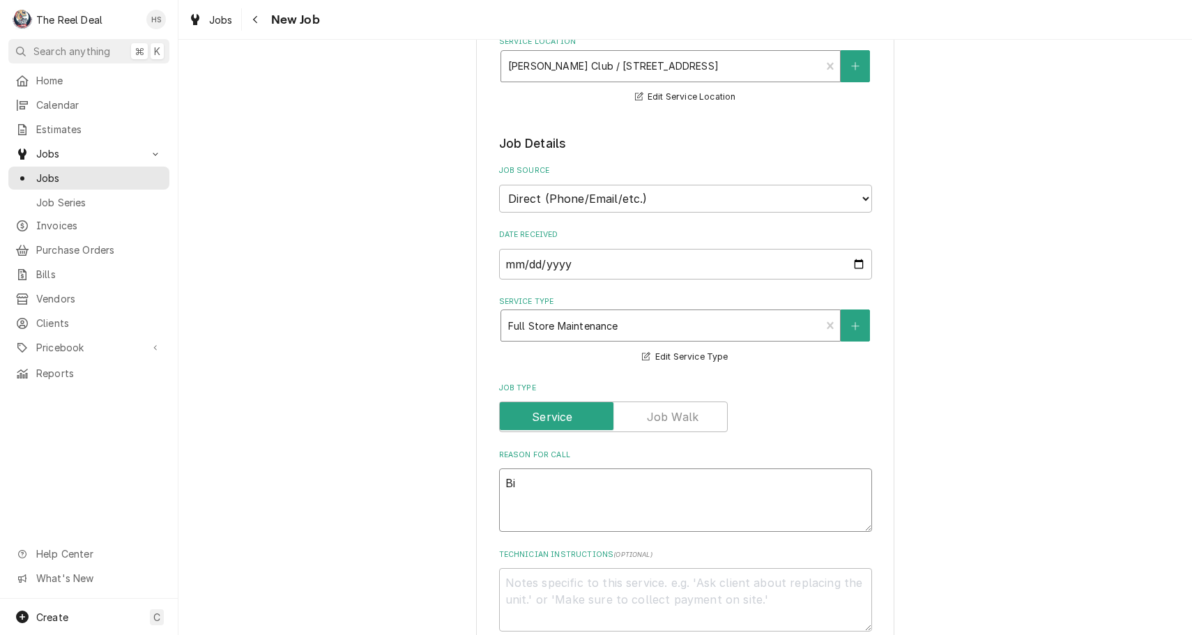
type textarea "Bi A"
type textarea "x"
type textarea "Bi An"
type textarea "x"
type textarea "Bi Ann"
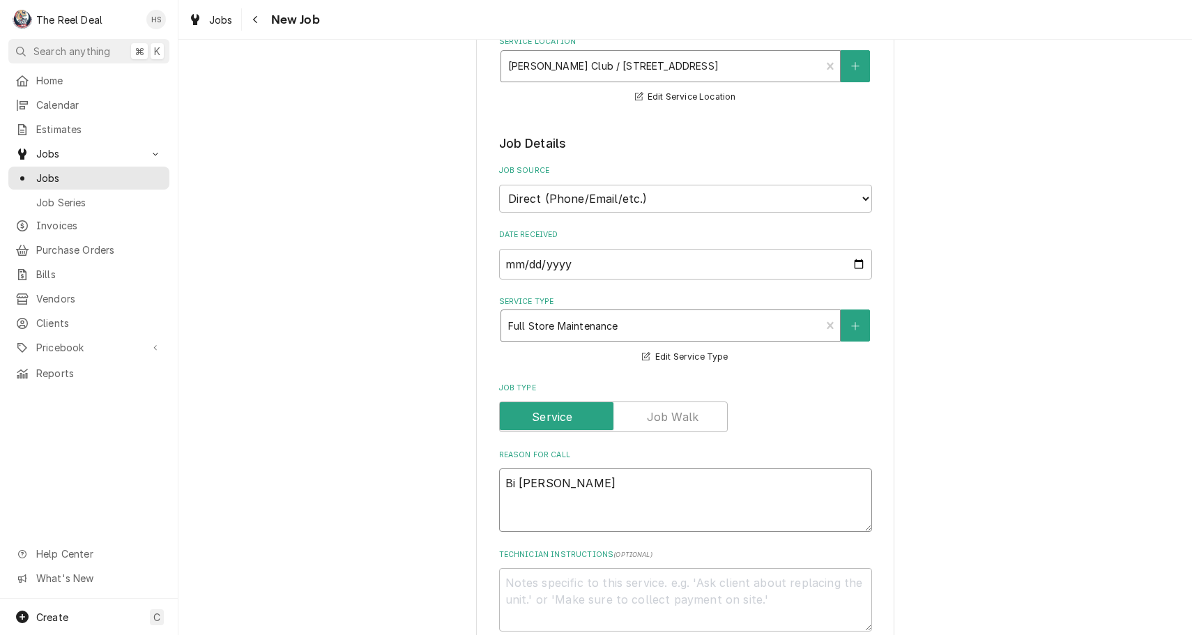
type textarea "x"
type textarea "Bi Annu"
type textarea "x"
type textarea "Bi Annua"
type textarea "x"
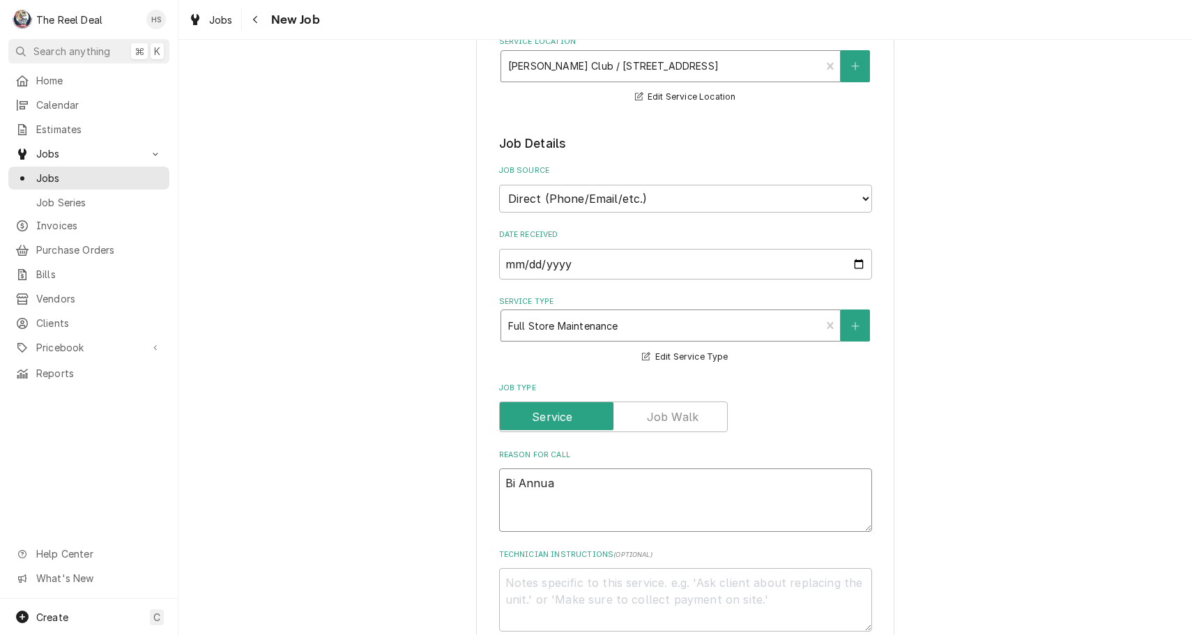
type textarea "Bi Annual"
type textarea "x"
type textarea "Bi Annual"
type textarea "x"
type textarea "Bi Annual M"
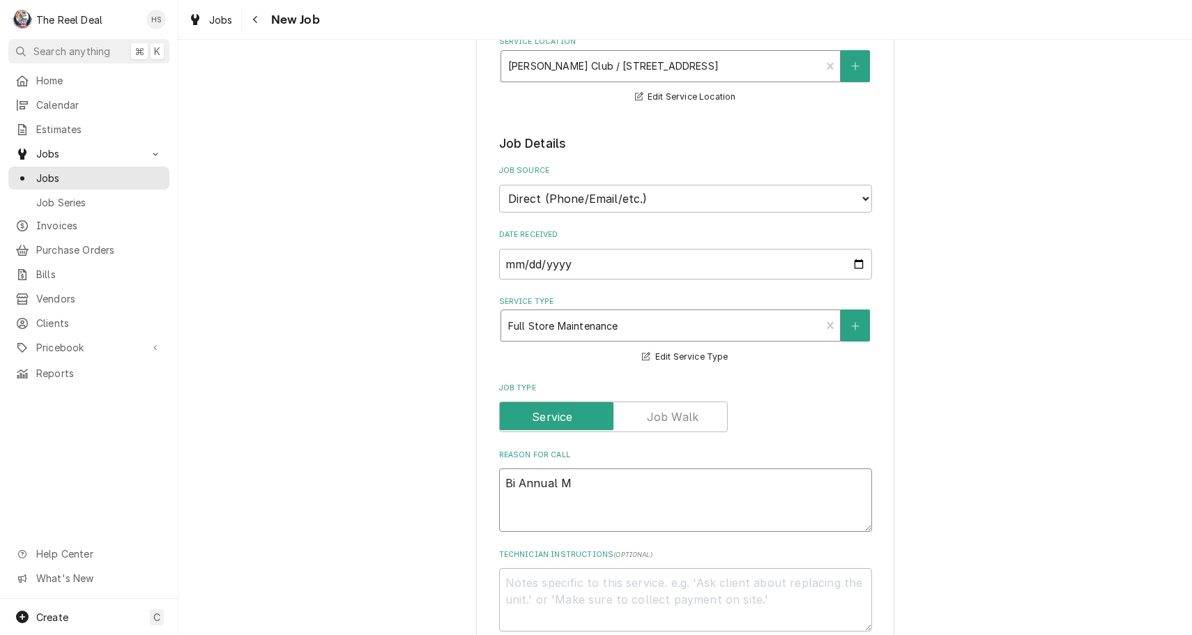
type textarea "x"
type textarea "Bi Annual Ma"
type textarea "x"
type textarea "Bi Annual Mai"
type textarea "x"
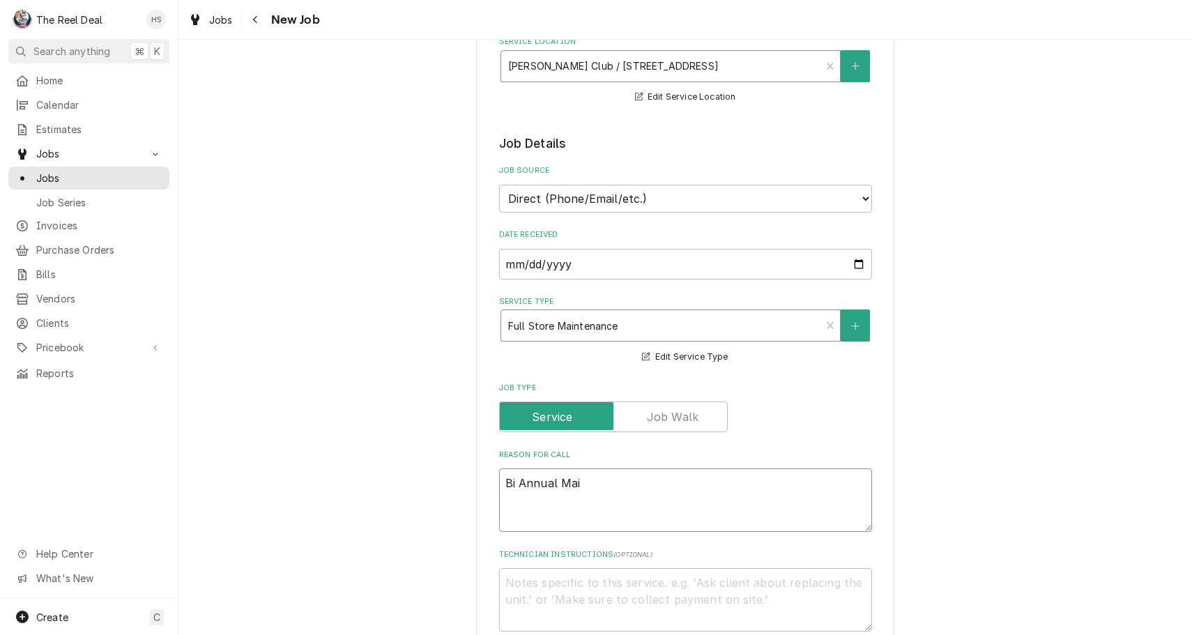
type textarea "Bi Annual Main"
type textarea "x"
type textarea "Bi Annual Maint"
type textarea "x"
type textarea "Bi Annual Mainte"
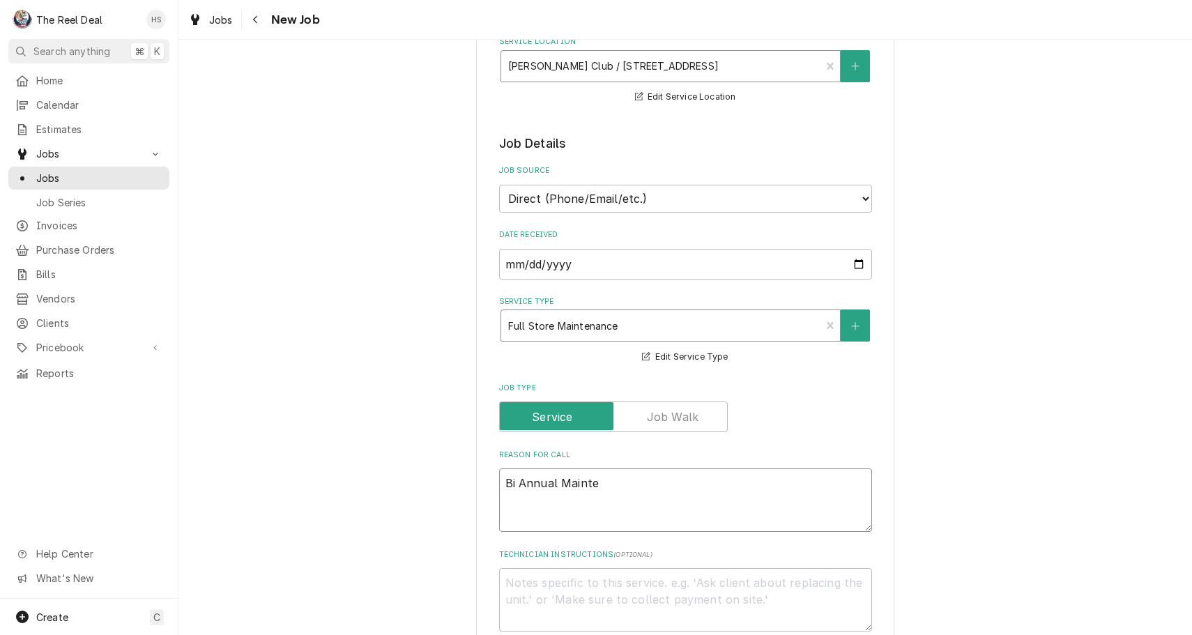
type textarea "x"
type textarea "Bi Annual Mainten"
type textarea "x"
type textarea "Bi Annual Maintena"
type textarea "x"
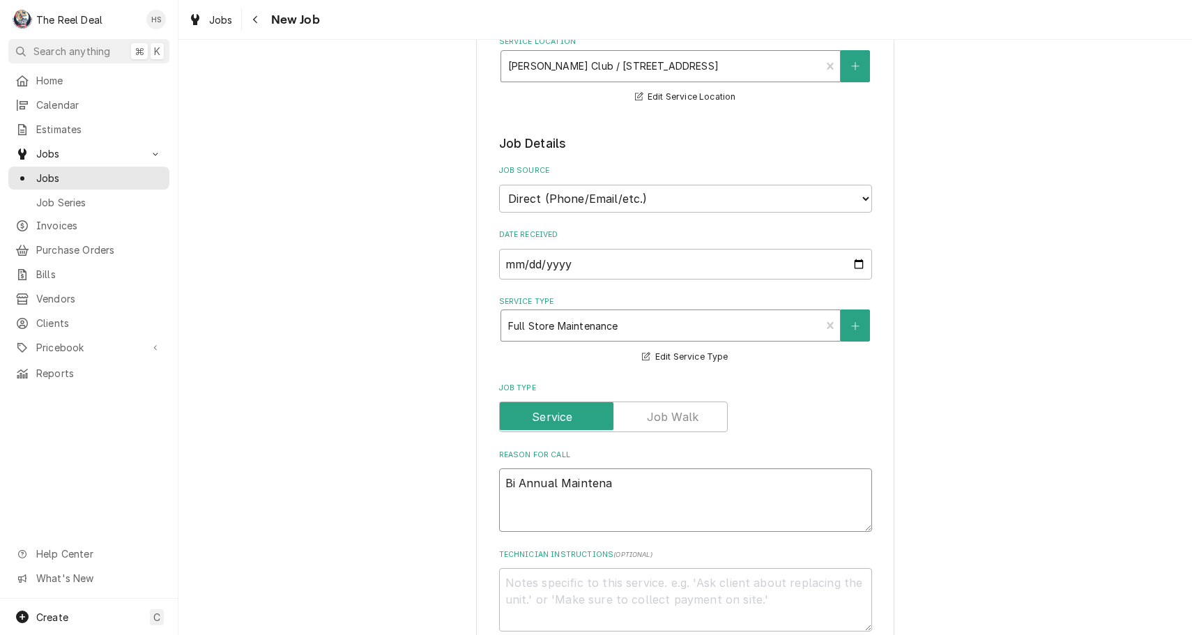
type textarea "Bi Annual Maintenan"
type textarea "x"
type textarea "Bi Annual Maintenanc"
type textarea "x"
type textarea "Bi Annual Maintenance"
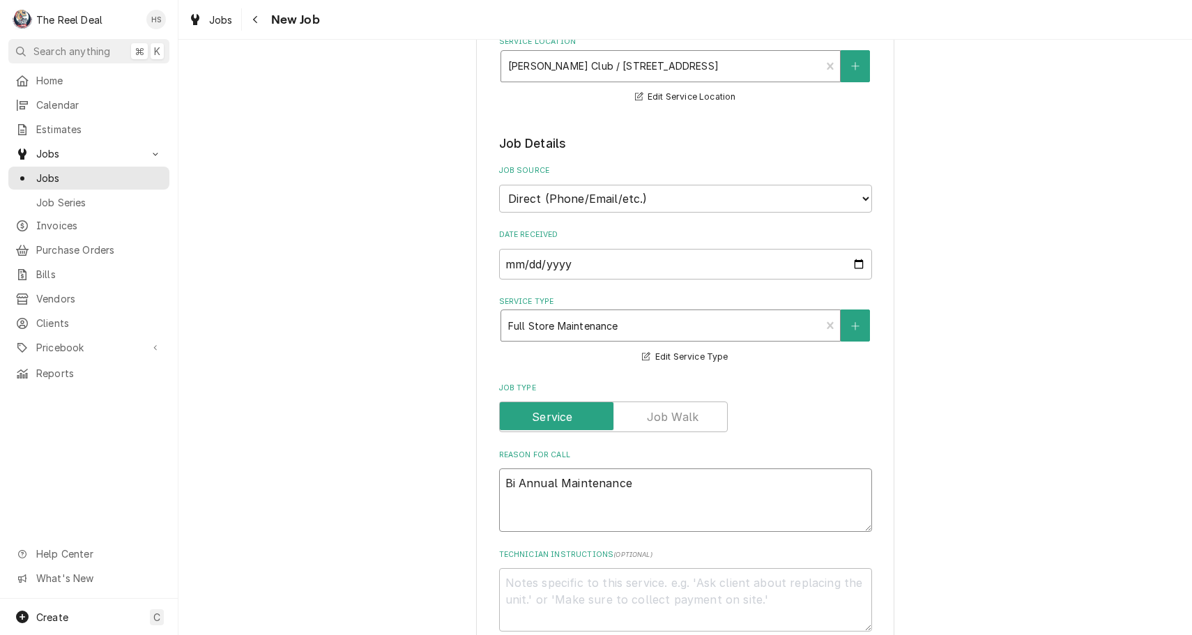
type textarea "x"
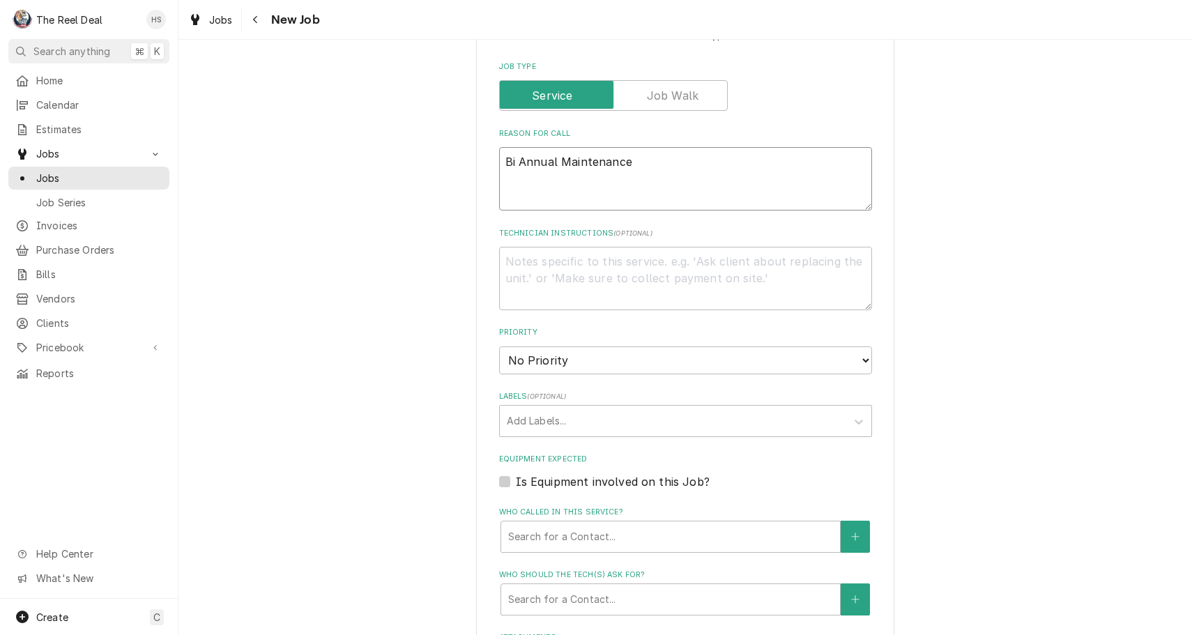
scroll to position [525, 0]
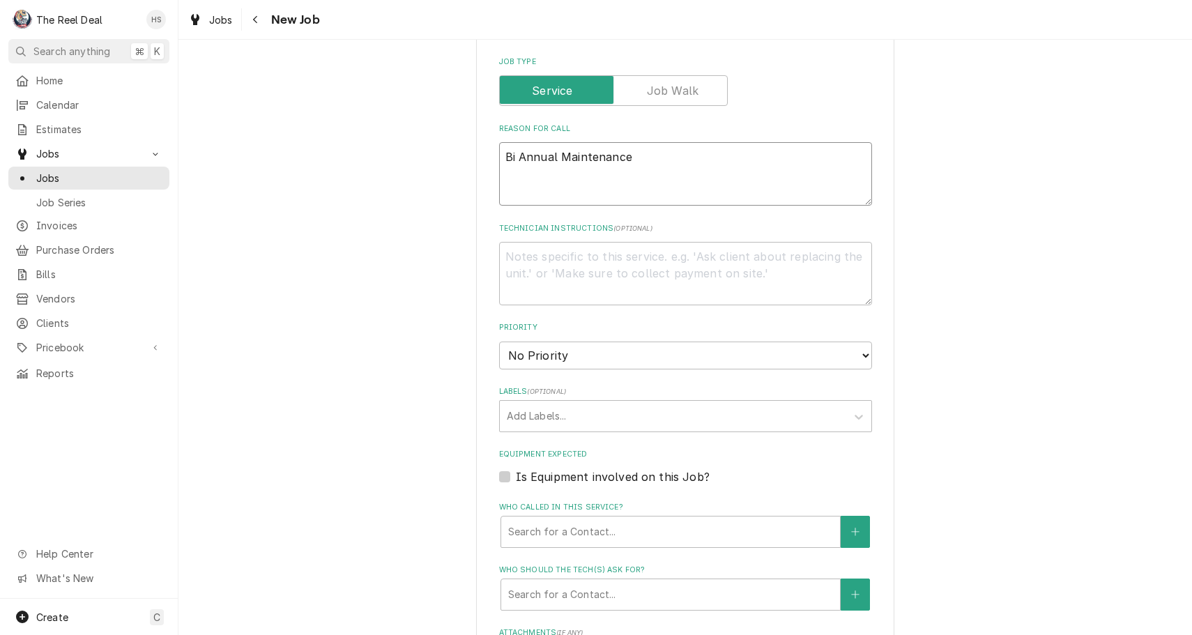
type textarea "Bi Annual Maintenance"
select select "3"
click at [625, 519] on div "Who called in this service?" at bounding box center [670, 531] width 325 height 25
type textarea "x"
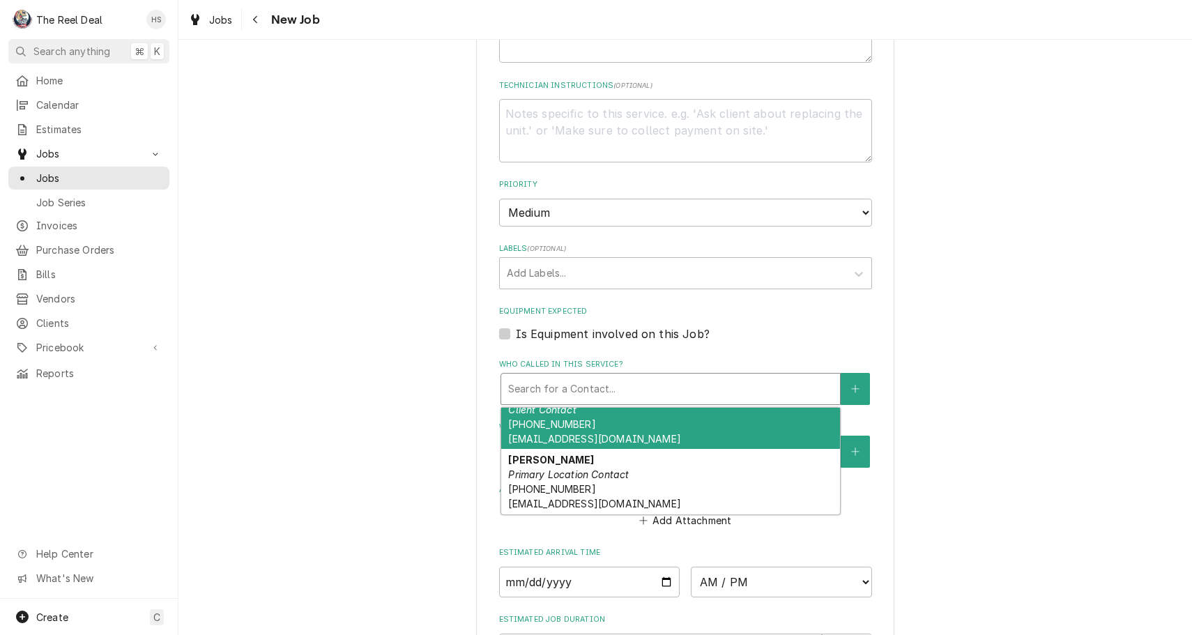
scroll to position [671, 0]
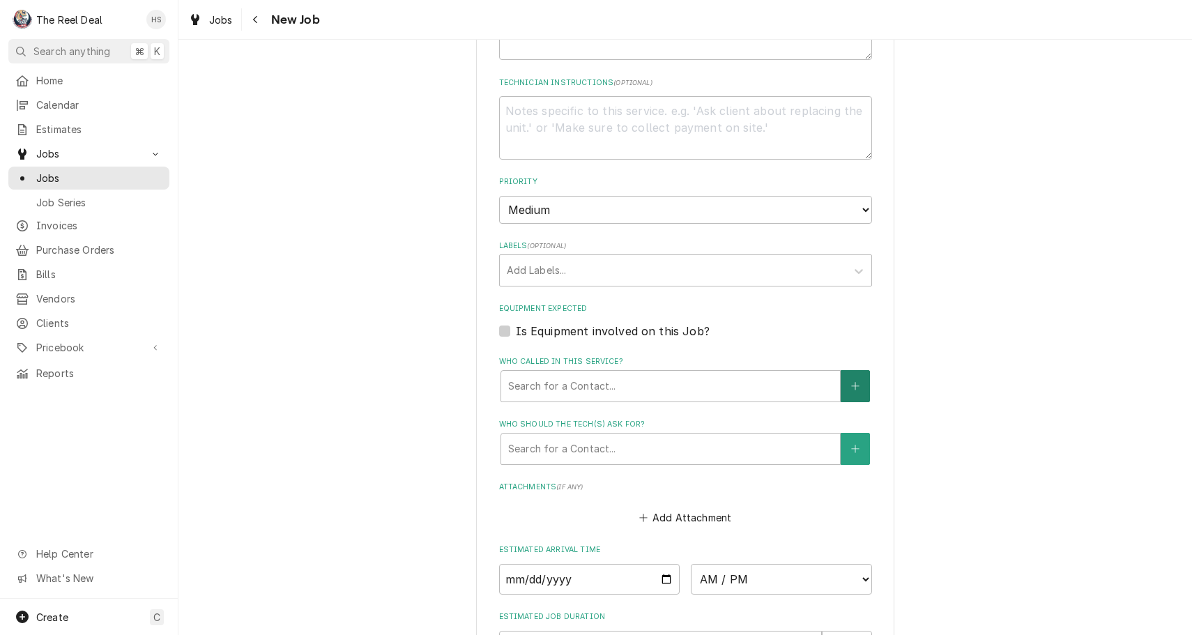
click at [865, 370] on button "Who called in this service?" at bounding box center [855, 386] width 29 height 32
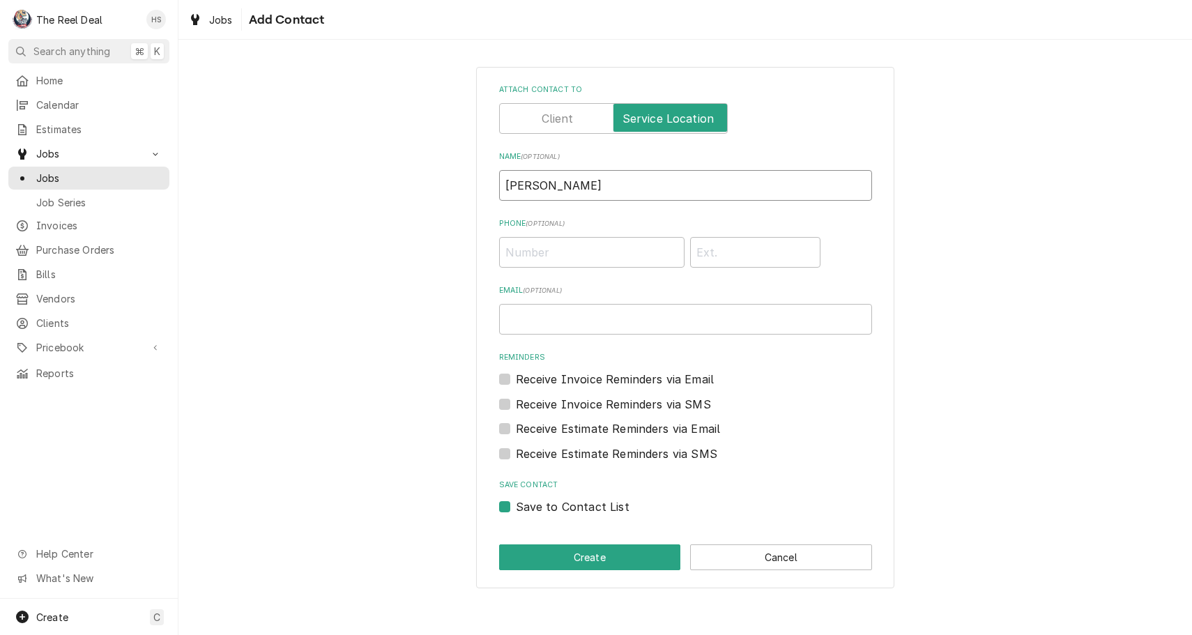
type input "Bill Matthews"
type input "(407) 416-8055"
click at [561, 546] on button "Create" at bounding box center [590, 558] width 182 height 26
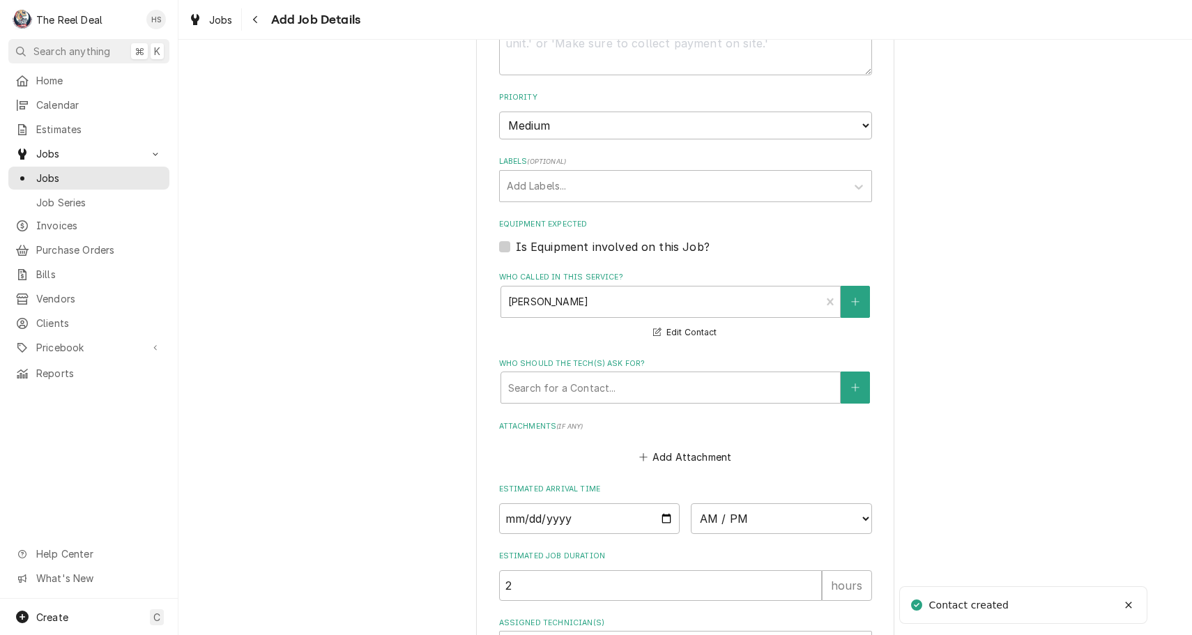
scroll to position [777, 0]
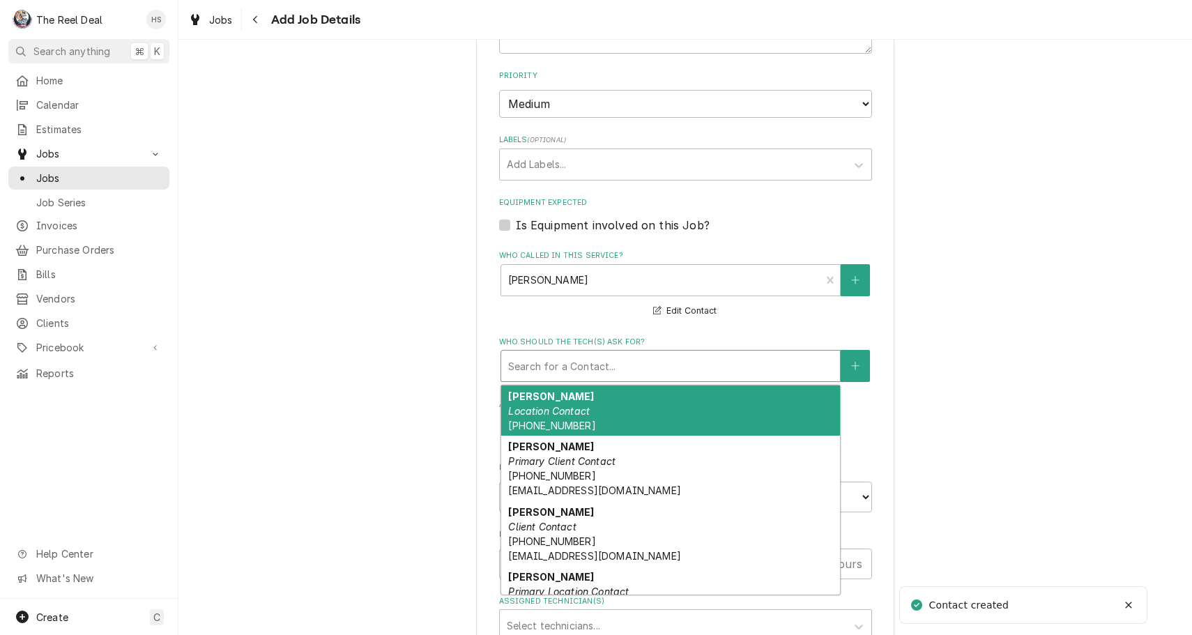
click at [583, 359] on div "Search for a Contact..." at bounding box center [670, 366] width 325 height 15
click at [575, 405] on em "Location Contact" at bounding box center [549, 411] width 82 height 12
type textarea "x"
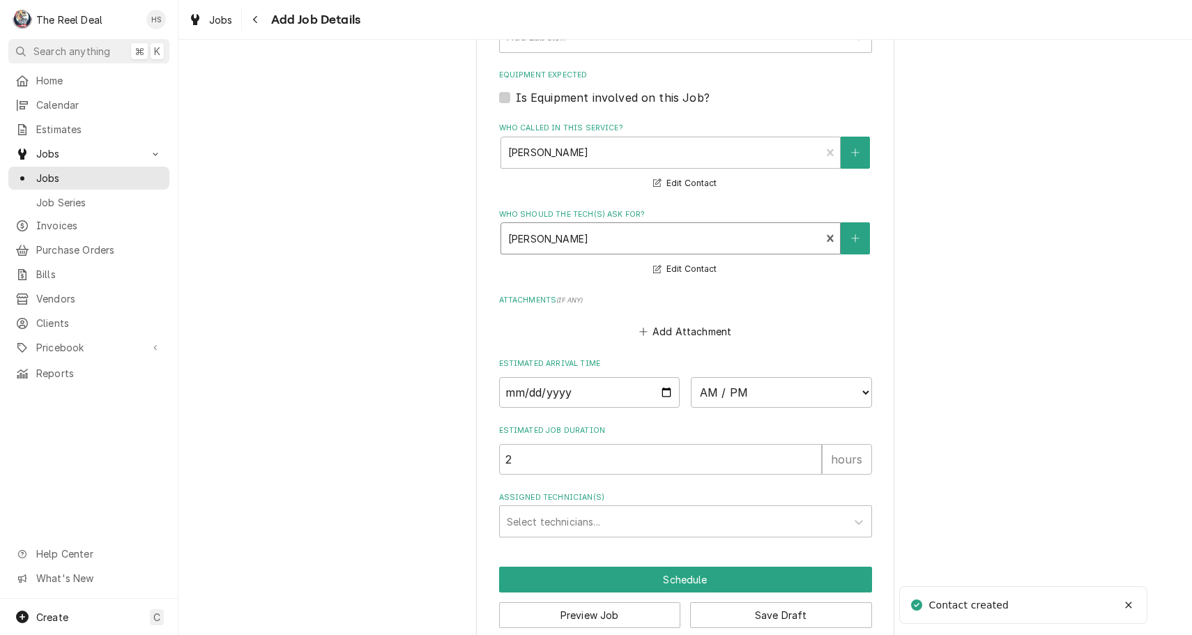
scroll to position [904, 0]
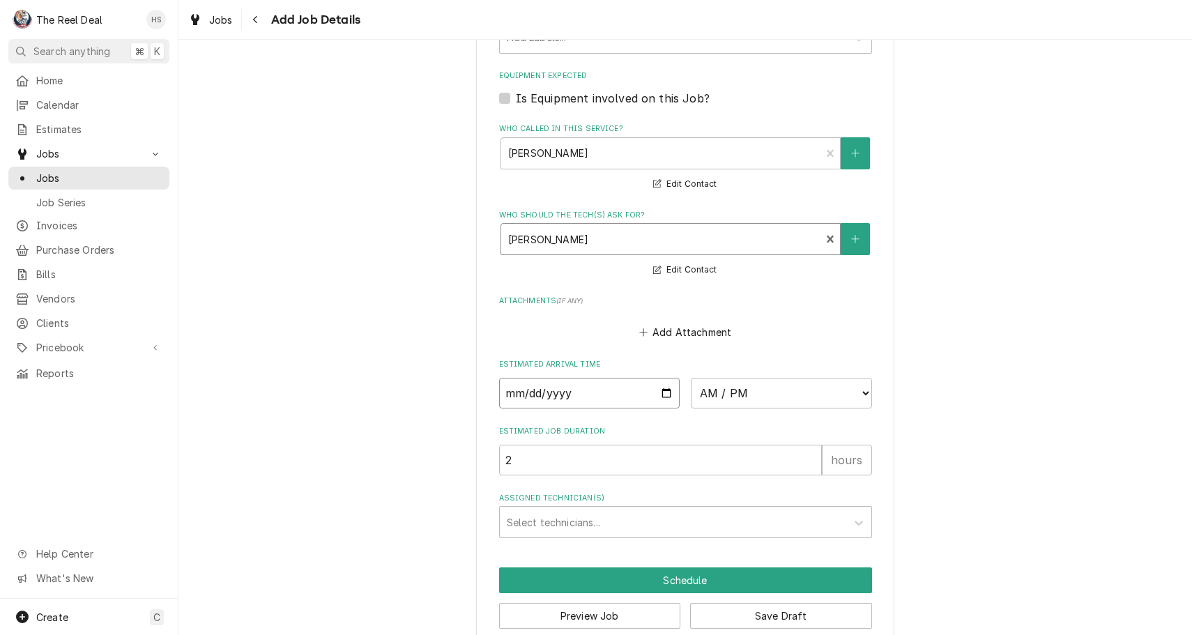
click at [528, 378] on input "Date" at bounding box center [589, 393] width 181 height 31
type input "2025-09-01"
type textarea "x"
select select "08:00:00"
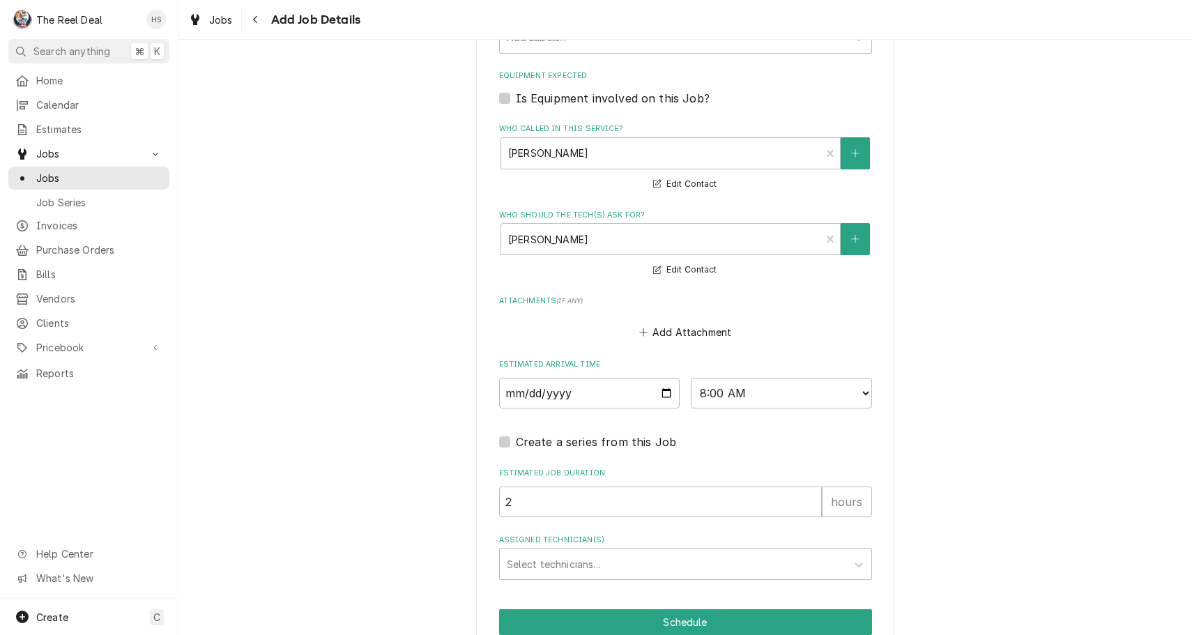
click at [621, 501] on fieldset "Job Details Job Source Direct (Phone/Email/etc.) Other Date Received 2025-08-26…" at bounding box center [685, 5] width 373 height 1150
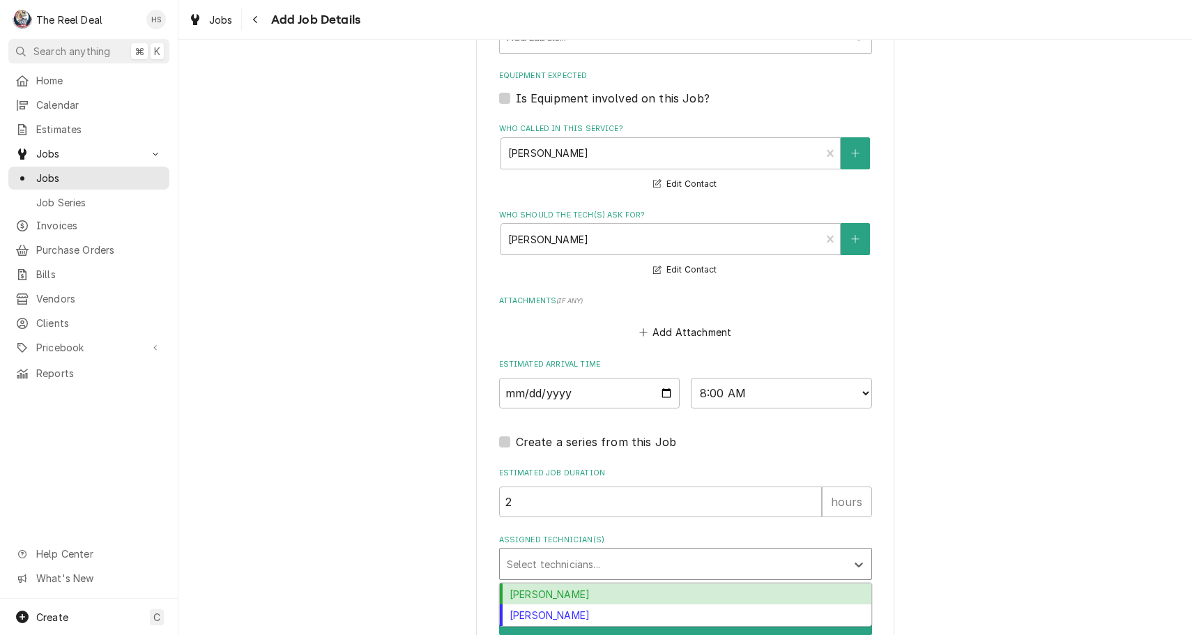
click at [618, 551] on div "Assigned Technician(s)" at bounding box center [673, 563] width 333 height 25
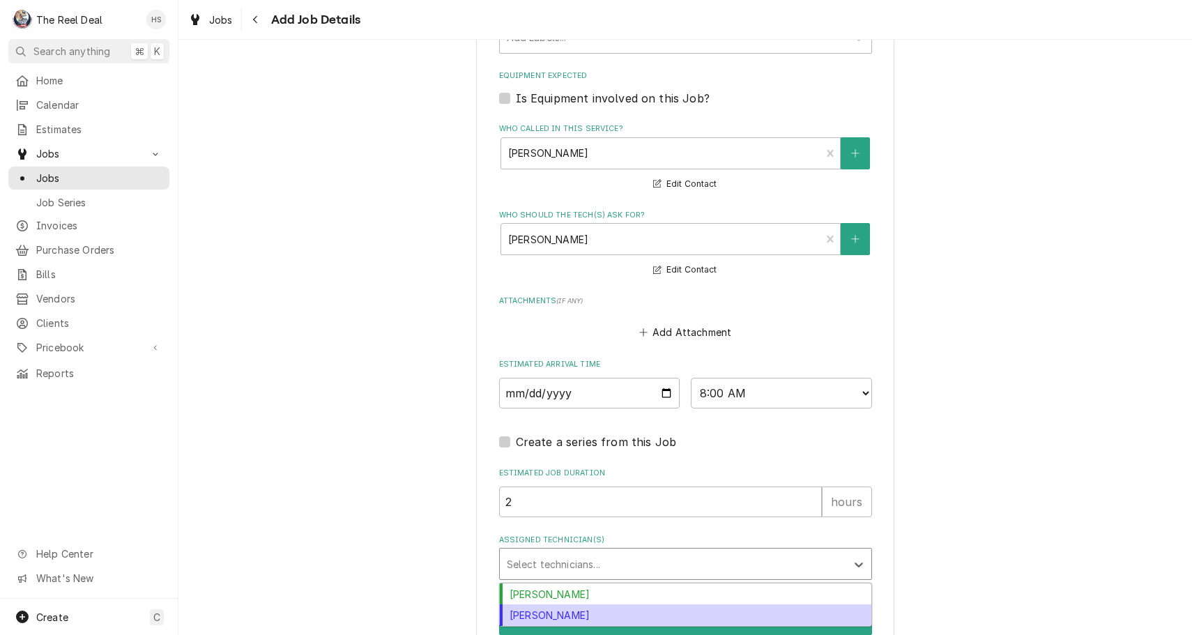
click at [565, 604] on div "Kenneth Strawbridge" at bounding box center [686, 615] width 372 height 22
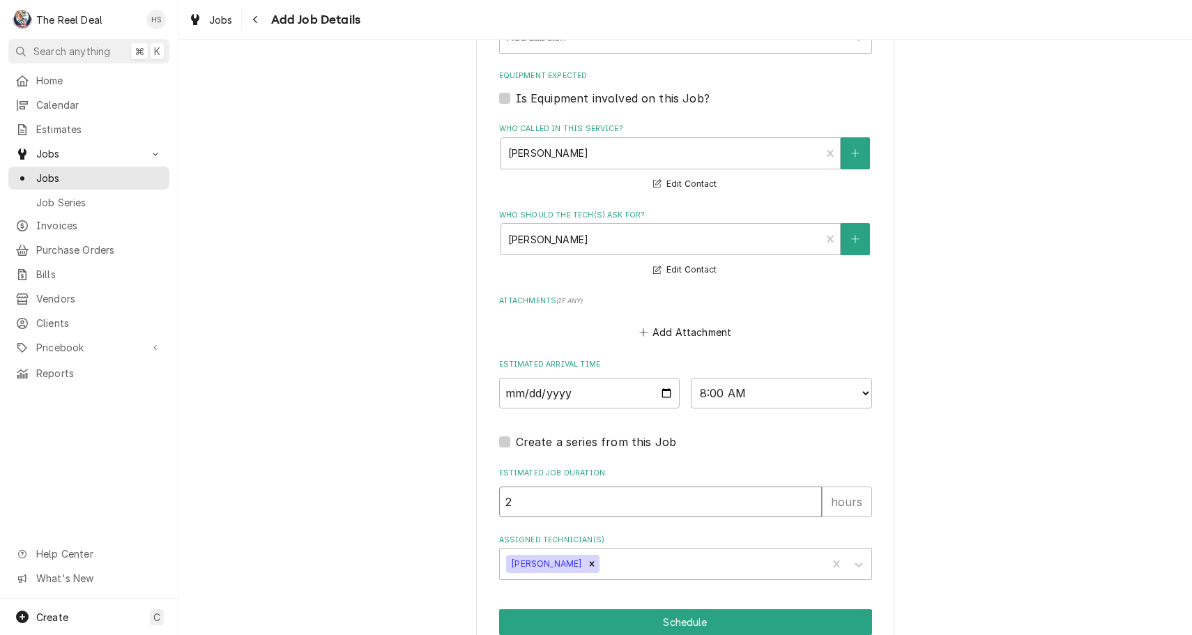
click at [582, 487] on input "2" at bounding box center [660, 502] width 323 height 31
type textarea "x"
type input "4"
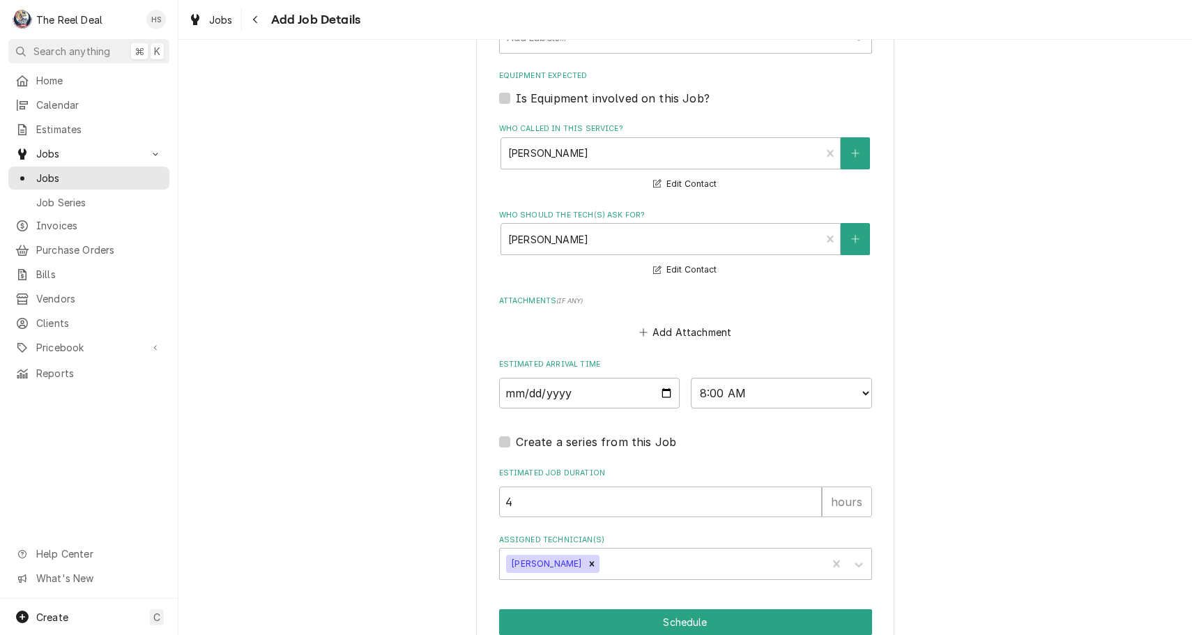
type textarea "x"
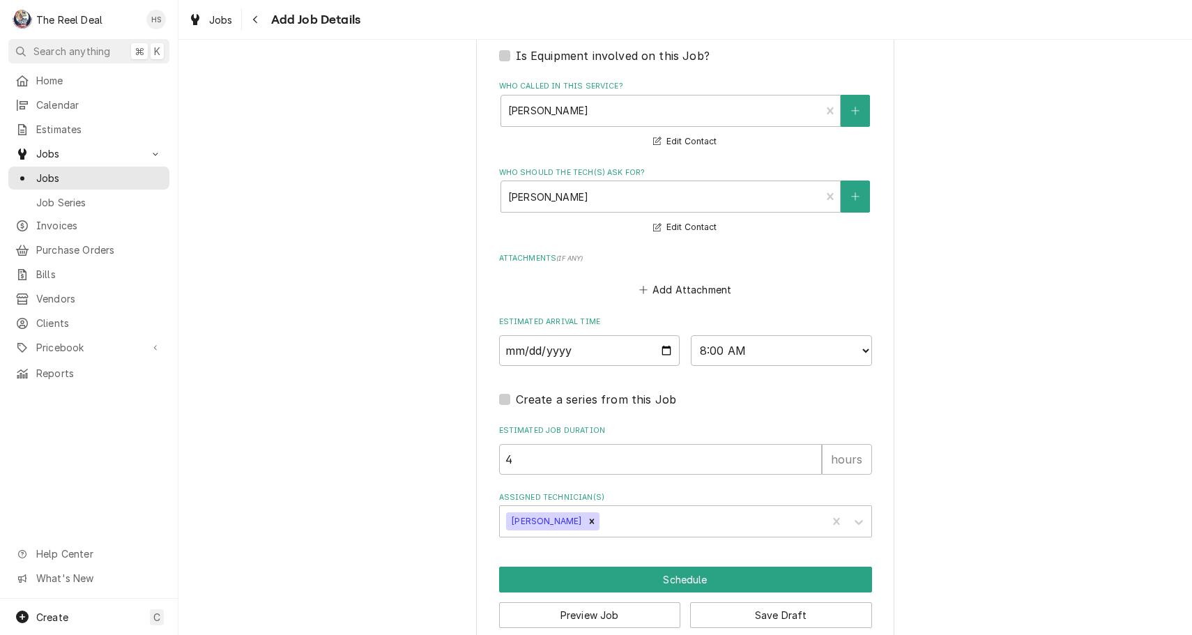
scroll to position [945, 0]
click at [516, 392] on label "Create a series from this Job" at bounding box center [596, 400] width 161 height 17
click at [516, 392] on input "Job Create/Update Form" at bounding box center [702, 407] width 373 height 31
checkbox input "true"
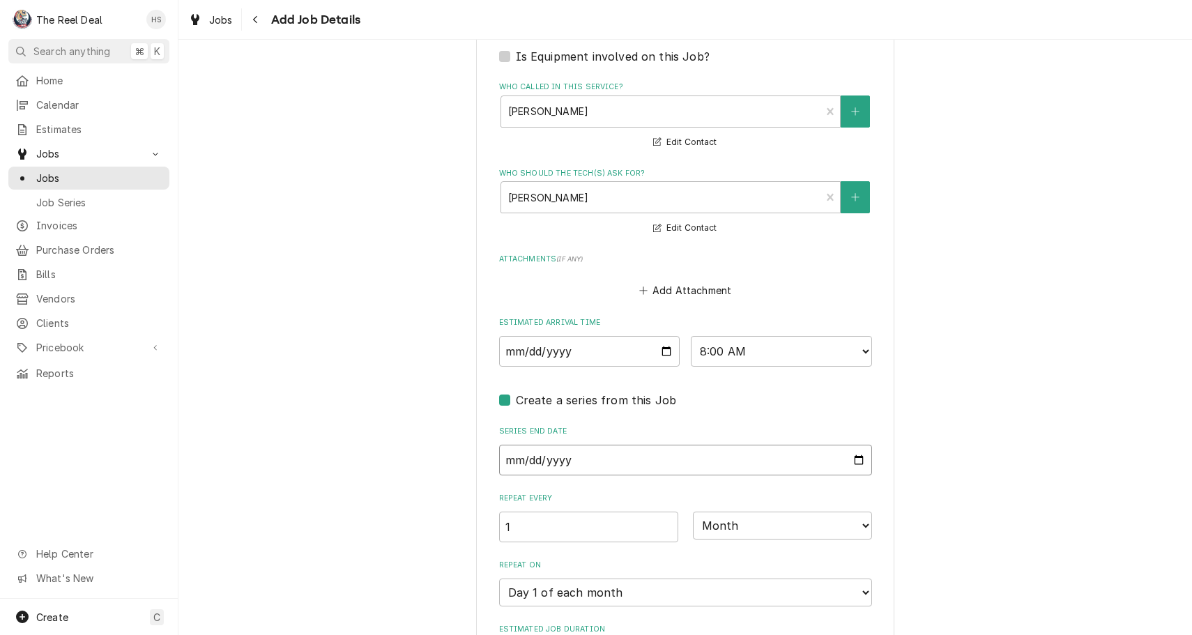
click at [539, 445] on input "Series End Date" at bounding box center [685, 460] width 373 height 31
click at [535, 512] on input "1" at bounding box center [588, 527] width 179 height 31
type textarea "x"
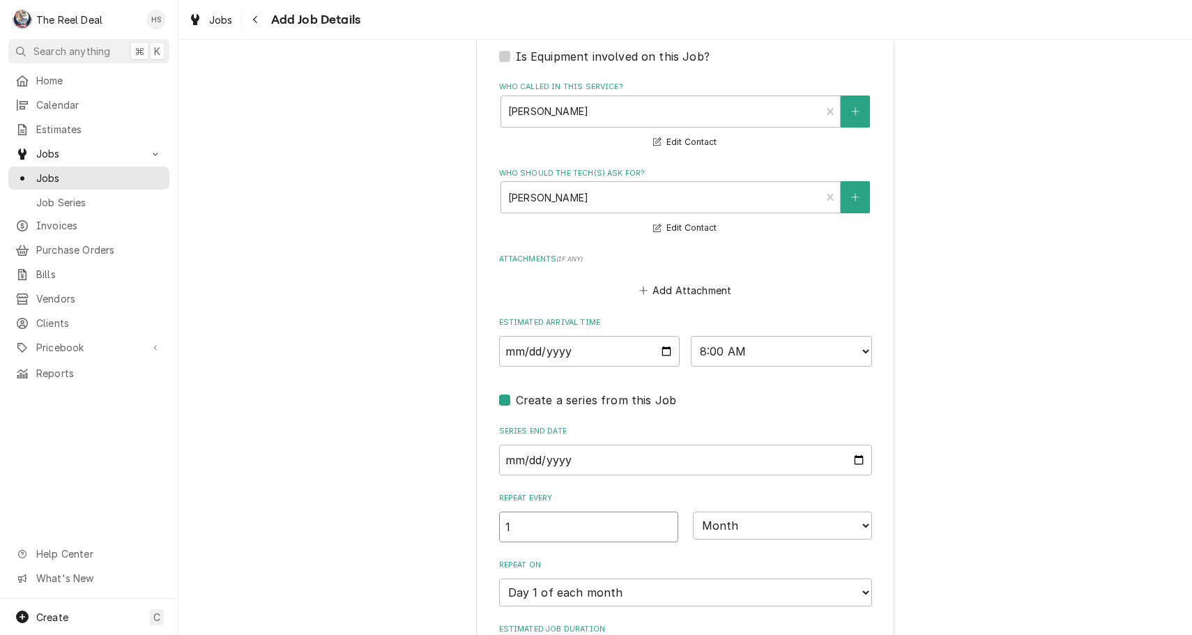
type input "6"
type textarea "x"
type input "6"
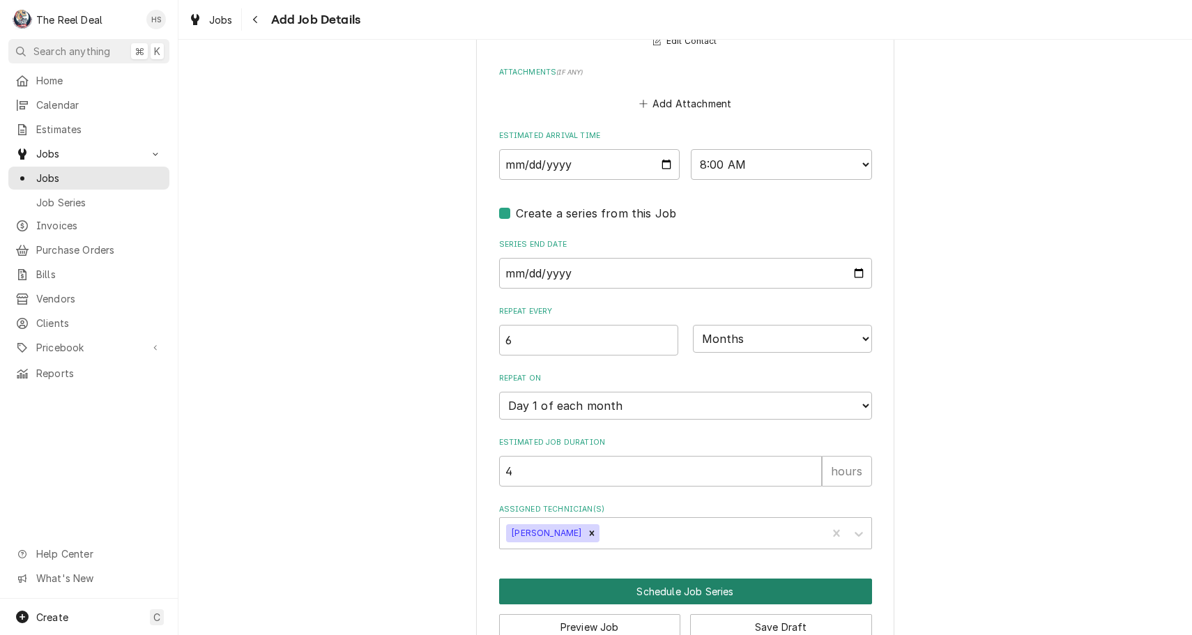
scroll to position [1132, 0]
click at [712, 579] on button "Schedule Job Series" at bounding box center [685, 592] width 373 height 26
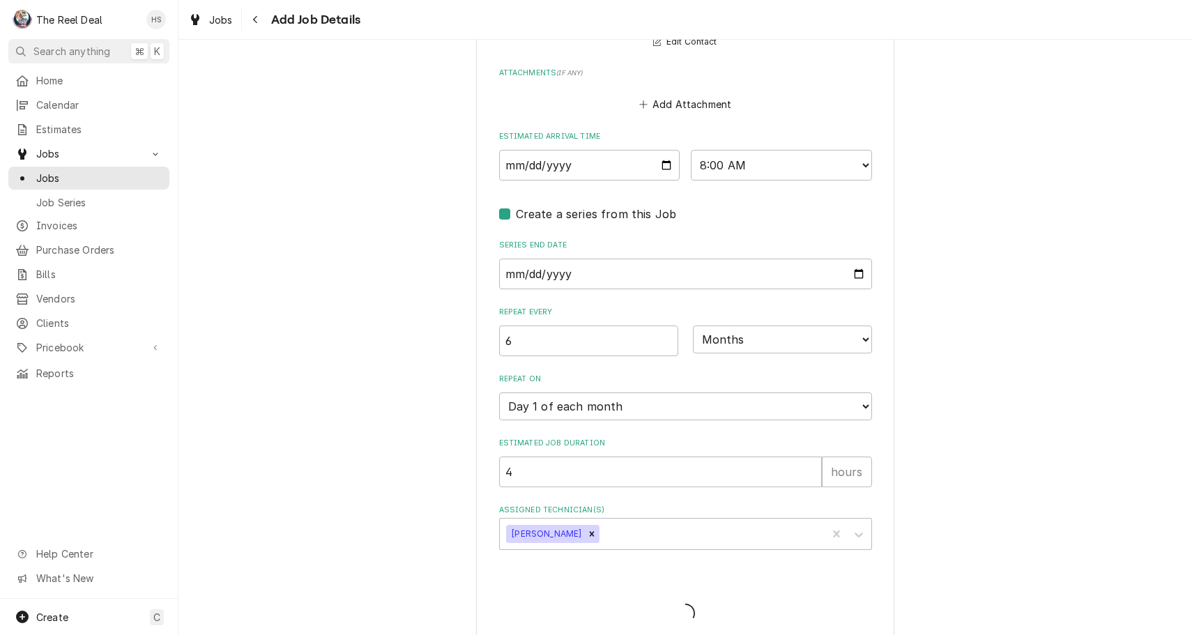
scroll to position [1118, 0]
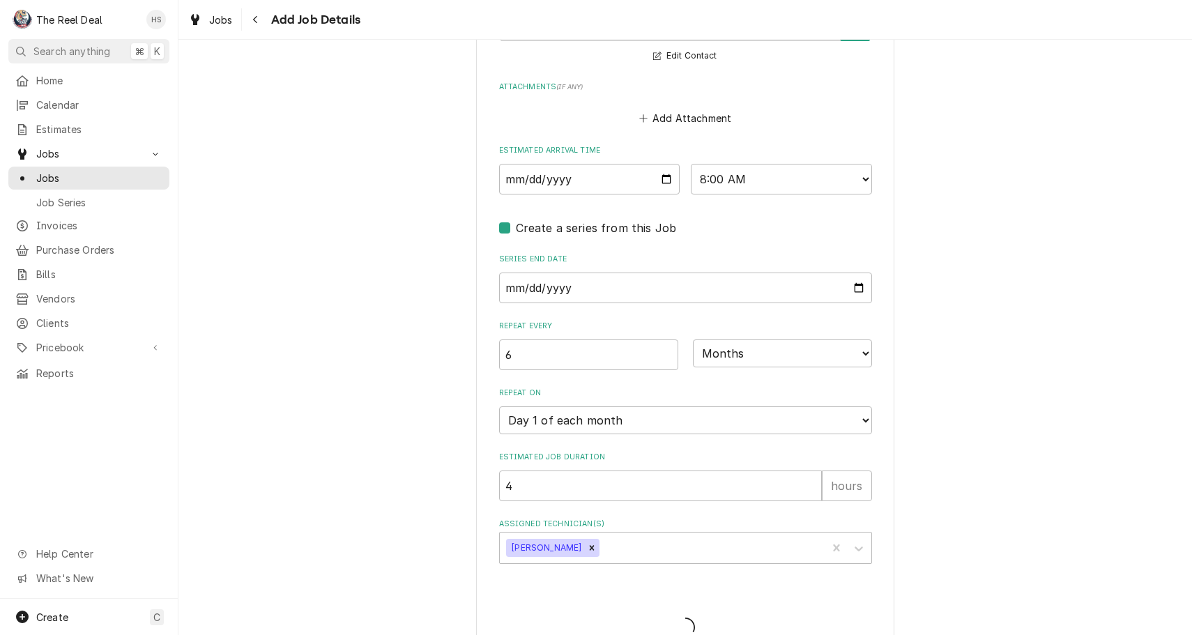
type textarea "x"
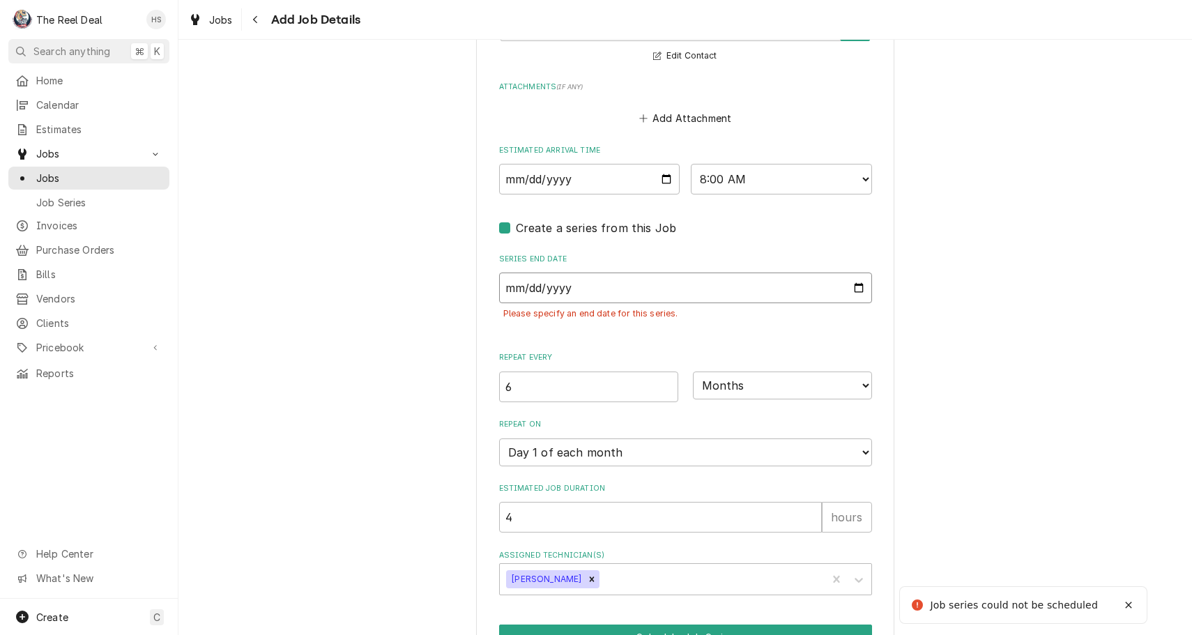
click at [584, 273] on input "Series End Date" at bounding box center [685, 288] width 373 height 31
type input "2025-08-26"
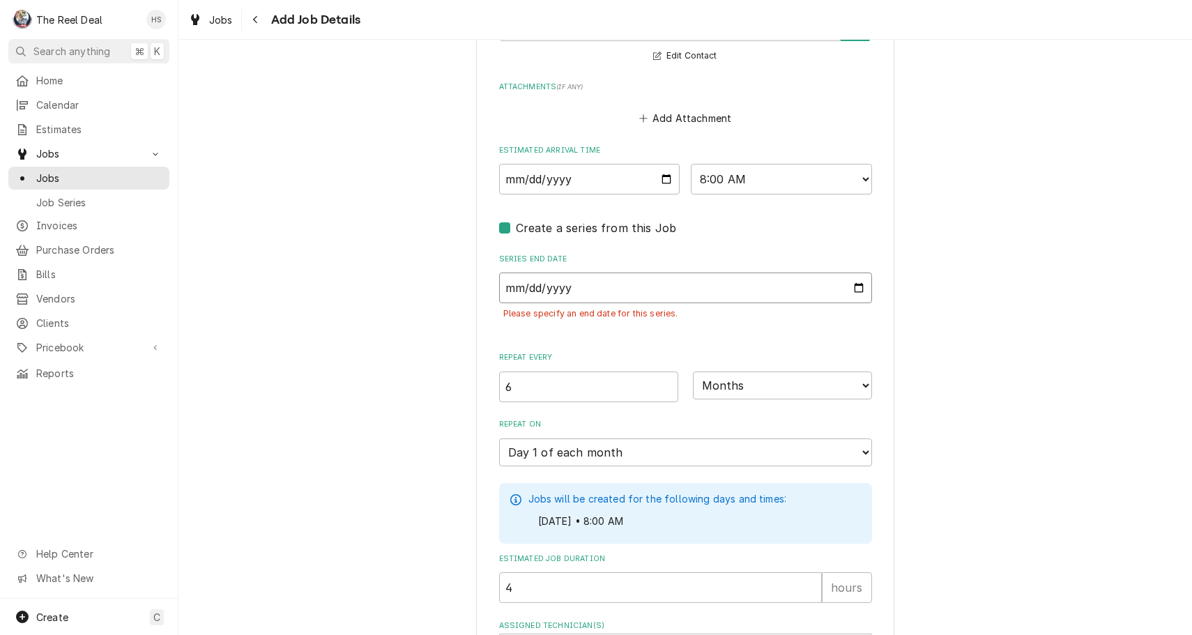
click at [571, 273] on input "2025-08-26" at bounding box center [685, 288] width 373 height 31
type textarea "x"
type input "0002-08-26"
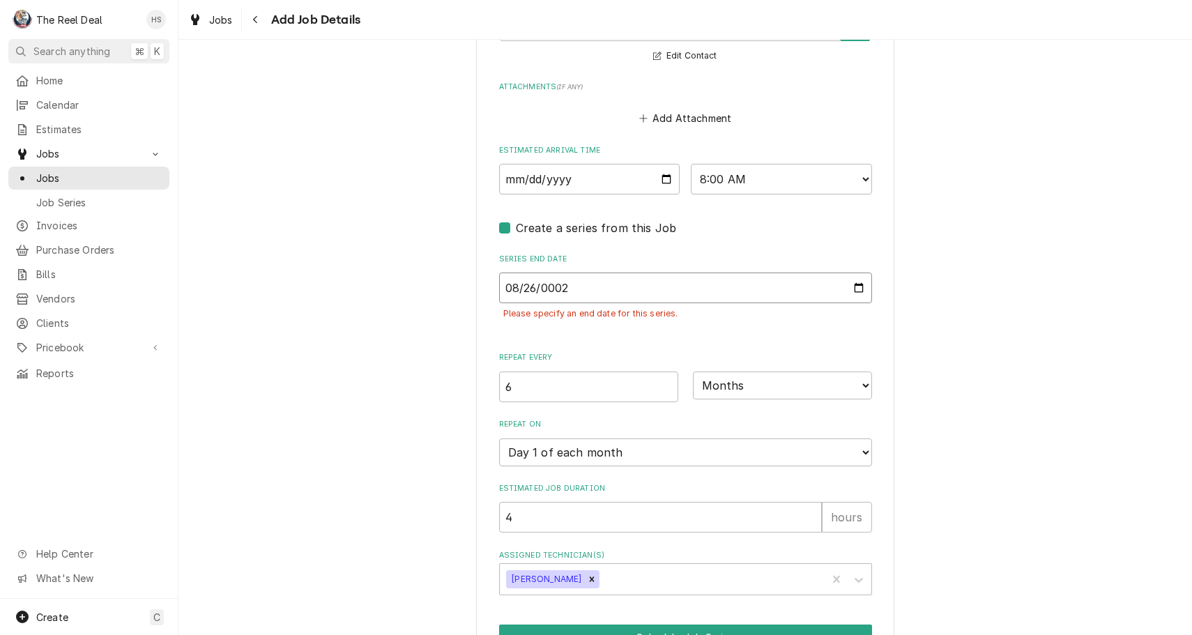
type textarea "x"
type input "0020-08-26"
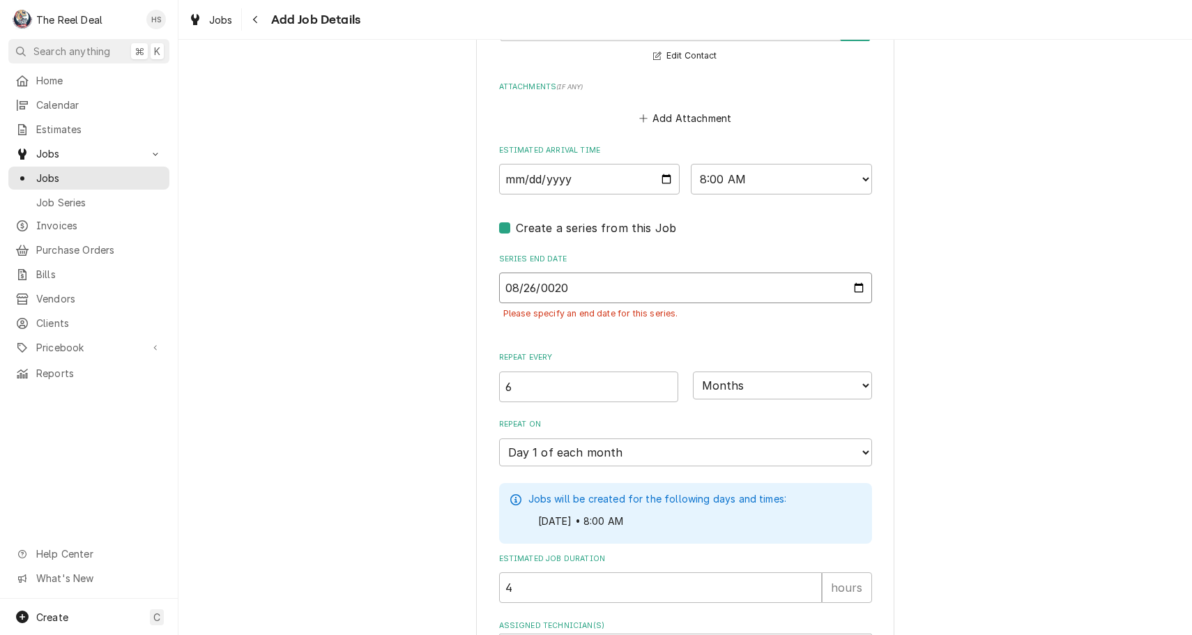
type textarea "x"
type input "0202-08-26"
type textarea "x"
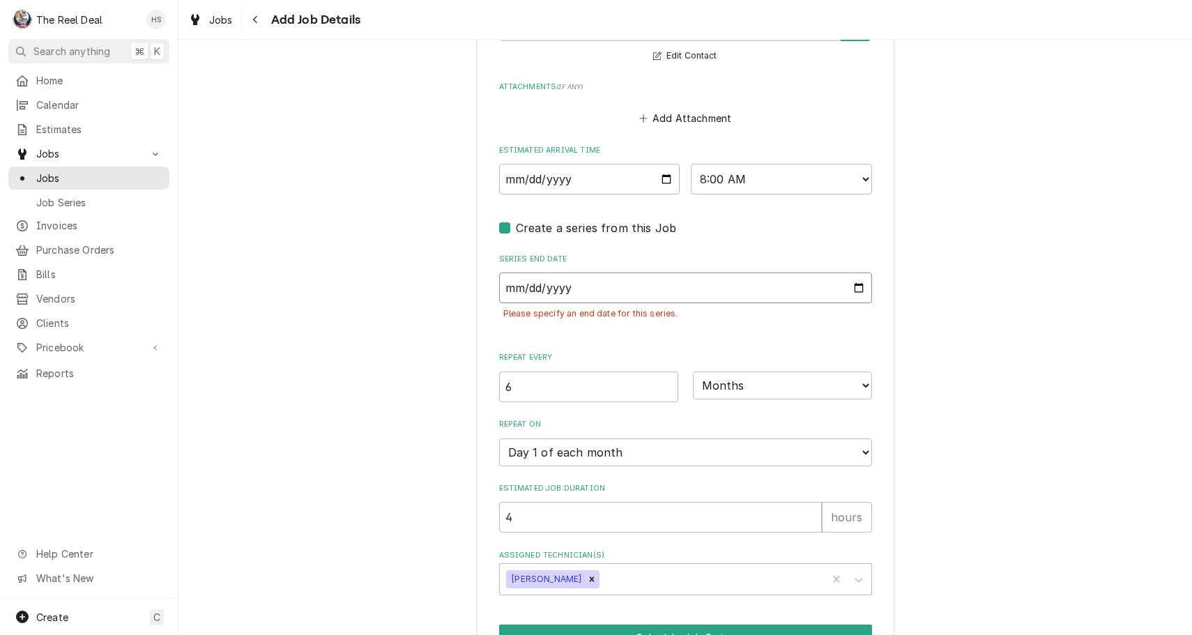
type textarea "x"
type input "0003-08-26"
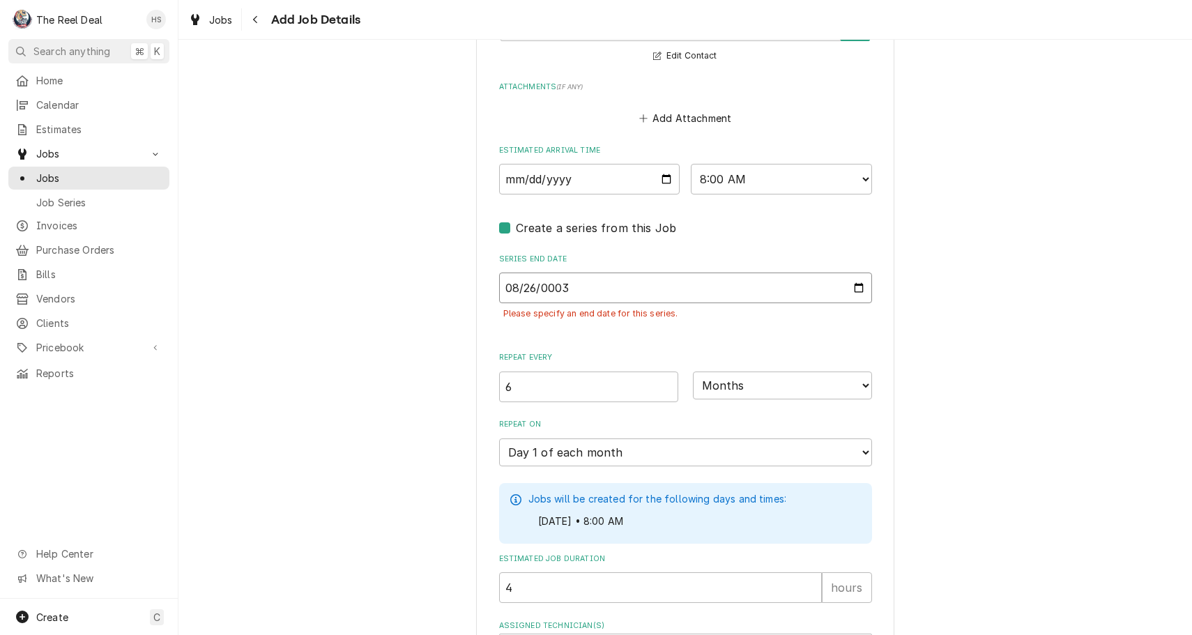
type textarea "x"
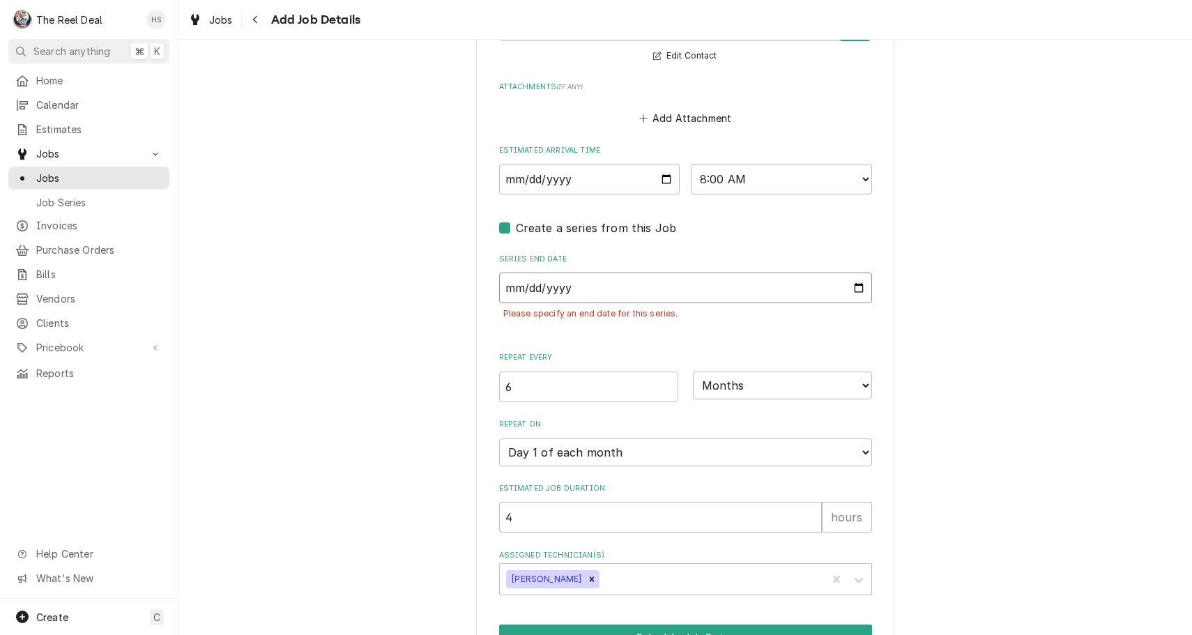
type textarea "x"
type input "0002-08-26"
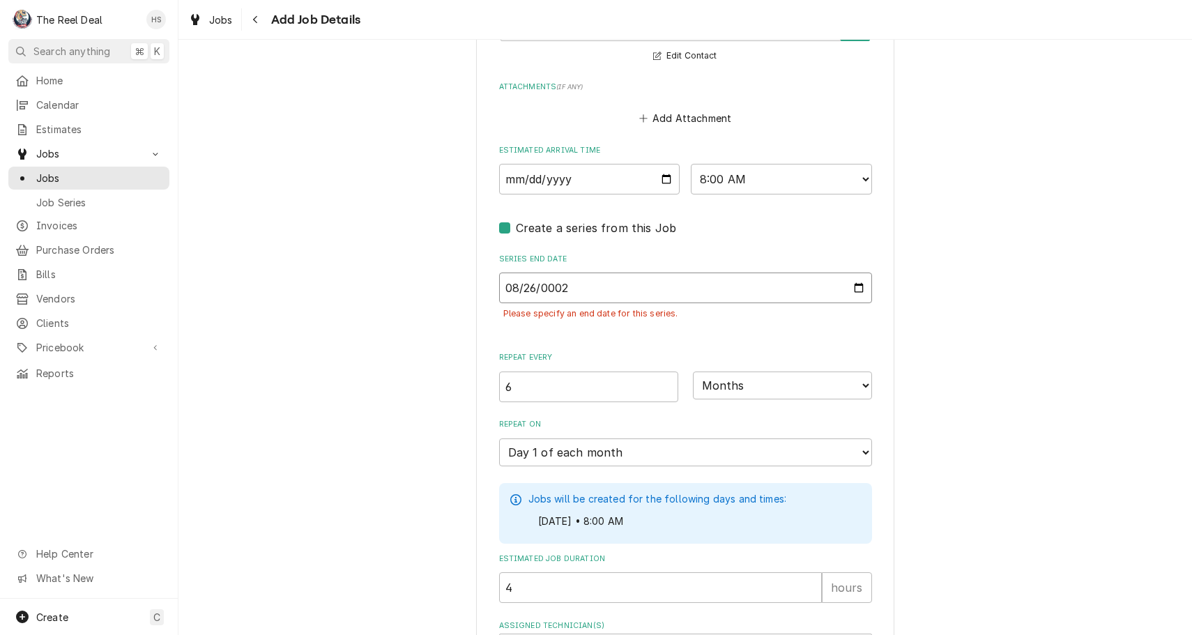
type textarea "x"
type input "0020-08-26"
type textarea "x"
type input "0203-08-26"
type textarea "x"
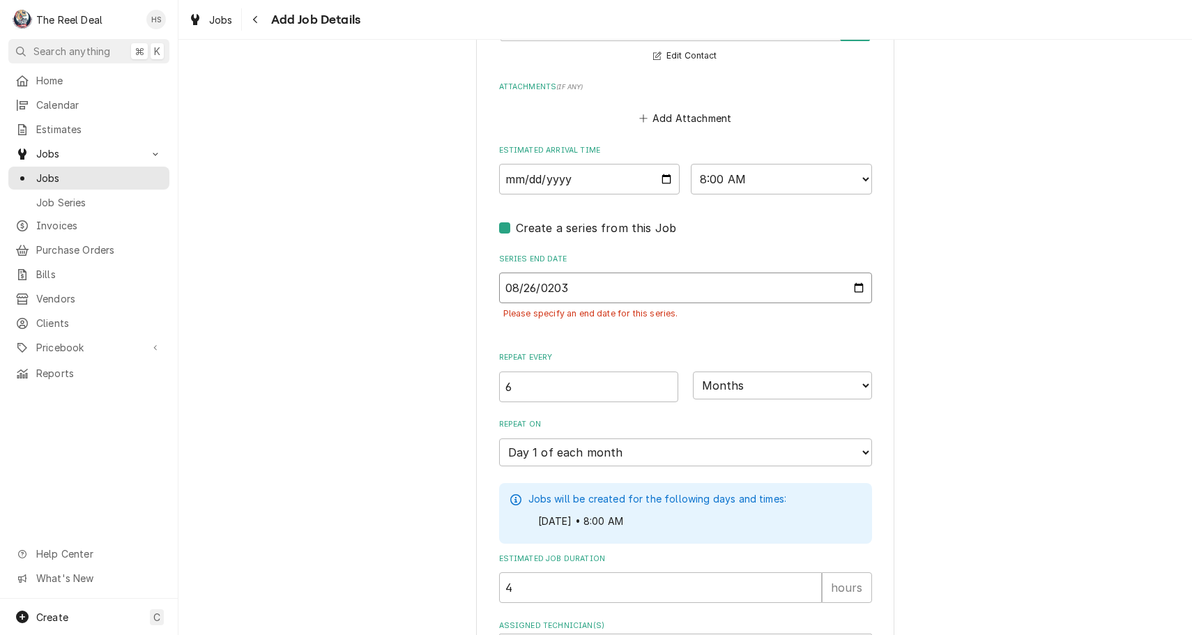
type input "2030-08-26"
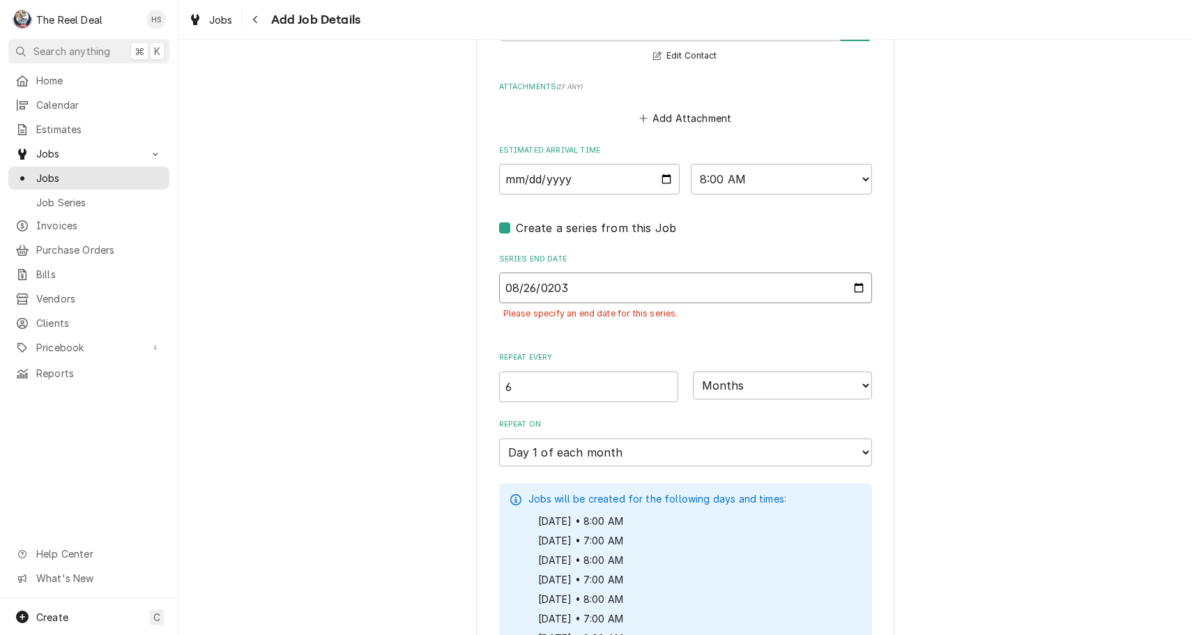
type textarea "x"
type input "2030-08-26"
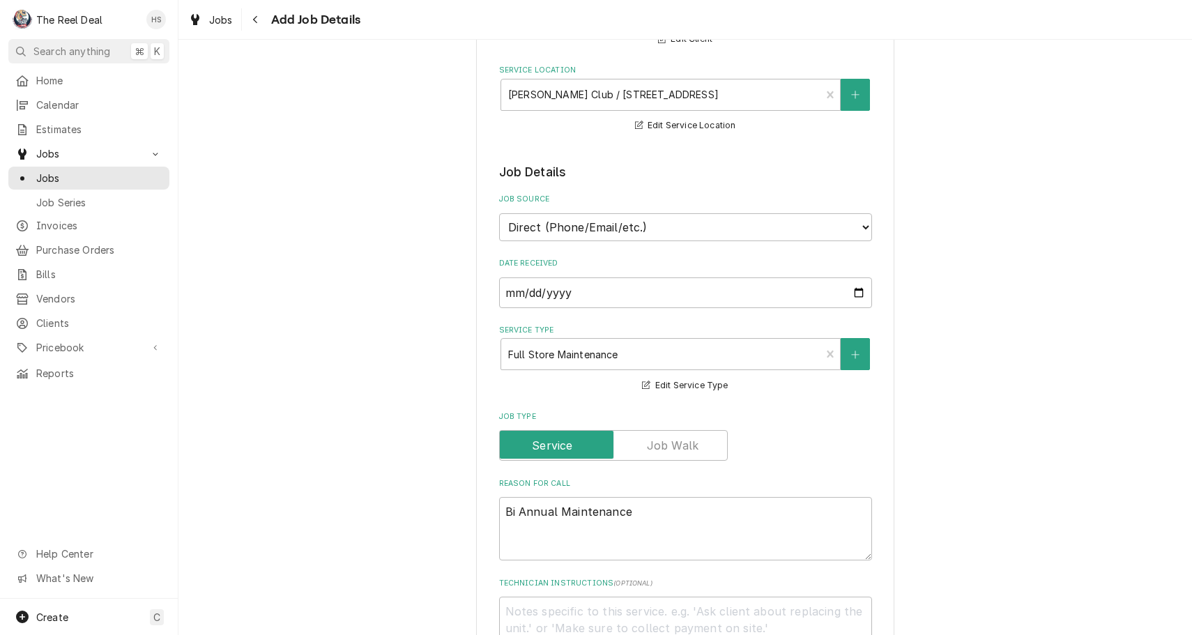
scroll to position [214, 0]
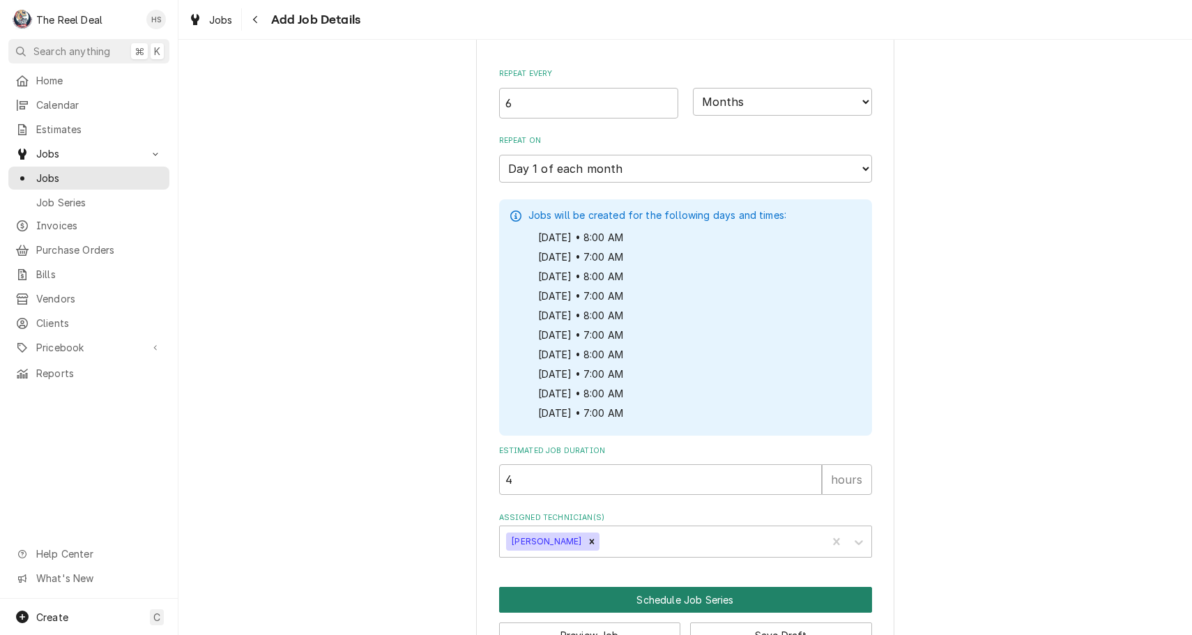
click at [558, 587] on button "Schedule Job Series" at bounding box center [685, 600] width 373 height 26
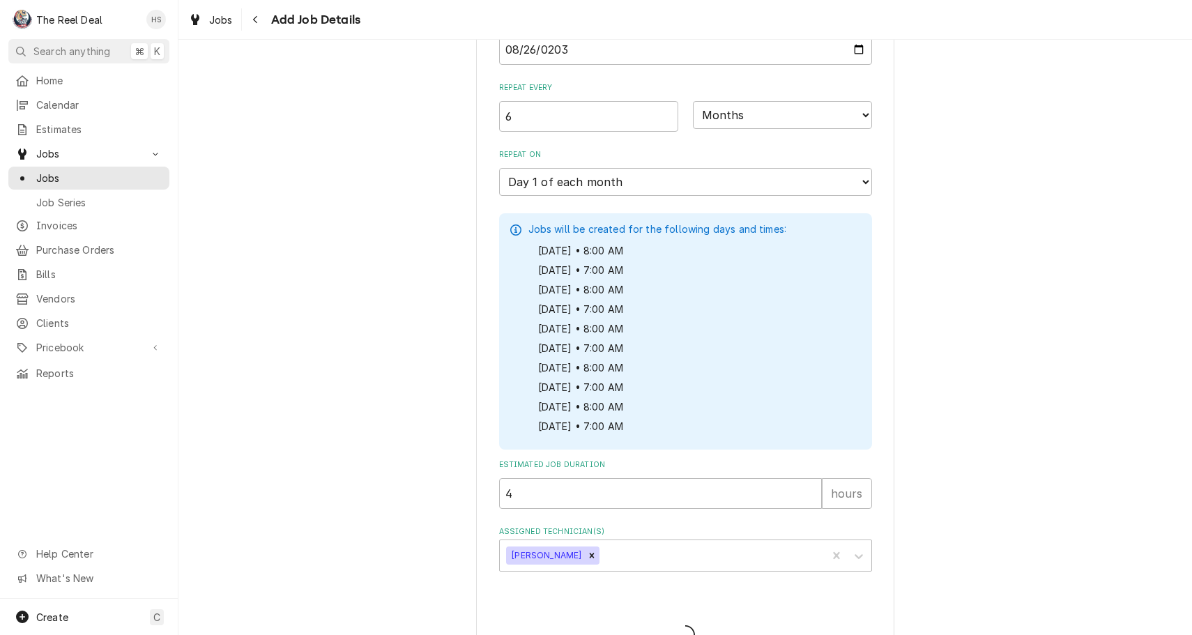
type textarea "x"
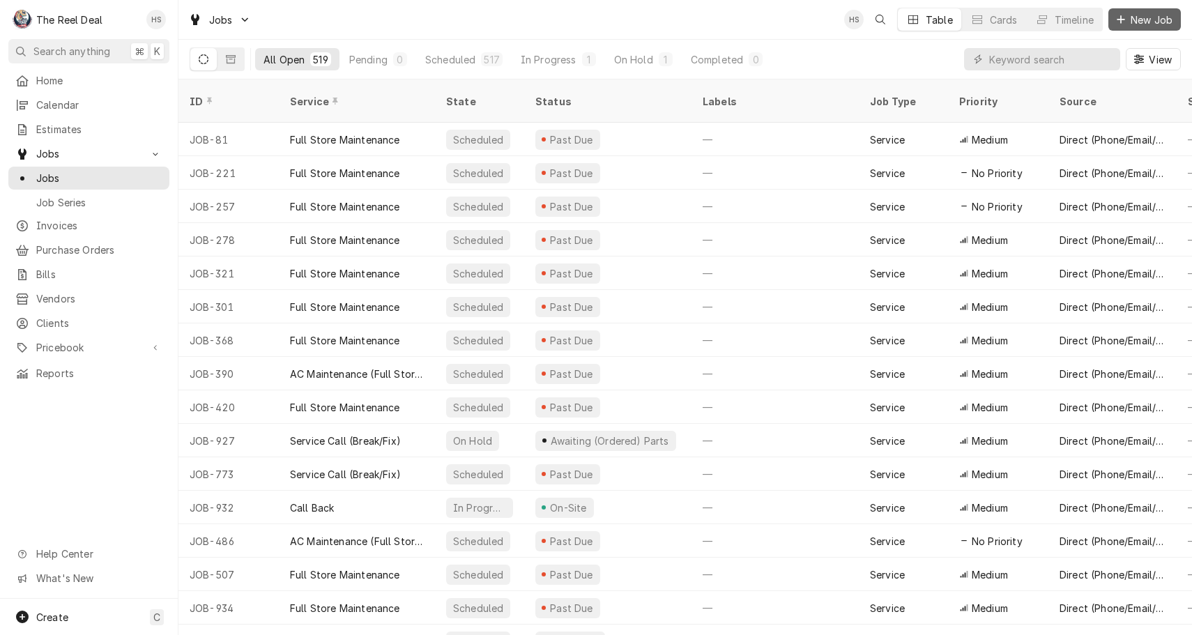
click at [1145, 20] on span "New Job" at bounding box center [1151, 20] width 47 height 15
